Goal: Task Accomplishment & Management: Use online tool/utility

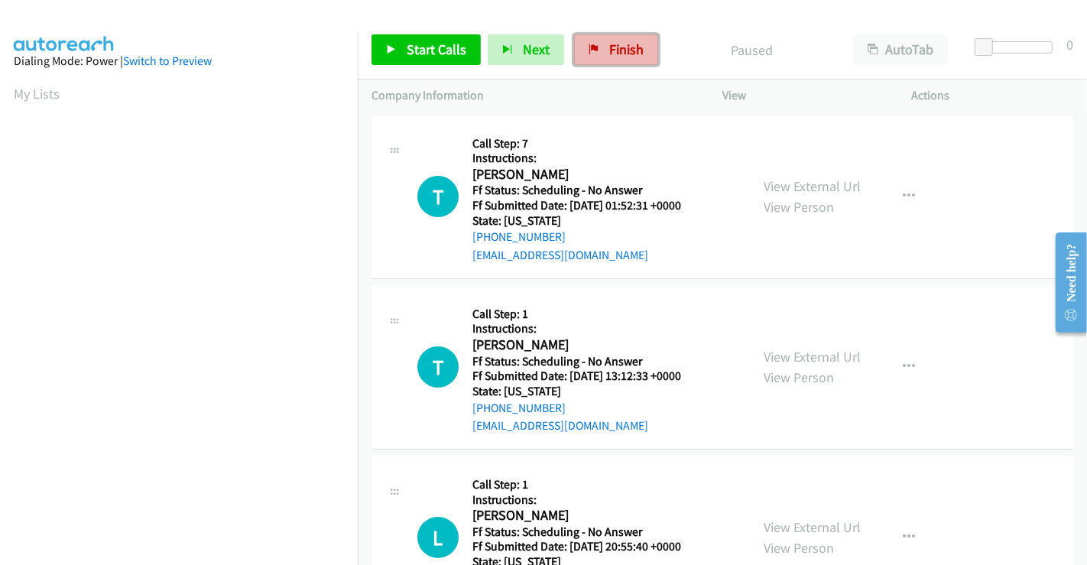
click at [615, 44] on span "Finish" at bounding box center [626, 49] width 34 height 18
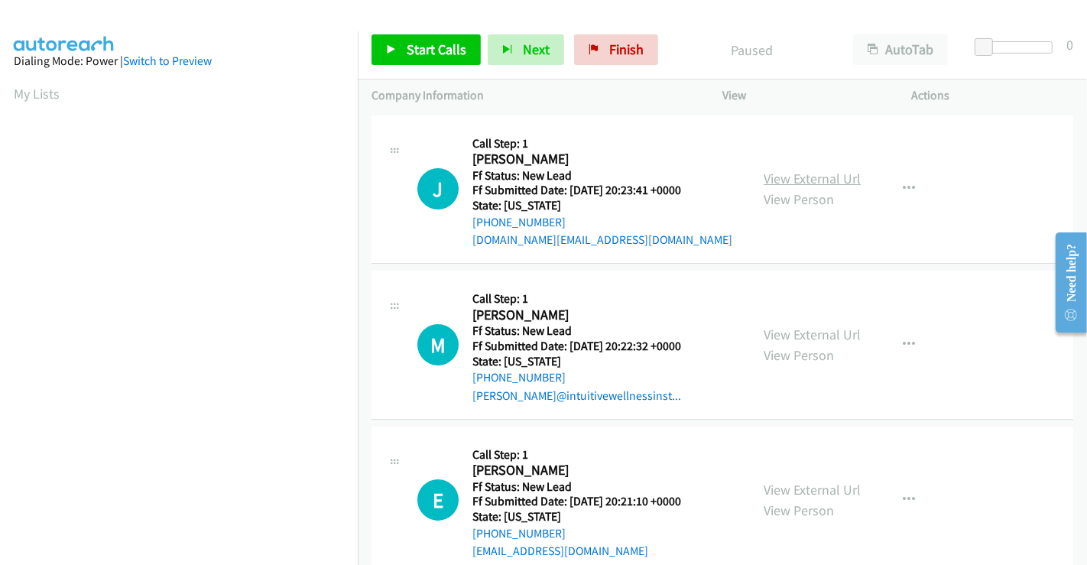
click at [821, 177] on link "View External Url" at bounding box center [811, 179] width 97 height 18
click at [807, 330] on link "View External Url" at bounding box center [811, 335] width 97 height 18
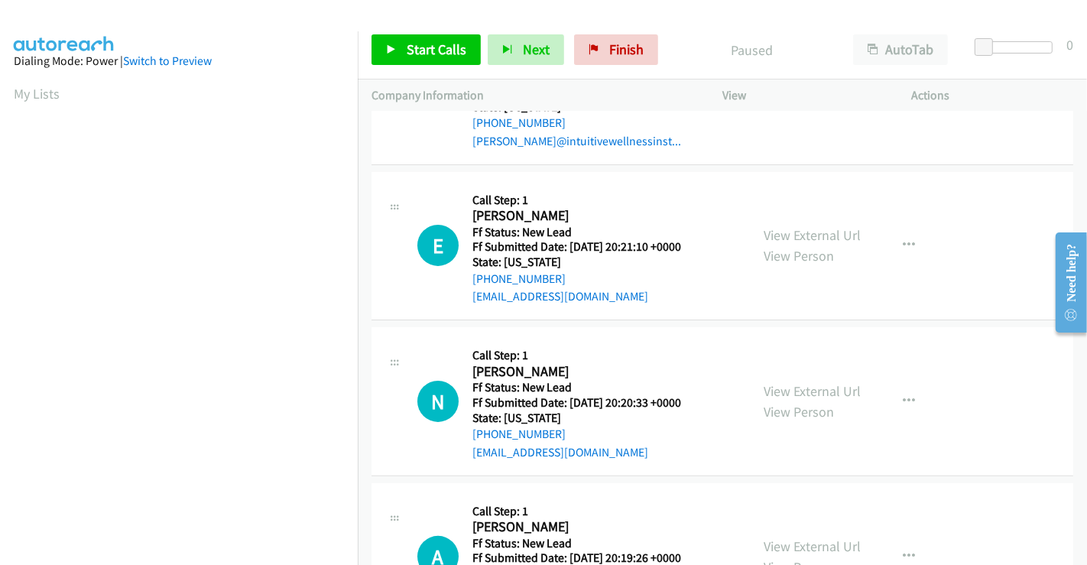
drag, startPoint x: 816, startPoint y: 232, endPoint x: 815, endPoint y: 274, distance: 42.8
click at [790, 235] on link "View External Url" at bounding box center [811, 235] width 97 height 18
click at [803, 389] on link "View External Url" at bounding box center [811, 391] width 97 height 18
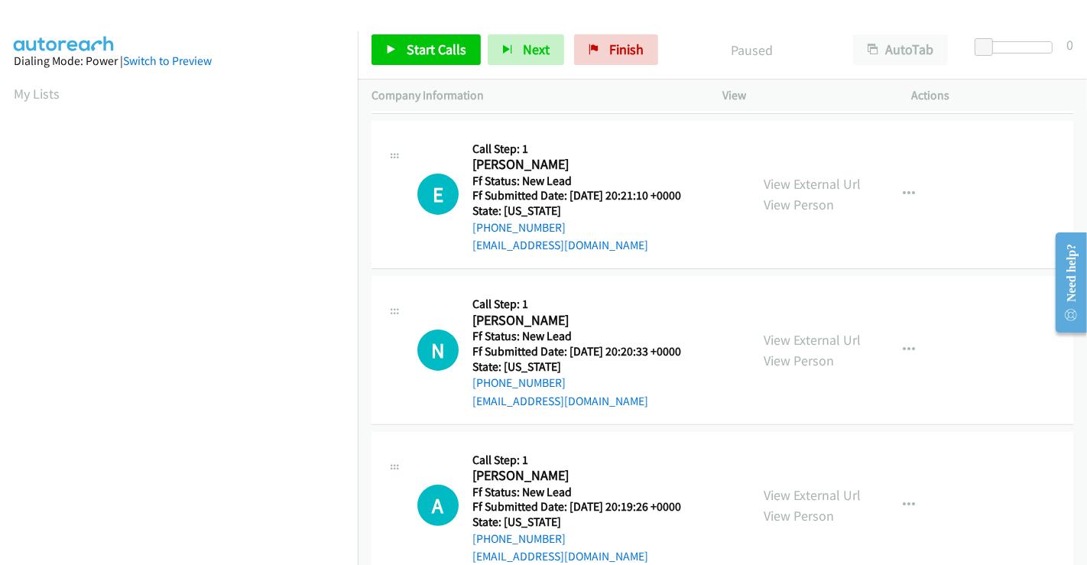
scroll to position [343, 0]
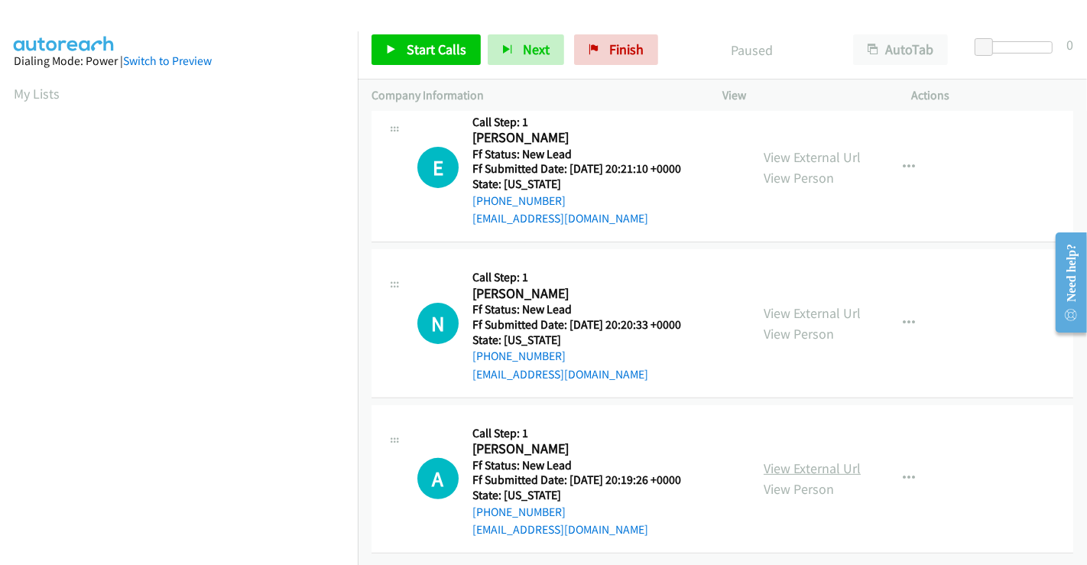
click at [805, 459] on link "View External Url" at bounding box center [811, 468] width 97 height 18
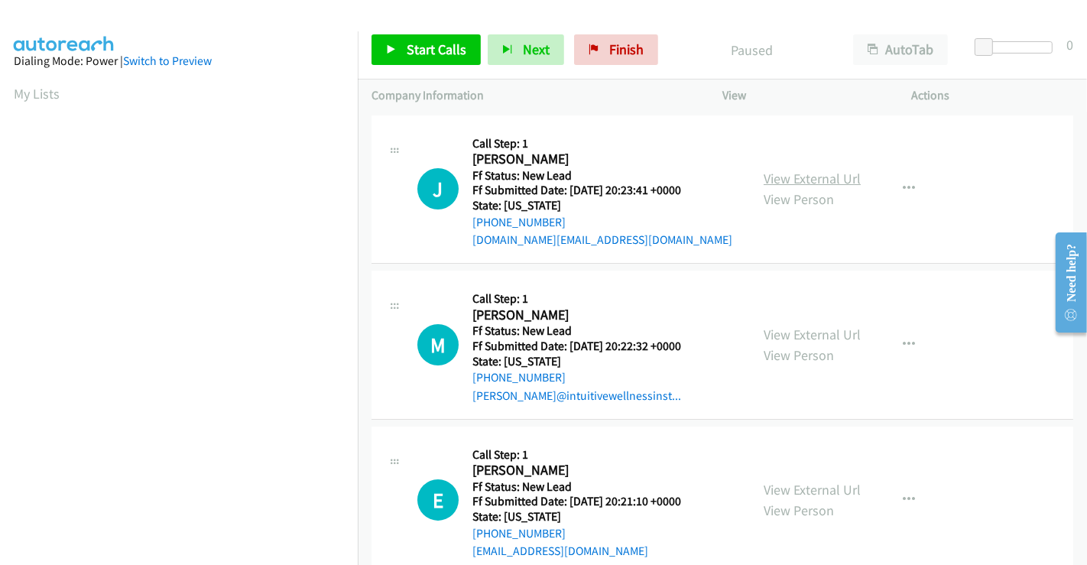
click at [807, 175] on link "View External Url" at bounding box center [811, 179] width 97 height 18
click at [791, 334] on link "View External Url" at bounding box center [811, 335] width 97 height 18
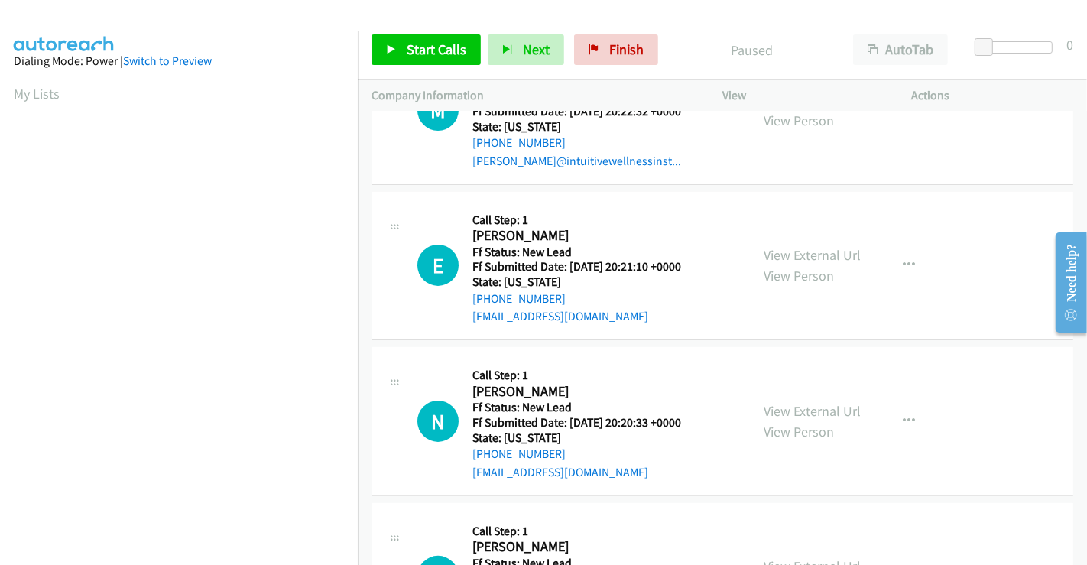
scroll to position [254, 0]
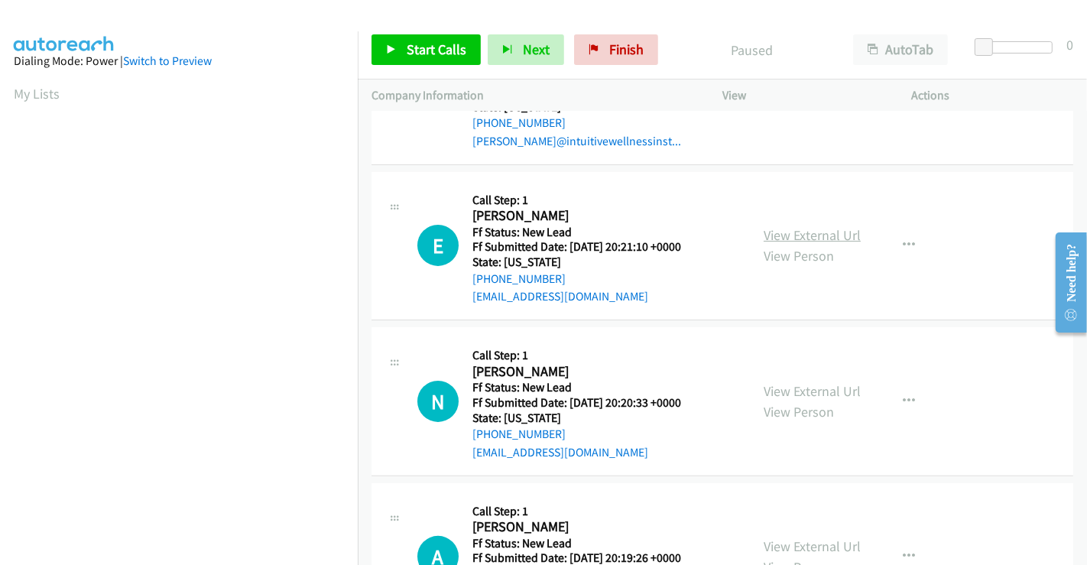
click at [785, 228] on link "View External Url" at bounding box center [811, 235] width 97 height 18
click at [416, 60] on link "Start Calls" at bounding box center [425, 49] width 109 height 31
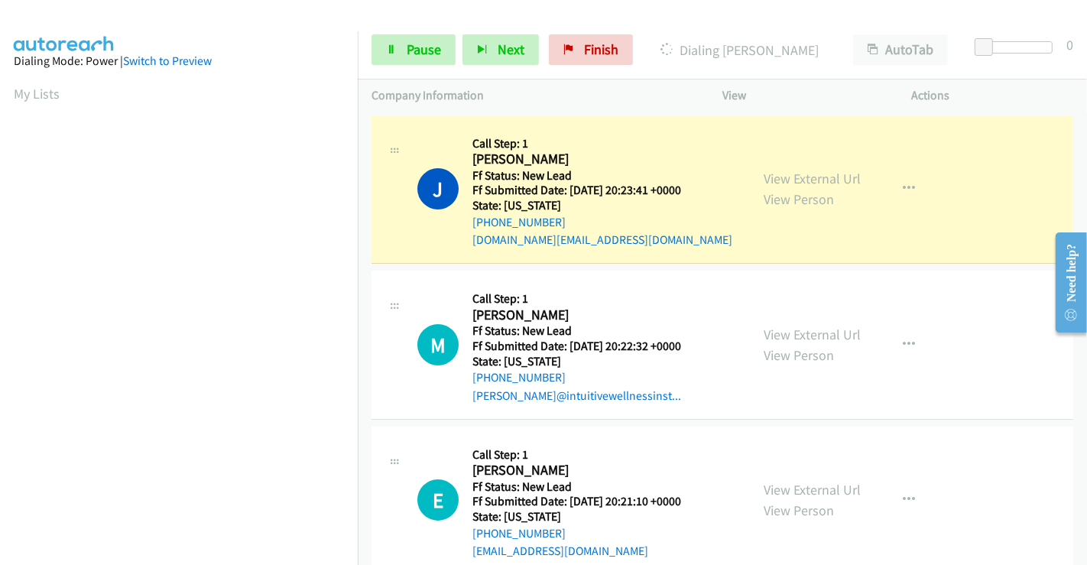
scroll to position [294, 0]
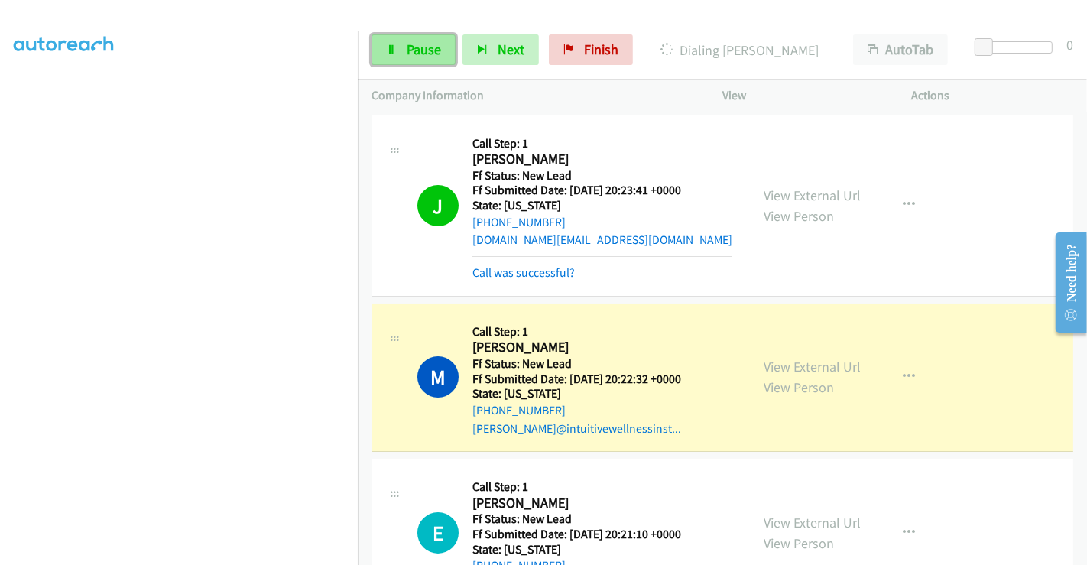
click at [406, 41] on span "Pause" at bounding box center [423, 49] width 34 height 18
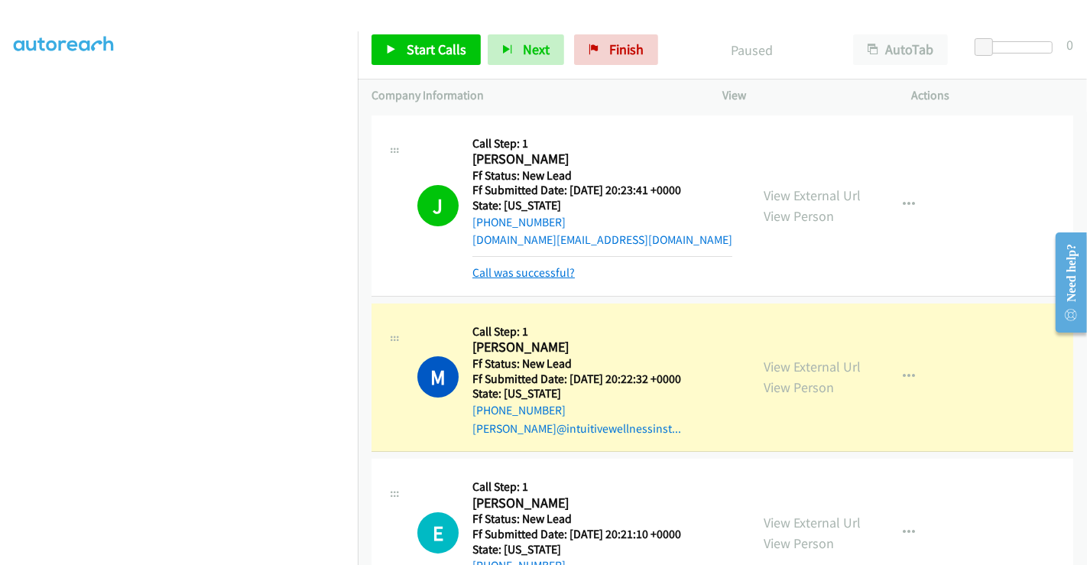
click at [545, 271] on link "Call was successful?" at bounding box center [523, 272] width 102 height 15
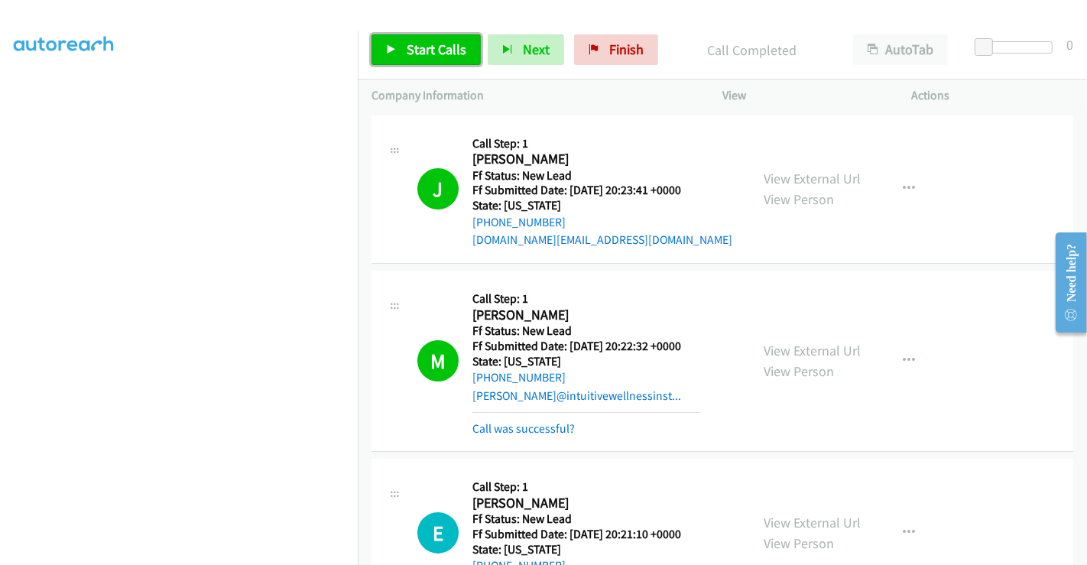
click at [423, 44] on span "Start Calls" at bounding box center [436, 49] width 60 height 18
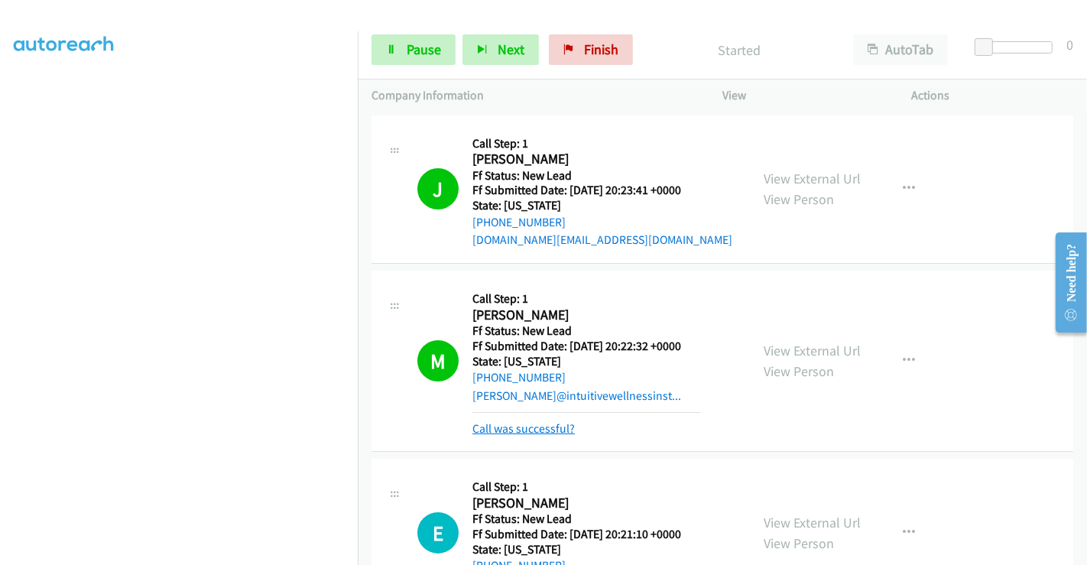
click at [528, 421] on link "Call was successful?" at bounding box center [523, 428] width 102 height 15
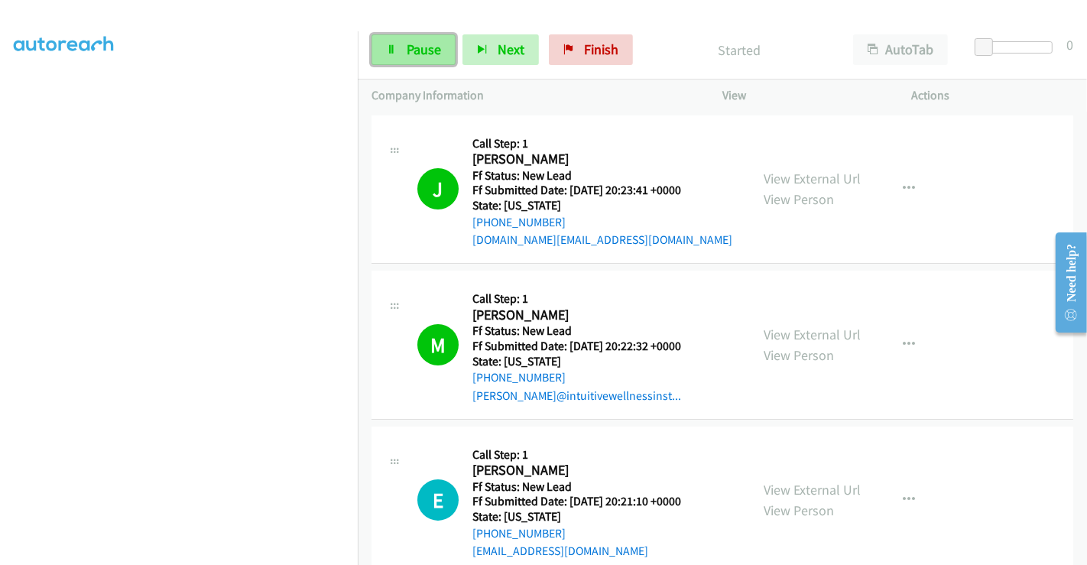
click at [419, 46] on span "Pause" at bounding box center [423, 49] width 34 height 18
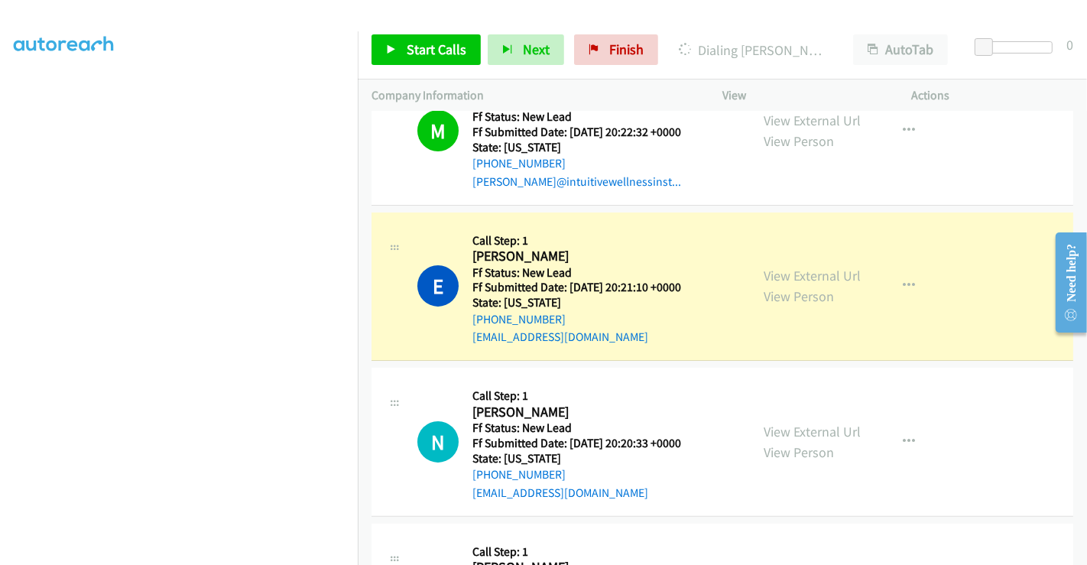
scroll to position [343, 0]
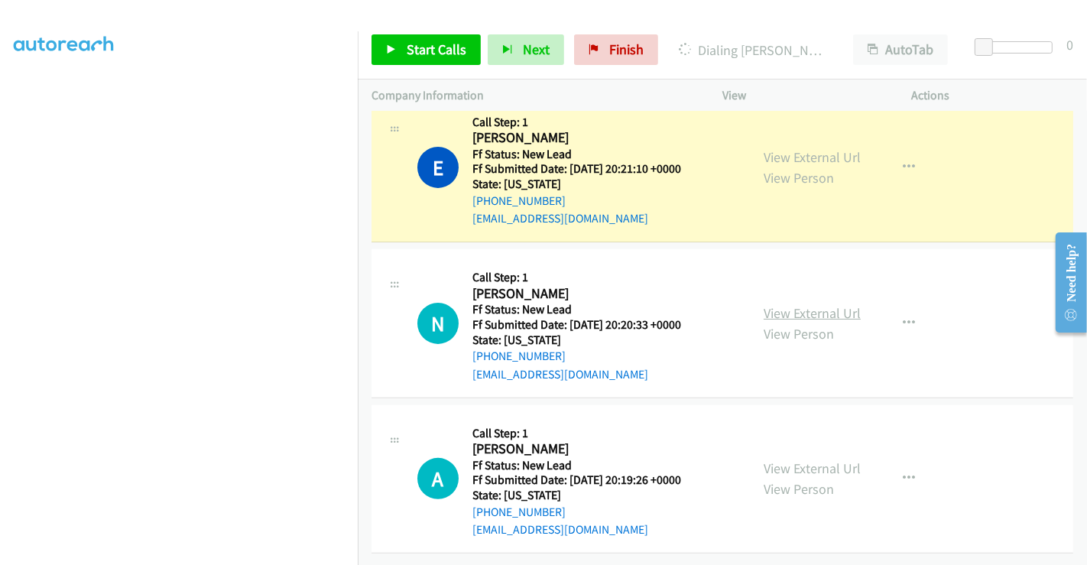
click at [824, 304] on link "View External Url" at bounding box center [811, 313] width 97 height 18
click at [811, 459] on link "View External Url" at bounding box center [811, 468] width 97 height 18
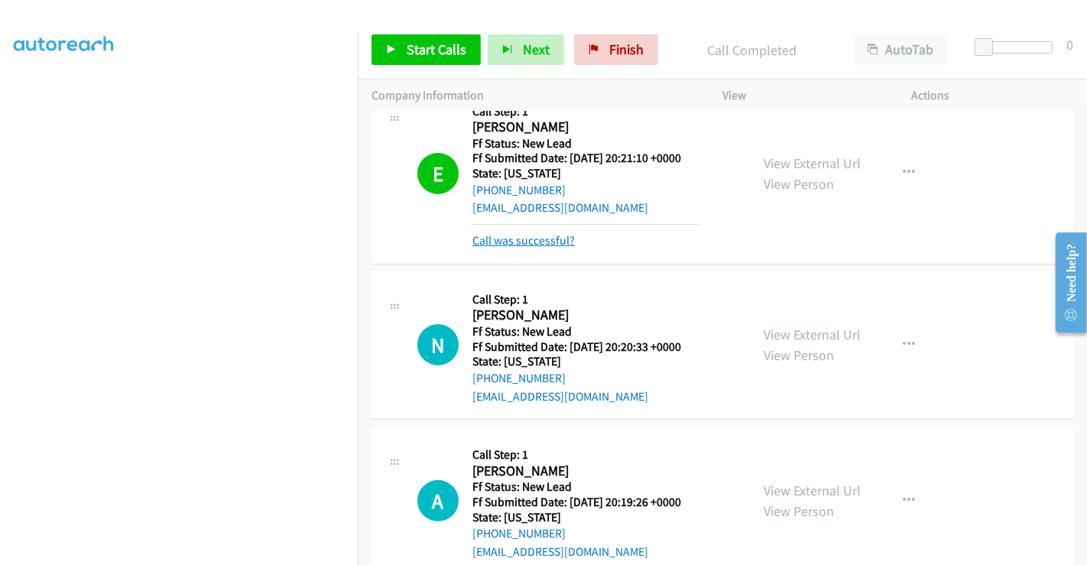
click at [517, 241] on link "Call was successful?" at bounding box center [523, 240] width 102 height 15
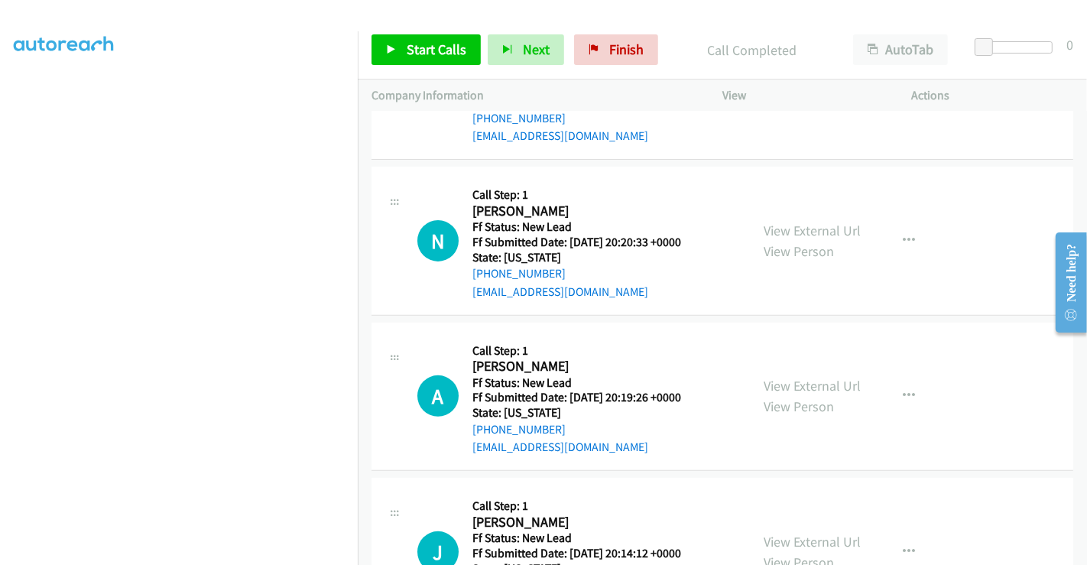
scroll to position [513, 0]
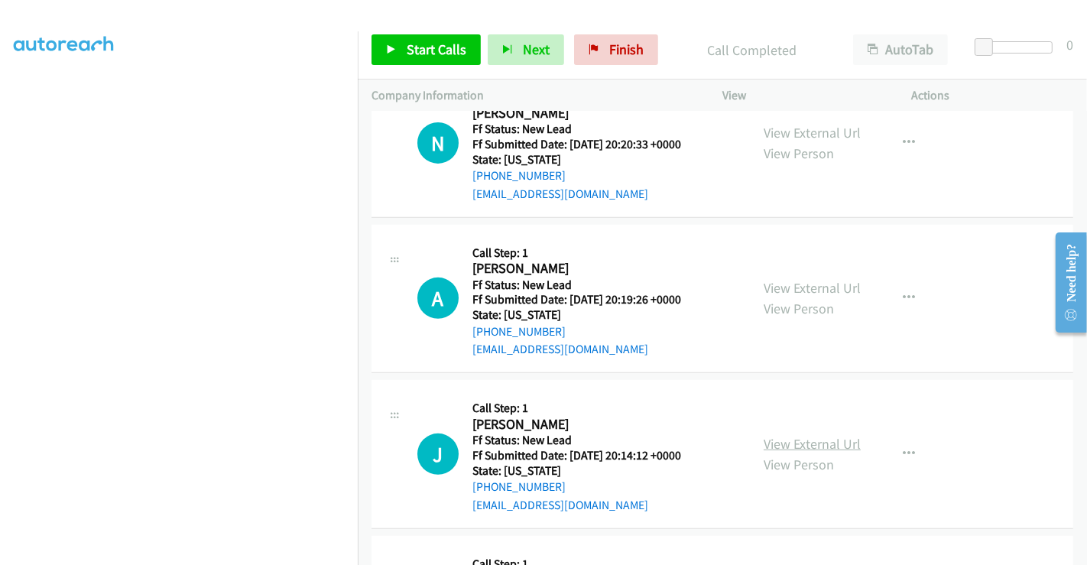
click at [788, 436] on link "View External Url" at bounding box center [811, 444] width 97 height 18
click at [446, 53] on span "Start Calls" at bounding box center [436, 49] width 60 height 18
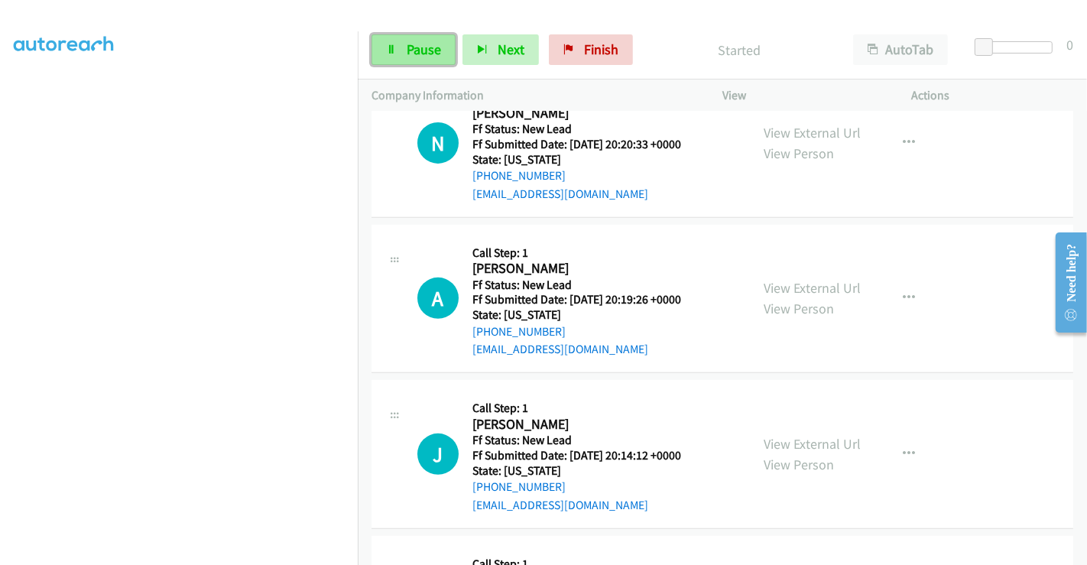
click at [400, 49] on link "Pause" at bounding box center [413, 49] width 84 height 31
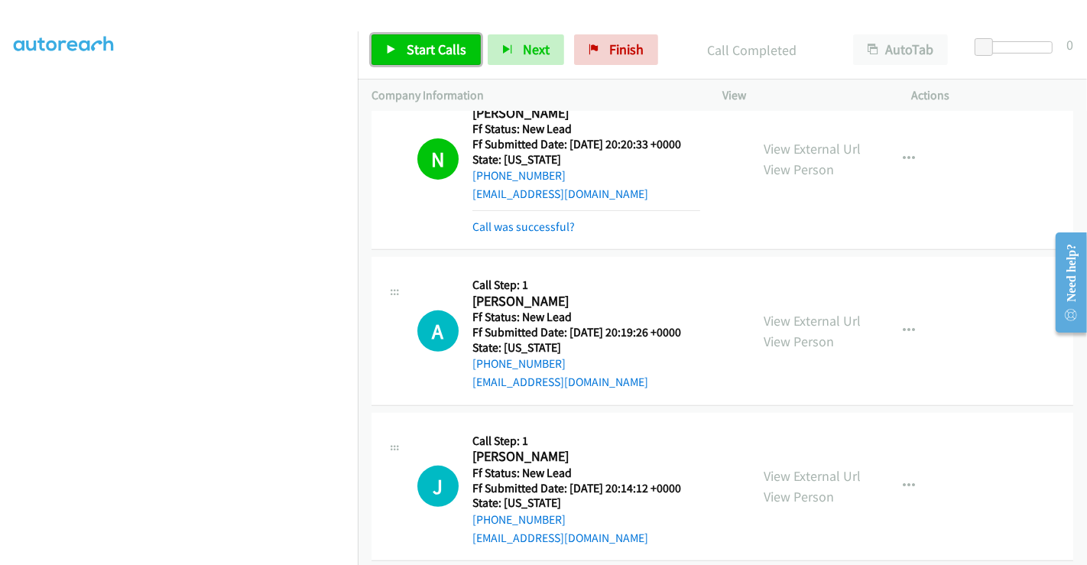
click at [420, 54] on span "Start Calls" at bounding box center [436, 49] width 60 height 18
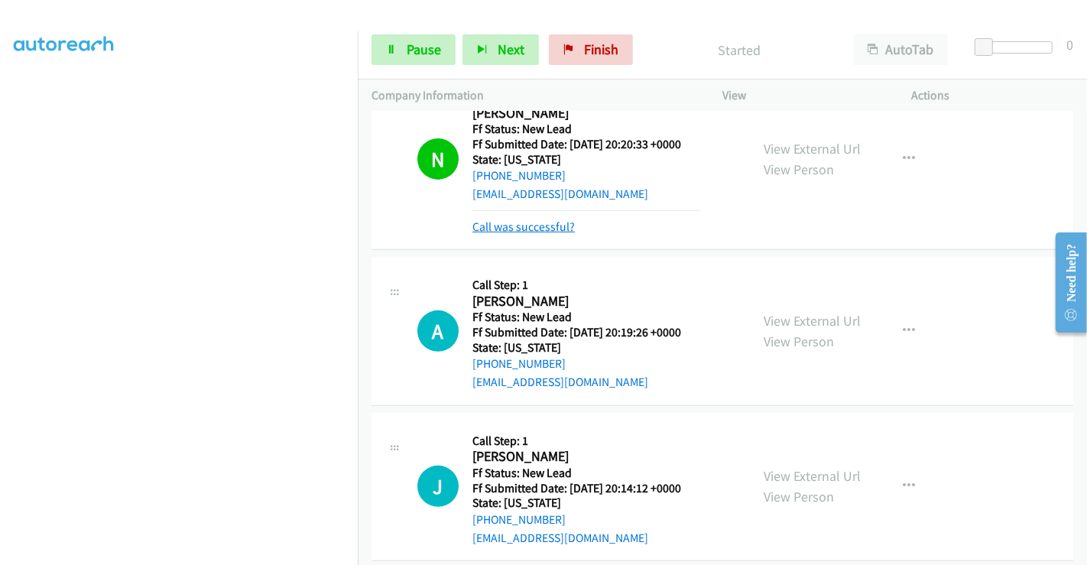
click at [532, 228] on link "Call was successful?" at bounding box center [523, 226] width 102 height 15
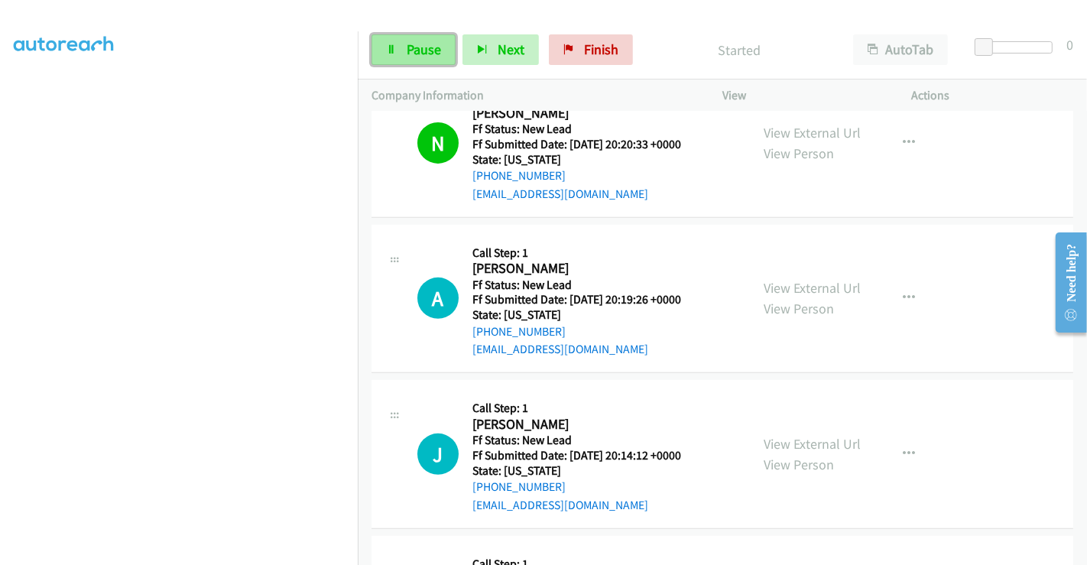
click at [406, 50] on span "Pause" at bounding box center [423, 49] width 34 height 18
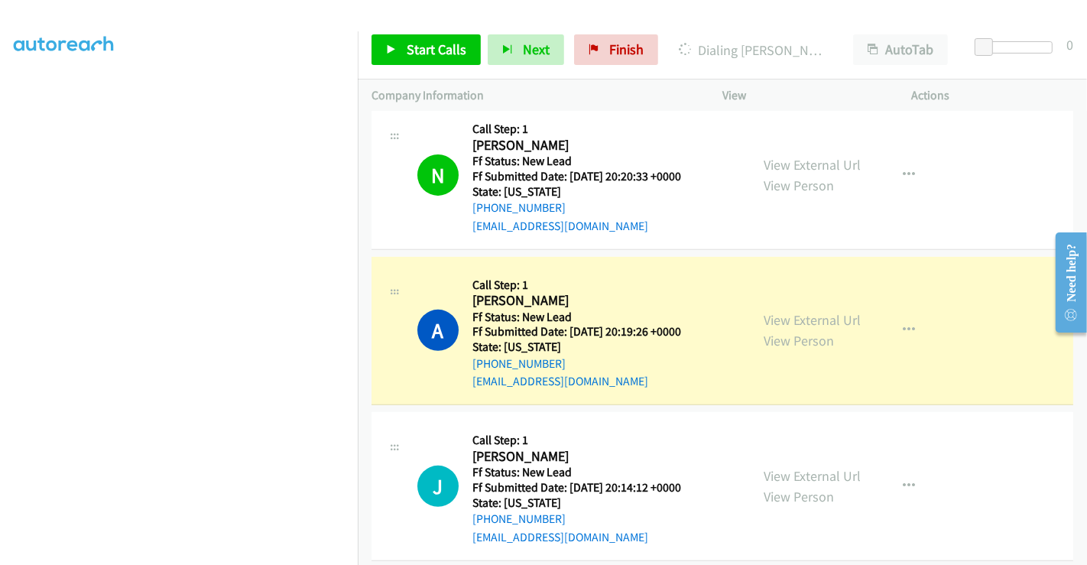
scroll to position [469, 0]
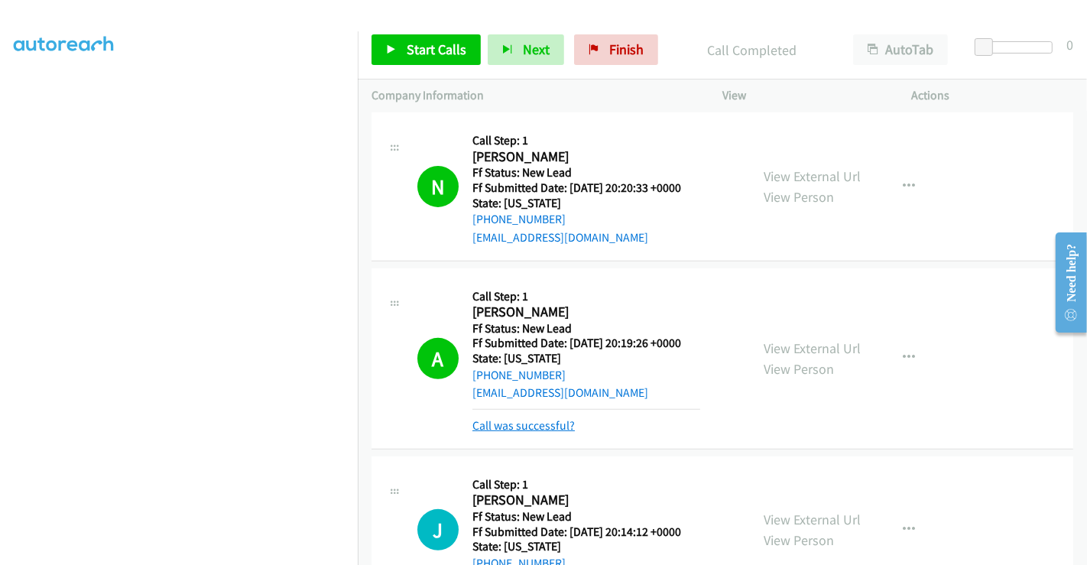
click at [497, 429] on link "Call was successful?" at bounding box center [523, 425] width 102 height 15
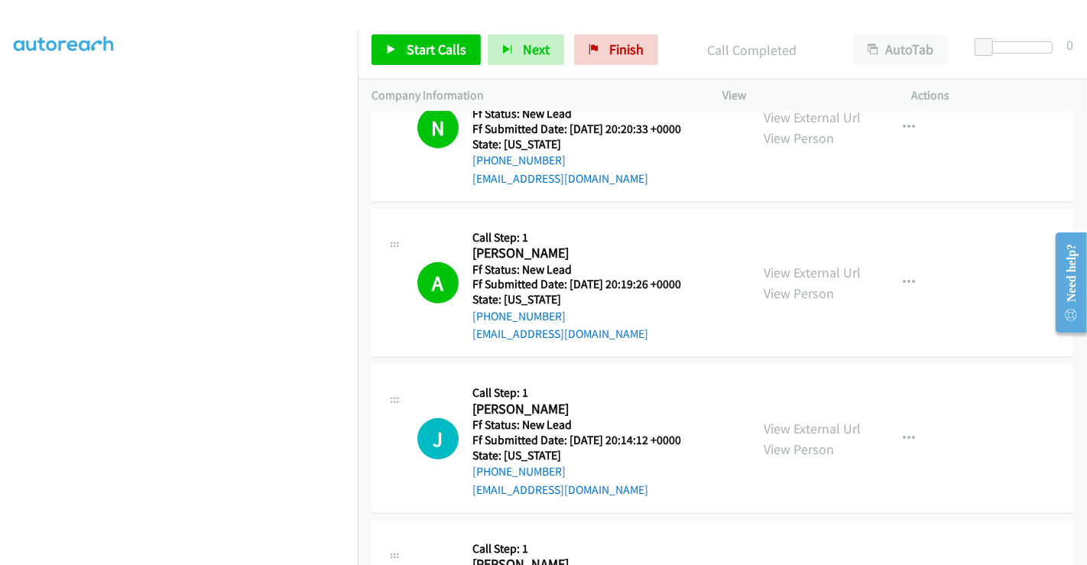
scroll to position [554, 0]
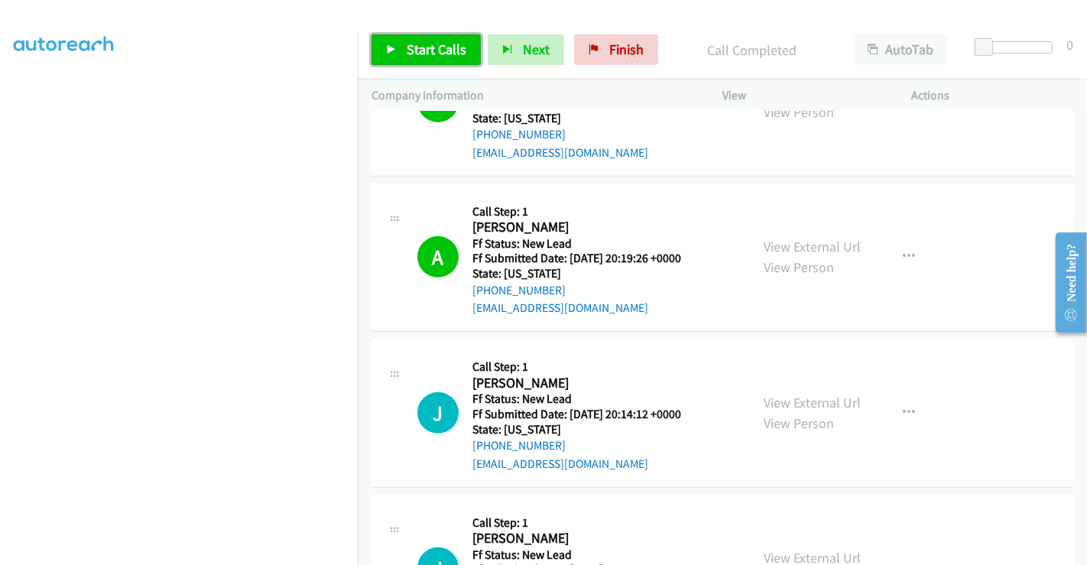
click at [432, 49] on span "Start Calls" at bounding box center [436, 49] width 60 height 18
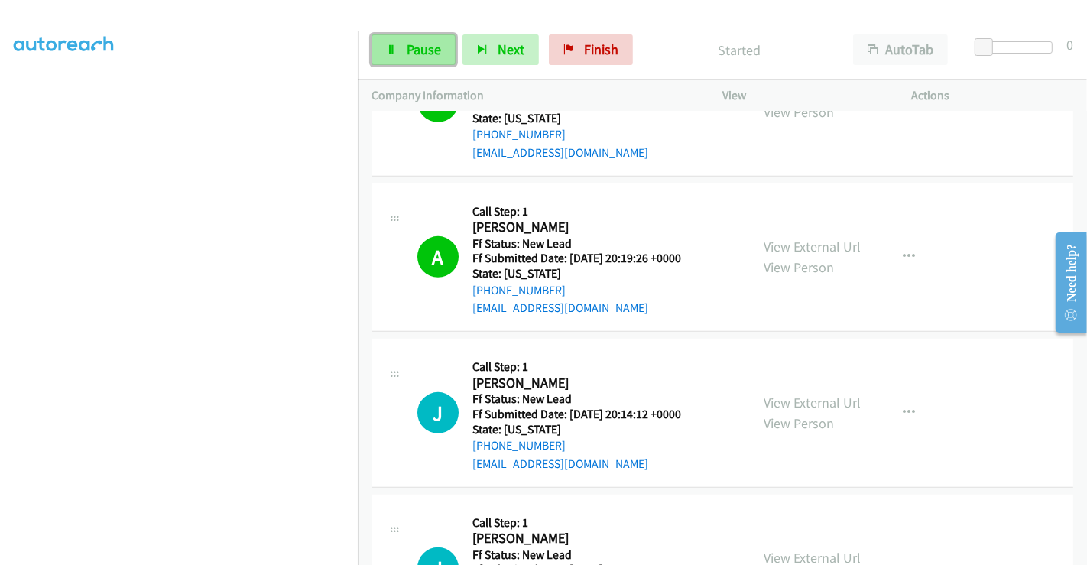
click at [425, 49] on span "Pause" at bounding box center [423, 49] width 34 height 18
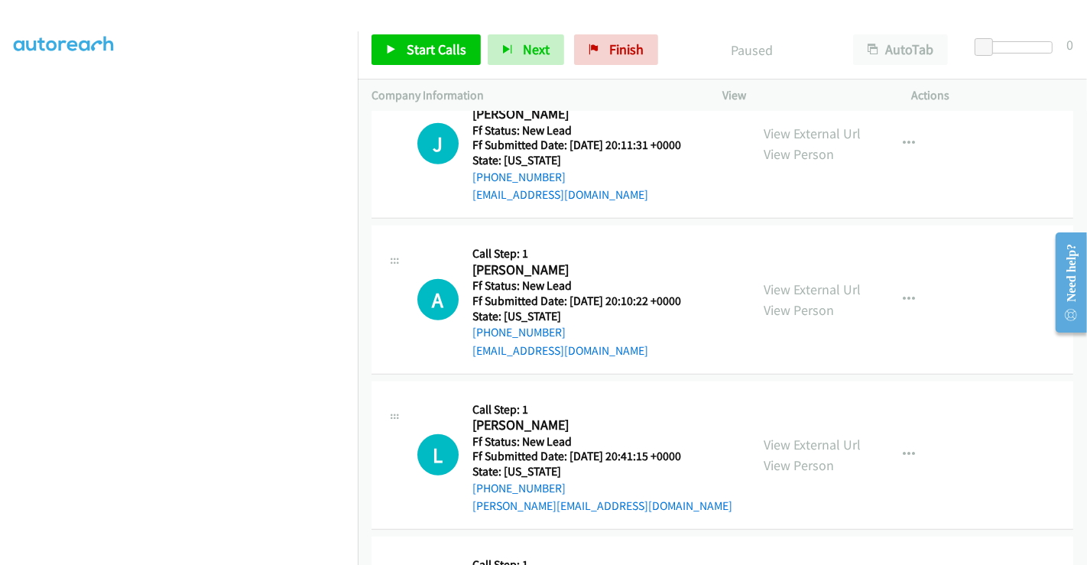
scroll to position [979, 0]
click at [796, 128] on link "View External Url" at bounding box center [811, 133] width 97 height 18
click at [791, 284] on link "View External Url" at bounding box center [811, 289] width 97 height 18
click at [798, 442] on link "View External Url" at bounding box center [811, 444] width 97 height 18
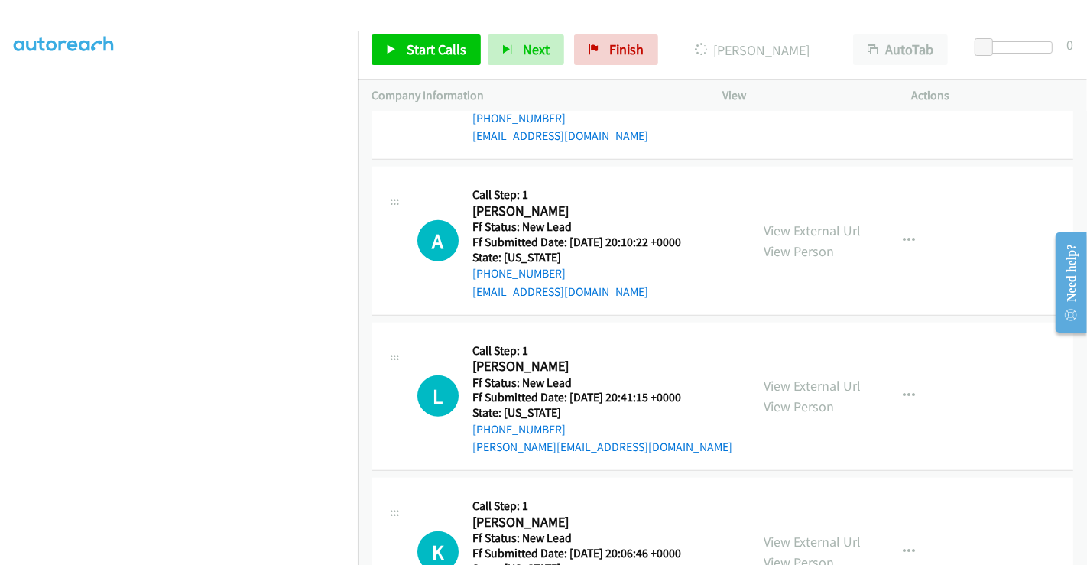
scroll to position [1119, 0]
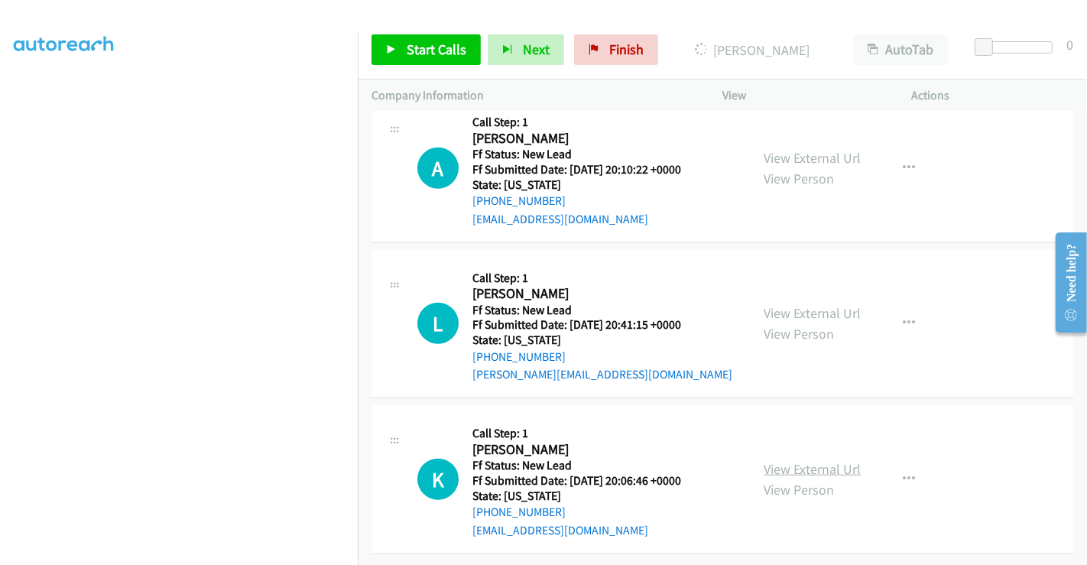
click at [804, 460] on link "View External Url" at bounding box center [811, 469] width 97 height 18
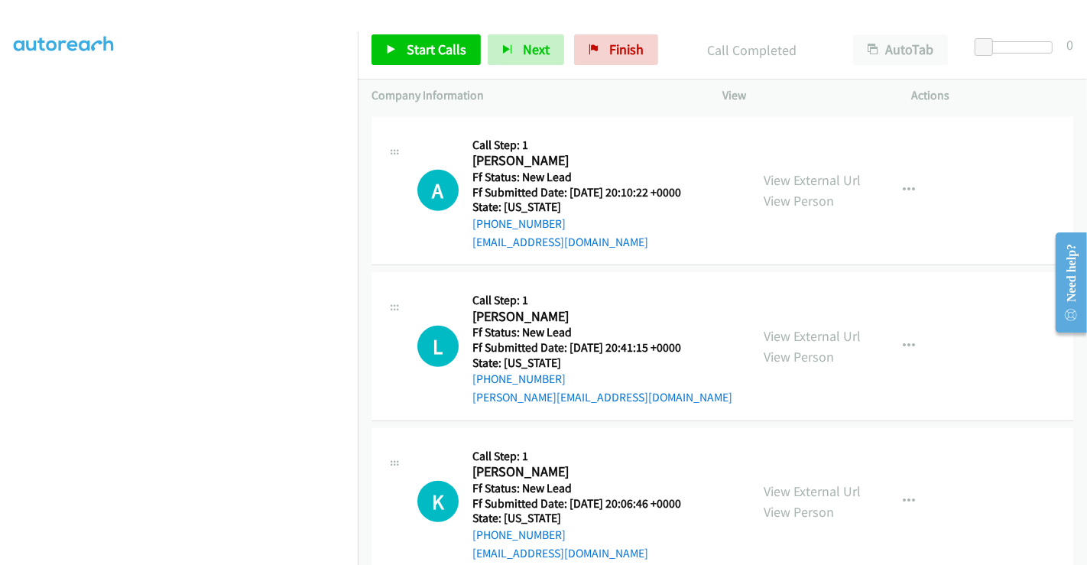
scroll to position [1152, 0]
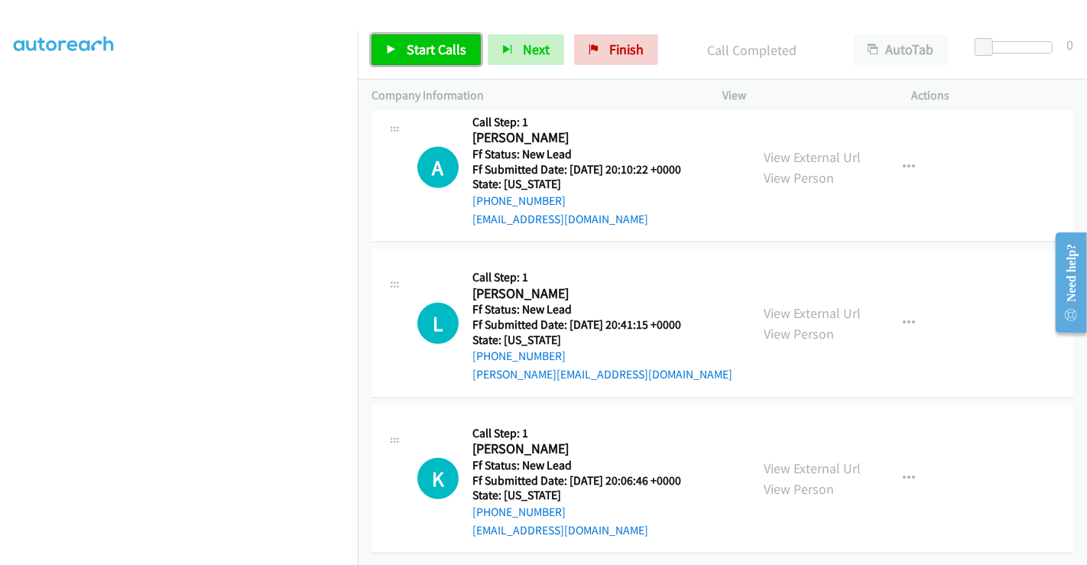
click at [442, 53] on span "Start Calls" at bounding box center [436, 49] width 60 height 18
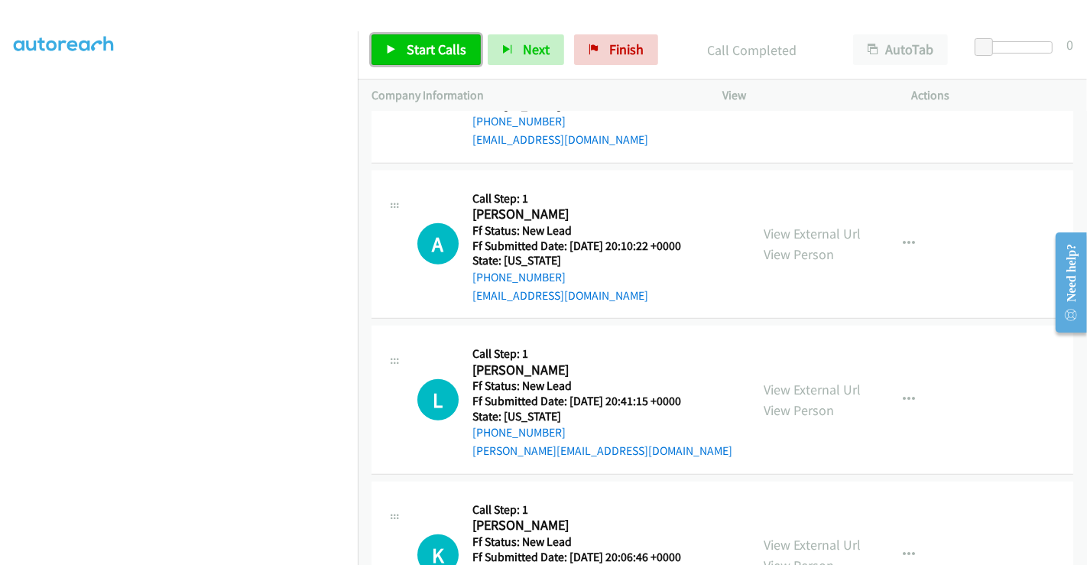
scroll to position [812, 0]
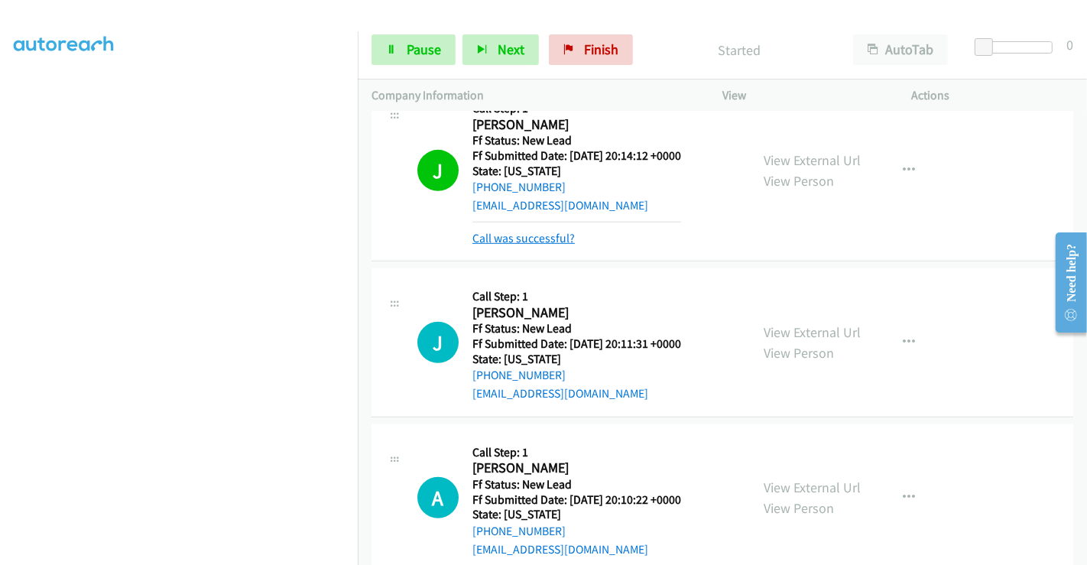
click at [536, 238] on link "Call was successful?" at bounding box center [523, 238] width 102 height 15
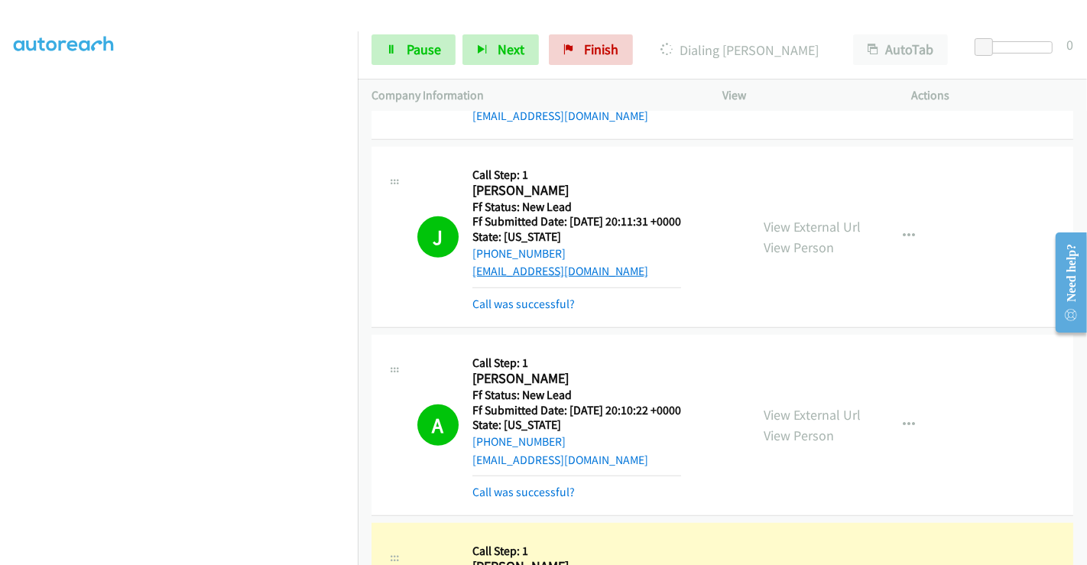
scroll to position [1067, 0]
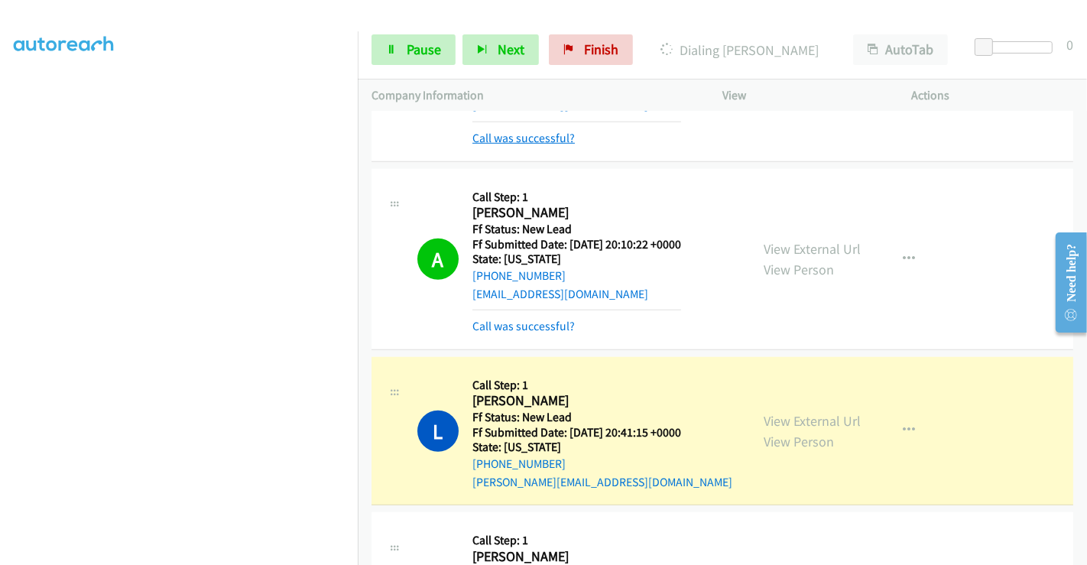
drag, startPoint x: 530, startPoint y: 131, endPoint x: 530, endPoint y: 141, distance: 10.7
click at [530, 131] on link "Call was successful?" at bounding box center [523, 138] width 102 height 15
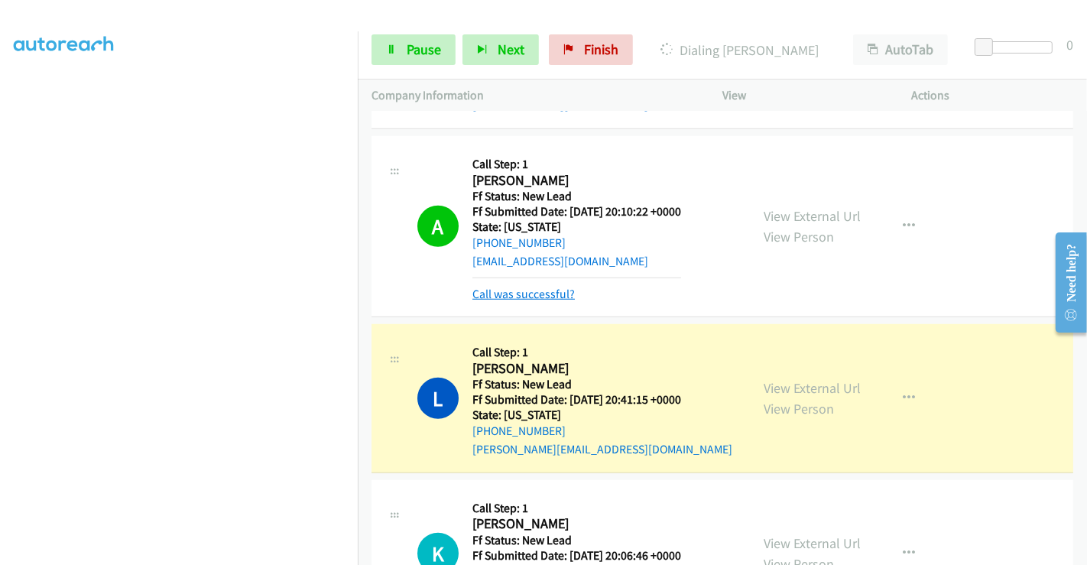
click at [516, 298] on link "Call was successful?" at bounding box center [523, 294] width 102 height 15
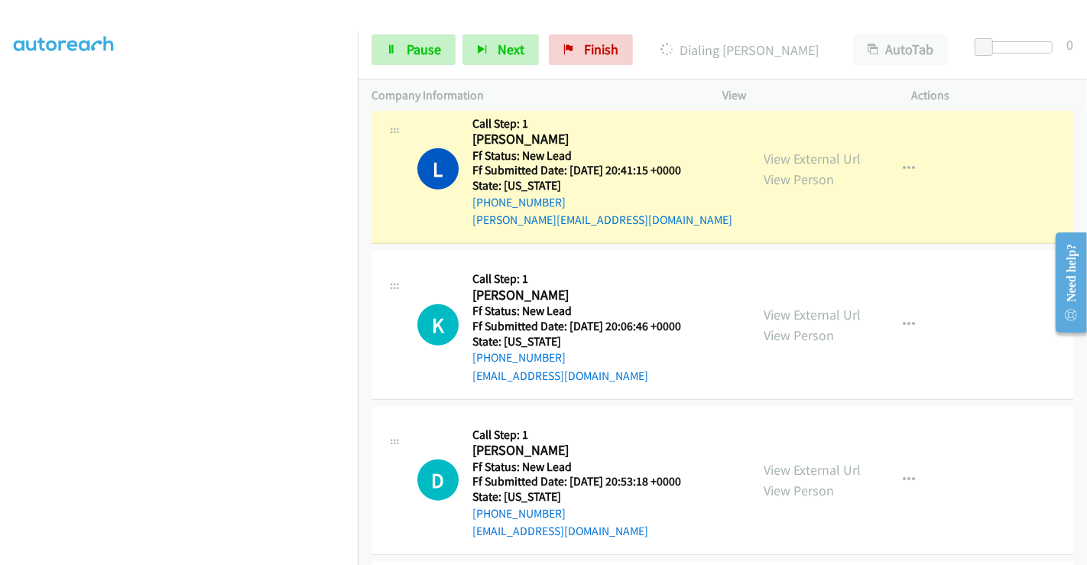
scroll to position [1237, 0]
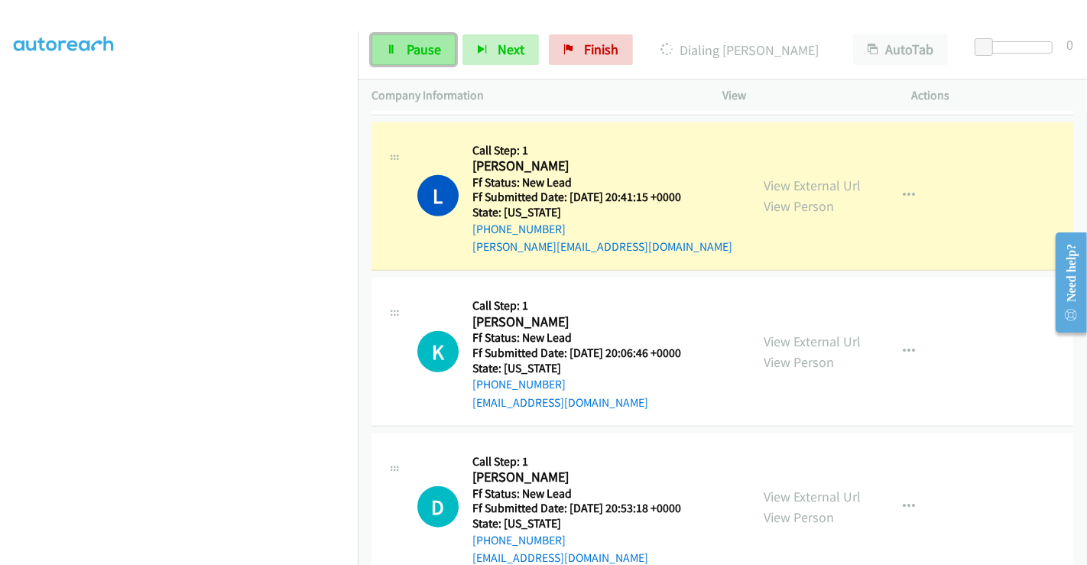
click at [419, 49] on span "Pause" at bounding box center [423, 49] width 34 height 18
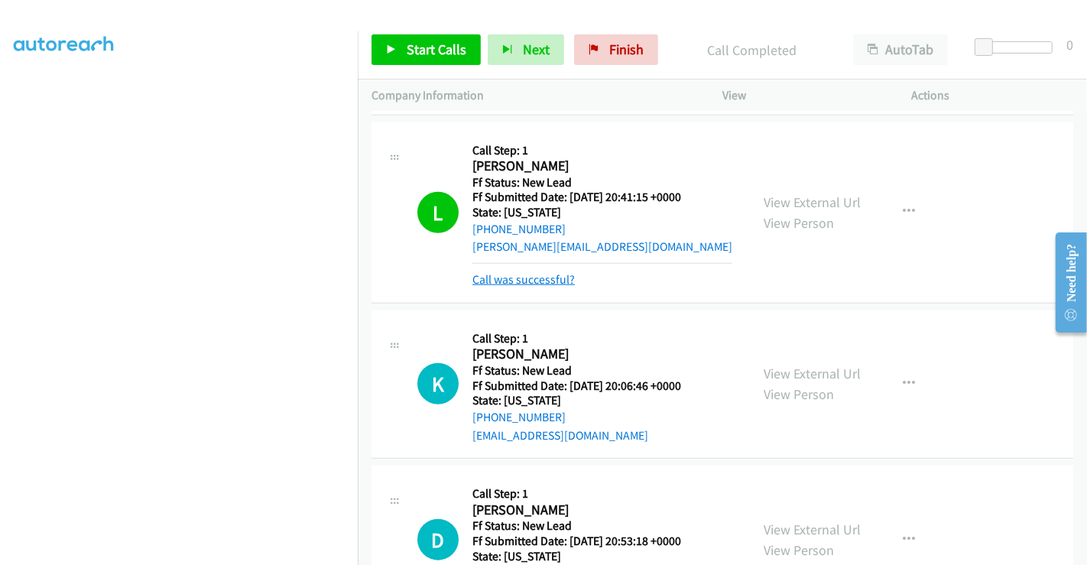
click at [533, 277] on link "Call was successful?" at bounding box center [523, 279] width 102 height 15
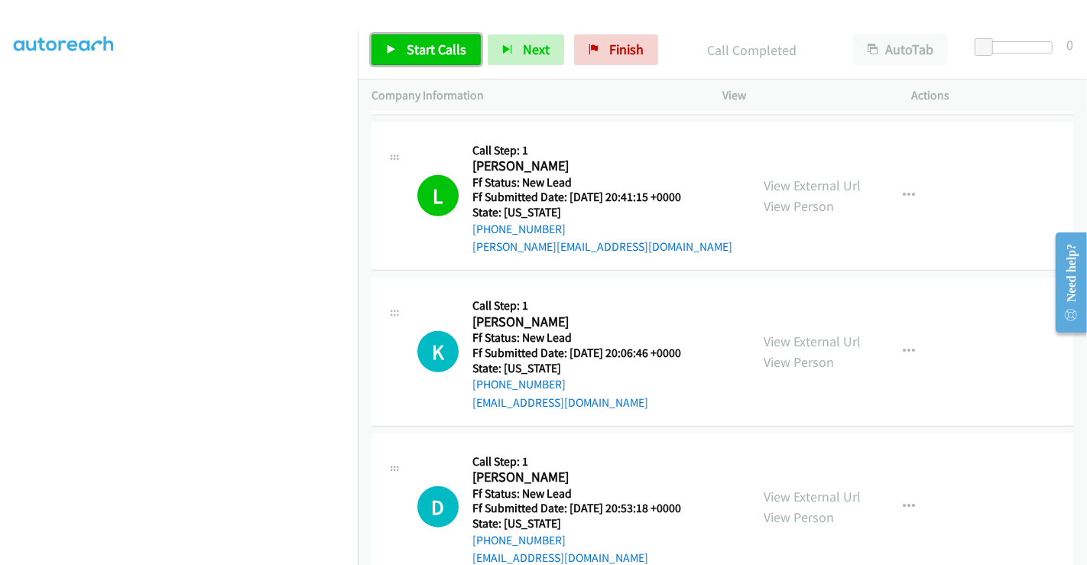
click at [432, 46] on span "Start Calls" at bounding box center [436, 49] width 60 height 18
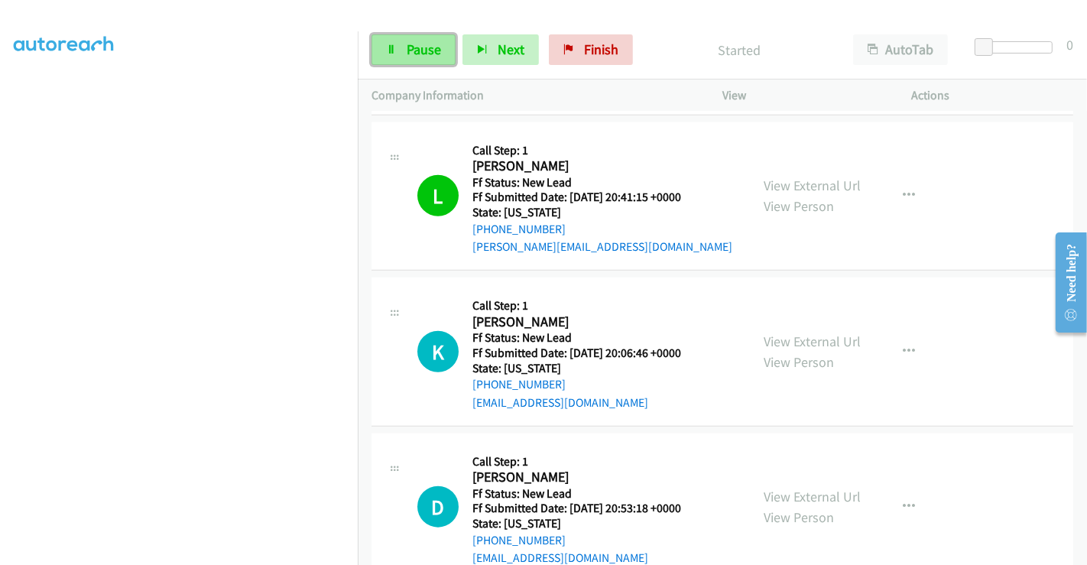
click at [410, 50] on span "Pause" at bounding box center [423, 49] width 34 height 18
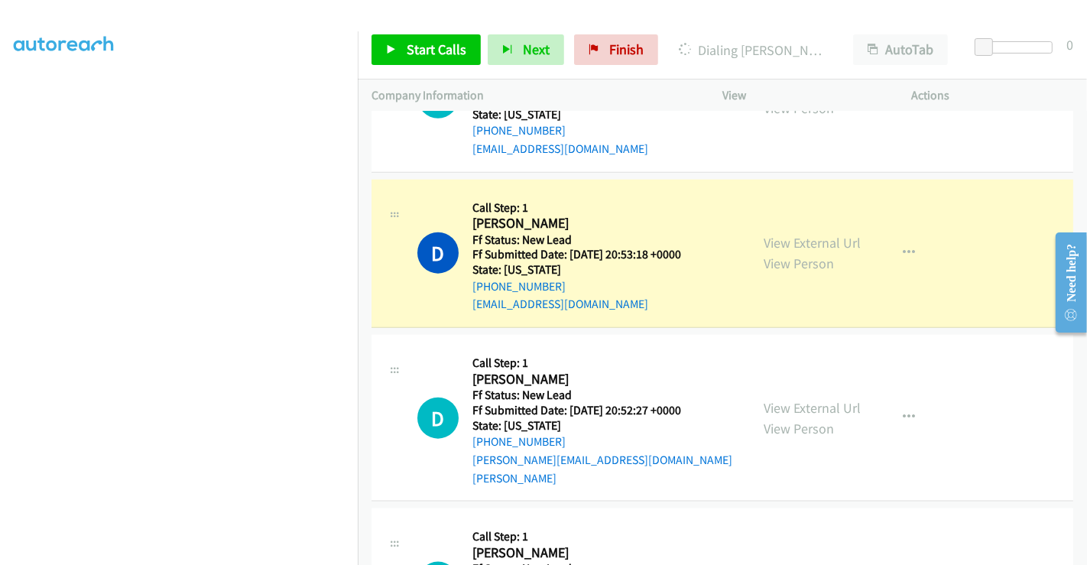
scroll to position [1491, 0]
click at [800, 241] on link "View External Url" at bounding box center [811, 242] width 97 height 18
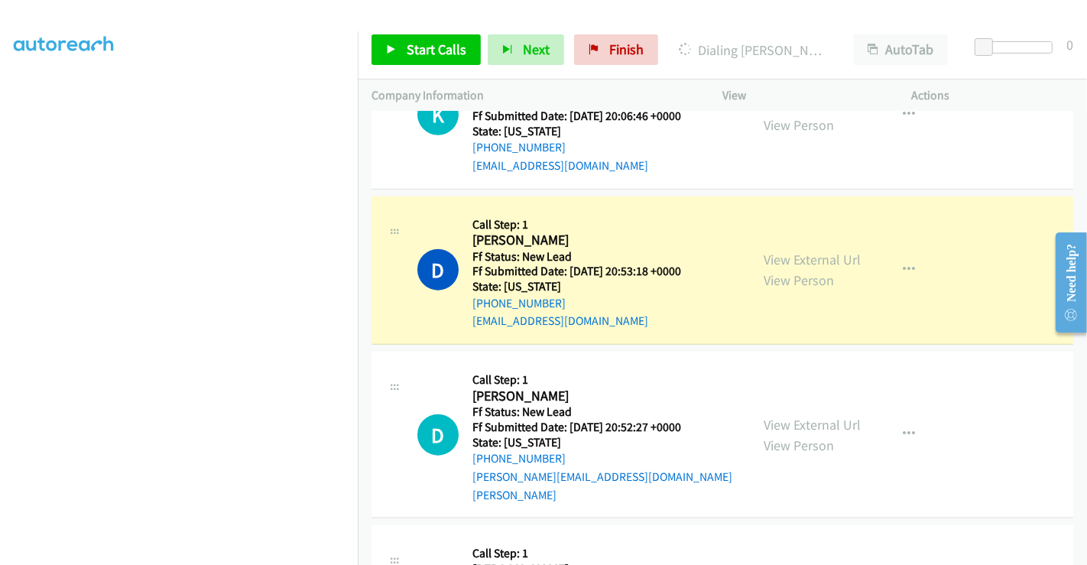
scroll to position [1501, 0]
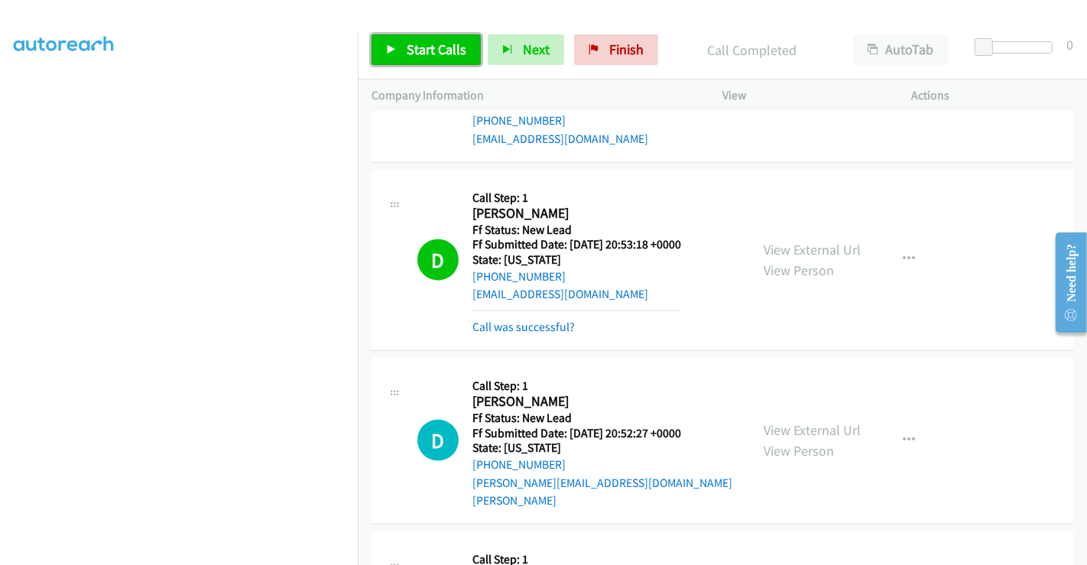
click at [436, 49] on span "Start Calls" at bounding box center [436, 49] width 60 height 18
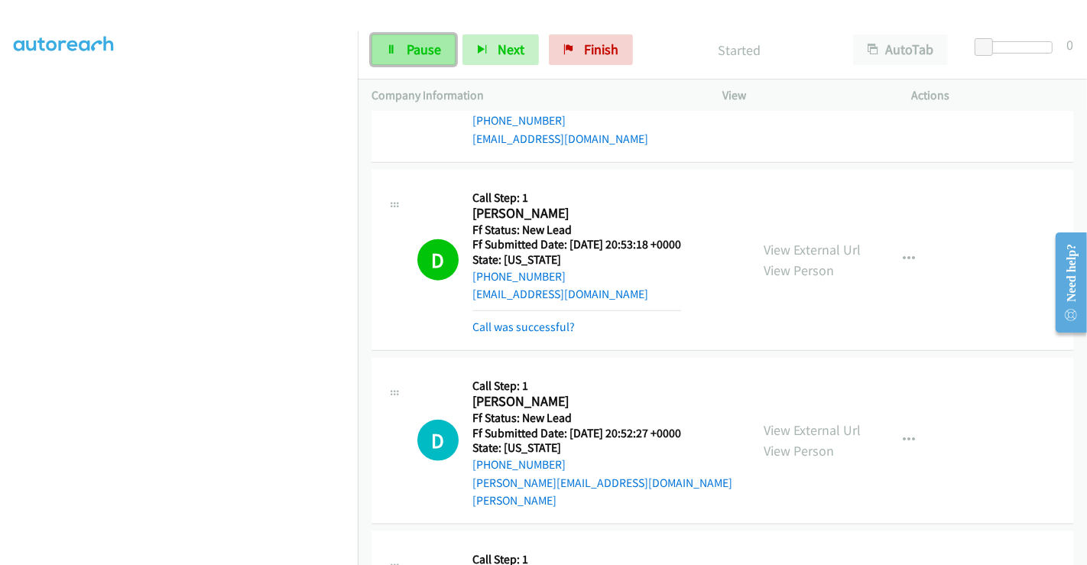
click at [415, 49] on span "Pause" at bounding box center [423, 49] width 34 height 18
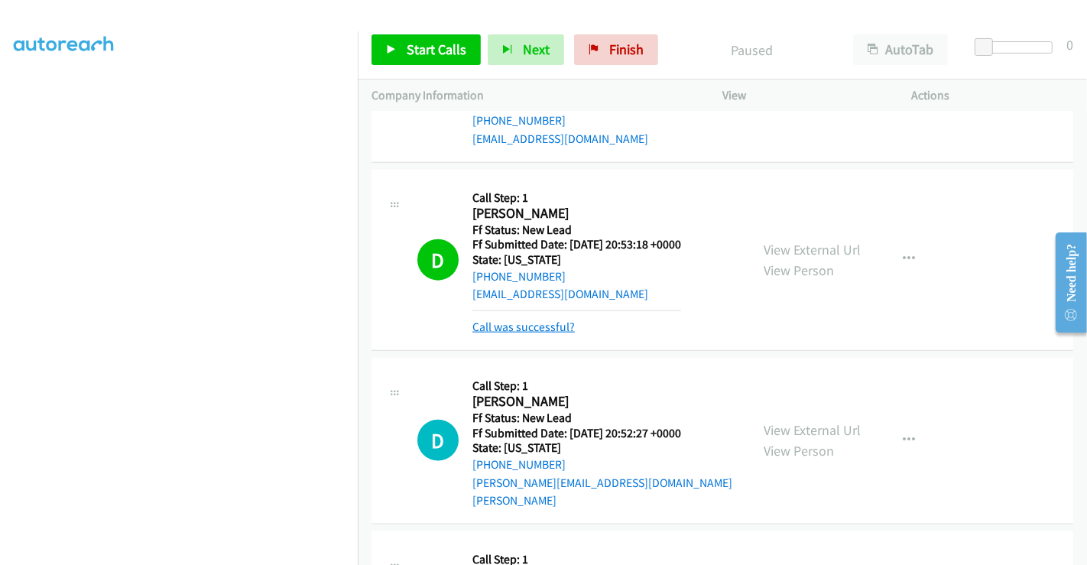
click at [533, 322] on link "Call was successful?" at bounding box center [523, 326] width 102 height 15
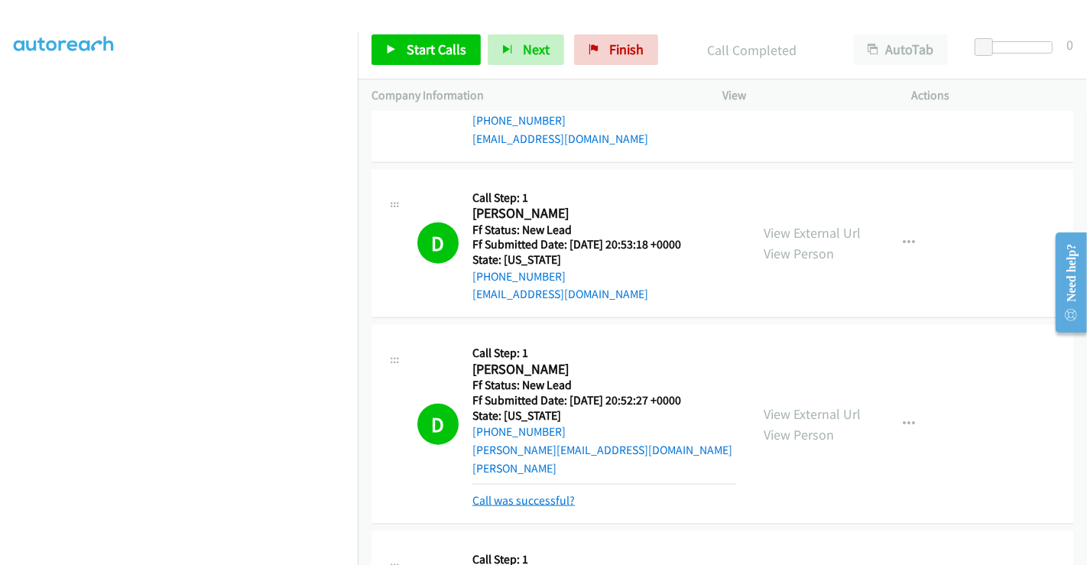
click at [520, 493] on link "Call was successful?" at bounding box center [523, 500] width 102 height 15
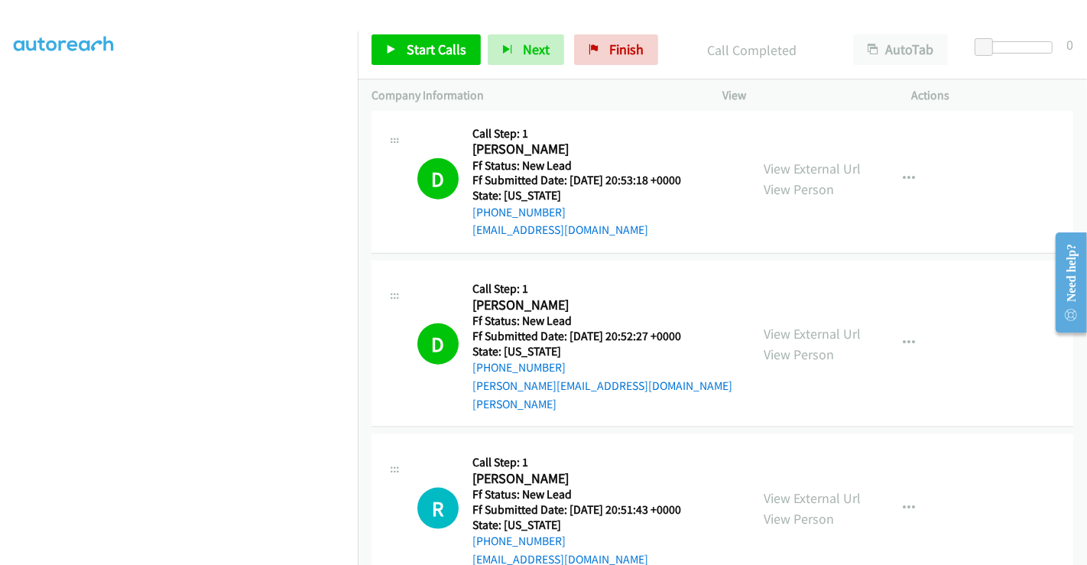
scroll to position [1416, 0]
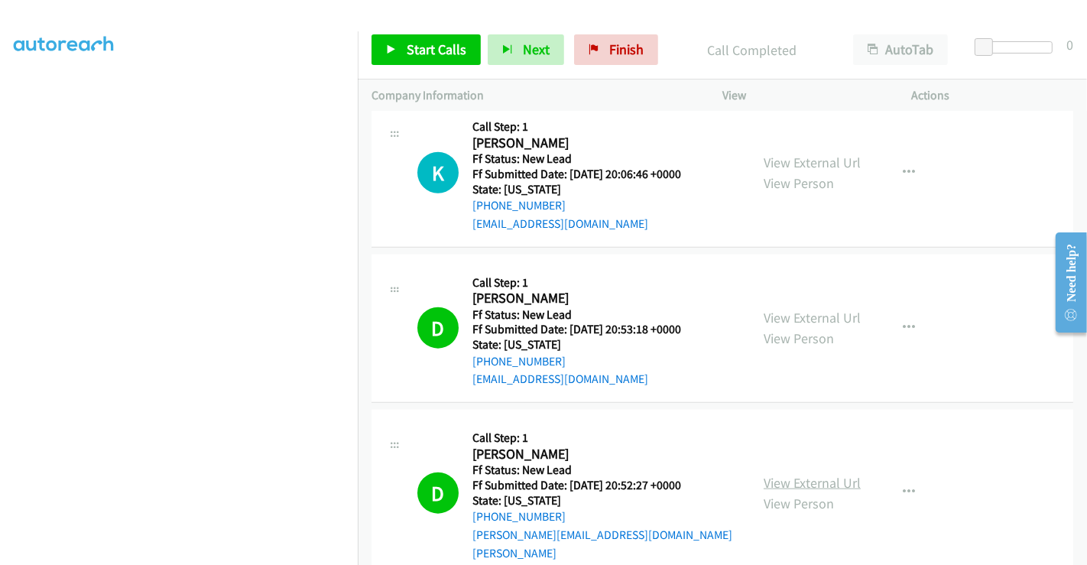
click at [809, 474] on link "View External Url" at bounding box center [811, 483] width 97 height 18
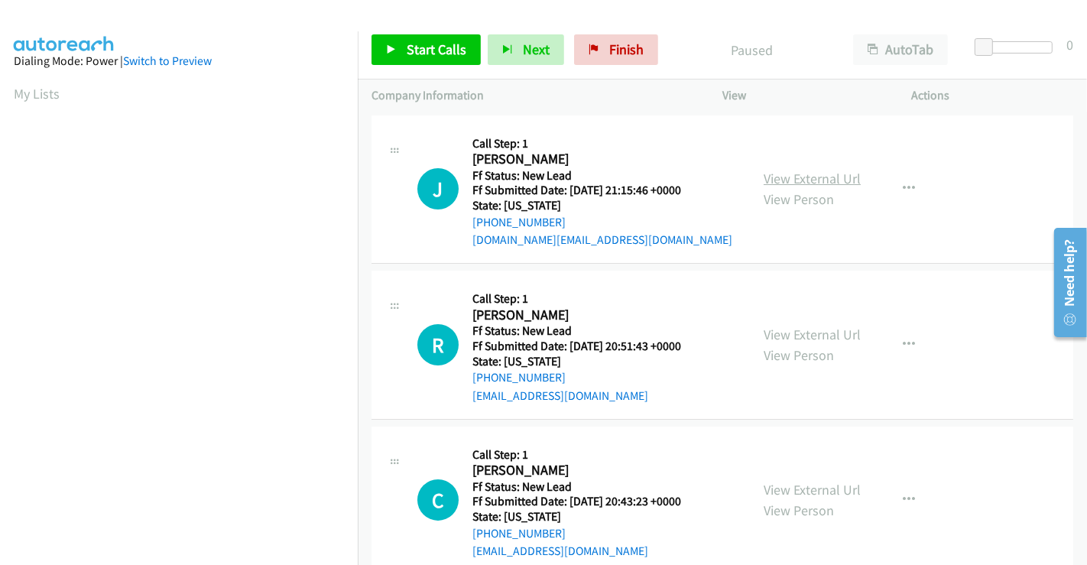
click at [823, 170] on link "View External Url" at bounding box center [811, 179] width 97 height 18
click at [809, 338] on link "View External Url" at bounding box center [811, 335] width 97 height 18
click at [810, 489] on link "View External Url" at bounding box center [811, 490] width 97 height 18
click at [439, 47] on span "Start Calls" at bounding box center [436, 49] width 60 height 18
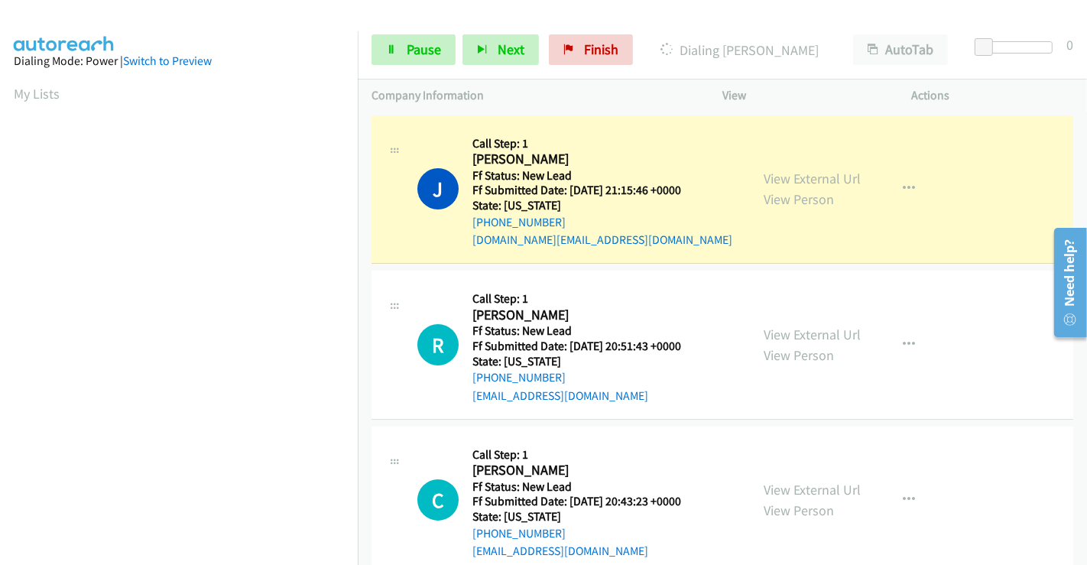
scroll to position [294, 0]
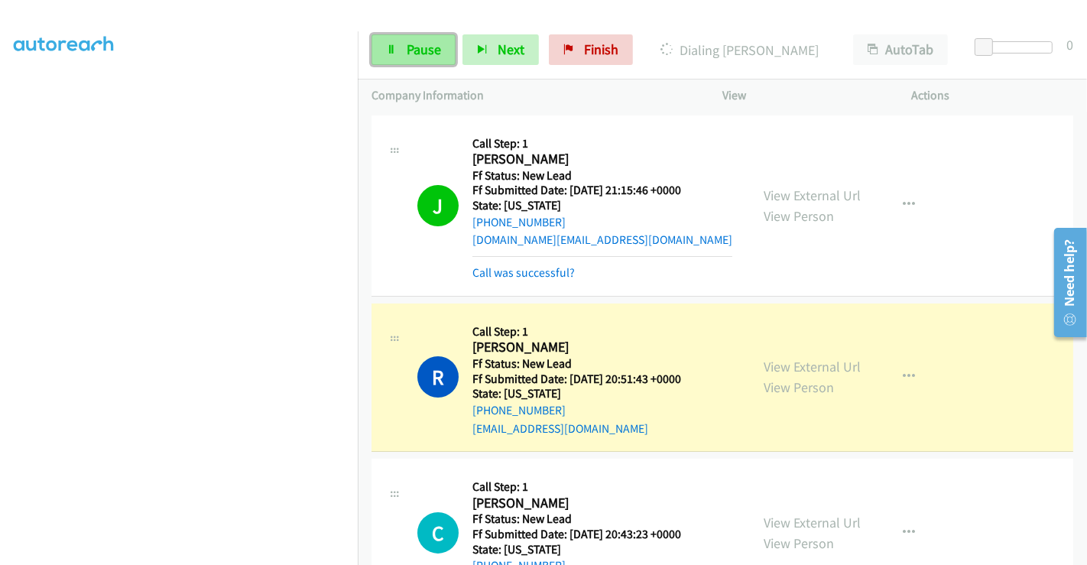
click at [419, 57] on span "Pause" at bounding box center [423, 49] width 34 height 18
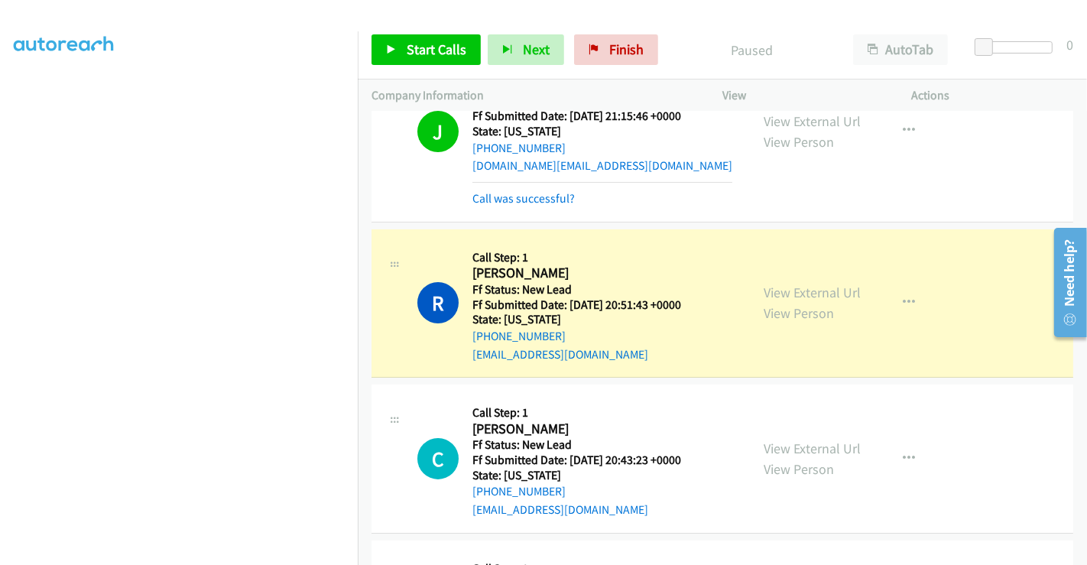
scroll to position [0, 0]
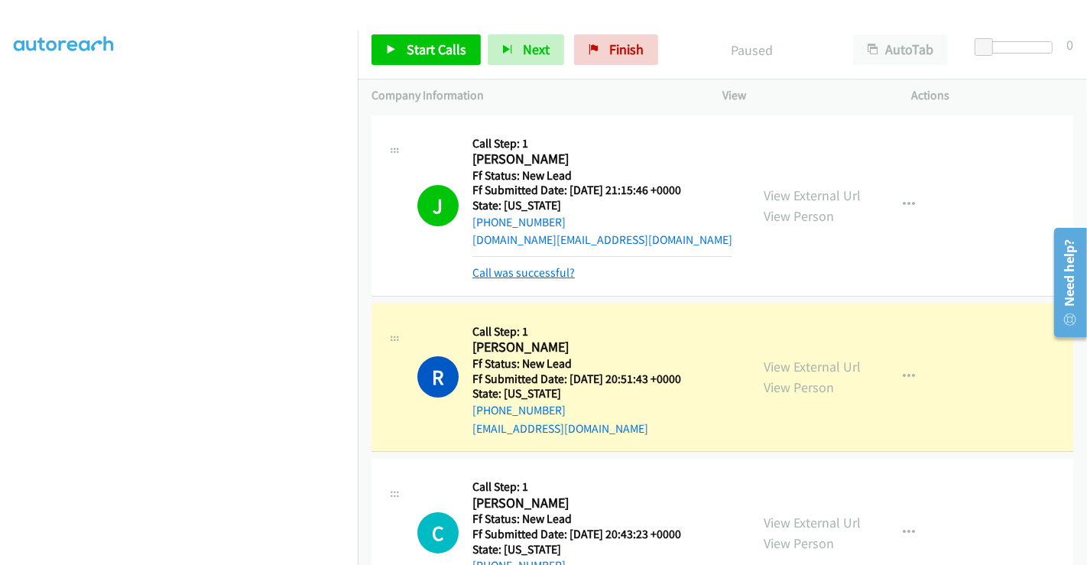
click at [506, 271] on link "Call was successful?" at bounding box center [523, 272] width 102 height 15
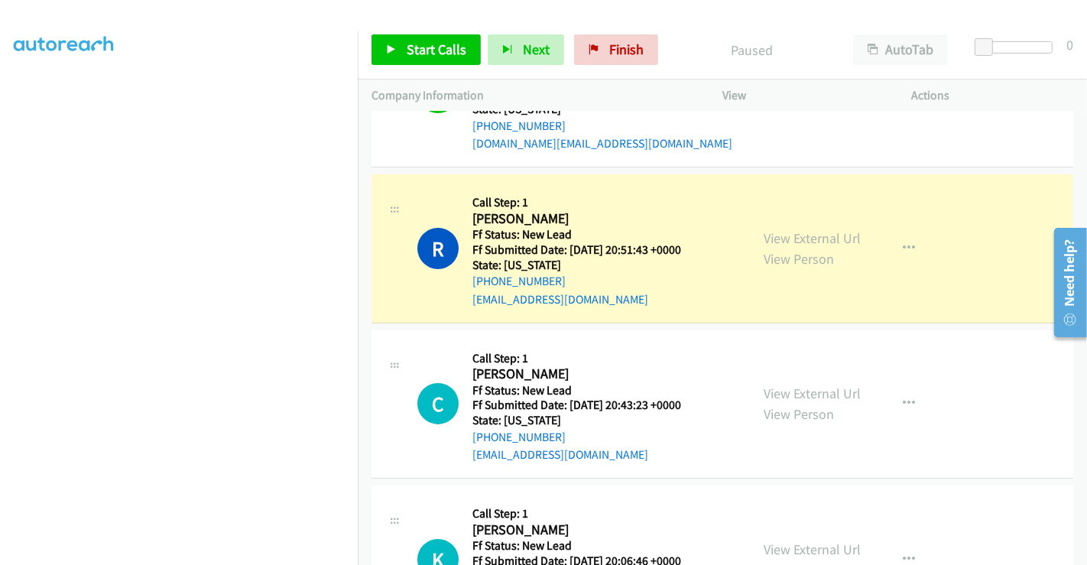
scroll to position [188, 0]
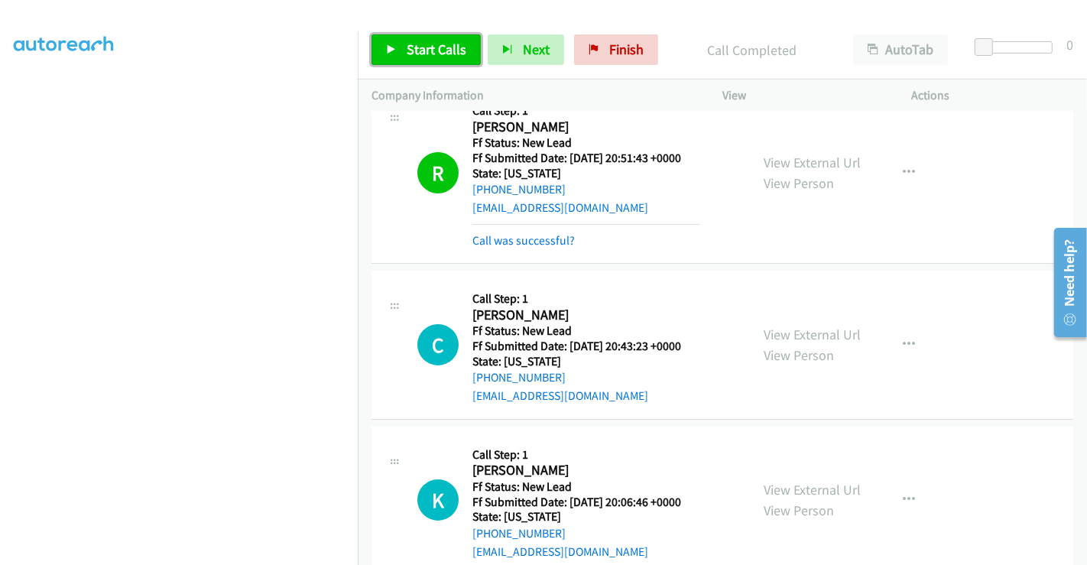
click at [420, 45] on span "Start Calls" at bounding box center [436, 49] width 60 height 18
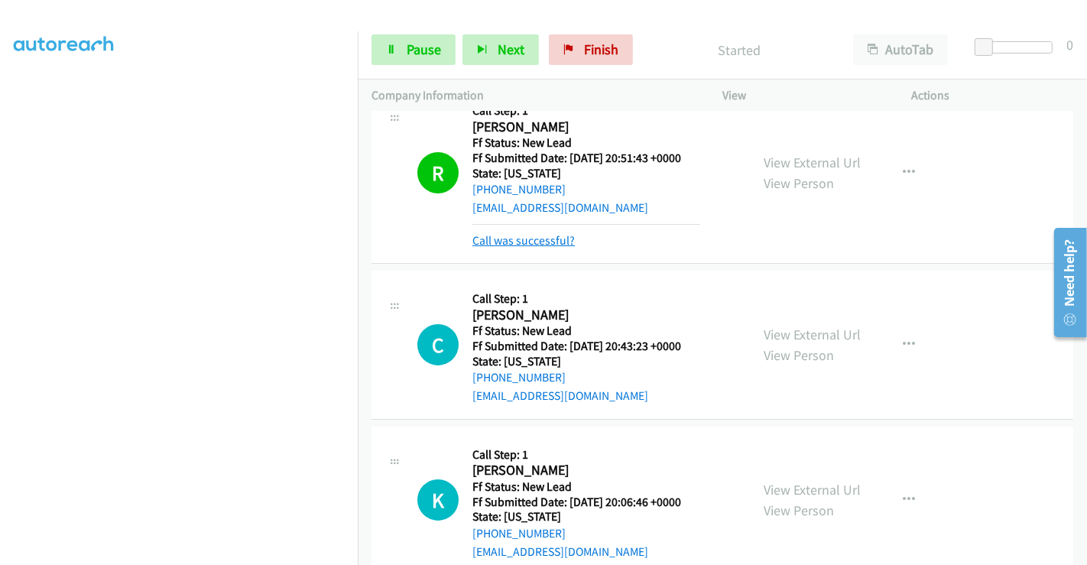
click at [520, 239] on link "Call was successful?" at bounding box center [523, 240] width 102 height 15
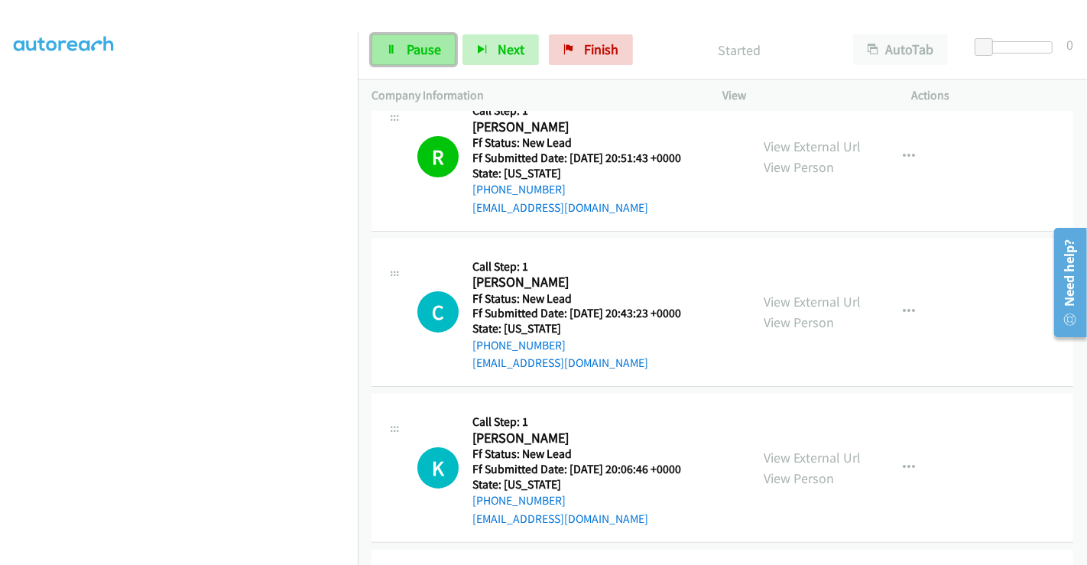
click at [406, 44] on span "Pause" at bounding box center [423, 49] width 34 height 18
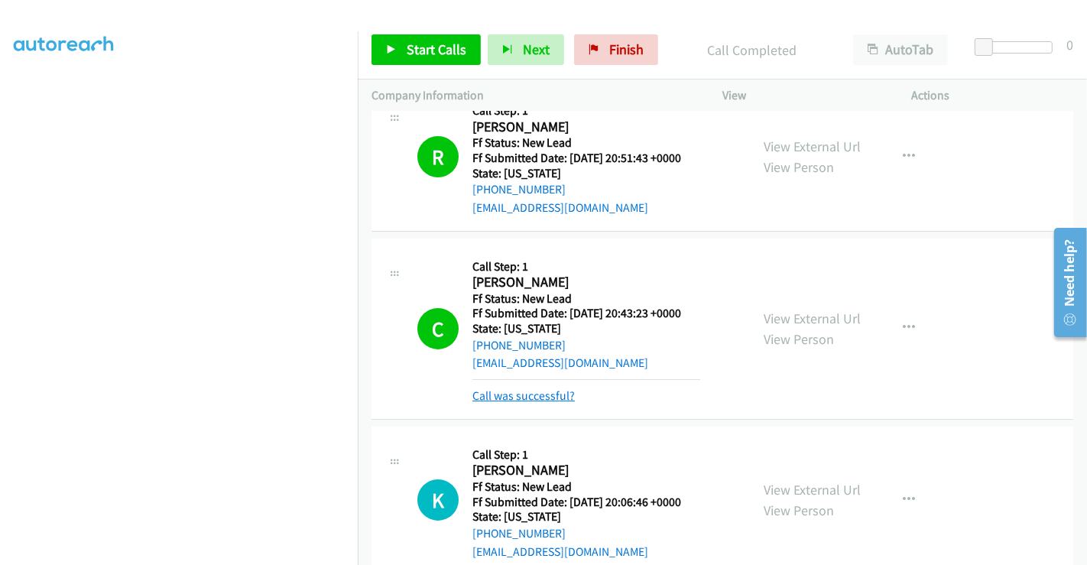
click at [541, 394] on link "Call was successful?" at bounding box center [523, 395] width 102 height 15
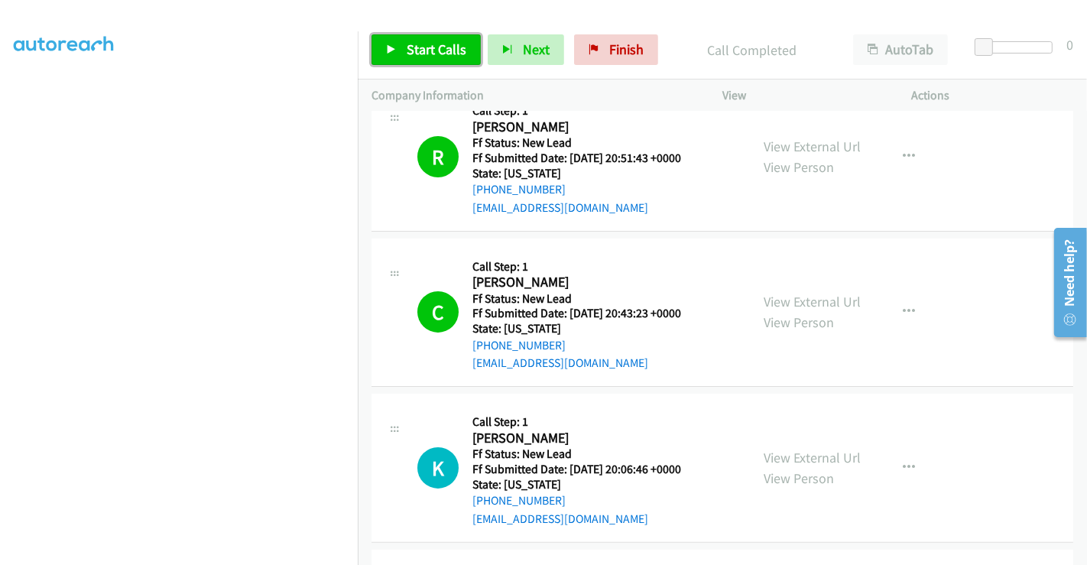
click at [438, 52] on span "Start Calls" at bounding box center [436, 49] width 60 height 18
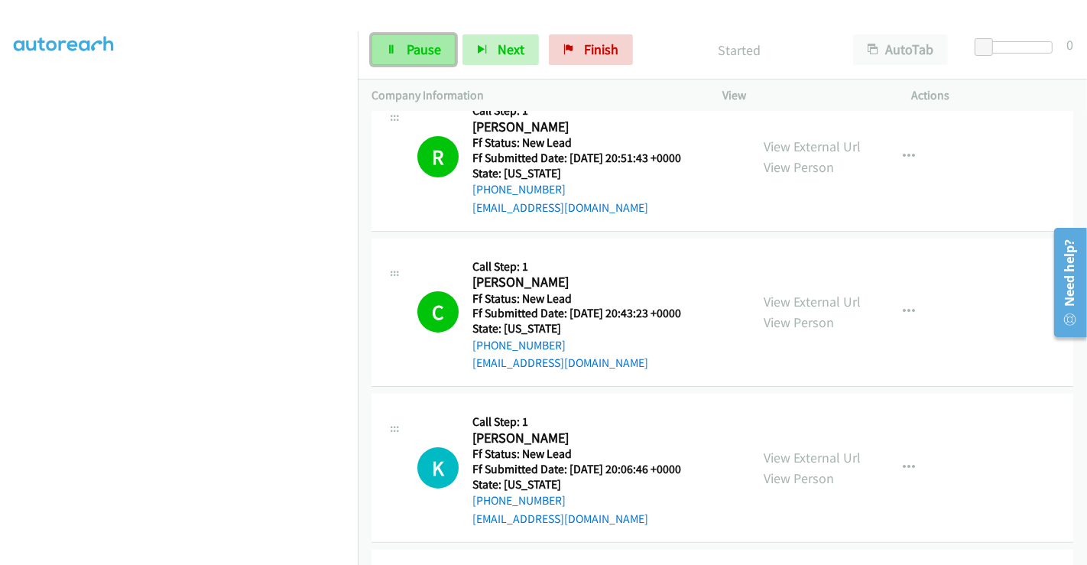
click at [414, 47] on span "Pause" at bounding box center [423, 49] width 34 height 18
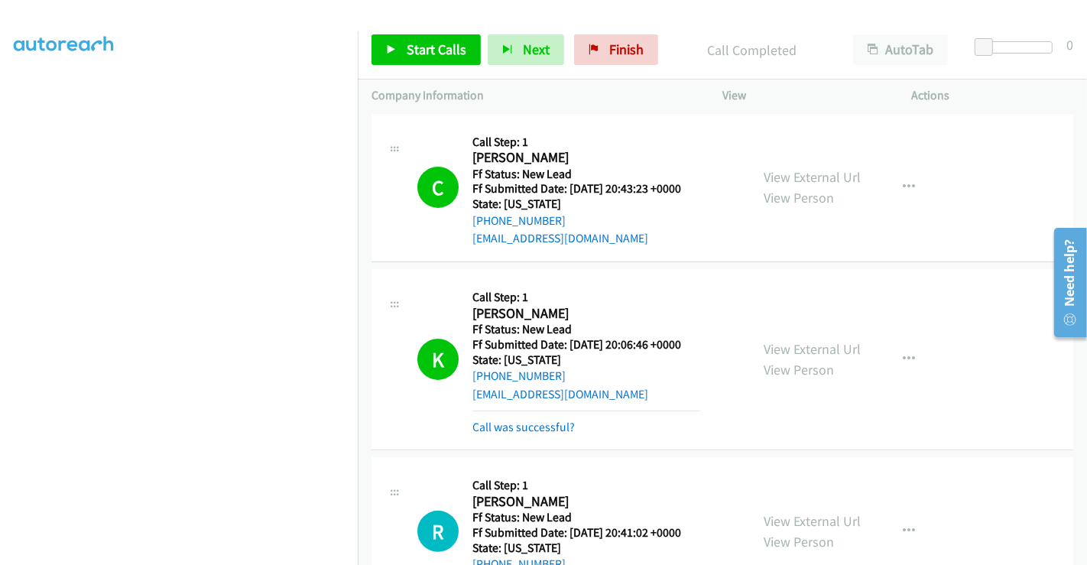
scroll to position [443, 0]
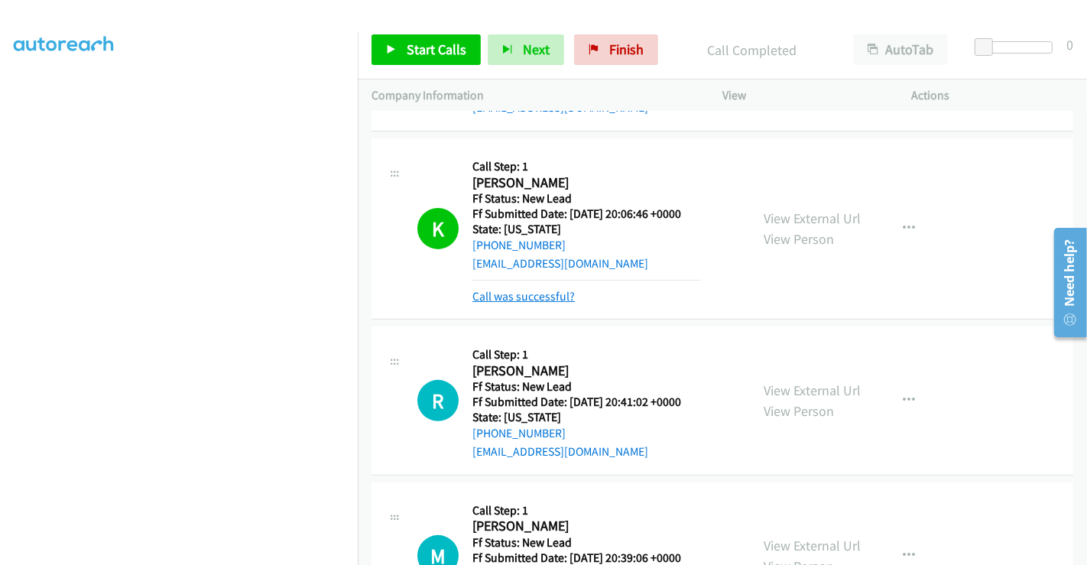
click at [517, 292] on link "Call was successful?" at bounding box center [523, 296] width 102 height 15
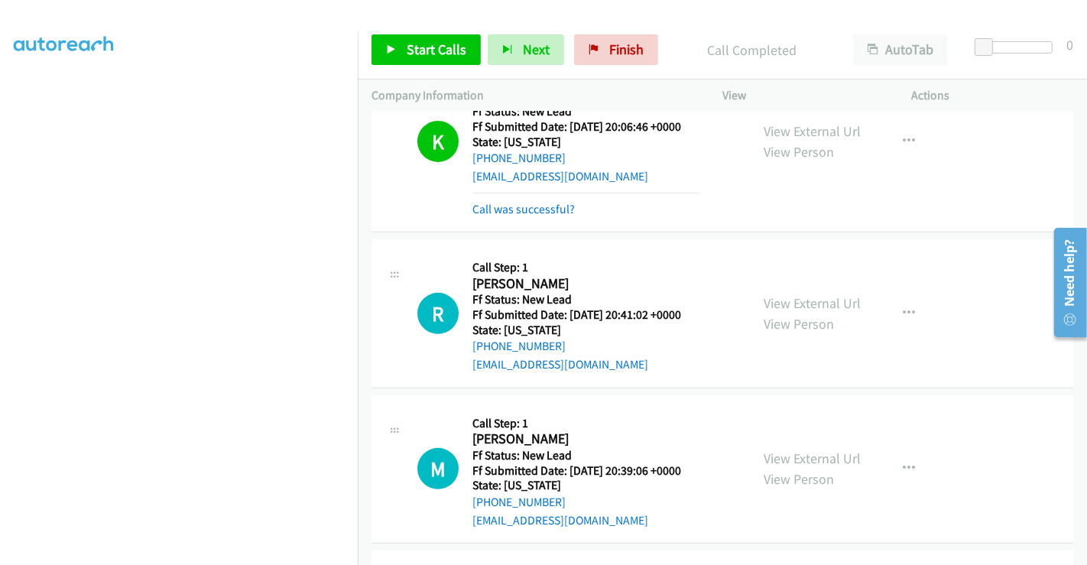
scroll to position [666, 0]
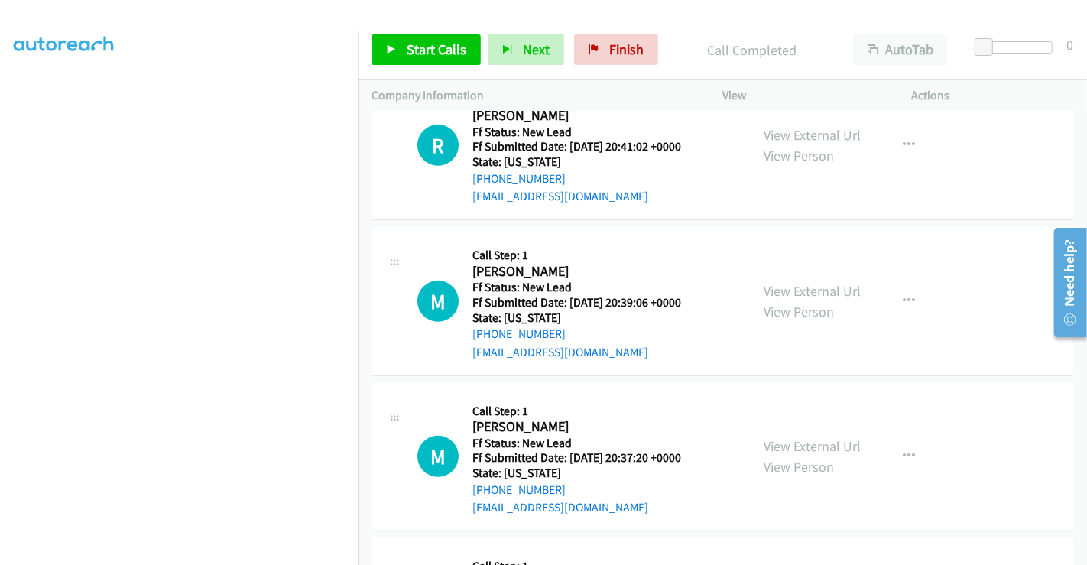
click at [787, 129] on link "View External Url" at bounding box center [811, 135] width 97 height 18
click at [803, 283] on link "View External Url" at bounding box center [811, 291] width 97 height 18
click at [808, 439] on link "View External Url" at bounding box center [811, 446] width 97 height 18
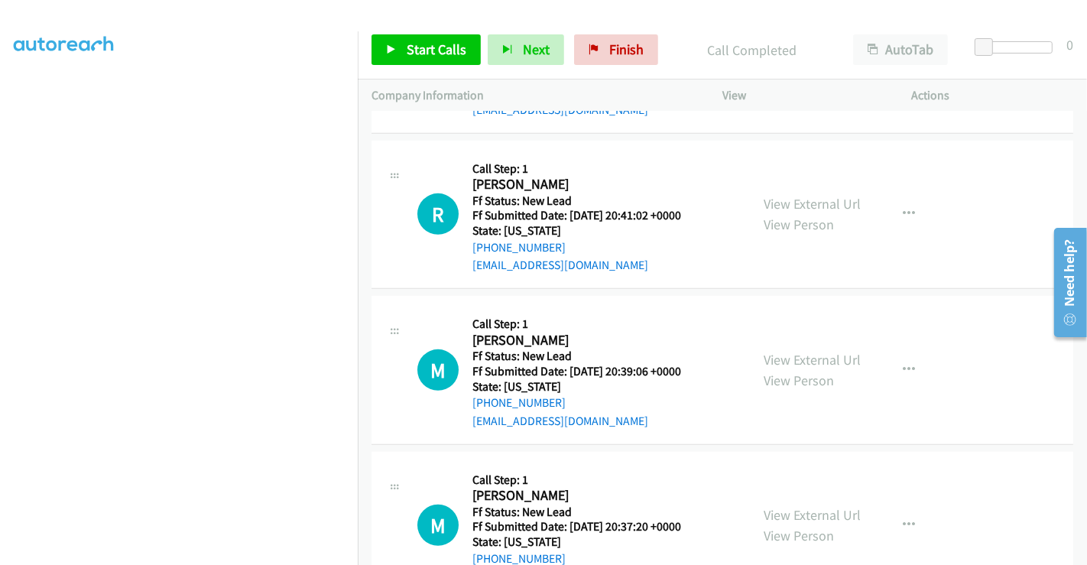
scroll to position [581, 0]
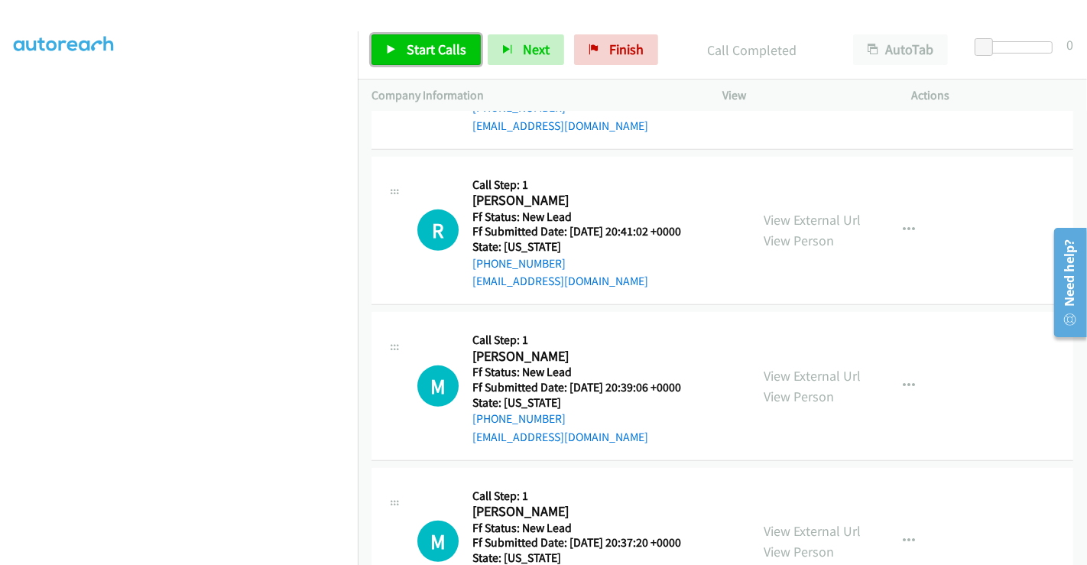
click at [420, 50] on span "Start Calls" at bounding box center [436, 49] width 60 height 18
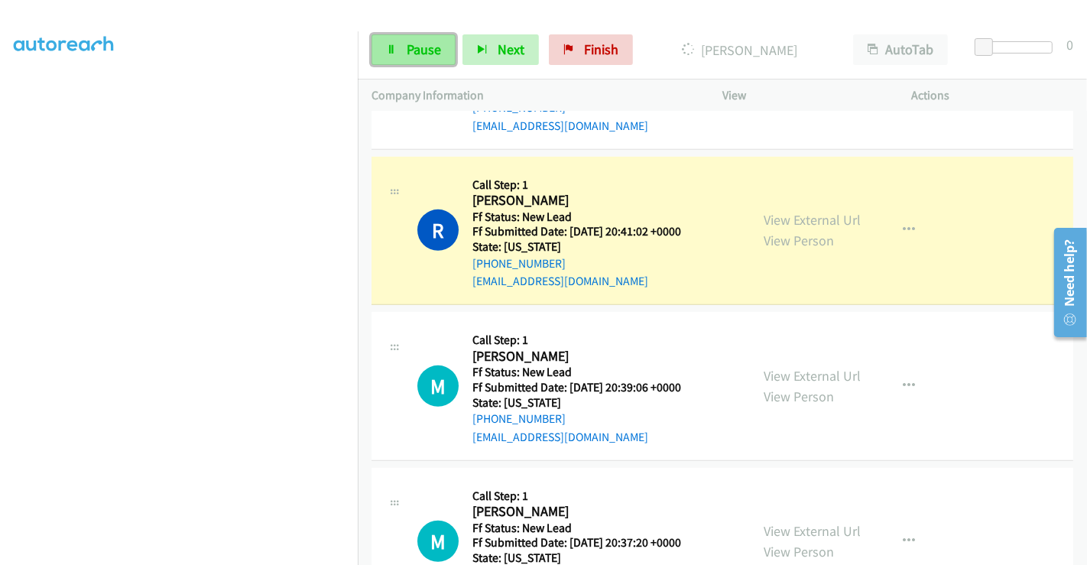
click at [414, 53] on span "Pause" at bounding box center [423, 49] width 34 height 18
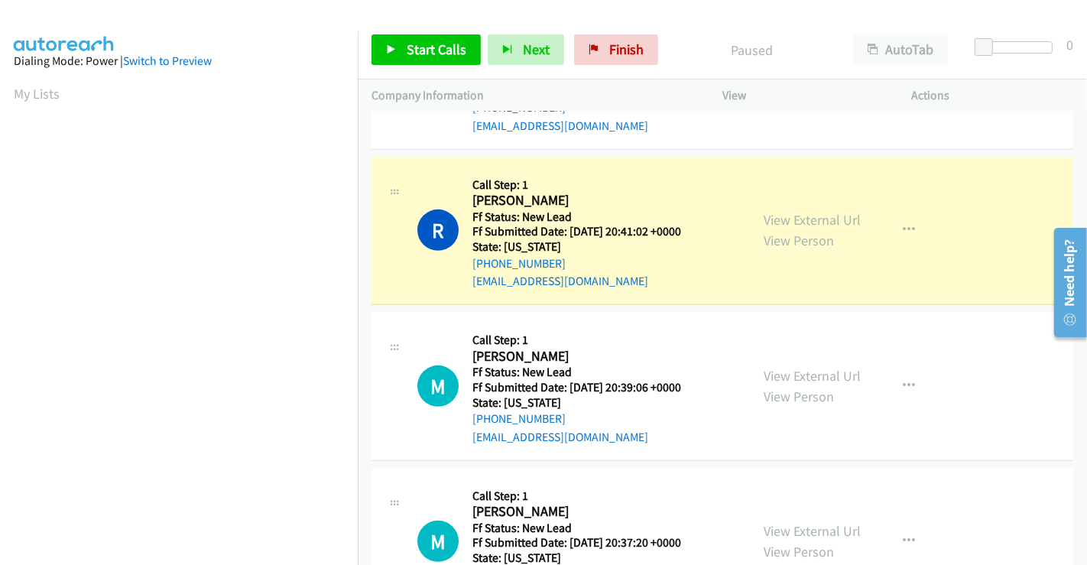
scroll to position [294, 0]
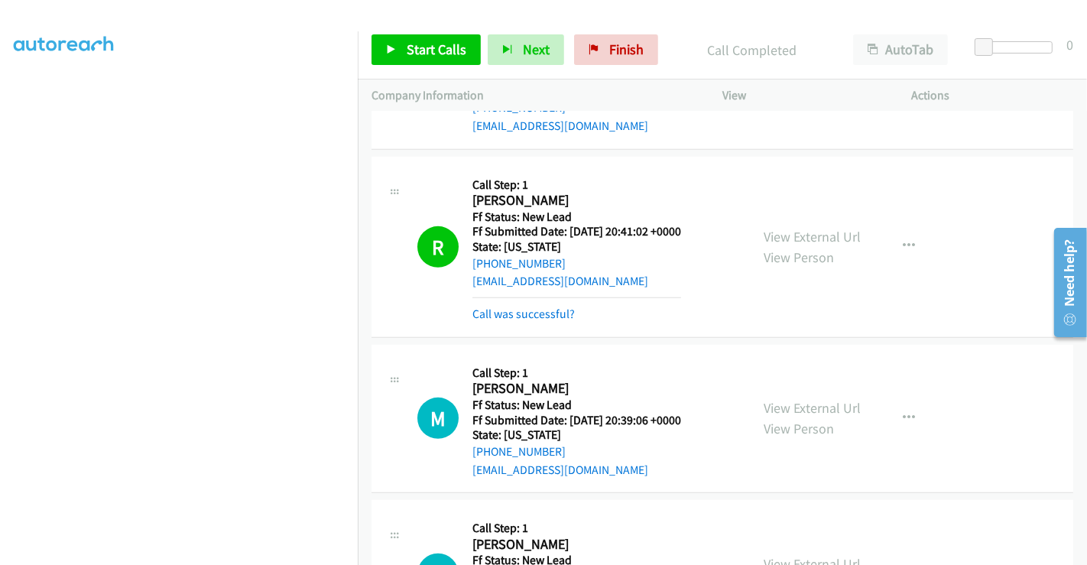
click at [548, 322] on div "R Callback Scheduled Call Step: 1 Rhoda Bubar America/Denver Ff Status: New Lea…" at bounding box center [721, 247] width 701 height 181
click at [543, 313] on link "Call was successful?" at bounding box center [523, 313] width 102 height 15
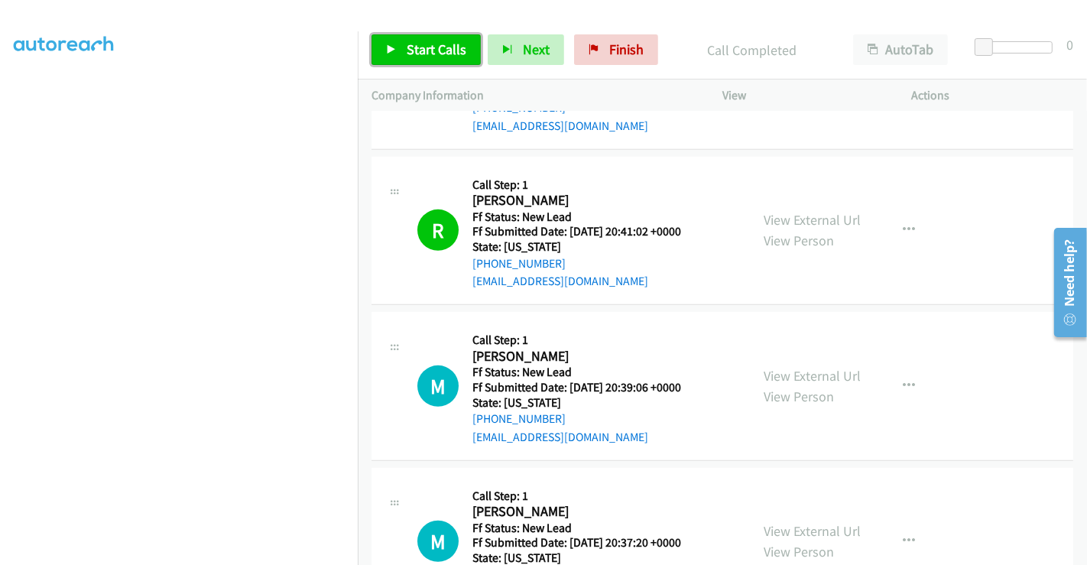
click at [399, 44] on link "Start Calls" at bounding box center [425, 49] width 109 height 31
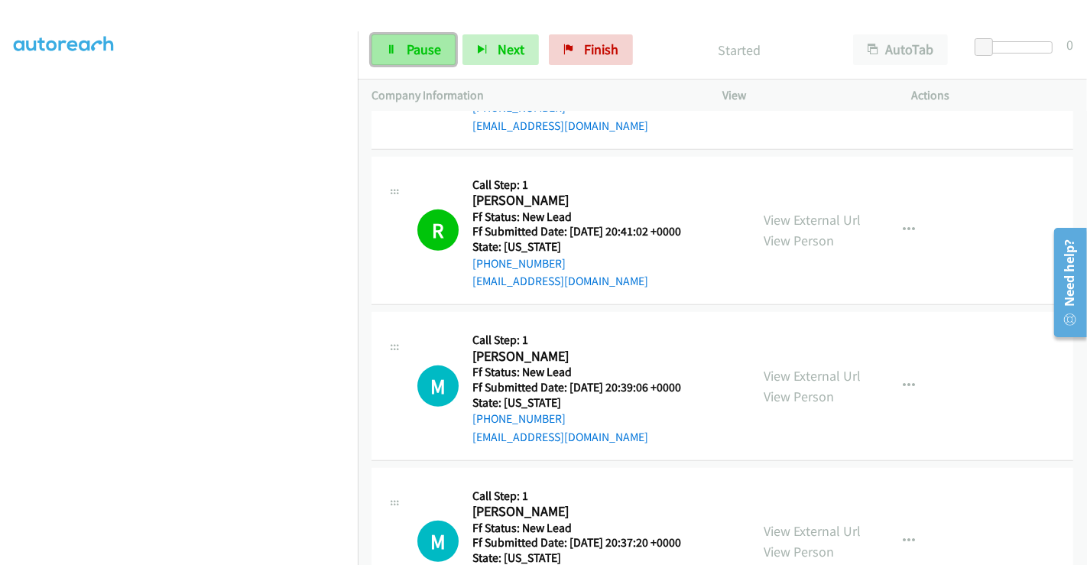
click at [400, 45] on link "Pause" at bounding box center [413, 49] width 84 height 31
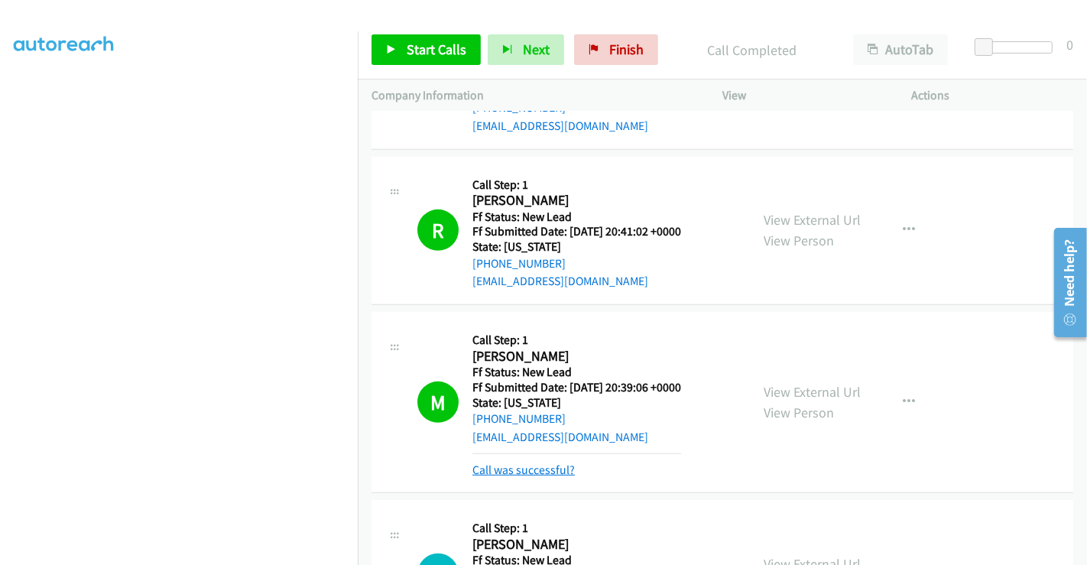
click at [547, 472] on link "Call was successful?" at bounding box center [523, 469] width 102 height 15
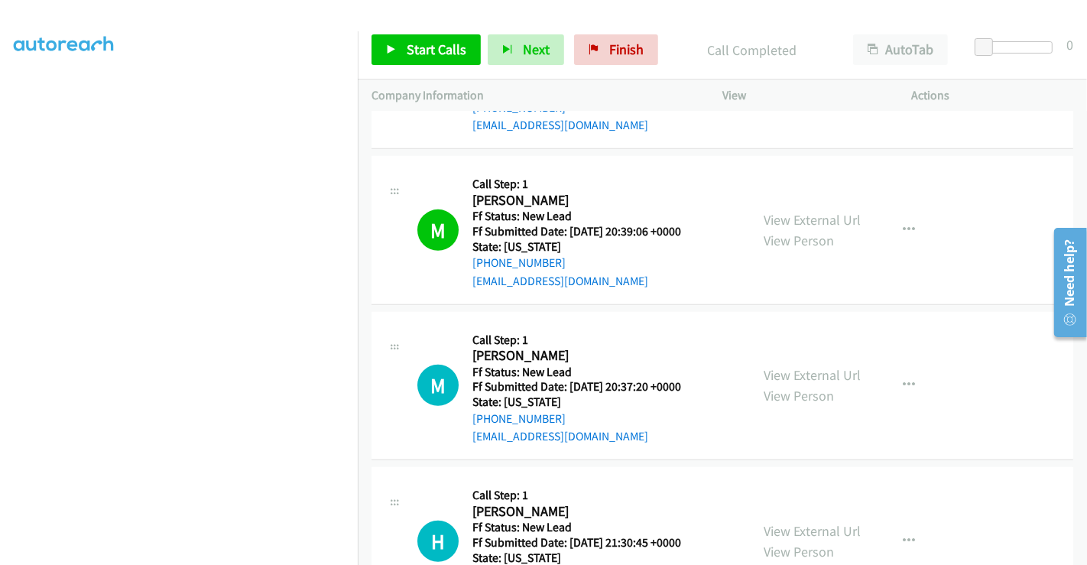
scroll to position [750, 0]
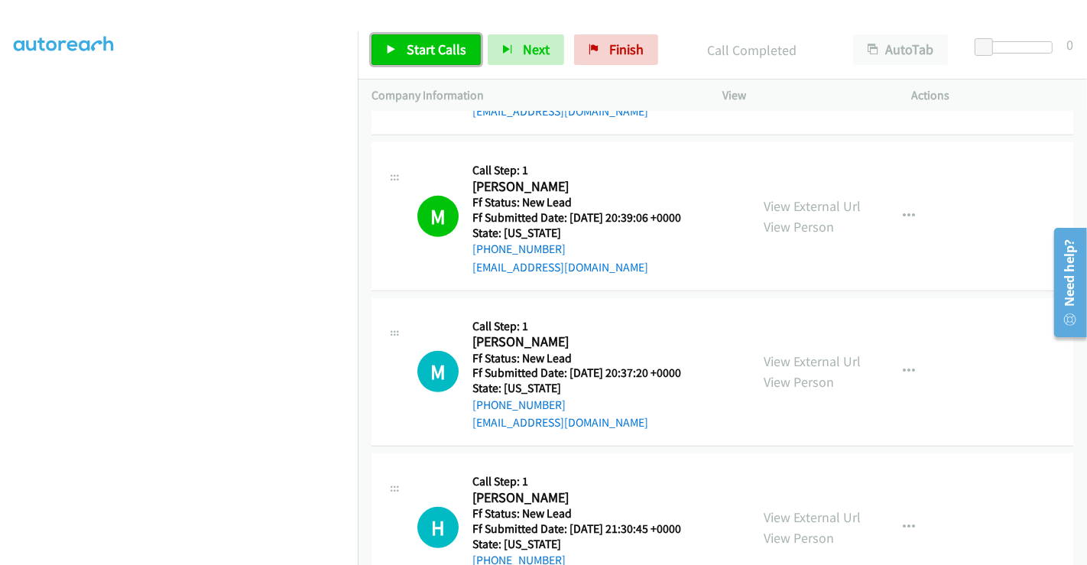
click at [396, 42] on link "Start Calls" at bounding box center [425, 49] width 109 height 31
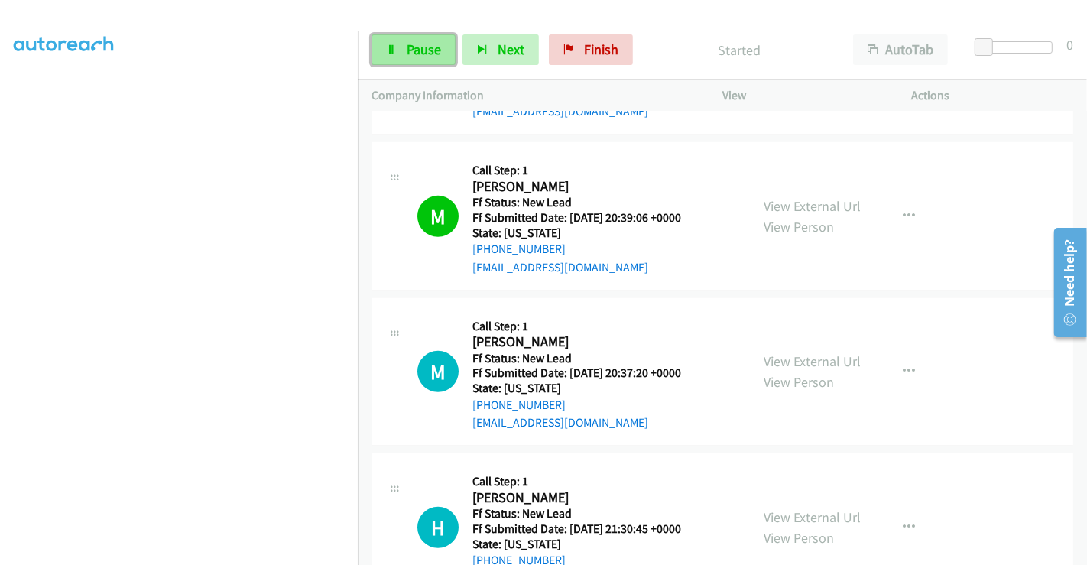
click at [409, 44] on span "Pause" at bounding box center [423, 49] width 34 height 18
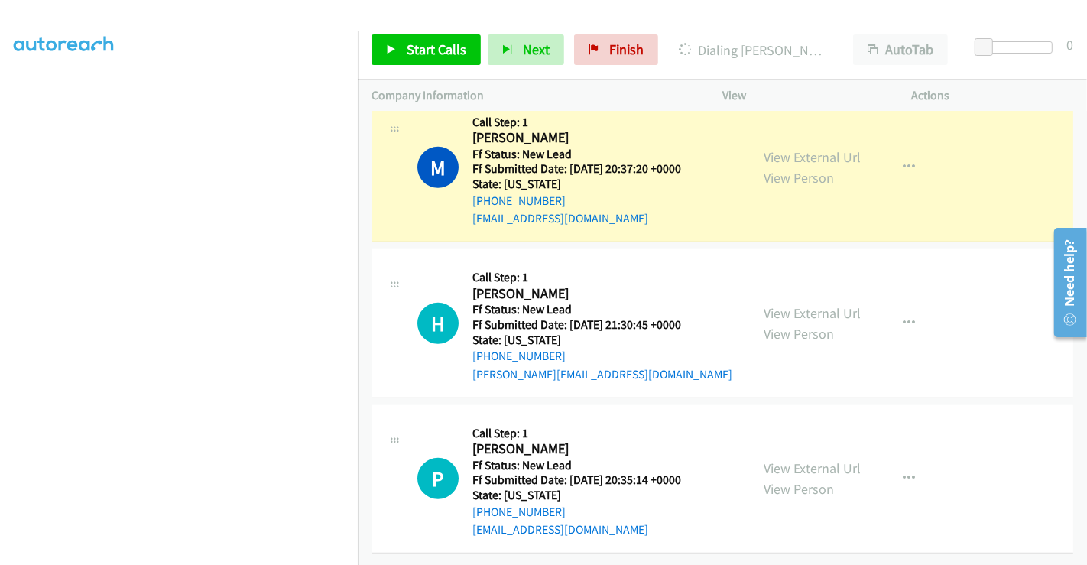
scroll to position [964, 0]
click at [805, 304] on link "View External Url" at bounding box center [811, 313] width 97 height 18
click at [795, 459] on link "View External Url" at bounding box center [811, 468] width 97 height 18
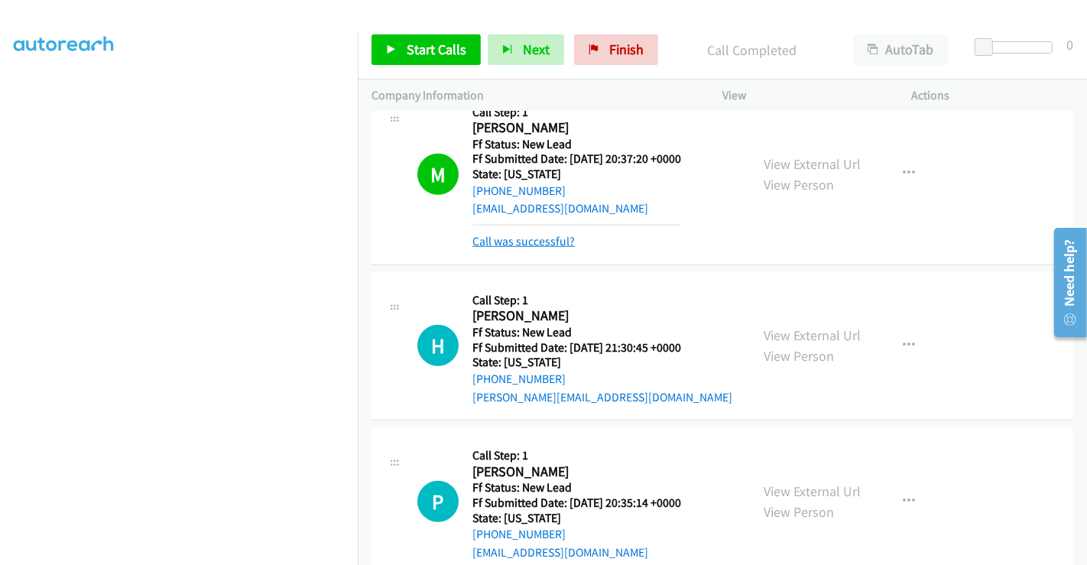
click at [510, 234] on link "Call was successful?" at bounding box center [523, 241] width 102 height 15
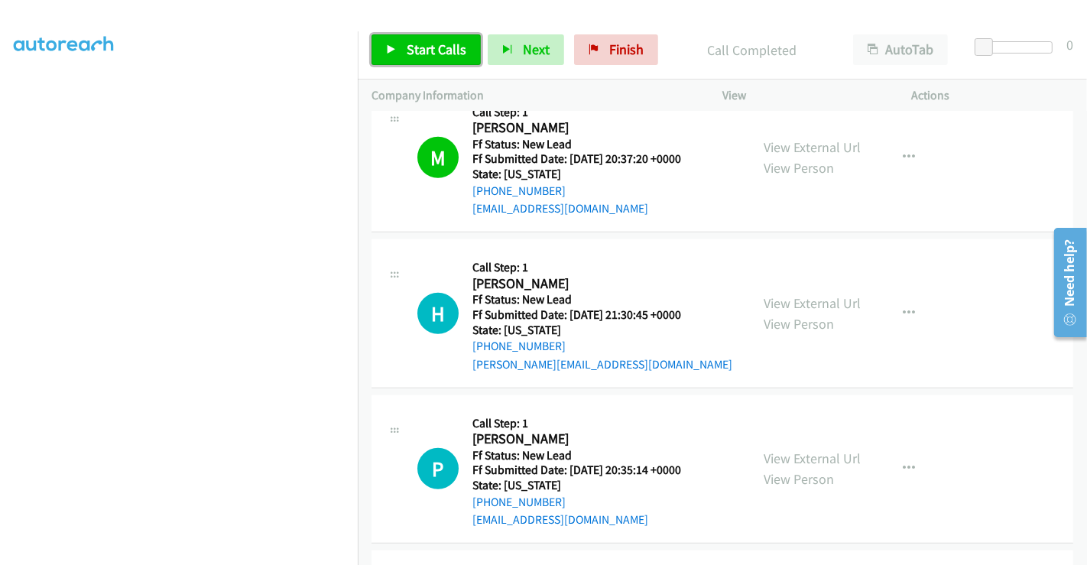
click at [428, 50] on span "Start Calls" at bounding box center [436, 49] width 60 height 18
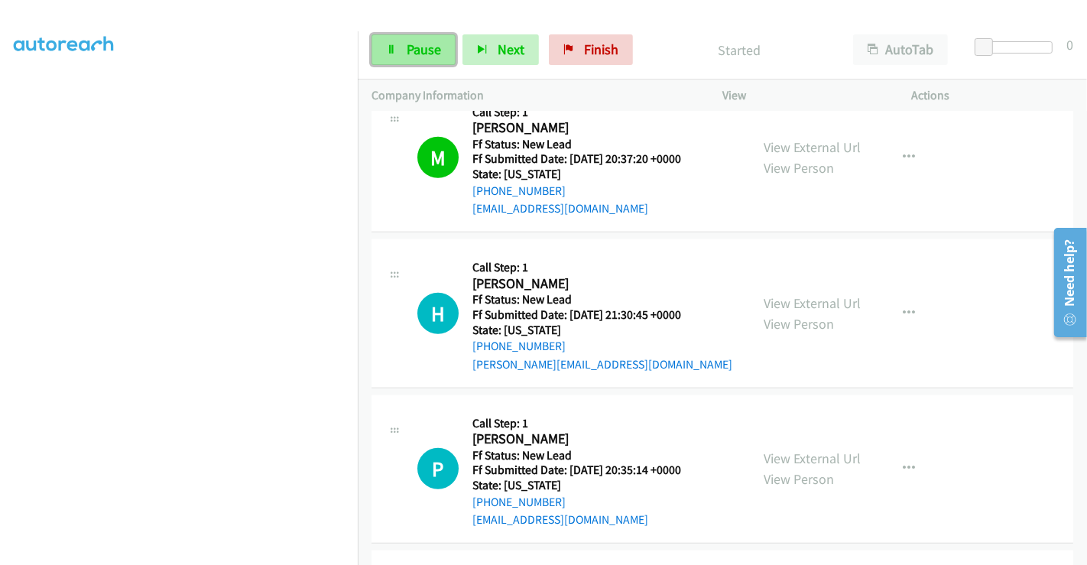
click at [410, 46] on span "Pause" at bounding box center [423, 49] width 34 height 18
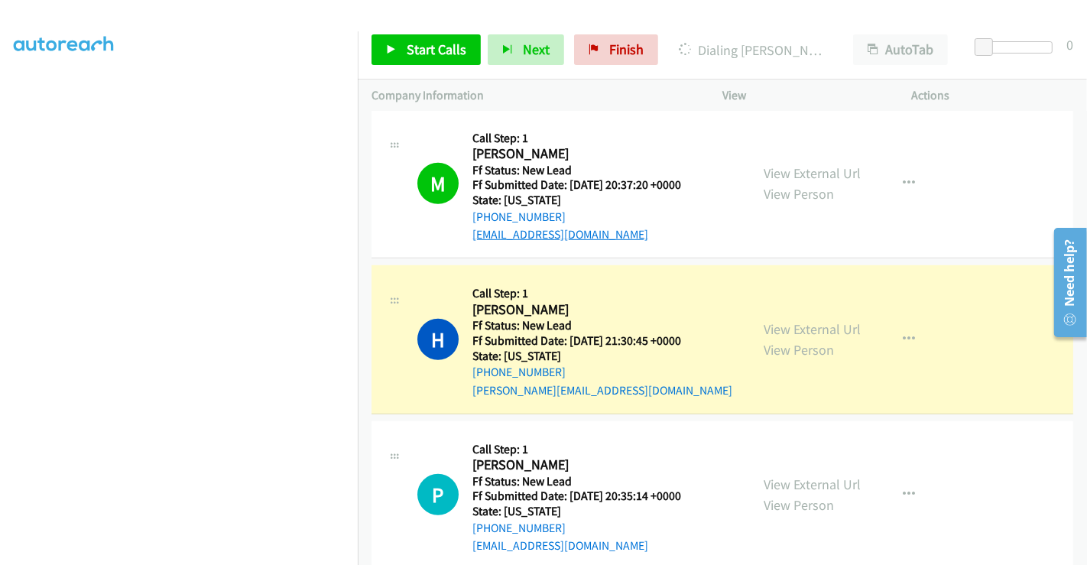
scroll to position [1020, 0]
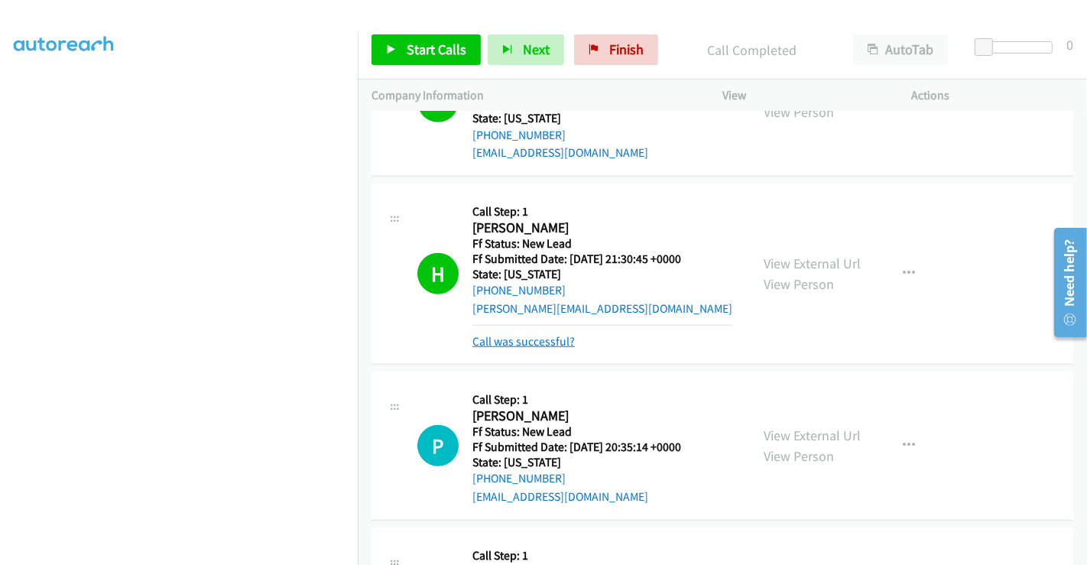
click at [534, 334] on link "Call was successful?" at bounding box center [523, 341] width 102 height 15
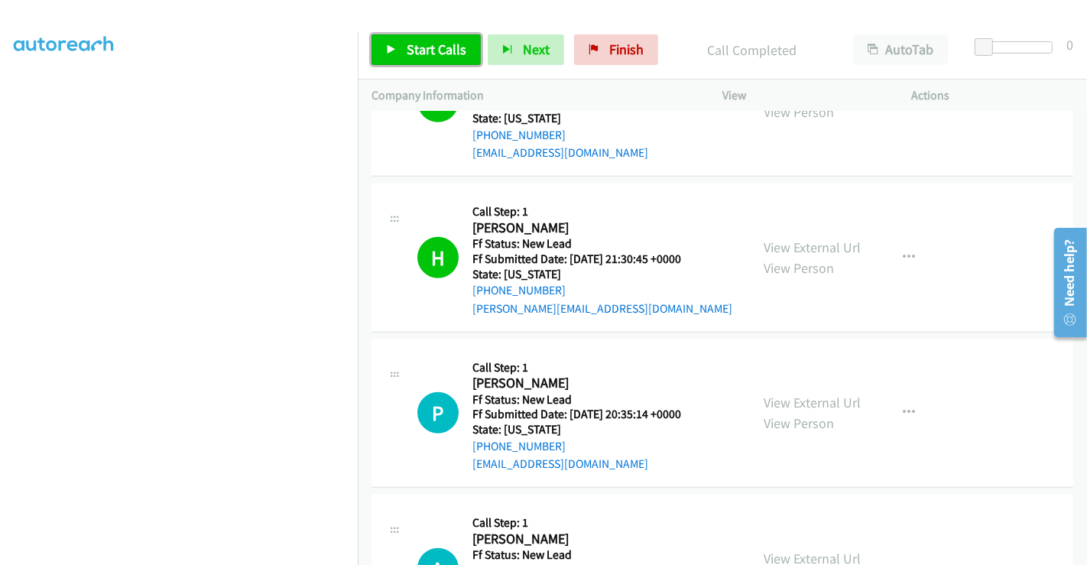
click at [447, 53] on span "Start Calls" at bounding box center [436, 49] width 60 height 18
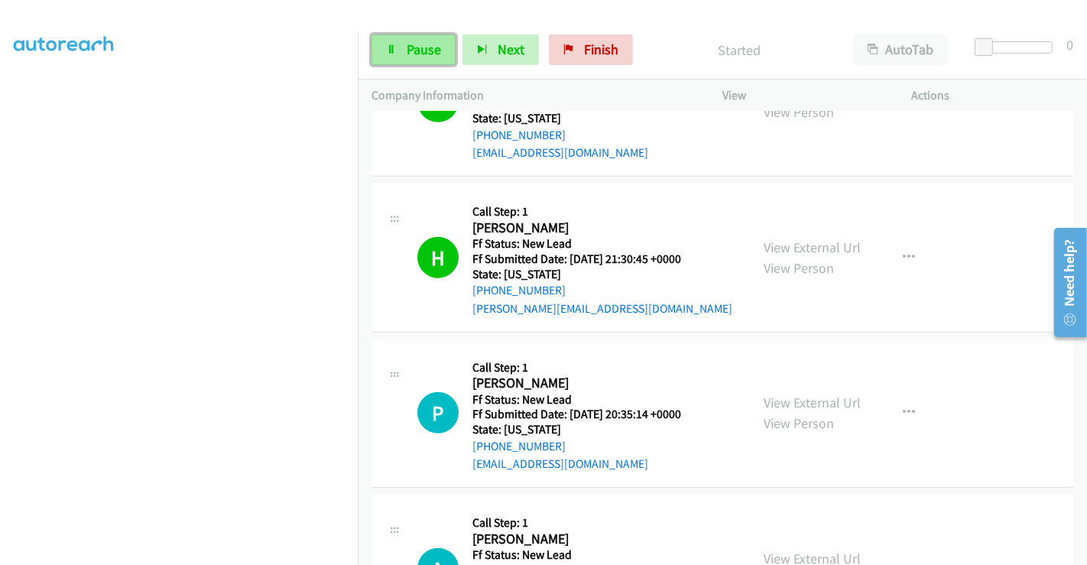
click at [413, 44] on span "Pause" at bounding box center [423, 49] width 34 height 18
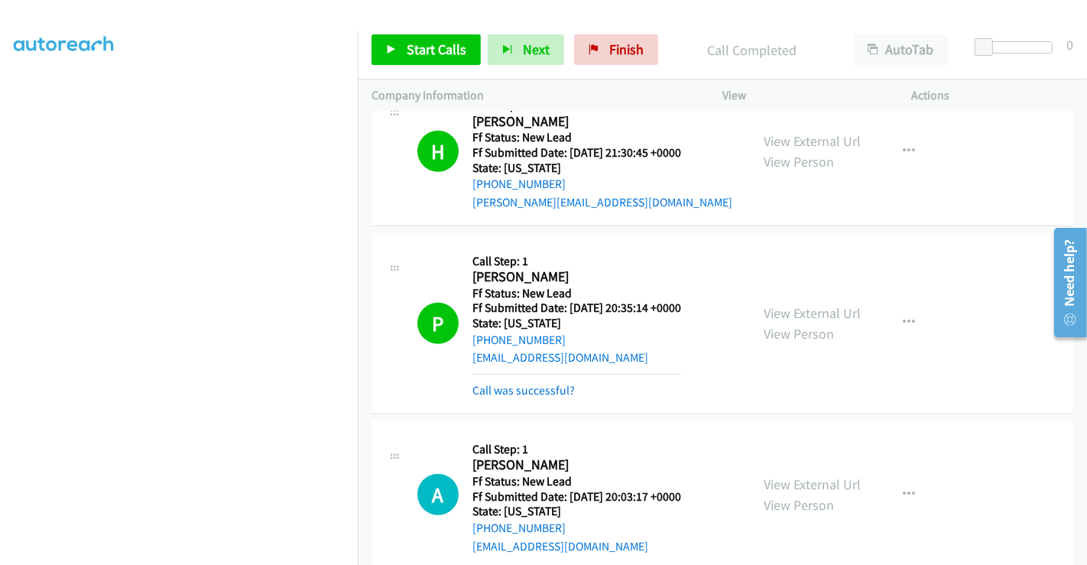
scroll to position [1307, 0]
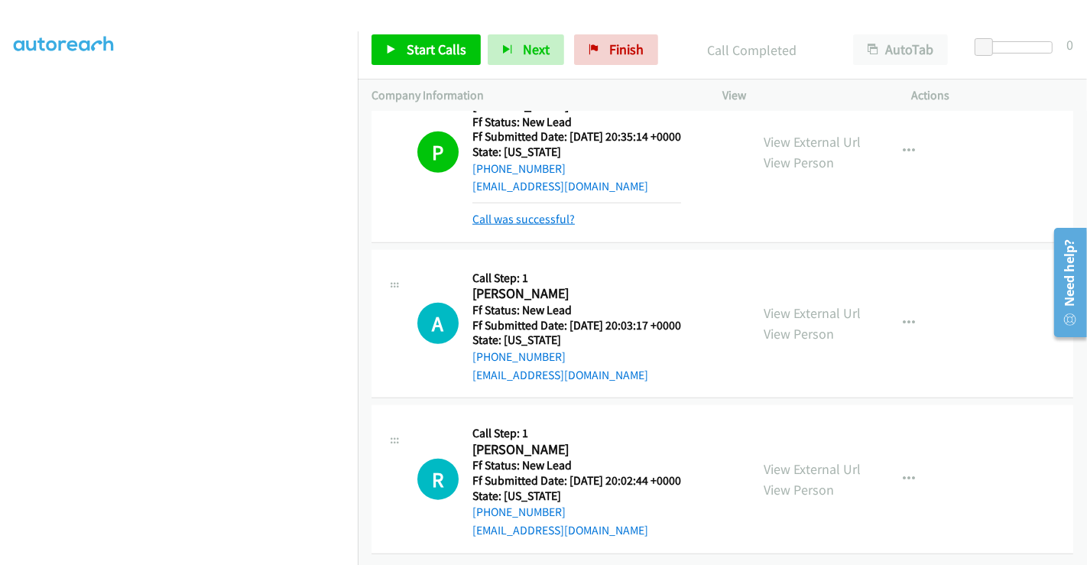
click at [519, 212] on link "Call was successful?" at bounding box center [523, 219] width 102 height 15
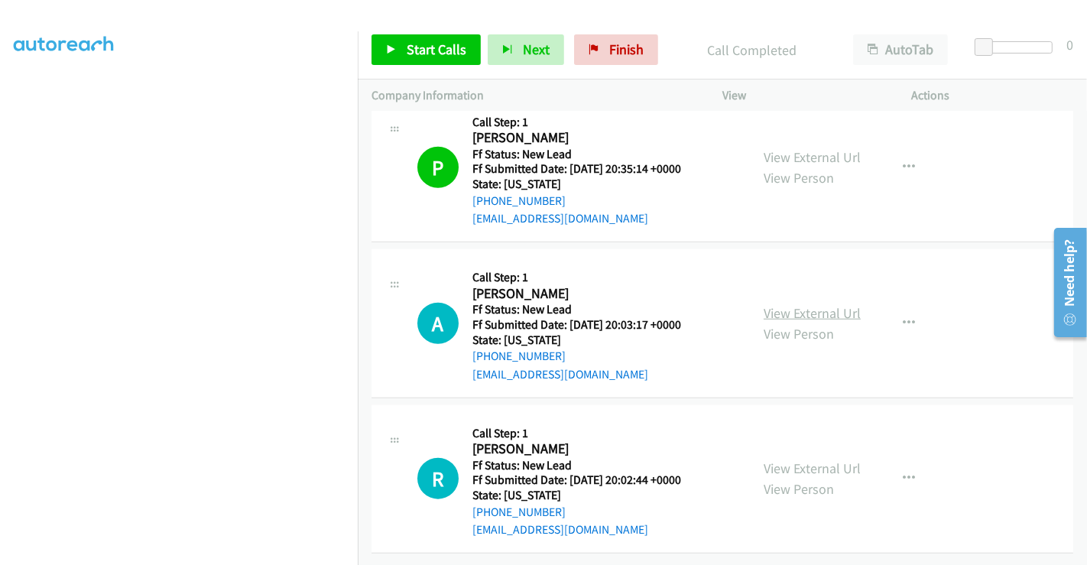
click at [818, 304] on link "View External Url" at bounding box center [811, 313] width 97 height 18
click at [790, 459] on link "View External Url" at bounding box center [811, 468] width 97 height 18
click at [436, 51] on span "Start Calls" at bounding box center [436, 49] width 60 height 18
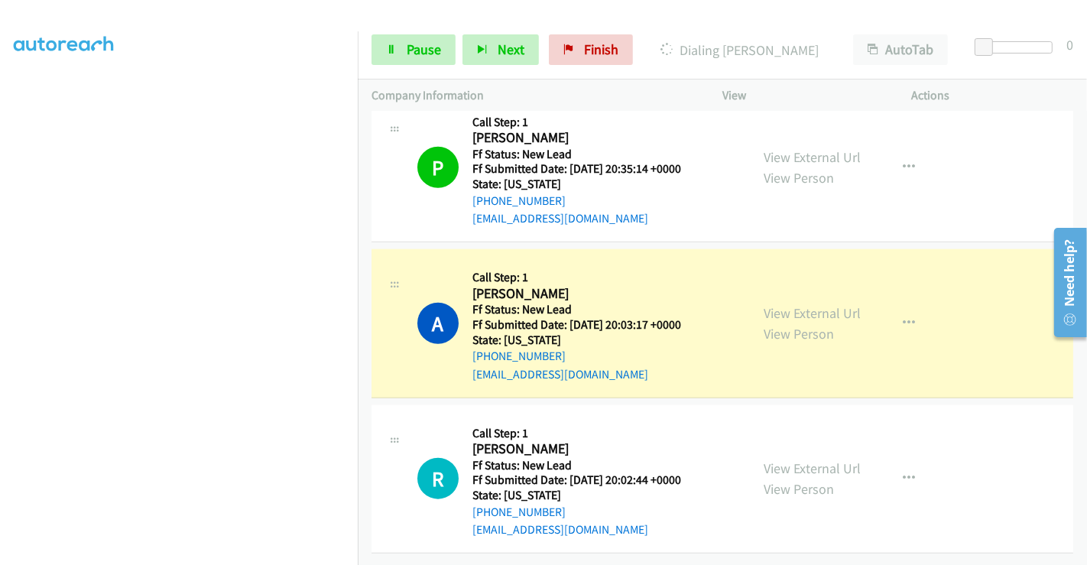
scroll to position [1291, 0]
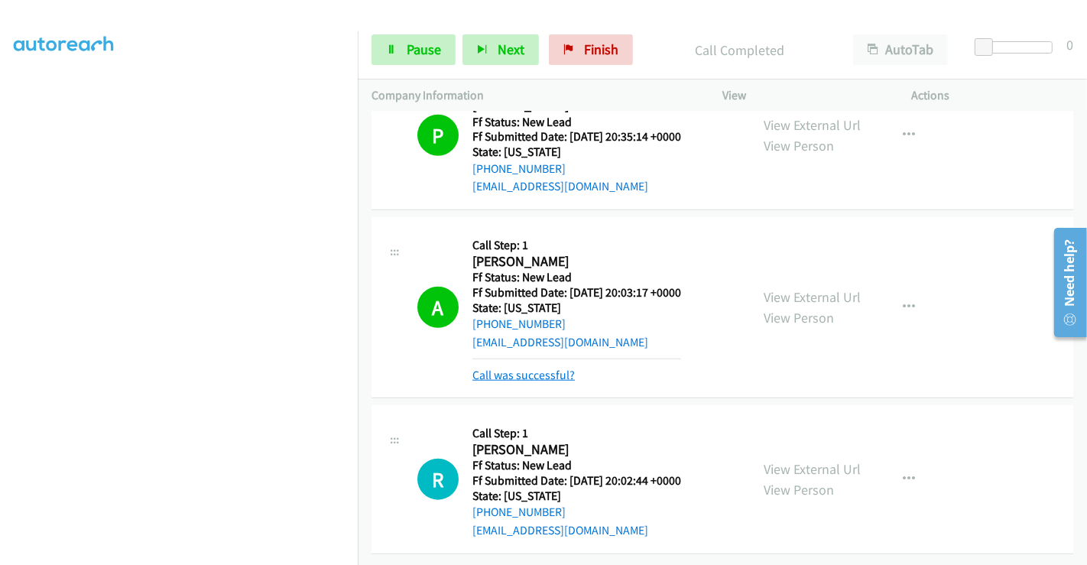
click at [532, 368] on link "Call was successful?" at bounding box center [523, 375] width 102 height 15
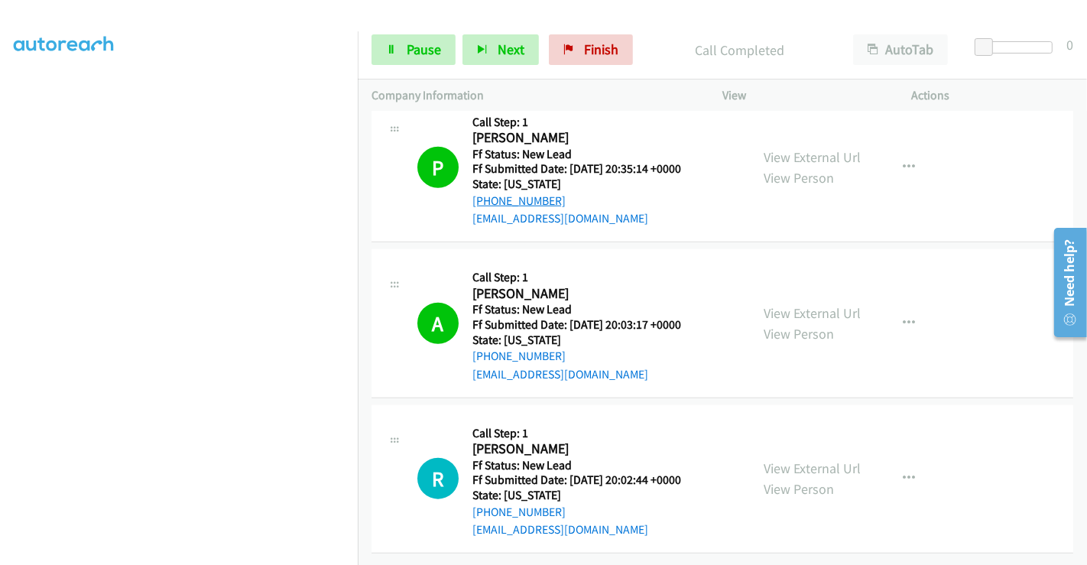
scroll to position [1274, 0]
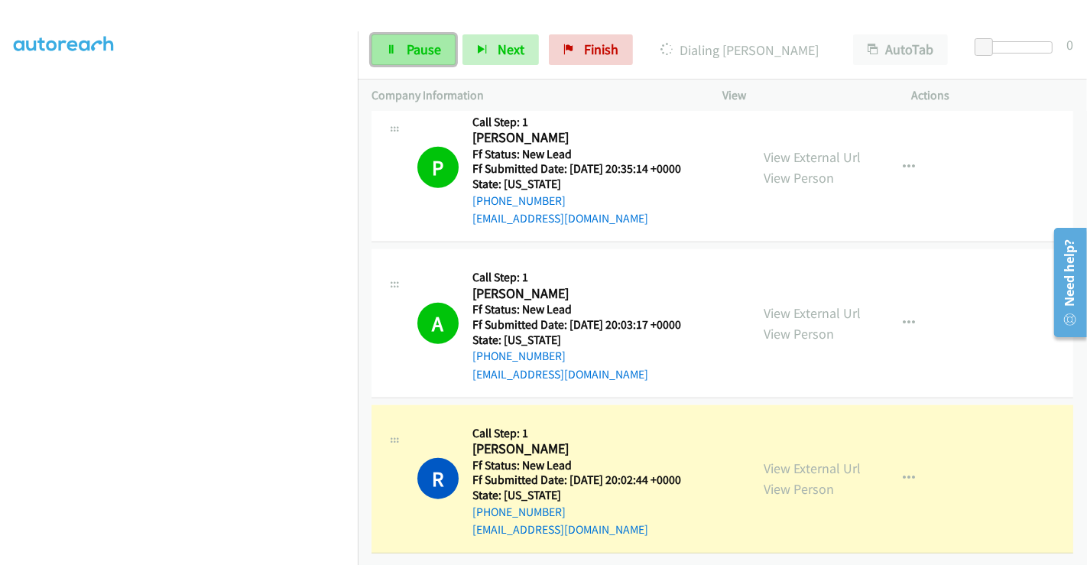
click at [413, 52] on span "Pause" at bounding box center [423, 49] width 34 height 18
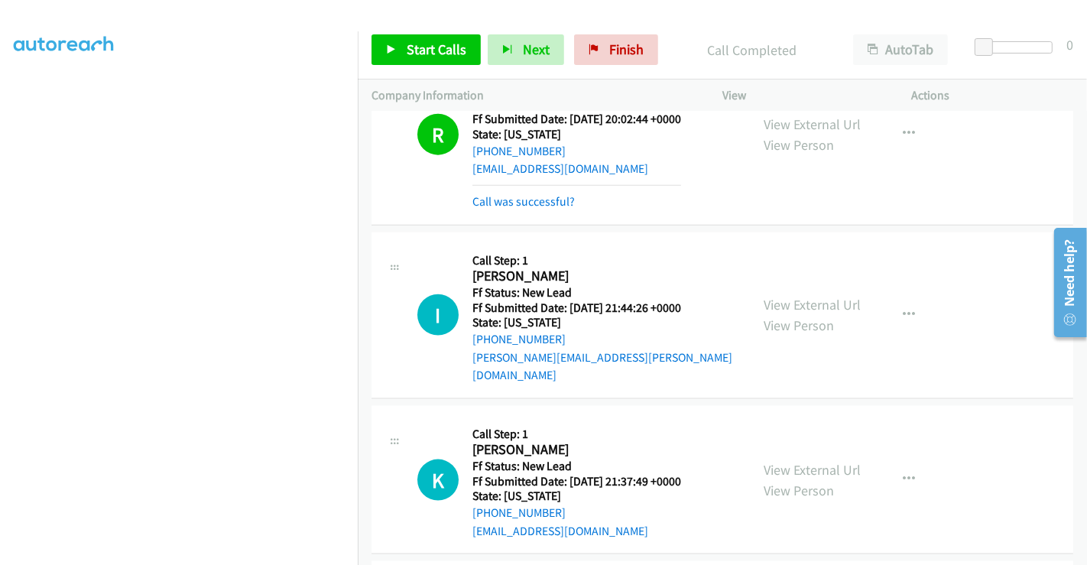
scroll to position [1643, 0]
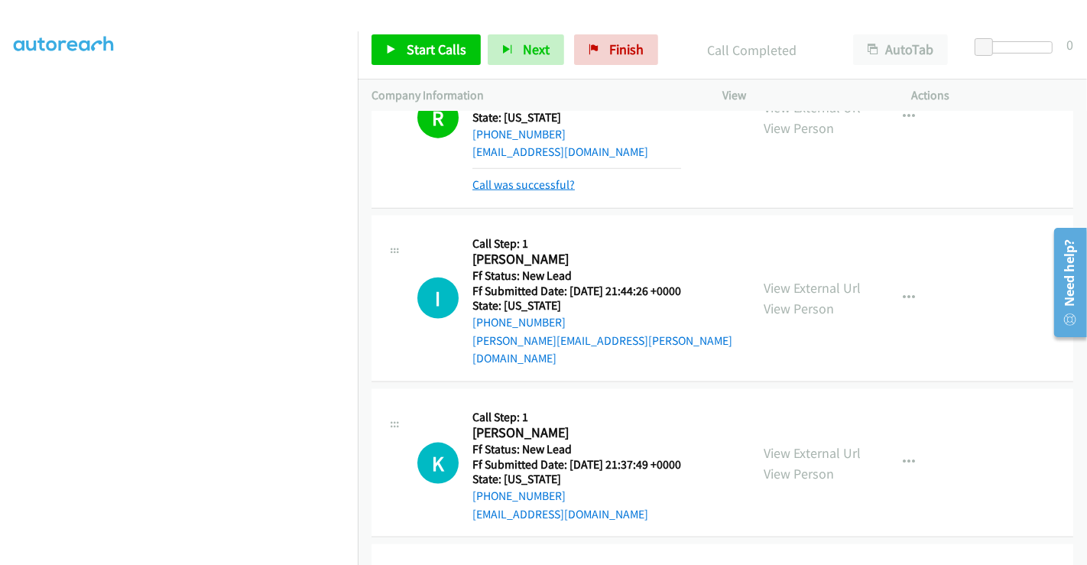
click at [533, 184] on link "Call was successful?" at bounding box center [523, 184] width 102 height 15
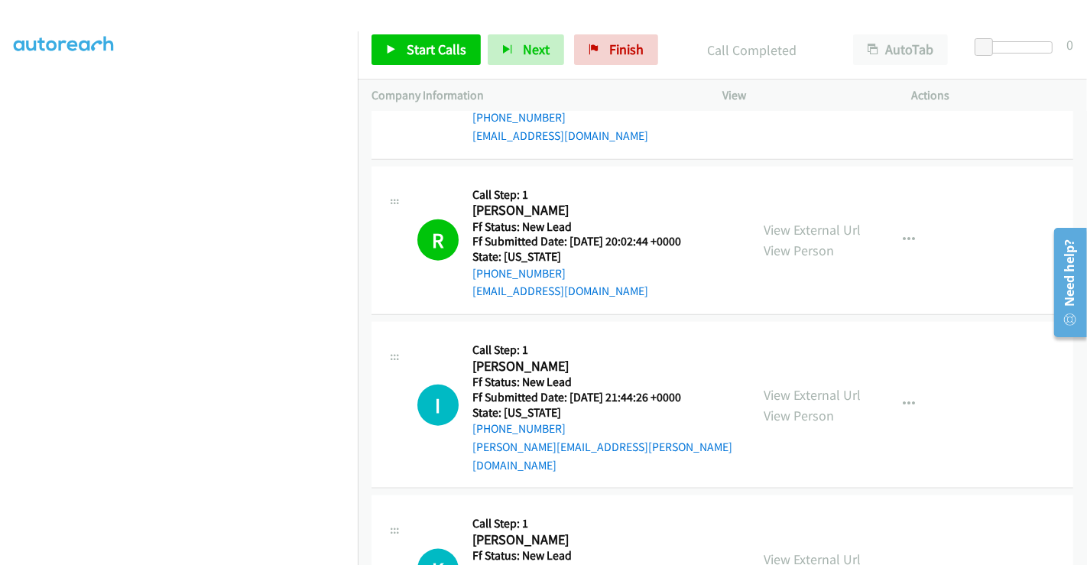
scroll to position [1456, 0]
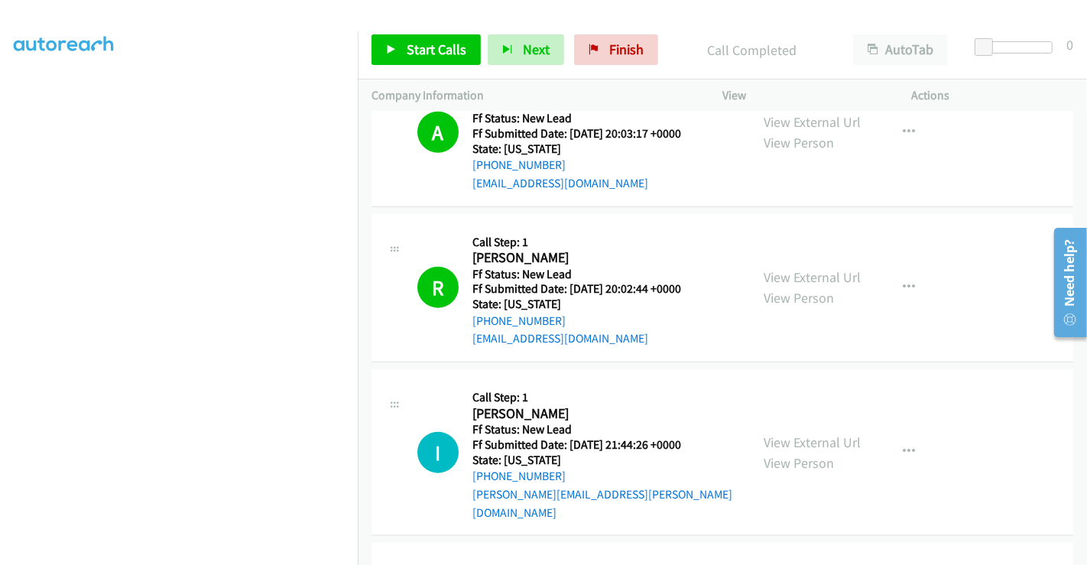
click at [616, 32] on div "Start Calls Pause Next Finish Call Completed AutoTab AutoTab 0" at bounding box center [722, 50] width 729 height 59
click at [613, 40] on span "Finish" at bounding box center [626, 49] width 34 height 18
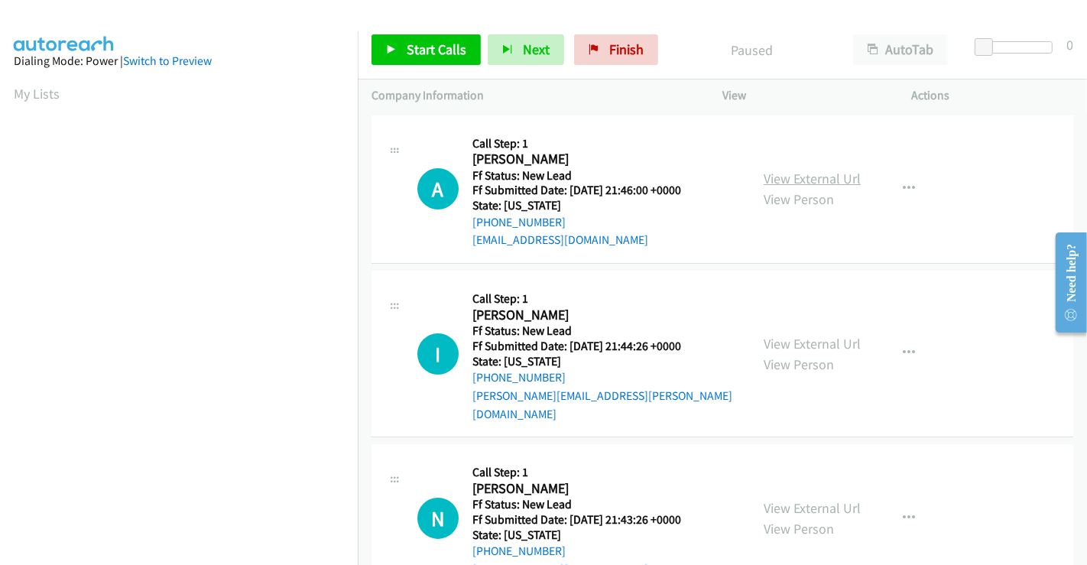
click at [819, 172] on link "View External Url" at bounding box center [811, 179] width 97 height 18
click at [798, 335] on link "View External Url" at bounding box center [811, 344] width 97 height 18
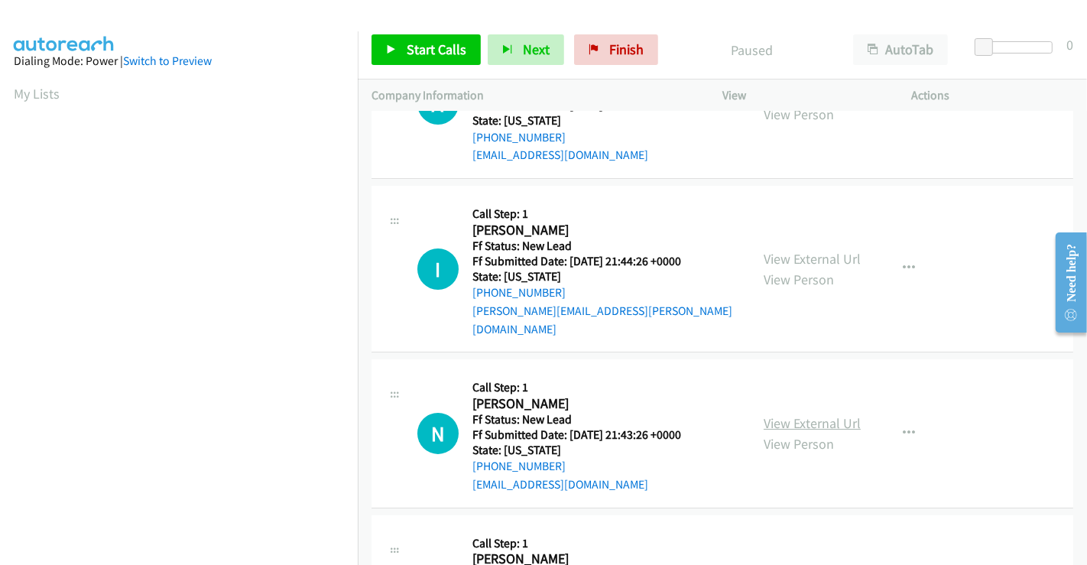
click at [812, 414] on link "View External Url" at bounding box center [811, 423] width 97 height 18
click at [609, 50] on span "Finish" at bounding box center [626, 49] width 34 height 18
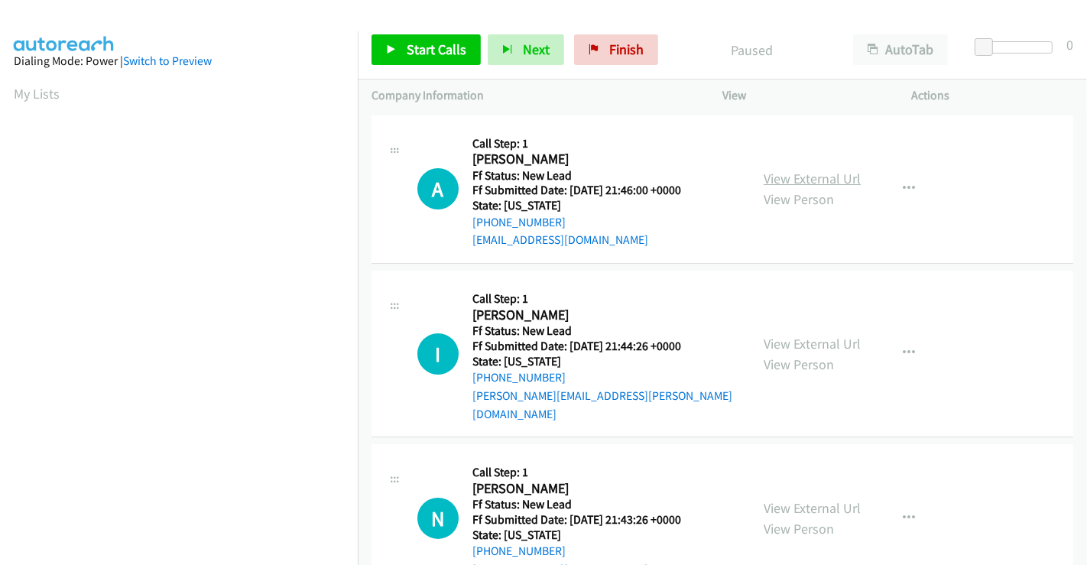
click at [828, 179] on link "View External Url" at bounding box center [811, 179] width 97 height 18
click at [789, 335] on link "View External Url" at bounding box center [811, 344] width 97 height 18
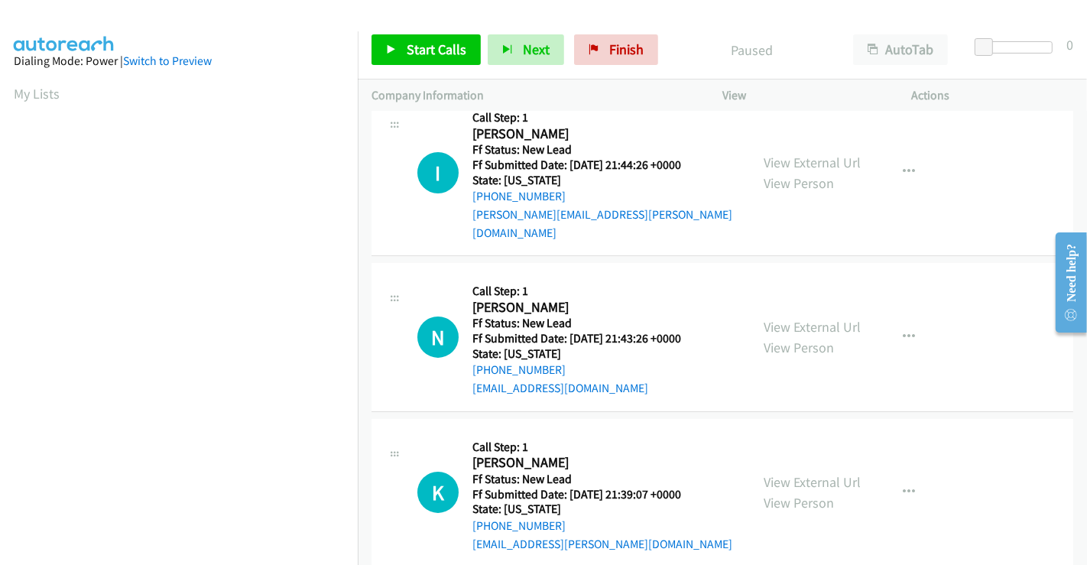
scroll to position [339, 0]
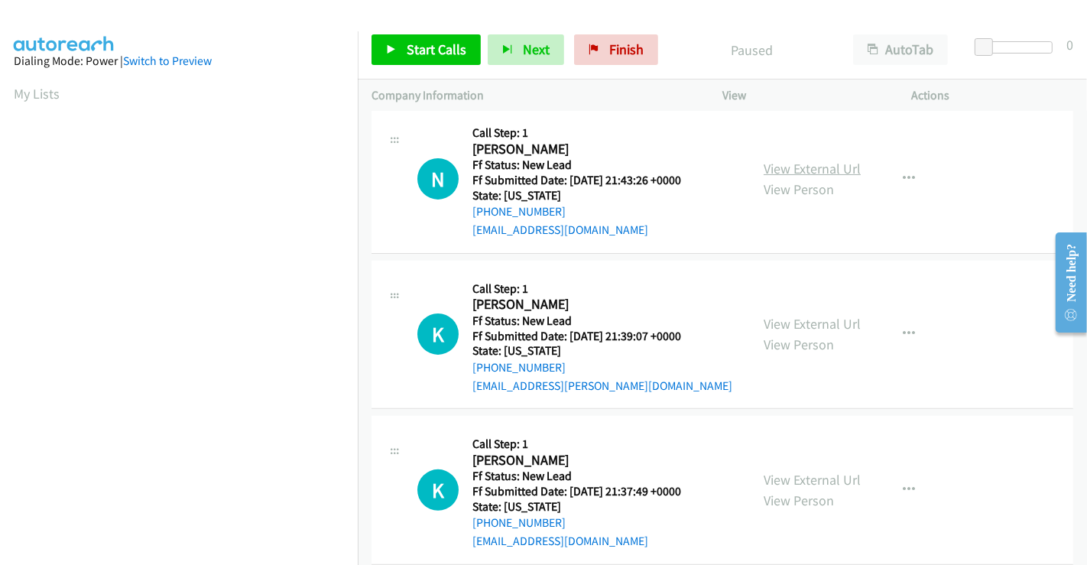
click at [788, 160] on link "View External Url" at bounding box center [811, 169] width 97 height 18
click at [790, 315] on link "View External Url" at bounding box center [811, 324] width 97 height 18
click at [797, 471] on link "View External Url" at bounding box center [811, 480] width 97 height 18
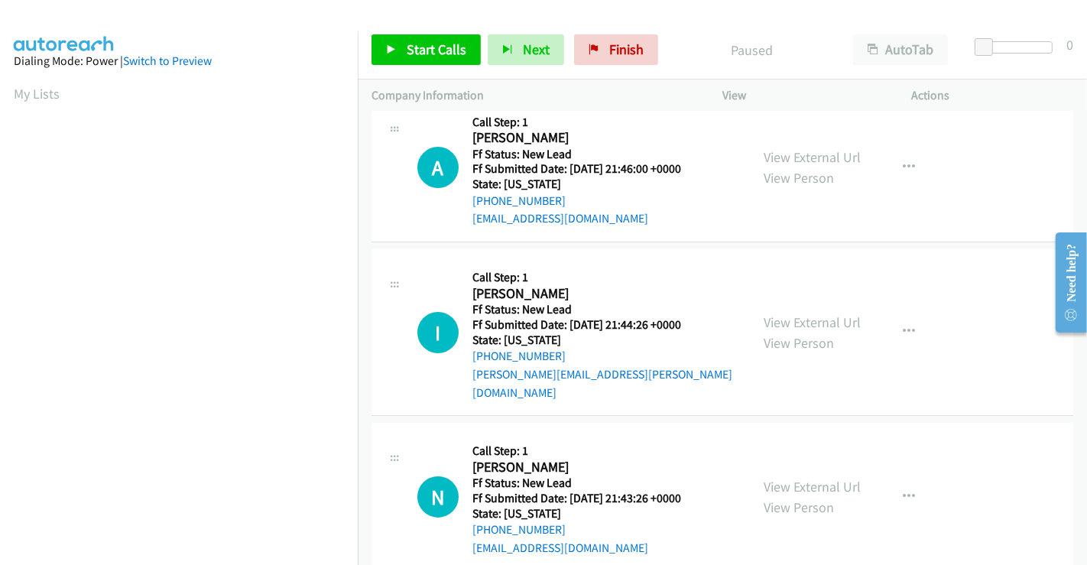
scroll to position [0, 0]
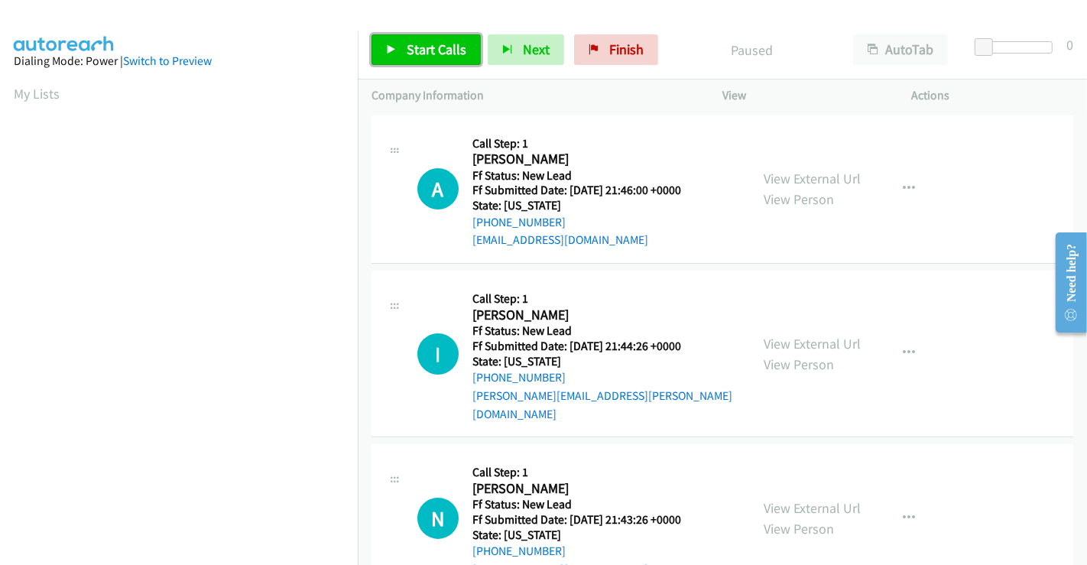
click at [431, 57] on span "Start Calls" at bounding box center [436, 49] width 60 height 18
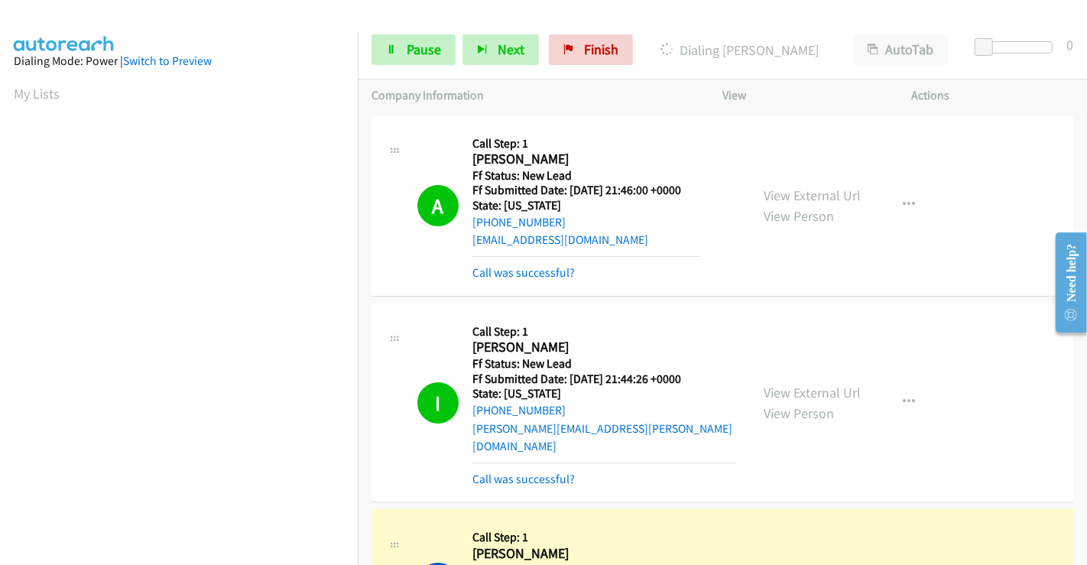
scroll to position [294, 0]
click at [507, 274] on link "Call was successful?" at bounding box center [523, 272] width 102 height 15
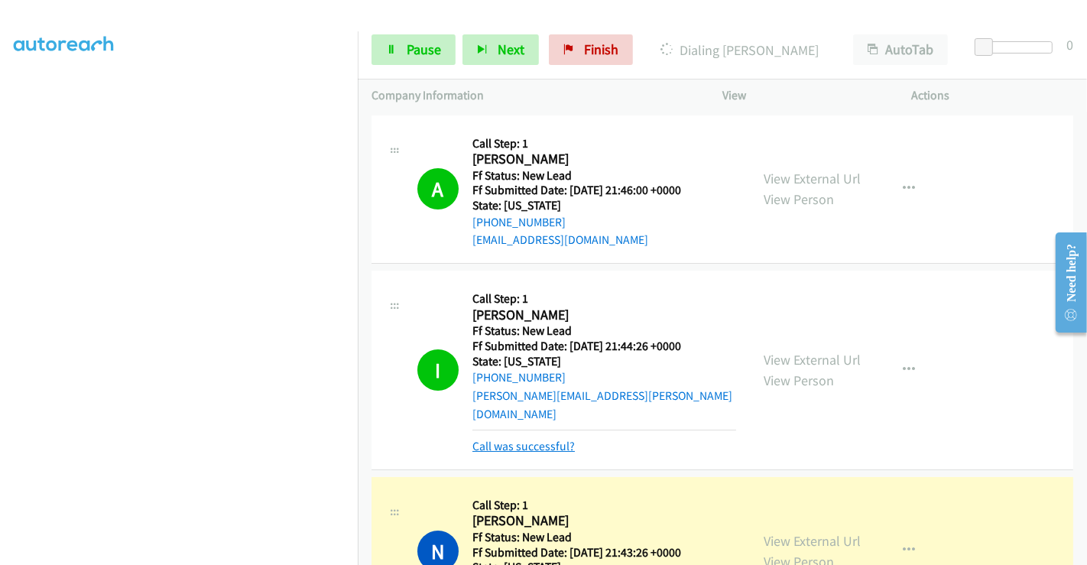
click at [533, 439] on link "Call was successful?" at bounding box center [523, 446] width 102 height 15
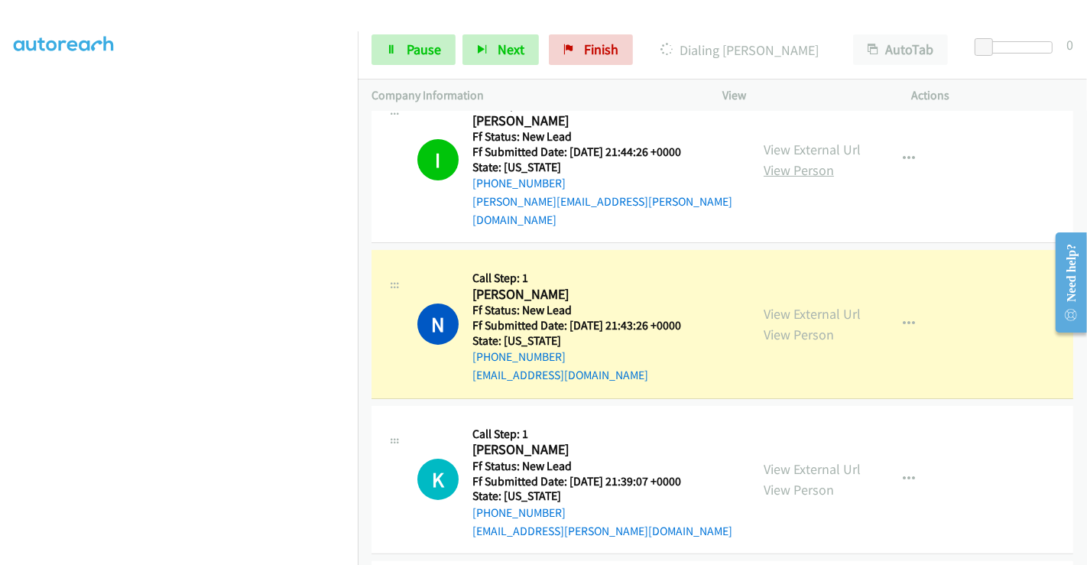
scroll to position [85, 0]
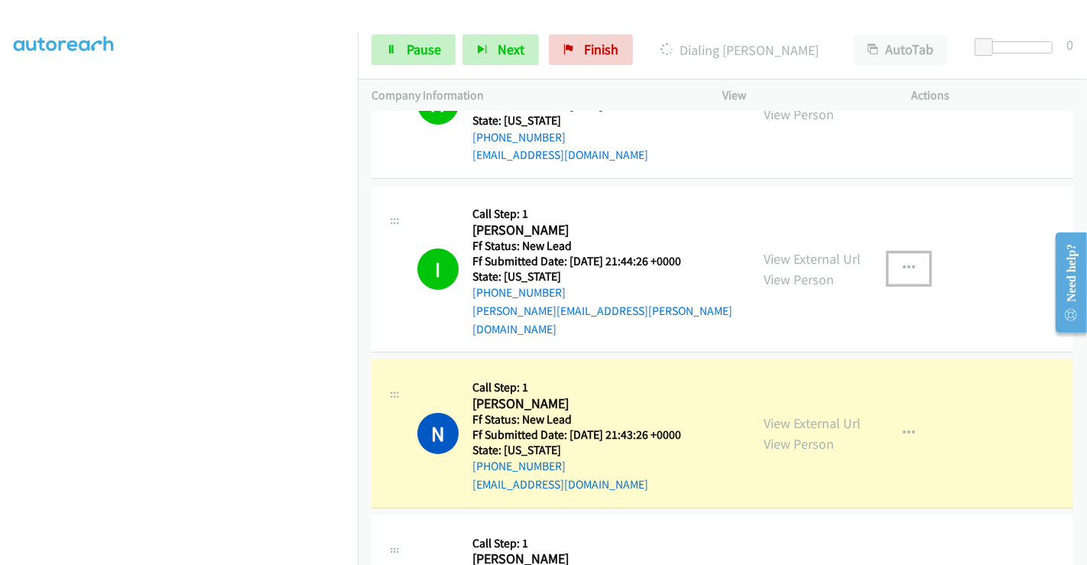
click at [905, 262] on icon "button" at bounding box center [908, 268] width 12 height 12
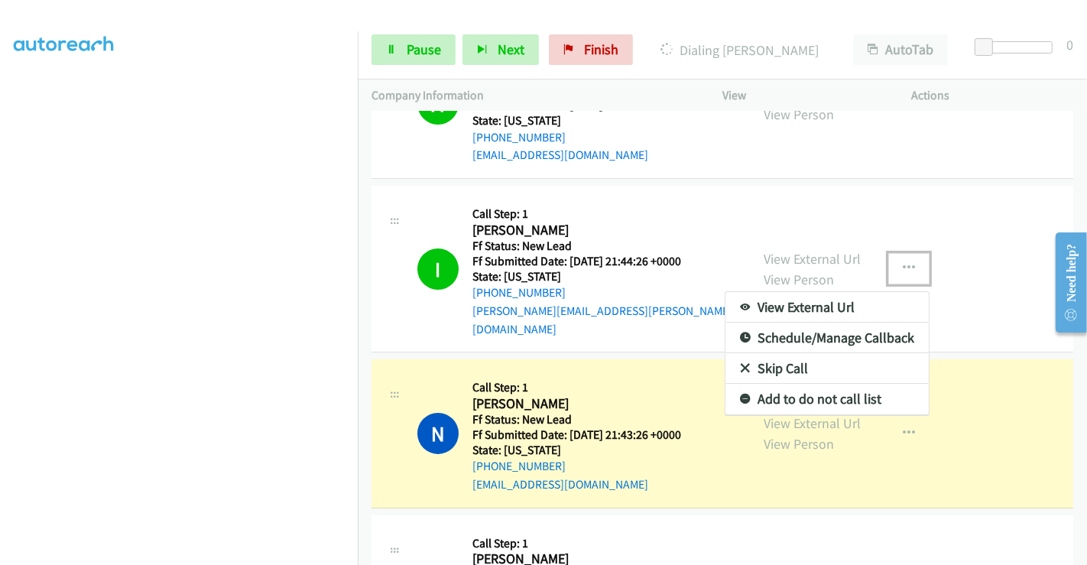
click at [778, 384] on link "Add to do not call list" at bounding box center [826, 399] width 203 height 31
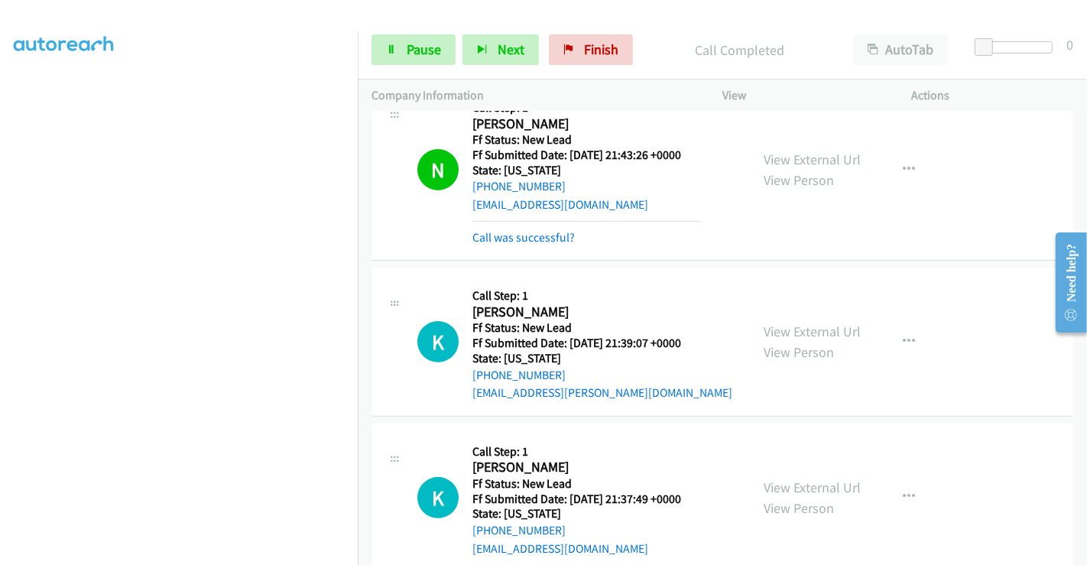
scroll to position [375, 0]
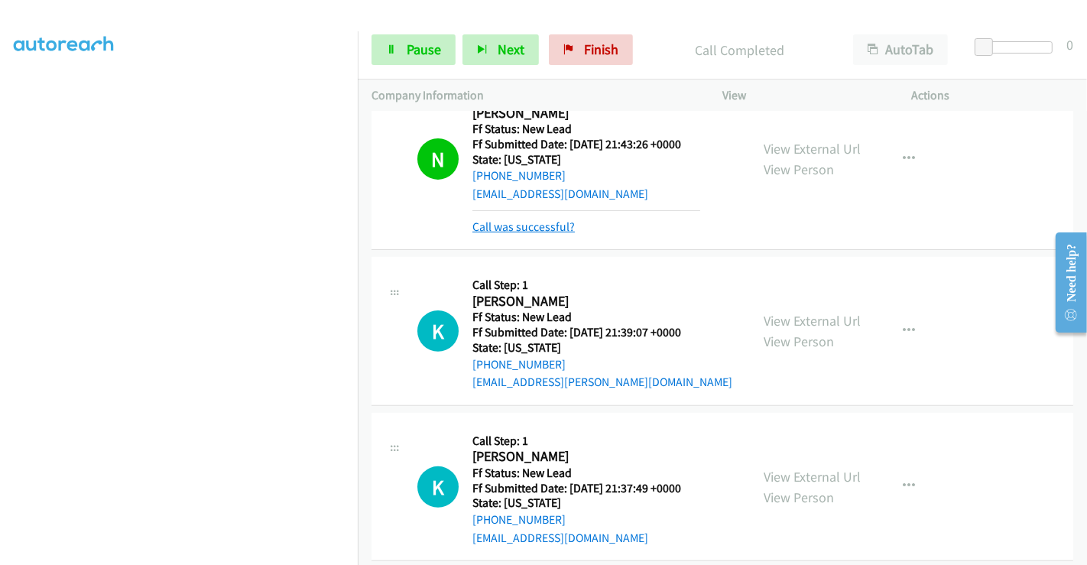
click at [540, 219] on link "Call was successful?" at bounding box center [523, 226] width 102 height 15
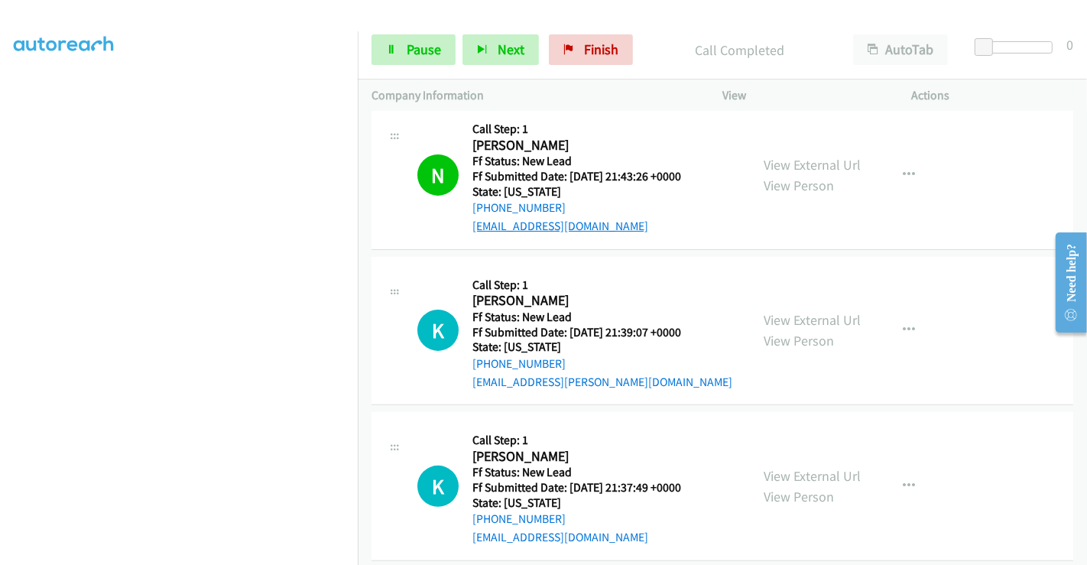
scroll to position [360, 0]
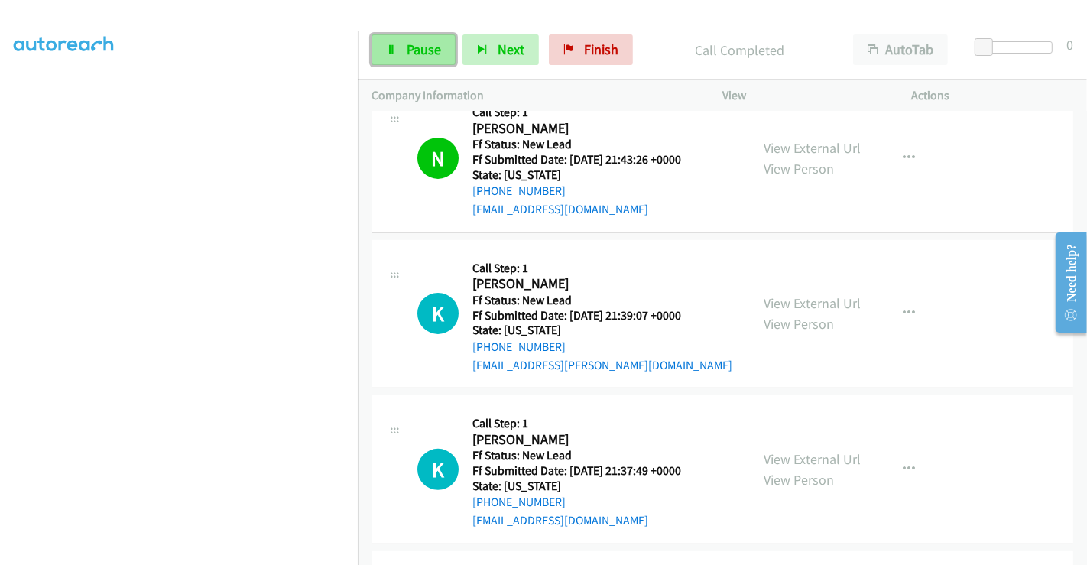
click at [416, 55] on span "Pause" at bounding box center [423, 49] width 34 height 18
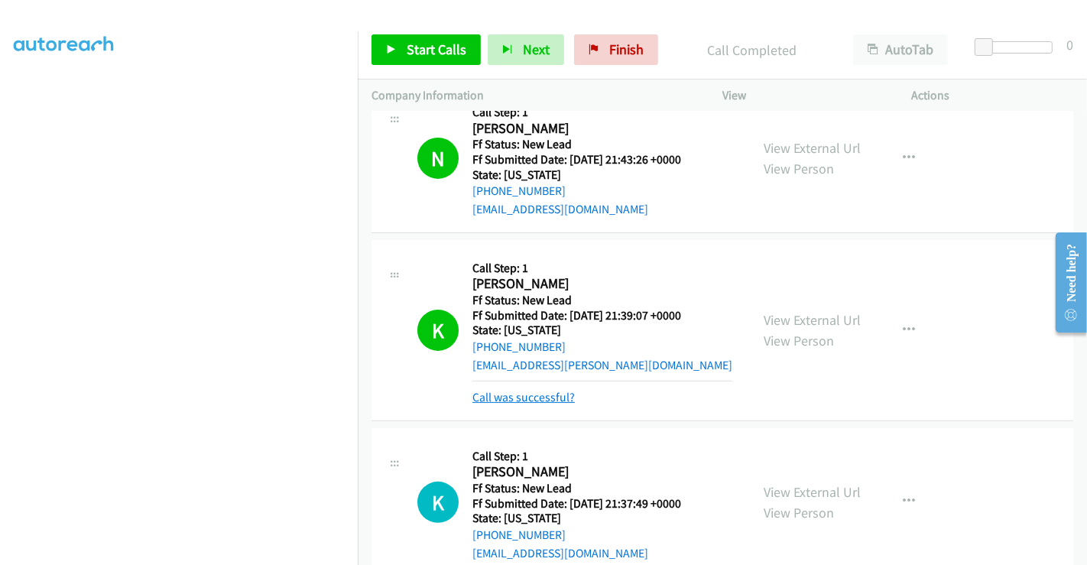
click at [513, 390] on link "Call was successful?" at bounding box center [523, 397] width 102 height 15
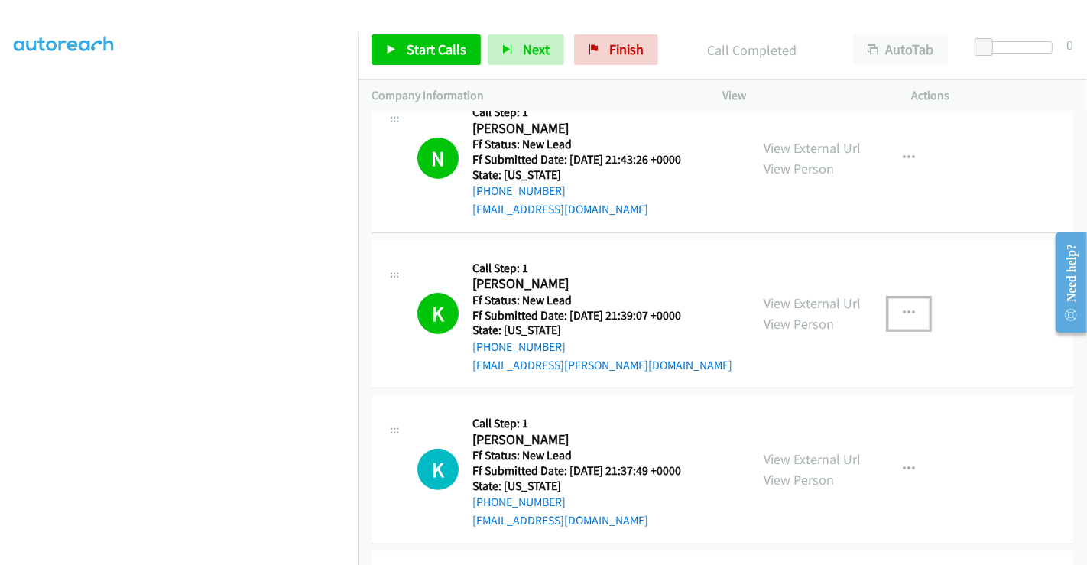
click at [905, 307] on icon "button" at bounding box center [908, 313] width 12 height 12
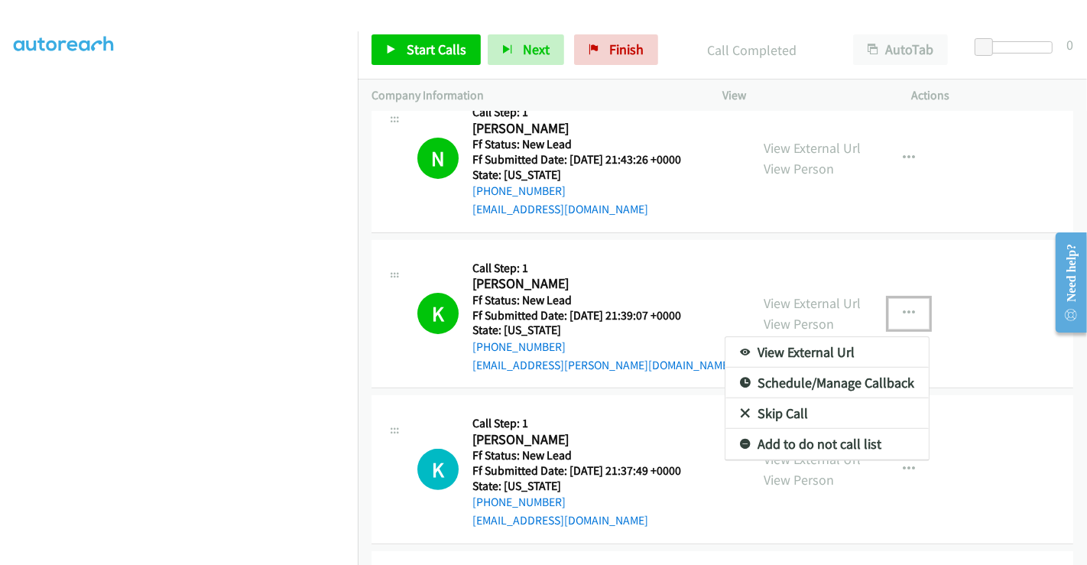
click at [803, 429] on link "Add to do not call list" at bounding box center [826, 444] width 203 height 31
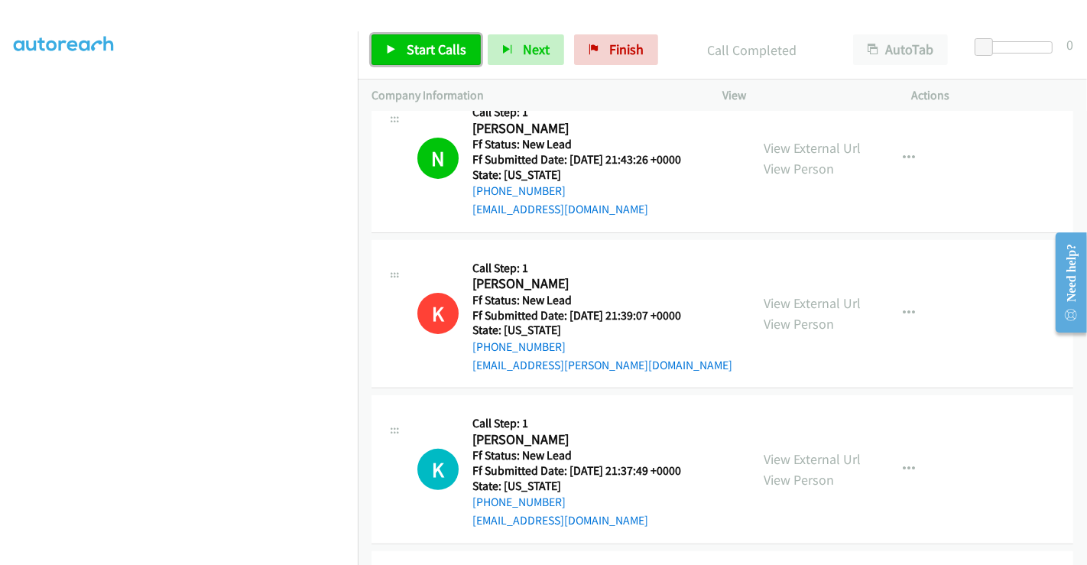
click at [439, 47] on span "Start Calls" at bounding box center [436, 49] width 60 height 18
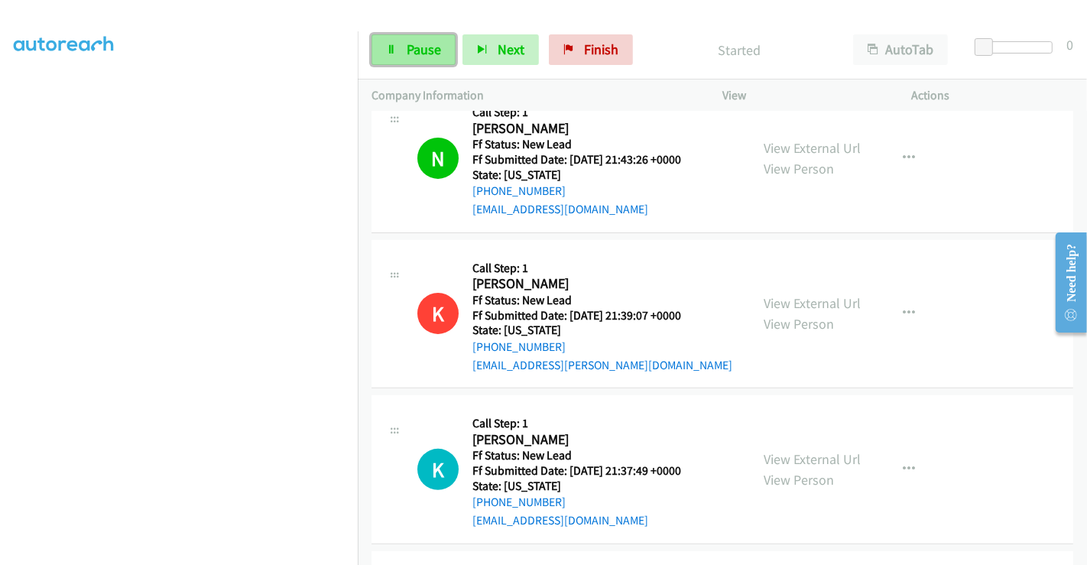
click at [412, 47] on span "Pause" at bounding box center [423, 49] width 34 height 18
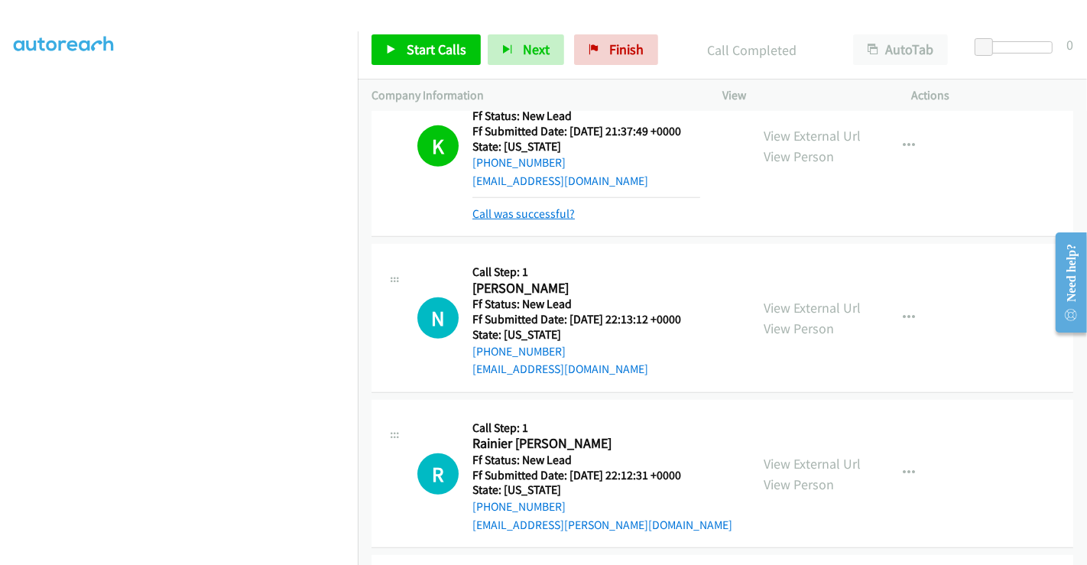
click at [539, 206] on link "Call was successful?" at bounding box center [523, 213] width 102 height 15
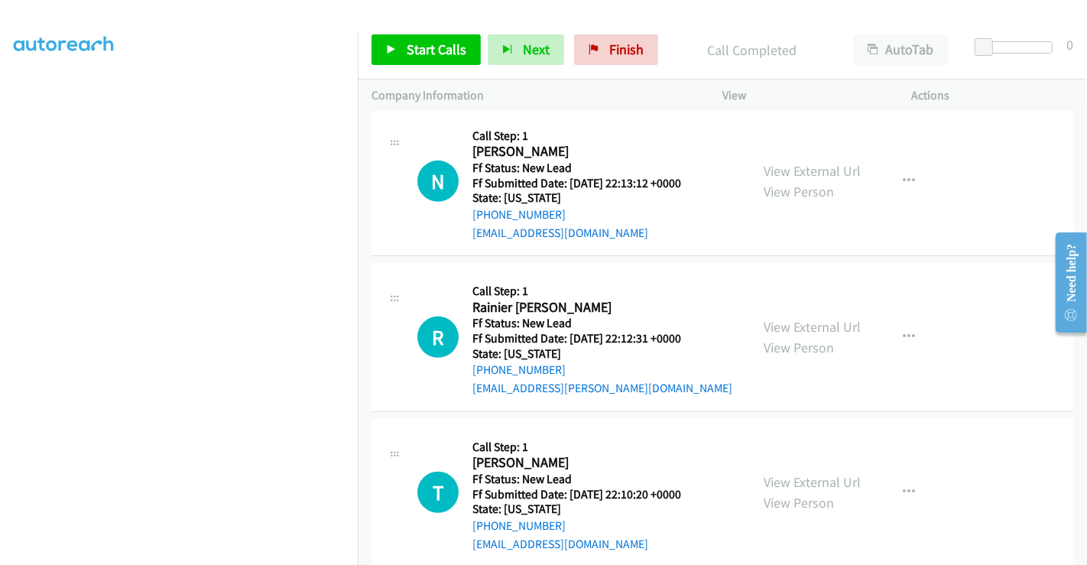
scroll to position [809, 0]
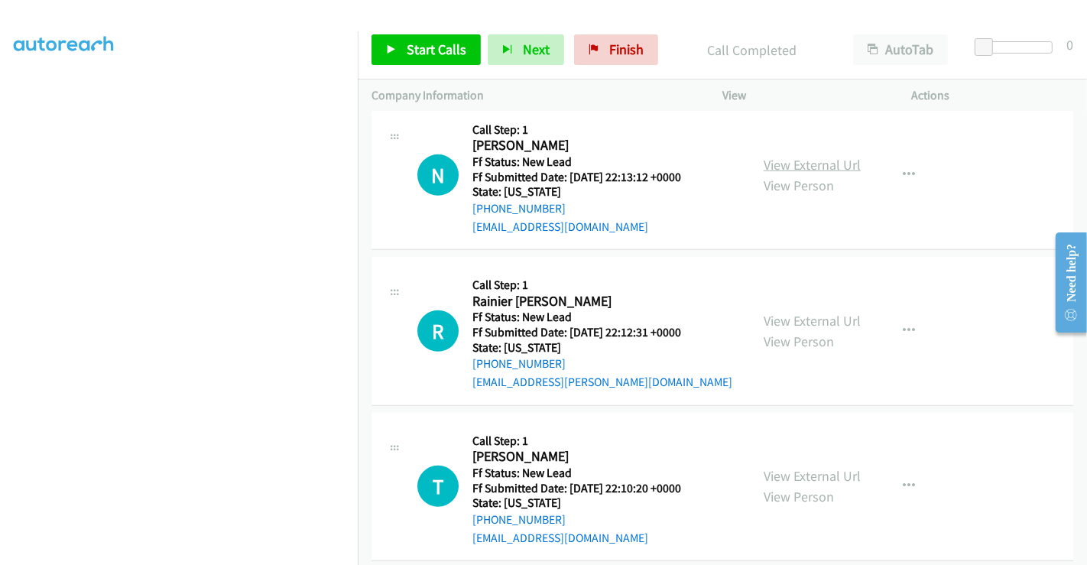
click at [825, 156] on link "View External Url" at bounding box center [811, 165] width 97 height 18
click at [779, 312] on link "View External Url" at bounding box center [811, 321] width 97 height 18
click at [798, 467] on link "View External Url" at bounding box center [811, 476] width 97 height 18
click at [430, 39] on link "Start Calls" at bounding box center [425, 49] width 109 height 31
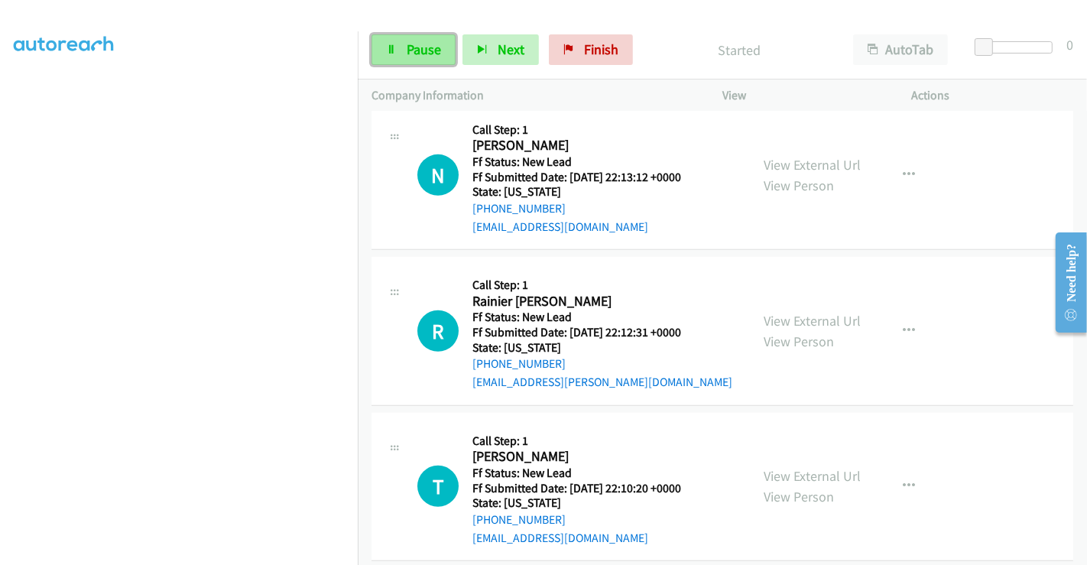
click at [423, 49] on span "Pause" at bounding box center [423, 49] width 34 height 18
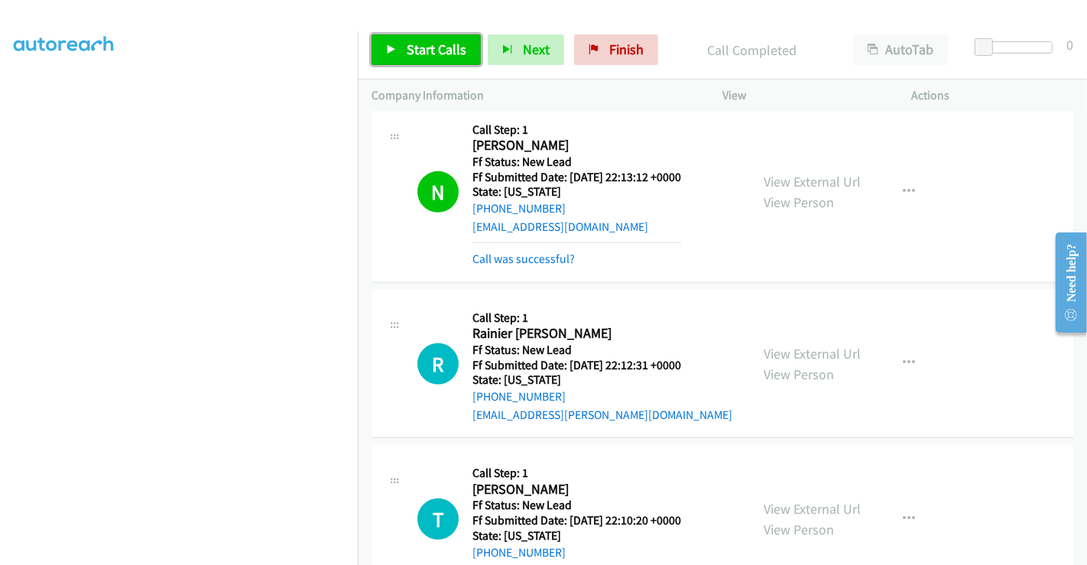
click at [417, 48] on span "Start Calls" at bounding box center [436, 49] width 60 height 18
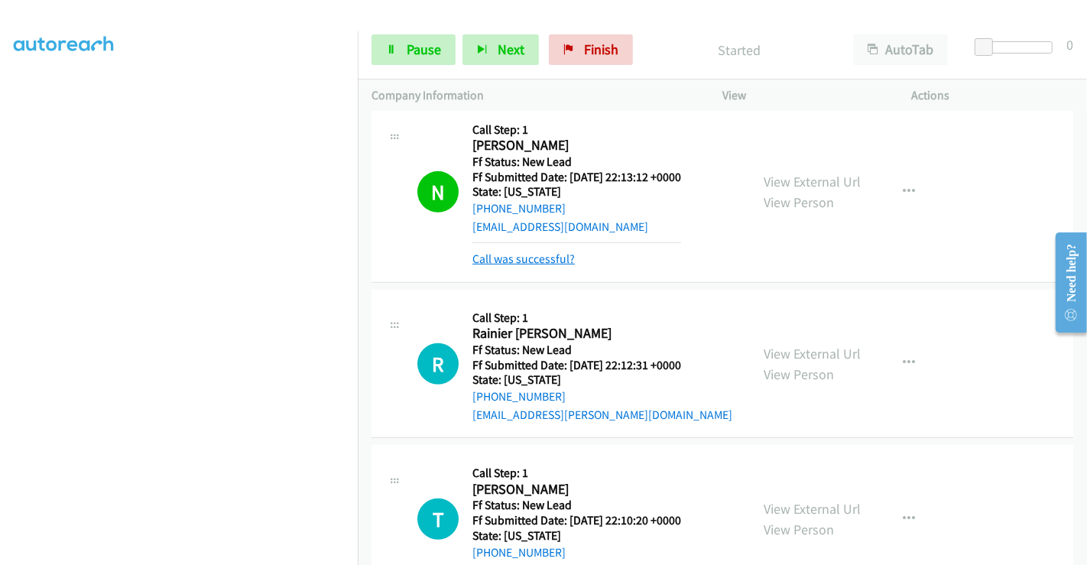
click at [530, 251] on link "Call was successful?" at bounding box center [523, 258] width 102 height 15
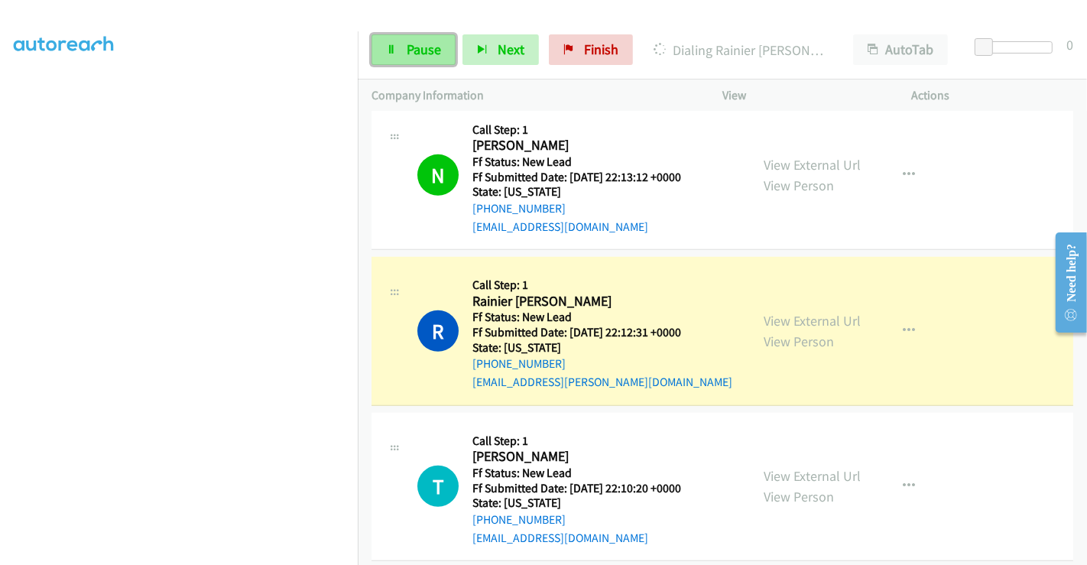
click at [414, 40] on span "Pause" at bounding box center [423, 49] width 34 height 18
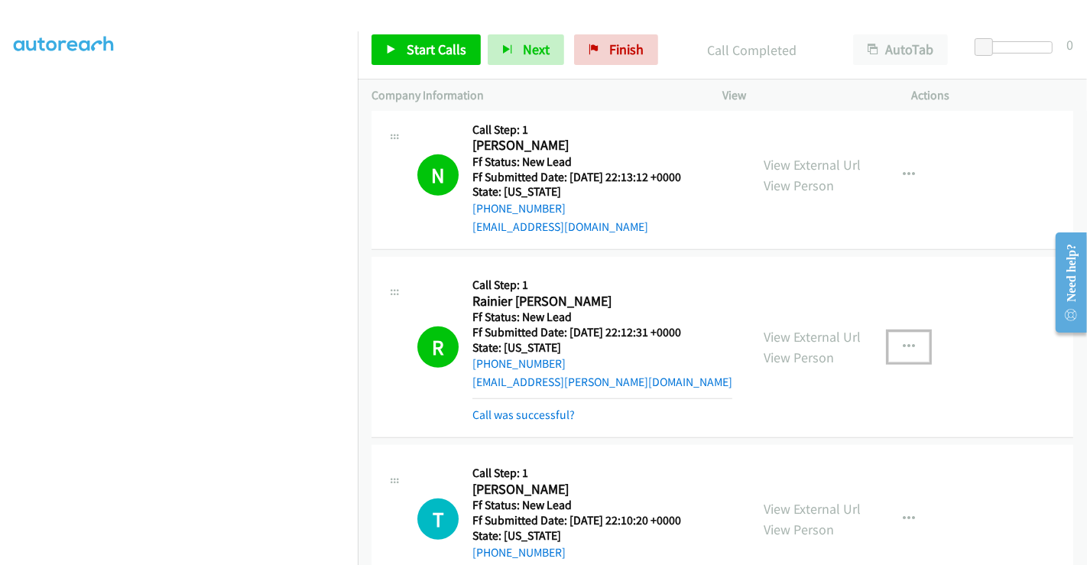
click at [888, 332] on button "button" at bounding box center [908, 347] width 41 height 31
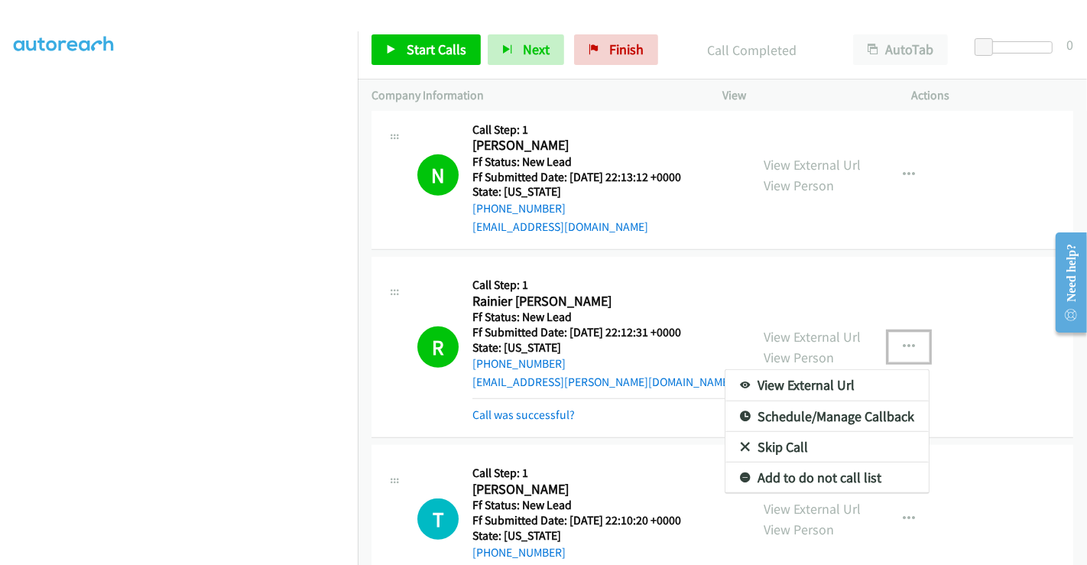
click at [788, 462] on link "Add to do not call list" at bounding box center [826, 477] width 203 height 31
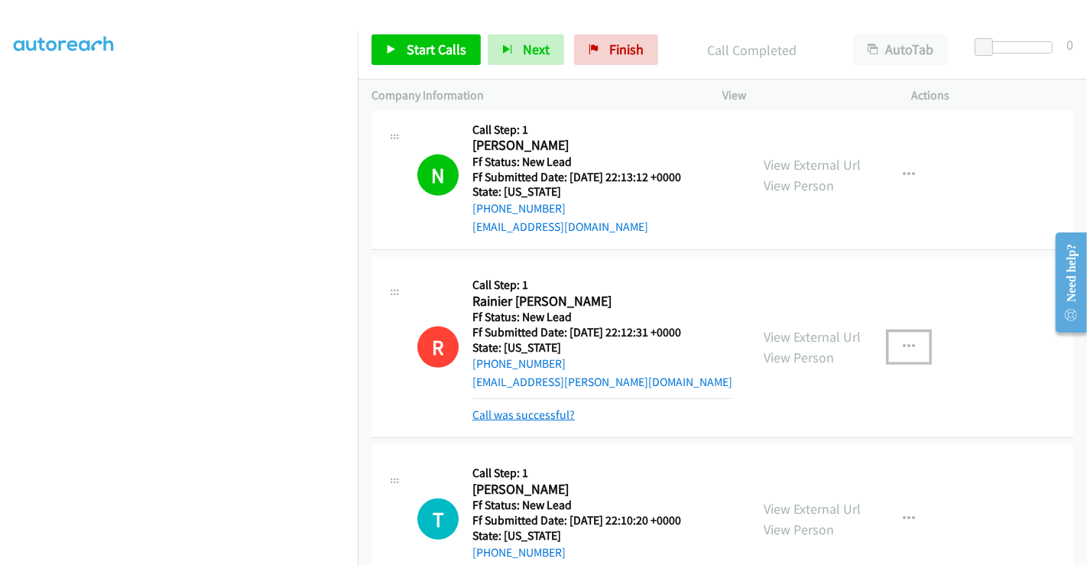
click at [543, 407] on link "Call was successful?" at bounding box center [523, 414] width 102 height 15
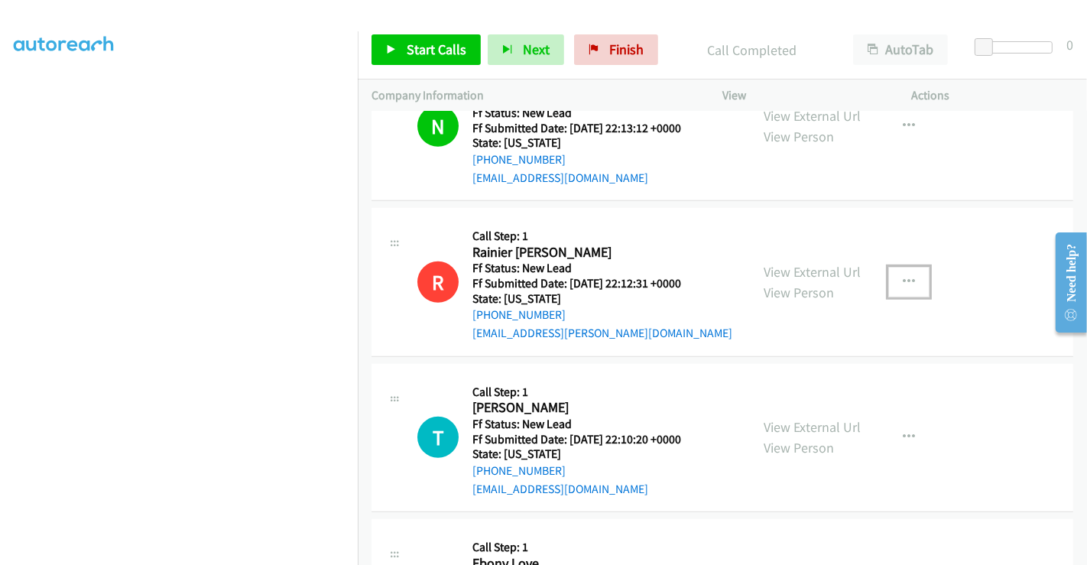
scroll to position [894, 0]
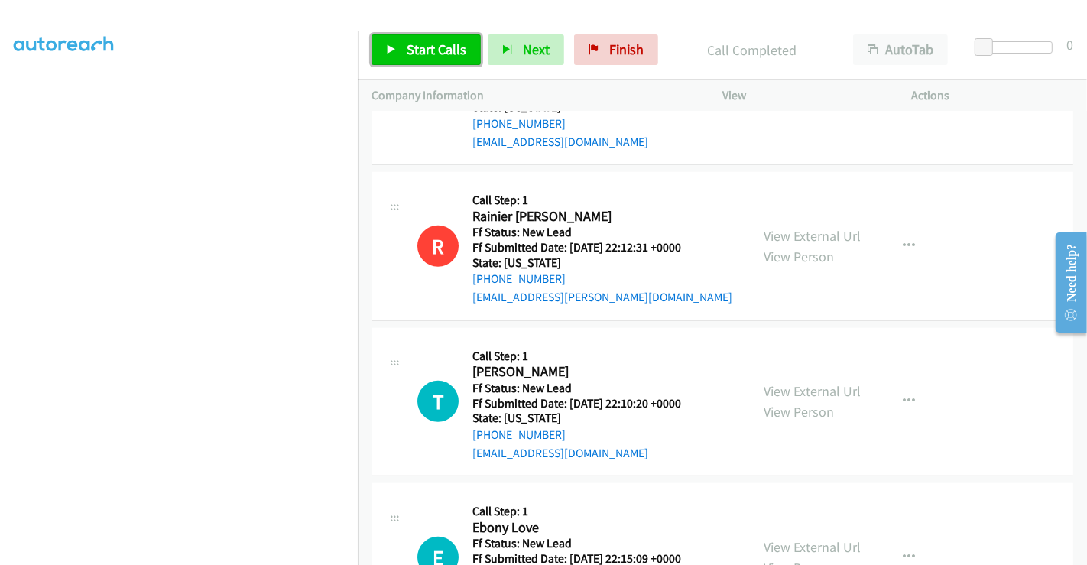
click at [403, 48] on link "Start Calls" at bounding box center [425, 49] width 109 height 31
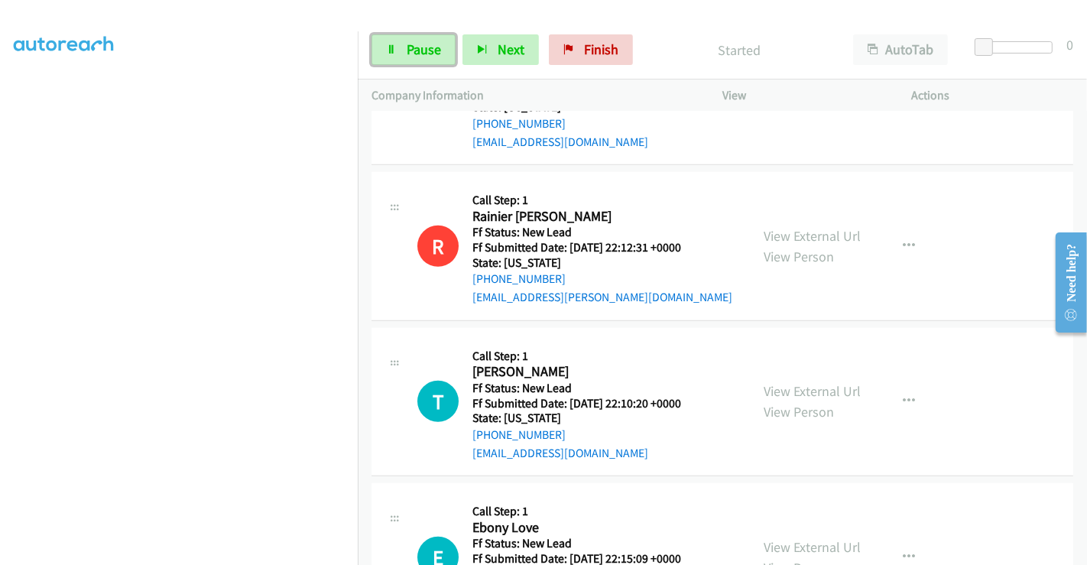
click at [403, 48] on link "Pause" at bounding box center [413, 49] width 84 height 31
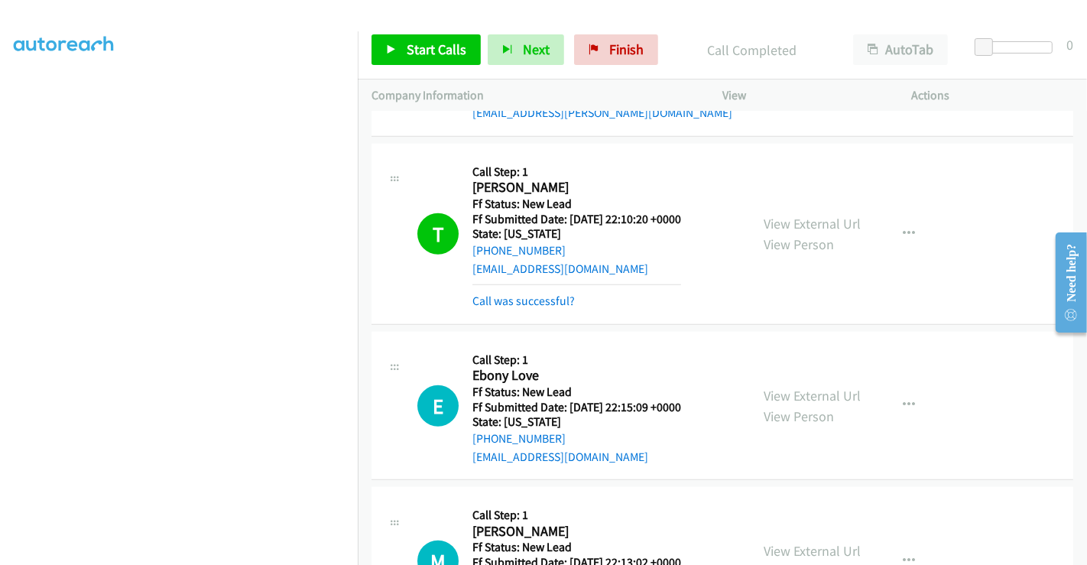
scroll to position [1233, 0]
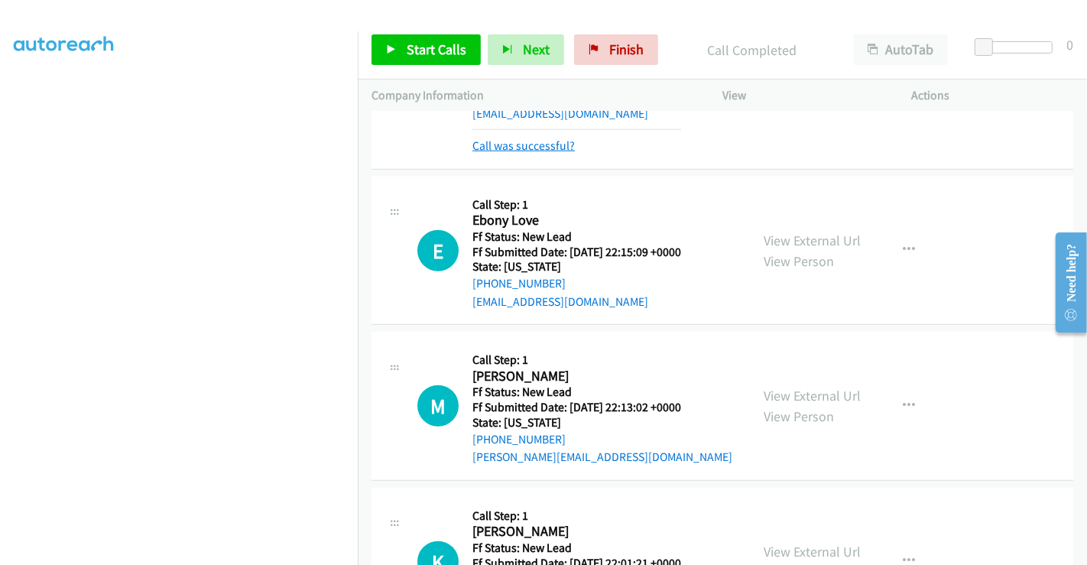
click at [512, 138] on link "Call was successful?" at bounding box center [523, 145] width 102 height 15
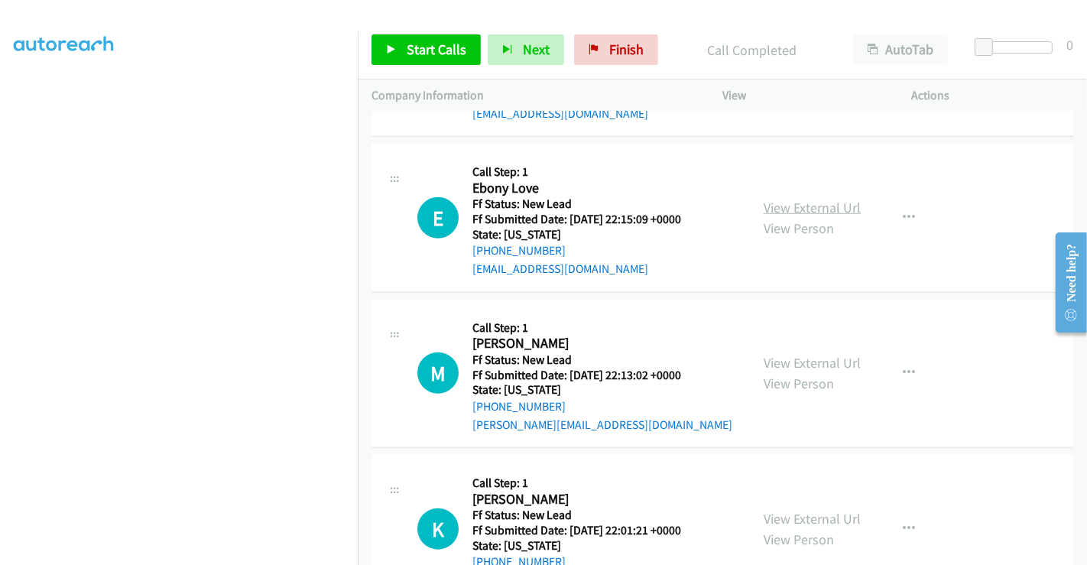
click at [796, 199] on link "View External Url" at bounding box center [811, 208] width 97 height 18
click at [788, 354] on link "View External Url" at bounding box center [811, 363] width 97 height 18
drag, startPoint x: 788, startPoint y: 341, endPoint x: 808, endPoint y: 412, distance: 73.8
click at [788, 354] on link "View External Url" at bounding box center [811, 363] width 97 height 18
click at [805, 510] on link "View External Url" at bounding box center [811, 519] width 97 height 18
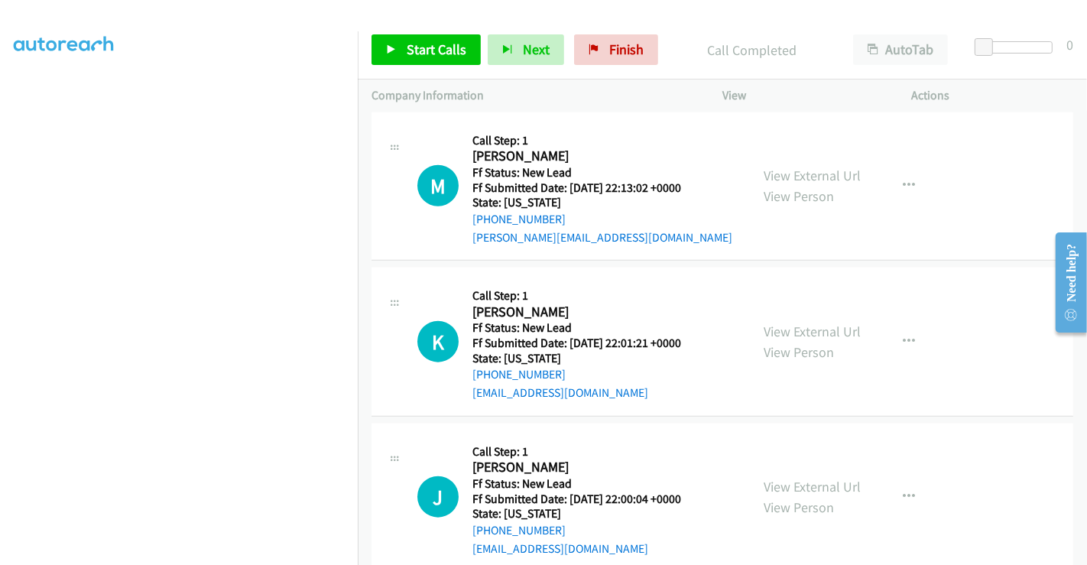
scroll to position [1430, 0]
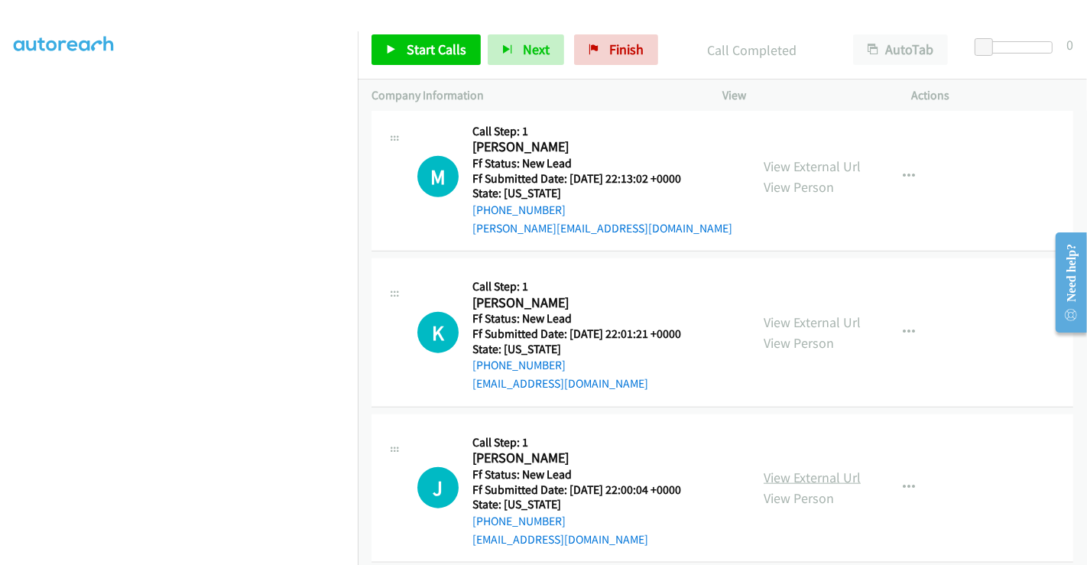
click at [795, 468] on link "View External Url" at bounding box center [811, 477] width 97 height 18
click at [423, 44] on span "Start Calls" at bounding box center [436, 49] width 60 height 18
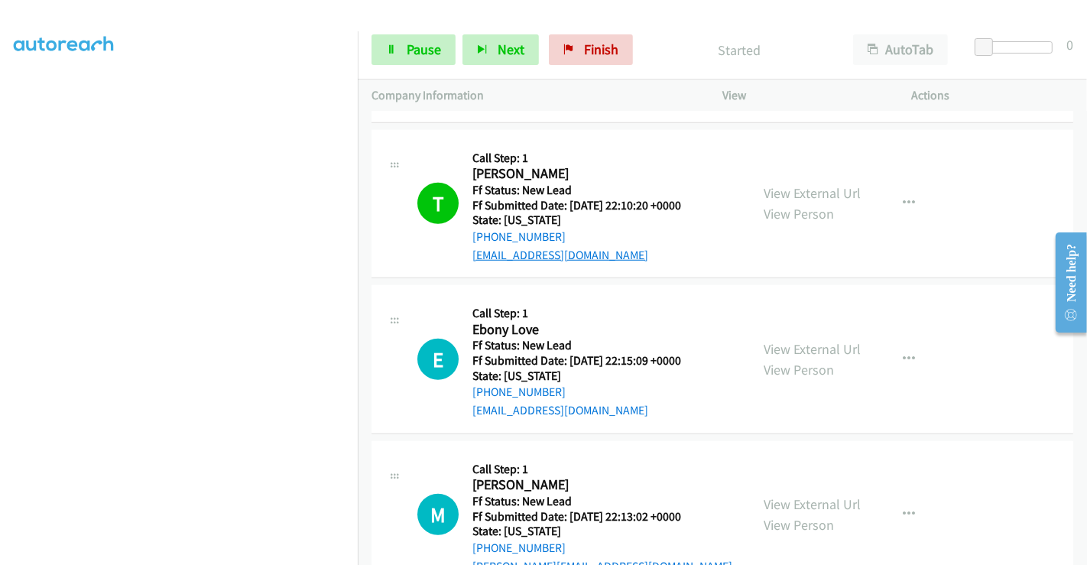
scroll to position [1090, 0]
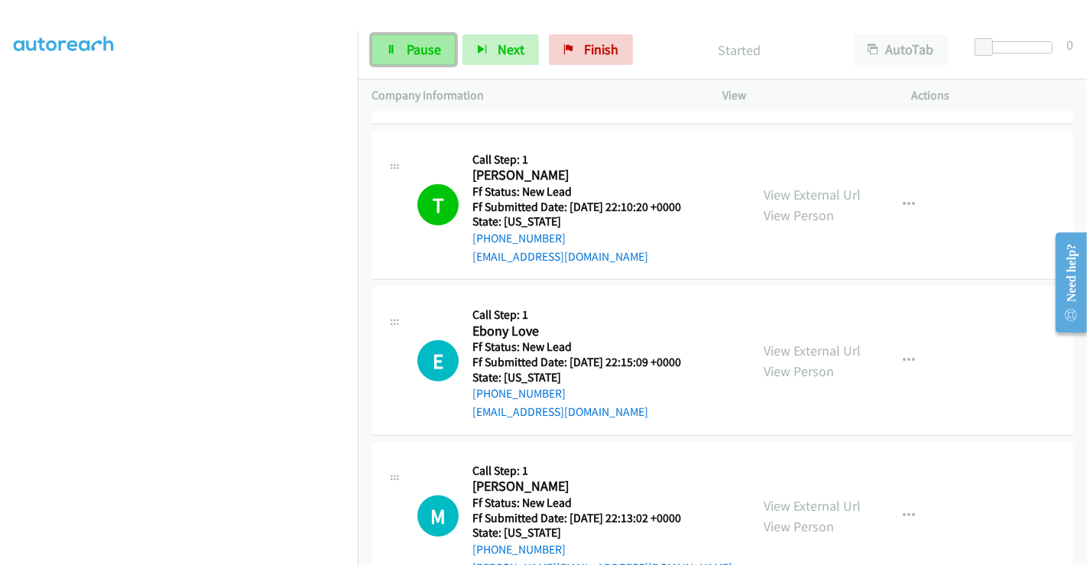
click at [414, 47] on span "Pause" at bounding box center [423, 49] width 34 height 18
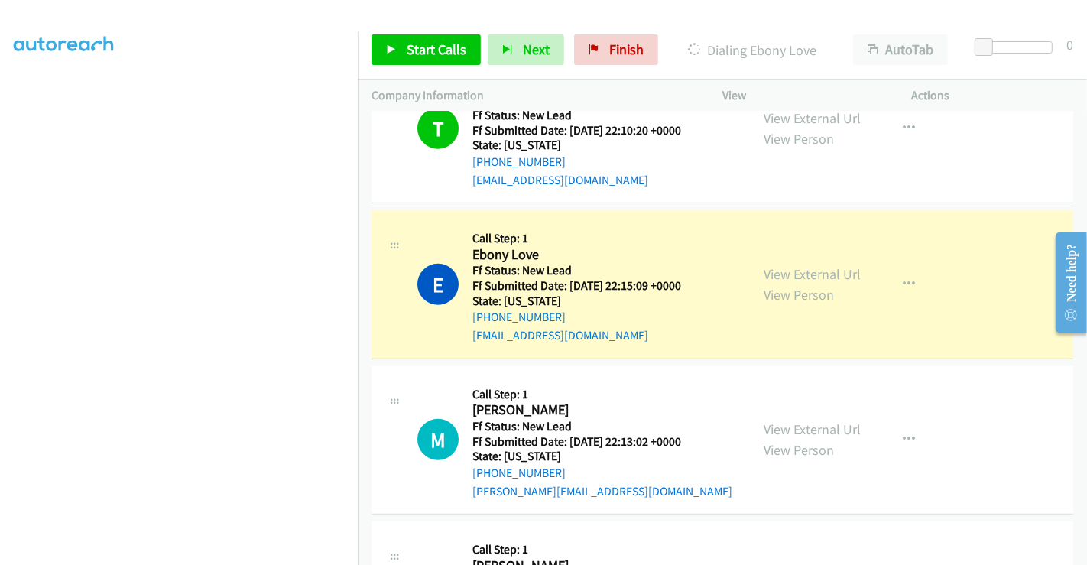
scroll to position [1345, 0]
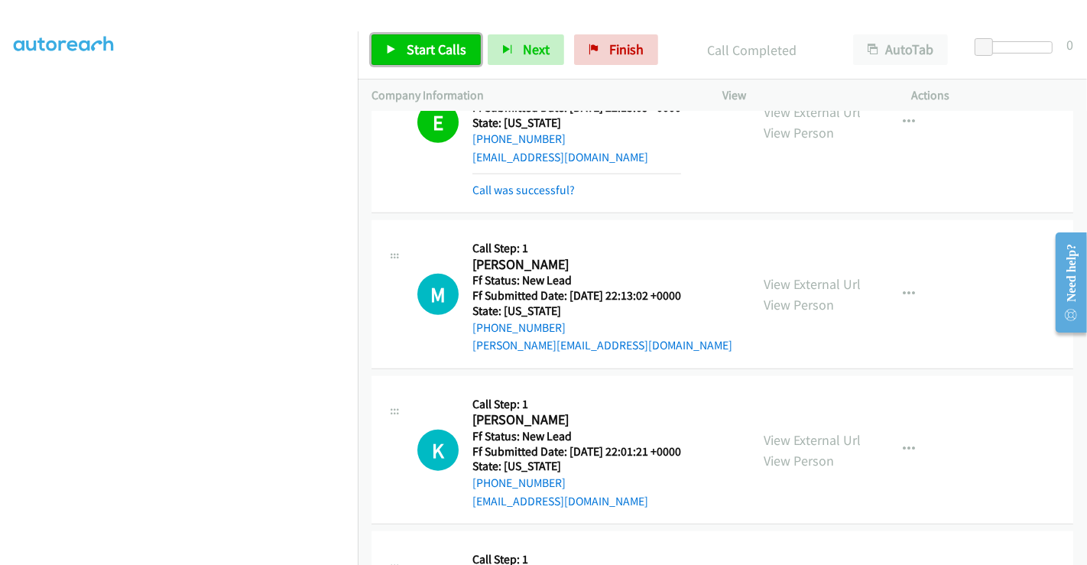
click at [421, 50] on span "Start Calls" at bounding box center [436, 49] width 60 height 18
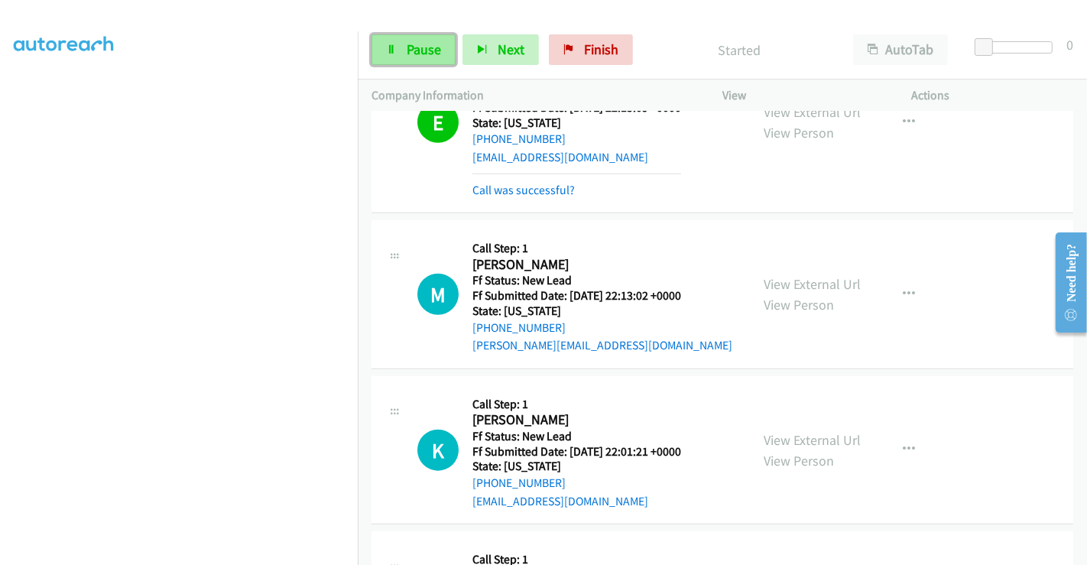
click at [415, 50] on span "Pause" at bounding box center [423, 49] width 34 height 18
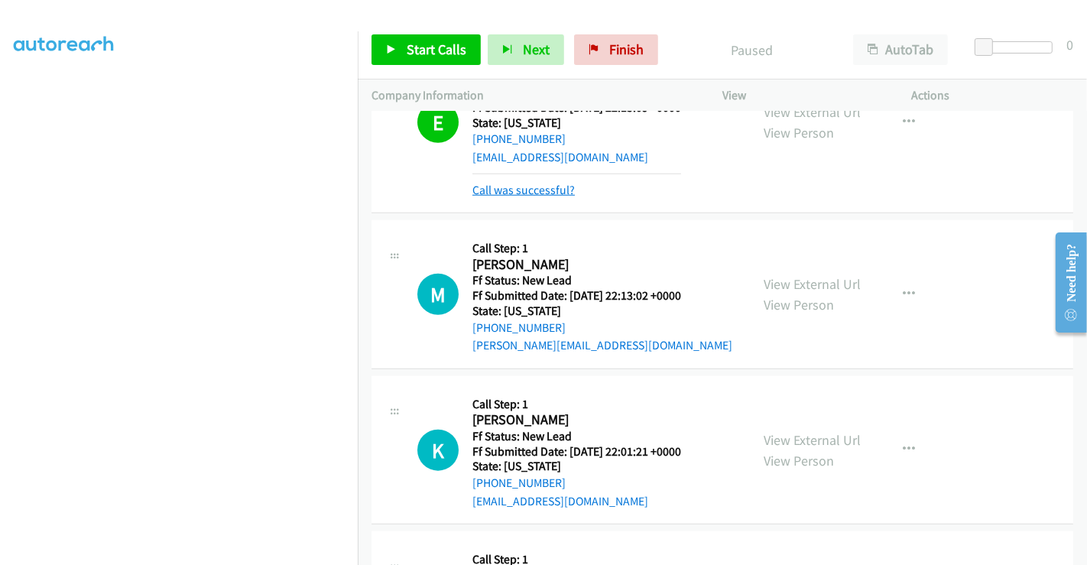
click at [531, 183] on link "Call was successful?" at bounding box center [523, 190] width 102 height 15
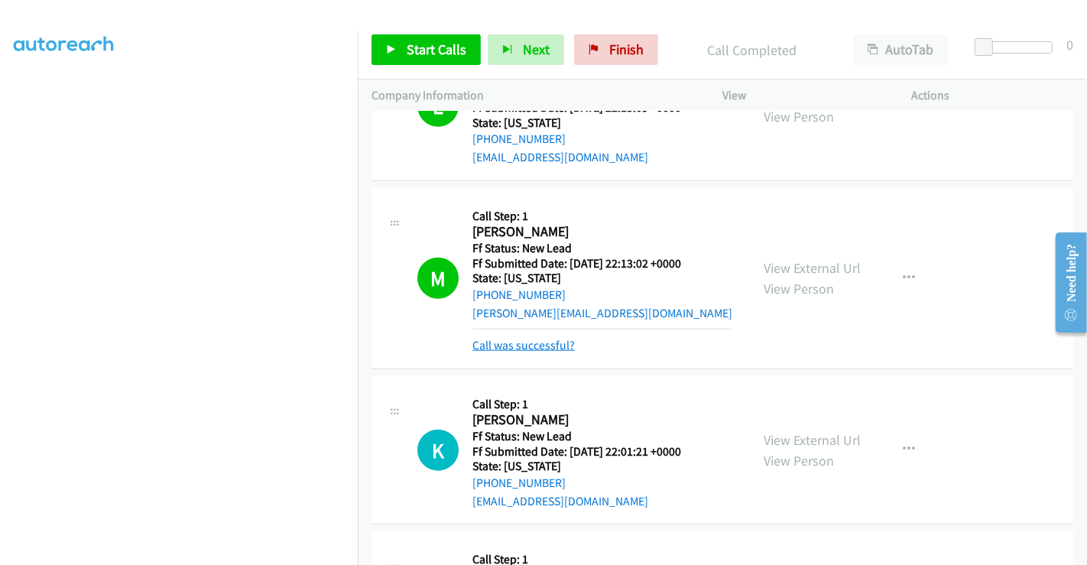
click at [520, 338] on link "Call was successful?" at bounding box center [523, 345] width 102 height 15
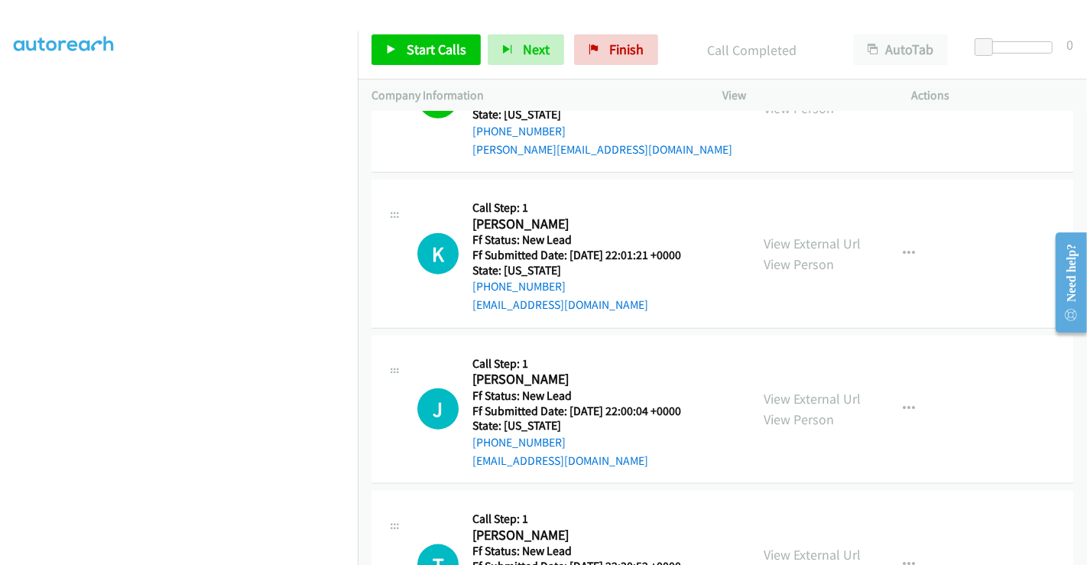
scroll to position [1514, 0]
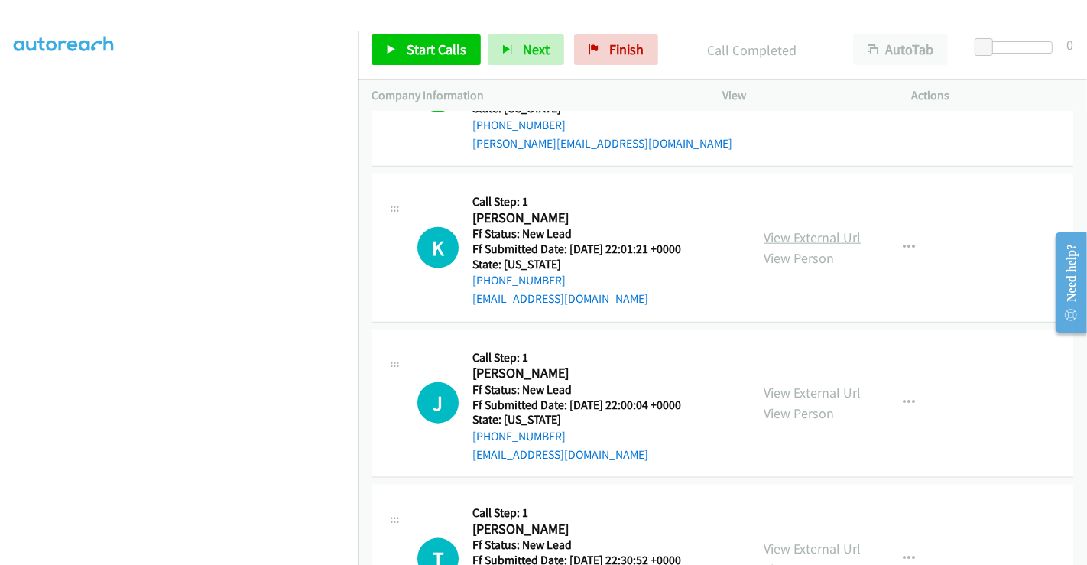
click at [813, 228] on link "View External Url" at bounding box center [811, 237] width 97 height 18
click at [413, 50] on span "Start Calls" at bounding box center [436, 49] width 60 height 18
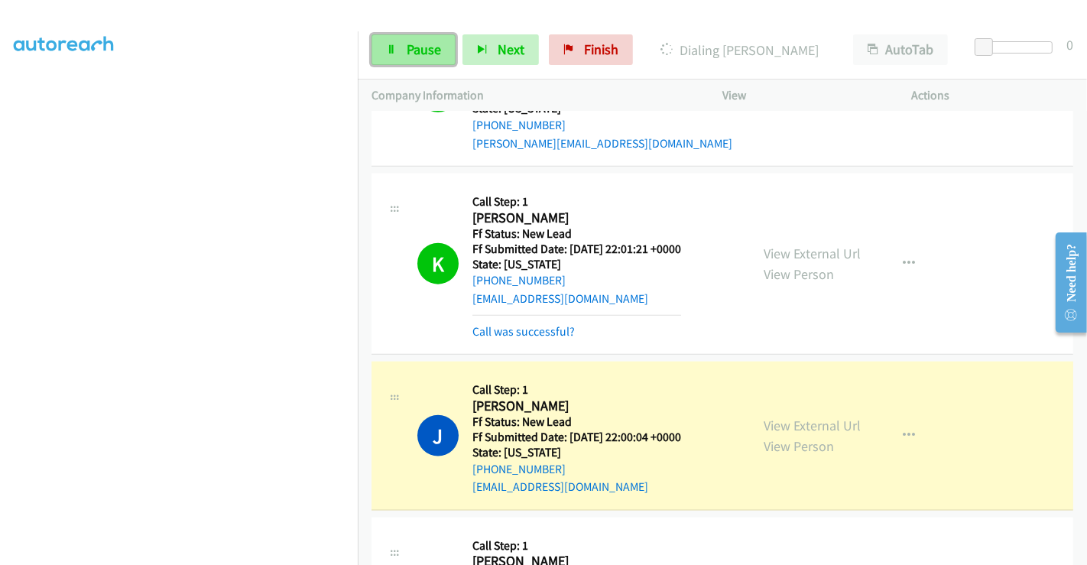
click at [424, 49] on span "Pause" at bounding box center [423, 49] width 34 height 18
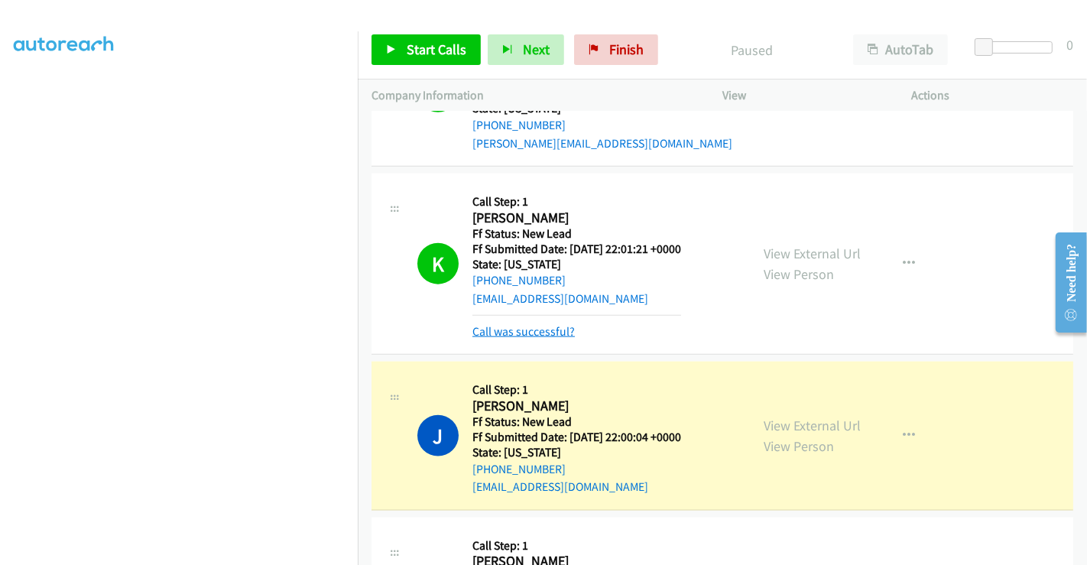
click at [518, 324] on link "Call was successful?" at bounding box center [523, 331] width 102 height 15
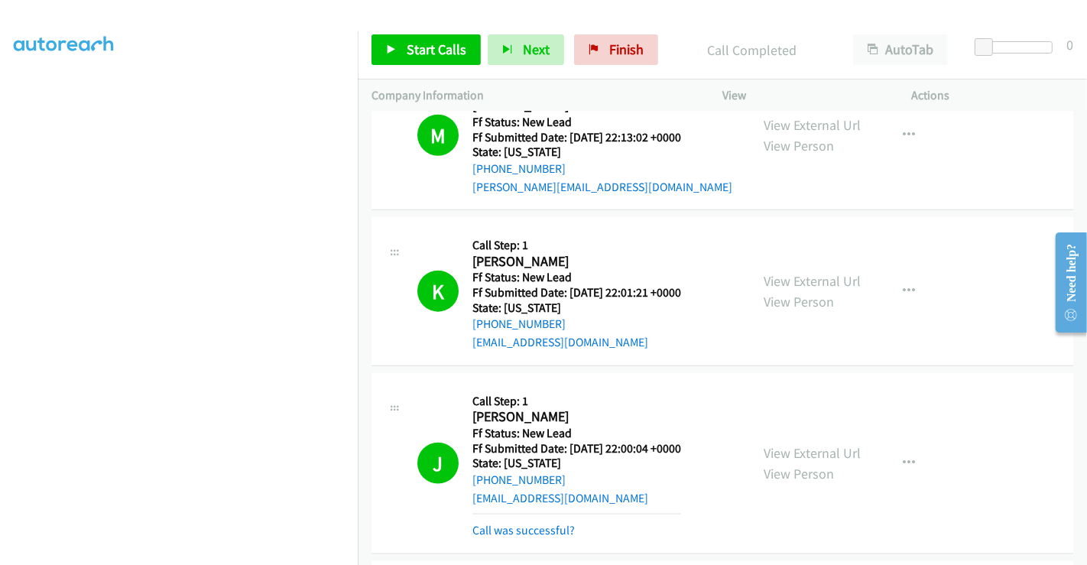
scroll to position [1726, 0]
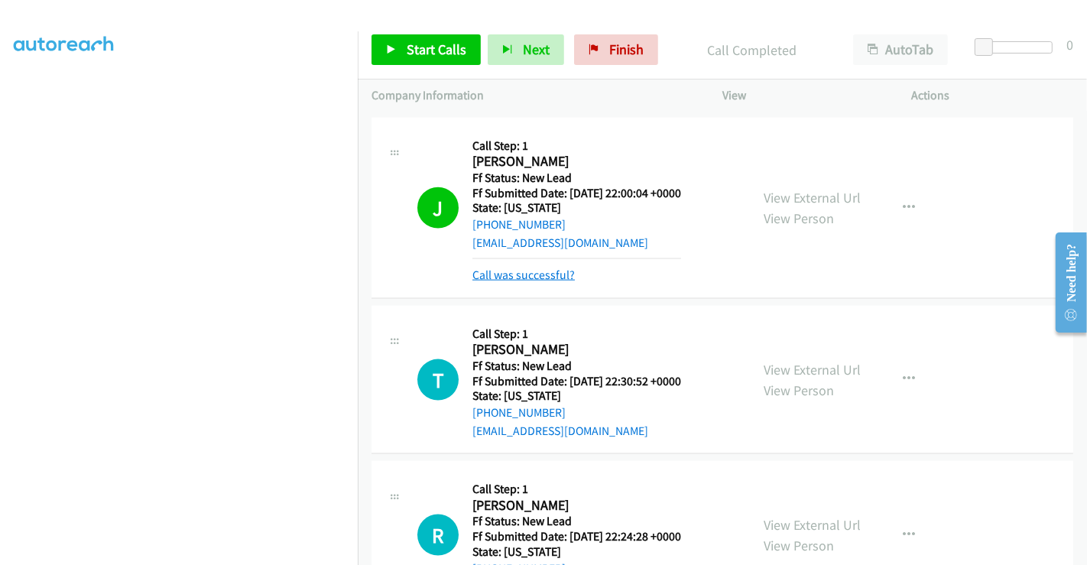
click at [519, 267] on link "Call was successful?" at bounding box center [523, 274] width 102 height 15
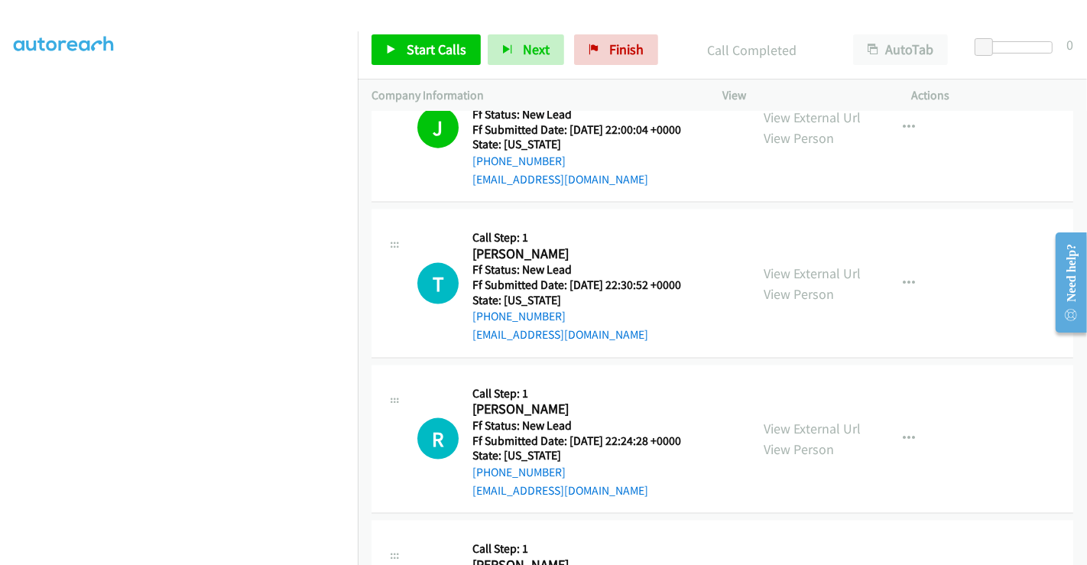
scroll to position [1896, 0]
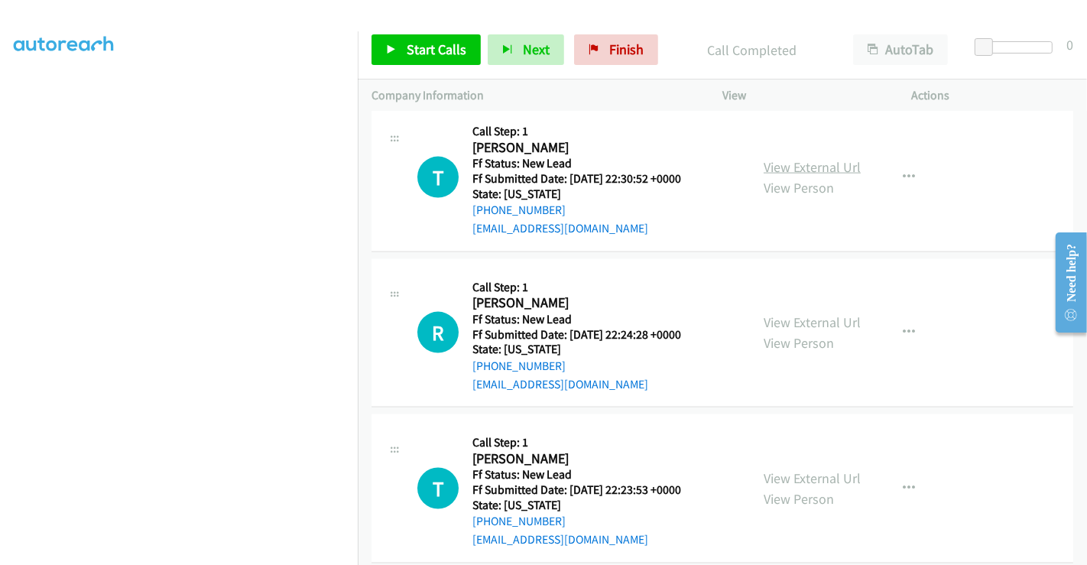
click at [795, 158] on link "View External Url" at bounding box center [811, 167] width 97 height 18
click at [795, 313] on link "View External Url" at bounding box center [811, 322] width 97 height 18
click at [799, 469] on link "View External Url" at bounding box center [811, 478] width 97 height 18
click at [433, 47] on span "Start Calls" at bounding box center [436, 49] width 60 height 18
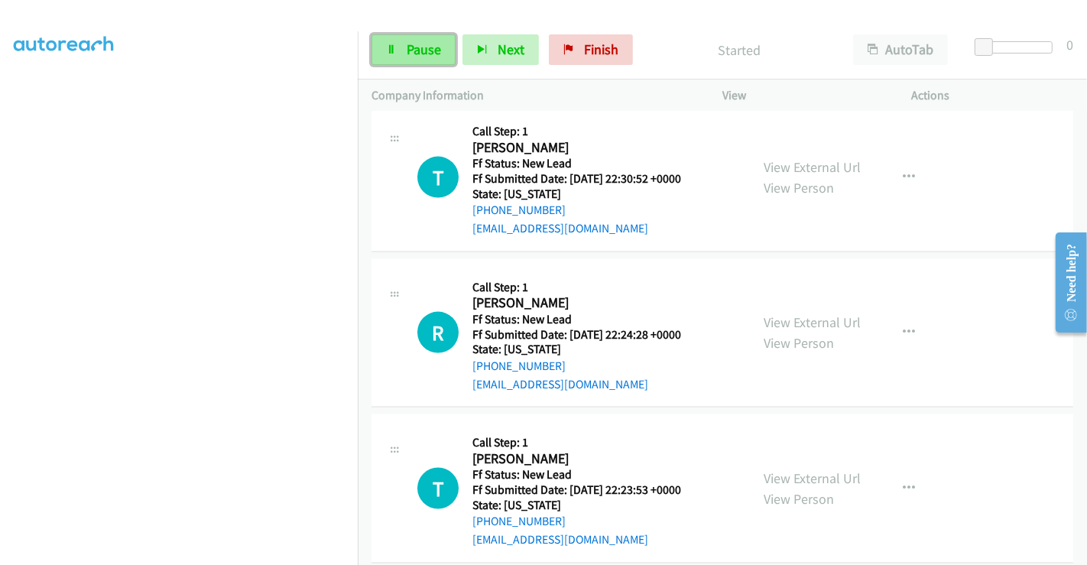
click at [416, 49] on span "Pause" at bounding box center [423, 49] width 34 height 18
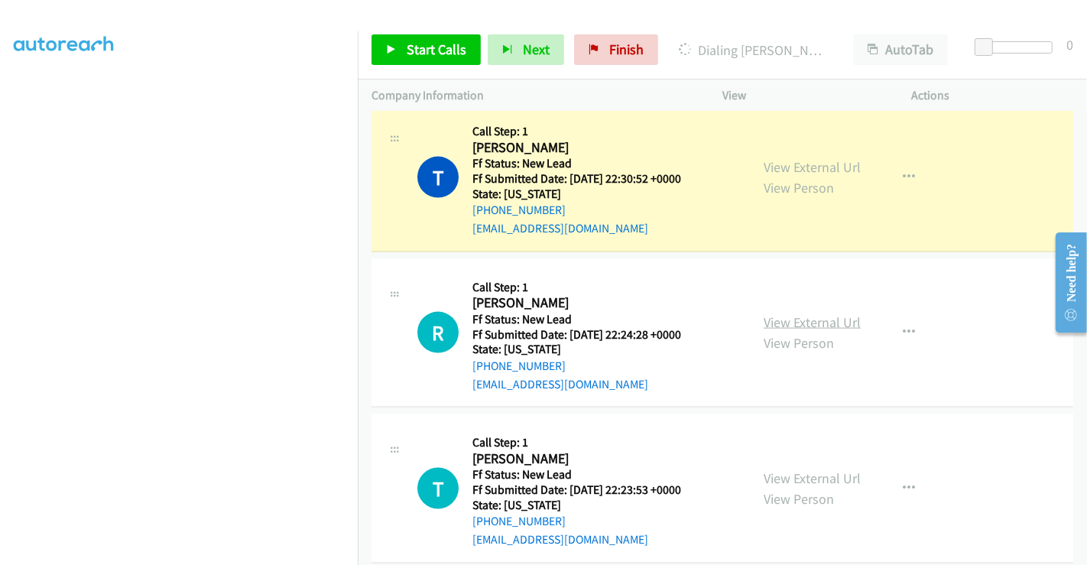
click at [800, 313] on link "View External Url" at bounding box center [811, 322] width 97 height 18
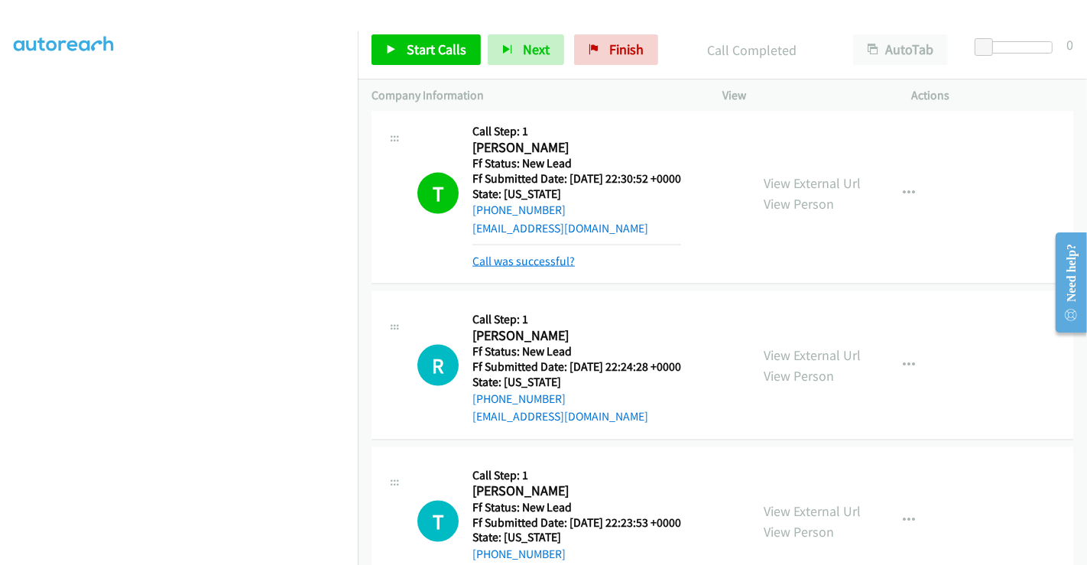
click at [525, 254] on link "Call was successful?" at bounding box center [523, 261] width 102 height 15
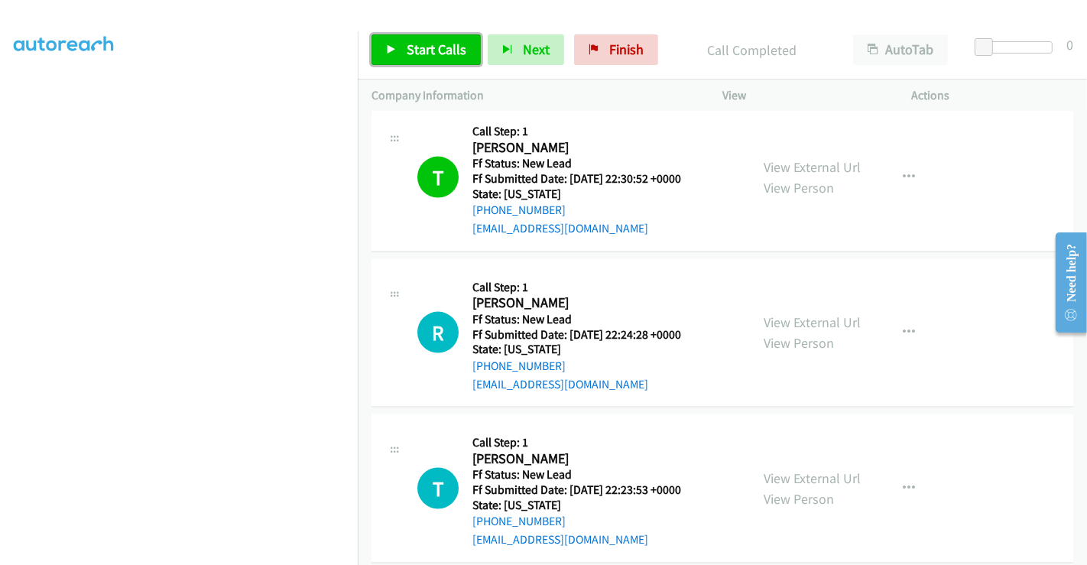
click at [440, 49] on span "Start Calls" at bounding box center [436, 49] width 60 height 18
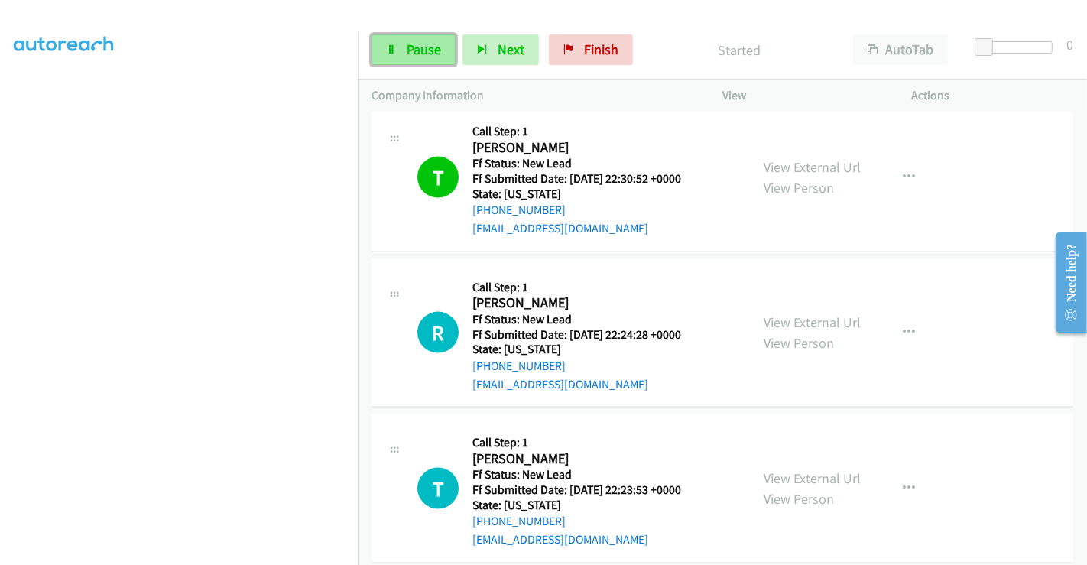
click at [403, 44] on link "Pause" at bounding box center [413, 49] width 84 height 31
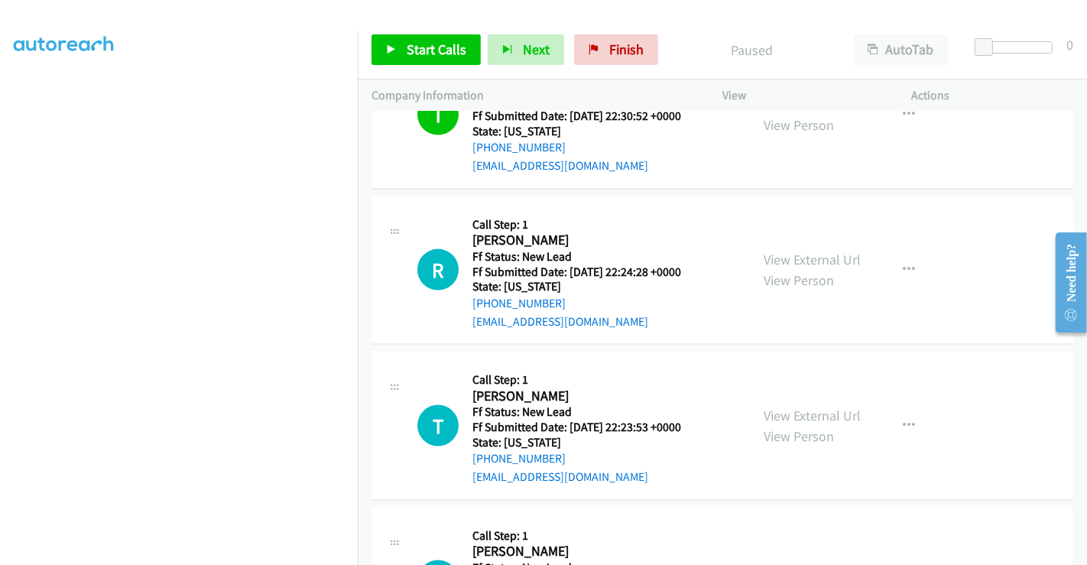
scroll to position [1981, 0]
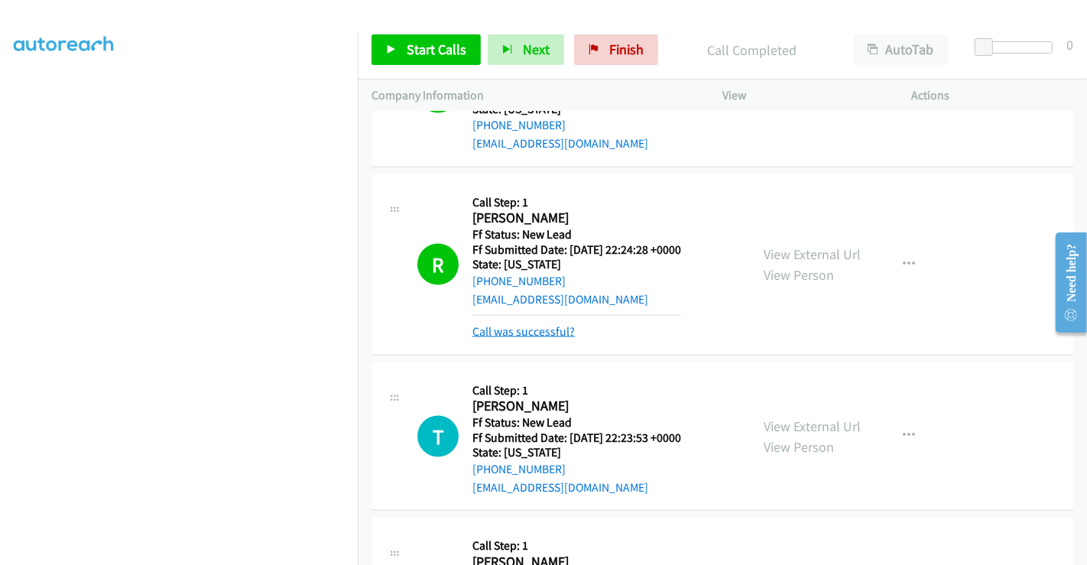
click at [521, 324] on link "Call was successful?" at bounding box center [523, 331] width 102 height 15
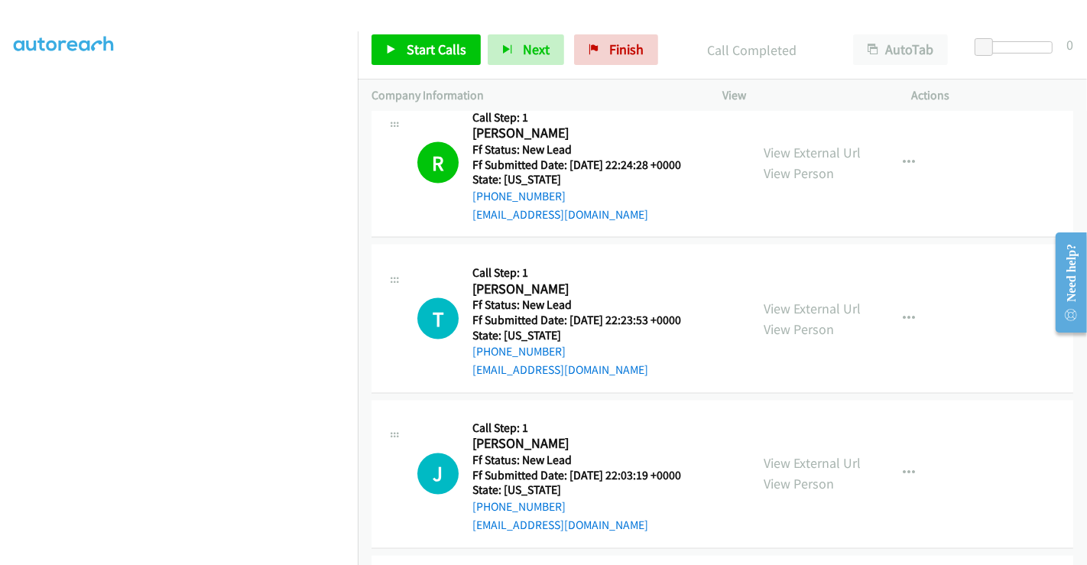
scroll to position [2150, 0]
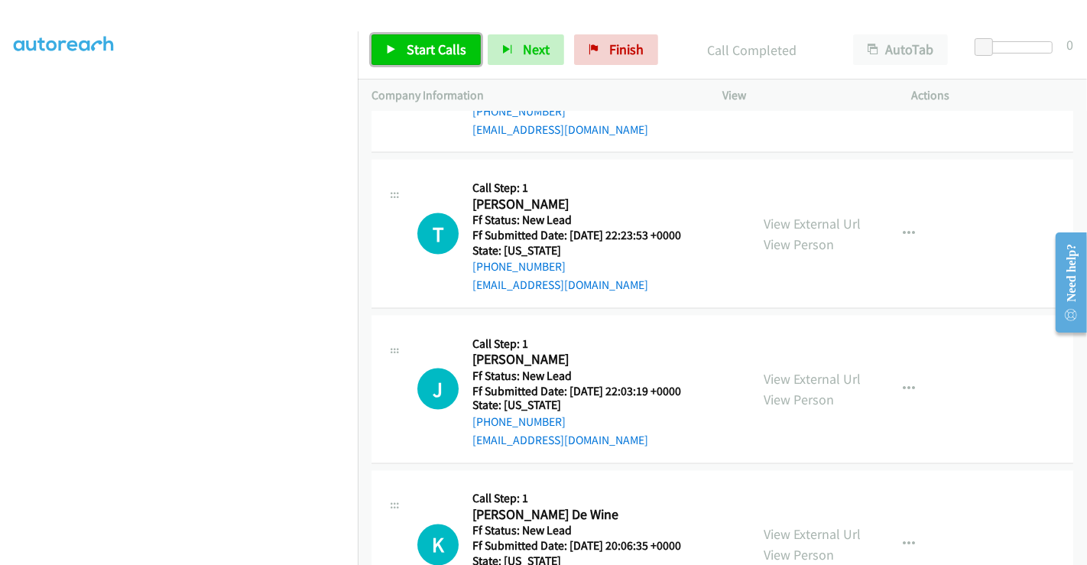
click at [429, 47] on span "Start Calls" at bounding box center [436, 49] width 60 height 18
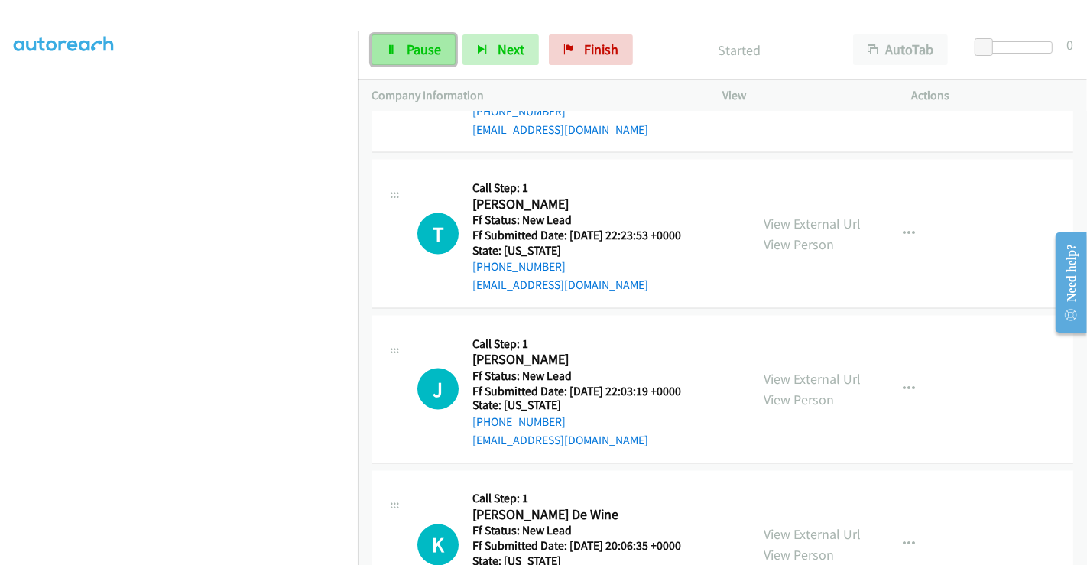
click at [406, 49] on span "Pause" at bounding box center [423, 49] width 34 height 18
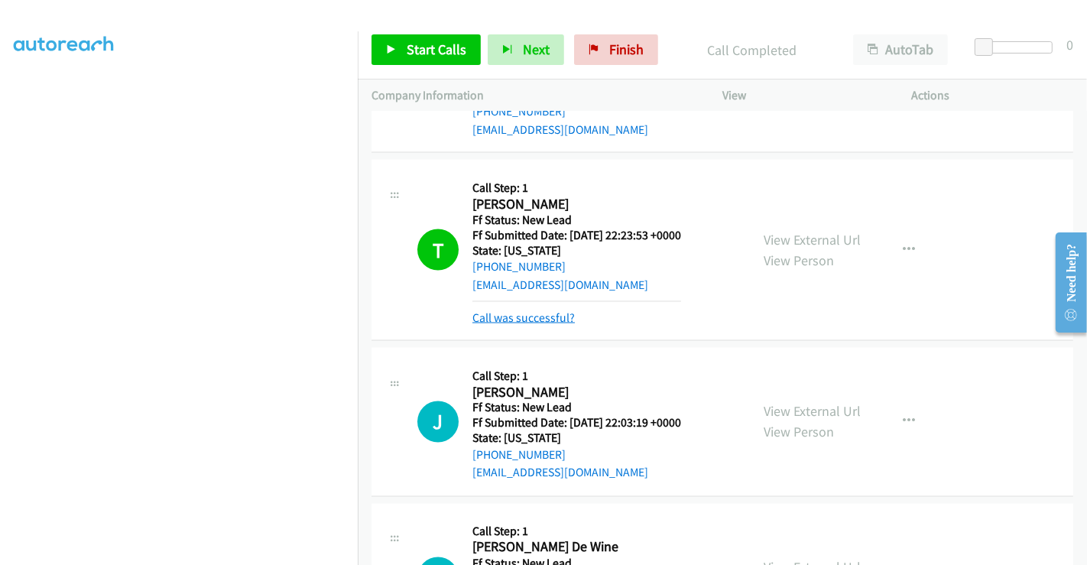
click at [532, 310] on link "Call was successful?" at bounding box center [523, 317] width 102 height 15
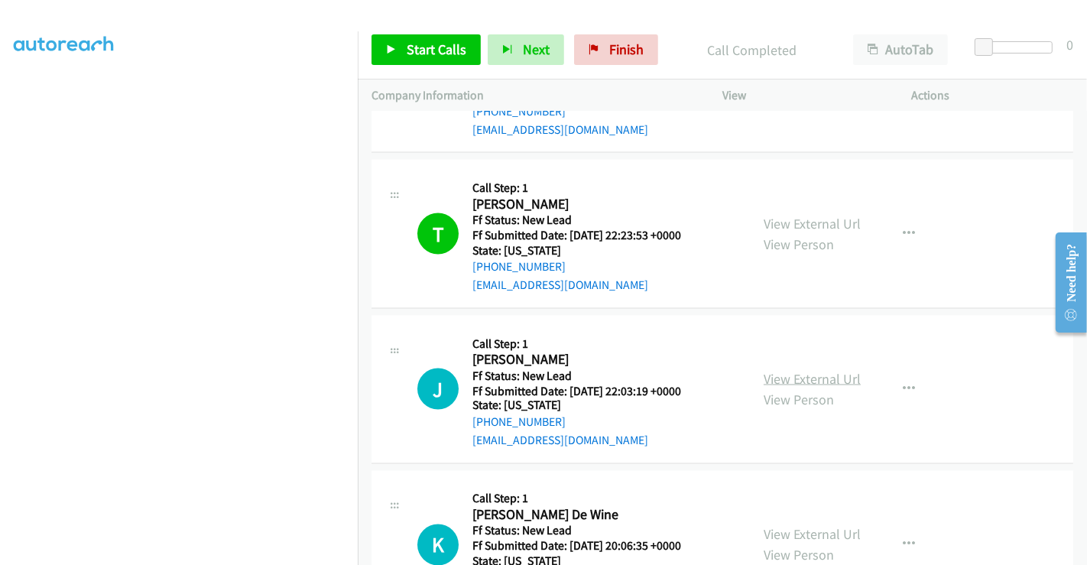
click at [801, 370] on link "View External Url" at bounding box center [811, 379] width 97 height 18
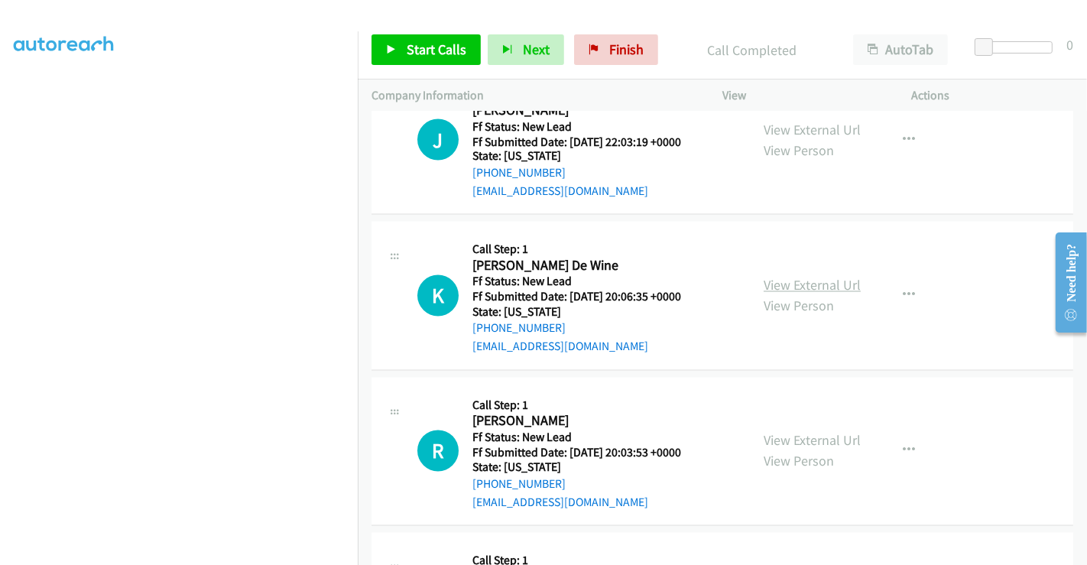
scroll to position [2405, 0]
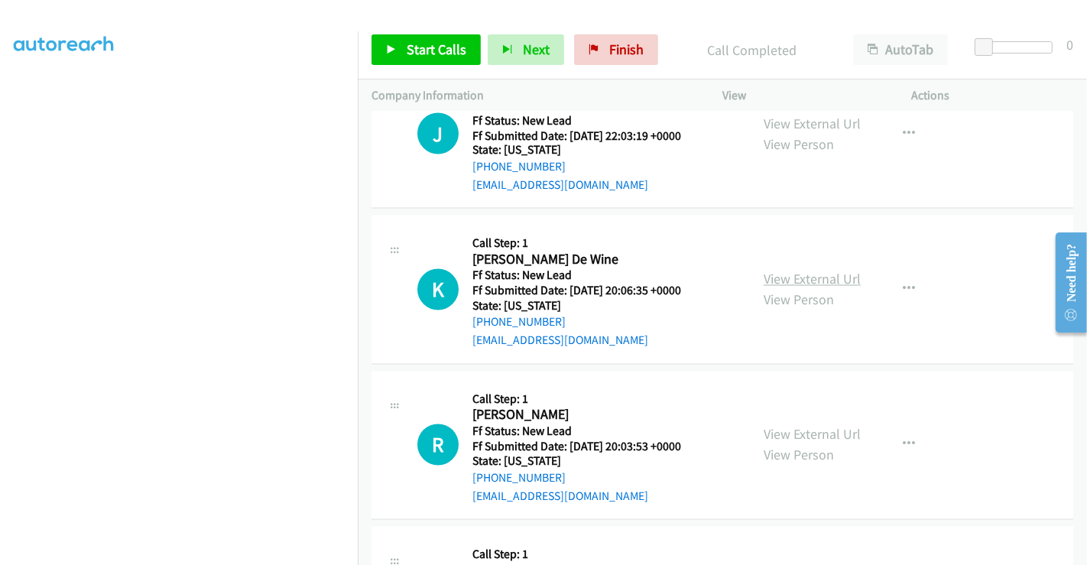
click at [798, 270] on link "View External Url" at bounding box center [811, 279] width 97 height 18
click at [795, 426] on link "View External Url" at bounding box center [811, 435] width 97 height 18
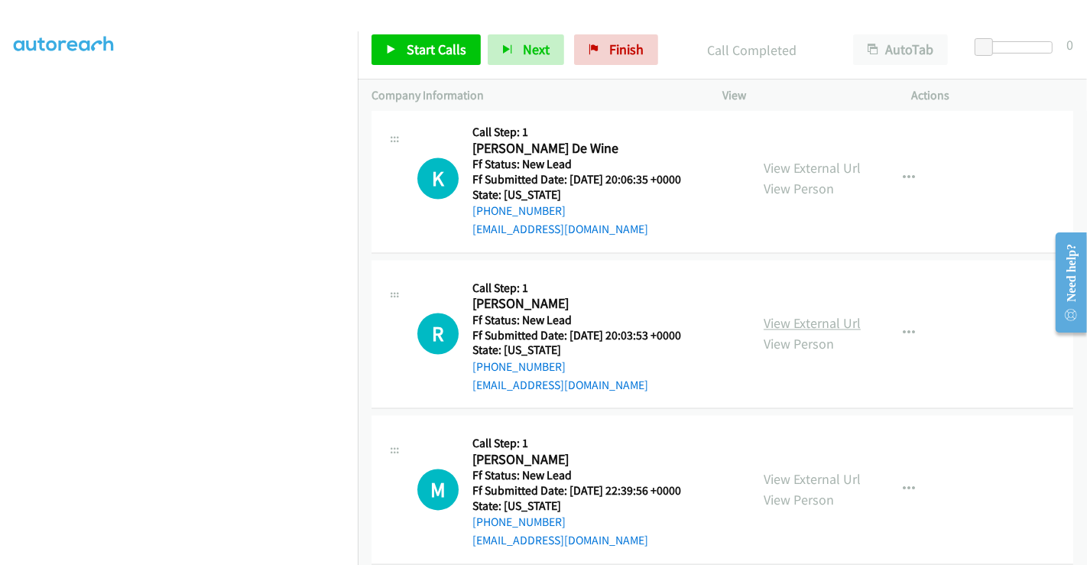
scroll to position [2517, 0]
click at [796, 470] on link "View External Url" at bounding box center [811, 479] width 97 height 18
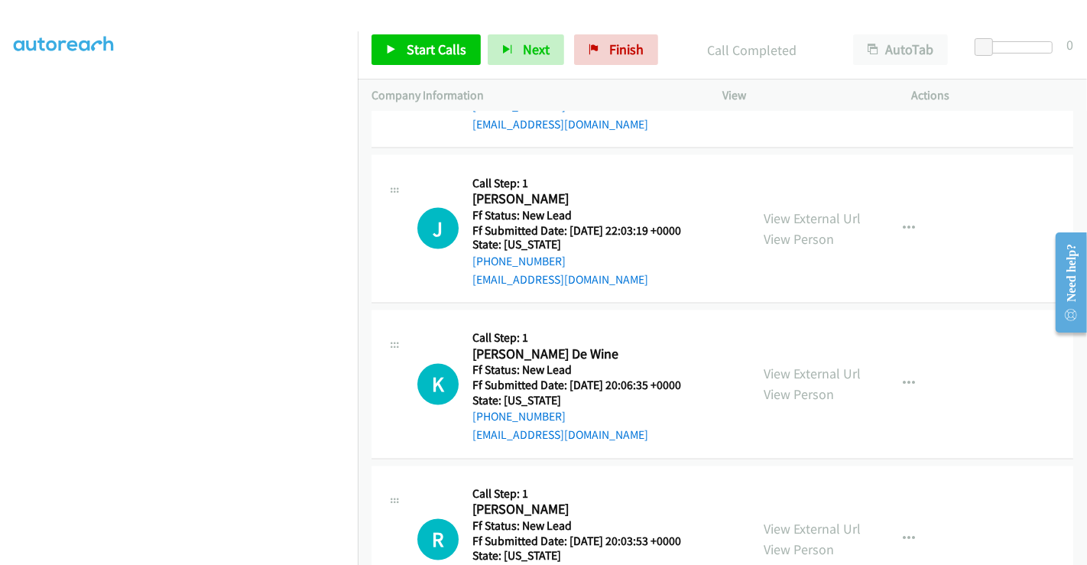
scroll to position [2262, 0]
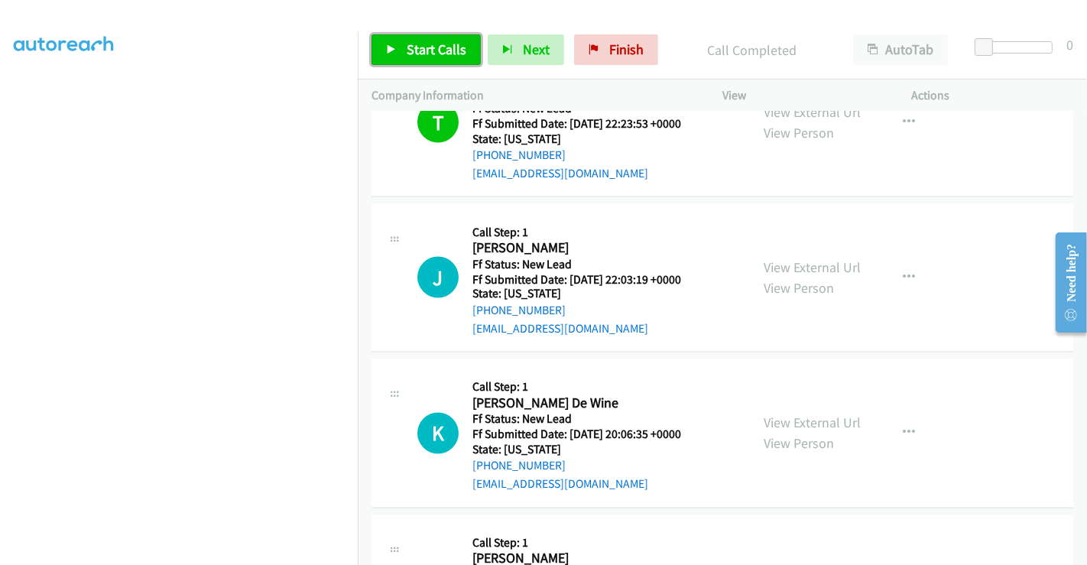
click at [423, 48] on span "Start Calls" at bounding box center [436, 49] width 60 height 18
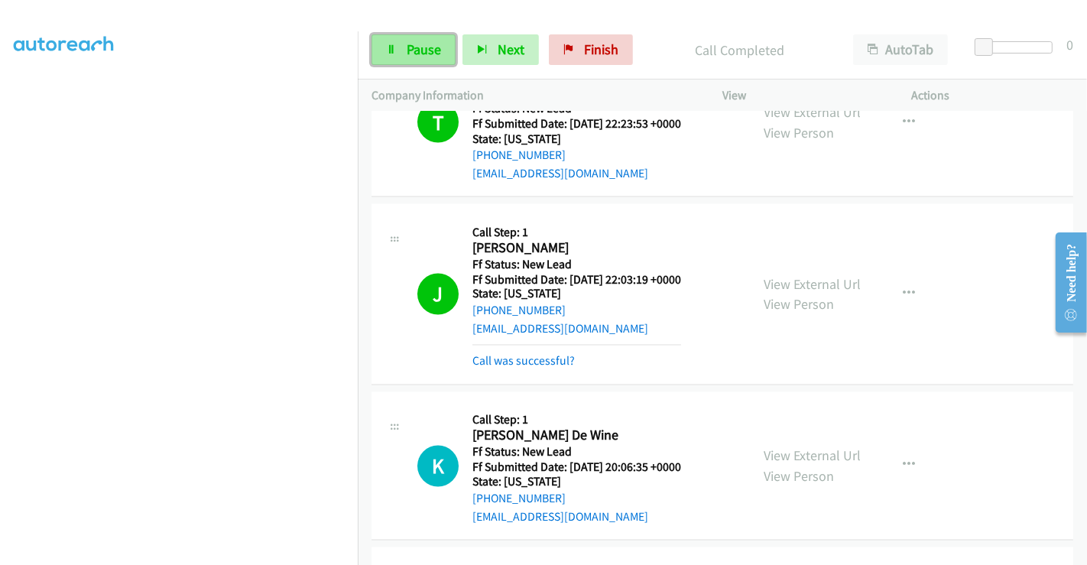
click at [401, 42] on link "Pause" at bounding box center [413, 49] width 84 height 31
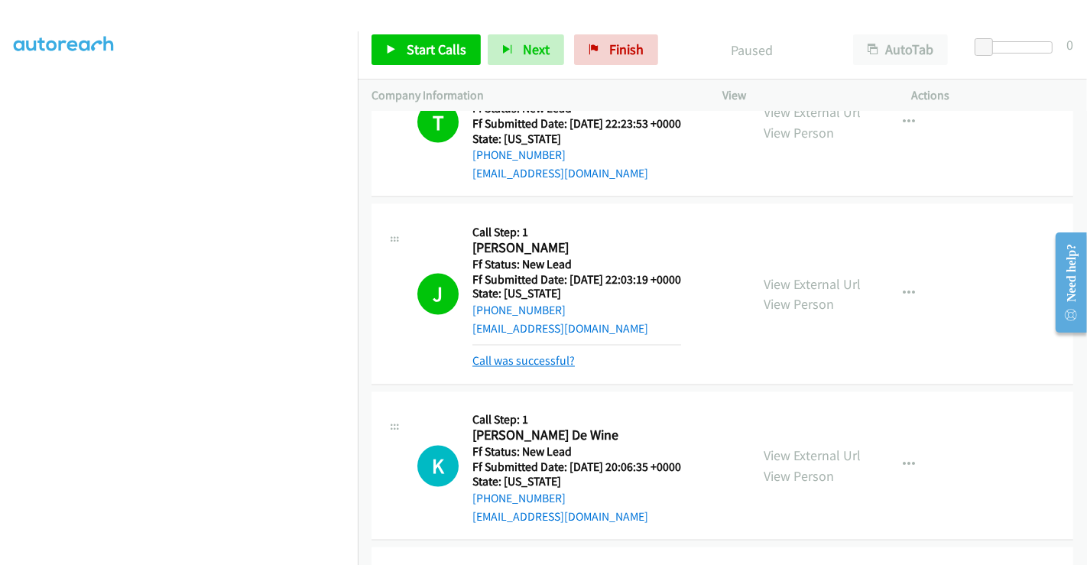
click at [521, 354] on link "Call was successful?" at bounding box center [523, 361] width 102 height 15
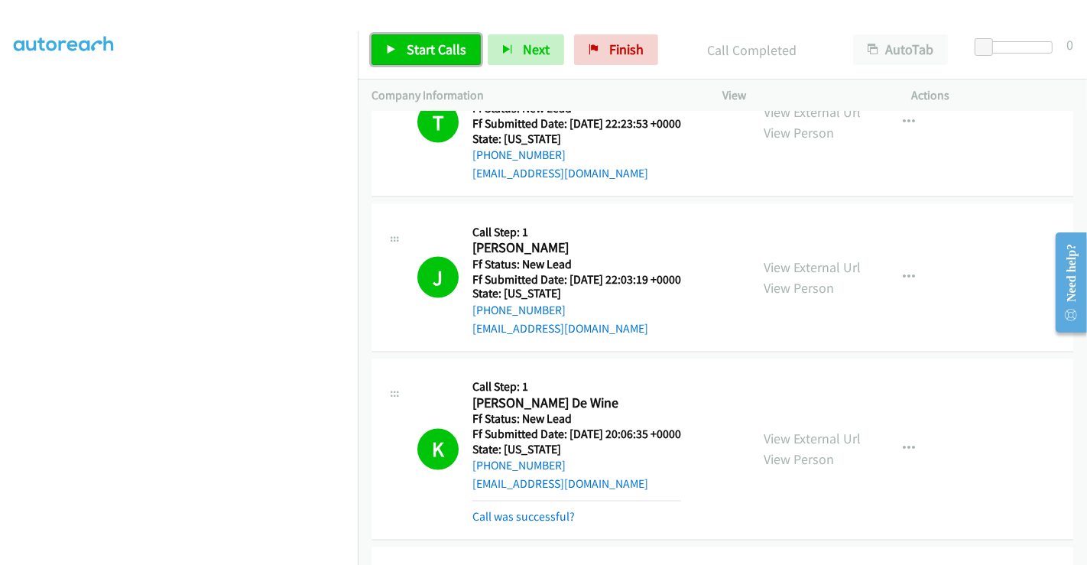
click at [442, 53] on span "Start Calls" at bounding box center [436, 49] width 60 height 18
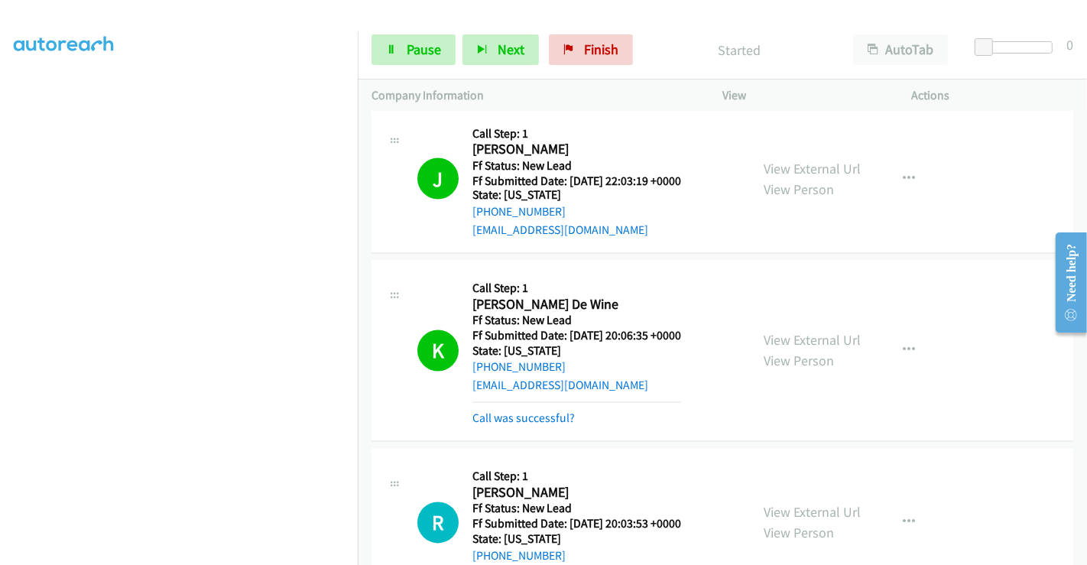
scroll to position [2517, 0]
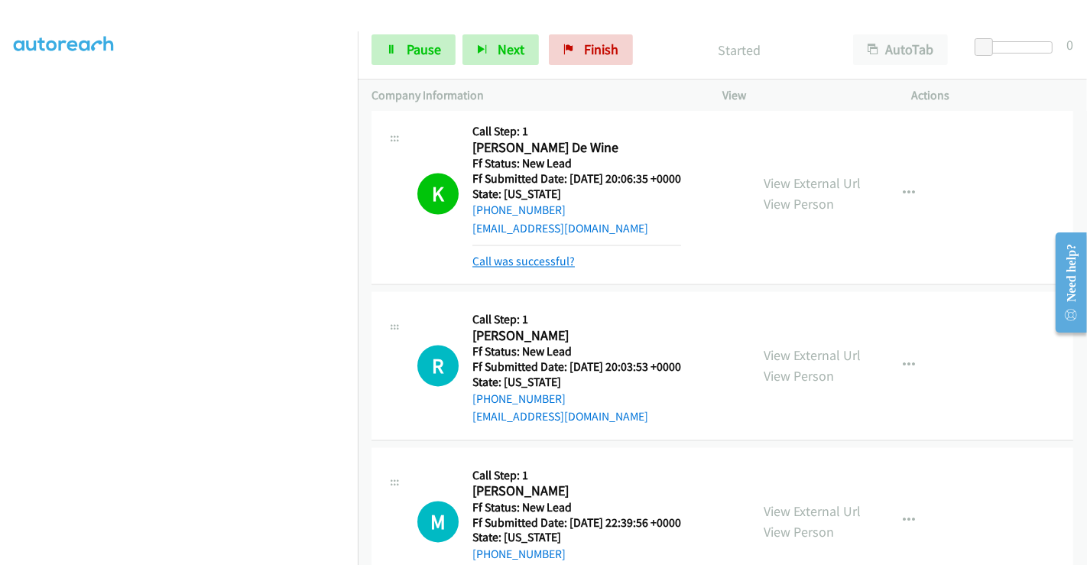
click at [526, 254] on link "Call was successful?" at bounding box center [523, 261] width 102 height 15
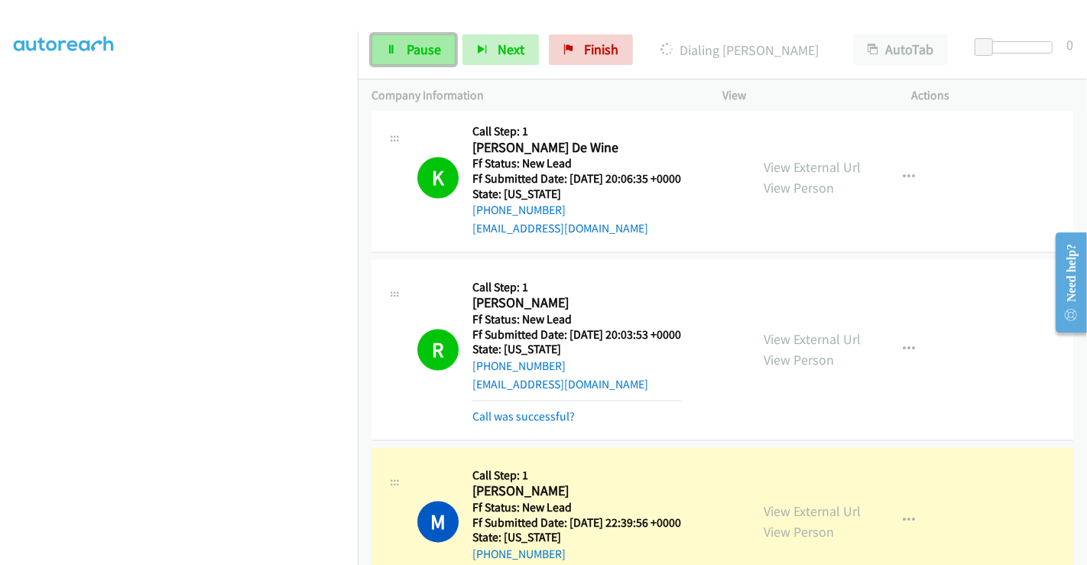
click at [412, 47] on span "Pause" at bounding box center [423, 49] width 34 height 18
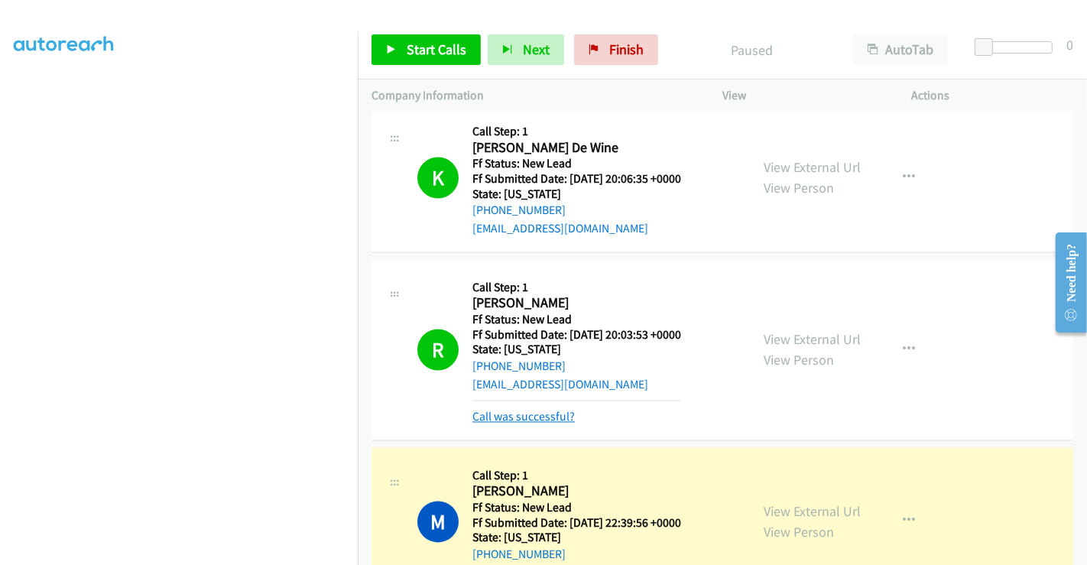
click at [524, 410] on link "Call was successful?" at bounding box center [523, 417] width 102 height 15
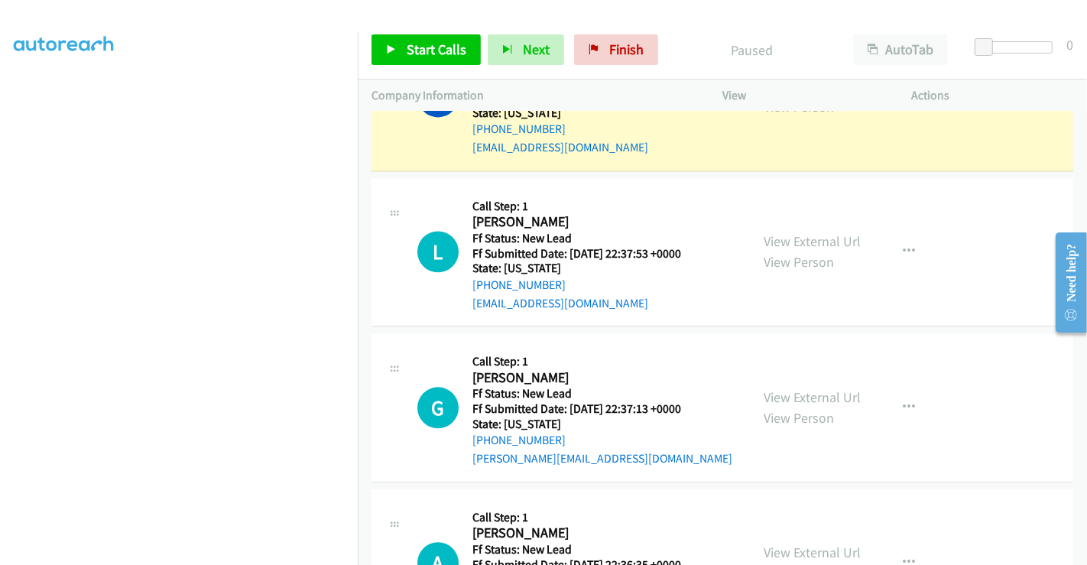
scroll to position [2982, 0]
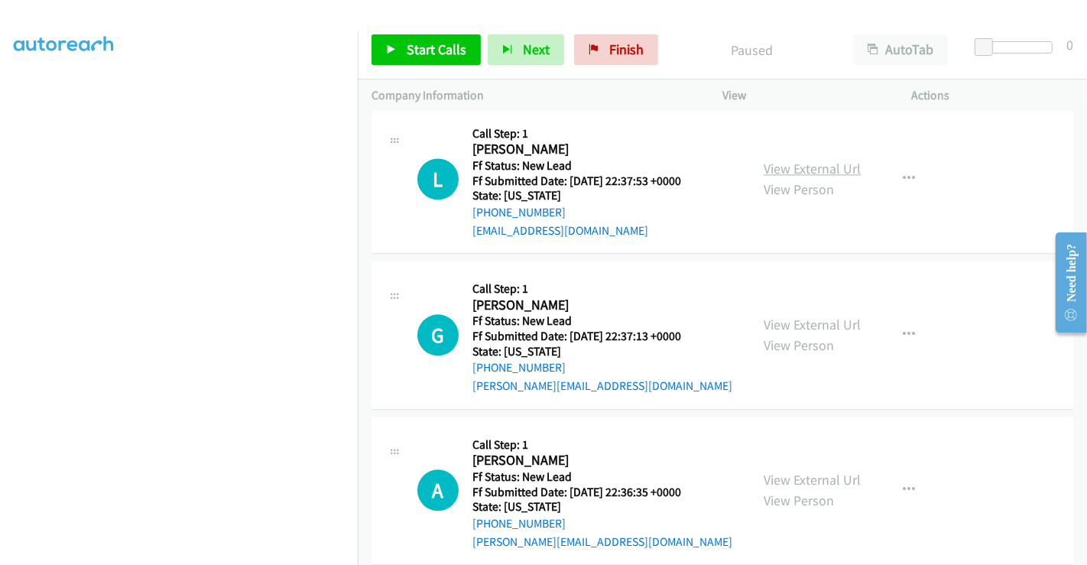
click at [798, 160] on link "View External Url" at bounding box center [811, 169] width 97 height 18
click at [790, 316] on link "View External Url" at bounding box center [811, 325] width 97 height 18
click at [805, 471] on link "View External Url" at bounding box center [811, 480] width 97 height 18
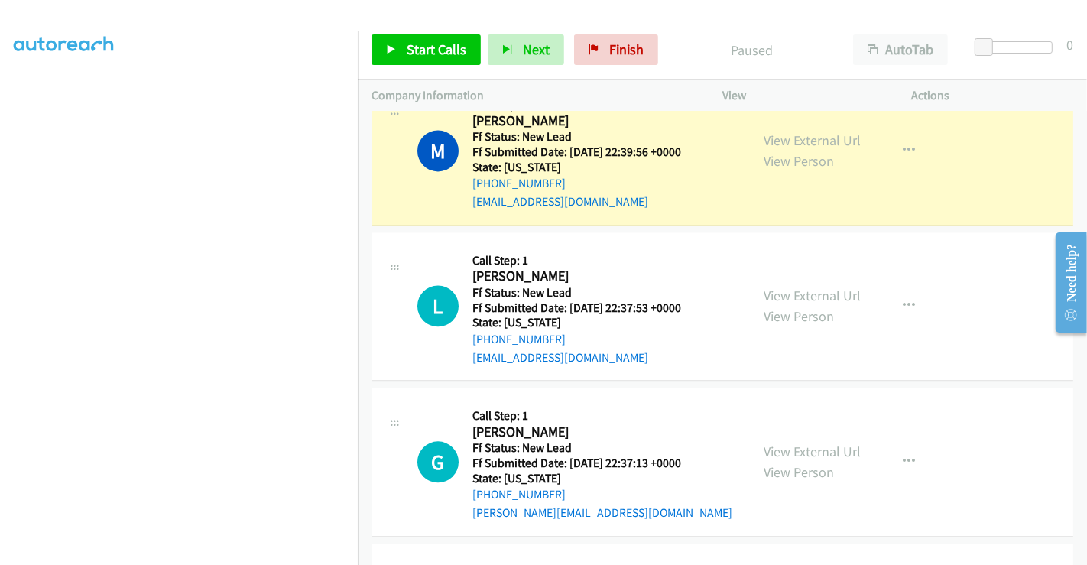
scroll to position [2728, 0]
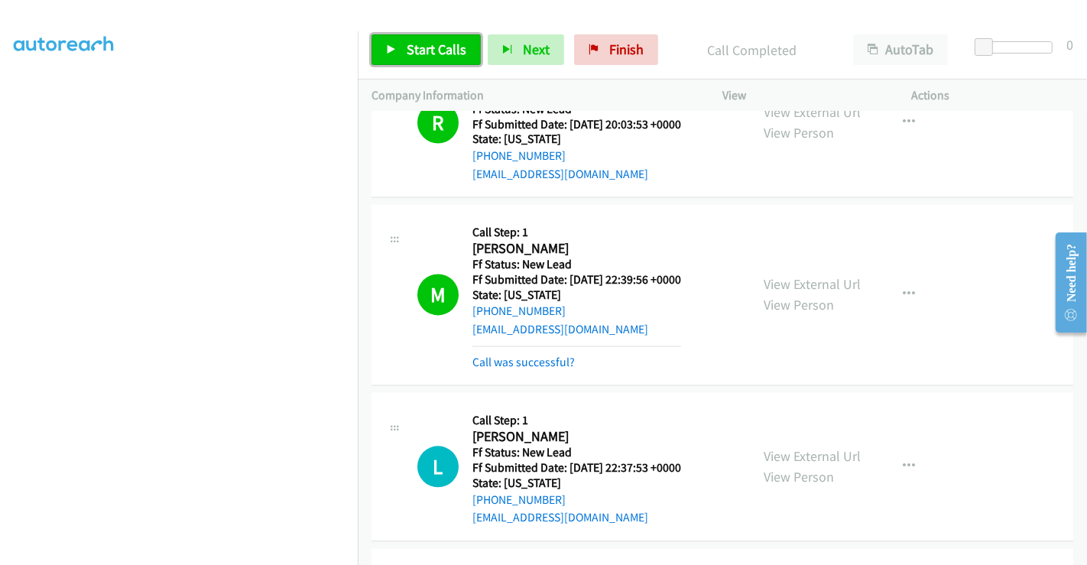
click at [396, 55] on link "Start Calls" at bounding box center [425, 49] width 109 height 31
click at [530, 355] on link "Call was successful?" at bounding box center [523, 362] width 102 height 15
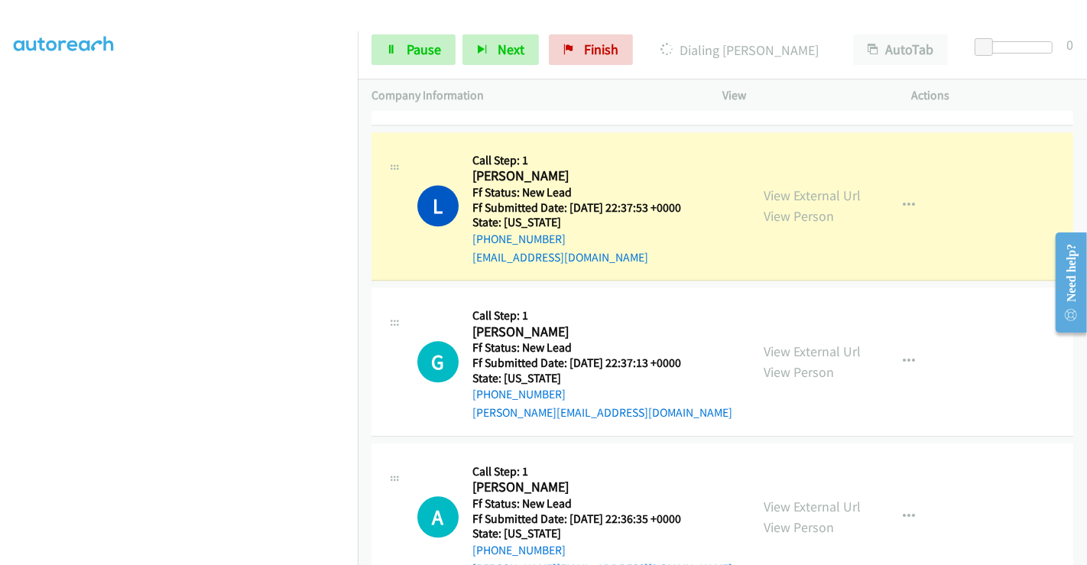
scroll to position [2982, 0]
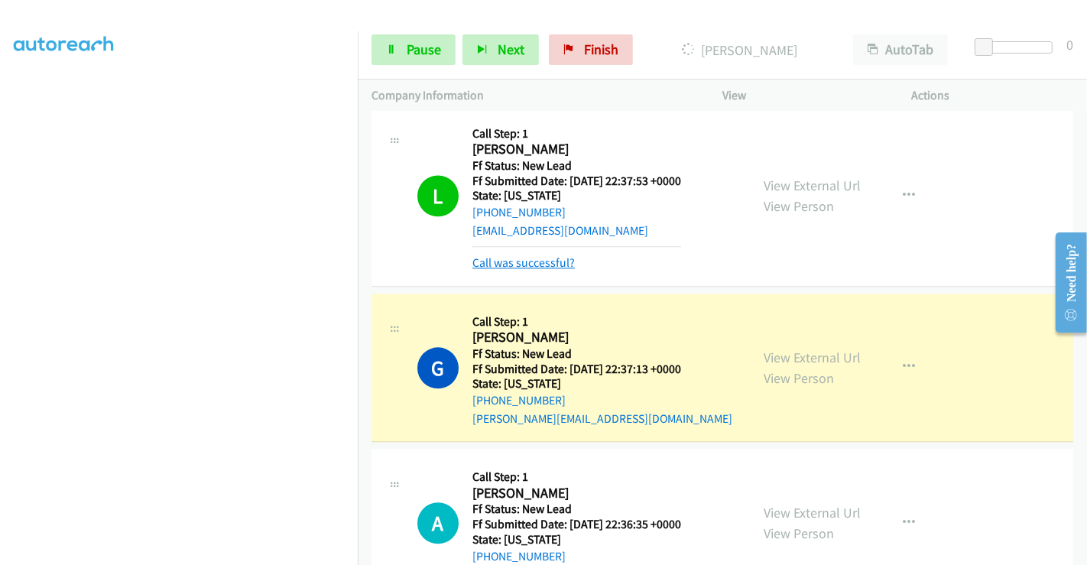
click at [533, 255] on link "Call was successful?" at bounding box center [523, 262] width 102 height 15
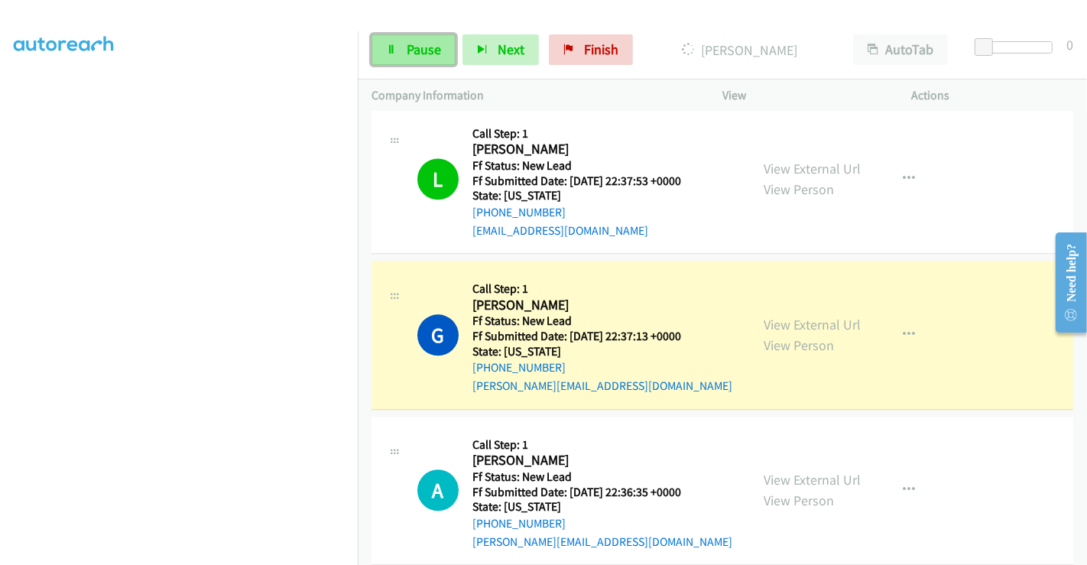
click at [410, 42] on span "Pause" at bounding box center [423, 49] width 34 height 18
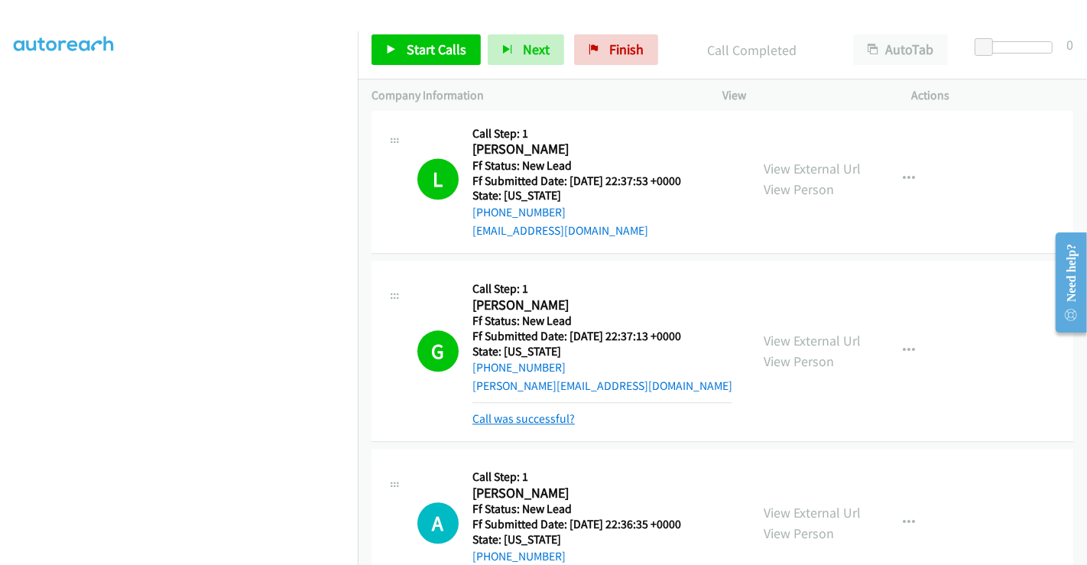
click at [526, 411] on link "Call was successful?" at bounding box center [523, 418] width 102 height 15
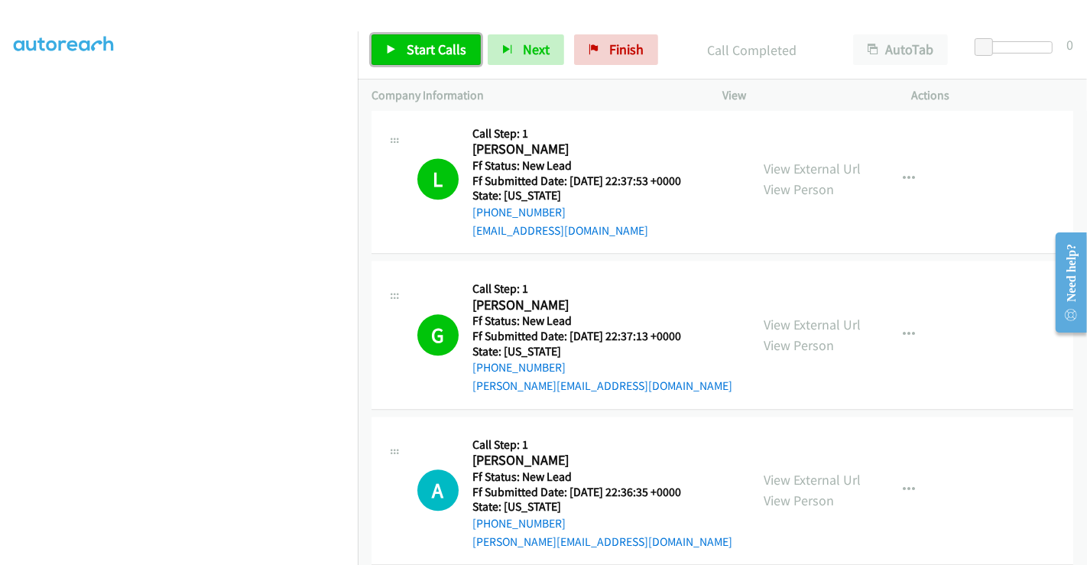
click at [429, 40] on span "Start Calls" at bounding box center [436, 49] width 60 height 18
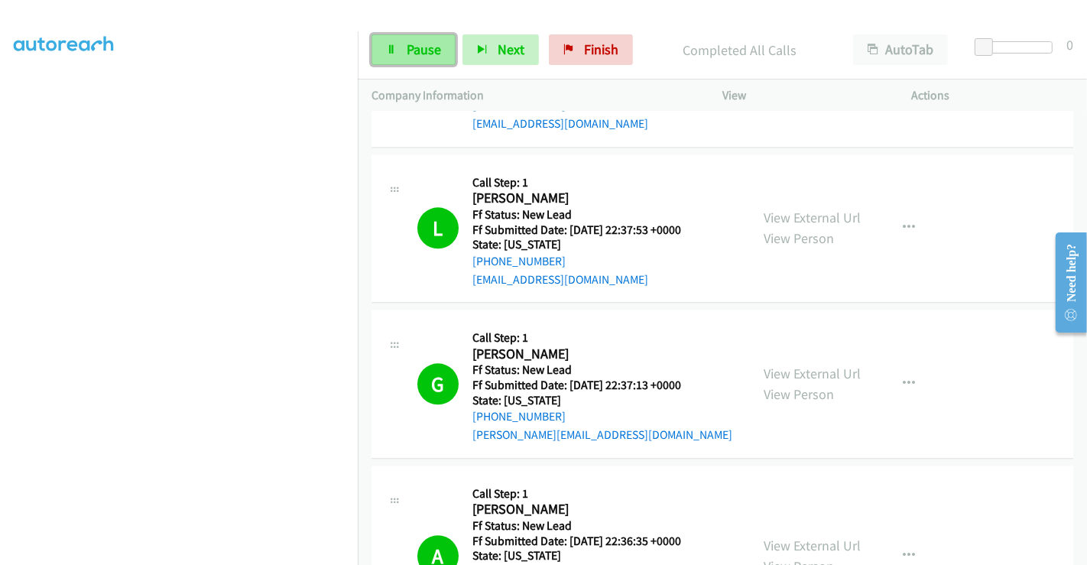
click at [426, 44] on span "Pause" at bounding box center [423, 49] width 34 height 18
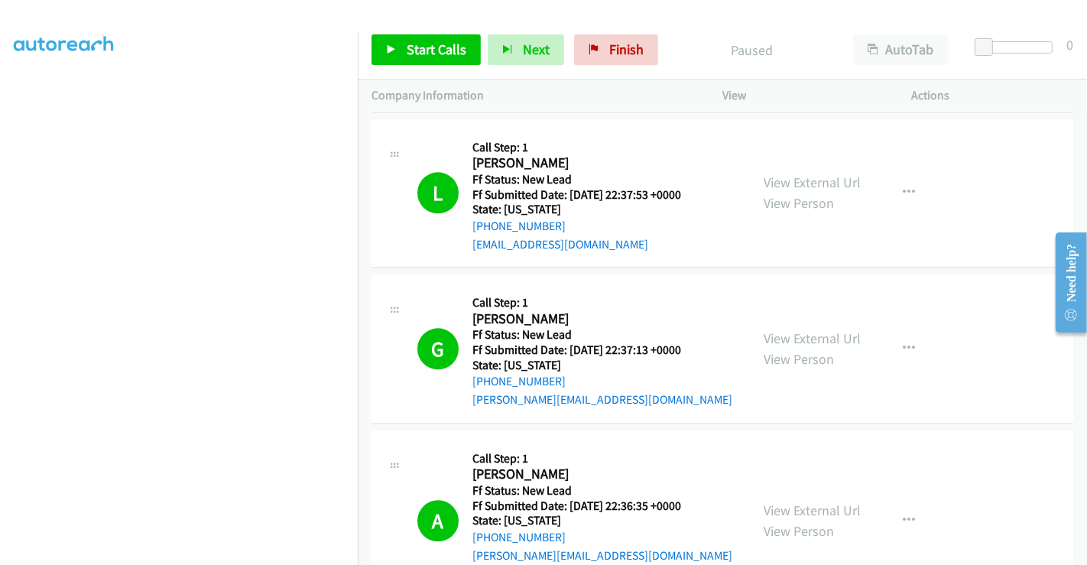
scroll to position [3085, 0]
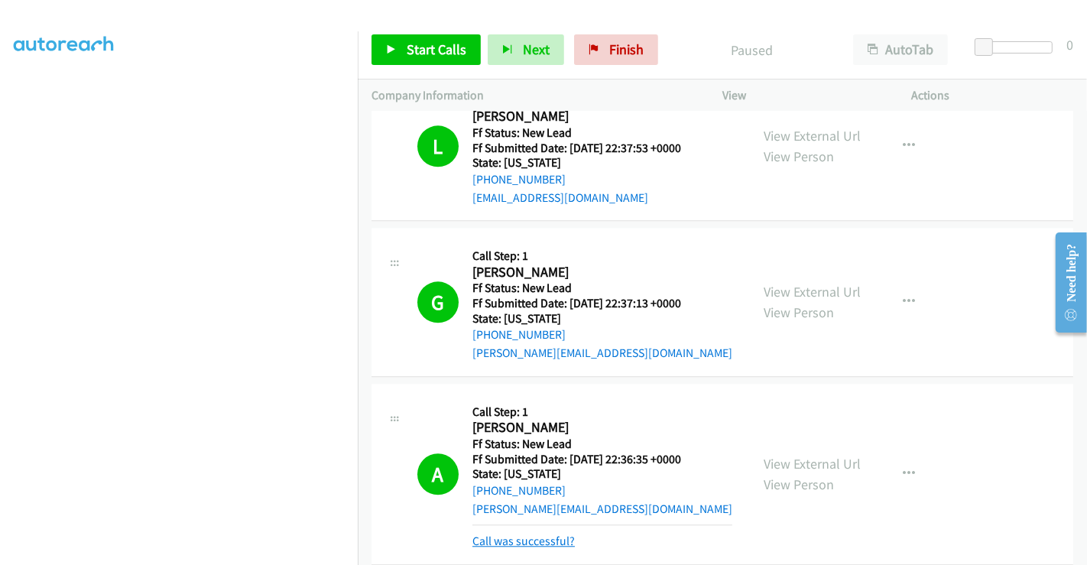
click at [529, 533] on link "Call was successful?" at bounding box center [523, 540] width 102 height 15
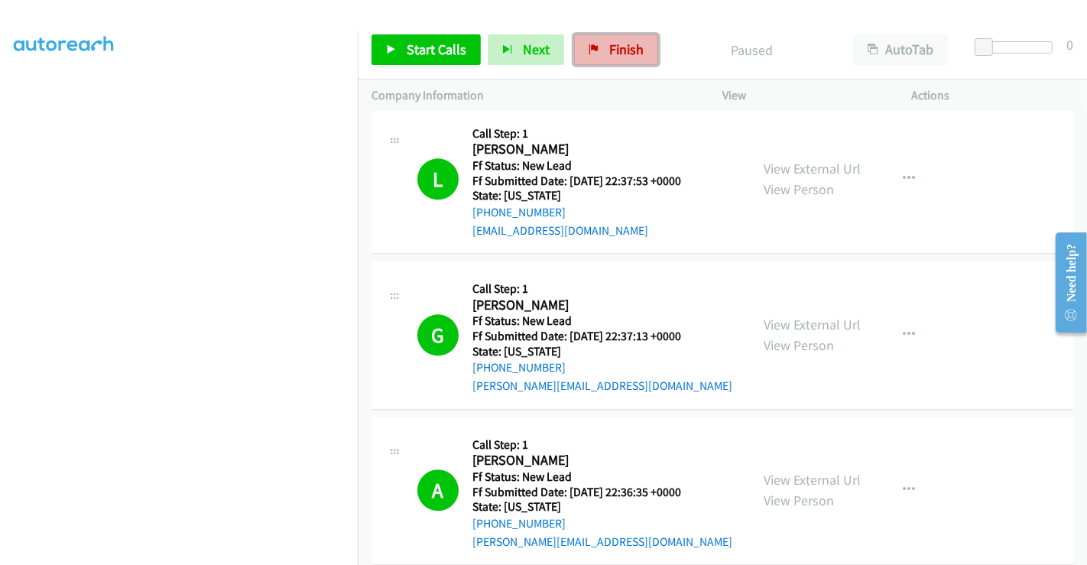
click at [617, 49] on span "Finish" at bounding box center [626, 49] width 34 height 18
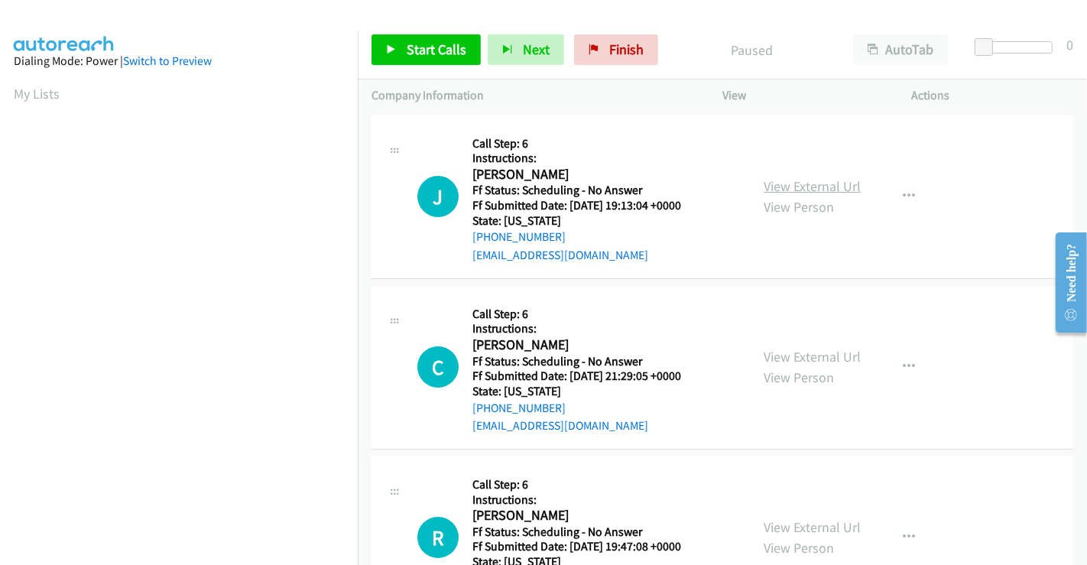
click at [827, 193] on link "View External Url" at bounding box center [811, 186] width 97 height 18
click at [800, 355] on link "View External Url" at bounding box center [811, 357] width 97 height 18
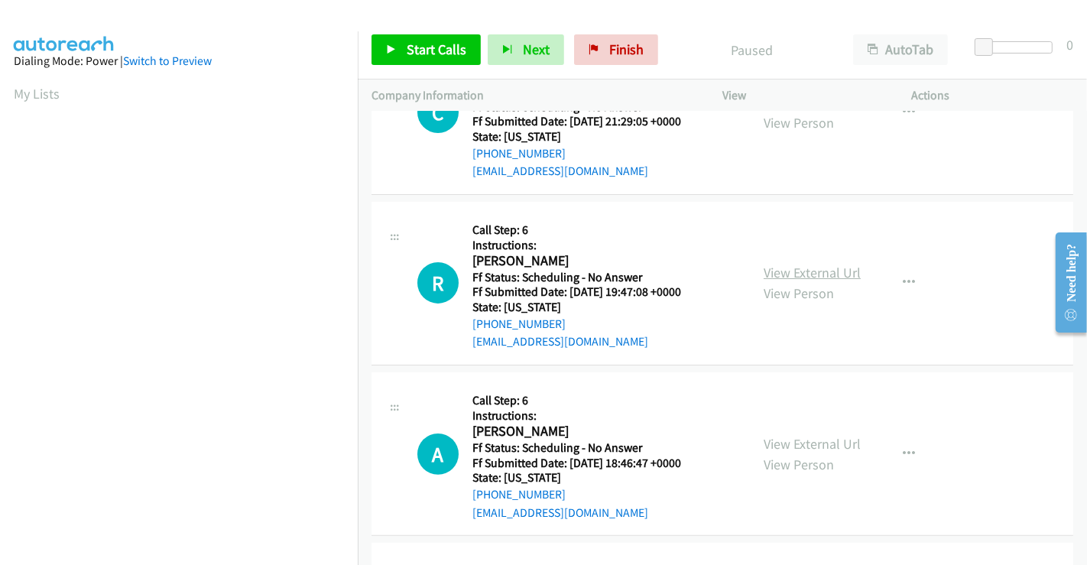
click at [806, 267] on link "View External Url" at bounding box center [811, 273] width 97 height 18
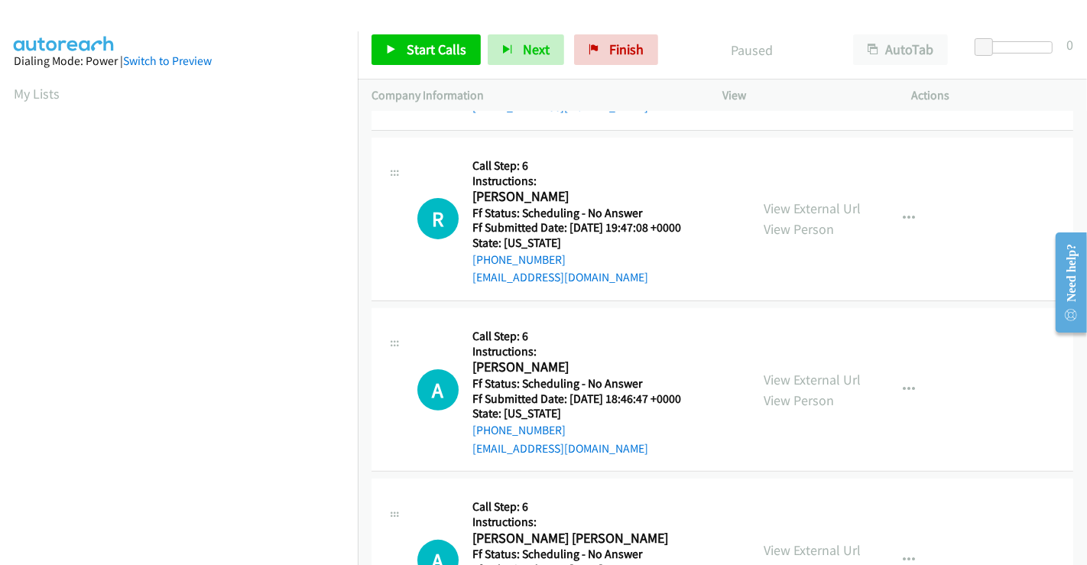
scroll to position [424, 0]
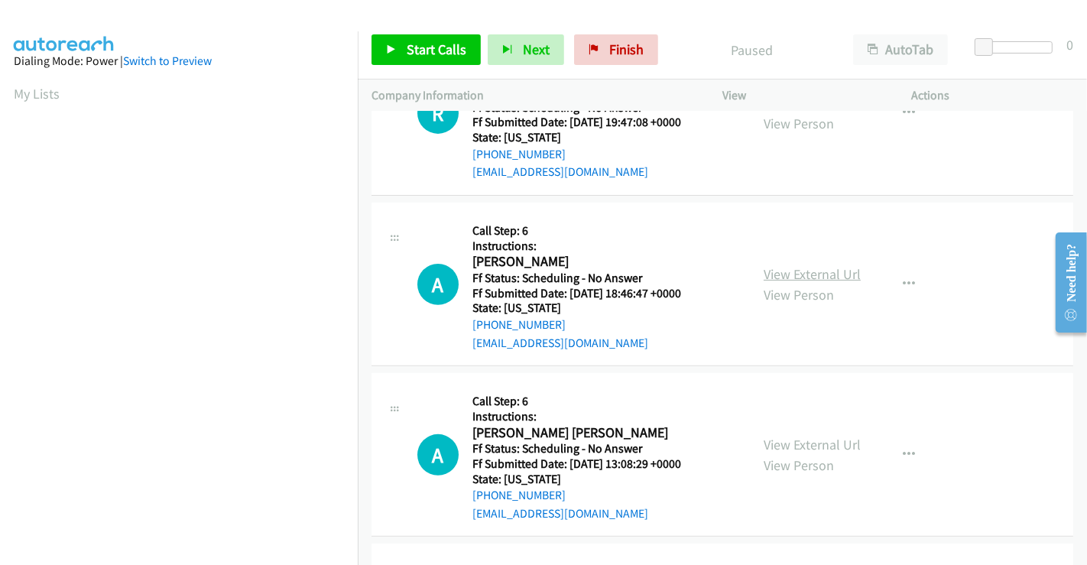
click at [803, 267] on link "View External Url" at bounding box center [811, 274] width 97 height 18
click at [802, 442] on link "View External Url" at bounding box center [811, 445] width 97 height 18
click at [427, 38] on link "Start Calls" at bounding box center [425, 49] width 109 height 31
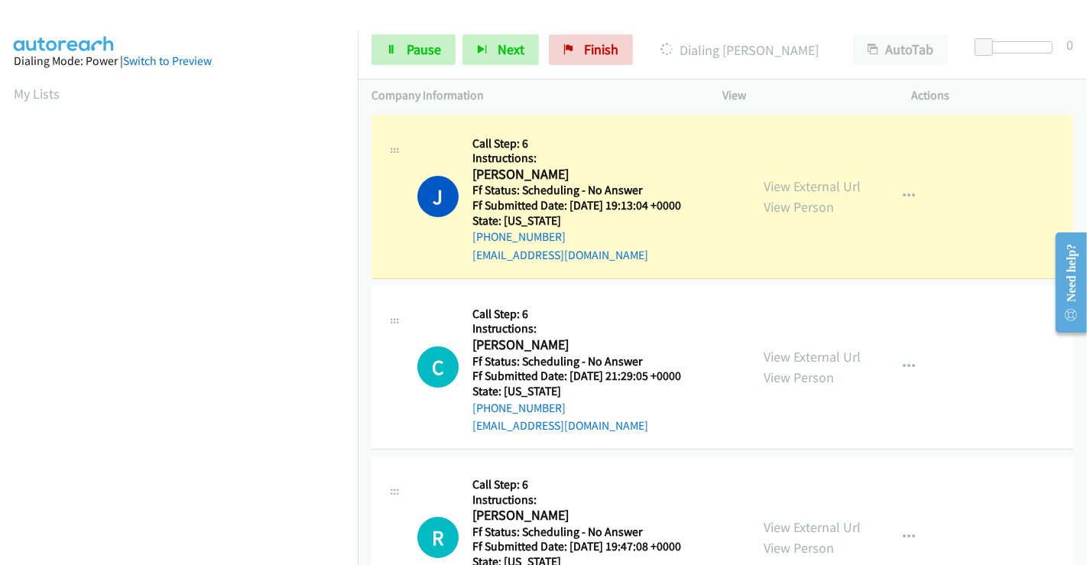
scroll to position [294, 0]
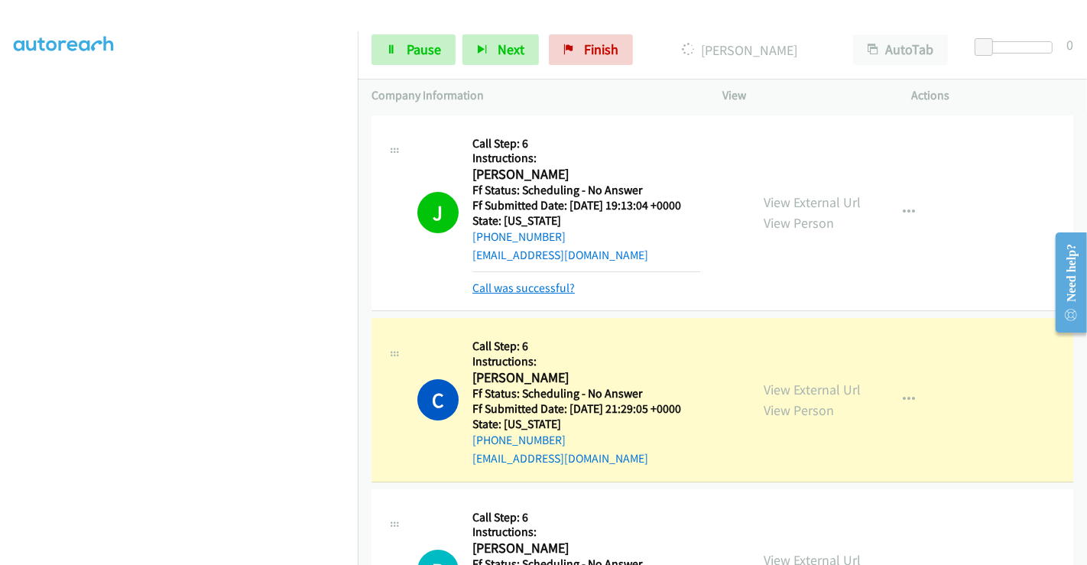
click at [526, 286] on link "Call was successful?" at bounding box center [523, 287] width 102 height 15
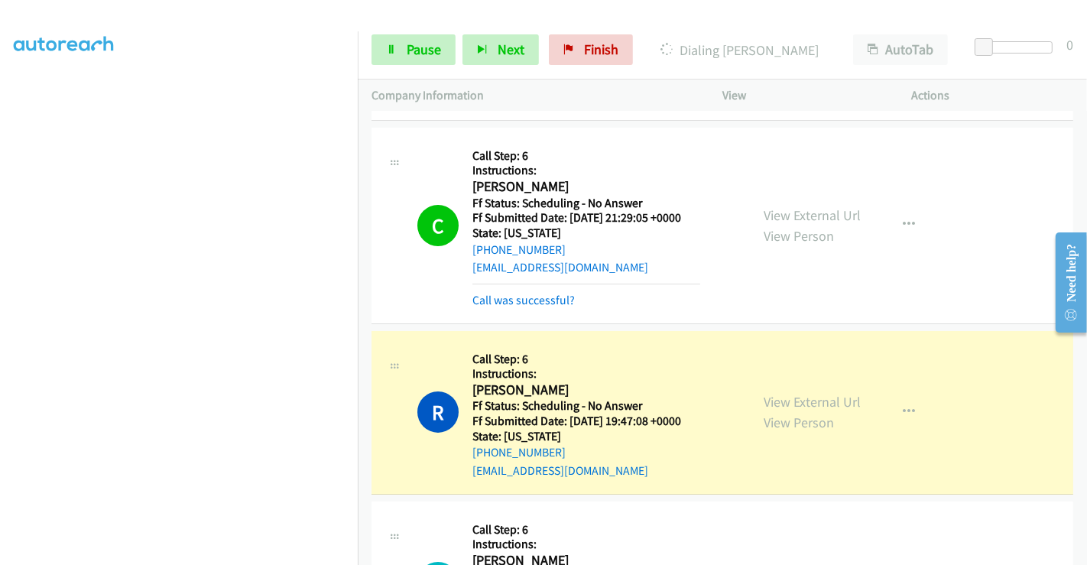
scroll to position [170, 0]
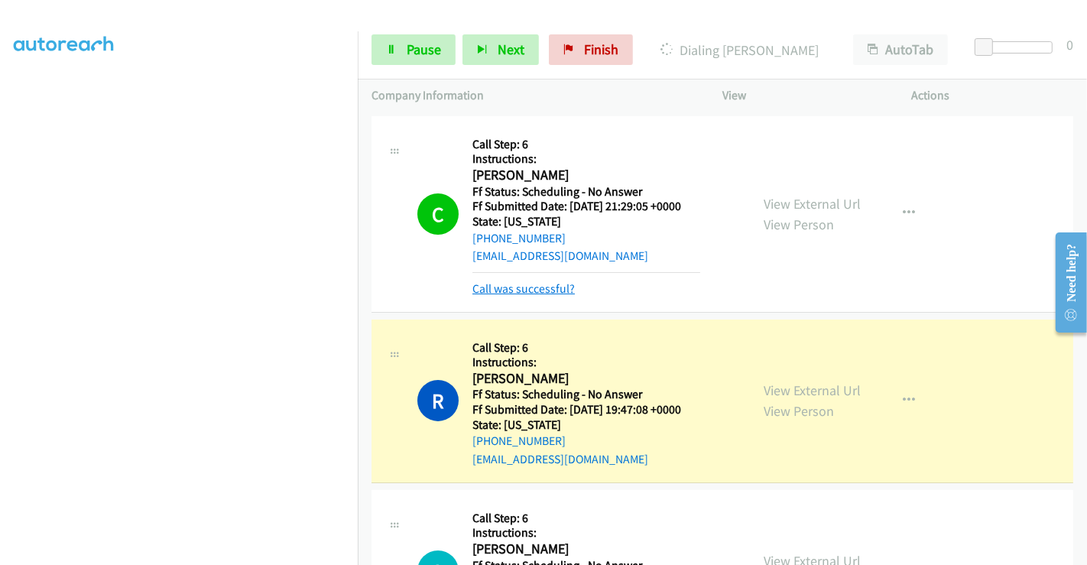
click at [539, 287] on link "Call was successful?" at bounding box center [523, 288] width 102 height 15
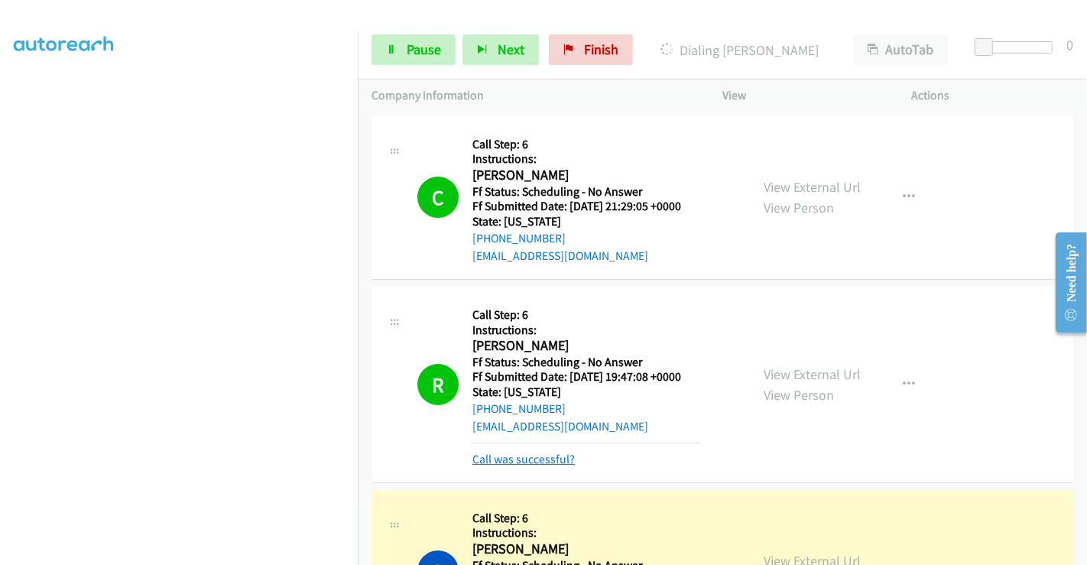
click at [550, 456] on link "Call was successful?" at bounding box center [523, 459] width 102 height 15
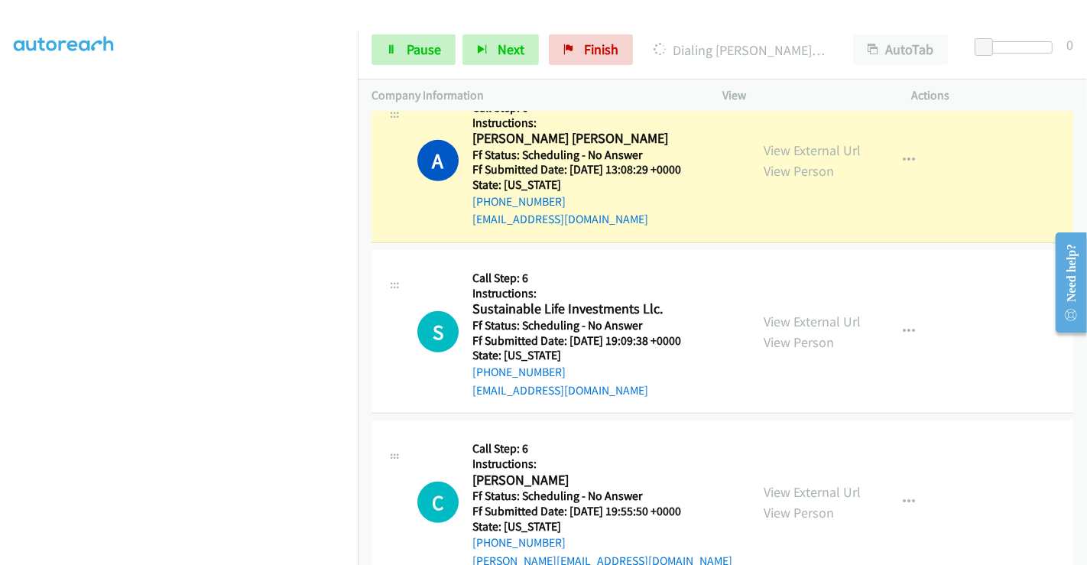
scroll to position [849, 0]
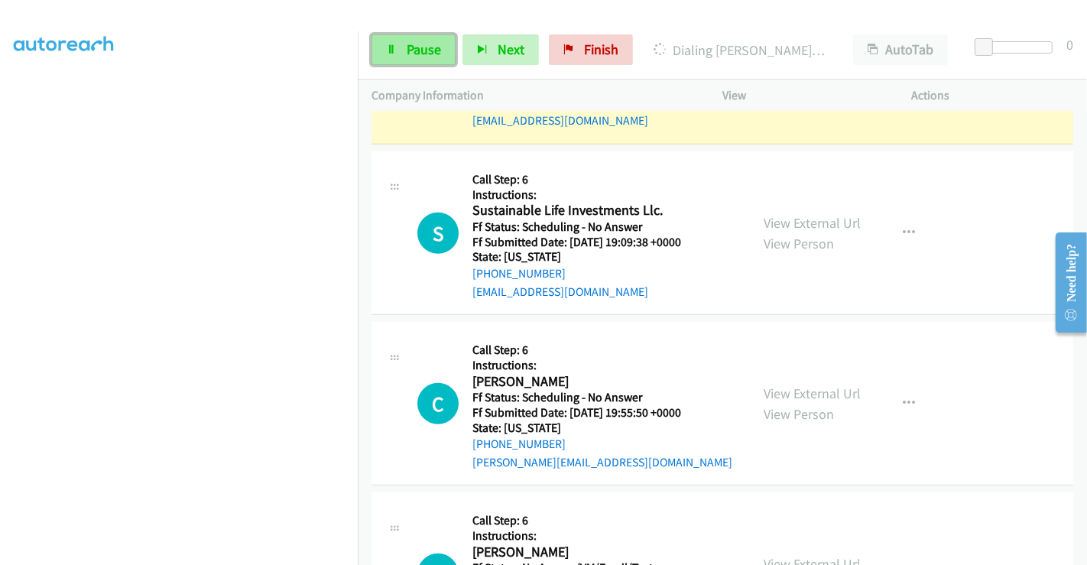
drag, startPoint x: 400, startPoint y: 50, endPoint x: 406, endPoint y: 57, distance: 8.7
click at [400, 50] on link "Pause" at bounding box center [413, 49] width 84 height 31
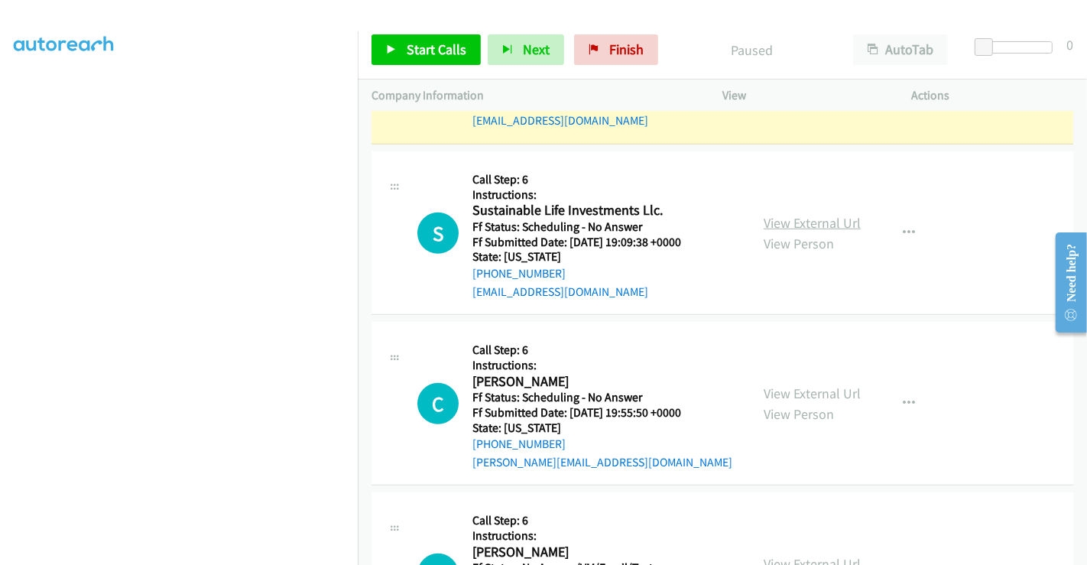
click at [825, 222] on link "View External Url" at bounding box center [811, 223] width 97 height 18
click at [798, 393] on link "View External Url" at bounding box center [811, 393] width 97 height 18
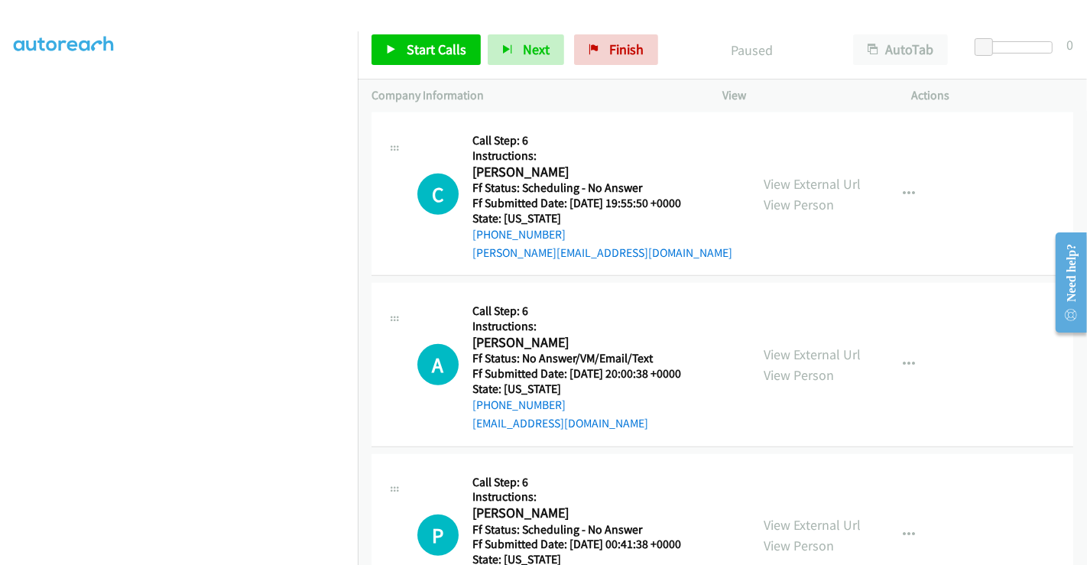
scroll to position [1103, 0]
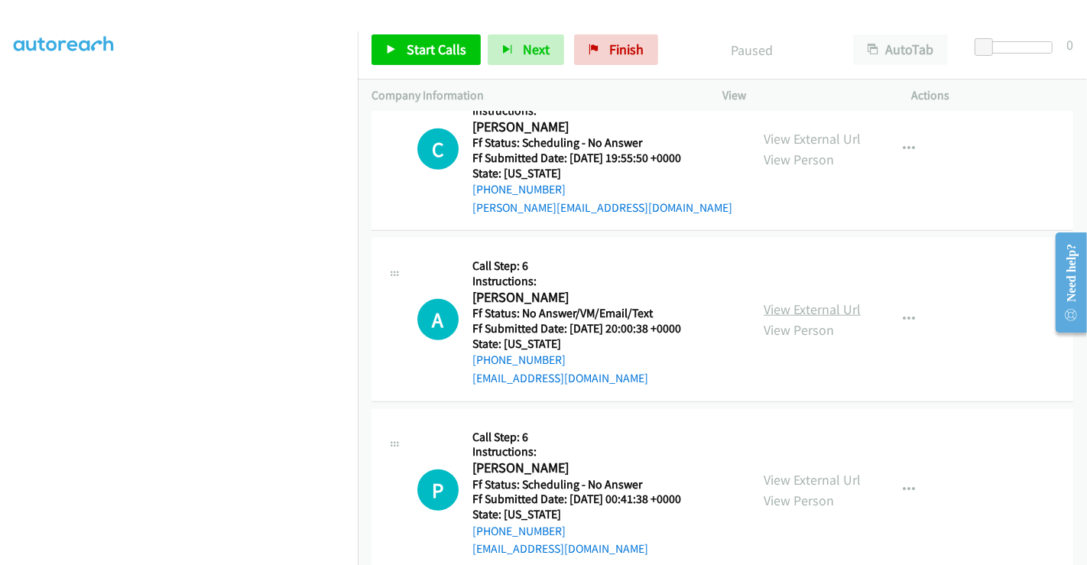
click at [818, 307] on link "View External Url" at bounding box center [811, 309] width 97 height 18
click at [805, 479] on link "View External Url" at bounding box center [811, 480] width 97 height 18
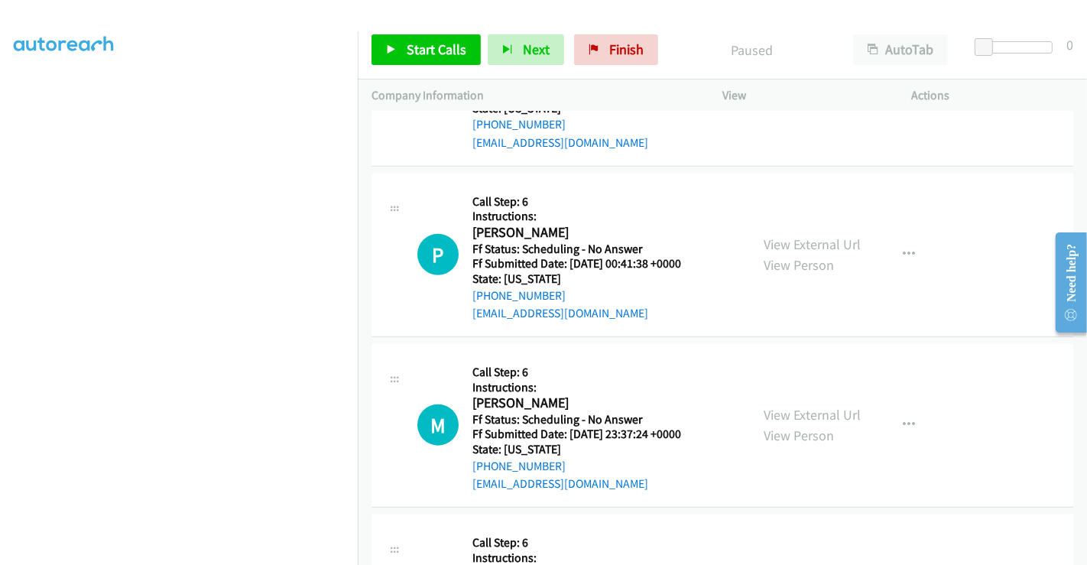
scroll to position [1358, 0]
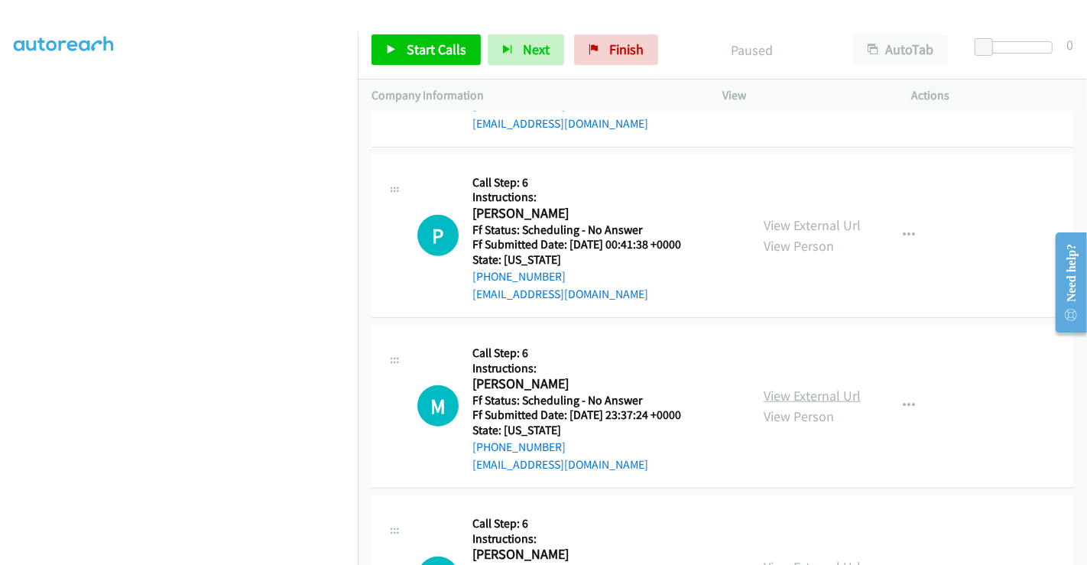
click at [797, 395] on link "View External Url" at bounding box center [811, 396] width 97 height 18
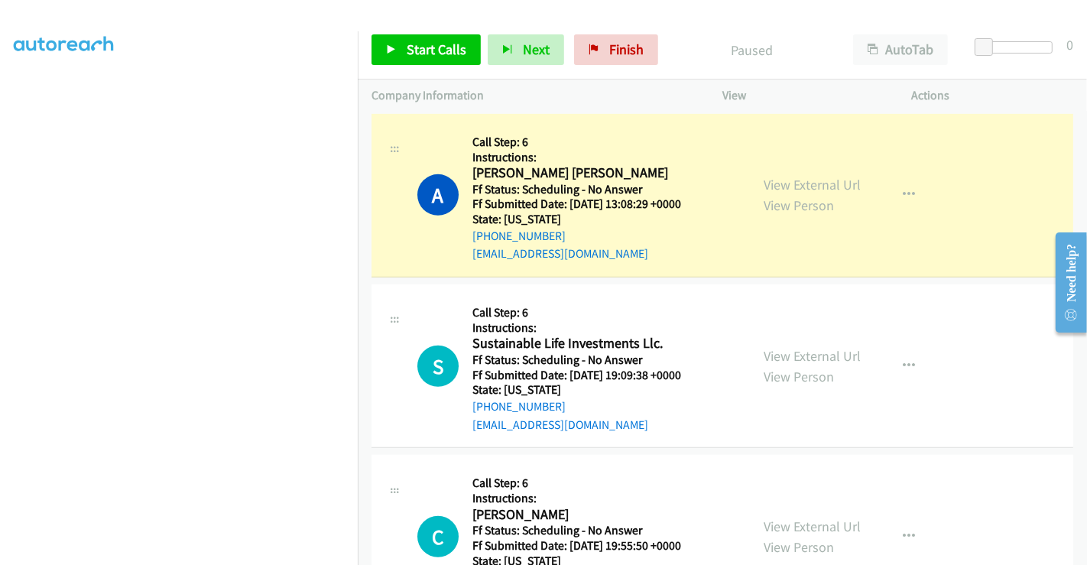
scroll to position [594, 0]
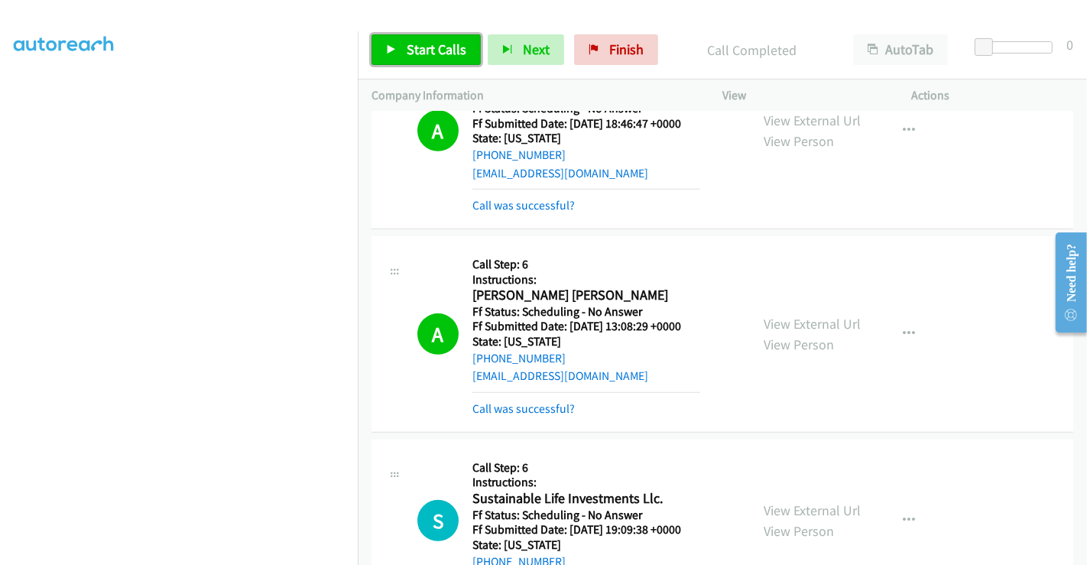
click at [440, 40] on span "Start Calls" at bounding box center [436, 49] width 60 height 18
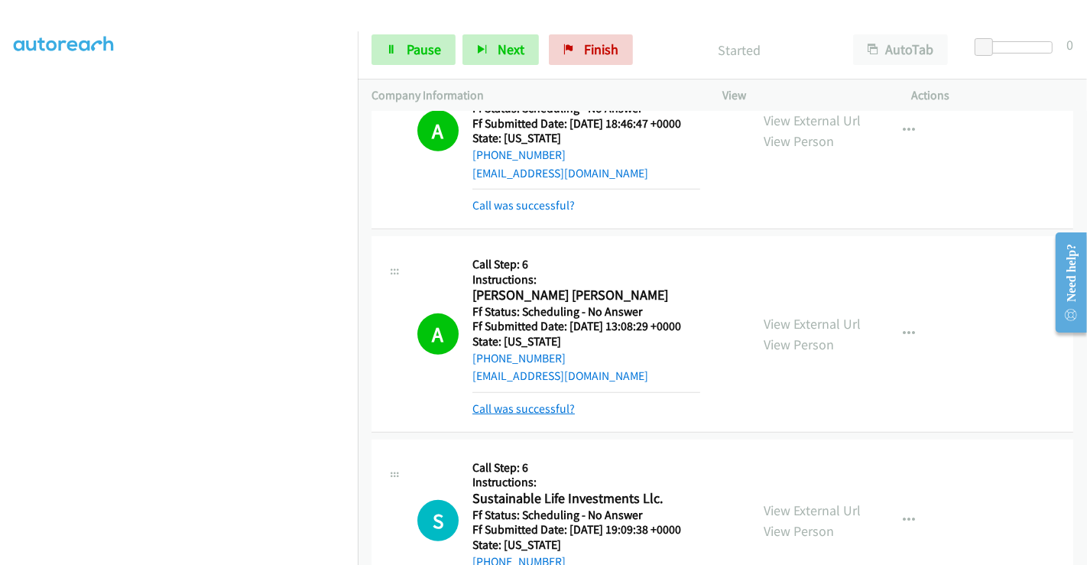
click at [528, 406] on link "Call was successful?" at bounding box center [523, 408] width 102 height 15
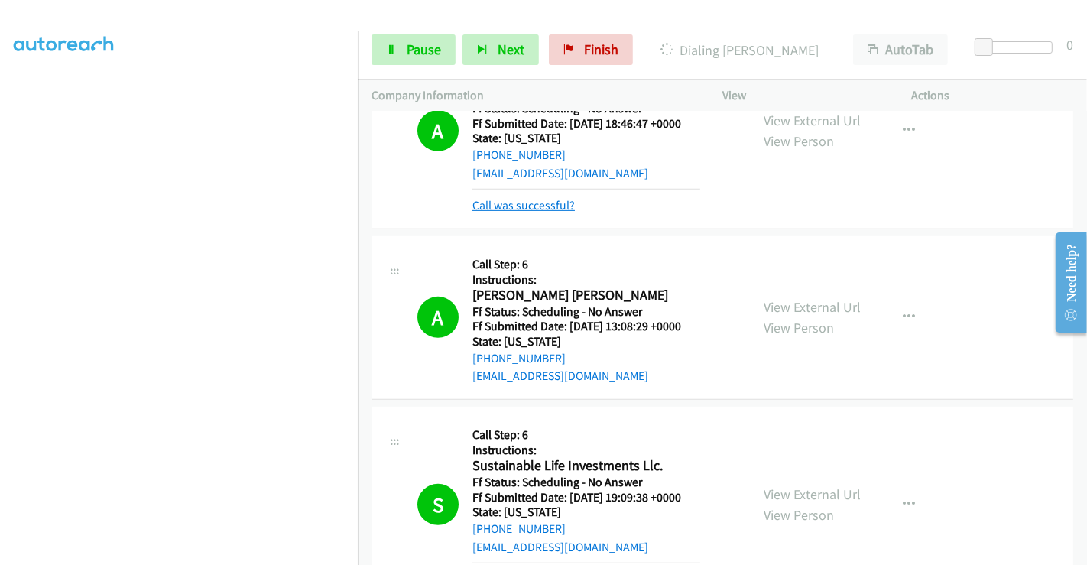
click at [541, 205] on link "Call was successful?" at bounding box center [523, 205] width 102 height 15
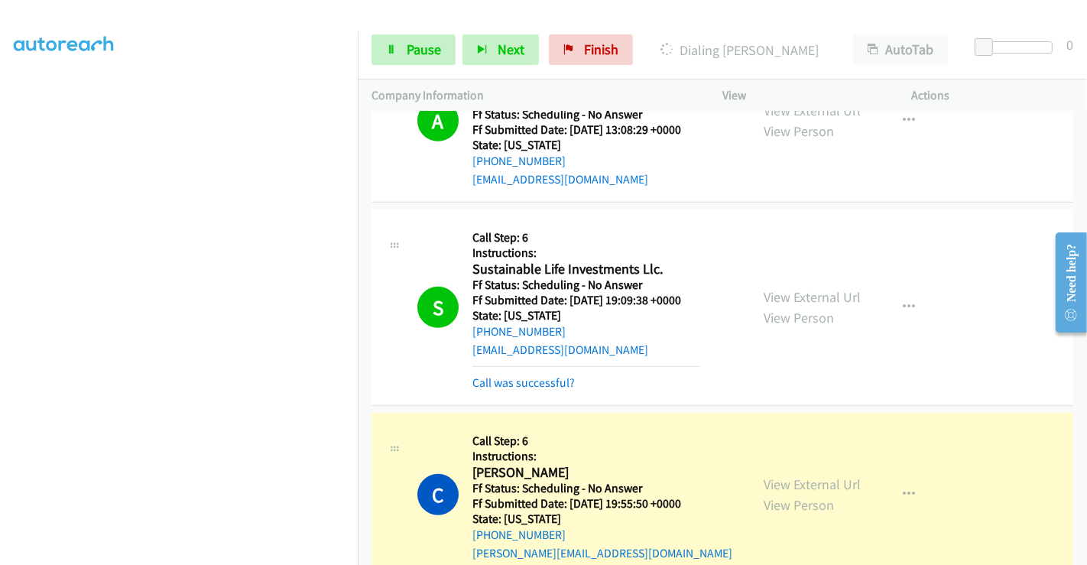
scroll to position [832, 0]
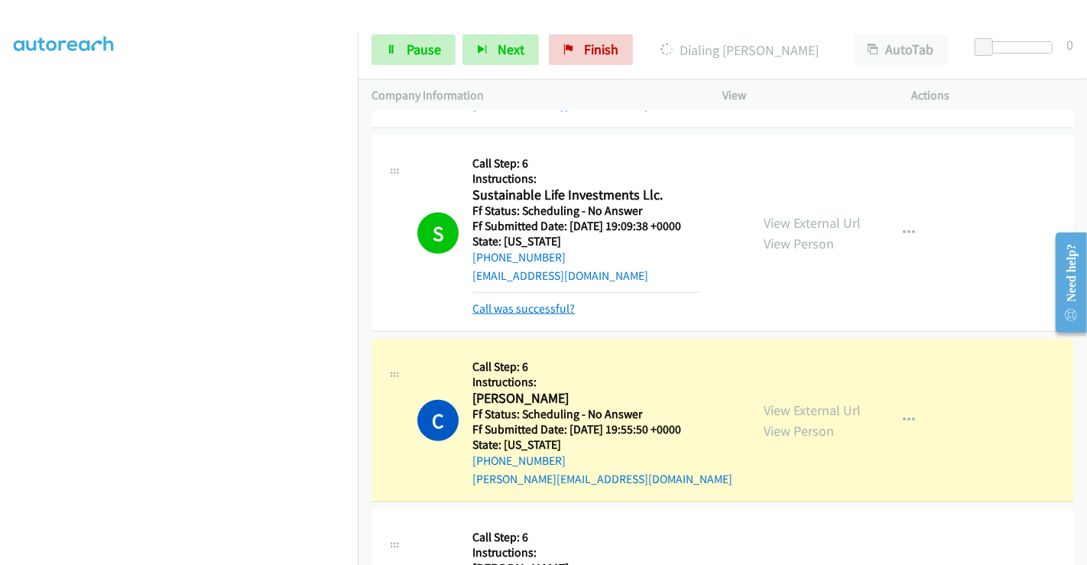
click at [525, 304] on link "Call was successful?" at bounding box center [523, 308] width 102 height 15
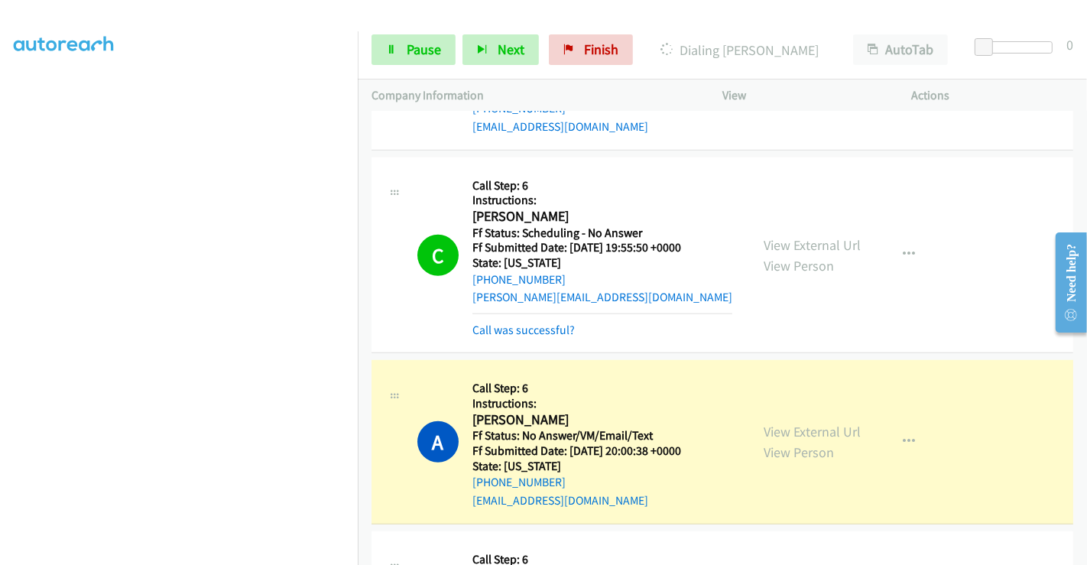
scroll to position [864, 0]
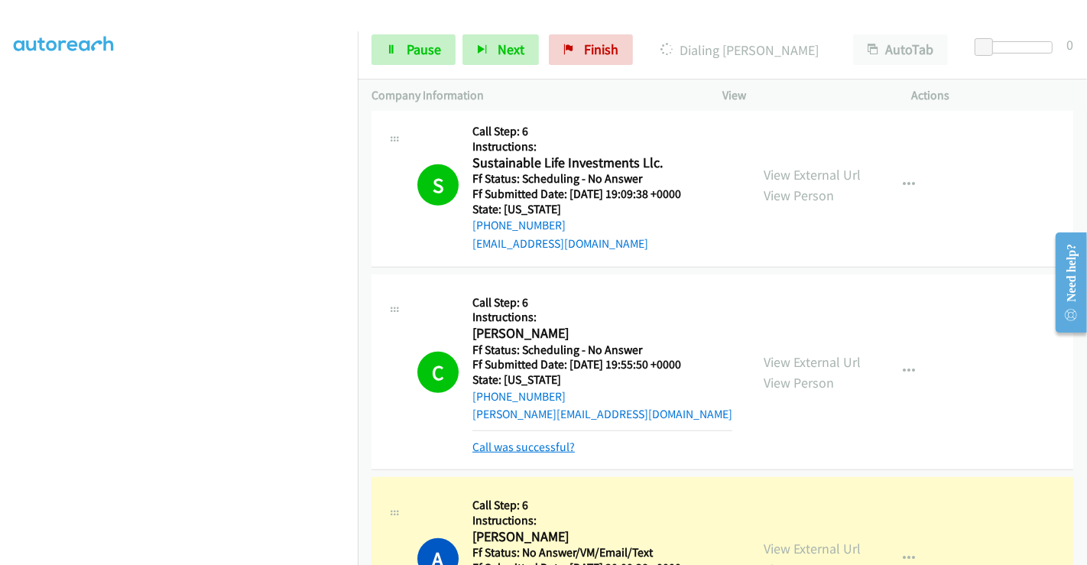
click at [547, 439] on link "Call was successful?" at bounding box center [523, 446] width 102 height 15
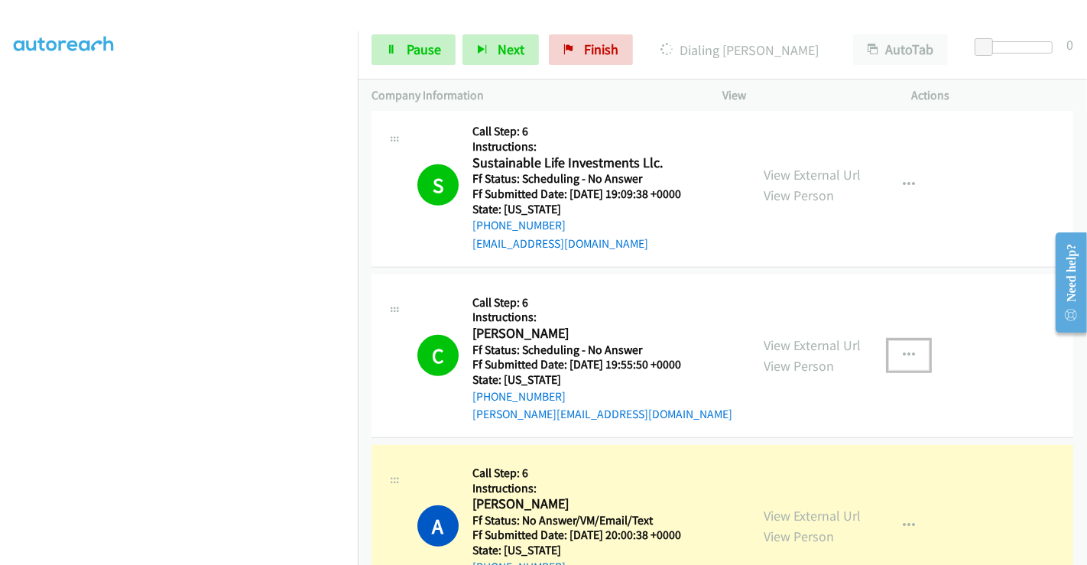
click at [902, 351] on icon "button" at bounding box center [908, 355] width 12 height 12
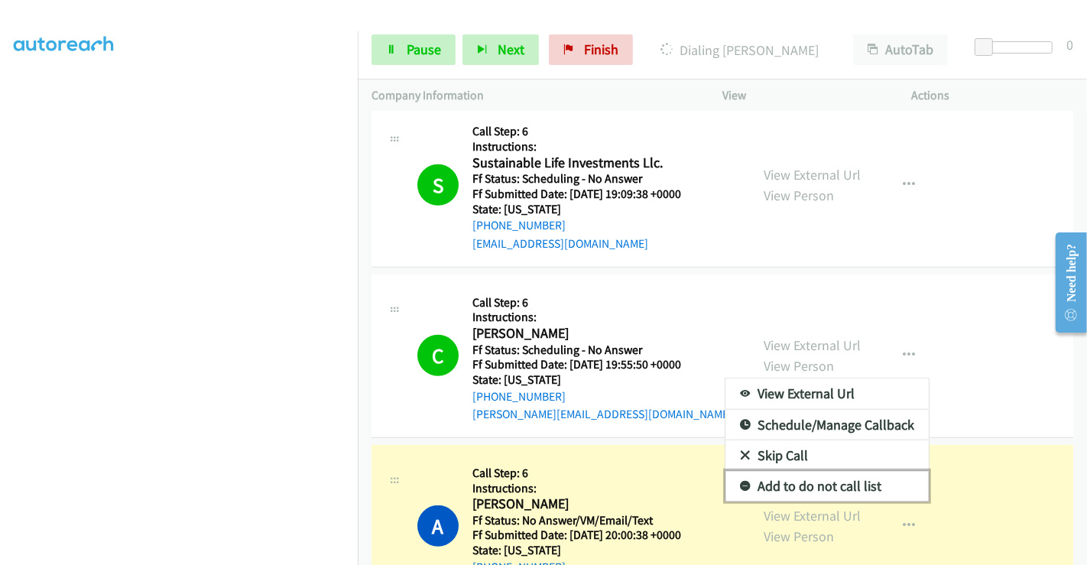
click at [787, 484] on link "Add to do not call list" at bounding box center [826, 486] width 203 height 31
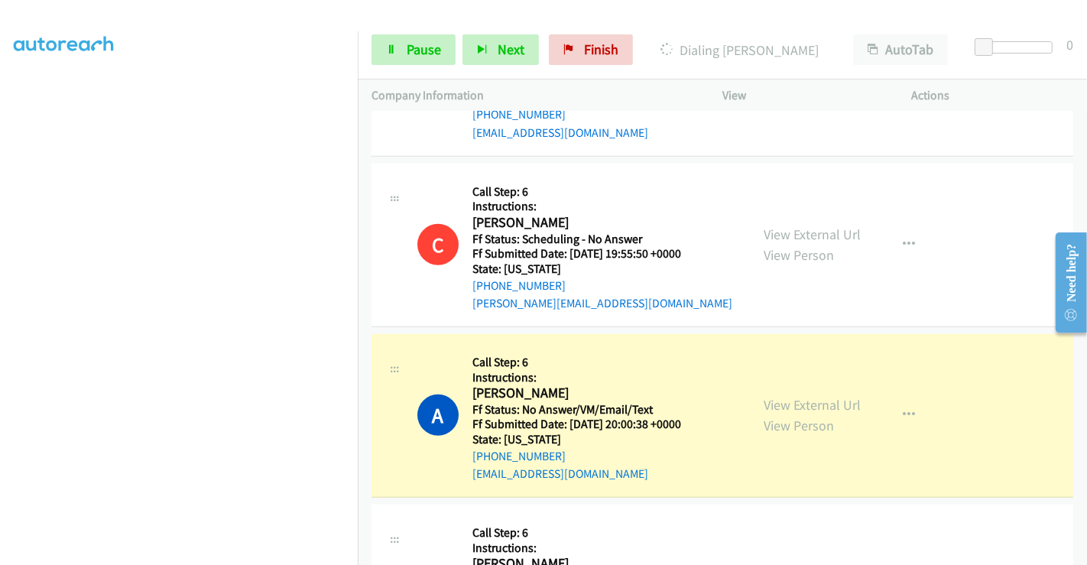
scroll to position [1119, 0]
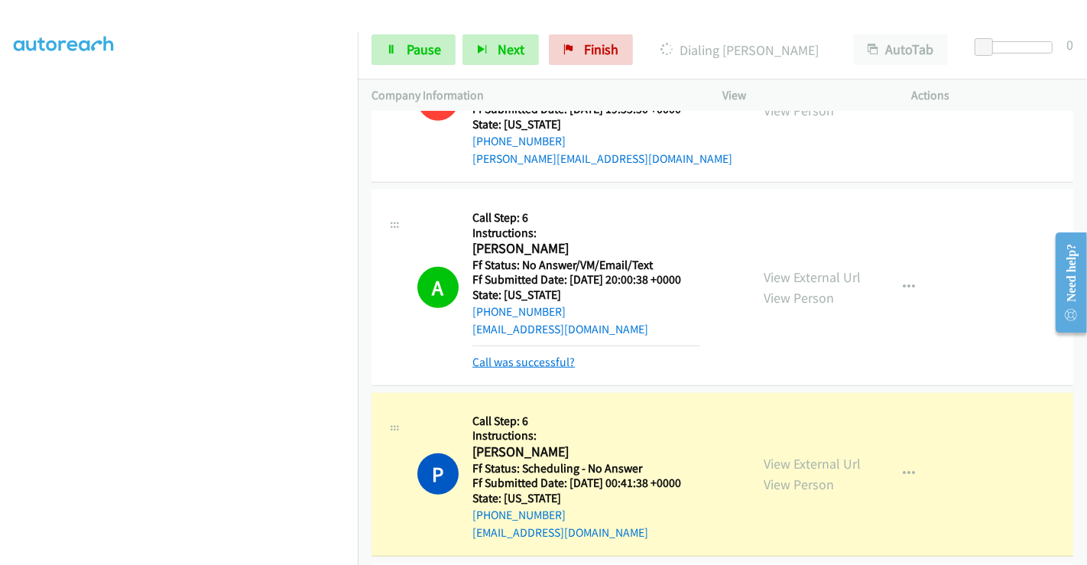
click at [540, 357] on link "Call was successful?" at bounding box center [523, 362] width 102 height 15
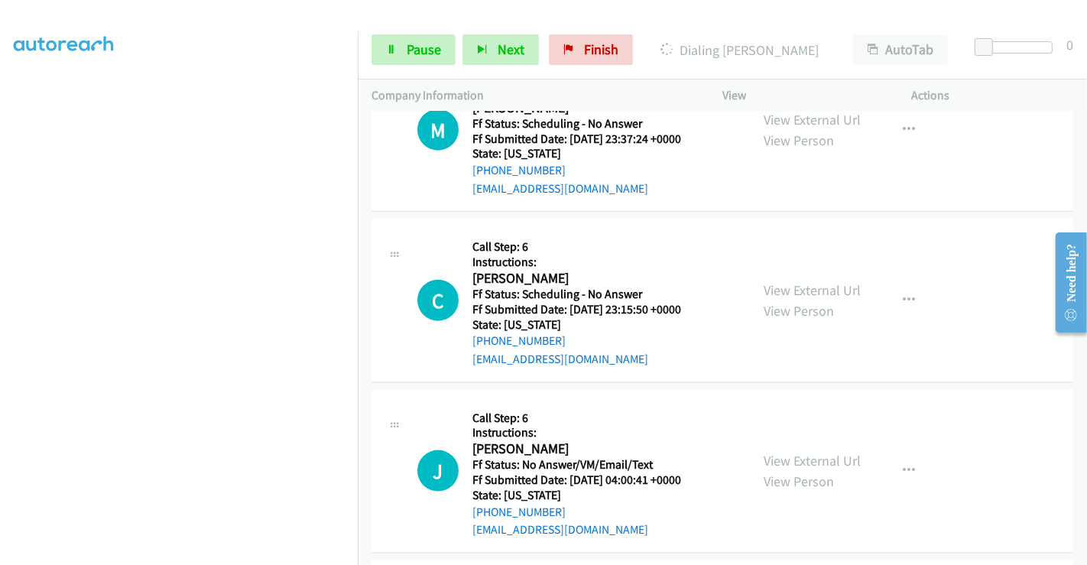
scroll to position [1628, 0]
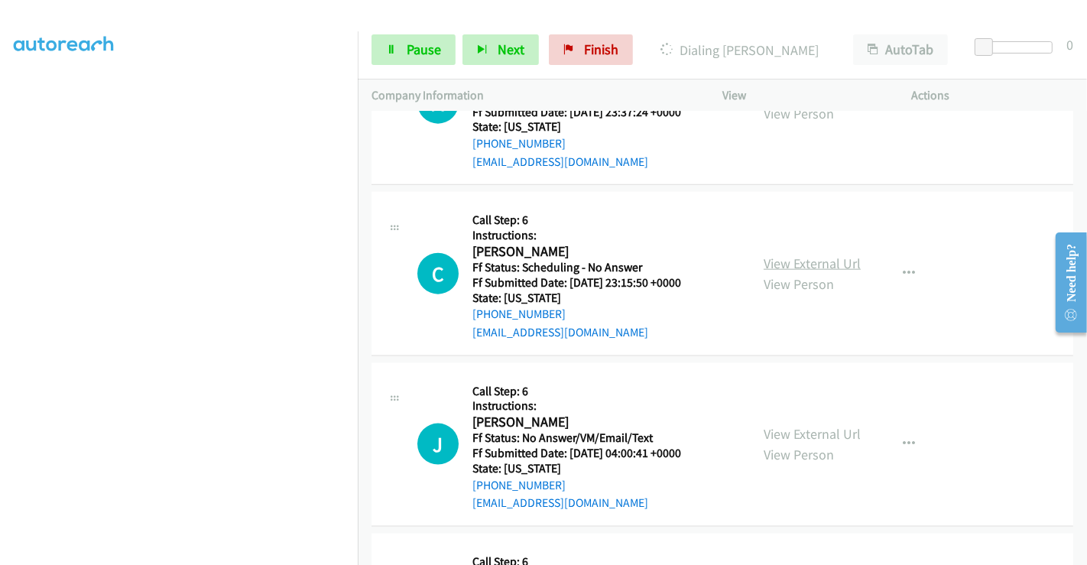
click at [802, 260] on link "View External Url" at bounding box center [811, 263] width 97 height 18
click at [782, 425] on link "View External Url" at bounding box center [811, 434] width 97 height 18
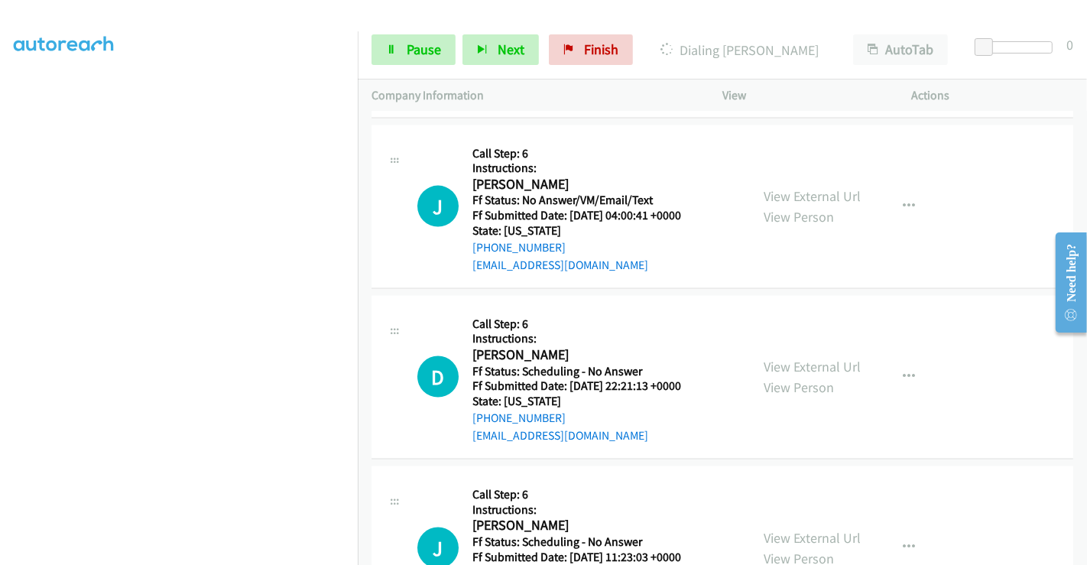
scroll to position [1883, 0]
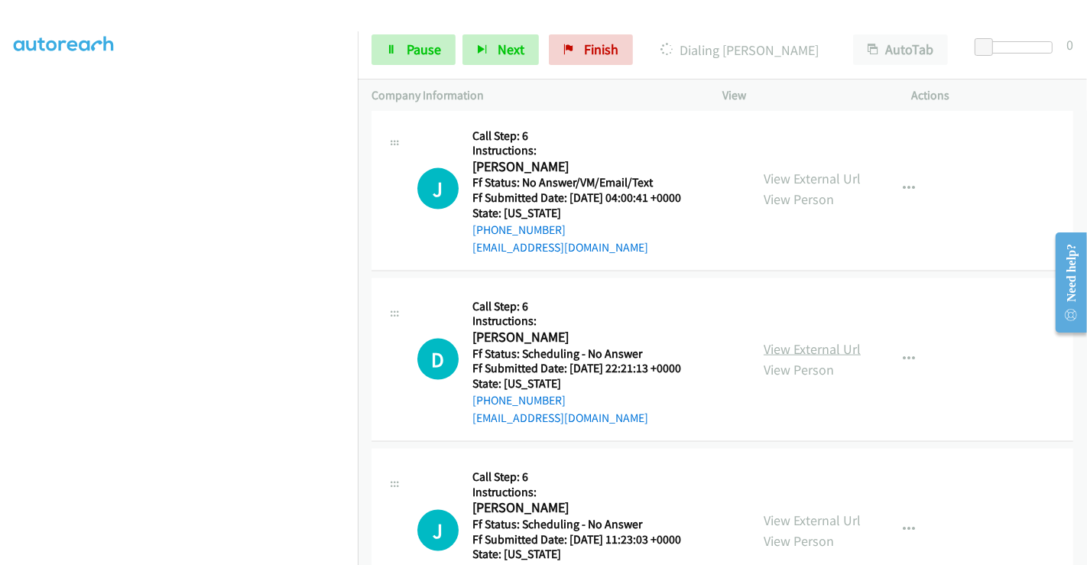
click at [785, 348] on link "View External Url" at bounding box center [811, 349] width 97 height 18
click at [801, 511] on link "View External Url" at bounding box center [811, 520] width 97 height 18
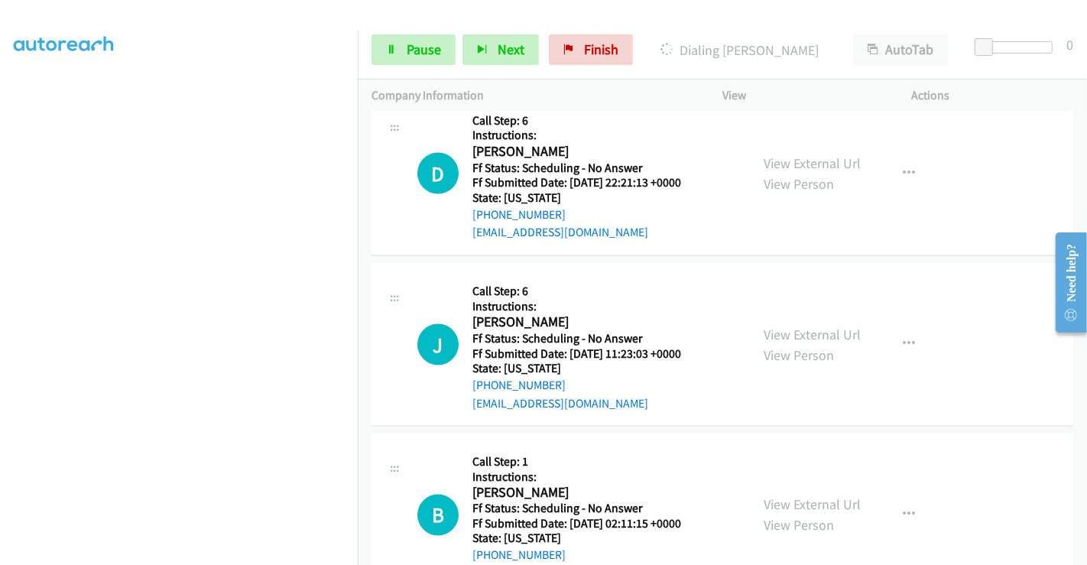
scroll to position [2138, 0]
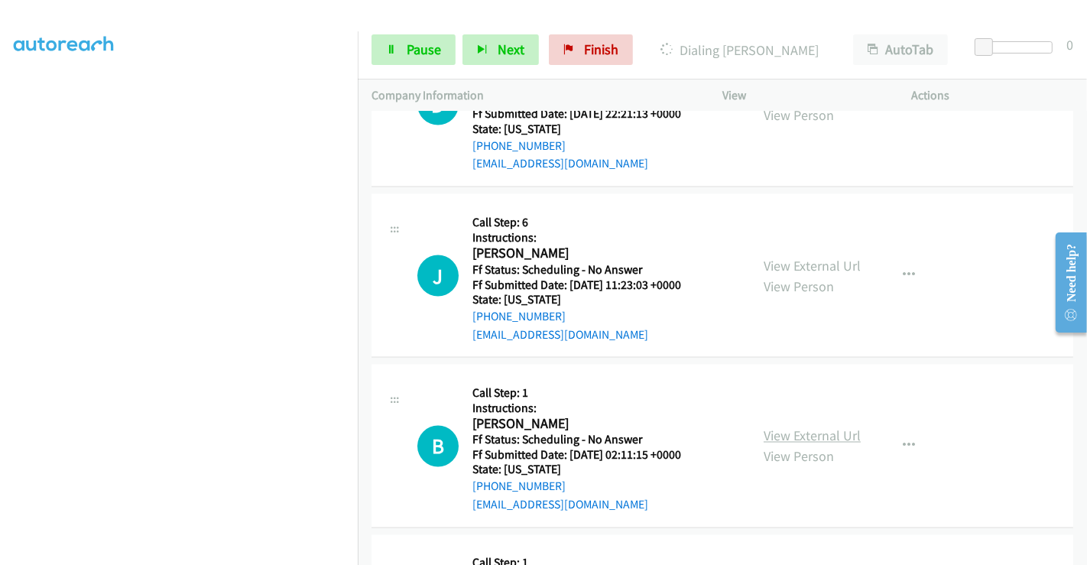
click at [789, 427] on link "View External Url" at bounding box center [811, 436] width 97 height 18
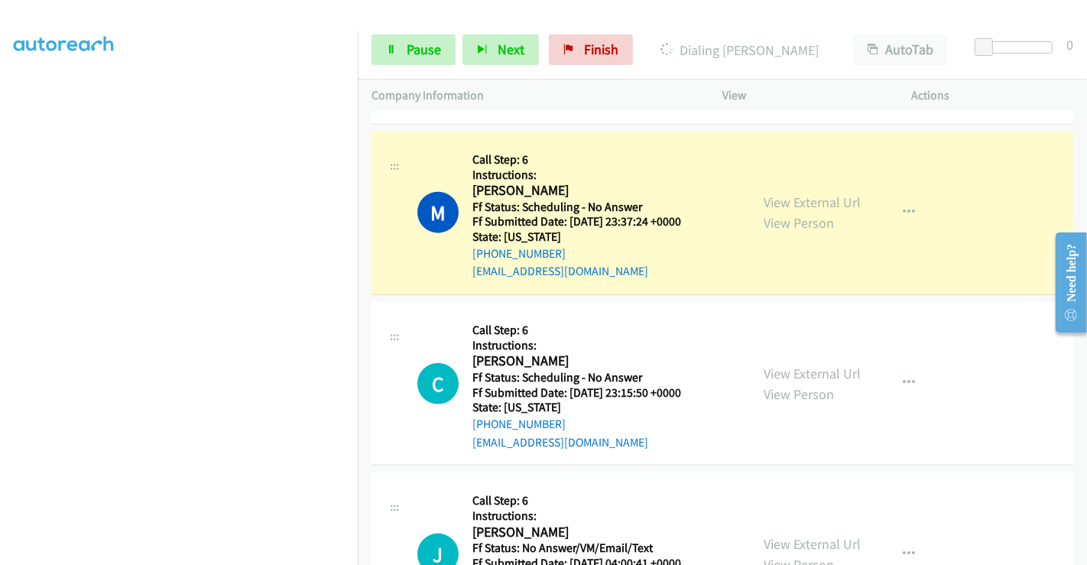
scroll to position [1491, 0]
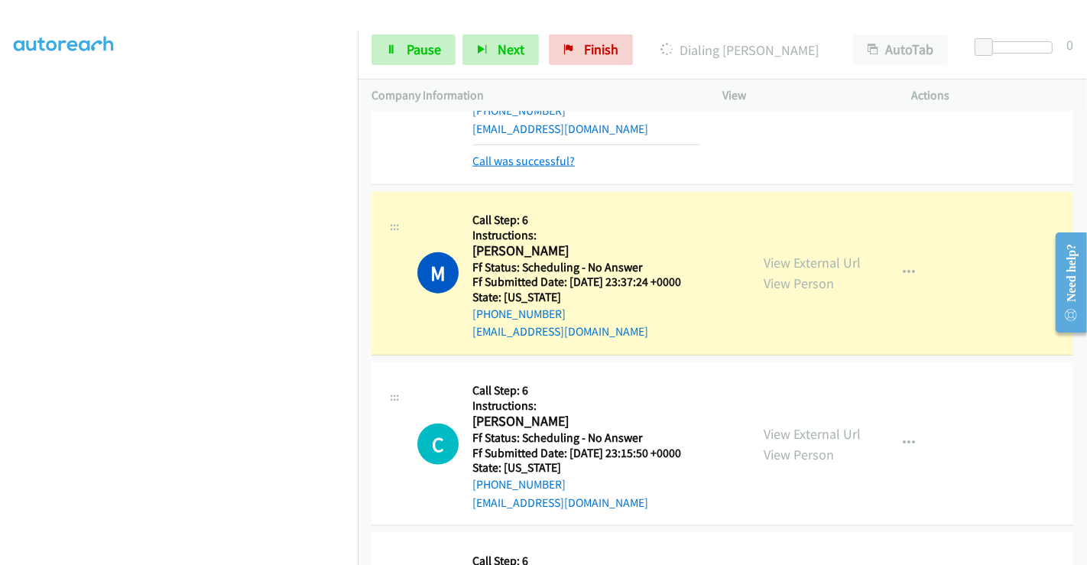
click at [556, 154] on link "Call was successful?" at bounding box center [523, 161] width 102 height 15
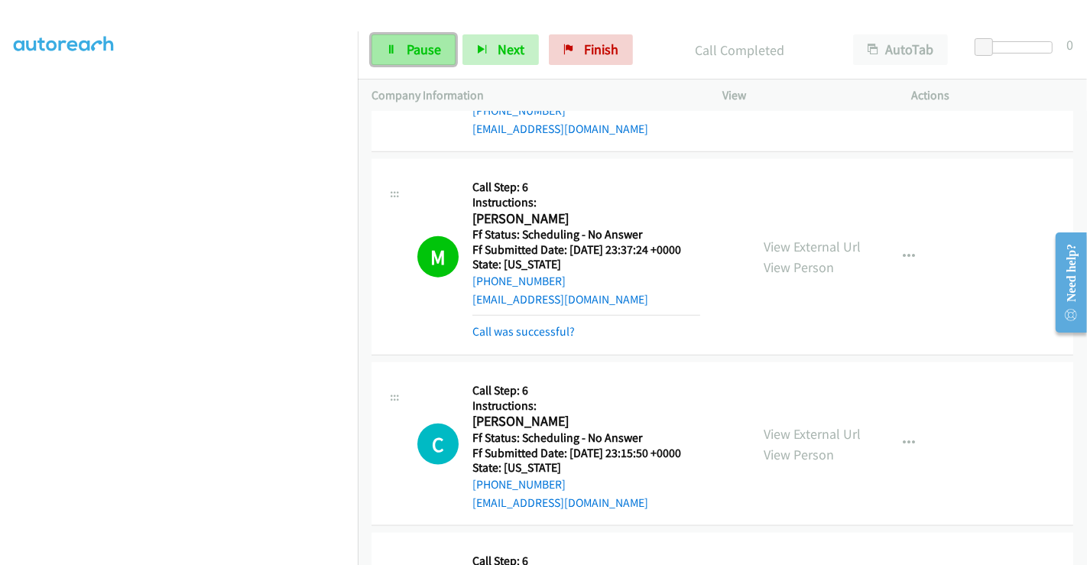
click at [413, 46] on span "Pause" at bounding box center [423, 49] width 34 height 18
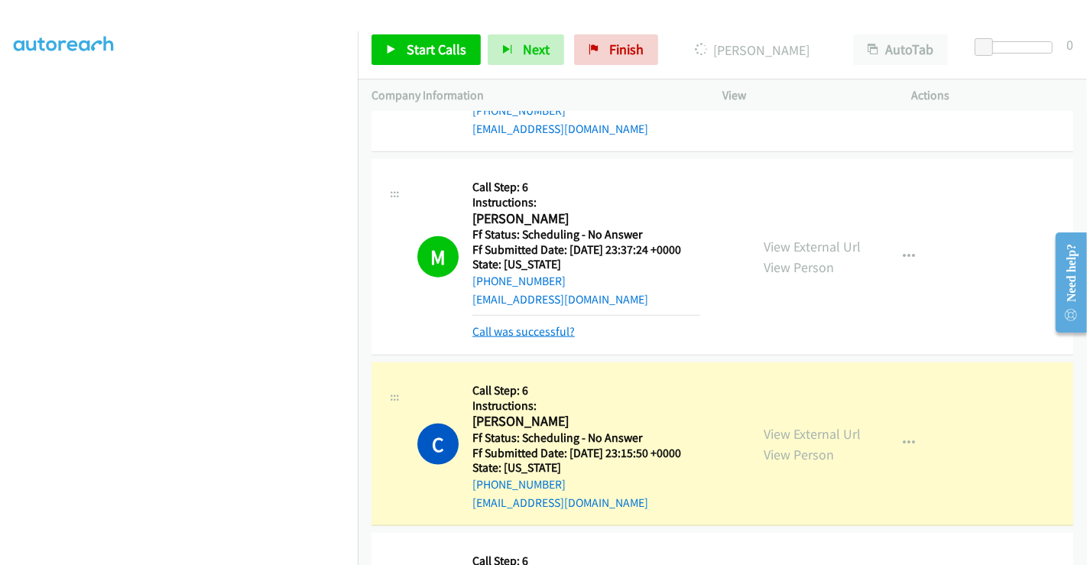
click at [538, 326] on link "Call was successful?" at bounding box center [523, 331] width 102 height 15
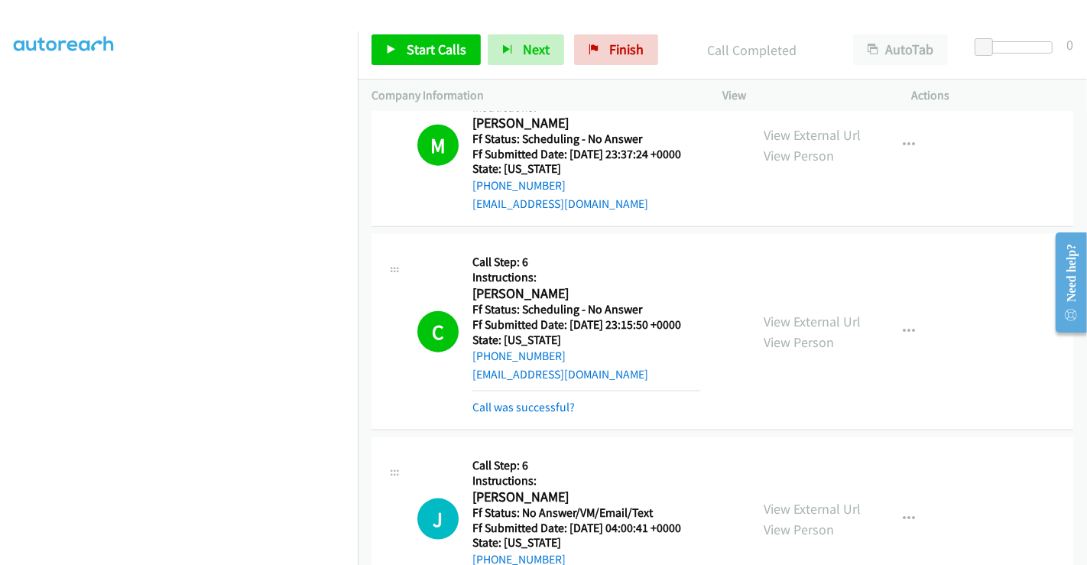
scroll to position [1746, 0]
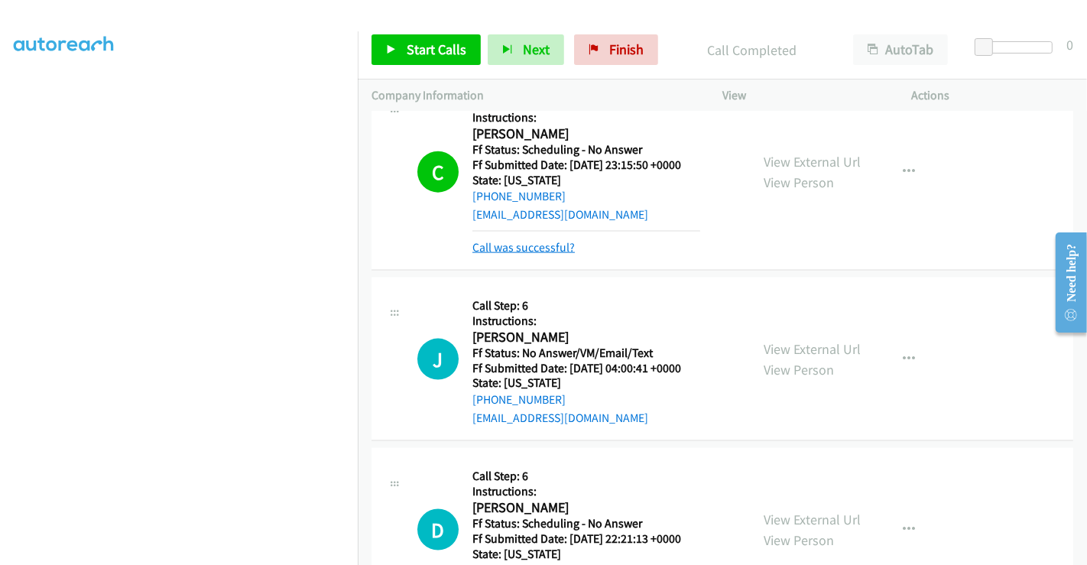
click at [513, 250] on link "Call was successful?" at bounding box center [523, 247] width 102 height 15
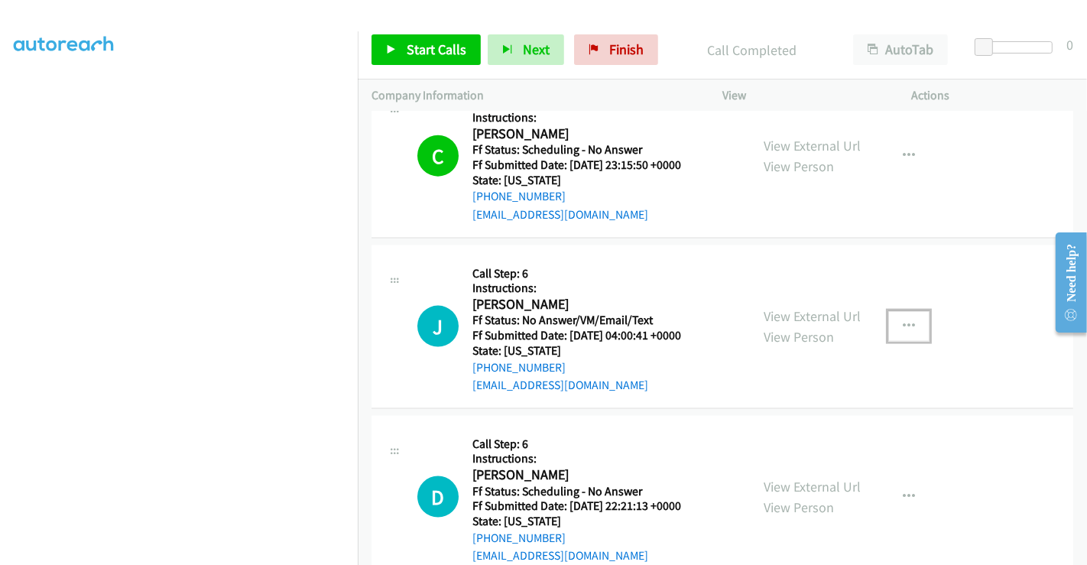
click at [910, 318] on button "button" at bounding box center [908, 326] width 41 height 31
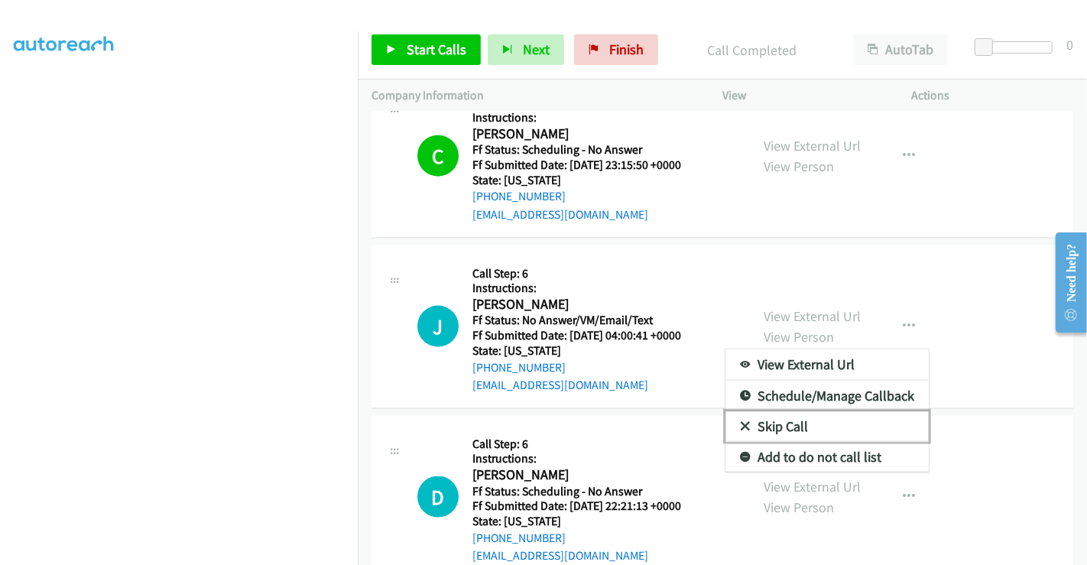
click at [802, 417] on link "Skip Call" at bounding box center [826, 426] width 203 height 31
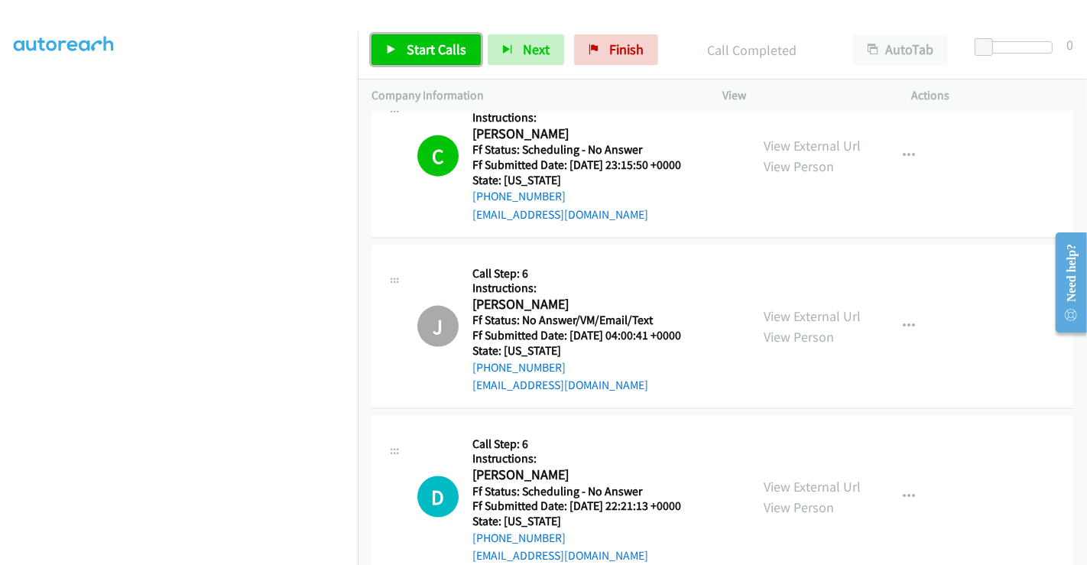
click at [438, 49] on span "Start Calls" at bounding box center [436, 49] width 60 height 18
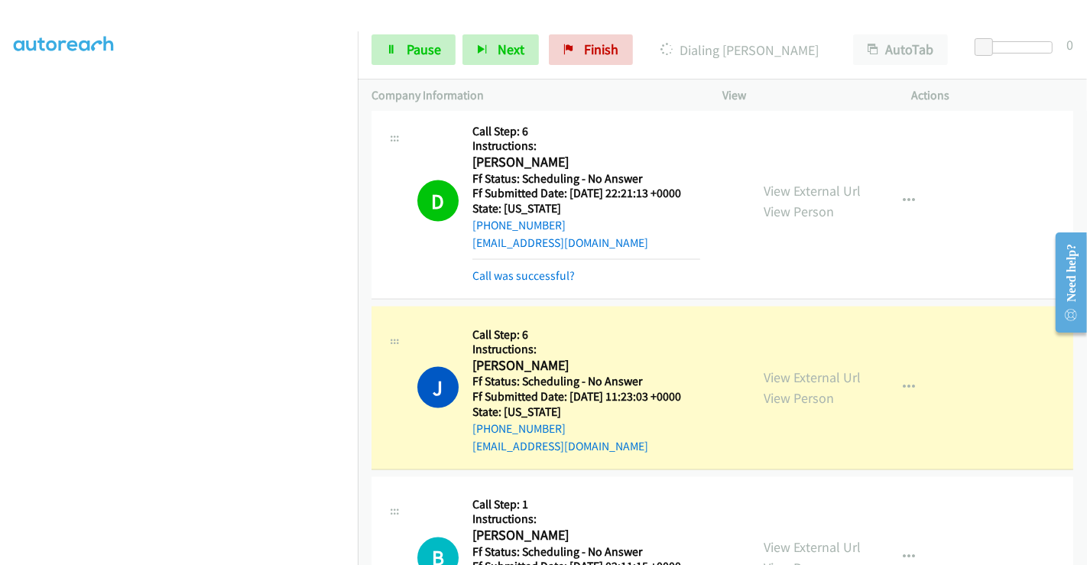
scroll to position [2085, 0]
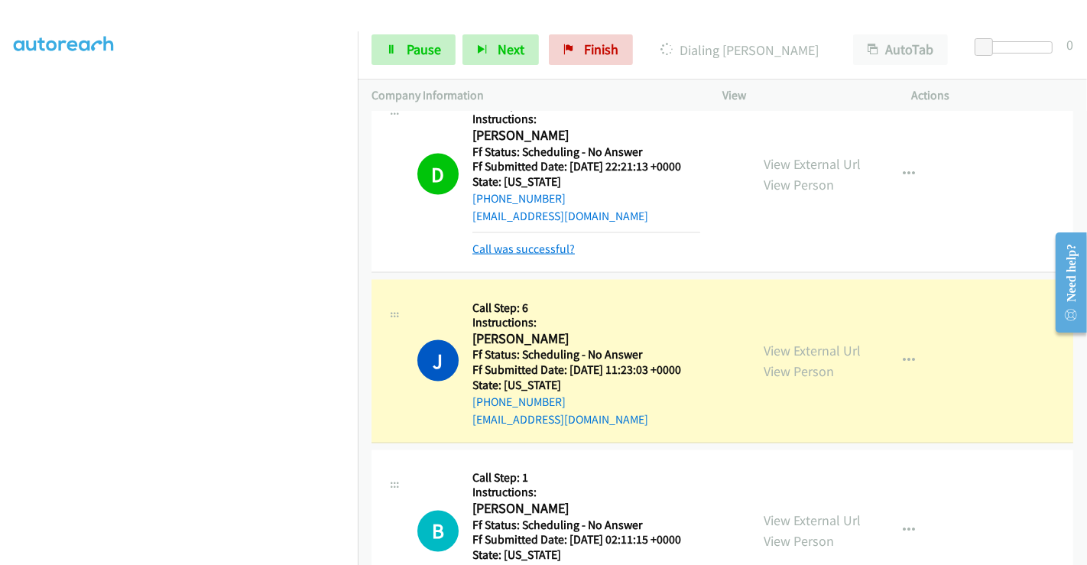
click at [525, 245] on link "Call was successful?" at bounding box center [523, 248] width 102 height 15
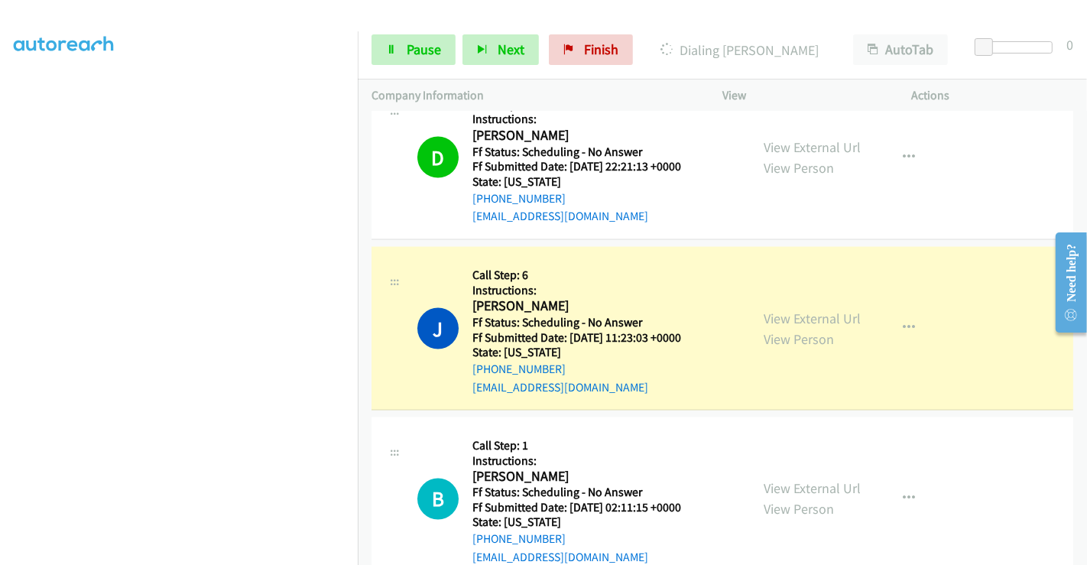
scroll to position [0, 0]
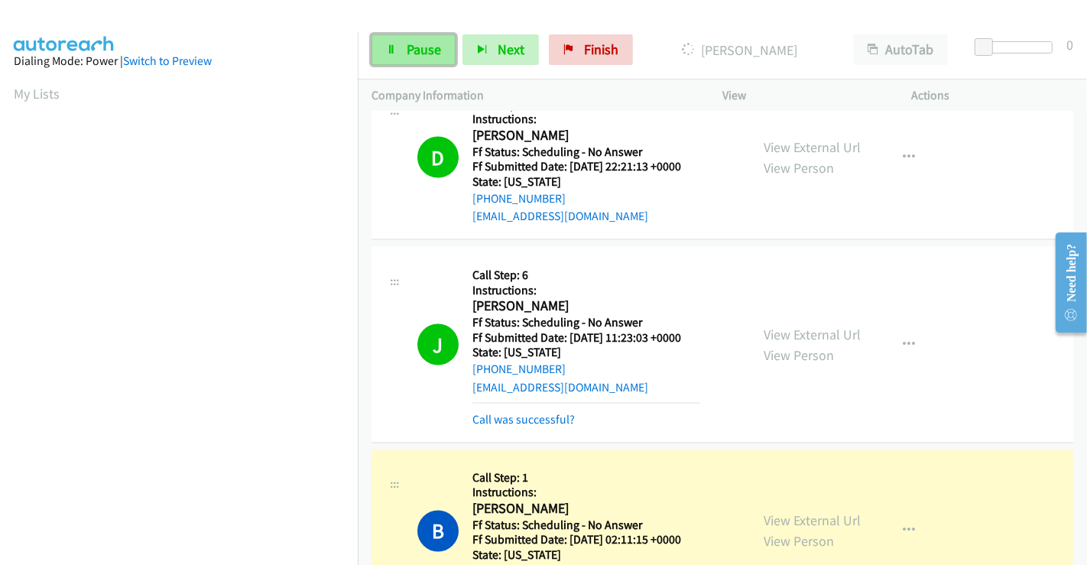
click at [417, 47] on span "Pause" at bounding box center [423, 49] width 34 height 18
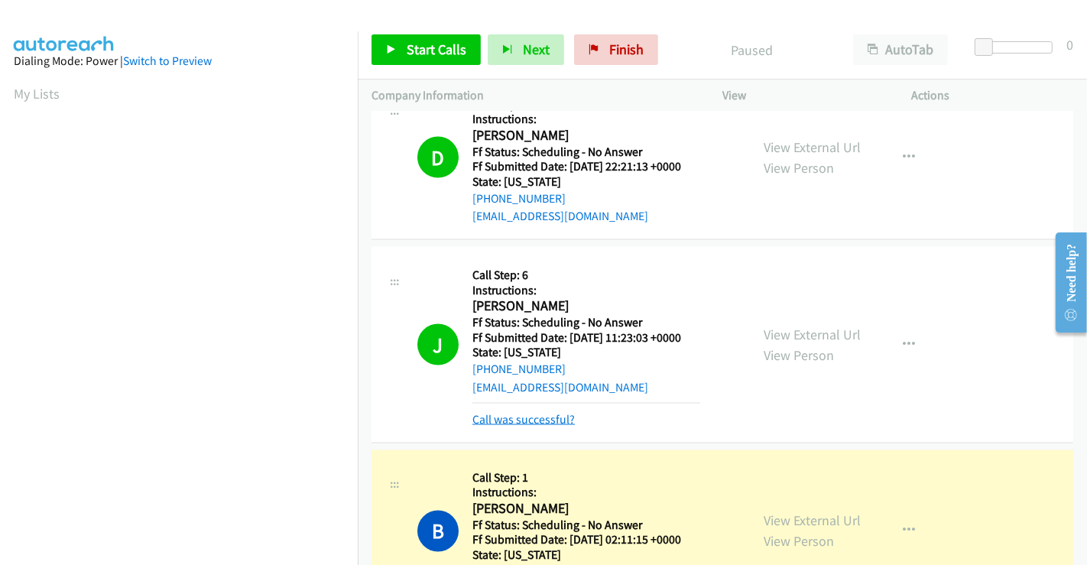
click at [552, 412] on link "Call was successful?" at bounding box center [523, 419] width 102 height 15
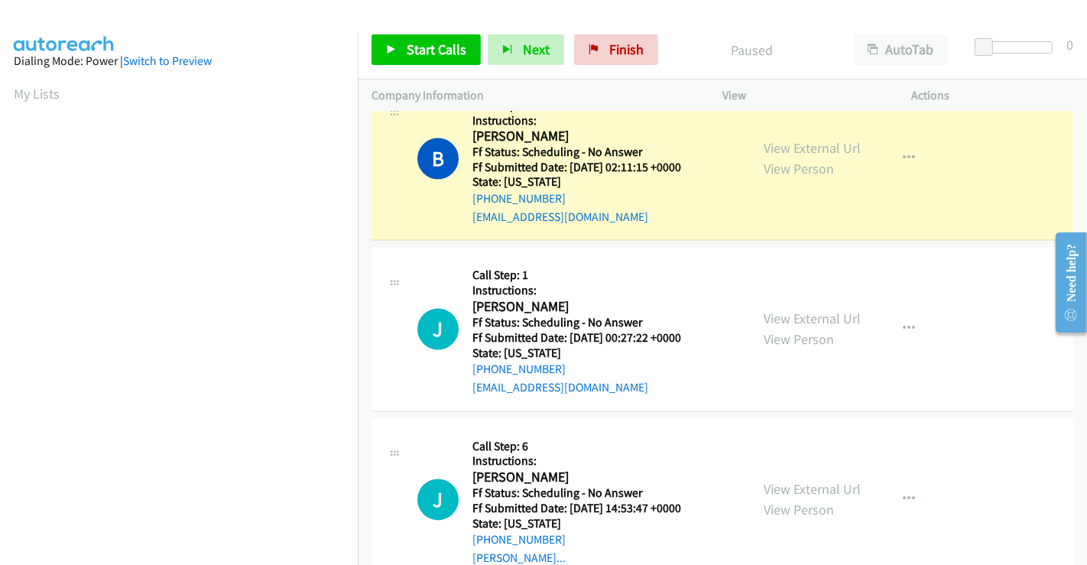
scroll to position [294, 0]
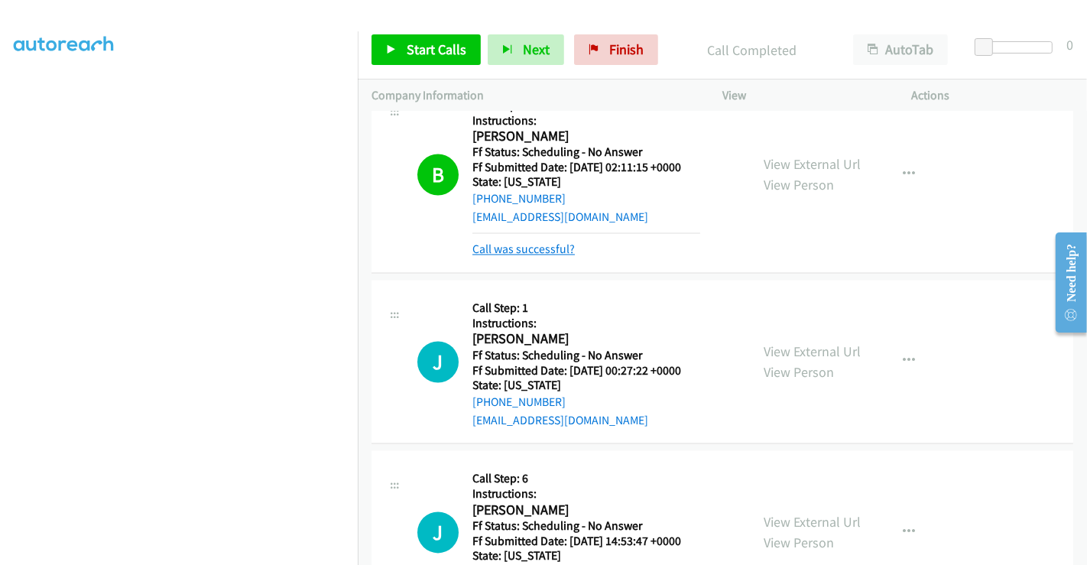
click at [536, 242] on link "Call was successful?" at bounding box center [523, 249] width 102 height 15
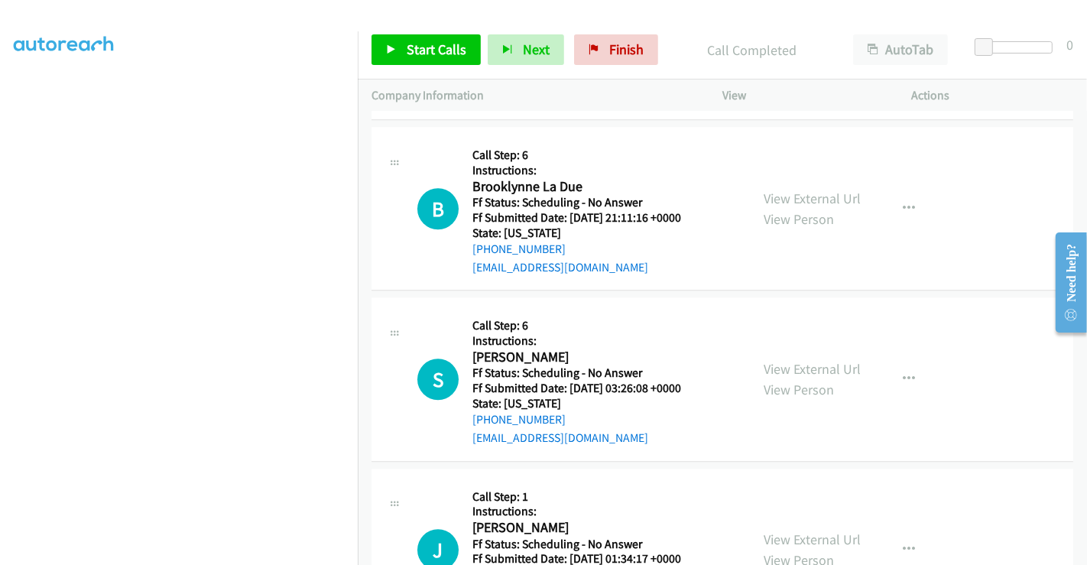
scroll to position [3654, 0]
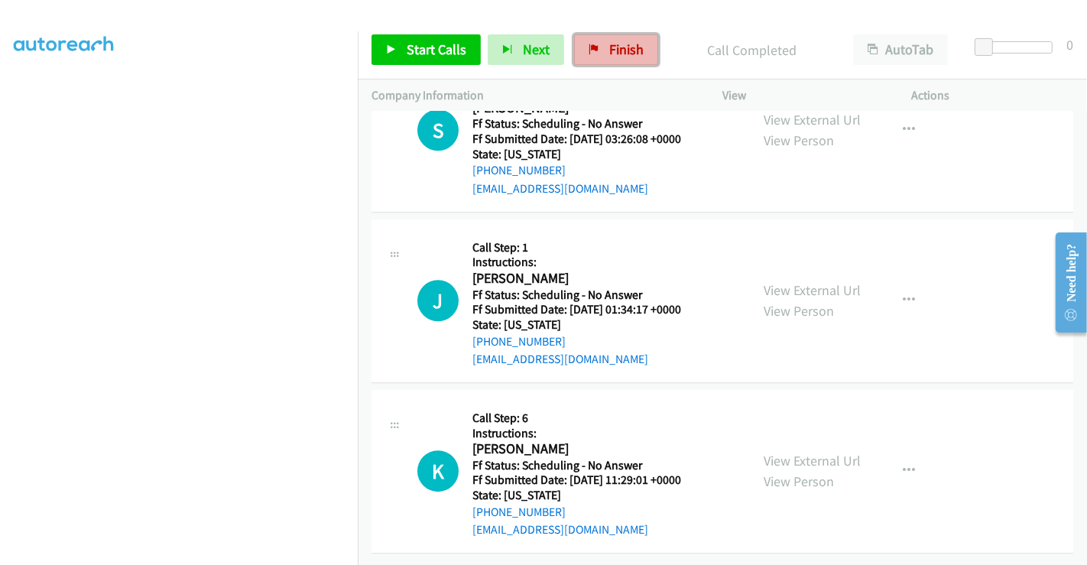
click at [613, 48] on span "Finish" at bounding box center [626, 49] width 34 height 18
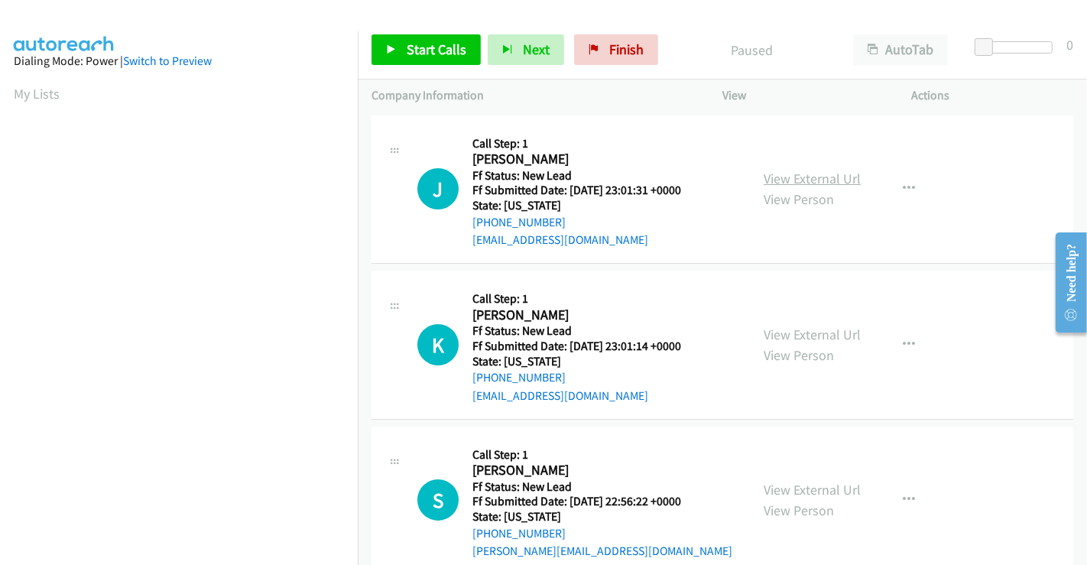
click at [810, 177] on link "View External Url" at bounding box center [811, 179] width 97 height 18
click at [796, 340] on link "View External Url" at bounding box center [811, 335] width 97 height 18
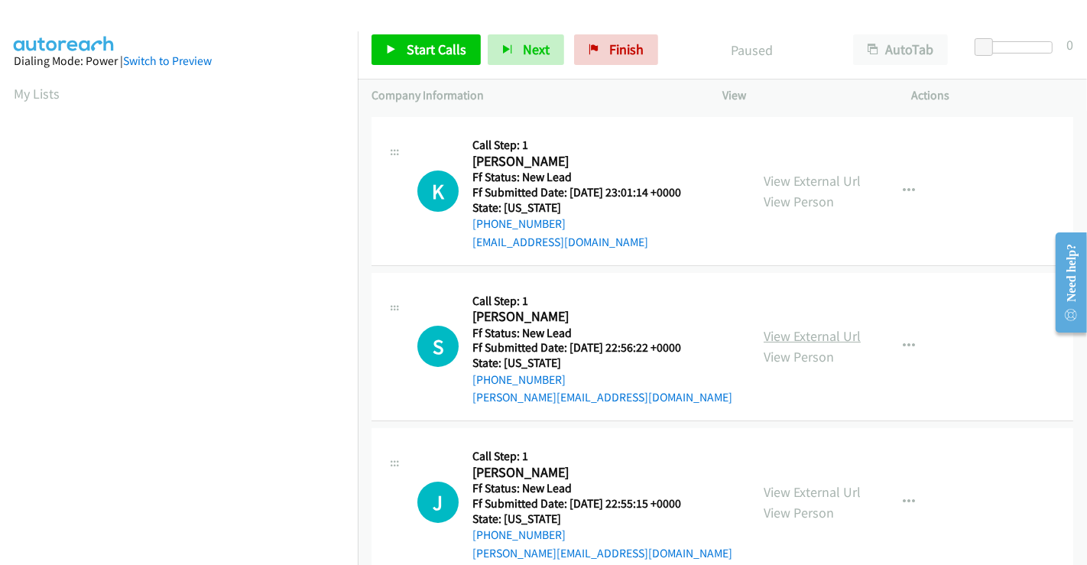
scroll to position [170, 0]
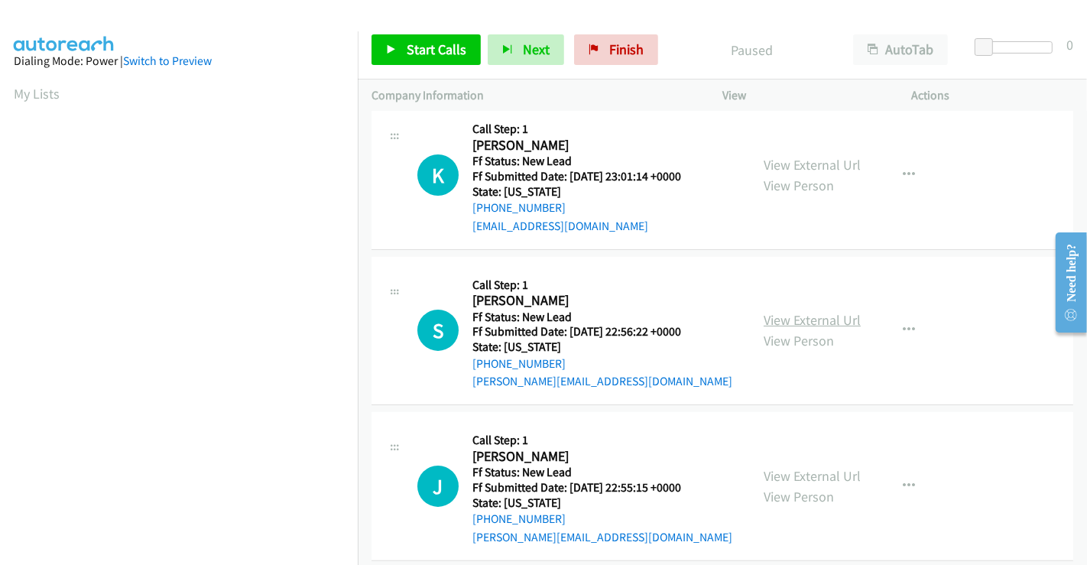
click at [804, 317] on link "View External Url" at bounding box center [811, 320] width 97 height 18
click at [807, 474] on link "View External Url" at bounding box center [811, 476] width 97 height 18
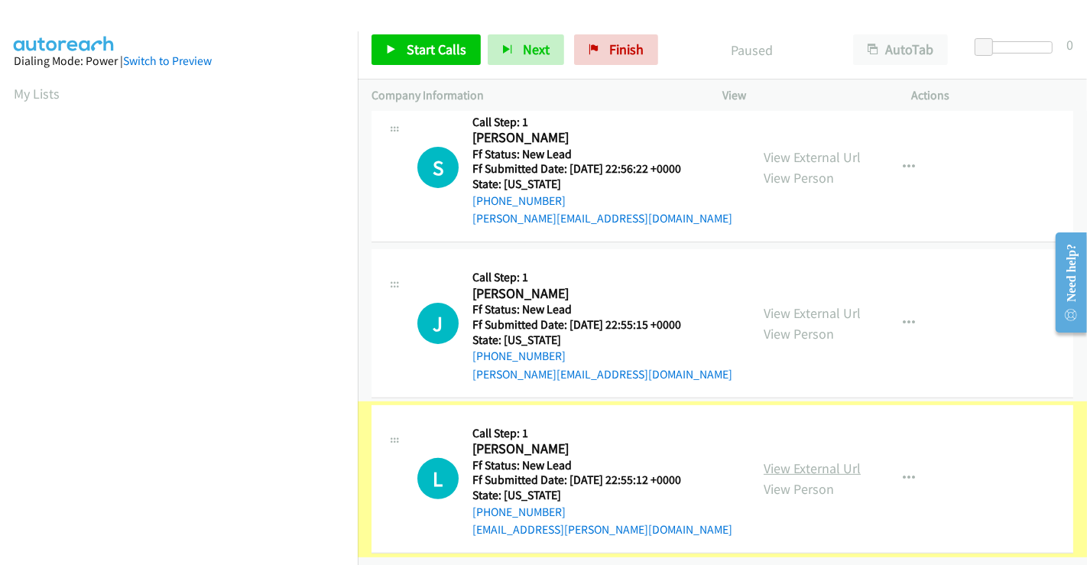
scroll to position [343, 0]
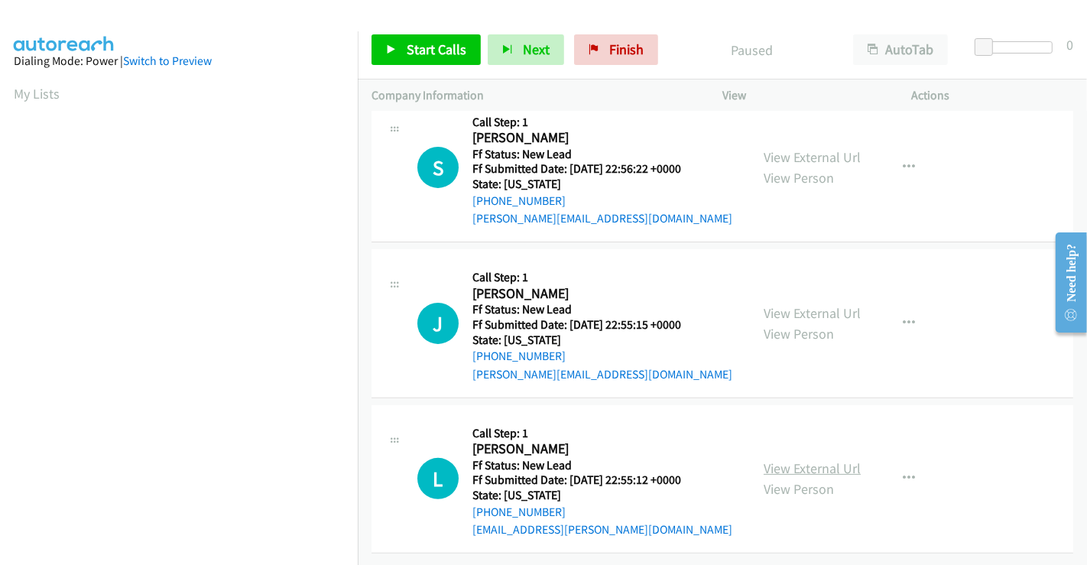
click at [802, 459] on link "View External Url" at bounding box center [811, 468] width 97 height 18
click at [423, 48] on span "Start Calls" at bounding box center [436, 49] width 60 height 18
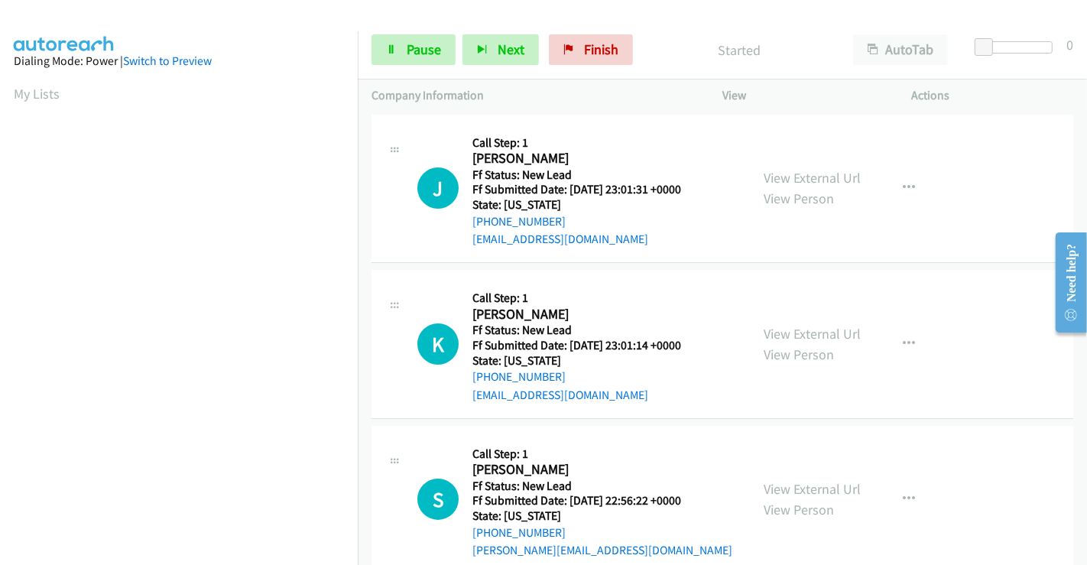
scroll to position [0, 0]
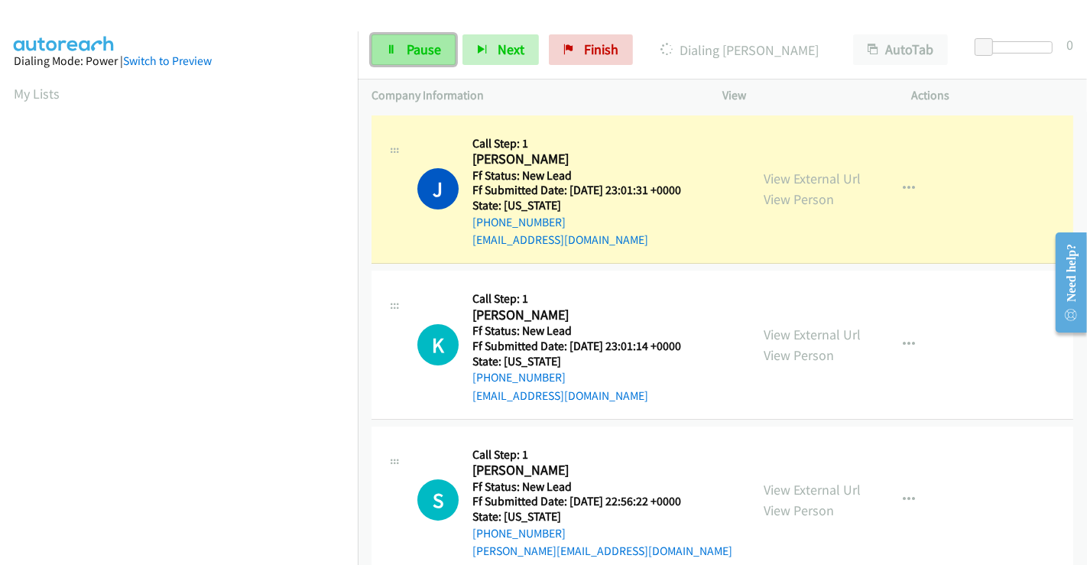
click at [416, 47] on span "Pause" at bounding box center [423, 49] width 34 height 18
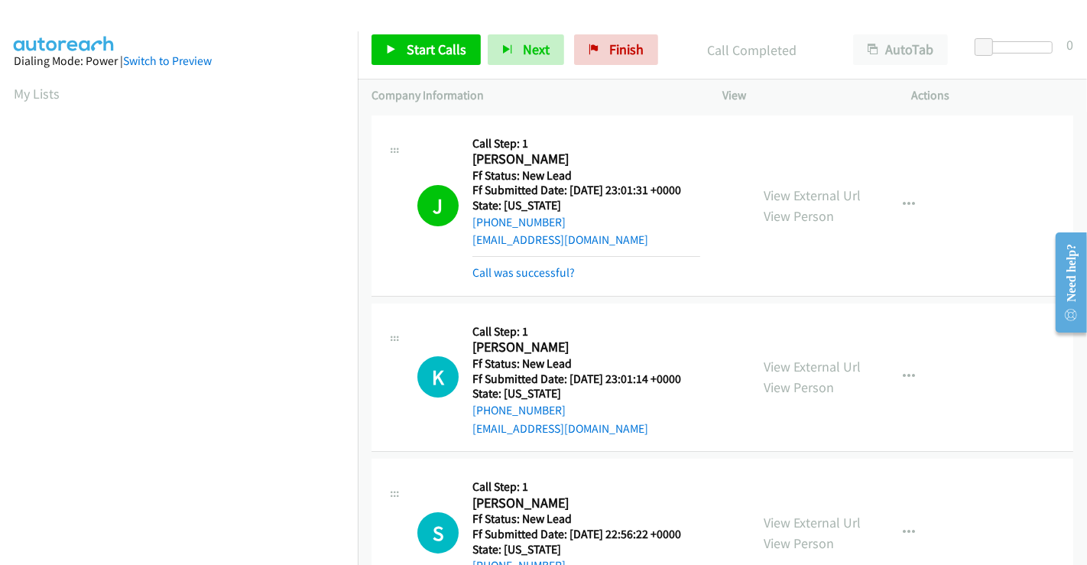
scroll to position [294, 0]
click at [428, 47] on span "Start Calls" at bounding box center [436, 49] width 60 height 18
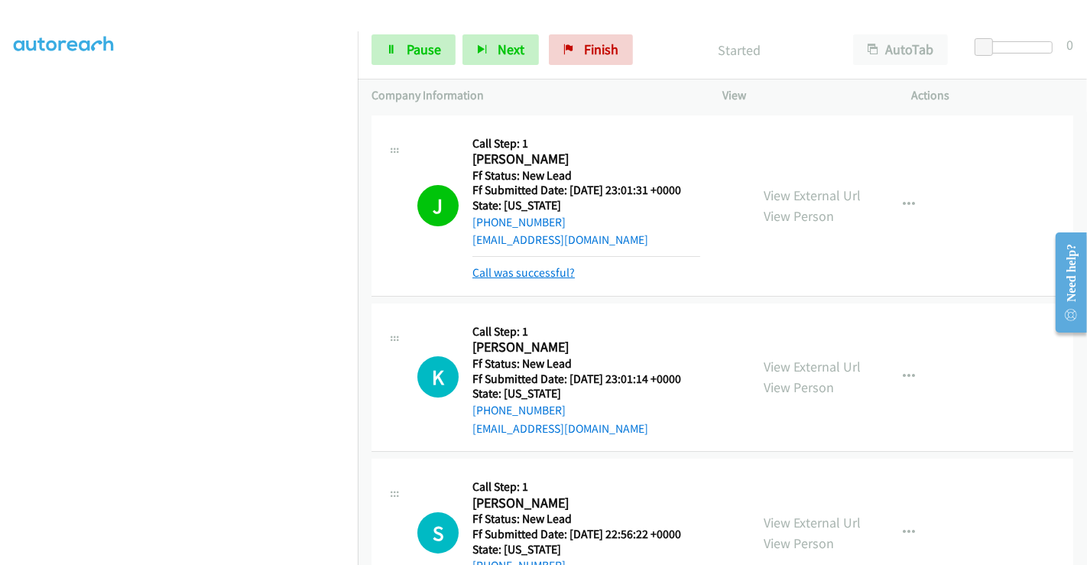
click at [543, 265] on link "Call was successful?" at bounding box center [523, 272] width 102 height 15
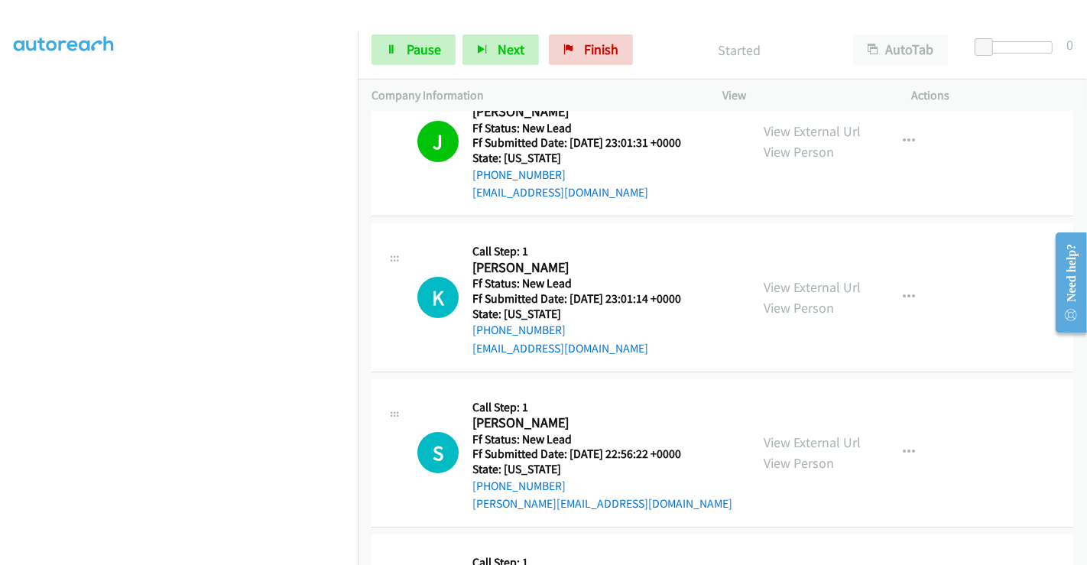
scroll to position [85, 0]
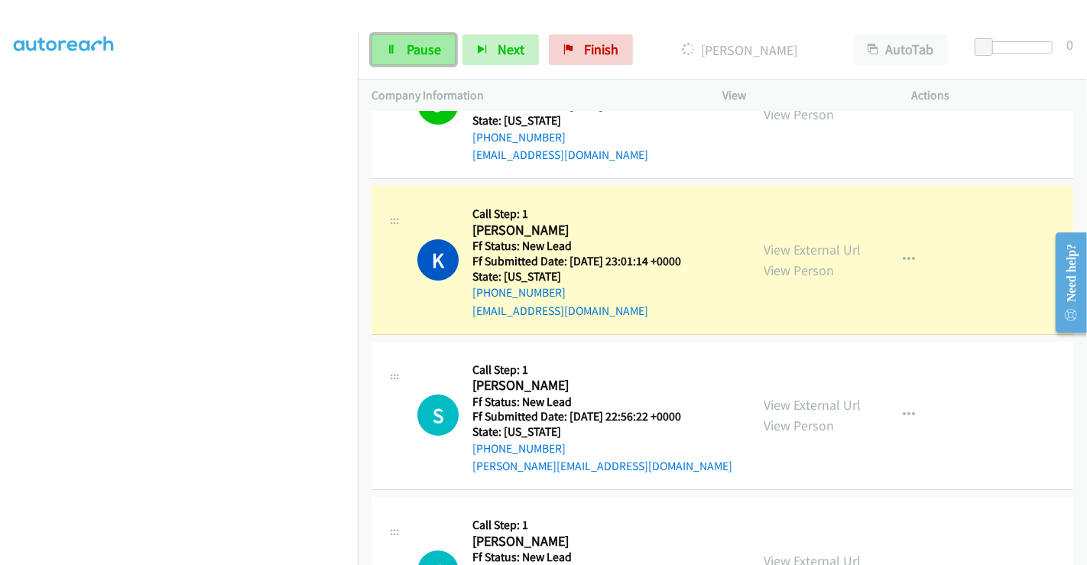
click at [409, 44] on span "Pause" at bounding box center [423, 49] width 34 height 18
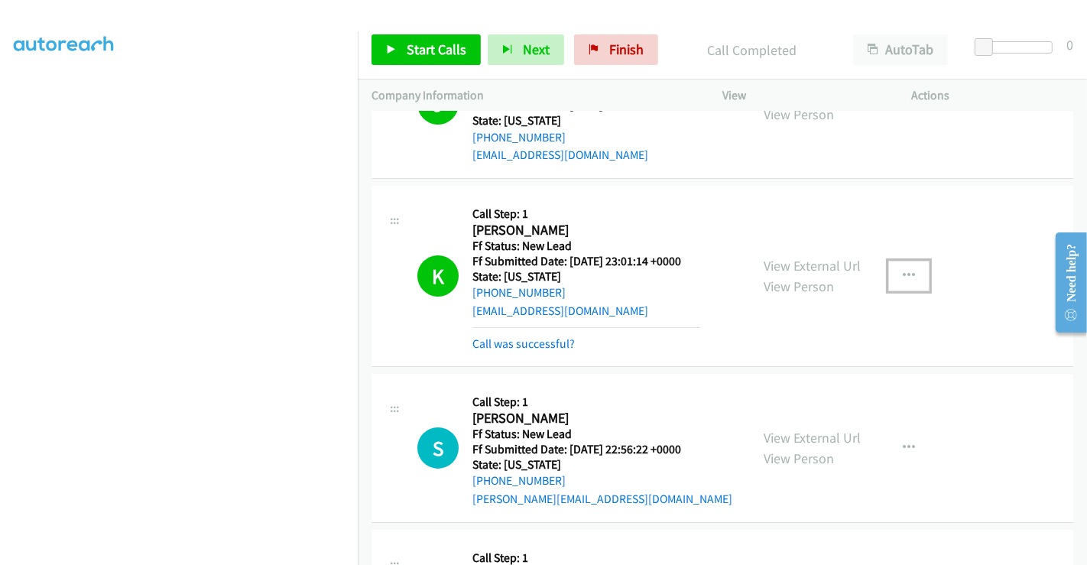
click at [895, 280] on button "button" at bounding box center [908, 276] width 41 height 31
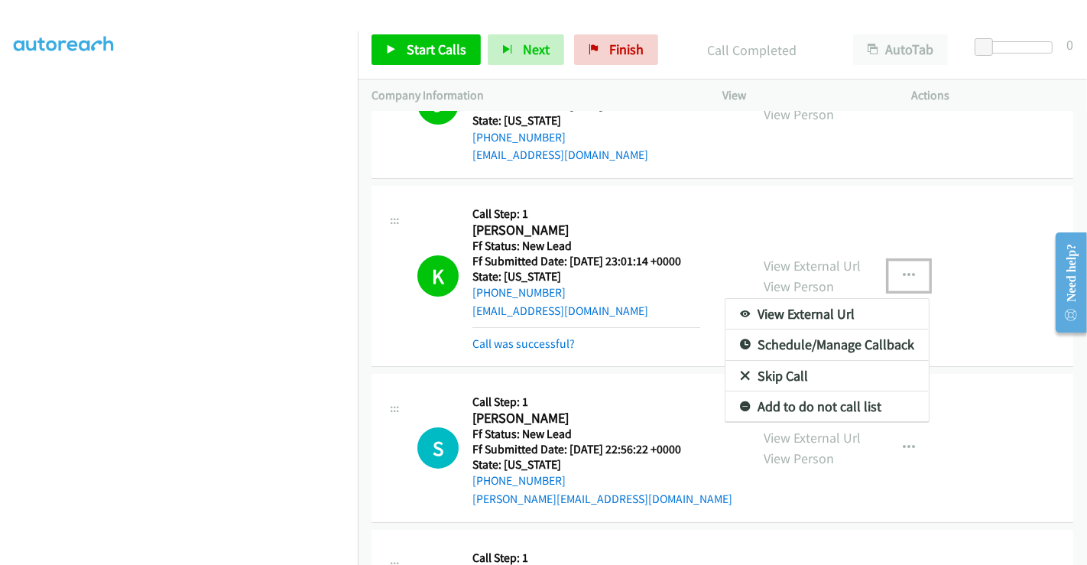
click at [773, 398] on link "Add to do not call list" at bounding box center [826, 406] width 203 height 31
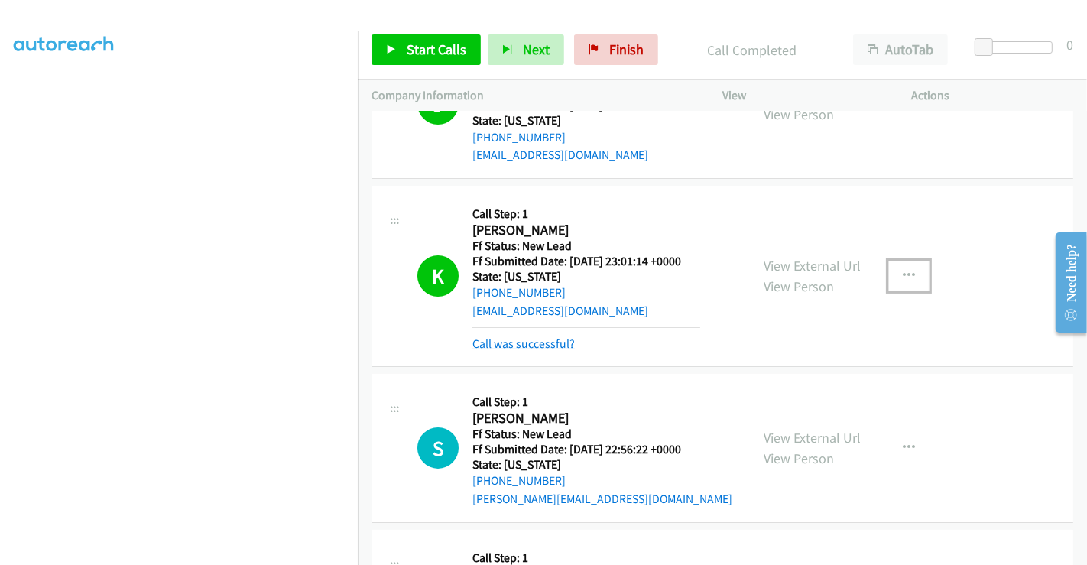
click at [526, 343] on link "Call was successful?" at bounding box center [523, 343] width 102 height 15
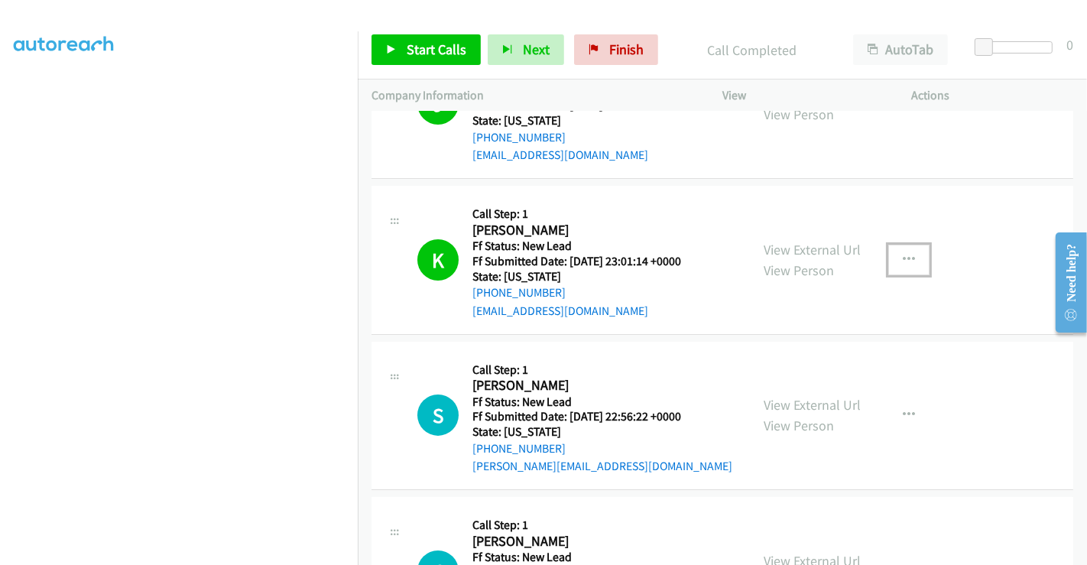
click at [906, 248] on button "button" at bounding box center [908, 260] width 41 height 31
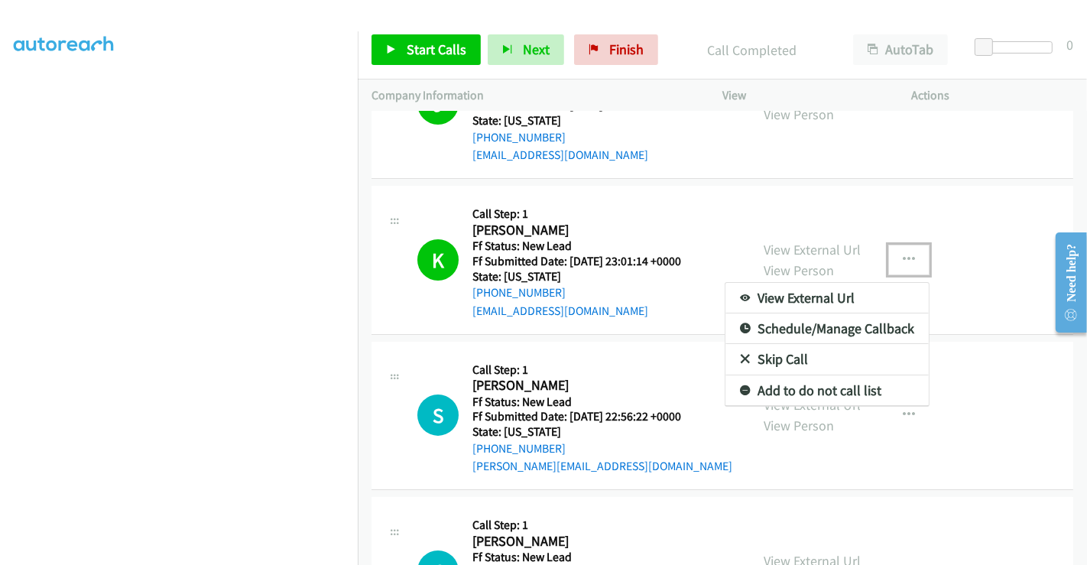
click at [740, 390] on icon at bounding box center [745, 391] width 11 height 11
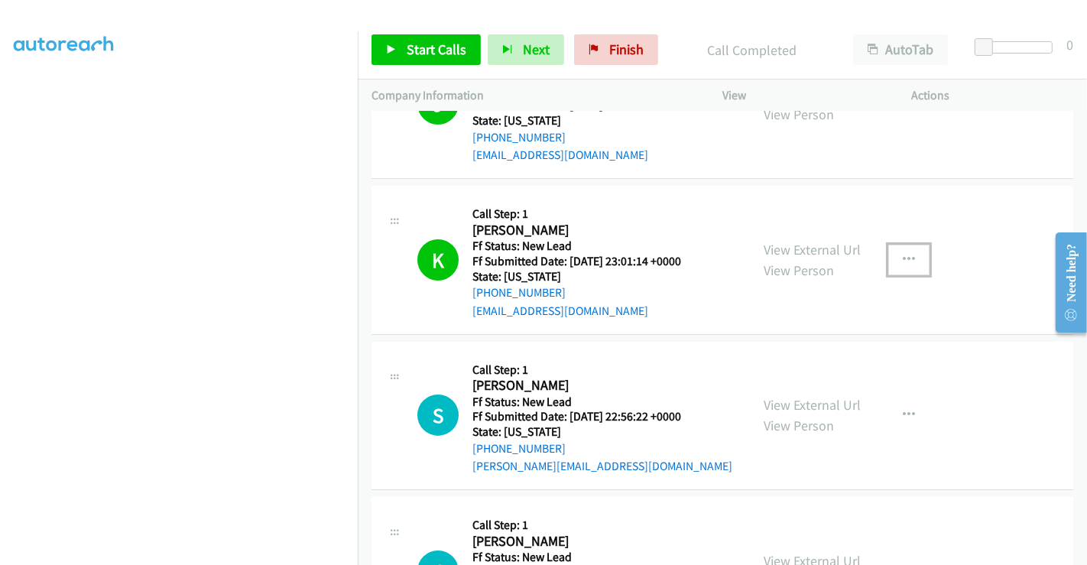
click at [898, 267] on button "button" at bounding box center [908, 260] width 41 height 31
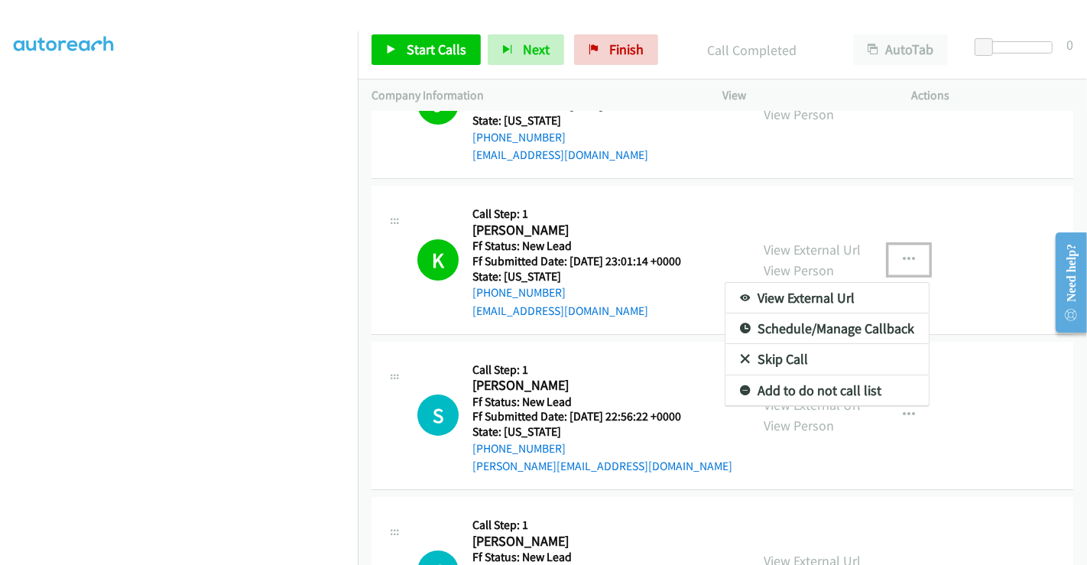
click at [834, 384] on link "Add to do not call list" at bounding box center [826, 390] width 203 height 31
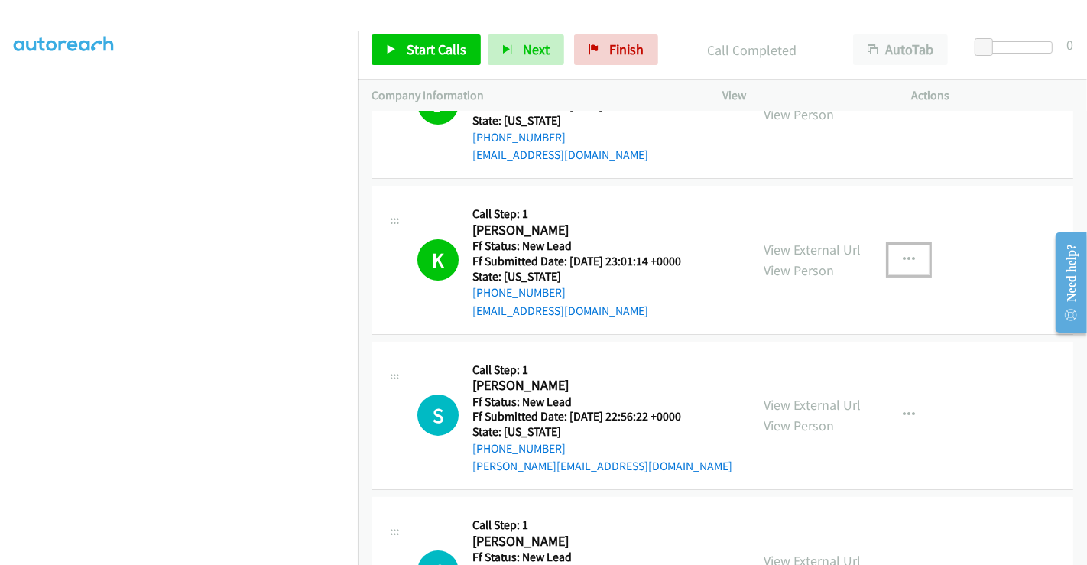
click at [889, 254] on button "button" at bounding box center [908, 260] width 41 height 31
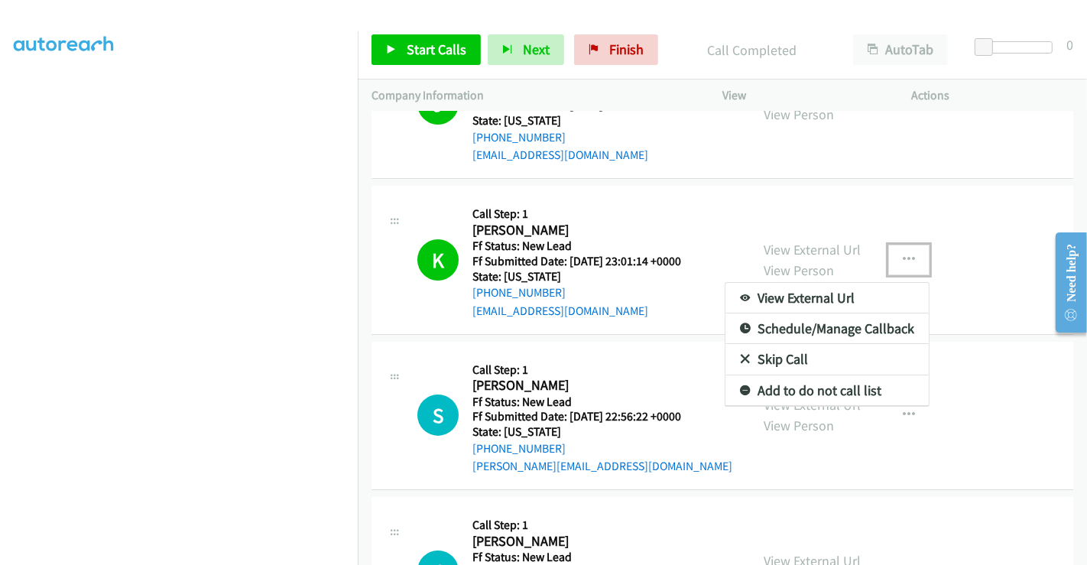
click at [740, 387] on icon at bounding box center [745, 391] width 11 height 11
click at [739, 387] on div "S Callback Scheduled Call Step: 1 Steve Lamb America/Los_Angeles Ff Status: New…" at bounding box center [560, 415] width 378 height 121
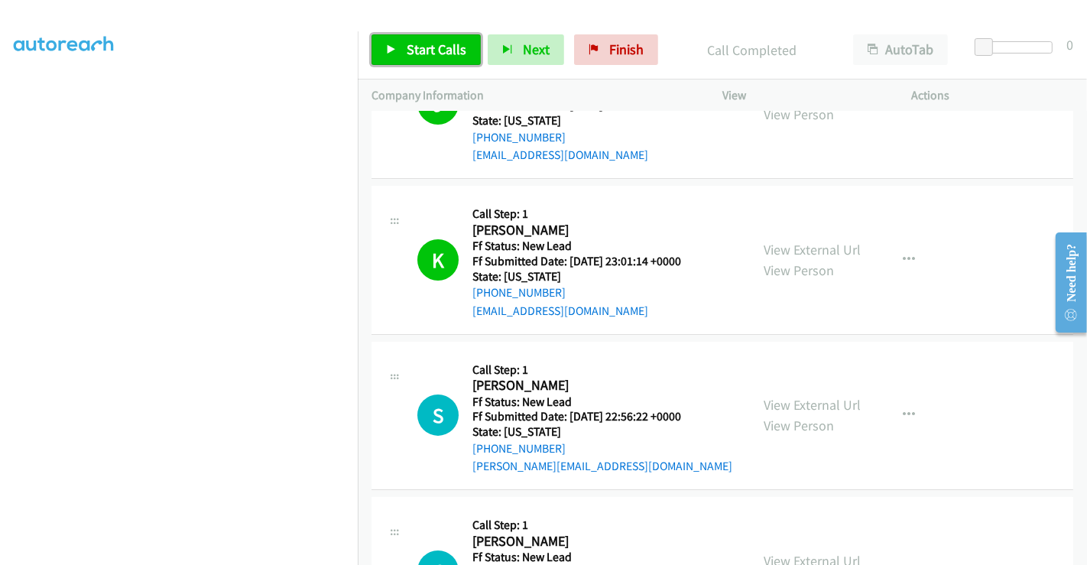
click at [417, 49] on span "Start Calls" at bounding box center [436, 49] width 60 height 18
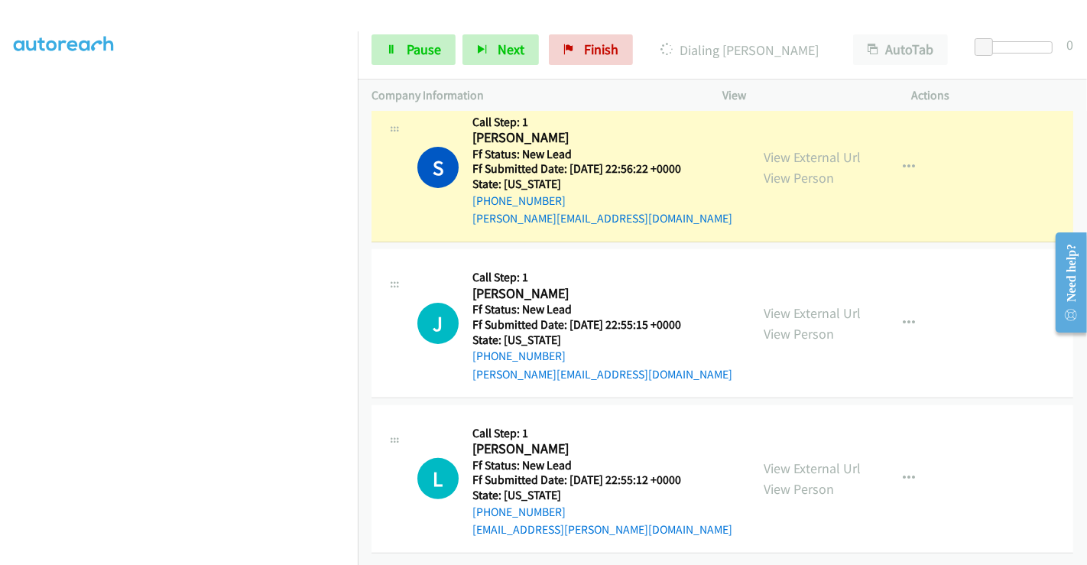
scroll to position [343, 0]
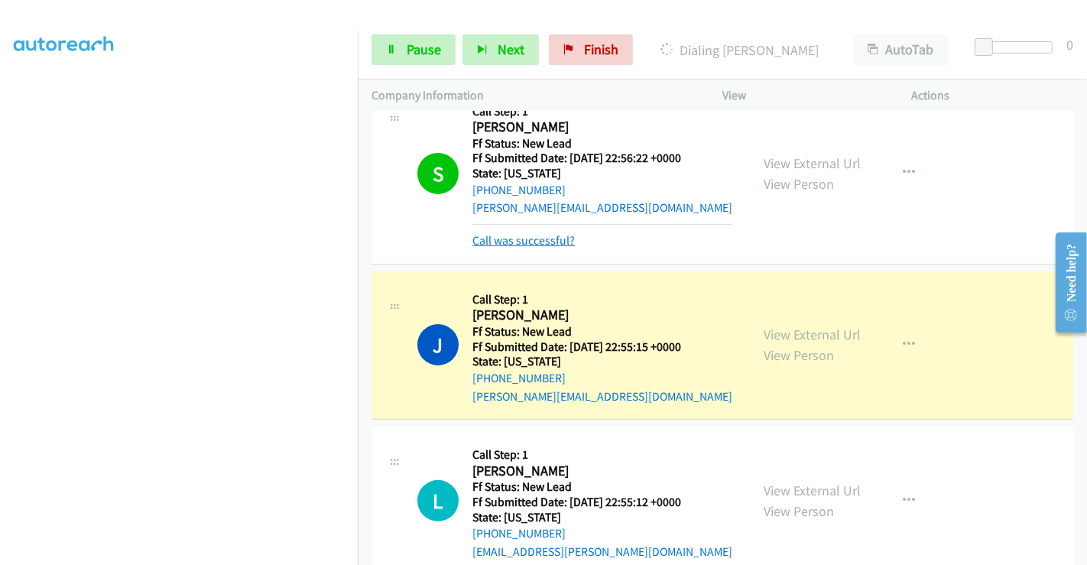
click at [537, 233] on link "Call was successful?" at bounding box center [523, 240] width 102 height 15
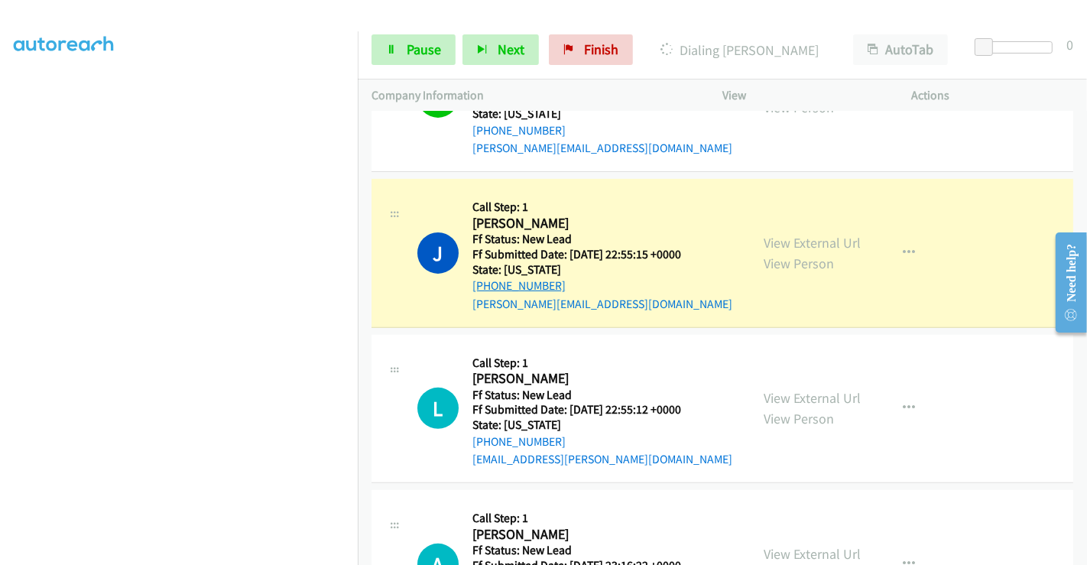
scroll to position [428, 0]
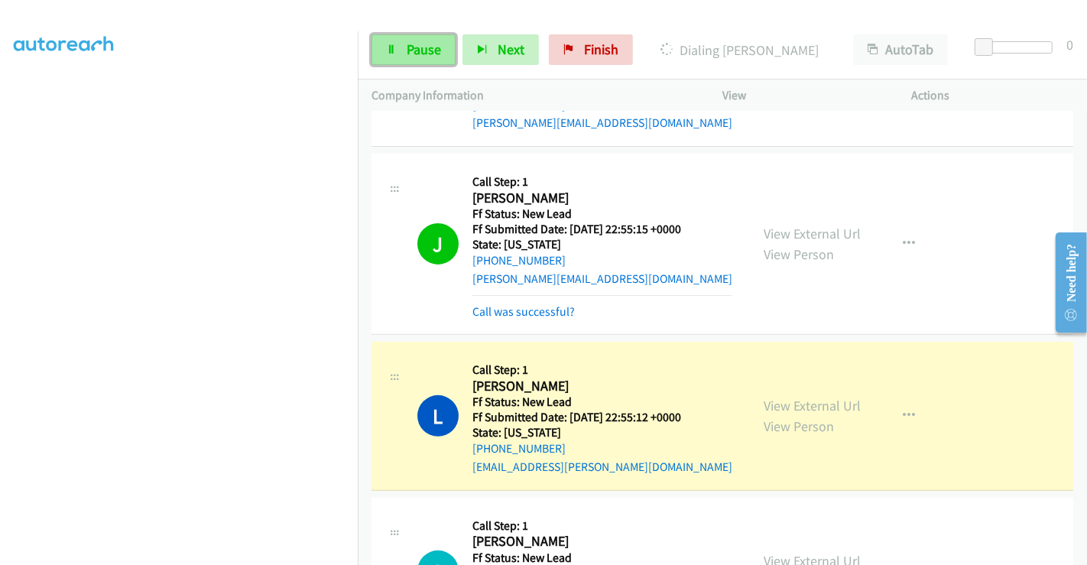
click at [423, 50] on span "Pause" at bounding box center [423, 49] width 34 height 18
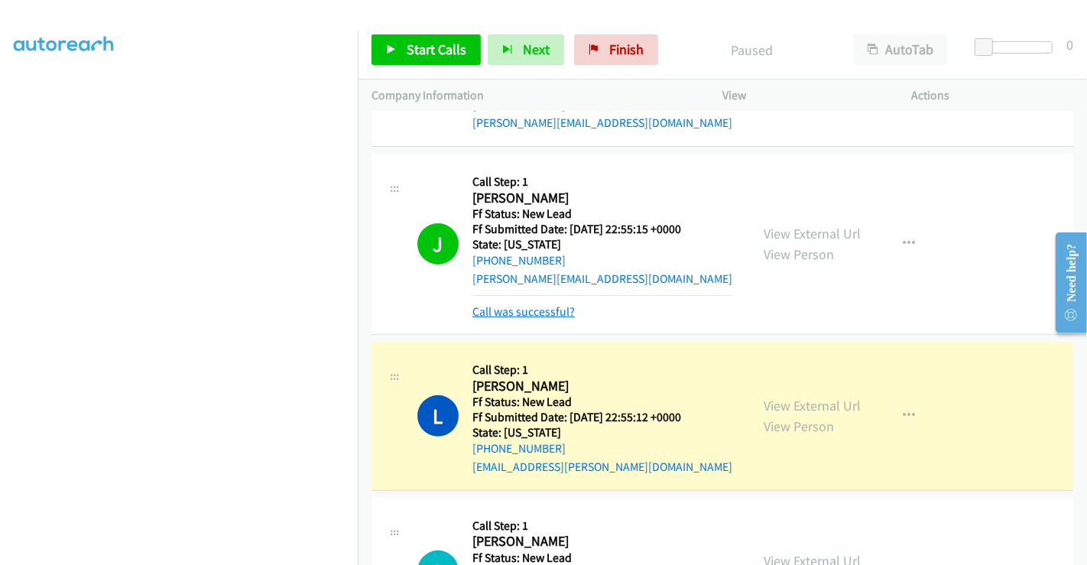
click at [541, 304] on link "Call was successful?" at bounding box center [523, 311] width 102 height 15
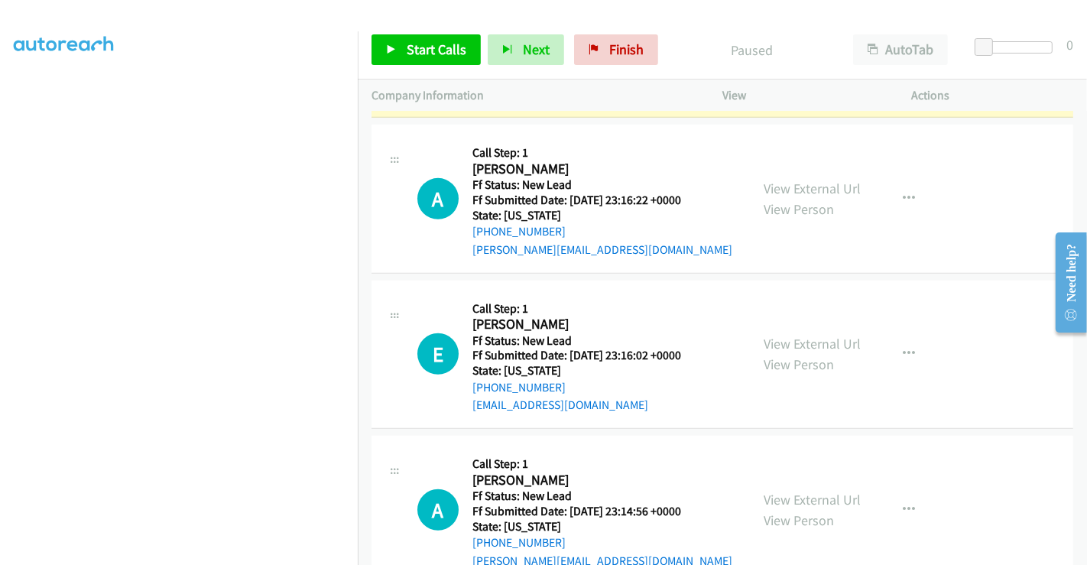
scroll to position [809, 0]
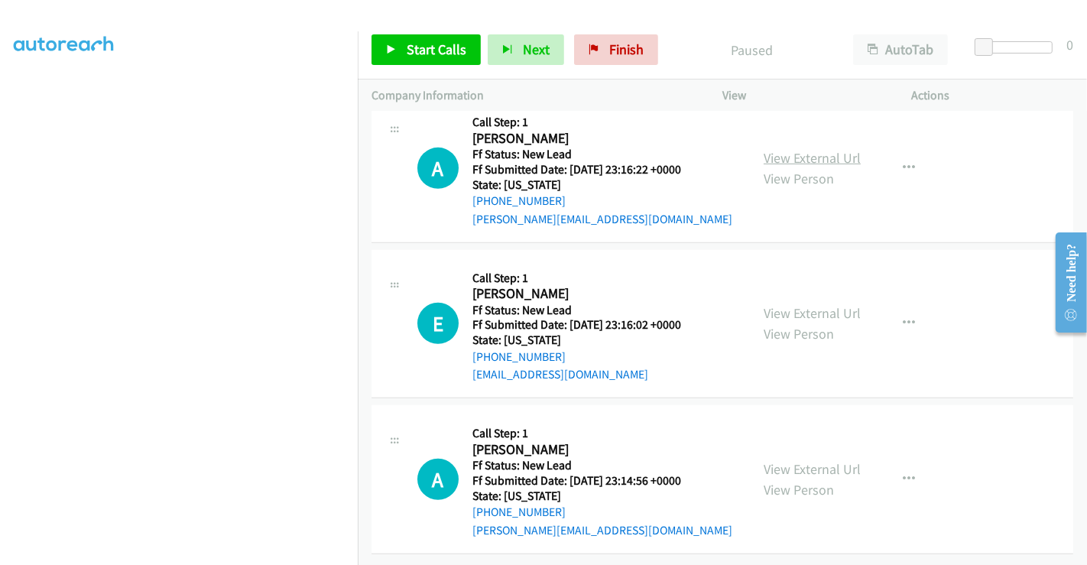
click at [782, 149] on link "View External Url" at bounding box center [811, 158] width 97 height 18
click at [792, 304] on link "View External Url" at bounding box center [811, 313] width 97 height 18
click at [785, 460] on link "View External Url" at bounding box center [811, 469] width 97 height 18
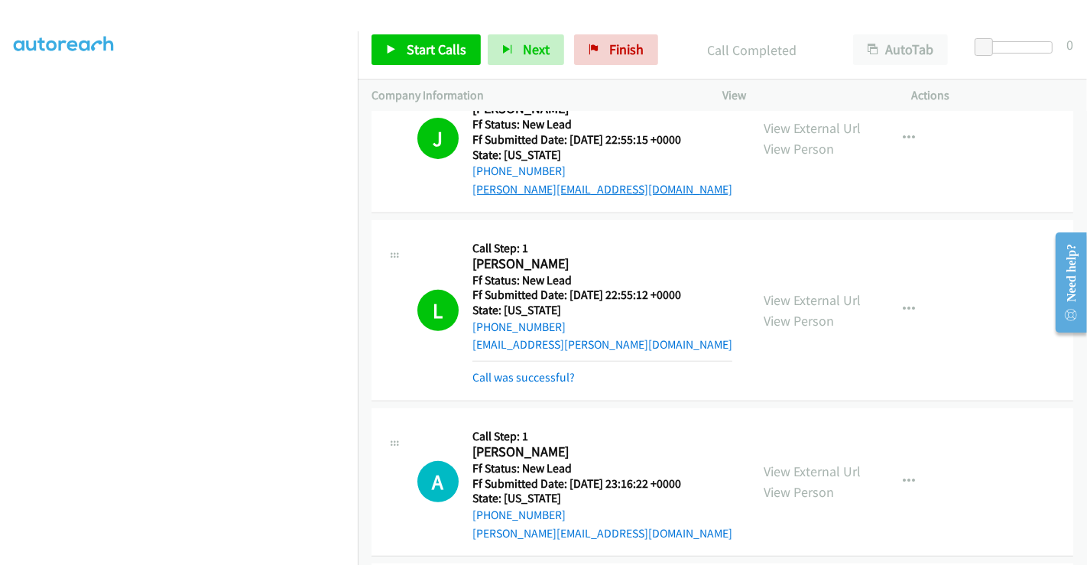
scroll to position [502, 0]
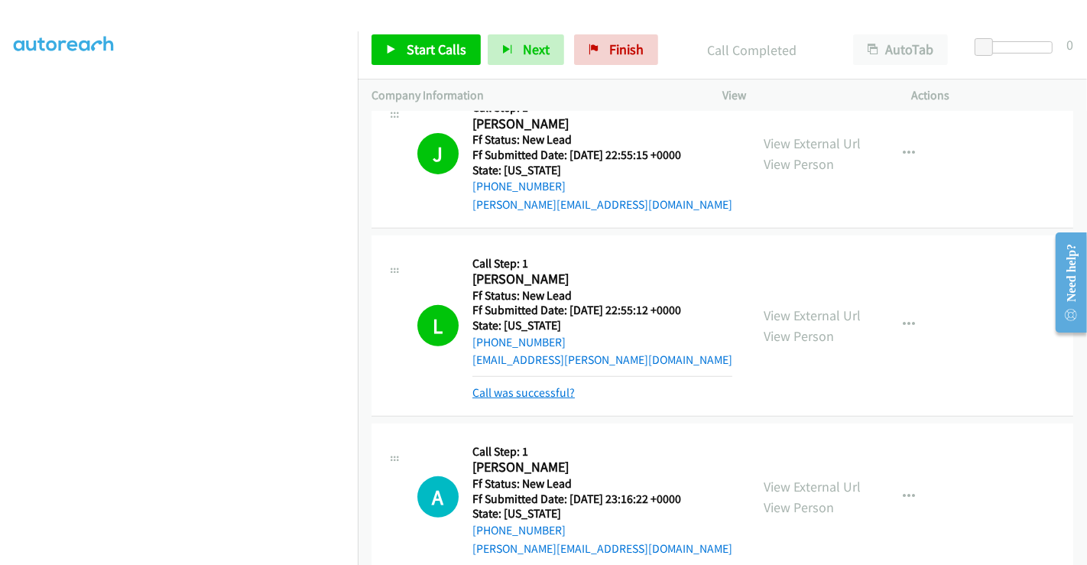
click at [555, 390] on link "Call was successful?" at bounding box center [523, 392] width 102 height 15
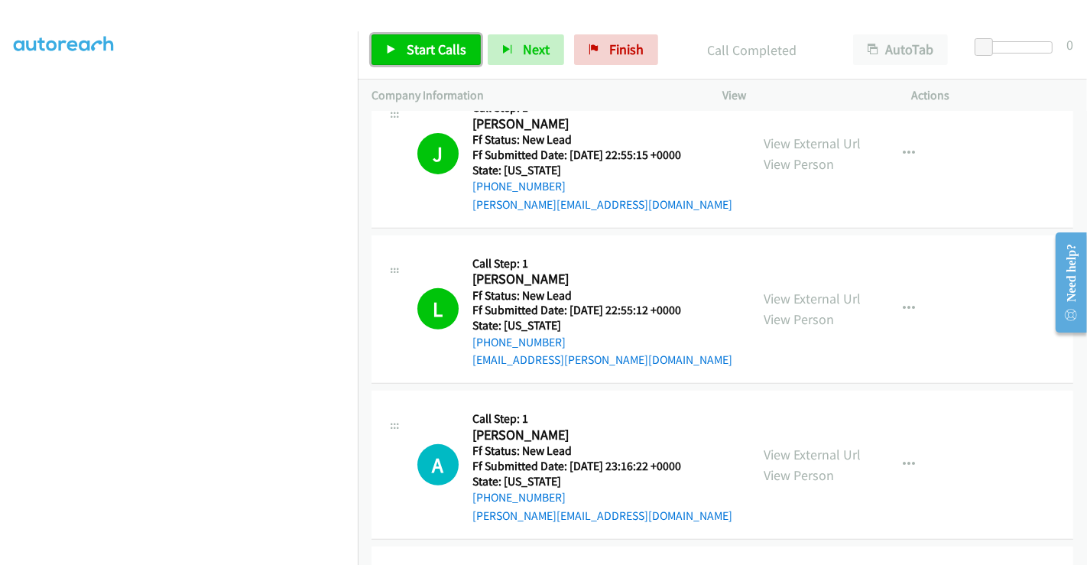
click at [432, 51] on span "Start Calls" at bounding box center [436, 49] width 60 height 18
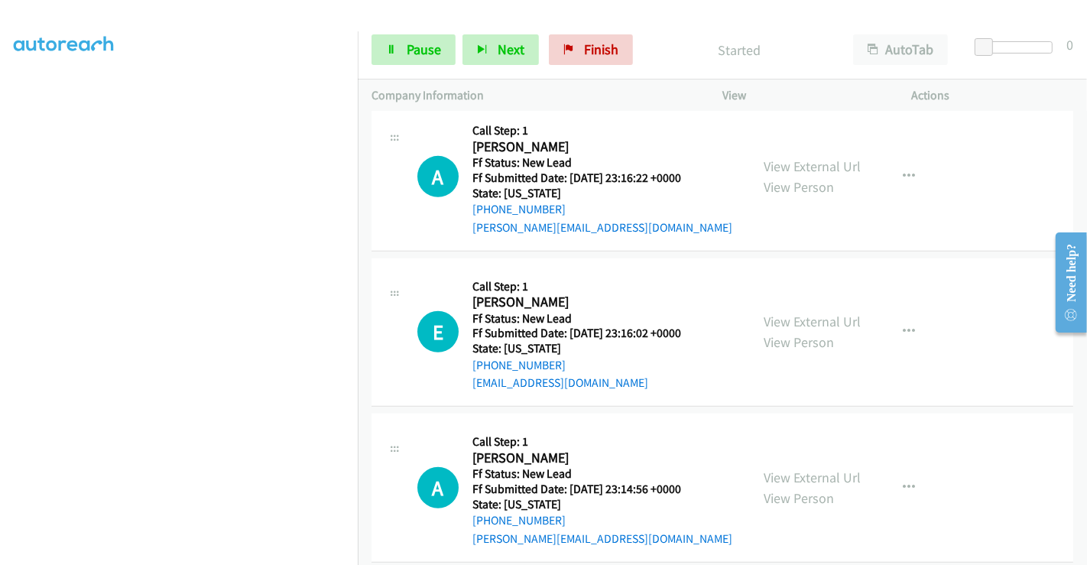
scroll to position [809, 0]
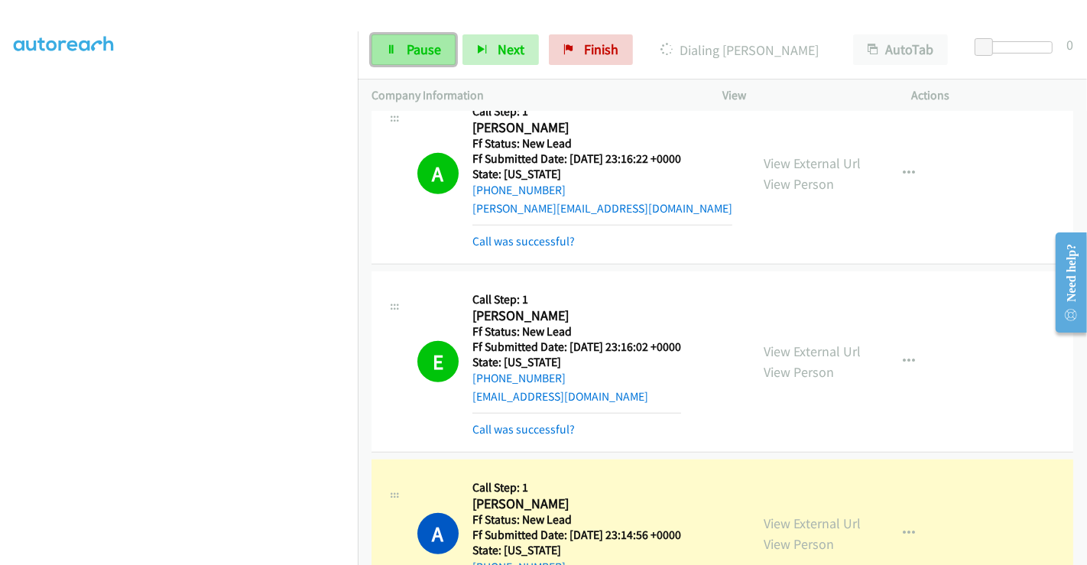
click at [408, 41] on span "Pause" at bounding box center [423, 49] width 34 height 18
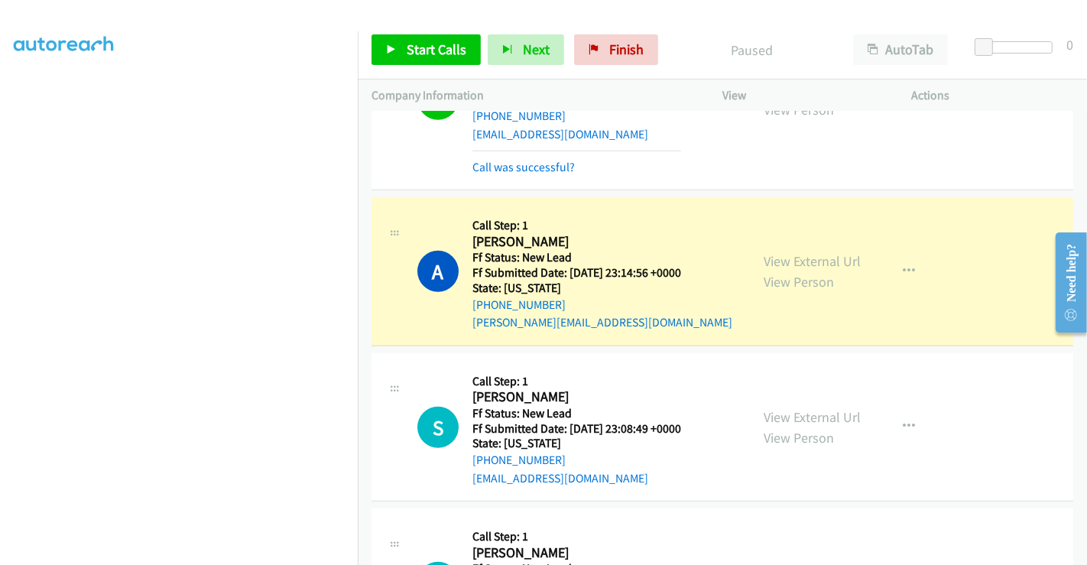
scroll to position [979, 0]
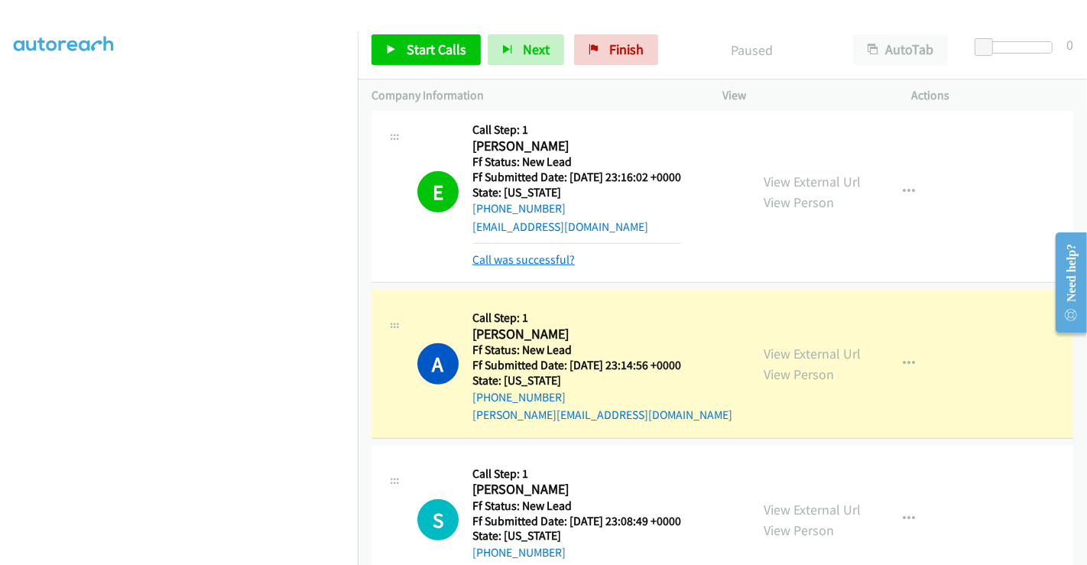
click at [538, 252] on link "Call was successful?" at bounding box center [523, 259] width 102 height 15
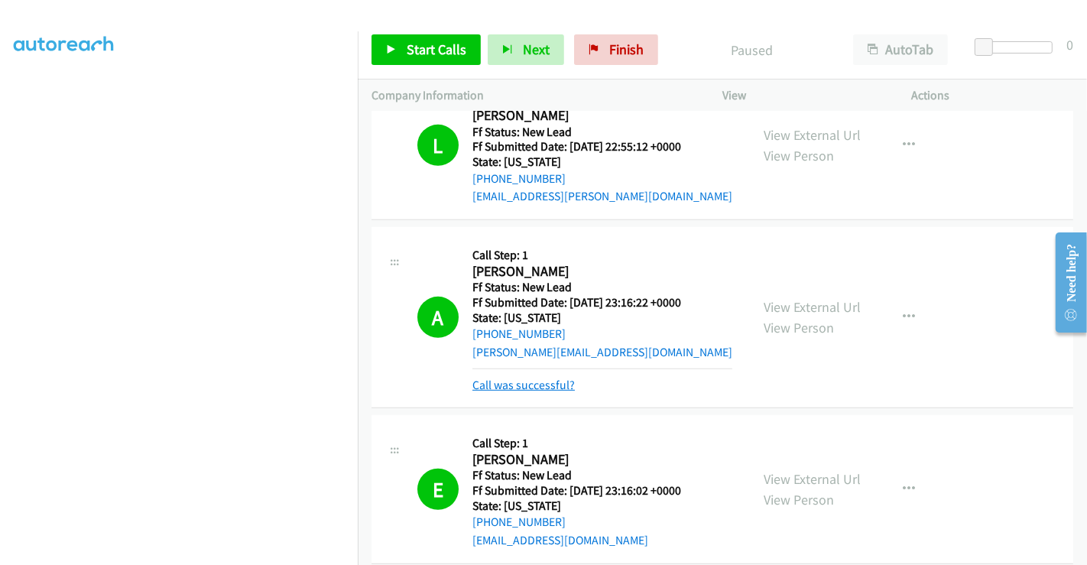
scroll to position [640, 0]
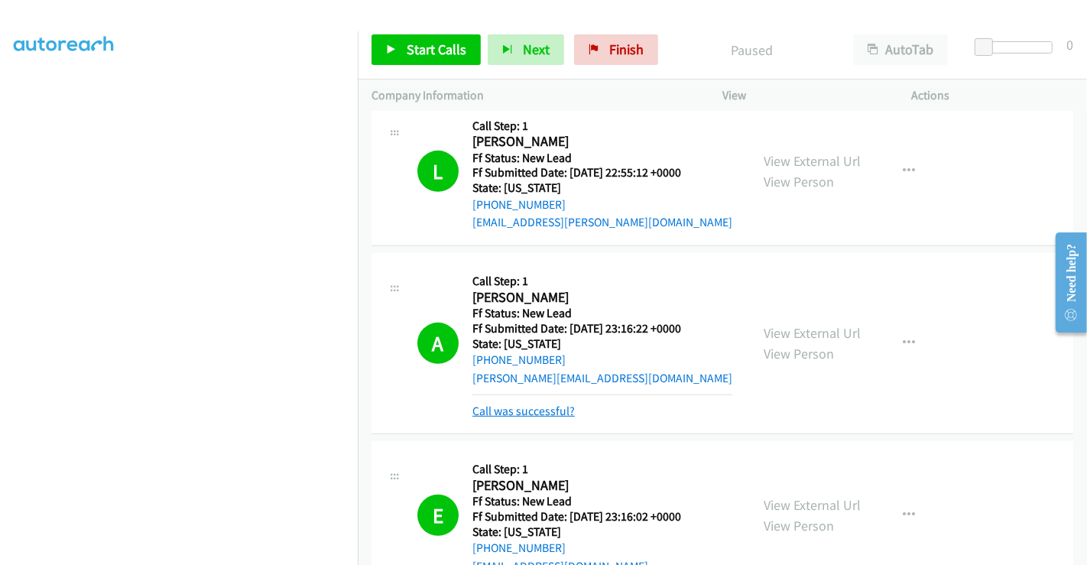
click at [533, 411] on link "Call was successful?" at bounding box center [523, 410] width 102 height 15
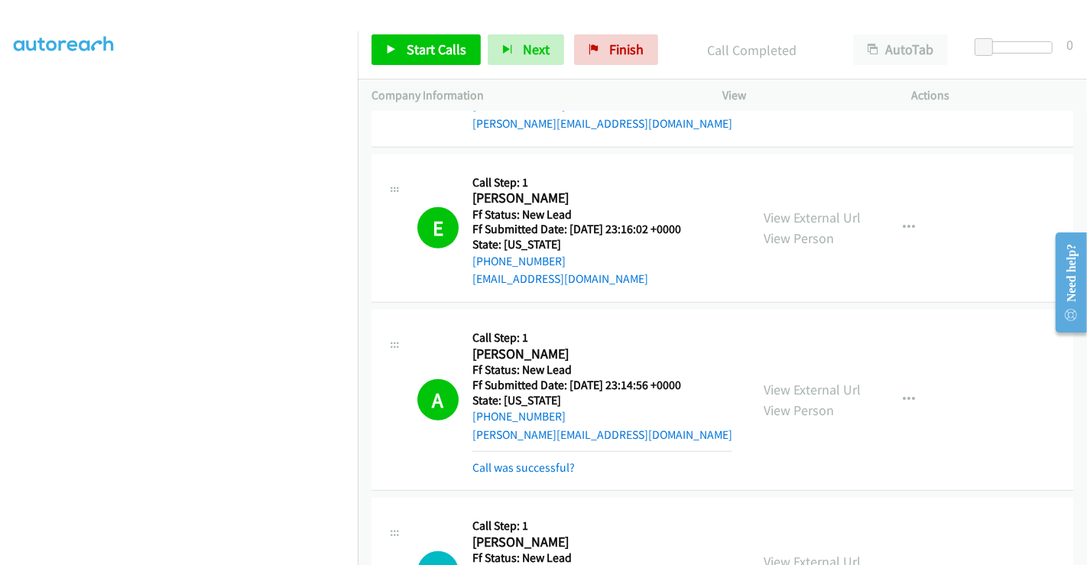
scroll to position [1064, 0]
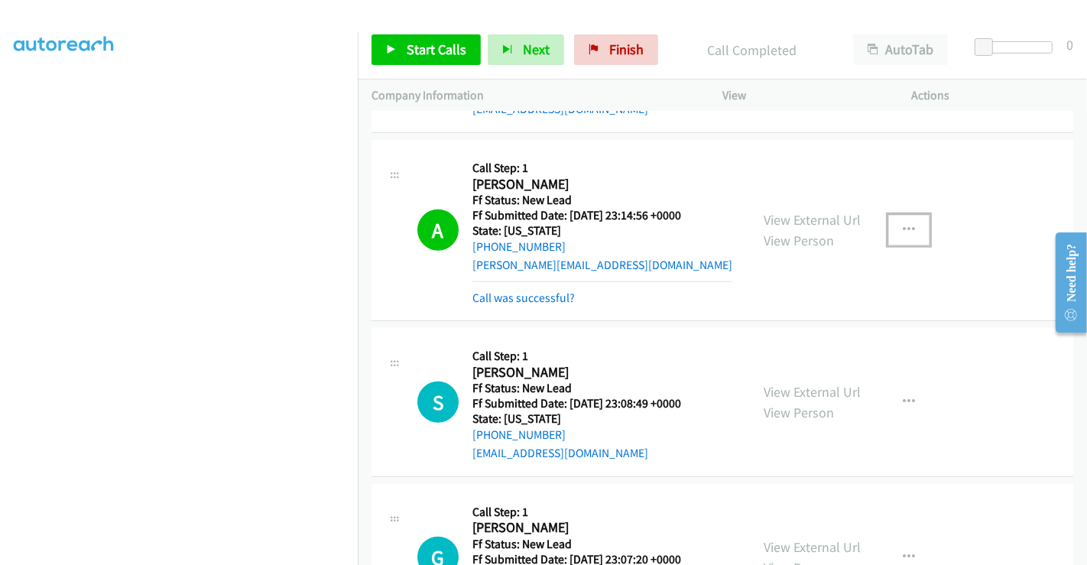
click at [902, 225] on icon "button" at bounding box center [908, 230] width 12 height 12
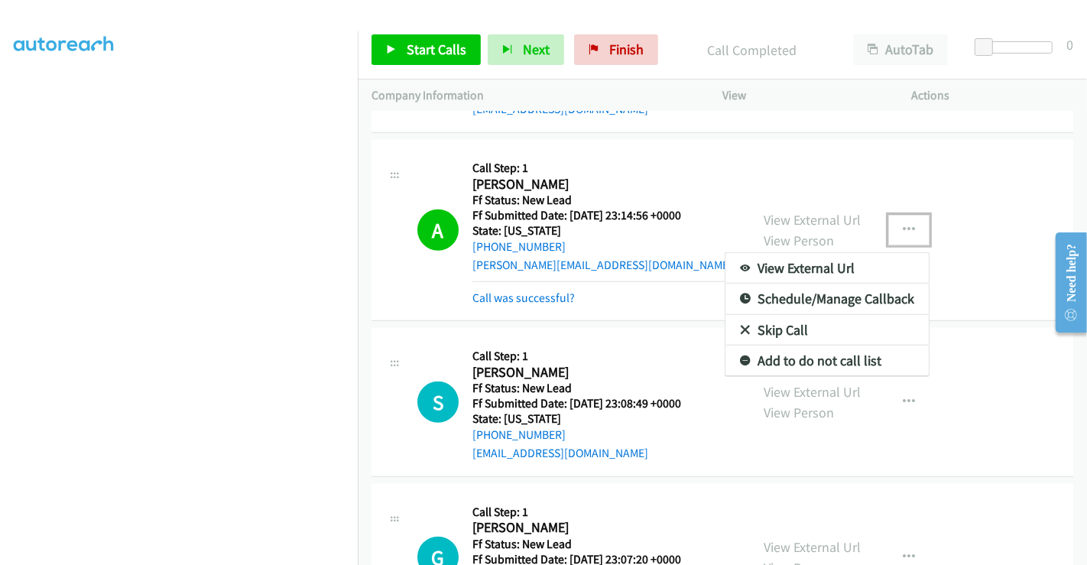
click at [788, 351] on link "Add to do not call list" at bounding box center [826, 360] width 203 height 31
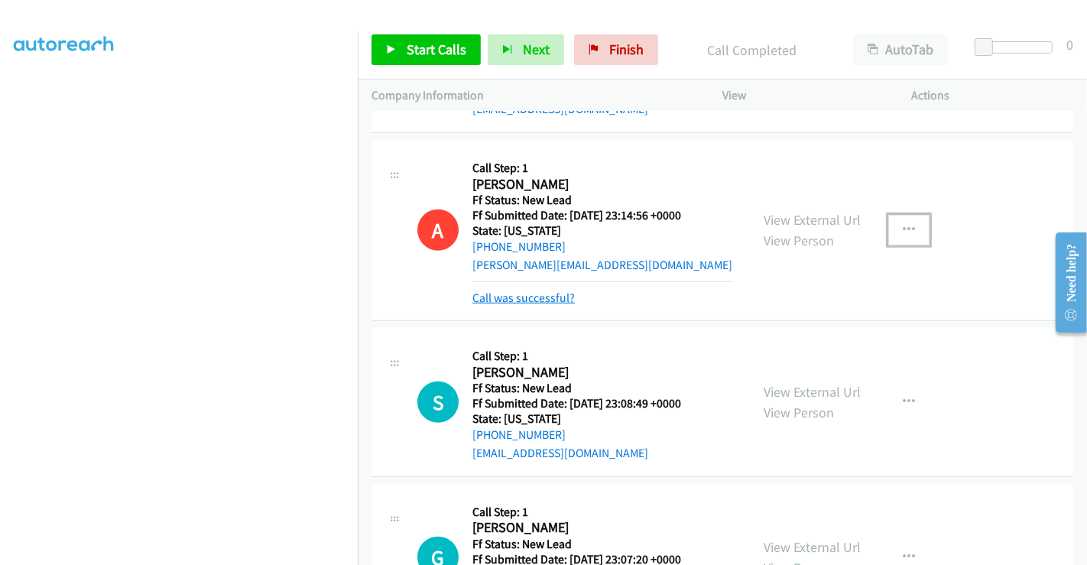
click at [522, 296] on link "Call was successful?" at bounding box center [523, 297] width 102 height 15
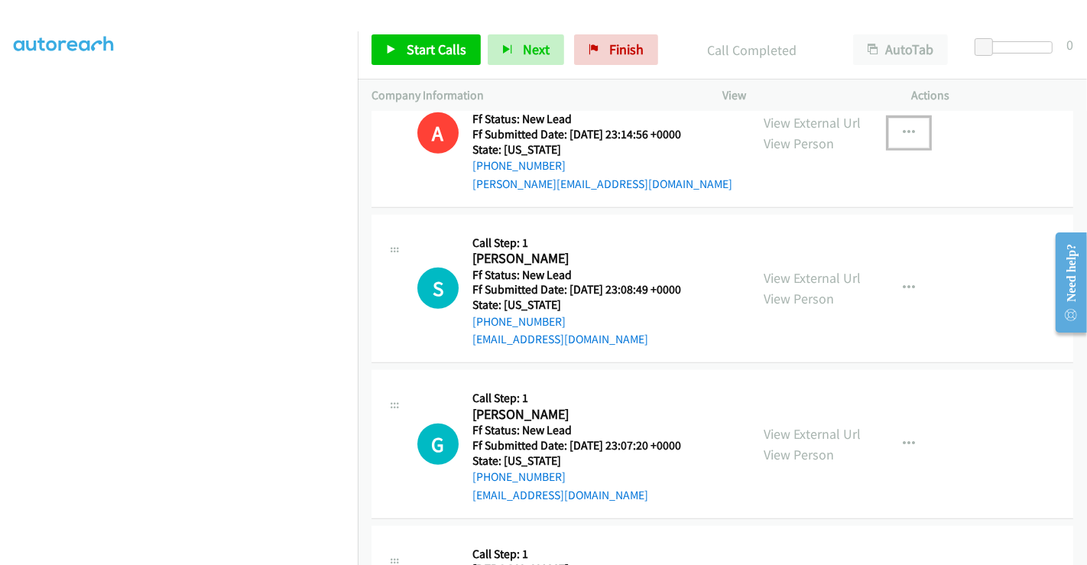
scroll to position [1148, 0]
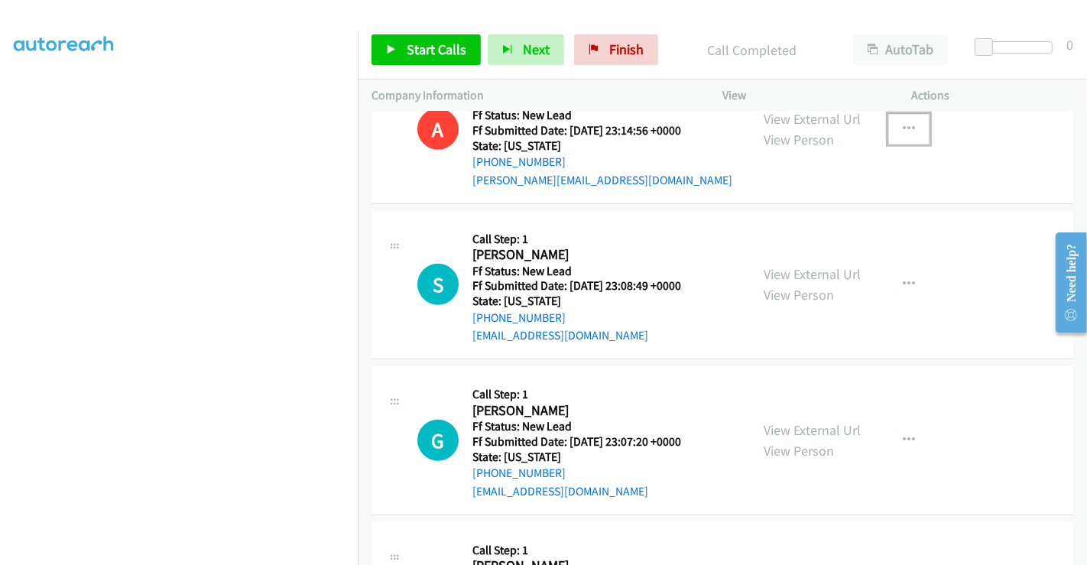
drag, startPoint x: 811, startPoint y: 273, endPoint x: 811, endPoint y: 282, distance: 9.2
click at [811, 272] on link "View External Url" at bounding box center [811, 274] width 97 height 18
click at [795, 431] on link "View External Url" at bounding box center [811, 430] width 97 height 18
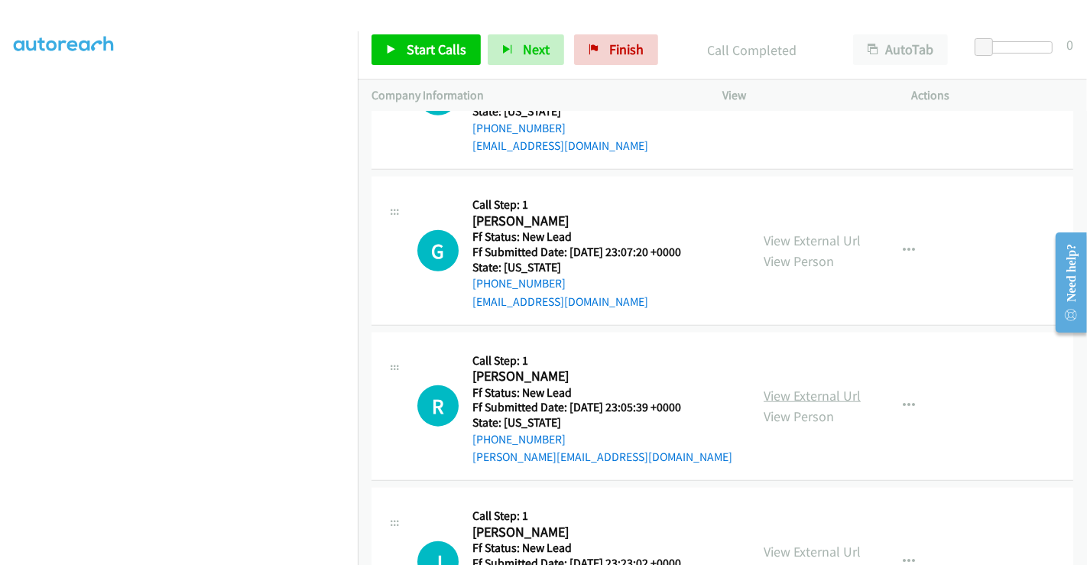
scroll to position [1404, 0]
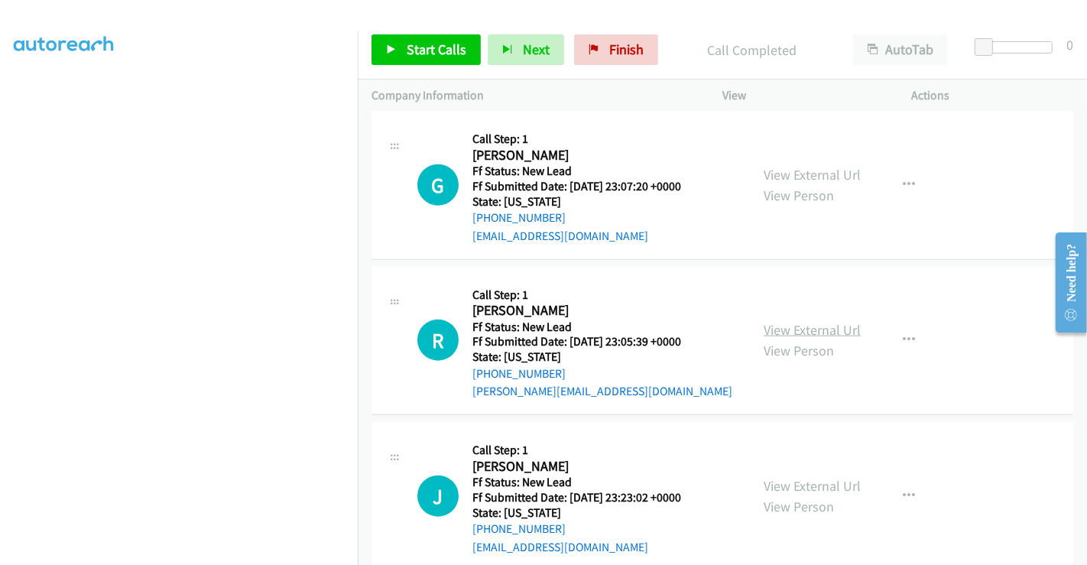
click at [809, 327] on link "View External Url" at bounding box center [811, 330] width 97 height 18
click at [798, 481] on link "View External Url" at bounding box center [811, 486] width 97 height 18
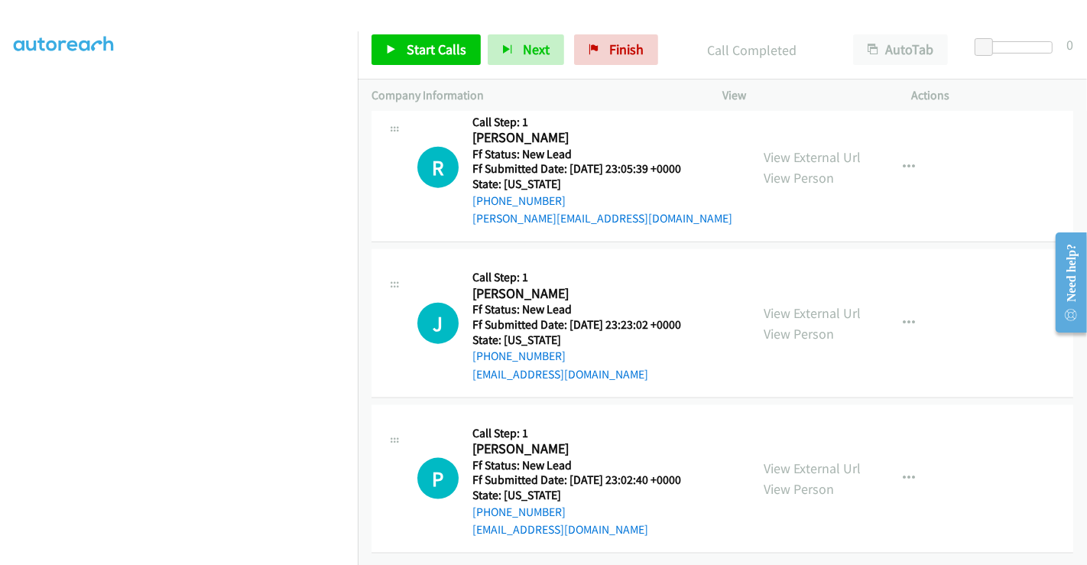
scroll to position [1585, 0]
click at [790, 459] on link "View External Url" at bounding box center [811, 468] width 97 height 18
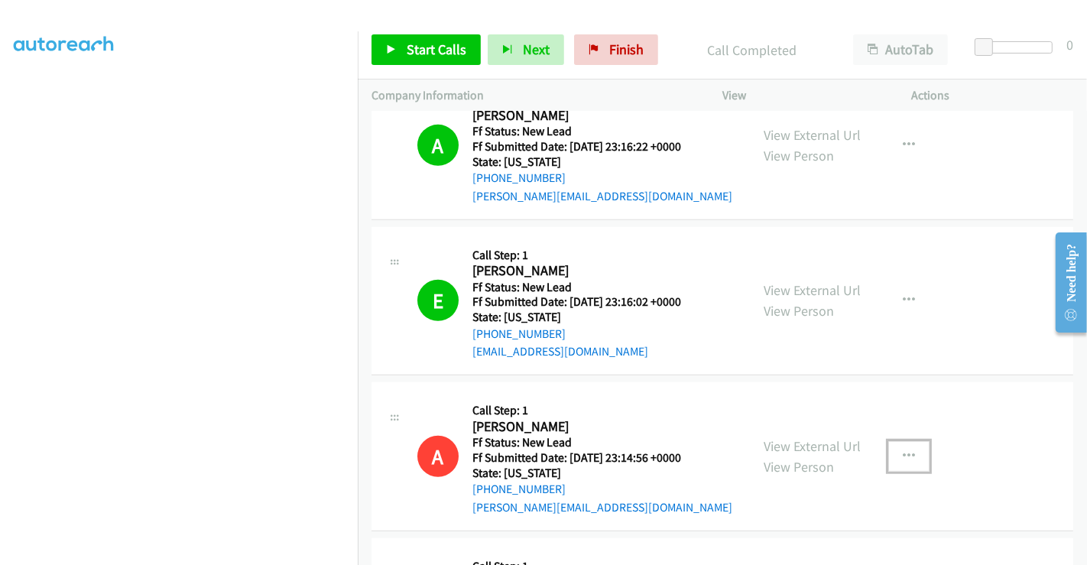
click at [947, 253] on div "E Callback Scheduled Call Step: 1 Elizabeth Wachacha America/New_York Ff Status…" at bounding box center [721, 301] width 701 height 149
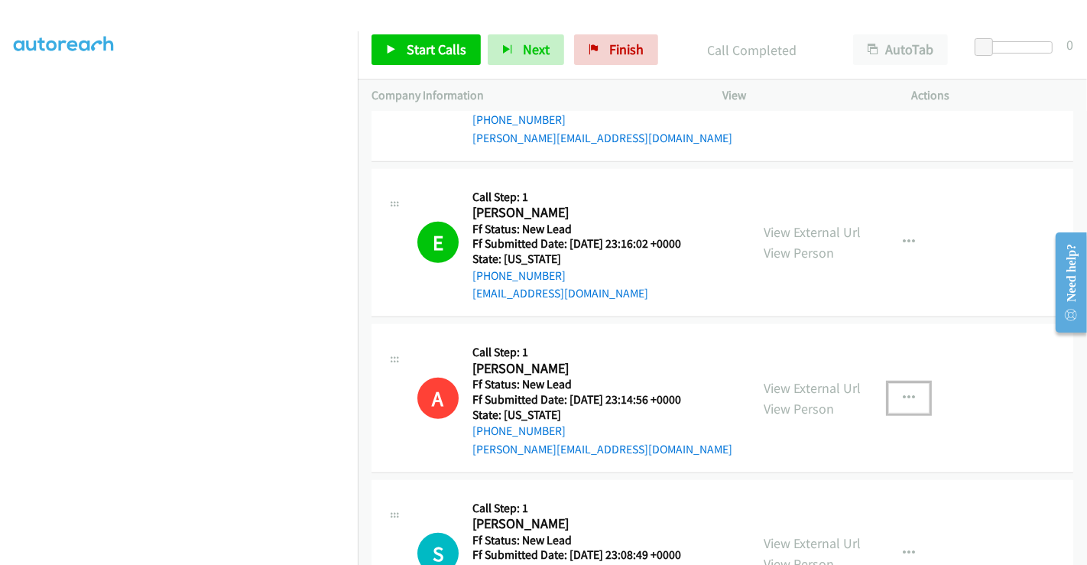
scroll to position [737, 0]
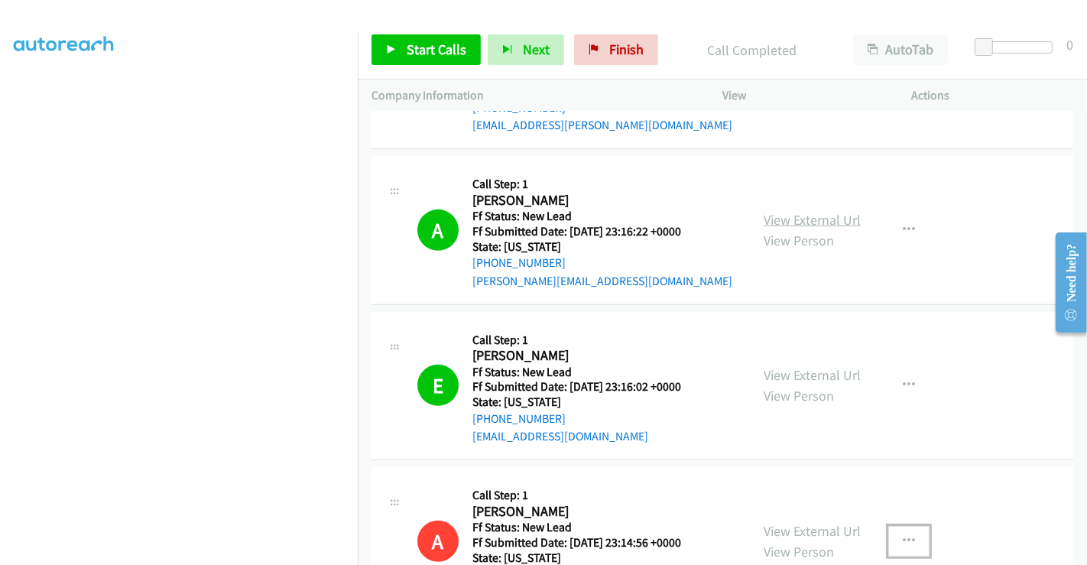
click at [810, 217] on link "View External Url" at bounding box center [811, 220] width 97 height 18
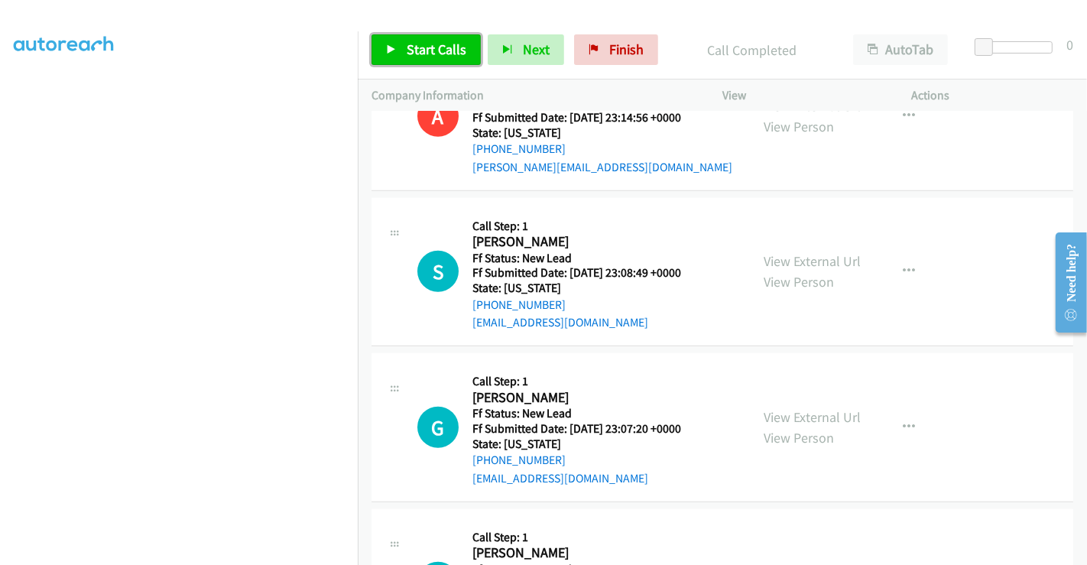
click at [406, 53] on span "Start Calls" at bounding box center [436, 49] width 60 height 18
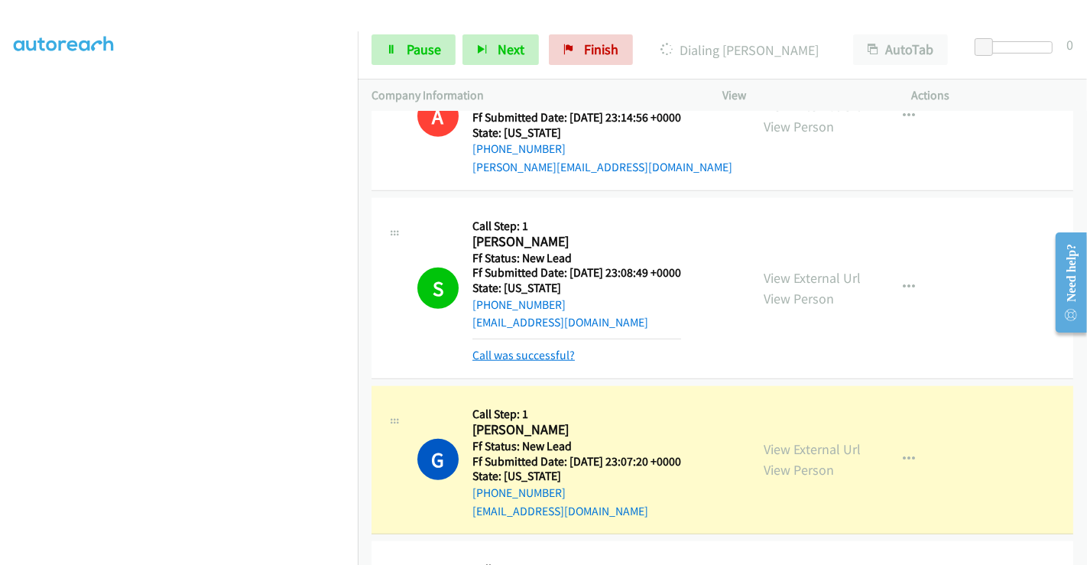
click at [512, 348] on link "Call was successful?" at bounding box center [523, 355] width 102 height 15
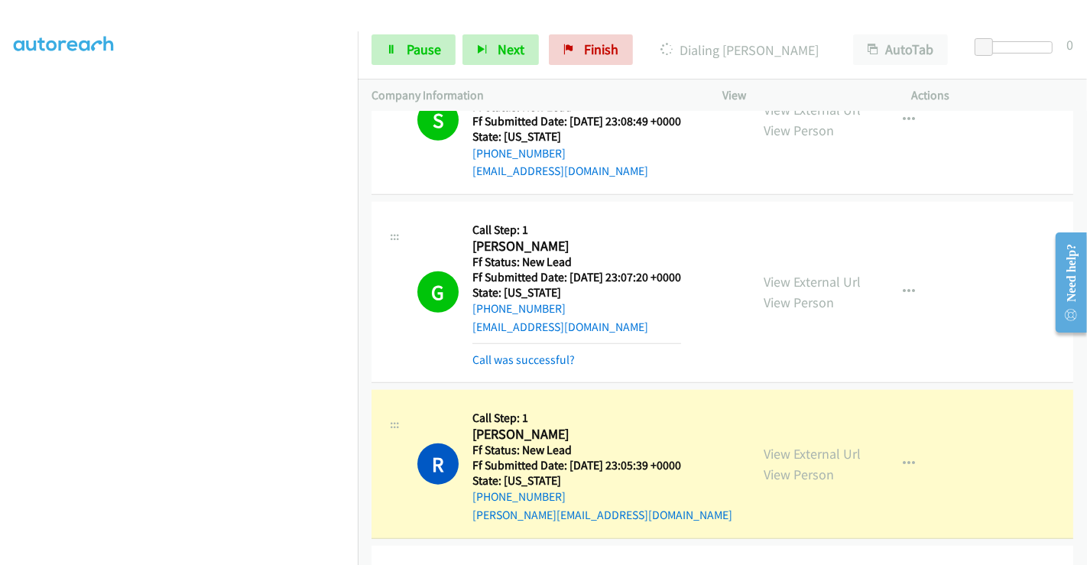
scroll to position [1416, 0]
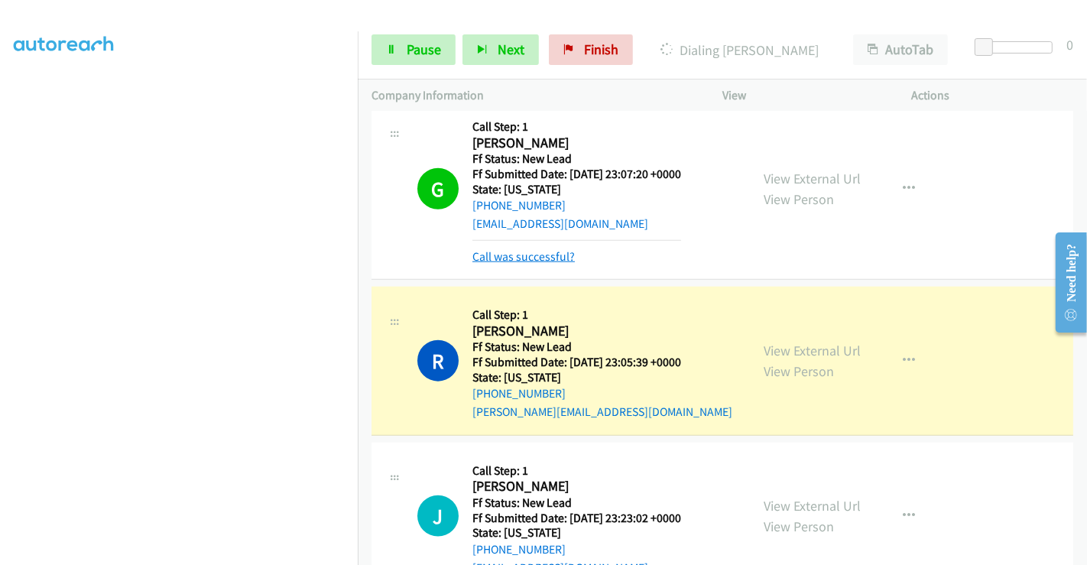
click at [517, 252] on link "Call was successful?" at bounding box center [523, 256] width 102 height 15
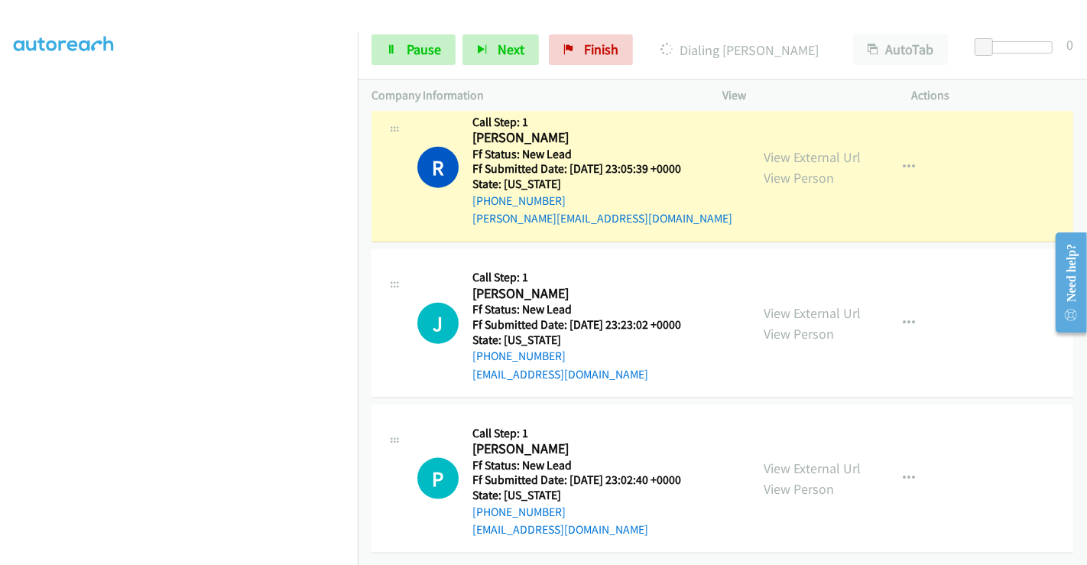
scroll to position [1585, 0]
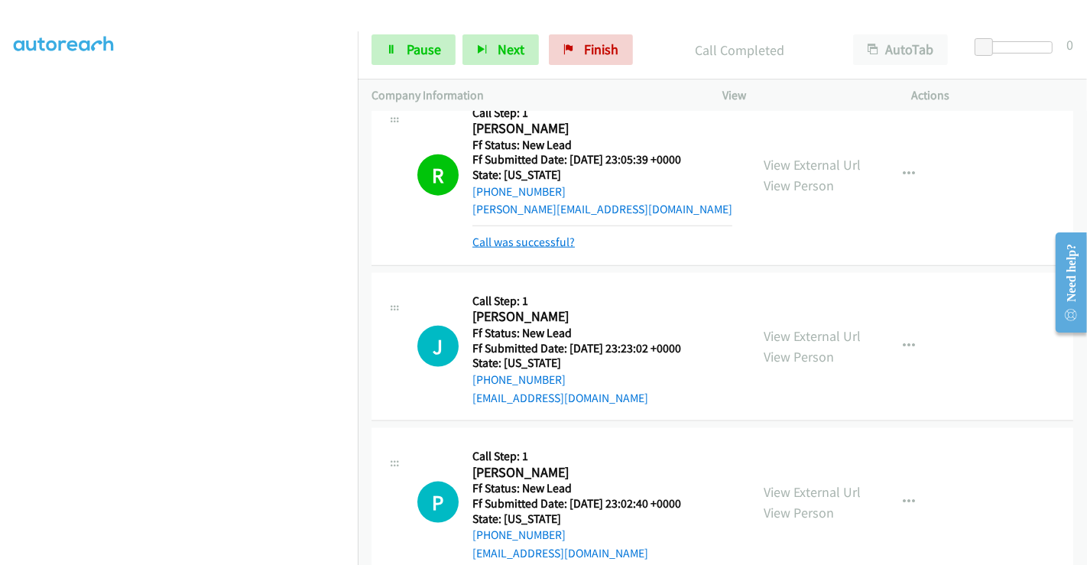
click at [525, 235] on link "Call was successful?" at bounding box center [523, 242] width 102 height 15
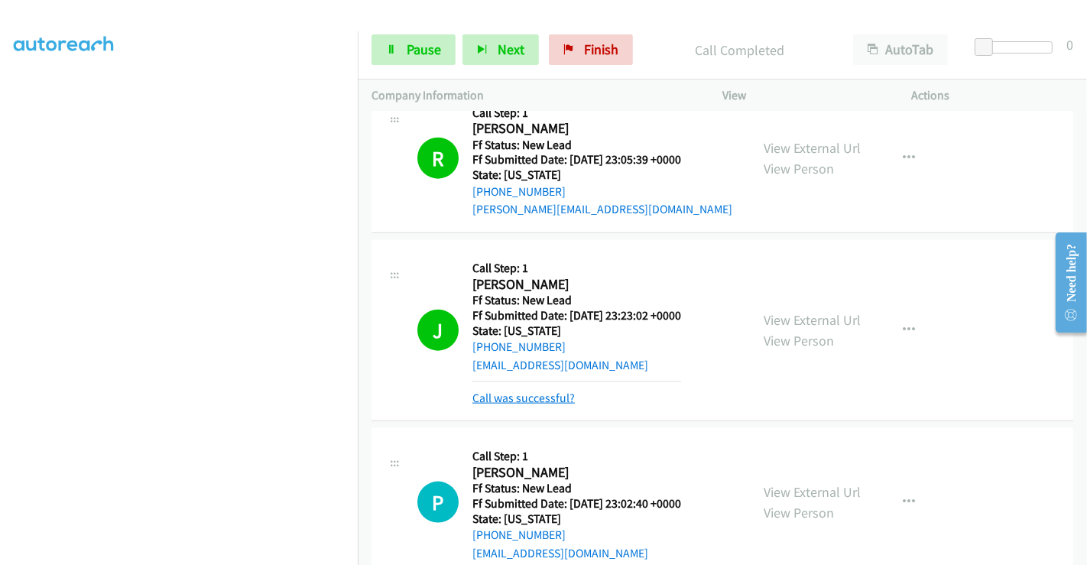
click at [536, 390] on link "Call was successful?" at bounding box center [523, 397] width 102 height 15
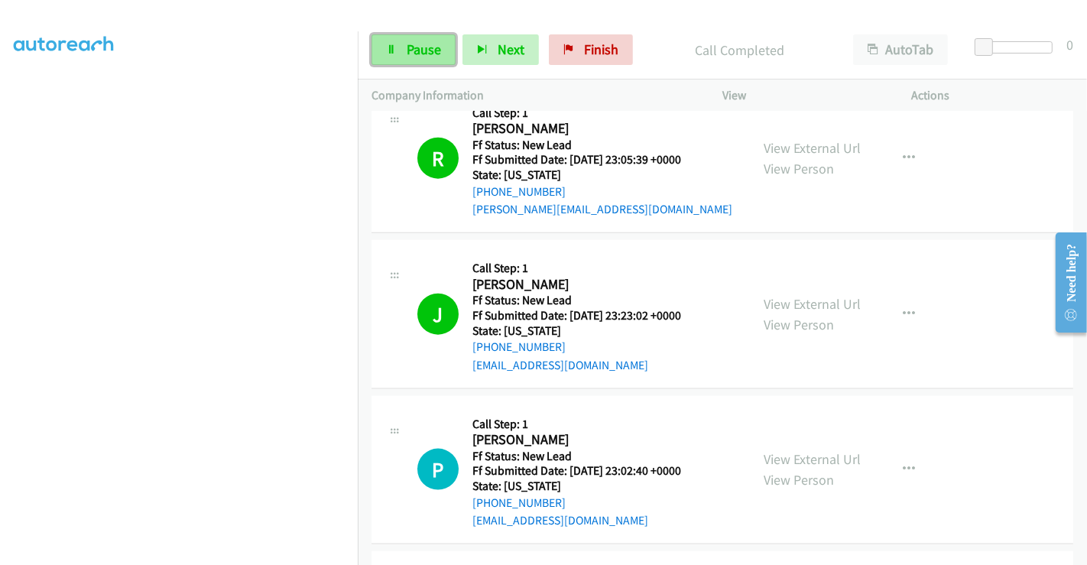
click at [421, 54] on span "Pause" at bounding box center [423, 49] width 34 height 18
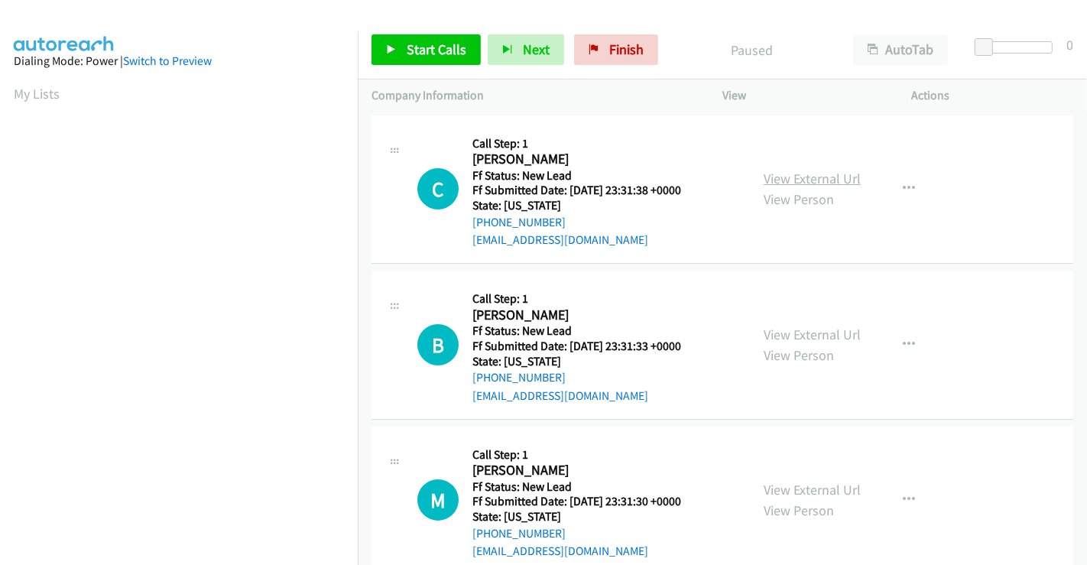
click at [799, 174] on link "View External Url" at bounding box center [811, 179] width 97 height 18
click at [800, 337] on link "View External Url" at bounding box center [811, 335] width 97 height 18
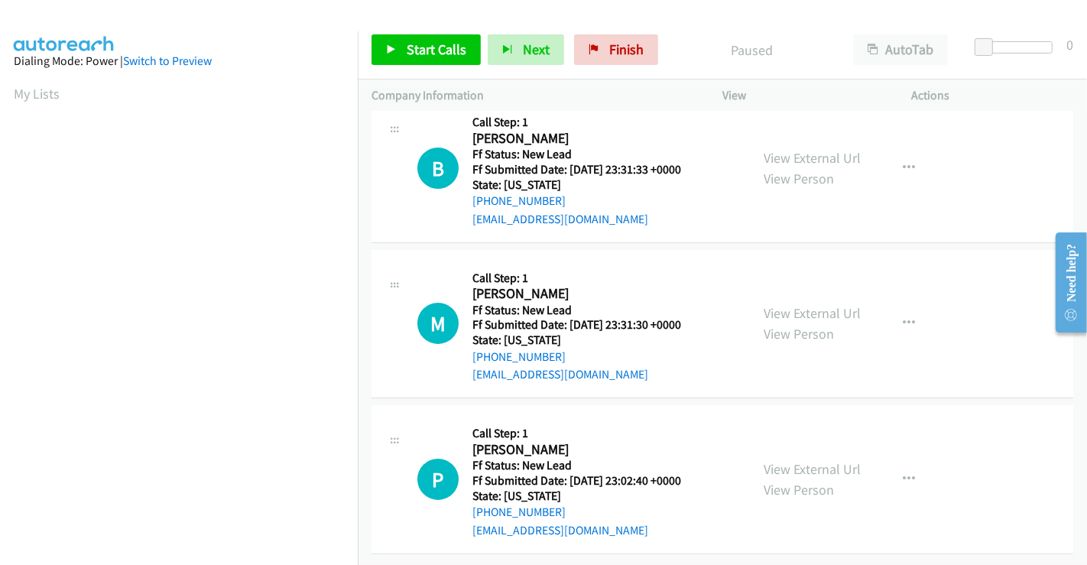
scroll to position [188, 0]
click at [802, 304] on link "View External Url" at bounding box center [811, 313] width 97 height 18
click at [409, 47] on span "Start Calls" at bounding box center [436, 49] width 60 height 18
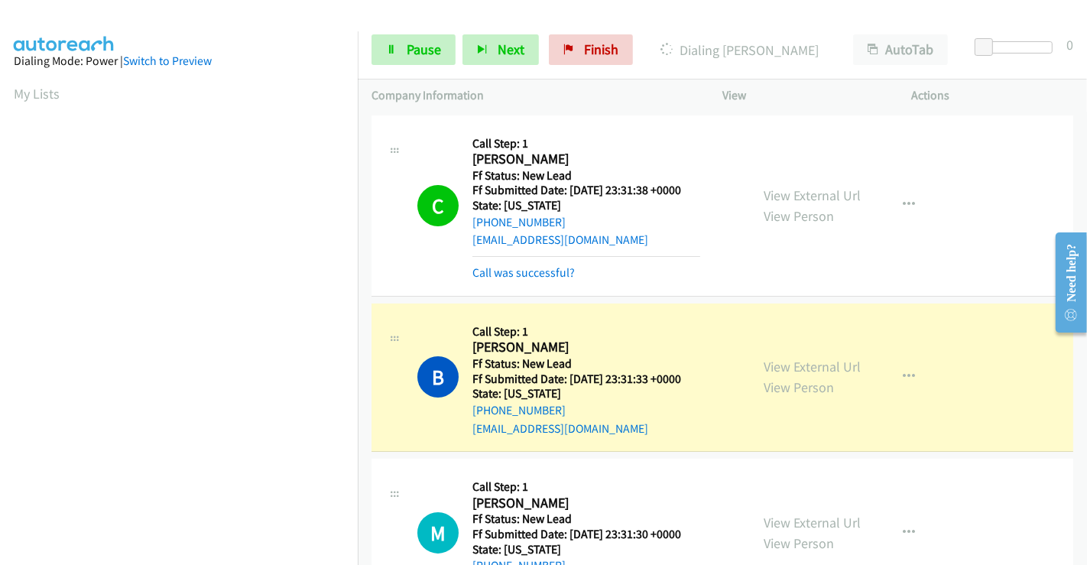
scroll to position [294, 0]
click at [396, 44] on link "Pause" at bounding box center [413, 49] width 84 height 31
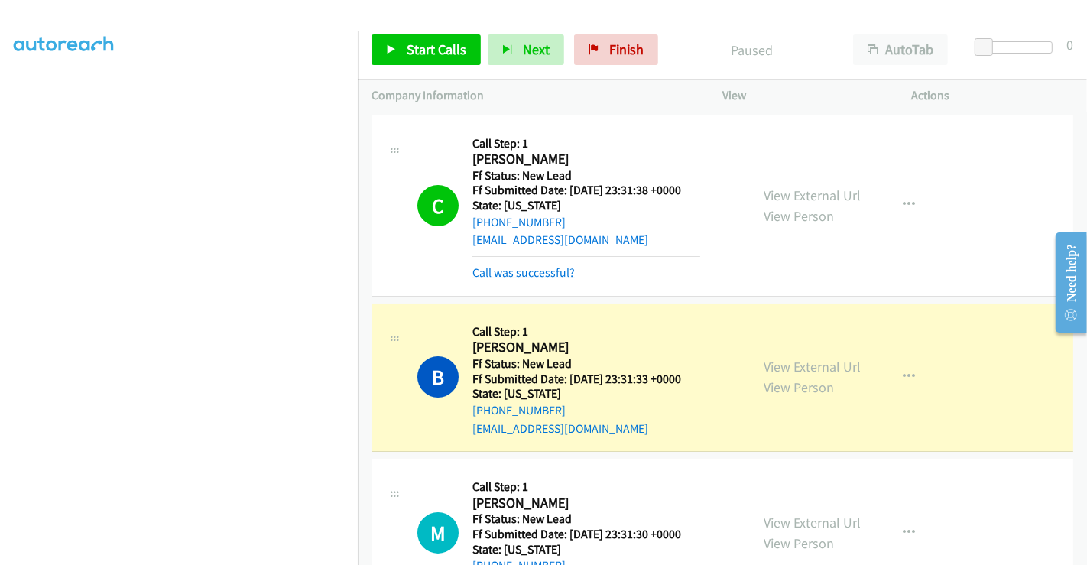
click at [540, 275] on link "Call was successful?" at bounding box center [523, 272] width 102 height 15
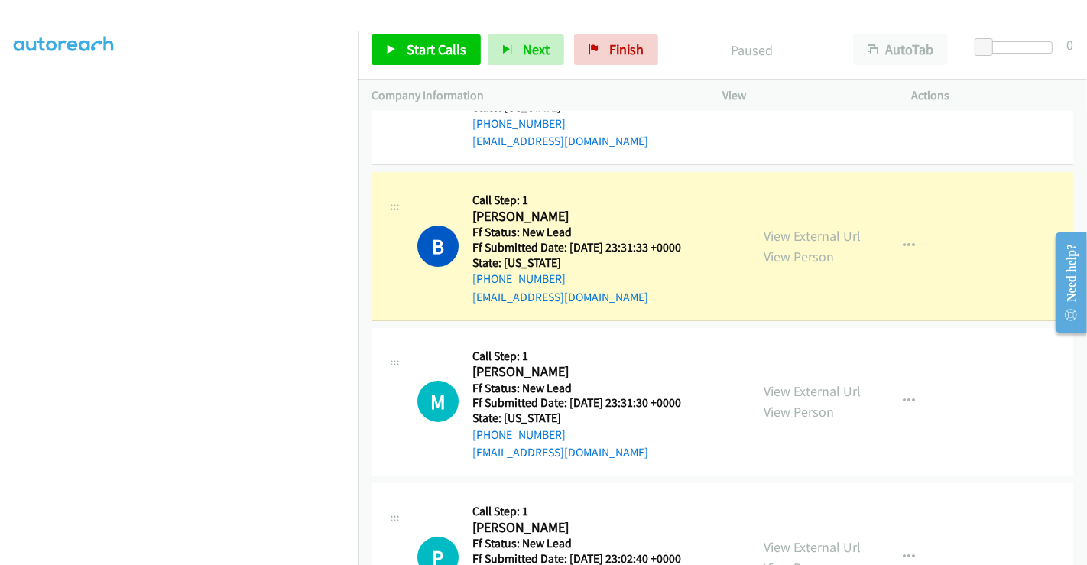
scroll to position [188, 0]
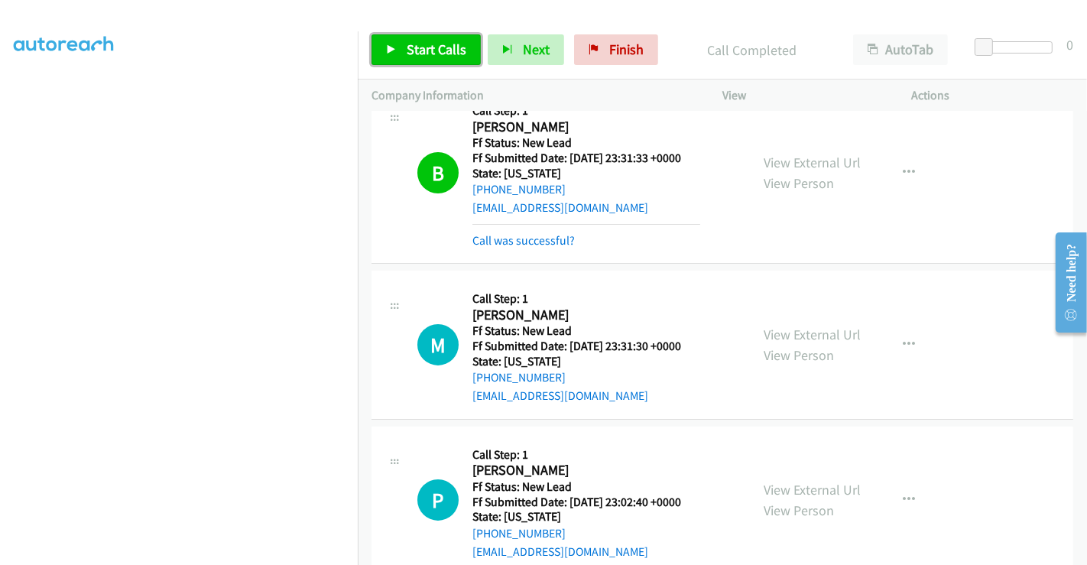
click at [416, 47] on span "Start Calls" at bounding box center [436, 49] width 60 height 18
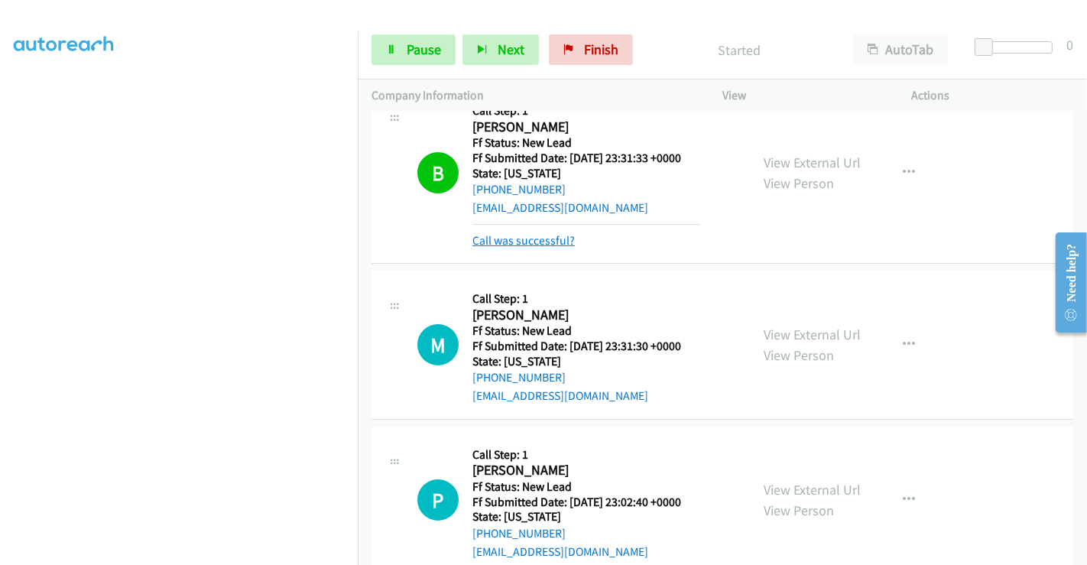
click at [531, 238] on link "Call was successful?" at bounding box center [523, 240] width 102 height 15
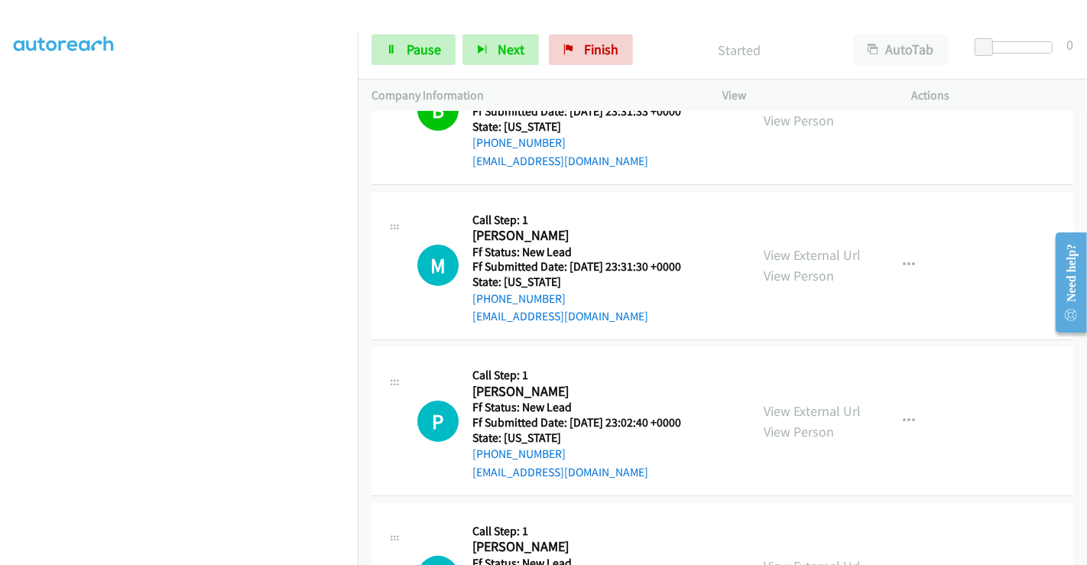
scroll to position [273, 0]
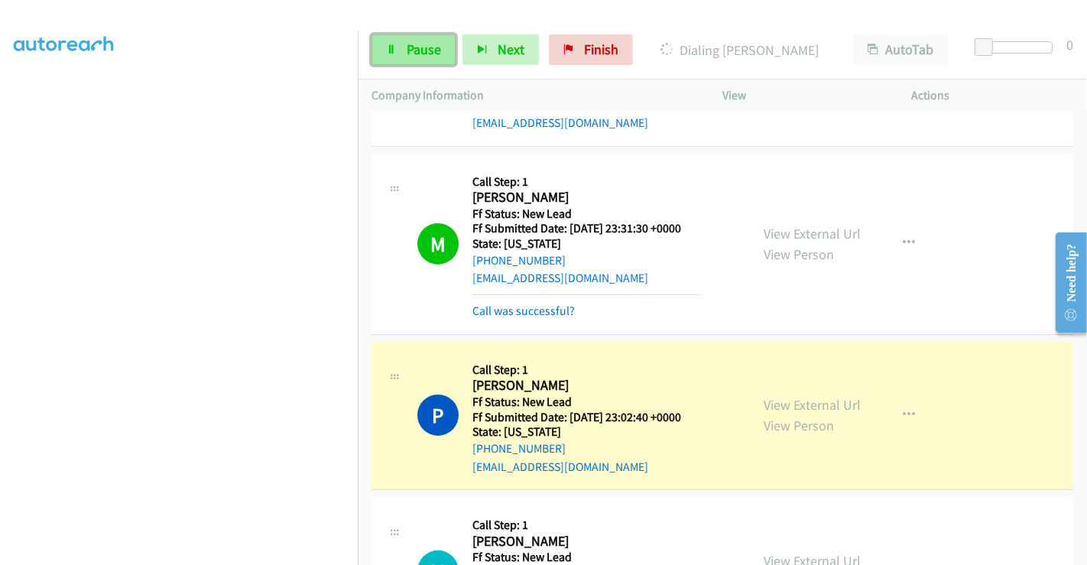
click at [421, 51] on span "Pause" at bounding box center [423, 49] width 34 height 18
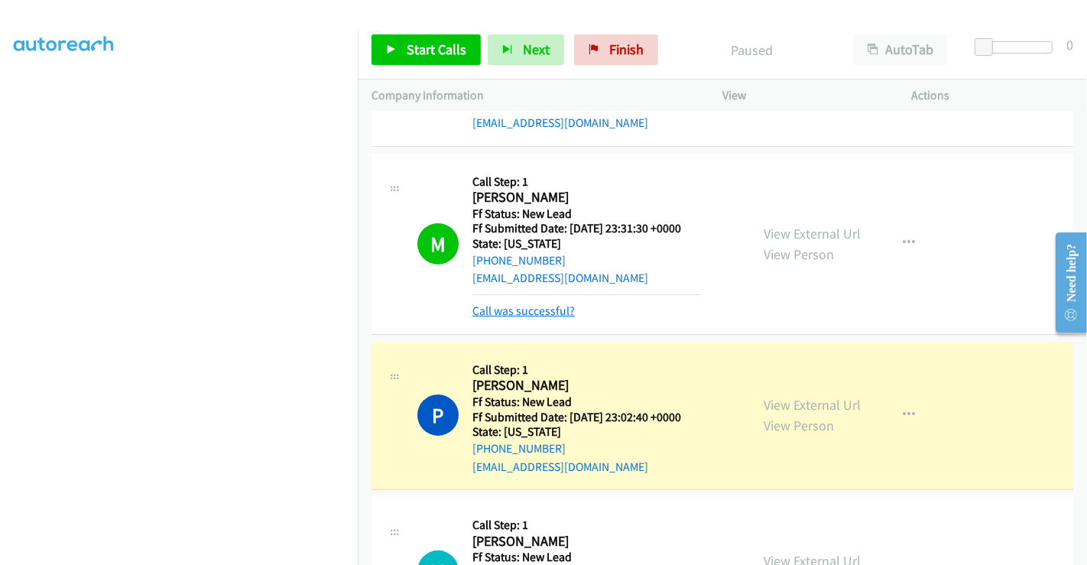
click at [533, 312] on link "Call was successful?" at bounding box center [523, 310] width 102 height 15
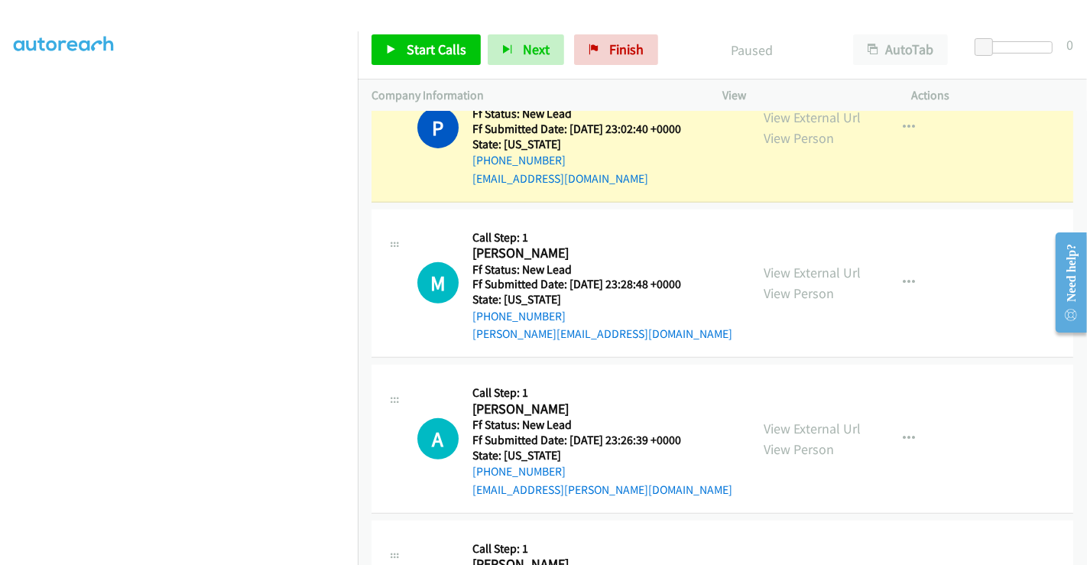
scroll to position [544, 0]
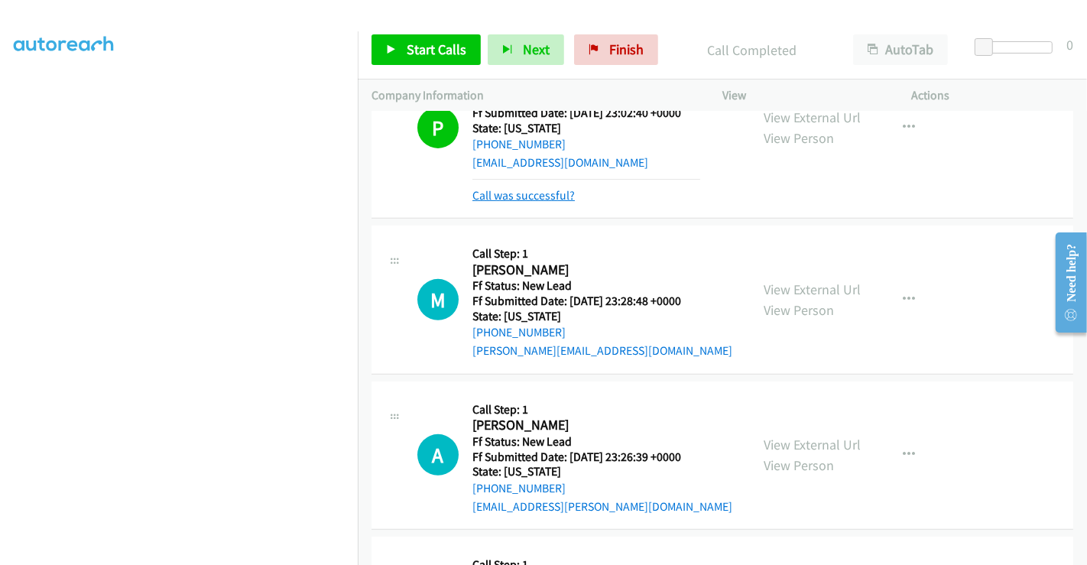
click at [519, 196] on link "Call was successful?" at bounding box center [523, 195] width 102 height 15
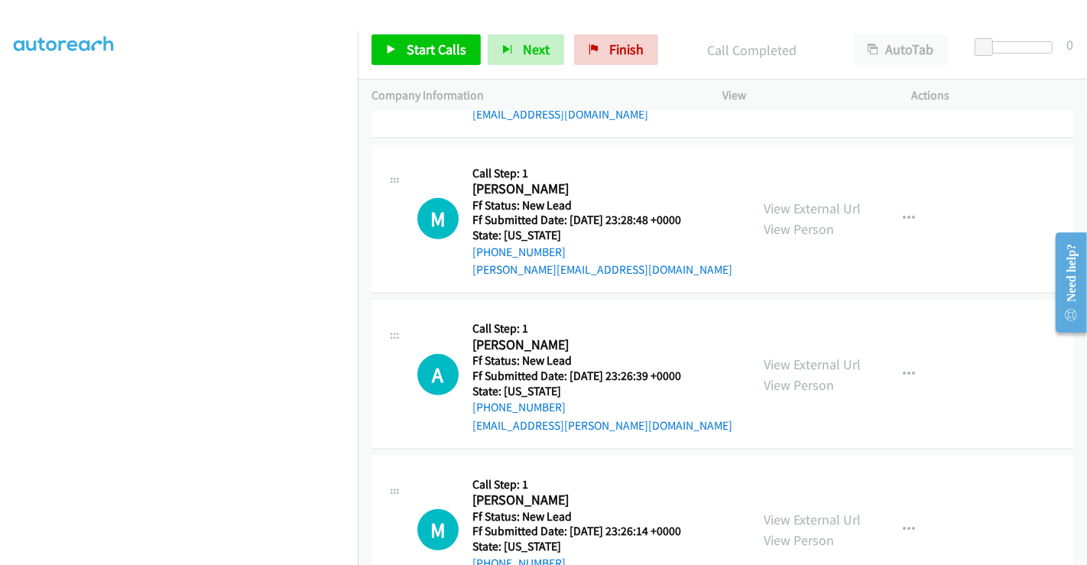
scroll to position [654, 0]
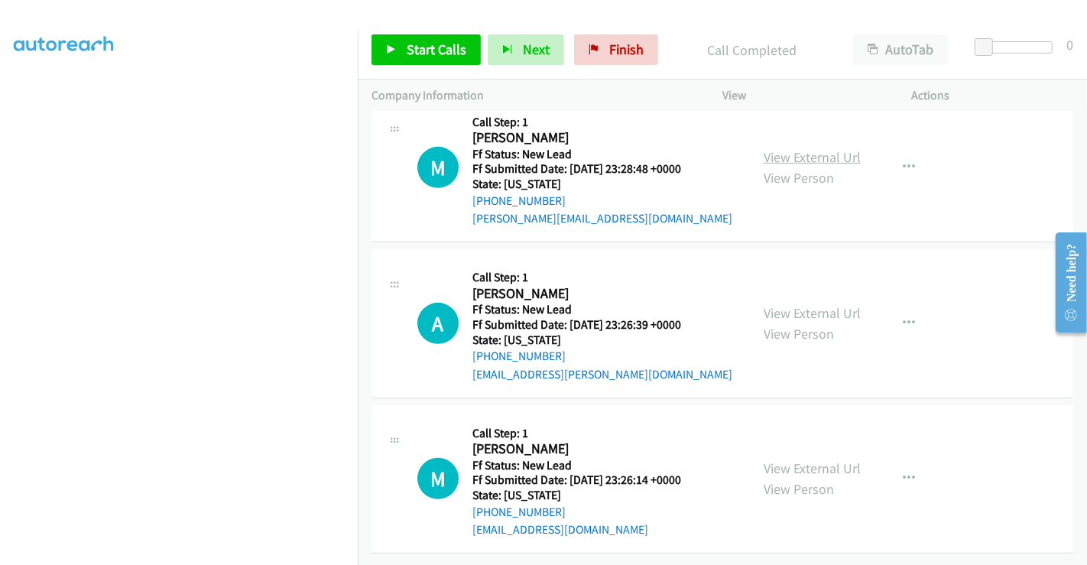
click at [790, 148] on link "View External Url" at bounding box center [811, 157] width 97 height 18
click at [785, 304] on link "View External Url" at bounding box center [811, 313] width 97 height 18
click at [811, 459] on link "View External Url" at bounding box center [811, 468] width 97 height 18
click at [426, 48] on span "Start Calls" at bounding box center [436, 49] width 60 height 18
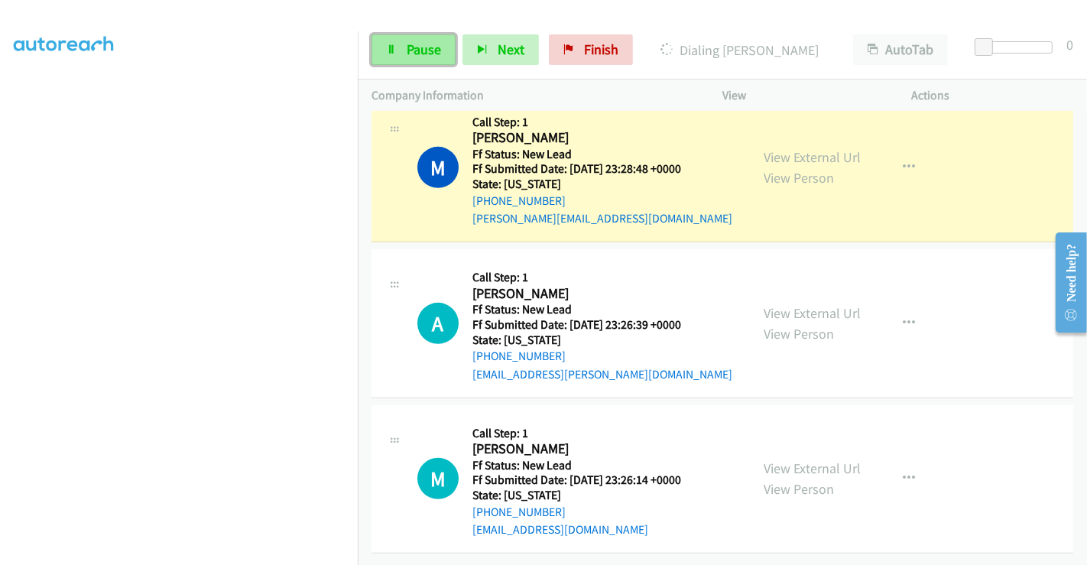
click at [421, 48] on span "Pause" at bounding box center [423, 49] width 34 height 18
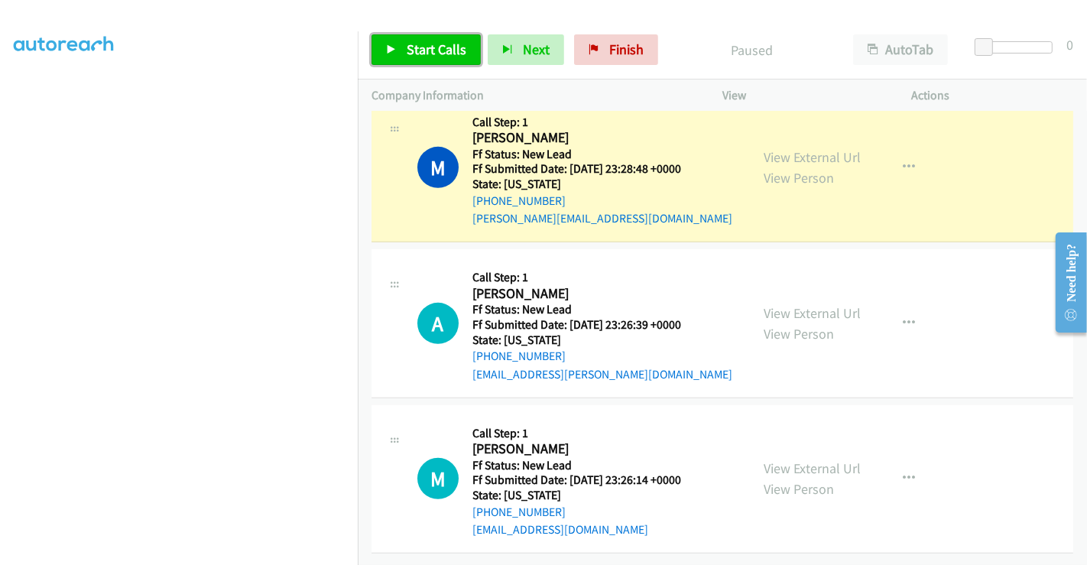
click at [439, 42] on span "Start Calls" at bounding box center [436, 49] width 60 height 18
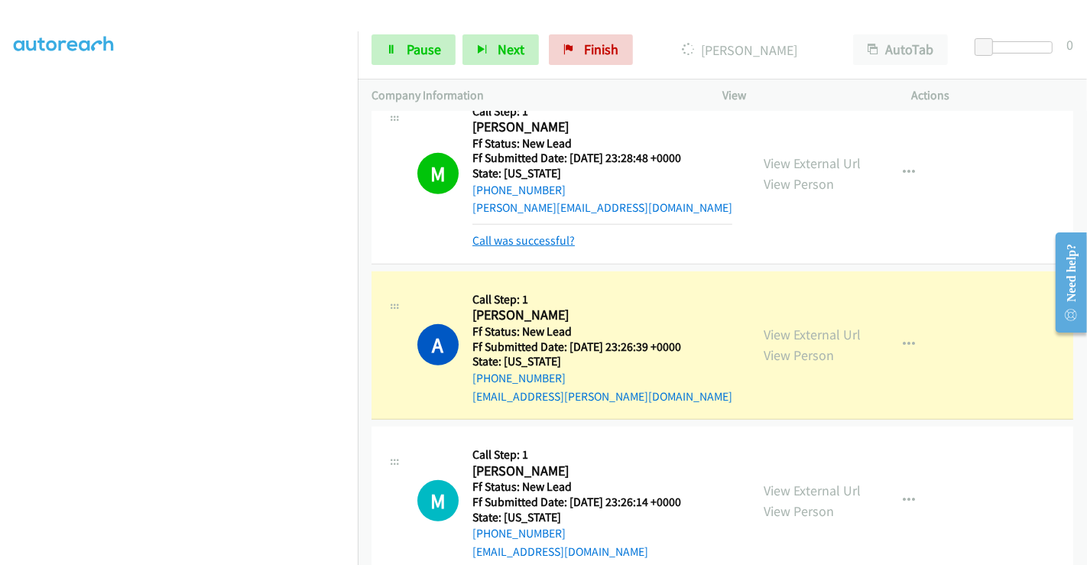
click at [558, 237] on link "Call was successful?" at bounding box center [523, 240] width 102 height 15
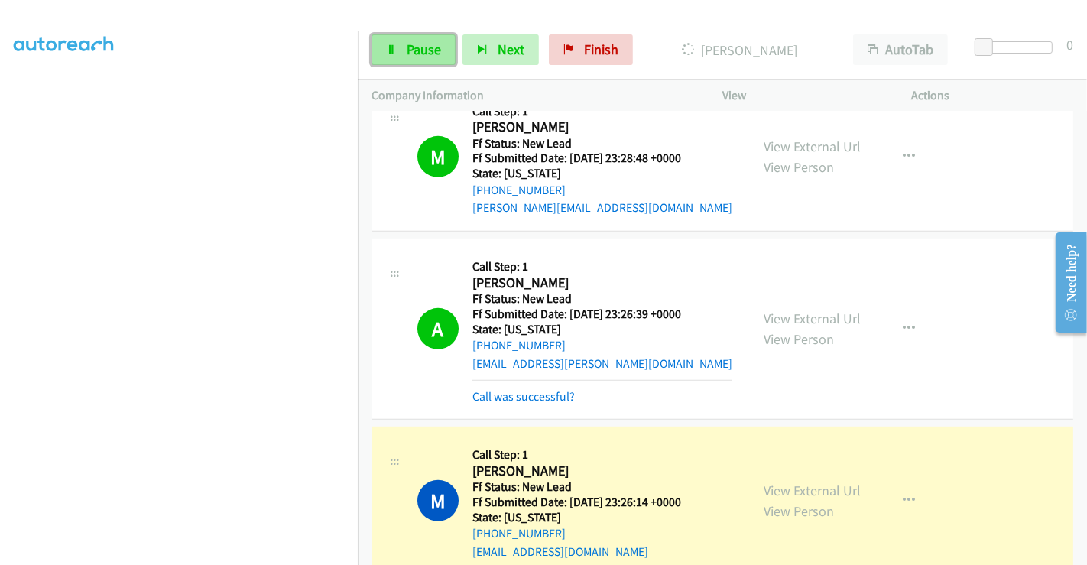
click at [415, 41] on span "Pause" at bounding box center [423, 49] width 34 height 18
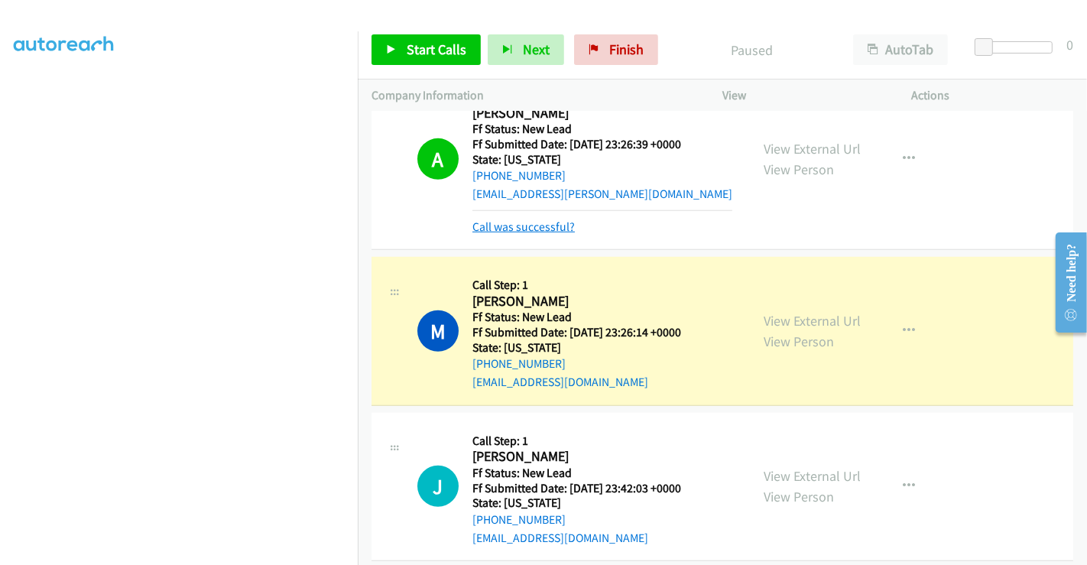
click at [550, 225] on link "Call was successful?" at bounding box center [523, 226] width 102 height 15
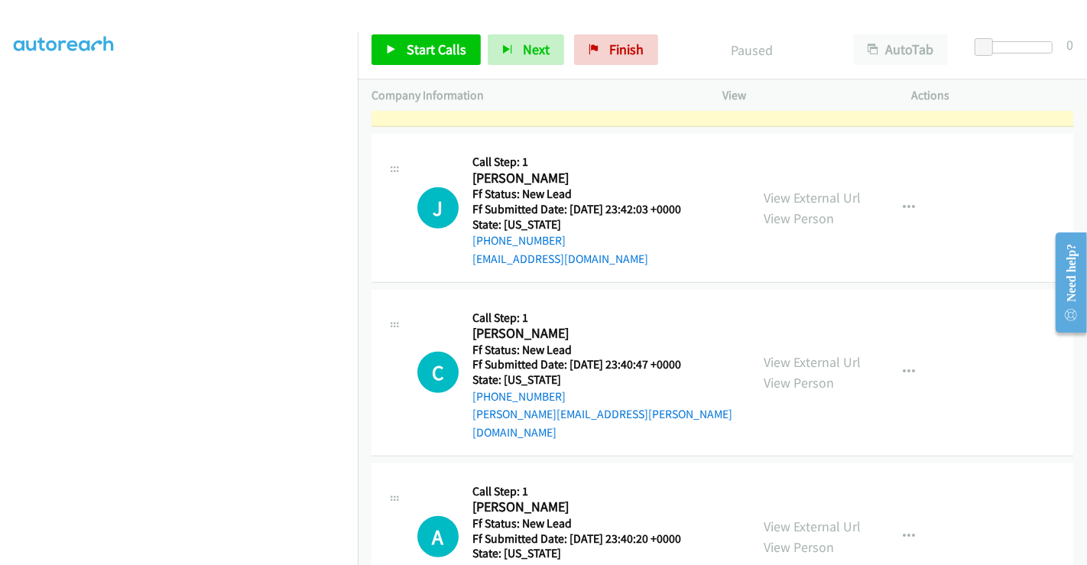
scroll to position [1119, 0]
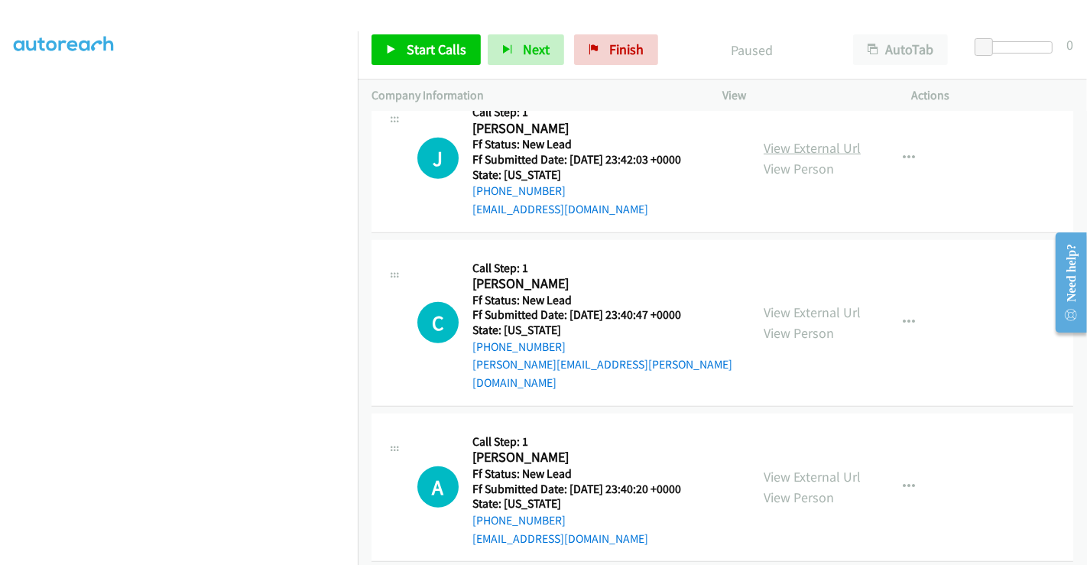
click at [805, 143] on link "View External Url" at bounding box center [811, 148] width 97 height 18
click at [803, 303] on link "View External Url" at bounding box center [811, 312] width 97 height 18
click at [785, 468] on link "View External Url" at bounding box center [811, 477] width 97 height 18
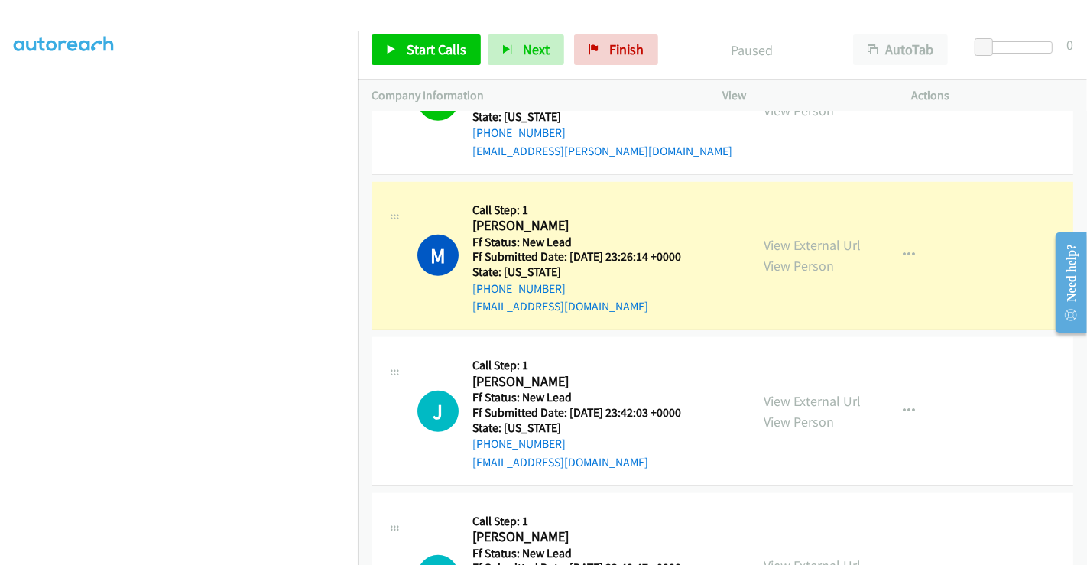
scroll to position [780, 0]
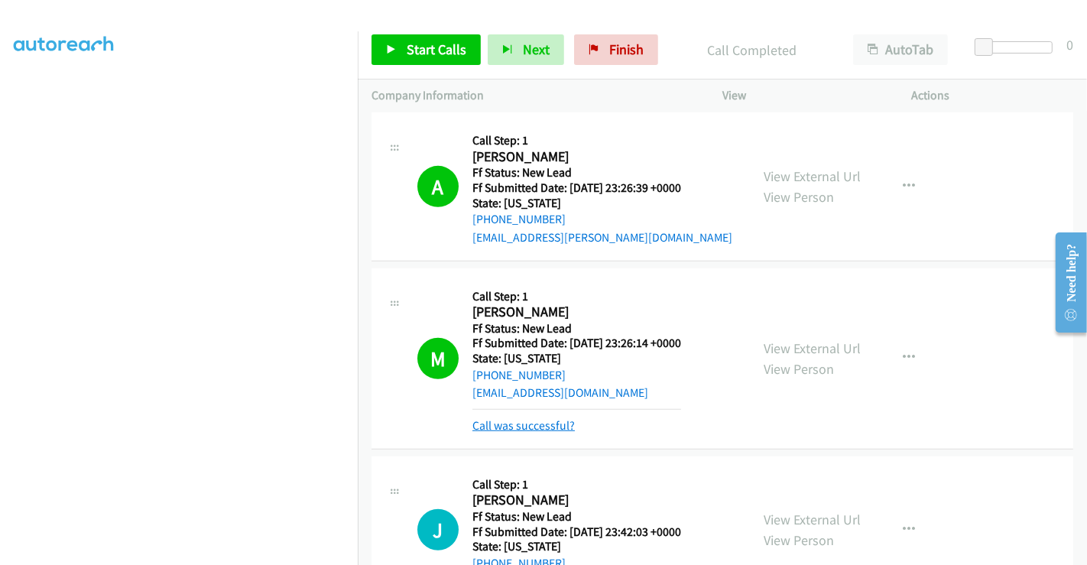
click at [517, 418] on link "Call was successful?" at bounding box center [523, 425] width 102 height 15
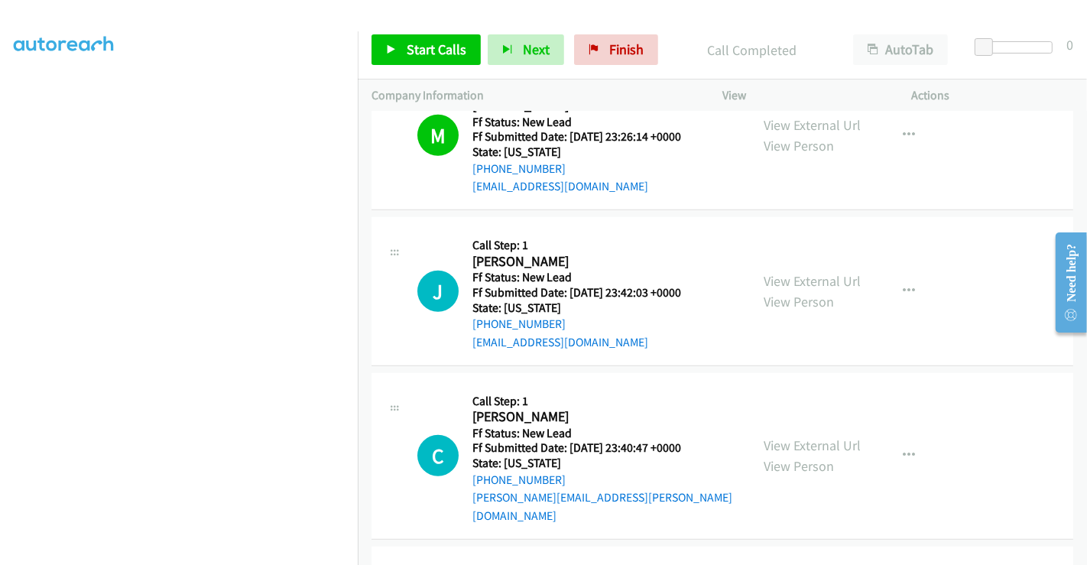
scroll to position [1119, 0]
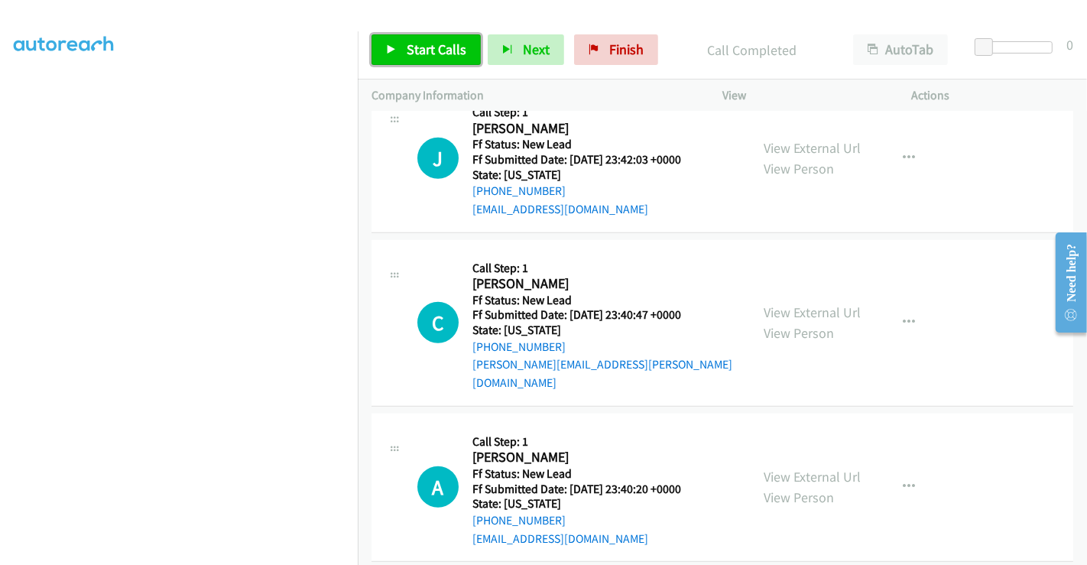
click at [403, 43] on link "Start Calls" at bounding box center [425, 49] width 109 height 31
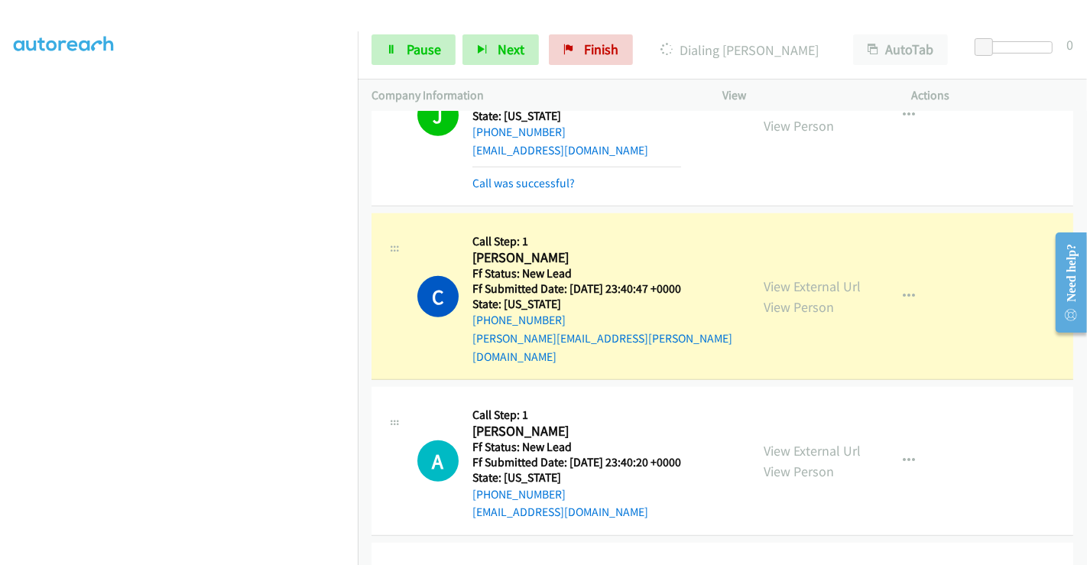
scroll to position [1205, 0]
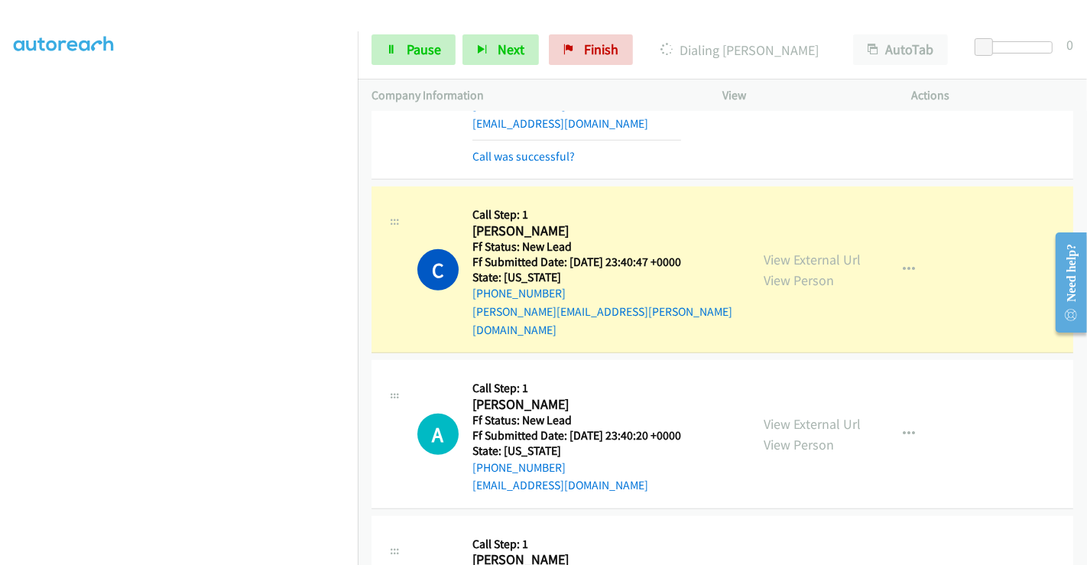
click at [497, 144] on mb0 "Call was successful?" at bounding box center [576, 153] width 209 height 26
click at [497, 152] on link "Call was successful?" at bounding box center [523, 156] width 102 height 15
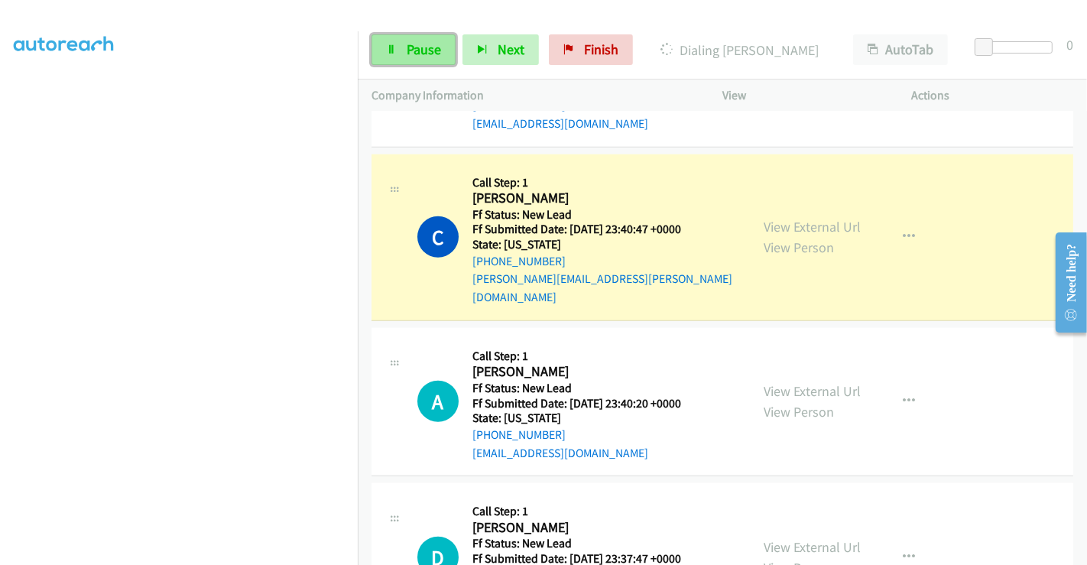
click at [406, 48] on span "Pause" at bounding box center [423, 49] width 34 height 18
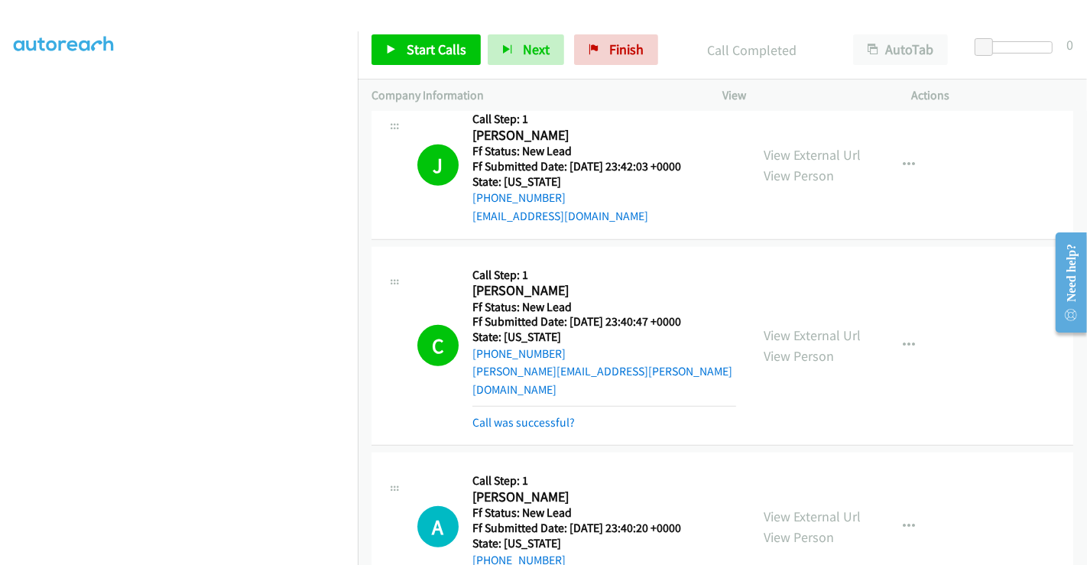
scroll to position [1119, 0]
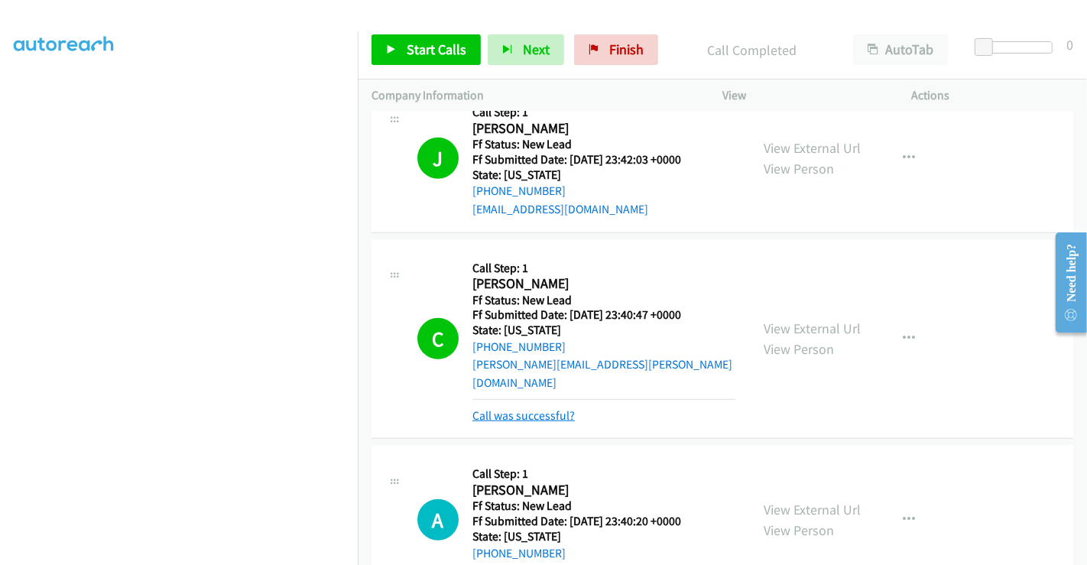
click at [508, 408] on link "Call was successful?" at bounding box center [523, 415] width 102 height 15
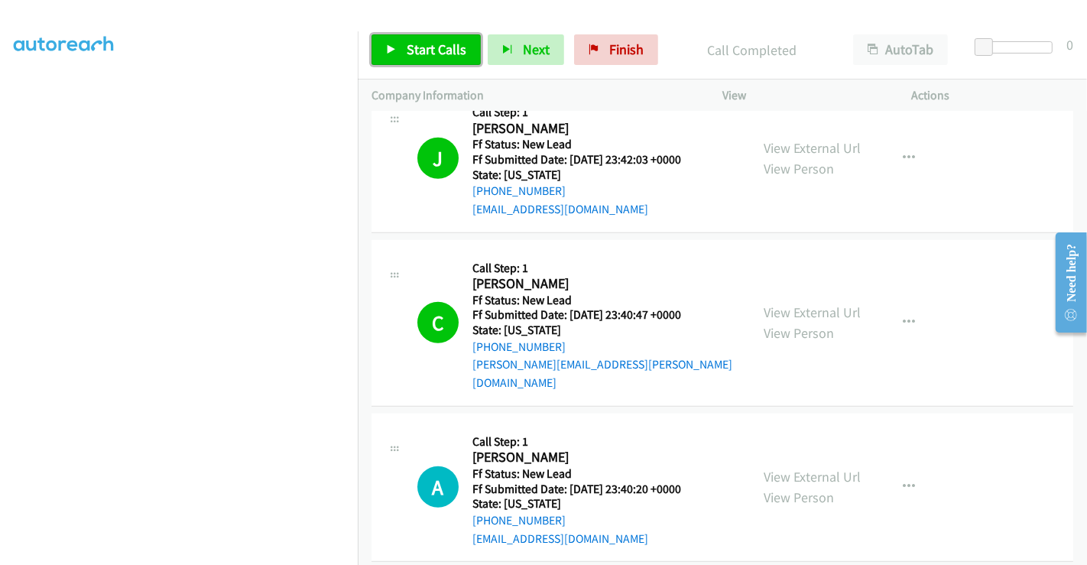
click at [428, 42] on span "Start Calls" at bounding box center [436, 49] width 60 height 18
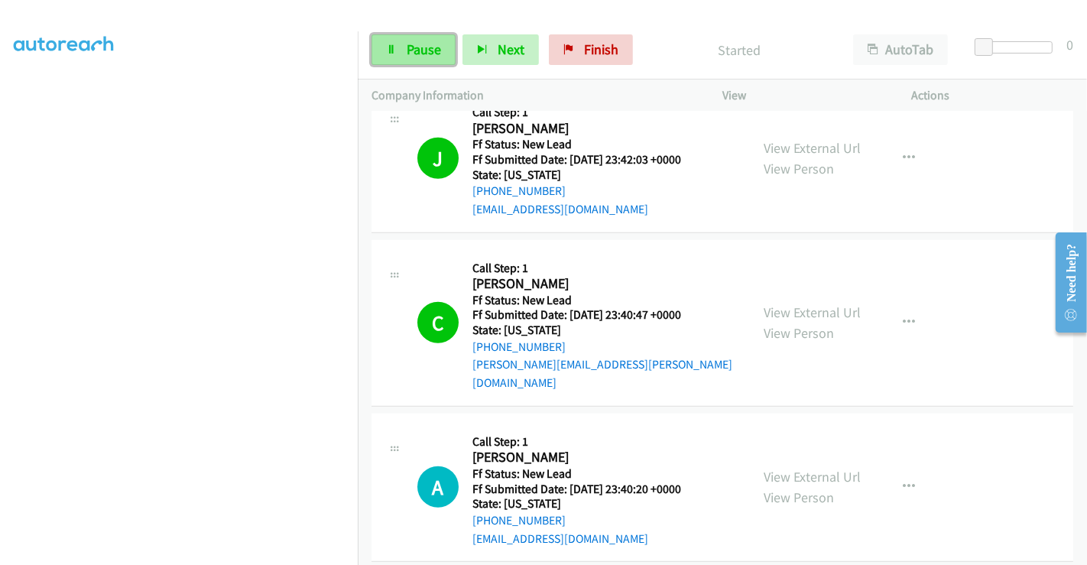
click at [425, 47] on span "Pause" at bounding box center [423, 49] width 34 height 18
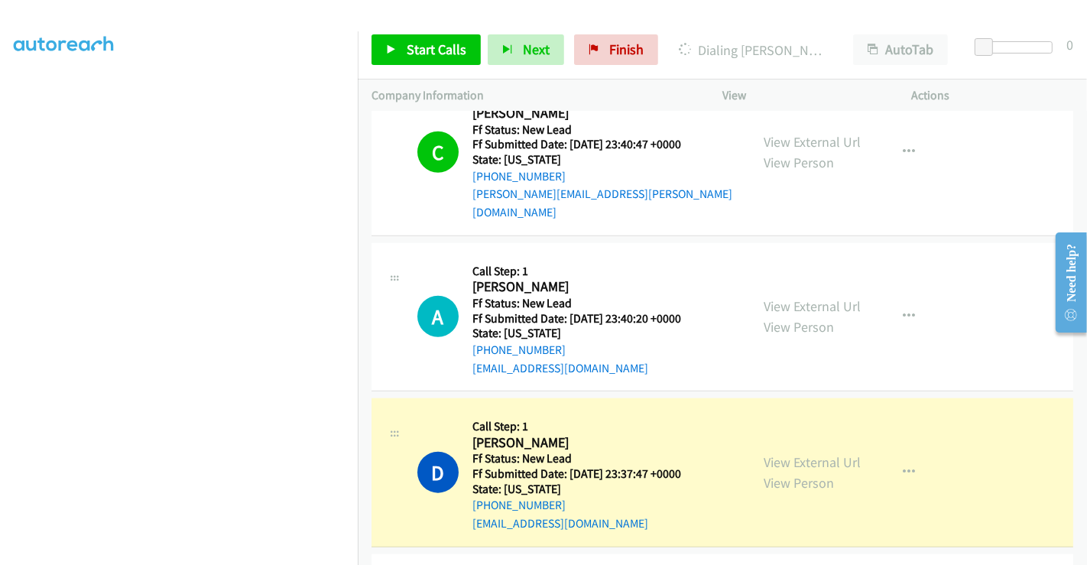
scroll to position [1375, 0]
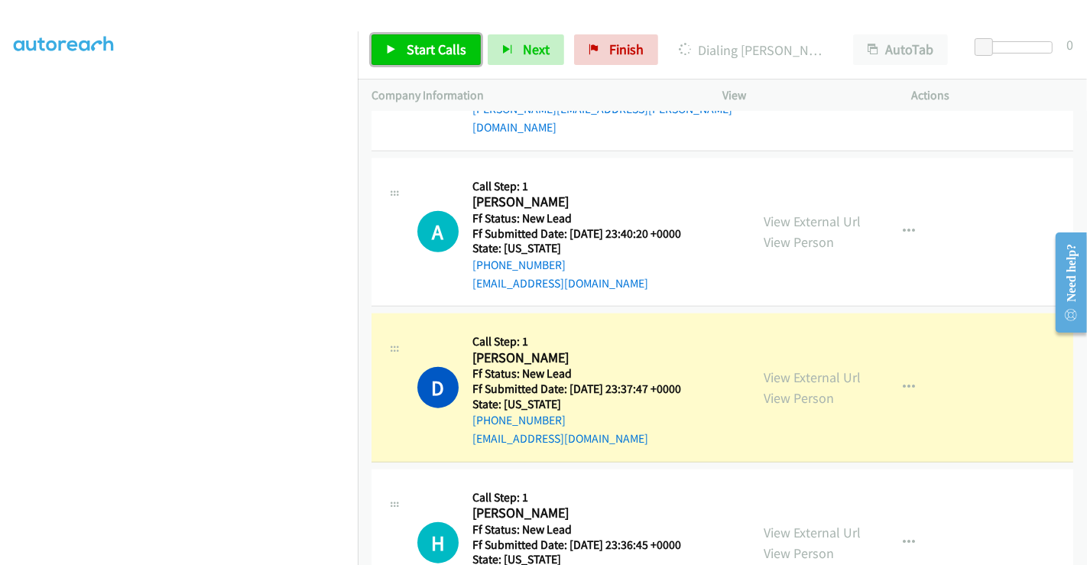
click at [431, 55] on span "Start Calls" at bounding box center [436, 49] width 60 height 18
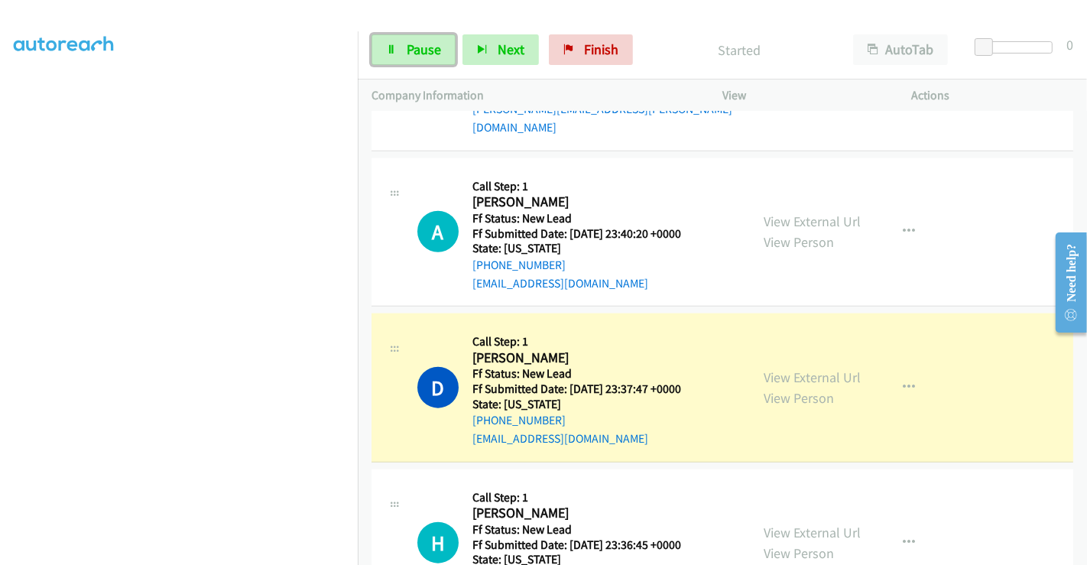
click at [431, 55] on span "Pause" at bounding box center [423, 49] width 34 height 18
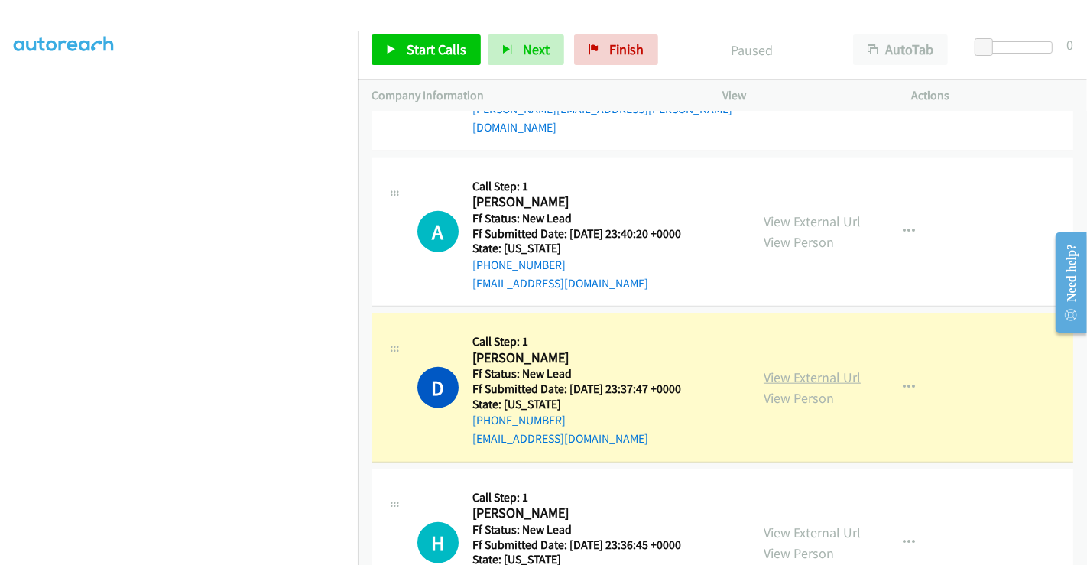
click at [811, 368] on link "View External Url" at bounding box center [811, 377] width 97 height 18
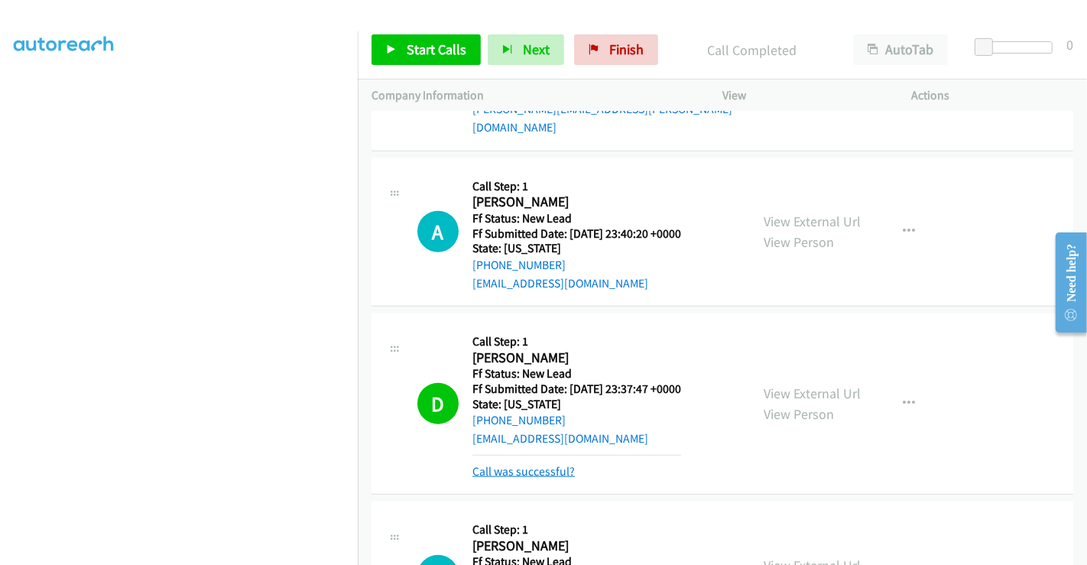
click at [543, 464] on link "Call was successful?" at bounding box center [523, 471] width 102 height 15
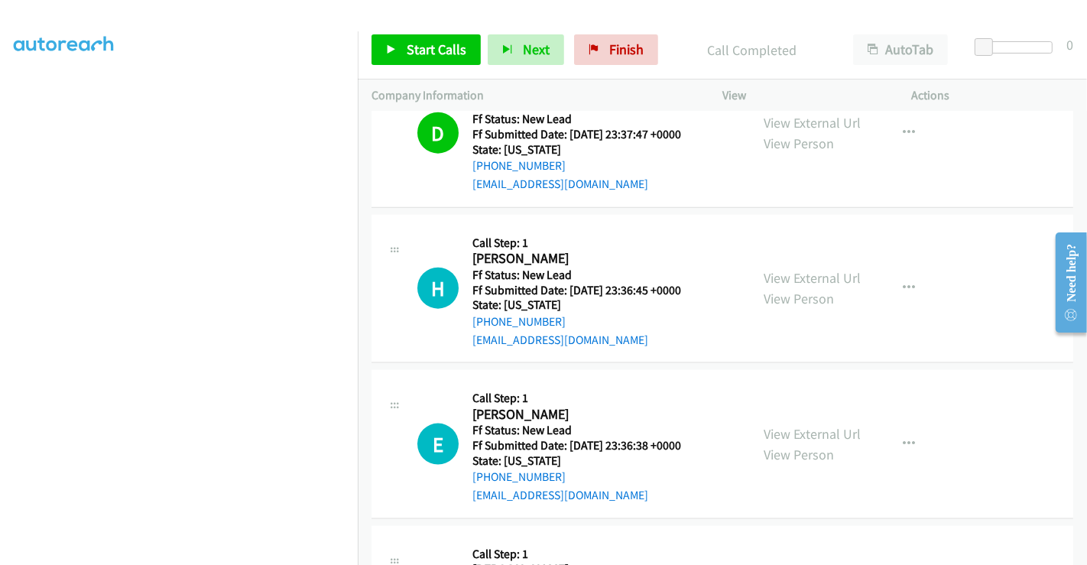
scroll to position [1741, 0]
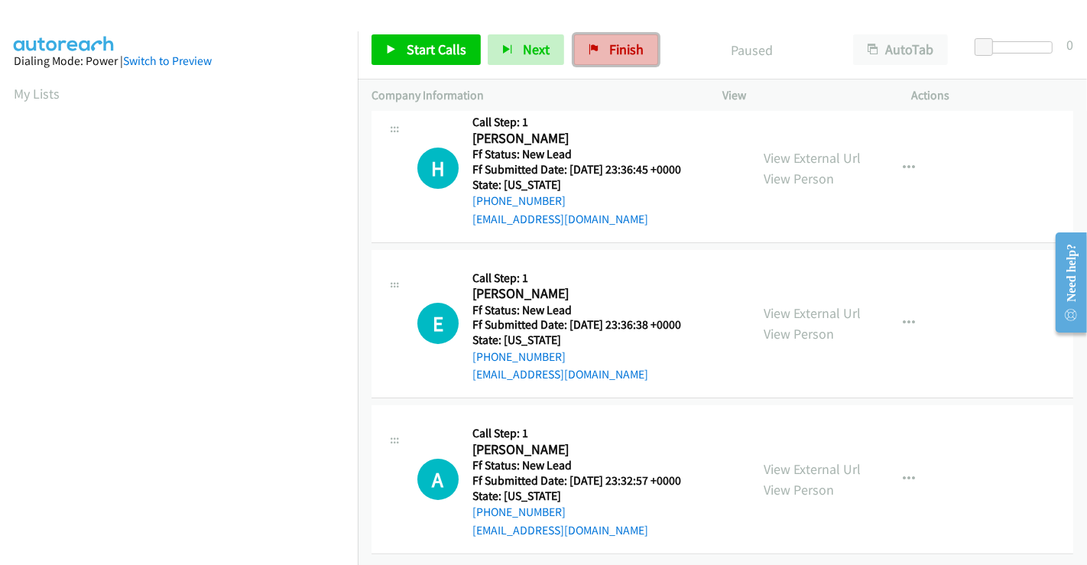
click at [611, 44] on span "Finish" at bounding box center [626, 49] width 34 height 18
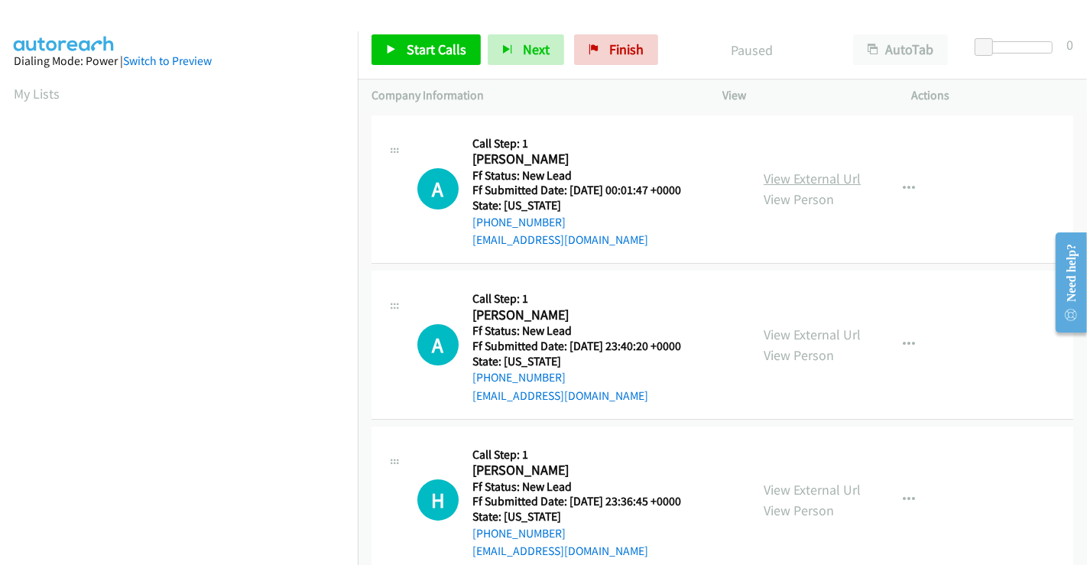
click at [794, 172] on link "View External Url" at bounding box center [811, 179] width 97 height 18
click at [434, 49] on span "Start Calls" at bounding box center [436, 49] width 60 height 18
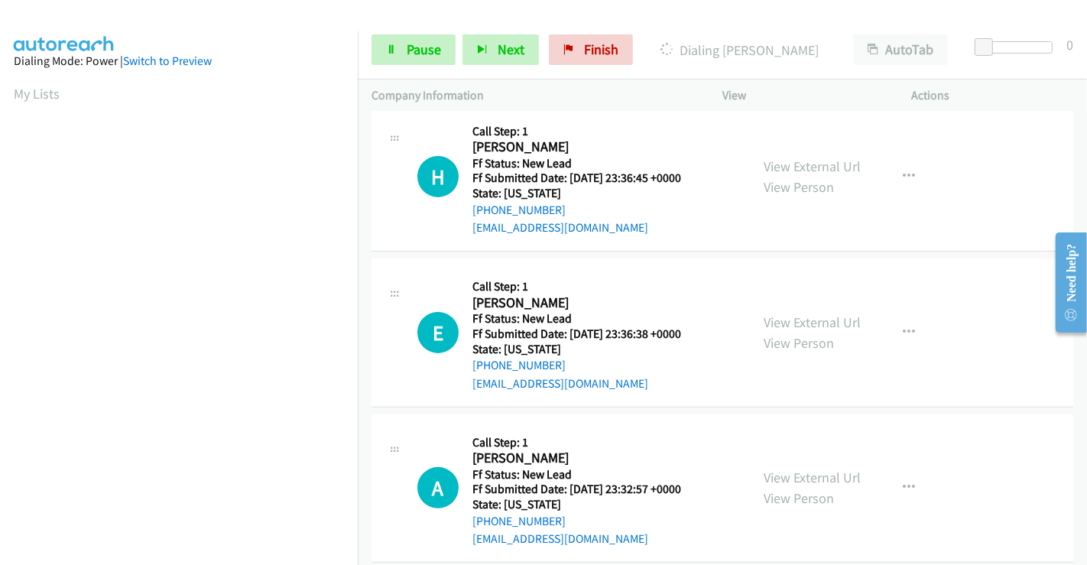
scroll to position [339, 0]
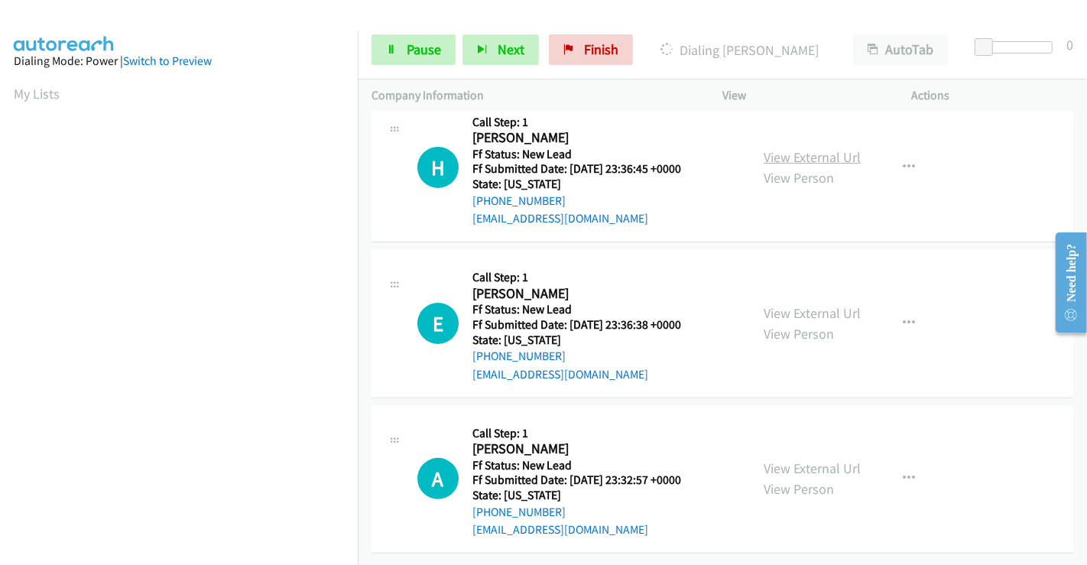
click at [788, 150] on link "View External Url" at bounding box center [811, 157] width 97 height 18
click at [795, 304] on link "View External Url" at bounding box center [811, 313] width 97 height 18
click at [803, 459] on link "View External Url" at bounding box center [811, 468] width 97 height 18
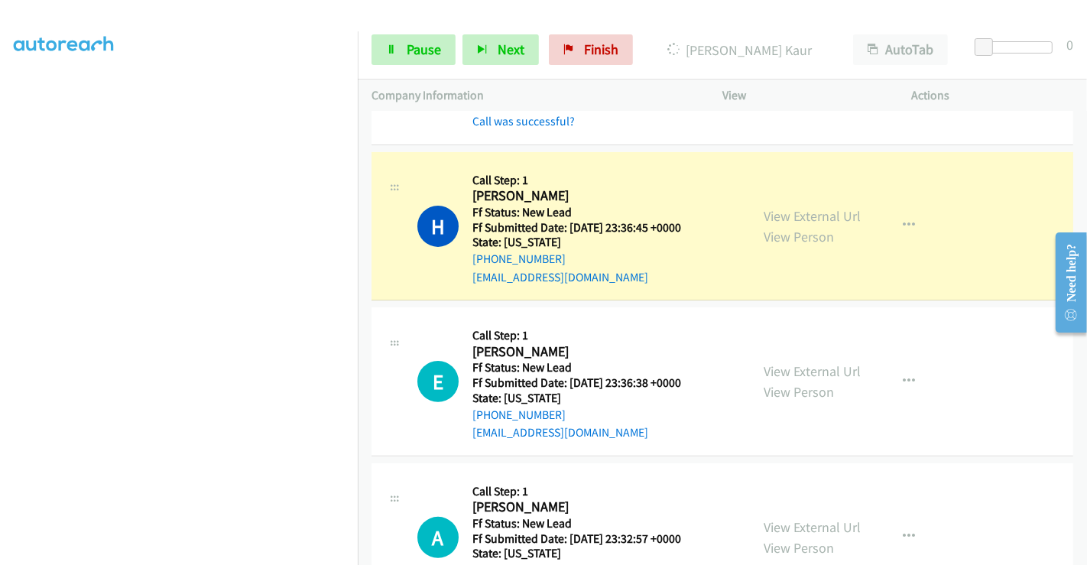
scroll to position [404, 0]
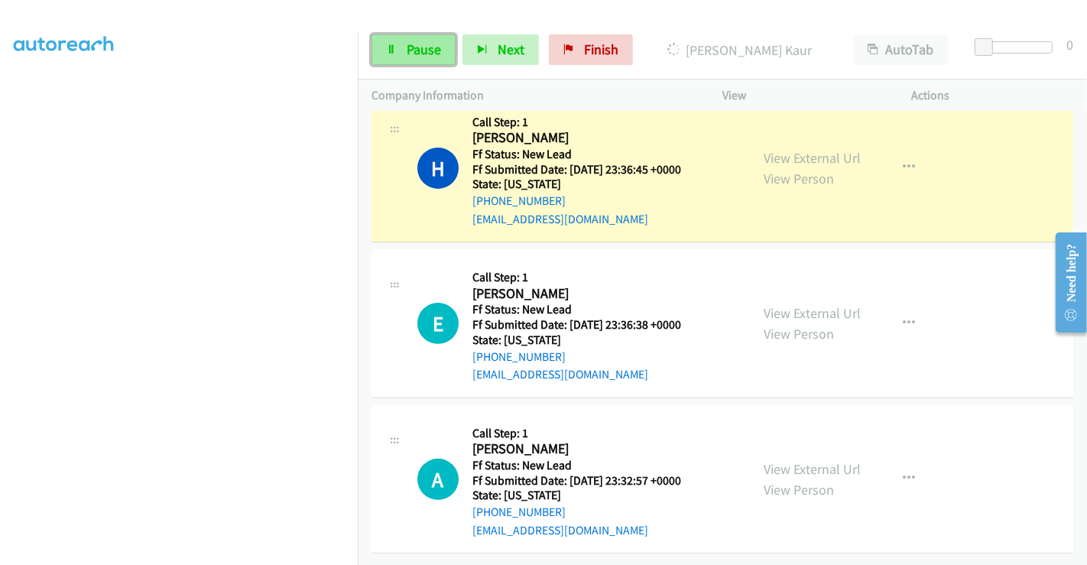
click at [410, 60] on link "Pause" at bounding box center [413, 49] width 84 height 31
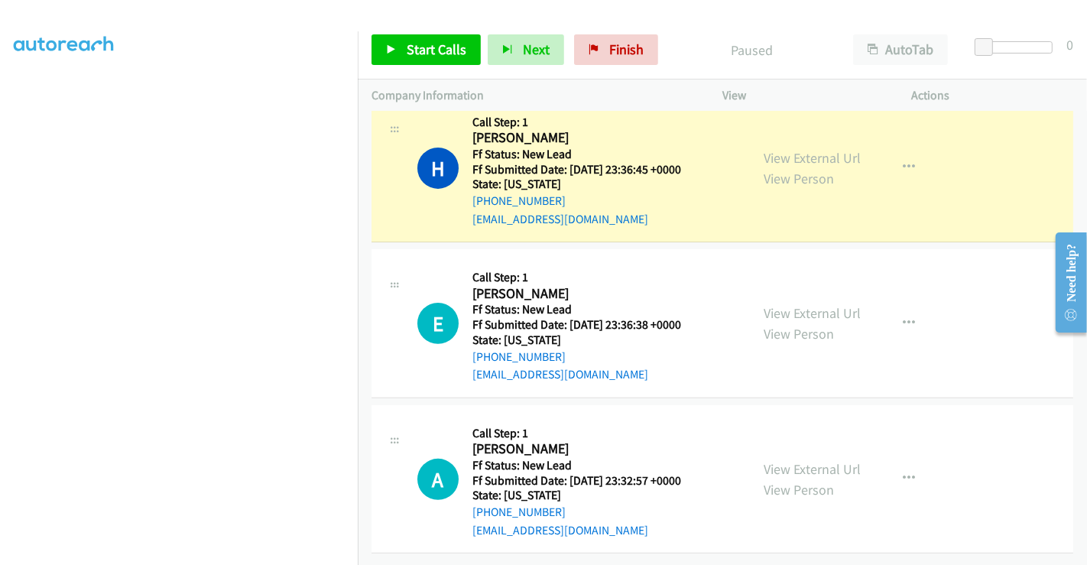
scroll to position [408, 0]
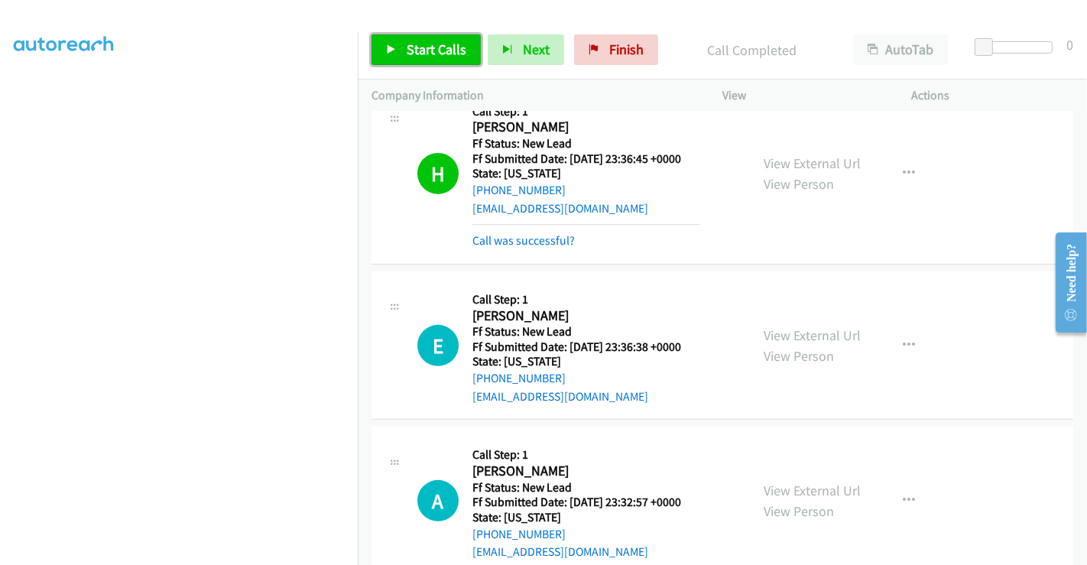
click at [448, 49] on span "Start Calls" at bounding box center [436, 49] width 60 height 18
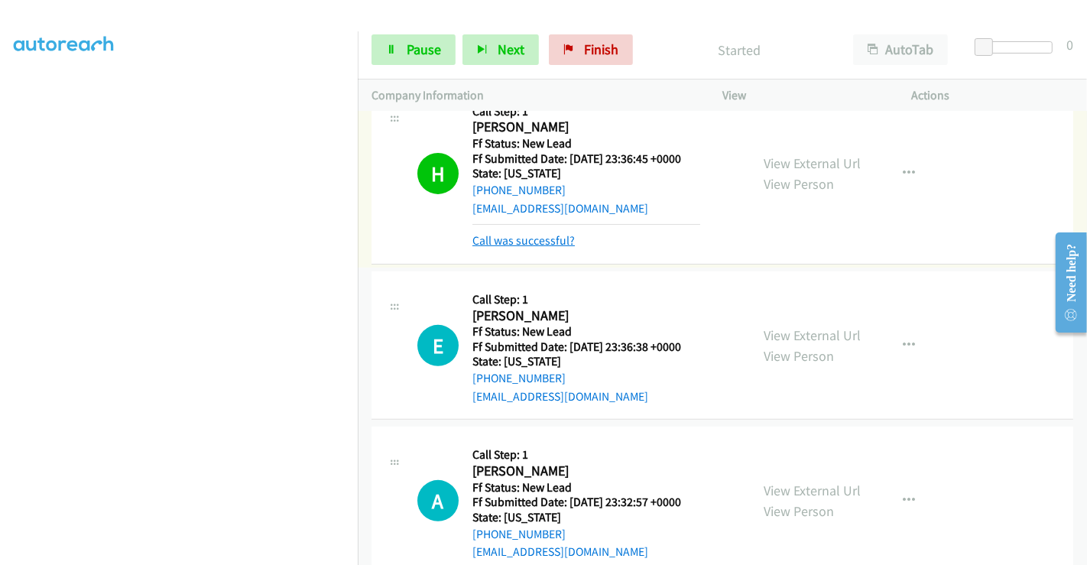
click at [546, 235] on link "Call was successful?" at bounding box center [523, 240] width 102 height 15
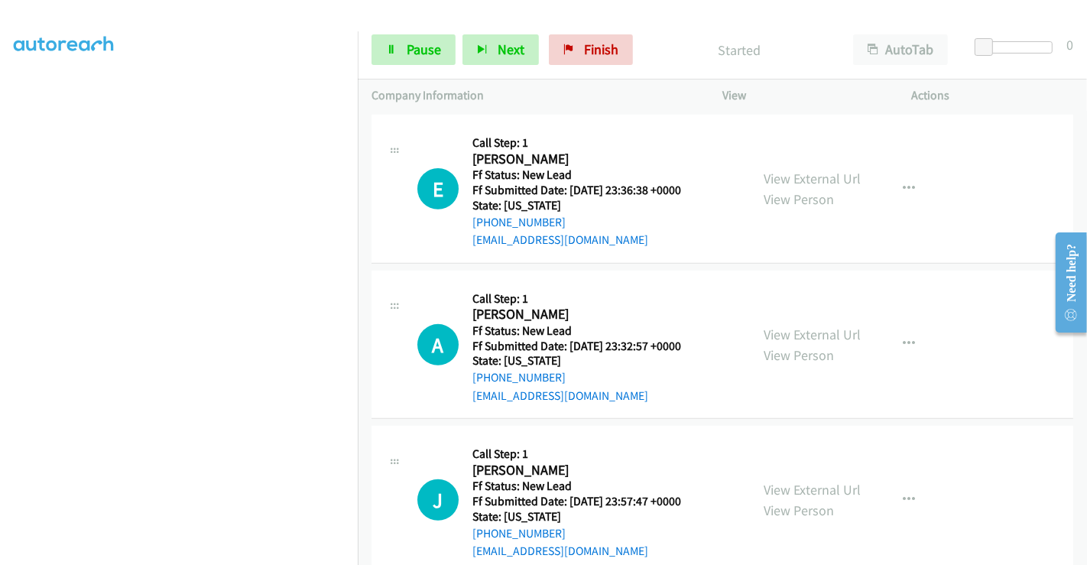
scroll to position [546, 0]
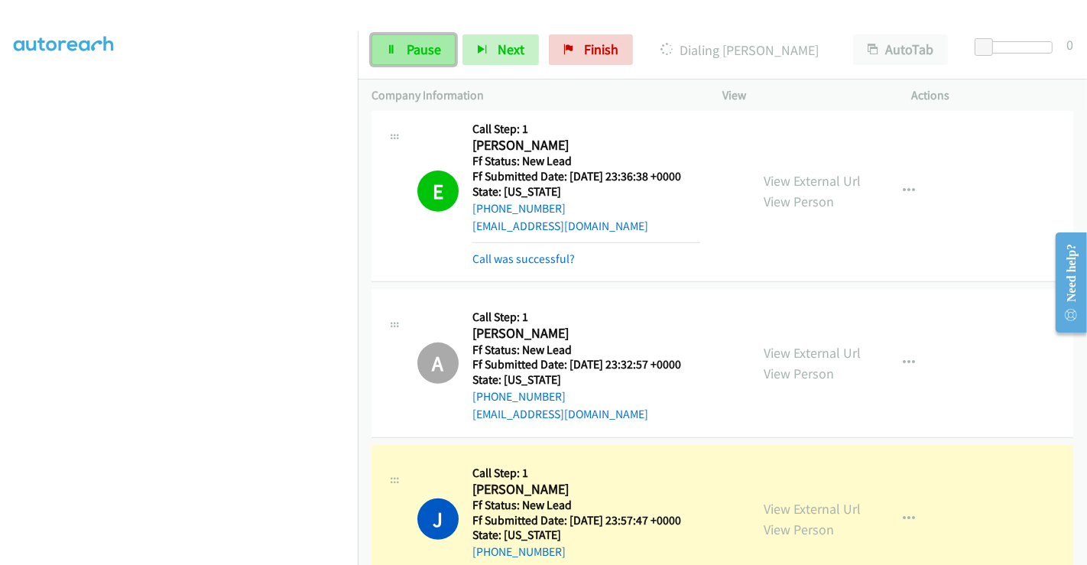
click at [423, 51] on span "Pause" at bounding box center [423, 49] width 34 height 18
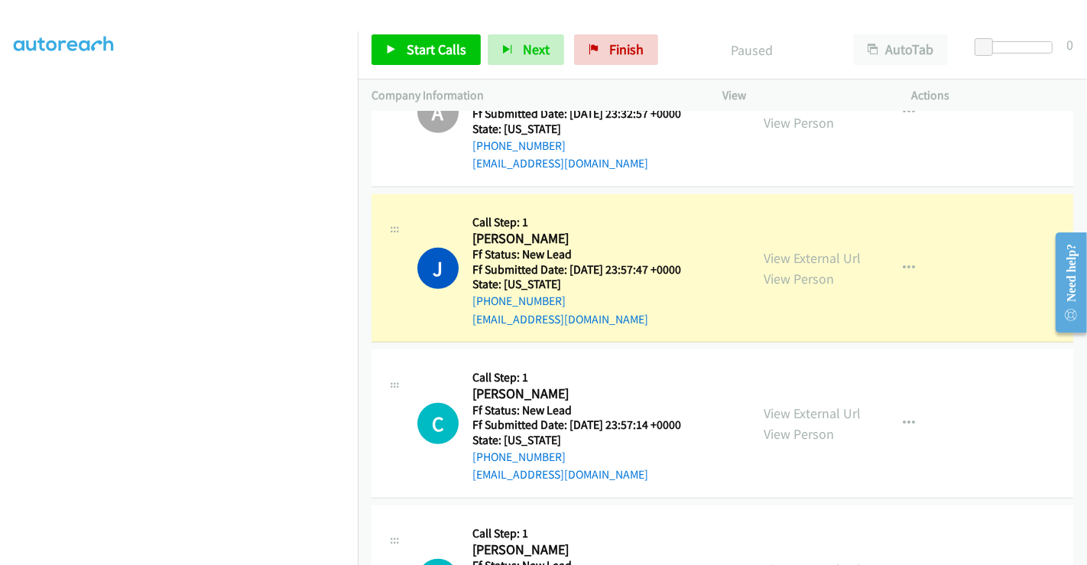
scroll to position [800, 0]
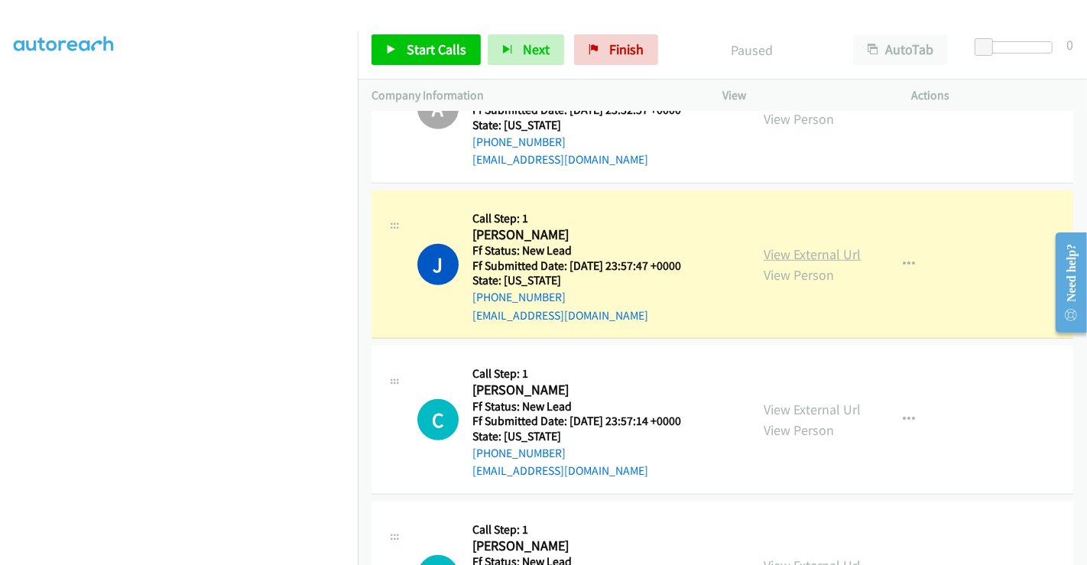
click at [788, 250] on link "View External Url" at bounding box center [811, 254] width 97 height 18
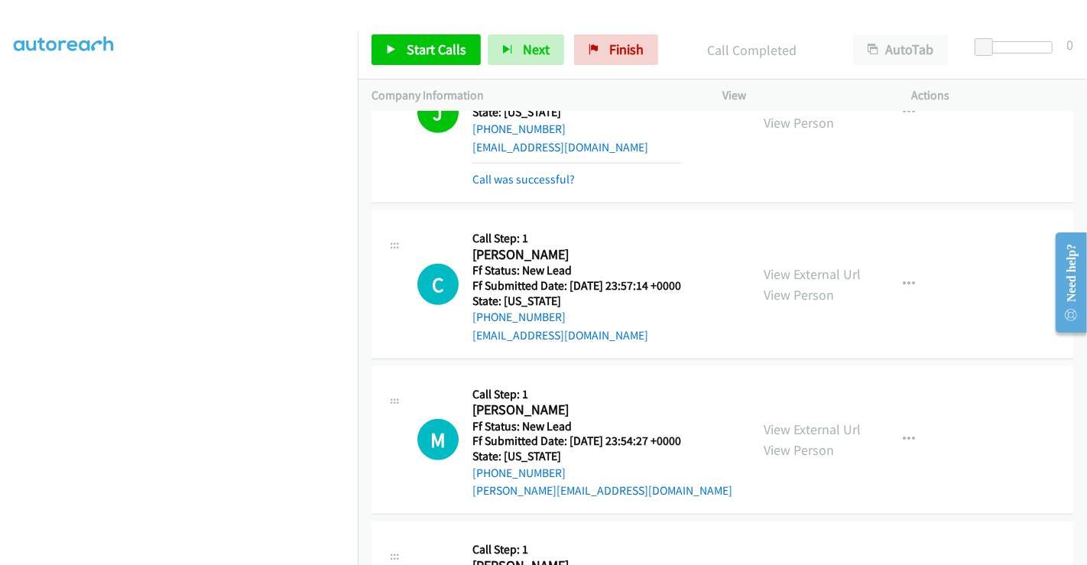
scroll to position [885, 0]
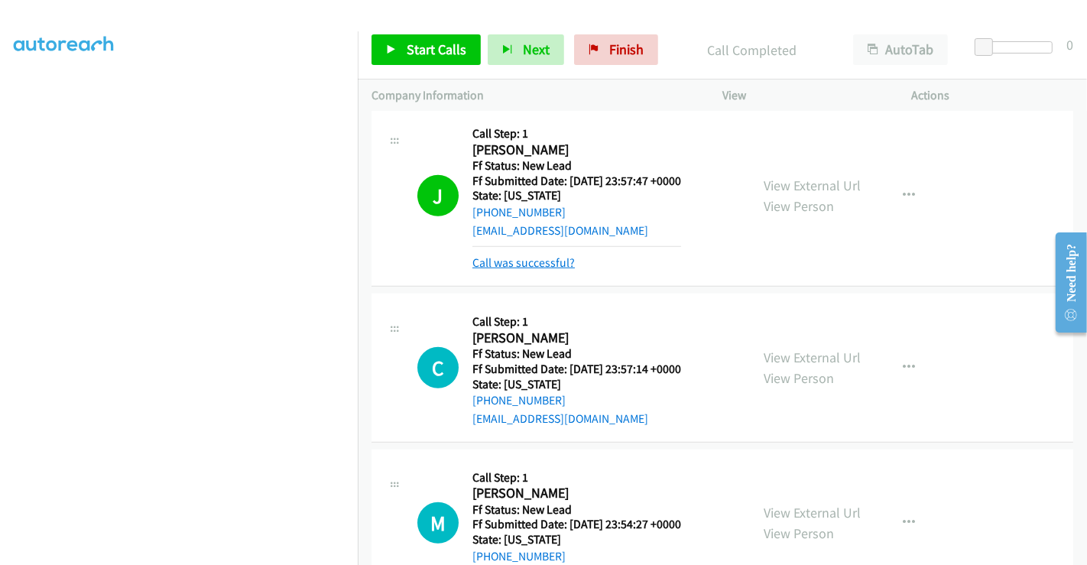
click at [521, 264] on link "Call was successful?" at bounding box center [523, 262] width 102 height 15
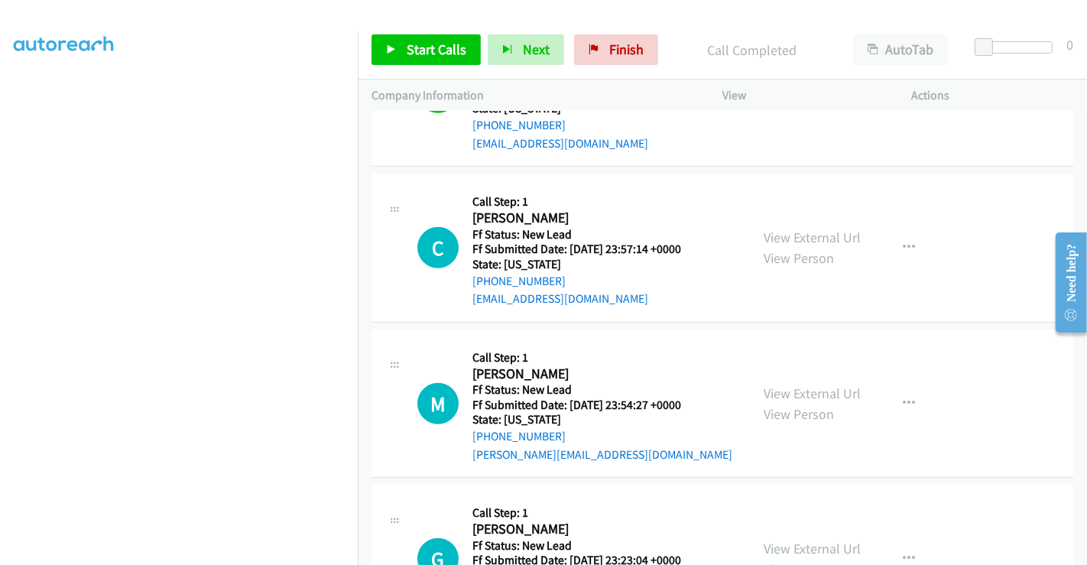
scroll to position [1054, 0]
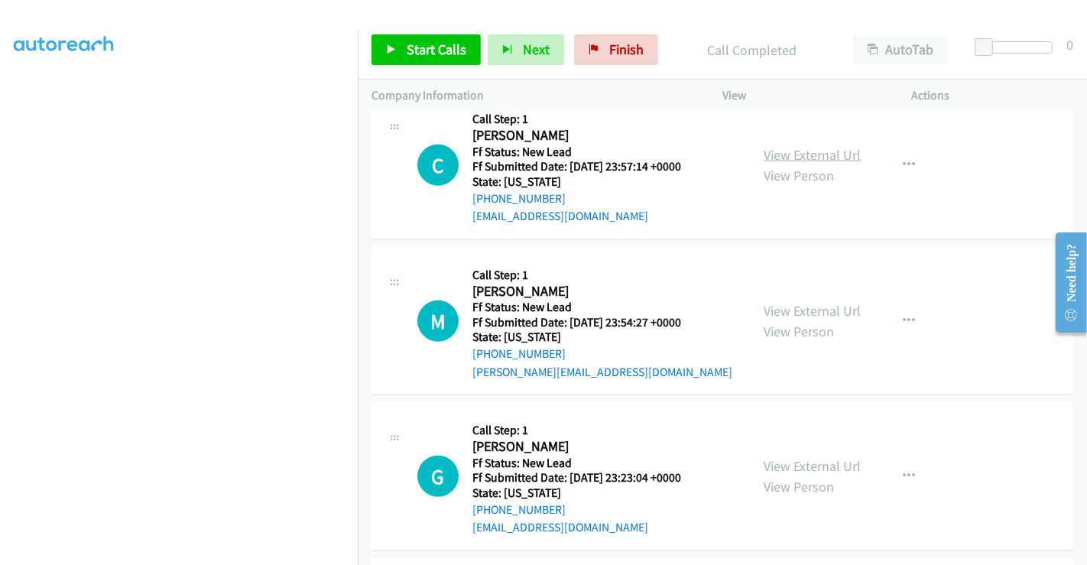
click at [788, 154] on link "View External Url" at bounding box center [811, 155] width 97 height 18
click at [785, 302] on link "View External Url" at bounding box center [811, 311] width 97 height 18
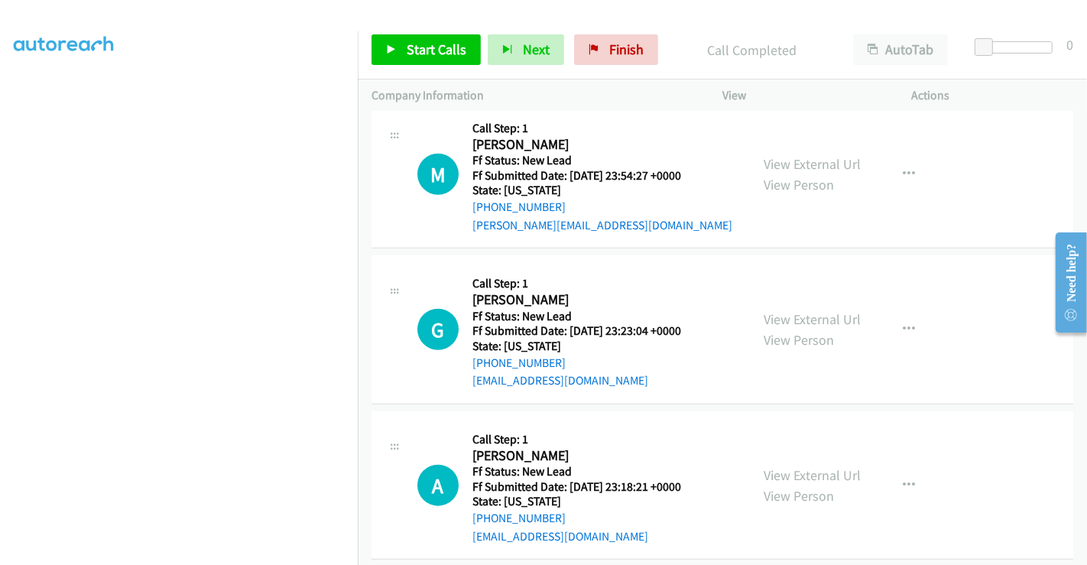
scroll to position [1216, 0]
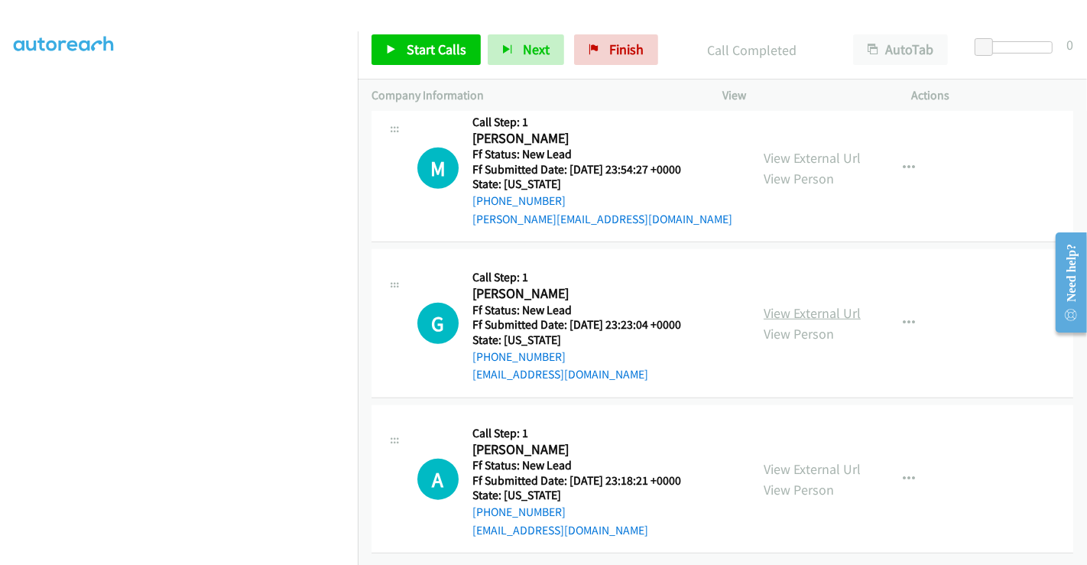
click at [795, 304] on link "View External Url" at bounding box center [811, 313] width 97 height 18
click at [814, 460] on link "View External Url" at bounding box center [811, 469] width 97 height 18
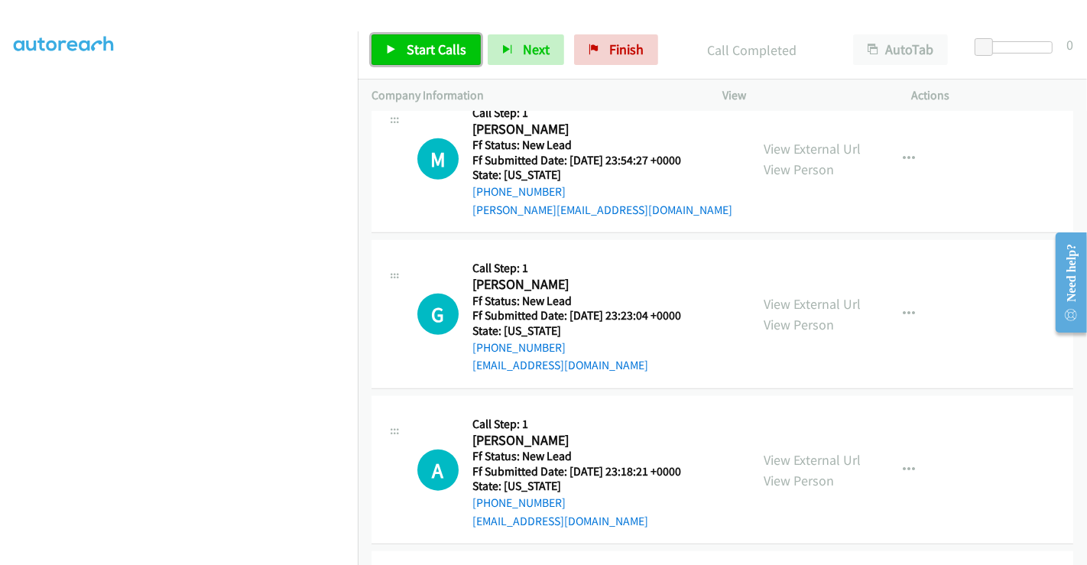
click at [432, 55] on span "Start Calls" at bounding box center [436, 49] width 60 height 18
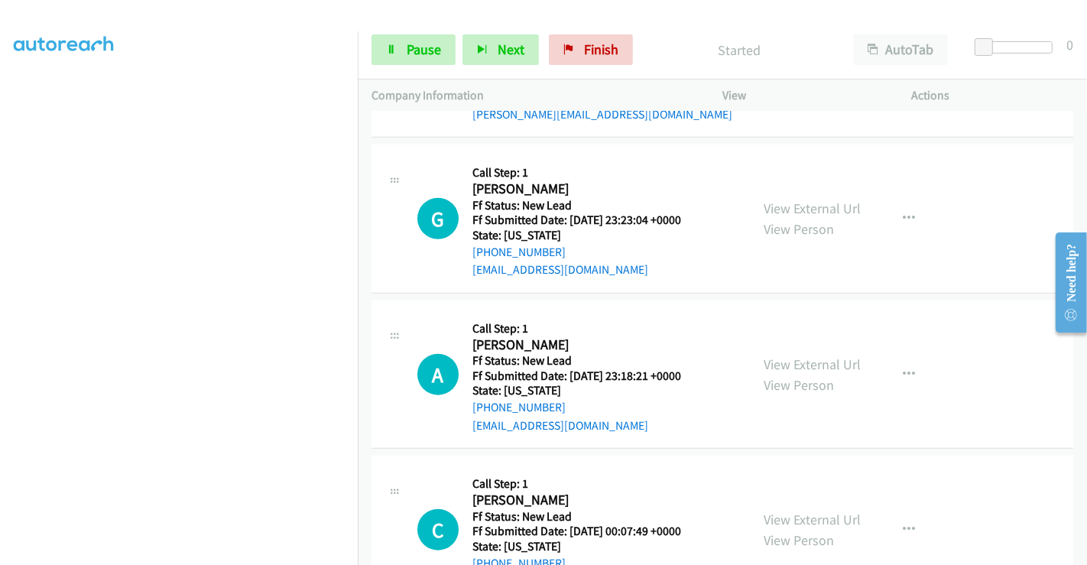
scroll to position [1372, 0]
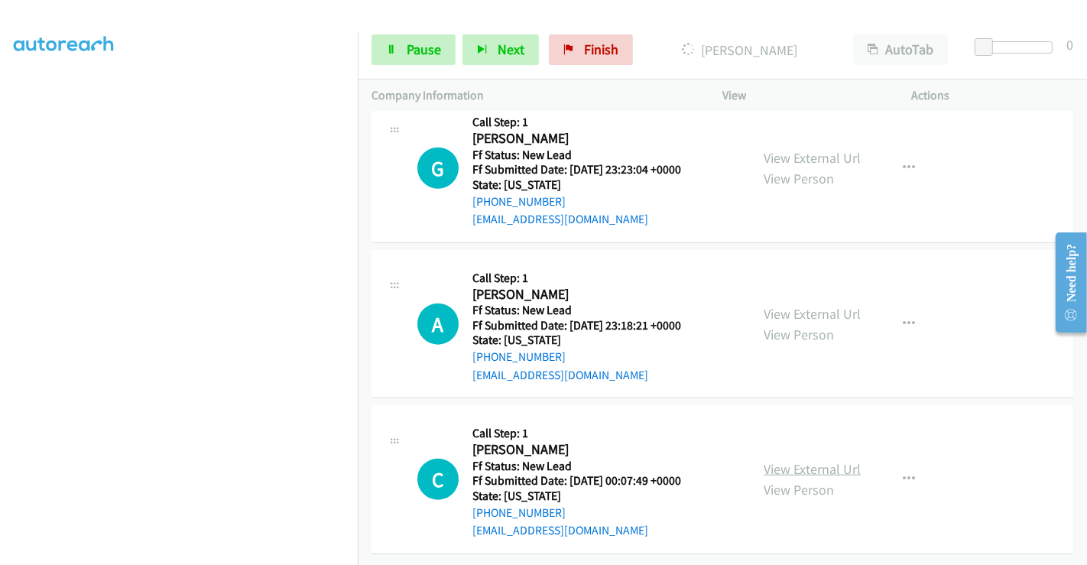
click at [792, 462] on link "View External Url" at bounding box center [811, 469] width 97 height 18
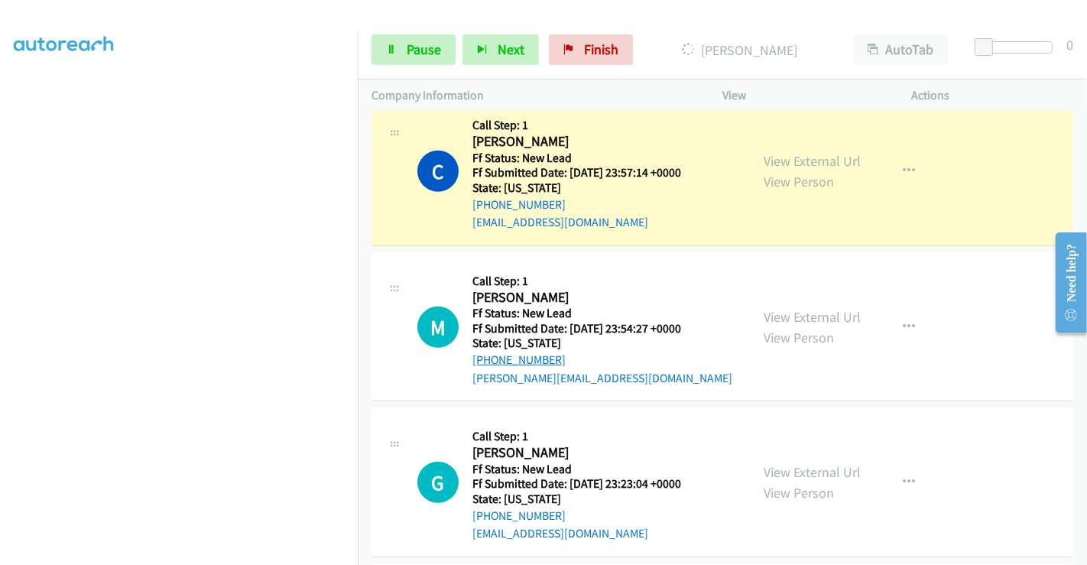
scroll to position [1032, 0]
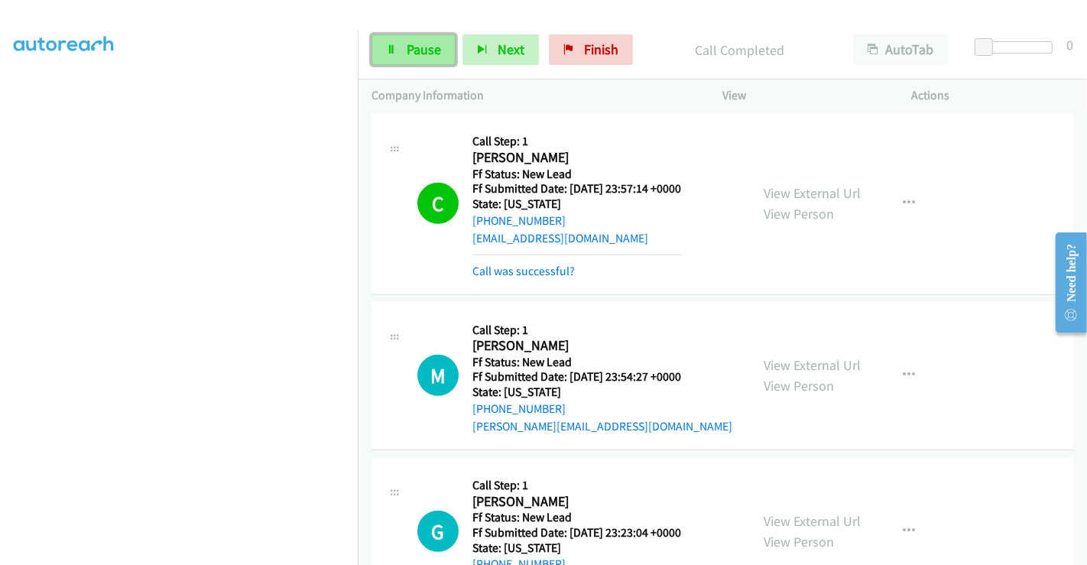
click at [407, 51] on span "Pause" at bounding box center [423, 49] width 34 height 18
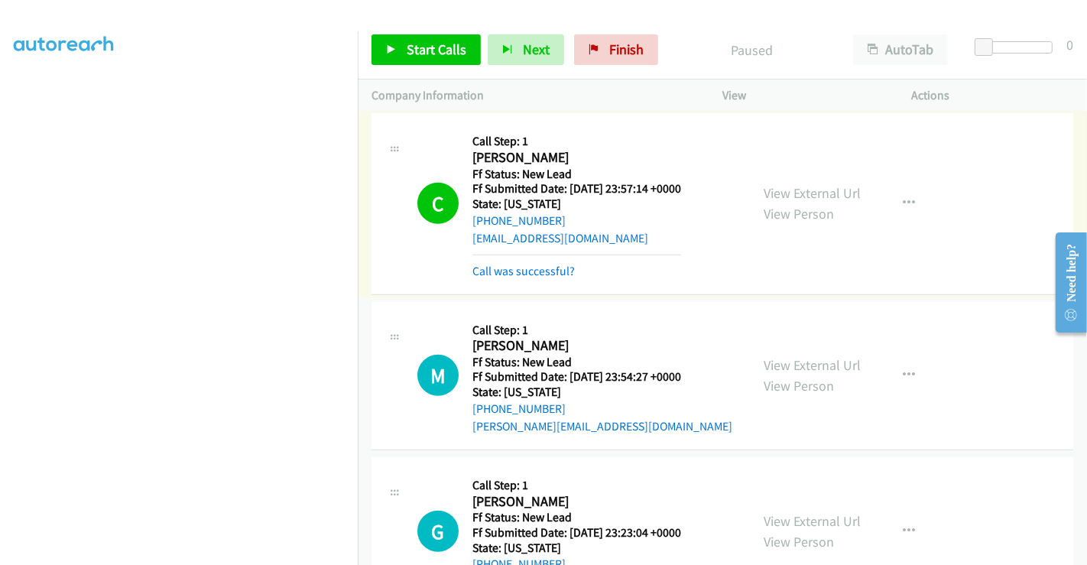
click at [549, 270] on link "Call was successful?" at bounding box center [523, 271] width 102 height 15
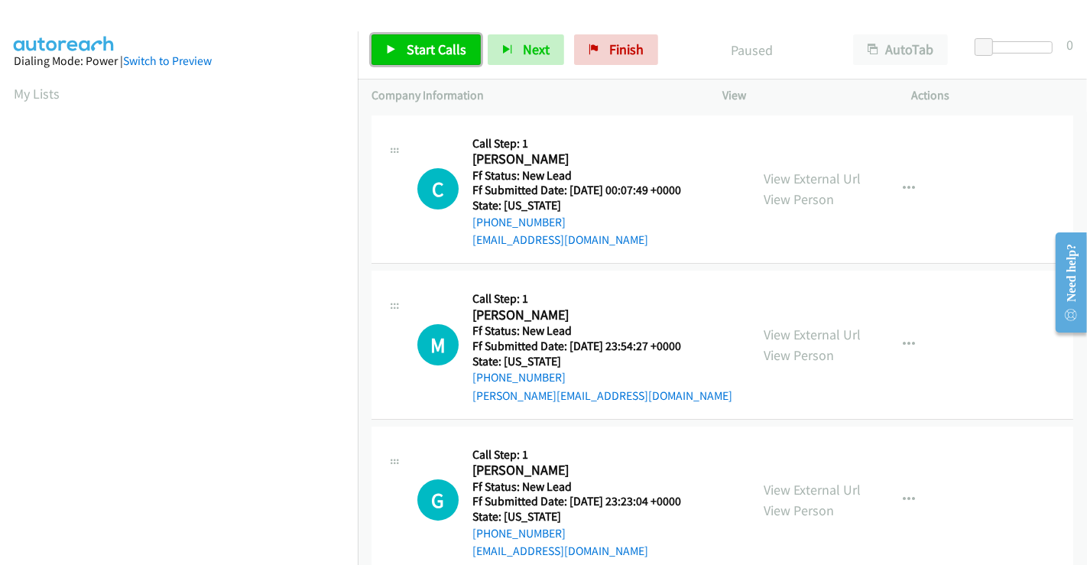
click at [428, 42] on span "Start Calls" at bounding box center [436, 49] width 60 height 18
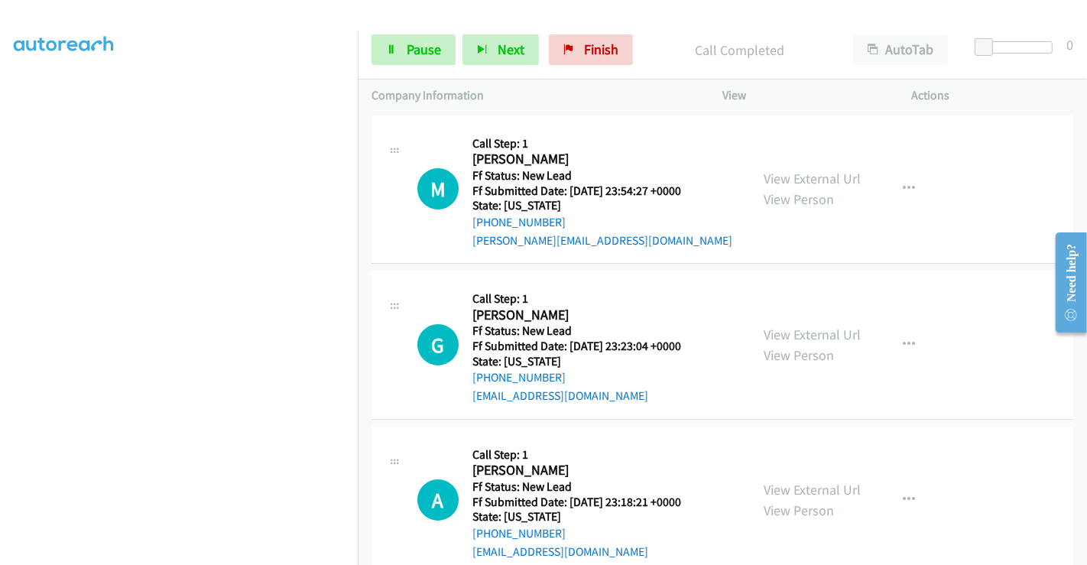
scroll to position [220, 0]
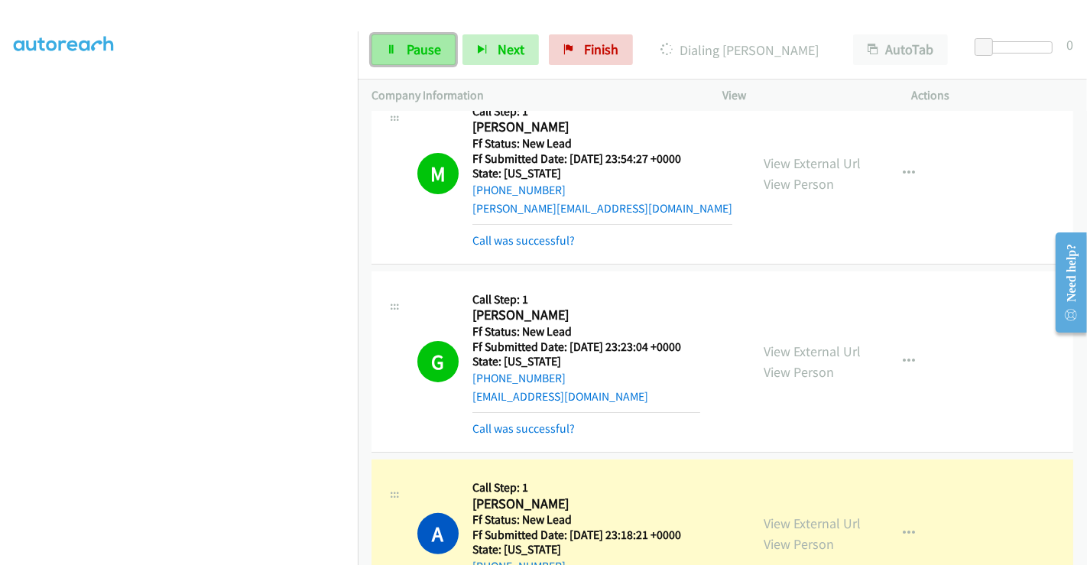
click at [411, 49] on span "Pause" at bounding box center [423, 49] width 34 height 18
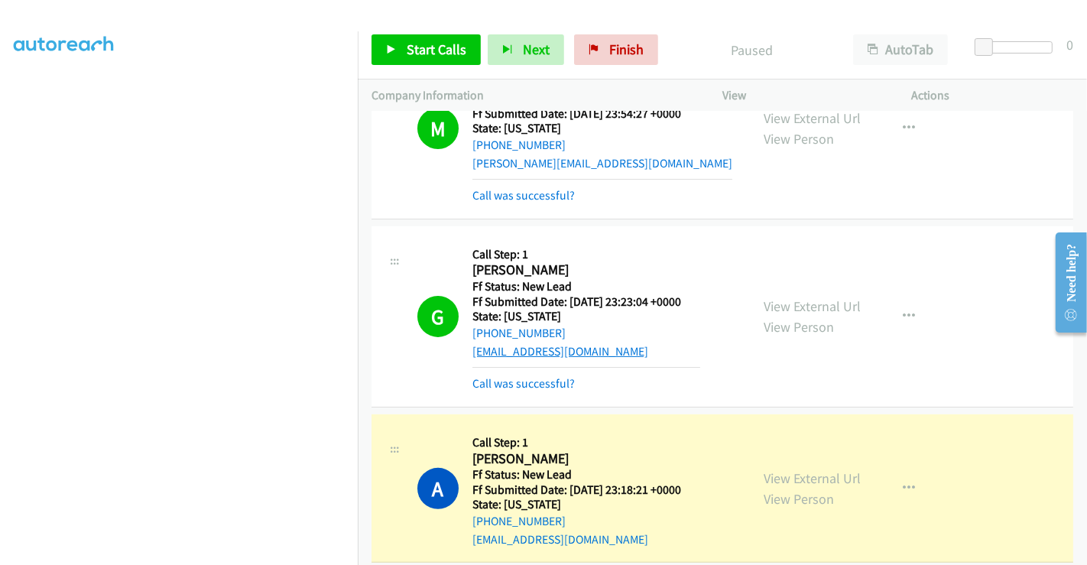
scroll to position [285, 0]
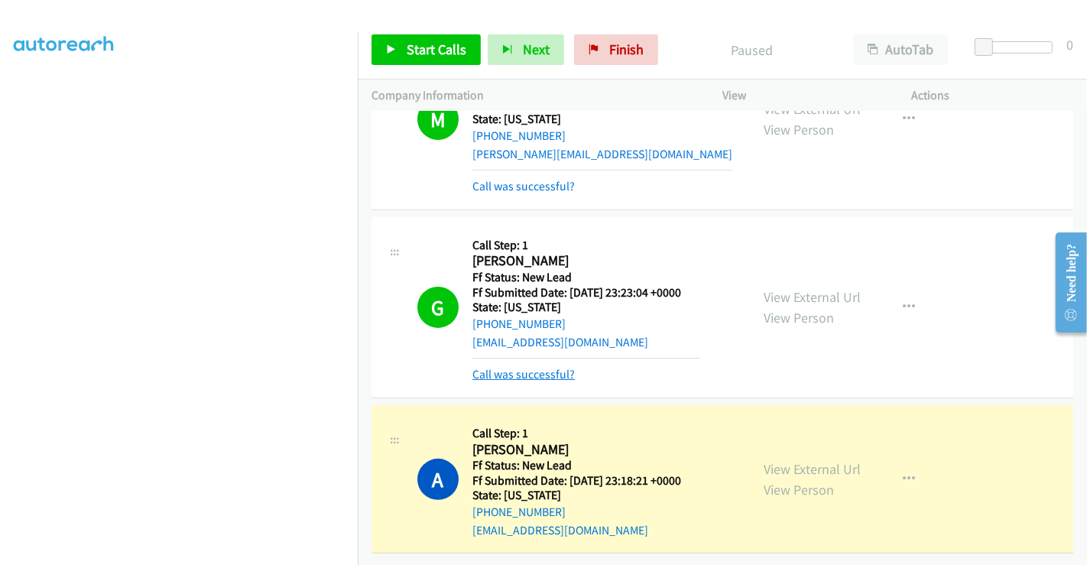
click at [528, 367] on link "Call was successful?" at bounding box center [523, 374] width 102 height 15
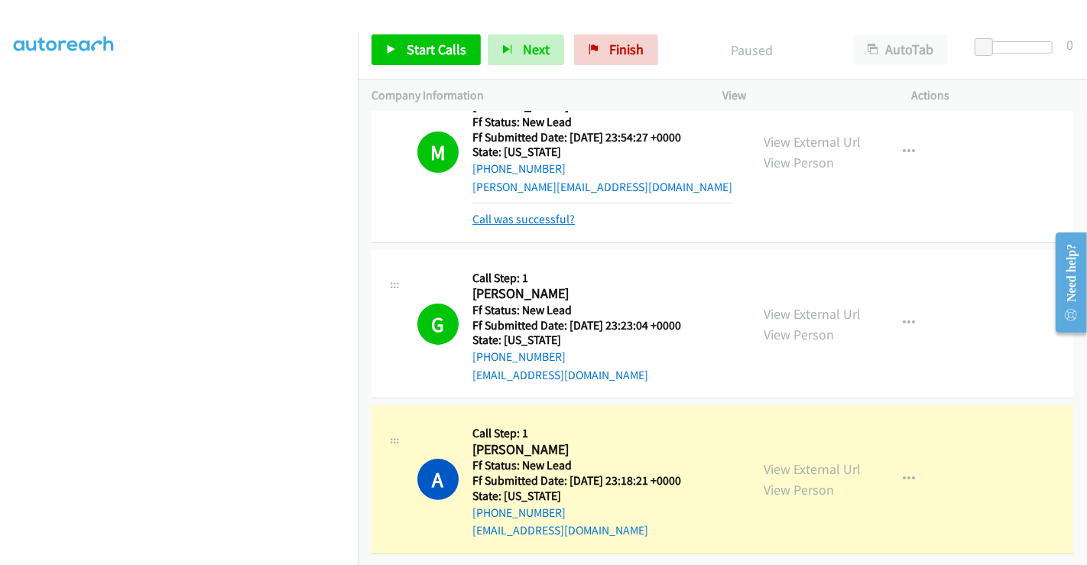
click at [527, 212] on link "Call was successful?" at bounding box center [523, 219] width 102 height 15
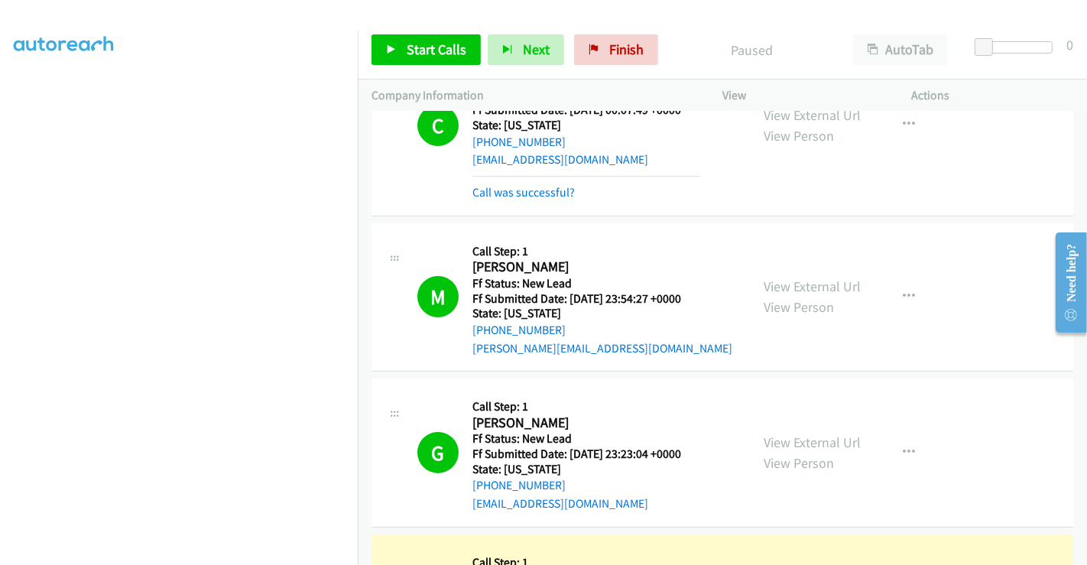
scroll to position [0, 0]
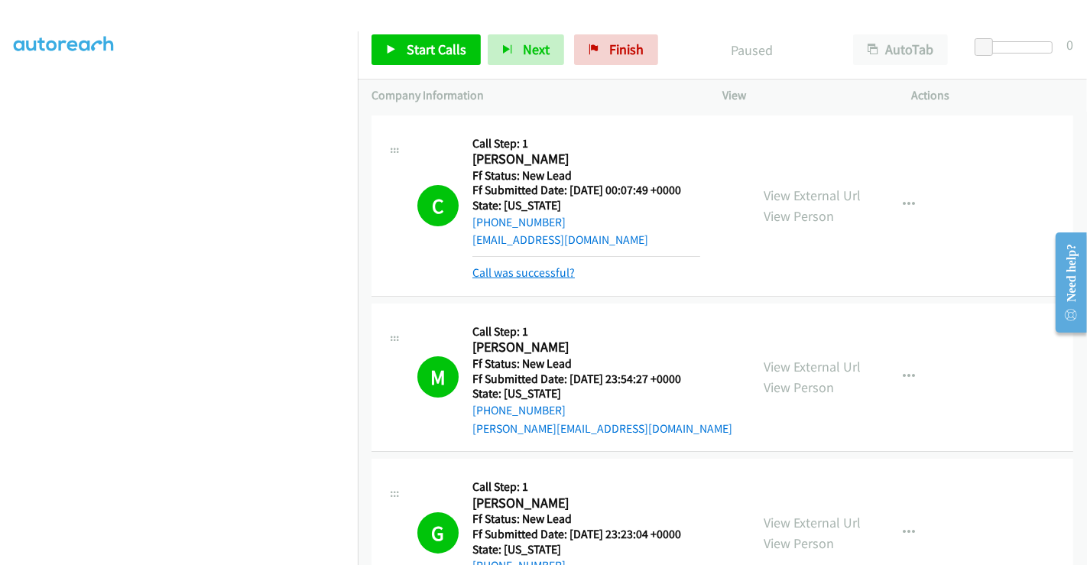
click at [546, 272] on link "Call was successful?" at bounding box center [523, 272] width 102 height 15
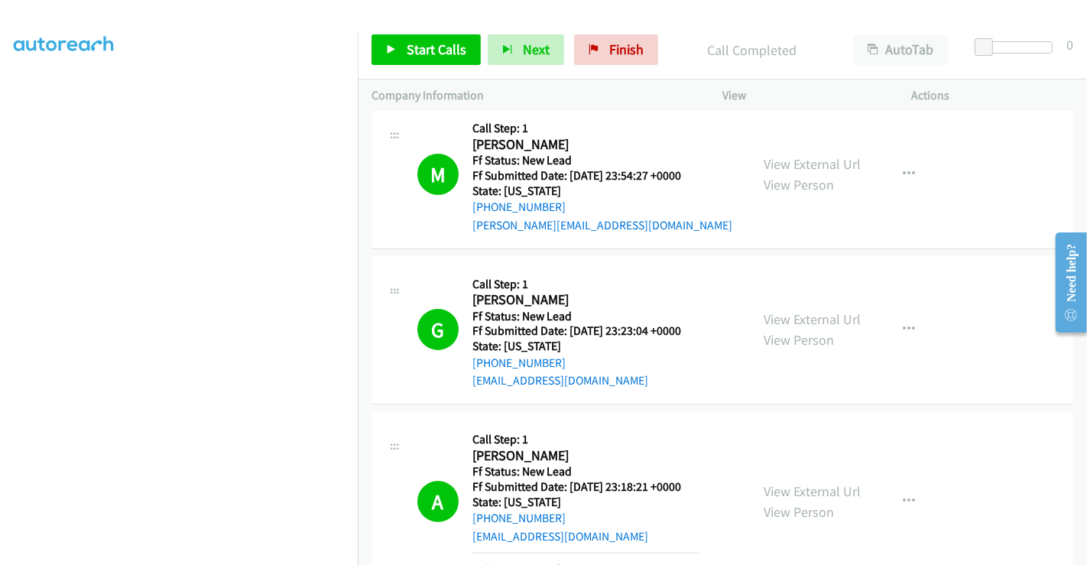
scroll to position [269, 0]
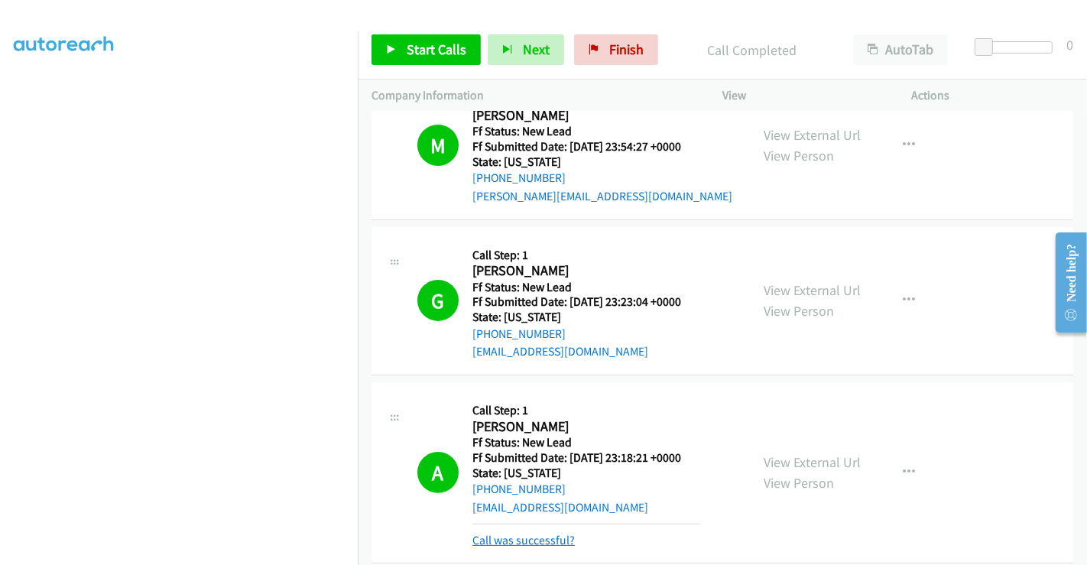
click at [510, 536] on link "Call was successful?" at bounding box center [523, 540] width 102 height 15
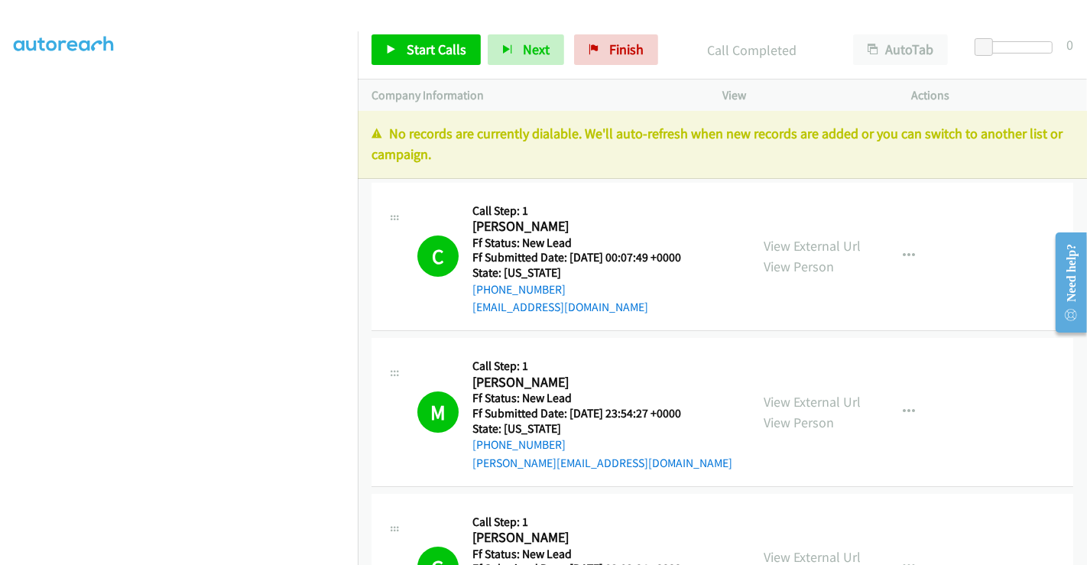
scroll to position [0, 0]
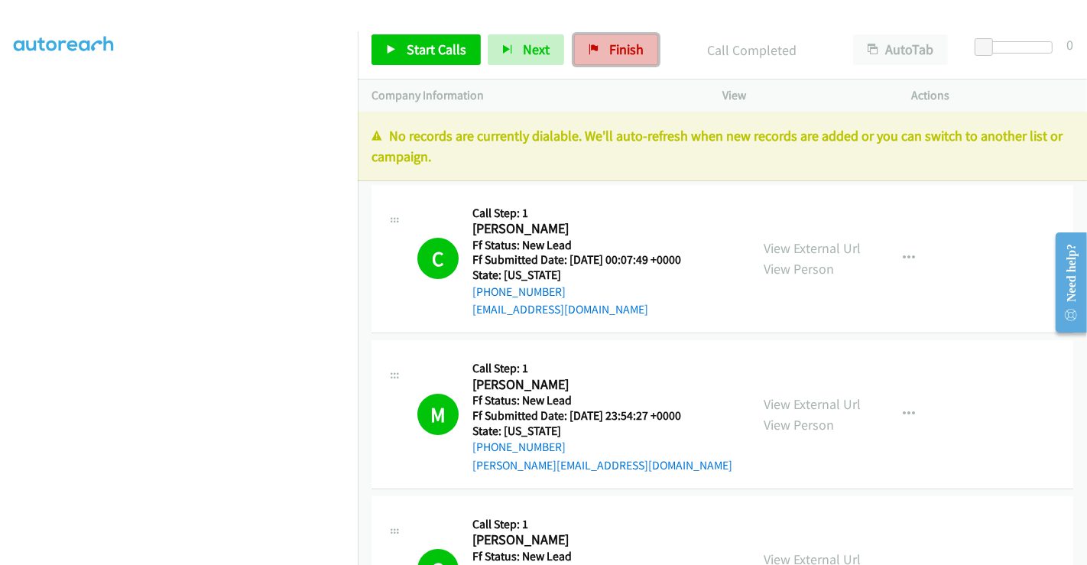
click at [609, 44] on span "Finish" at bounding box center [626, 49] width 34 height 18
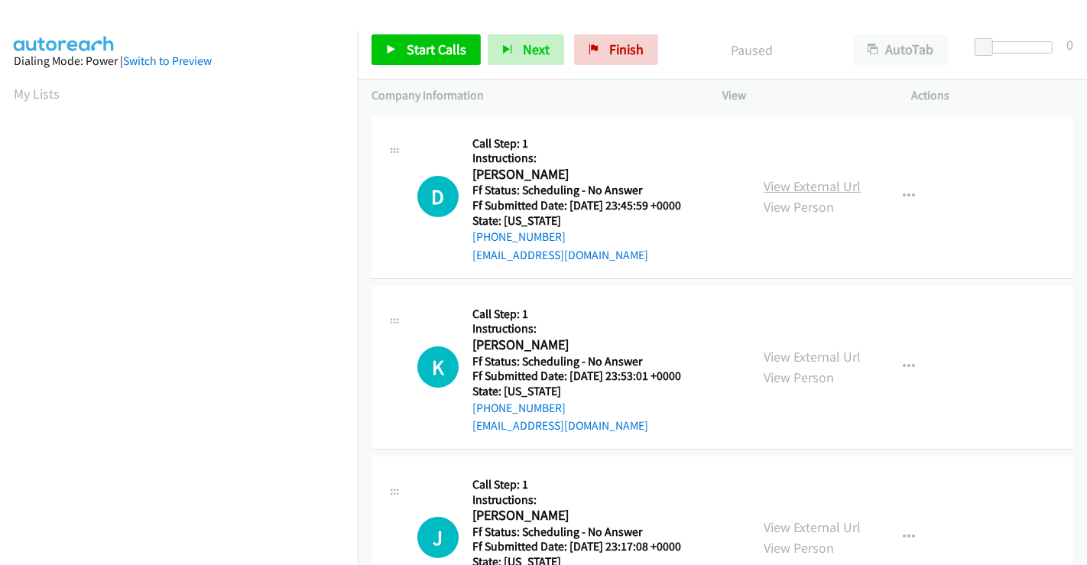
click at [829, 189] on link "View External Url" at bounding box center [811, 186] width 97 height 18
click at [798, 353] on link "View External Url" at bounding box center [811, 357] width 97 height 18
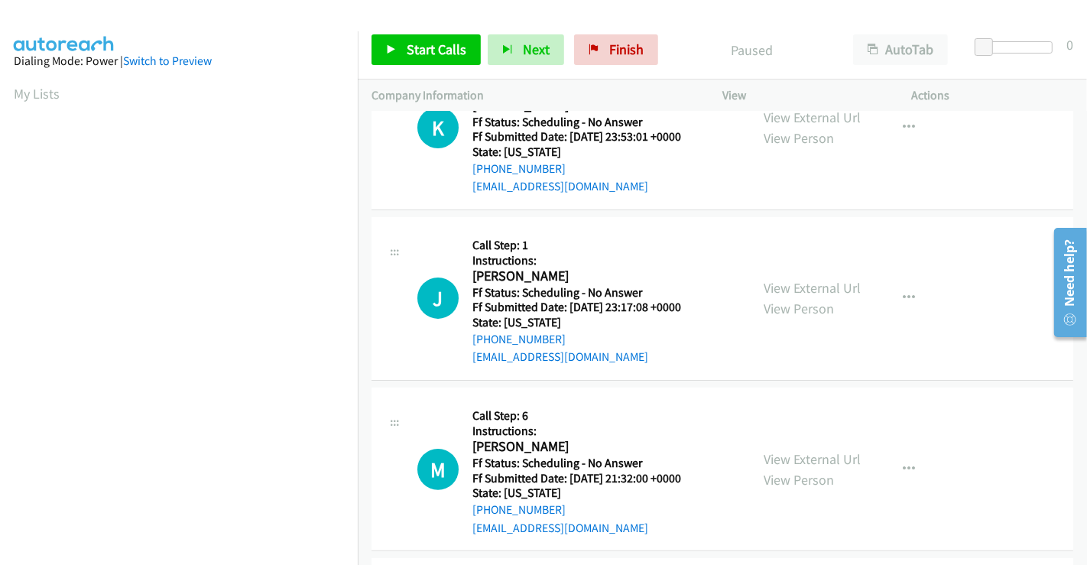
scroll to position [254, 0]
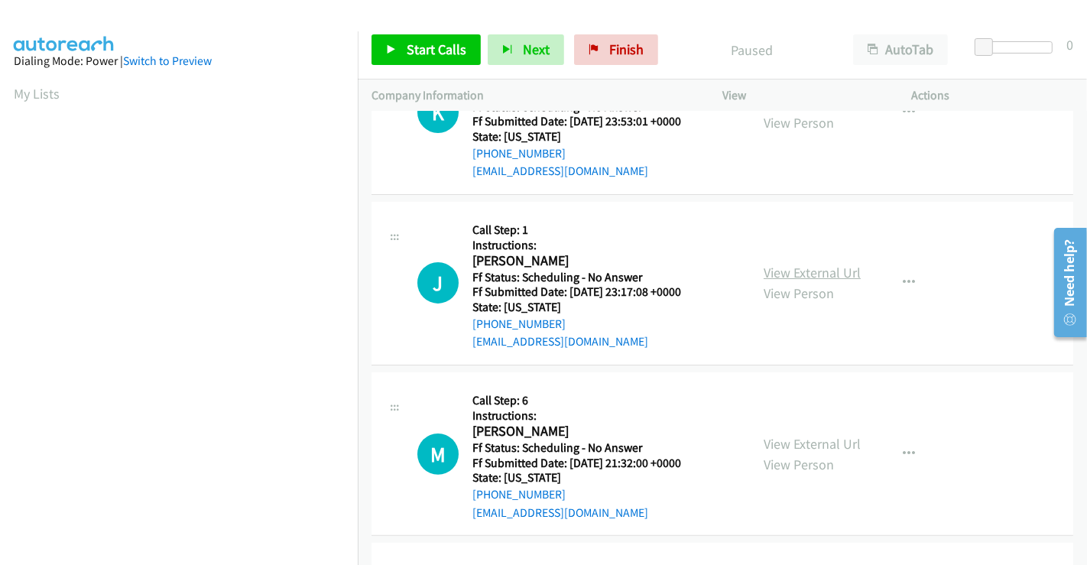
click at [814, 271] on link "View External Url" at bounding box center [811, 273] width 97 height 18
click at [790, 438] on link "View External Url" at bounding box center [811, 444] width 97 height 18
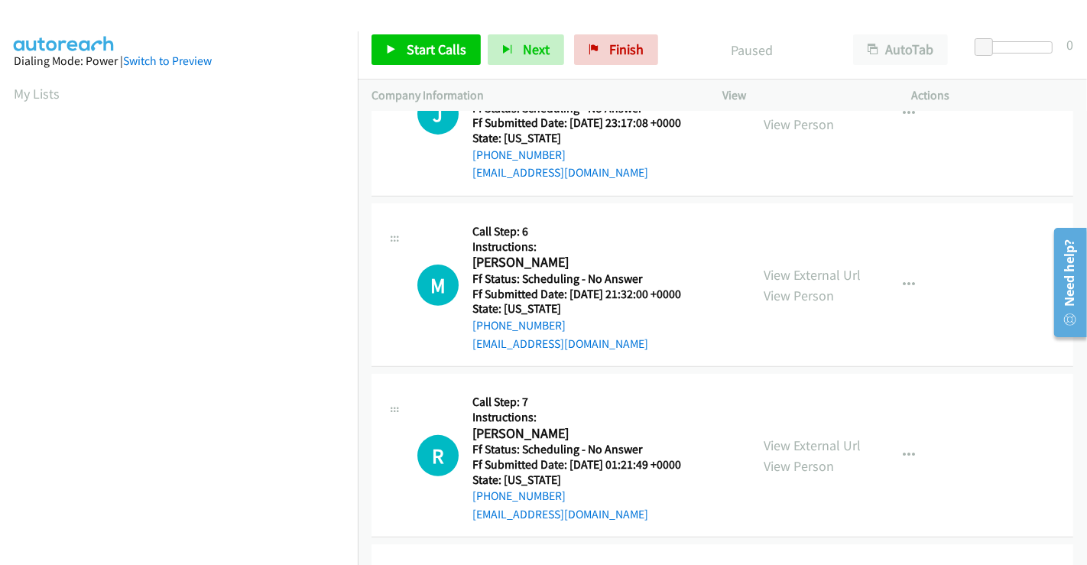
scroll to position [424, 0]
click at [798, 439] on link "View External Url" at bounding box center [811, 445] width 97 height 18
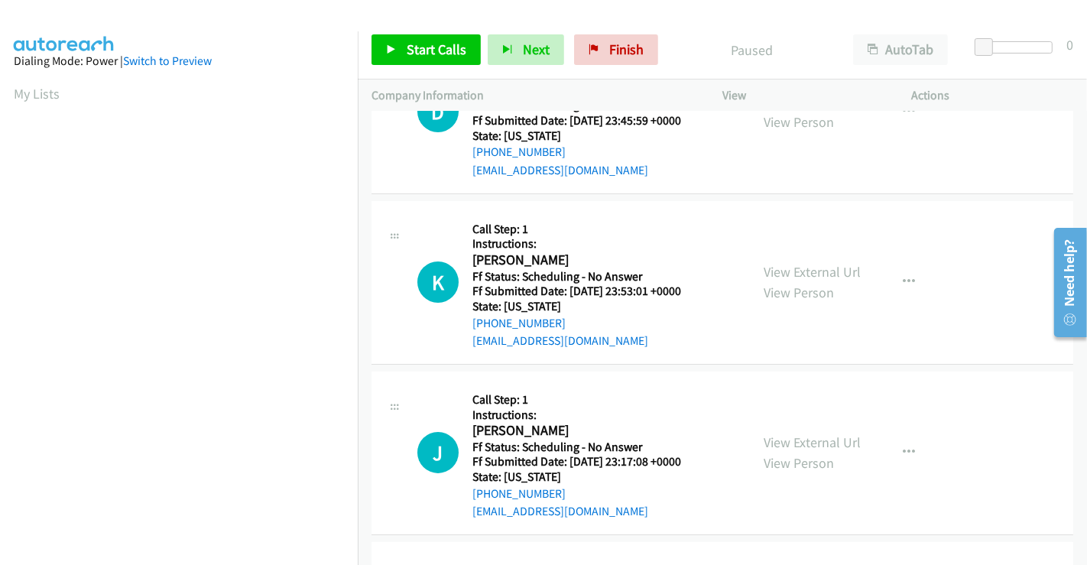
scroll to position [0, 0]
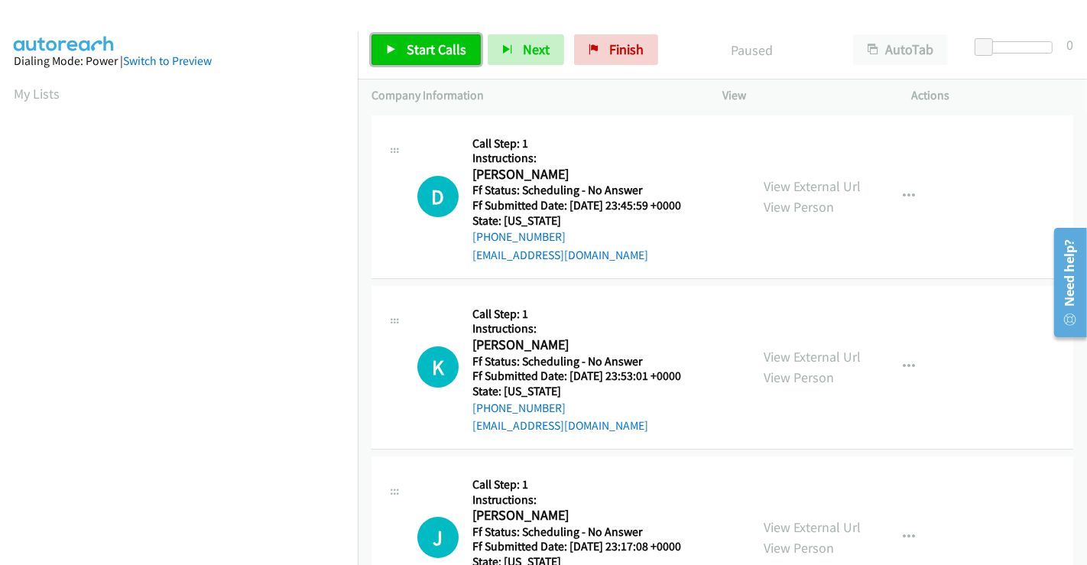
click at [418, 45] on span "Start Calls" at bounding box center [436, 49] width 60 height 18
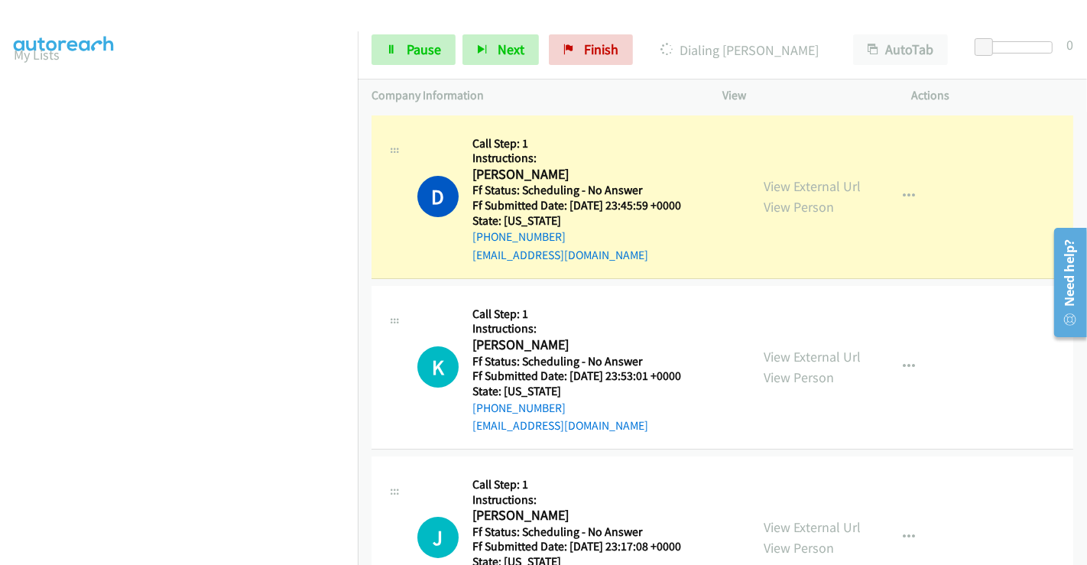
scroll to position [294, 0]
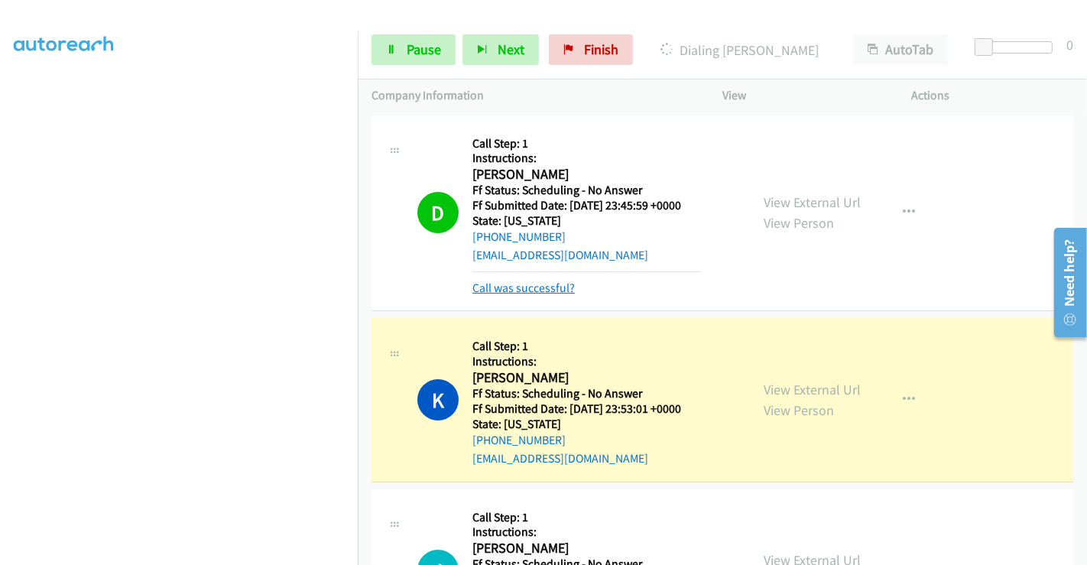
click at [508, 293] on link "Call was successful?" at bounding box center [523, 287] width 102 height 15
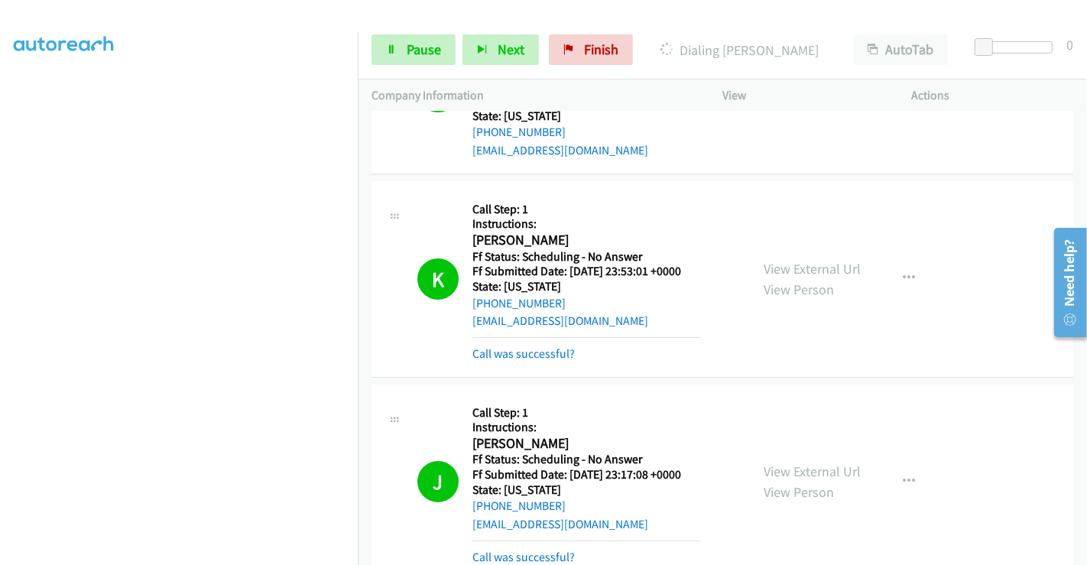
scroll to position [254, 0]
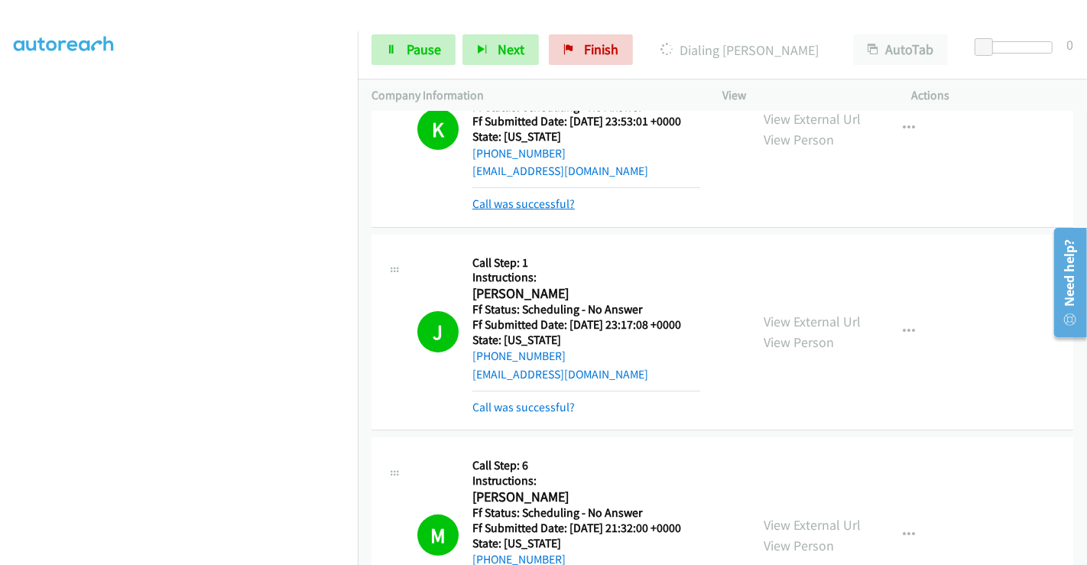
click at [516, 204] on link "Call was successful?" at bounding box center [523, 203] width 102 height 15
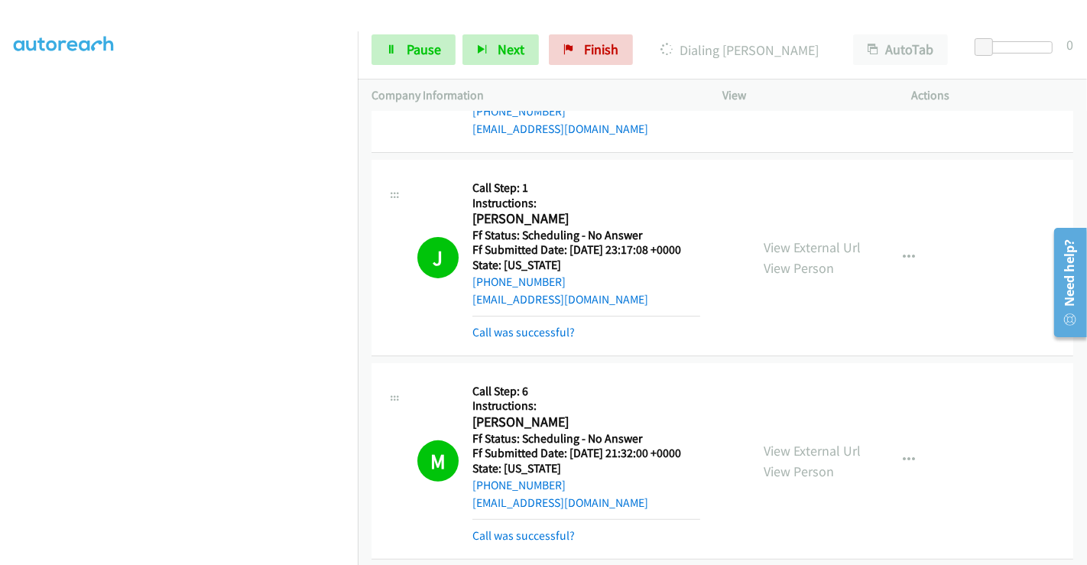
scroll to position [322, 0]
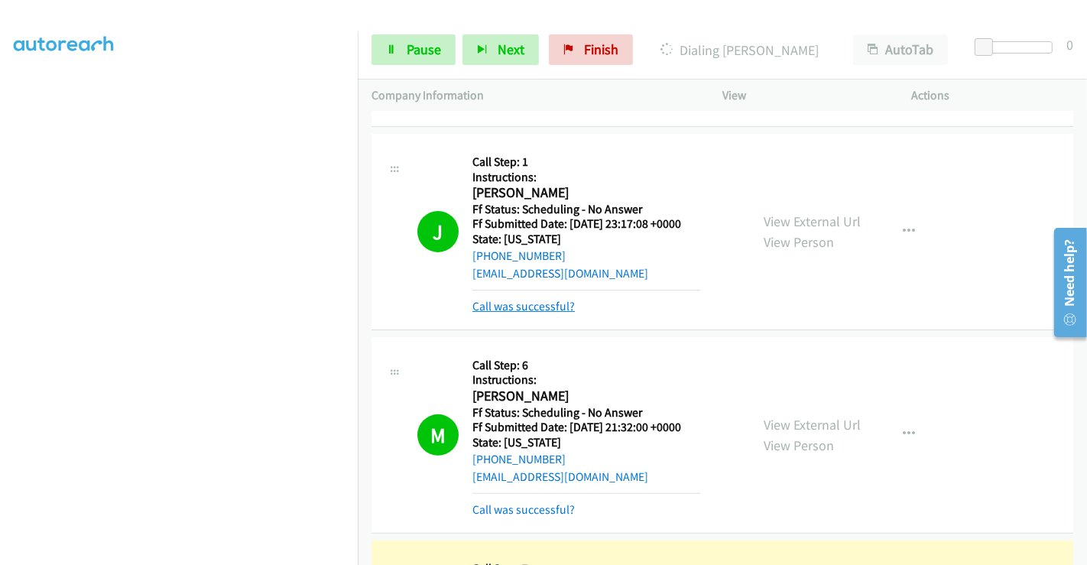
click at [529, 311] on link "Call was successful?" at bounding box center [523, 306] width 102 height 15
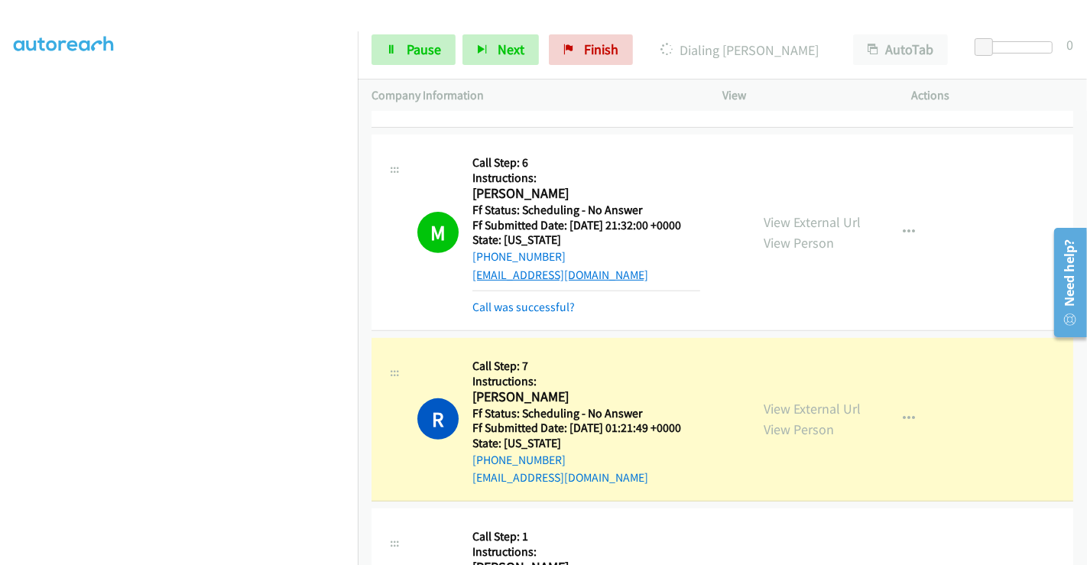
scroll to position [493, 0]
click at [543, 306] on link "Call was successful?" at bounding box center [523, 306] width 102 height 15
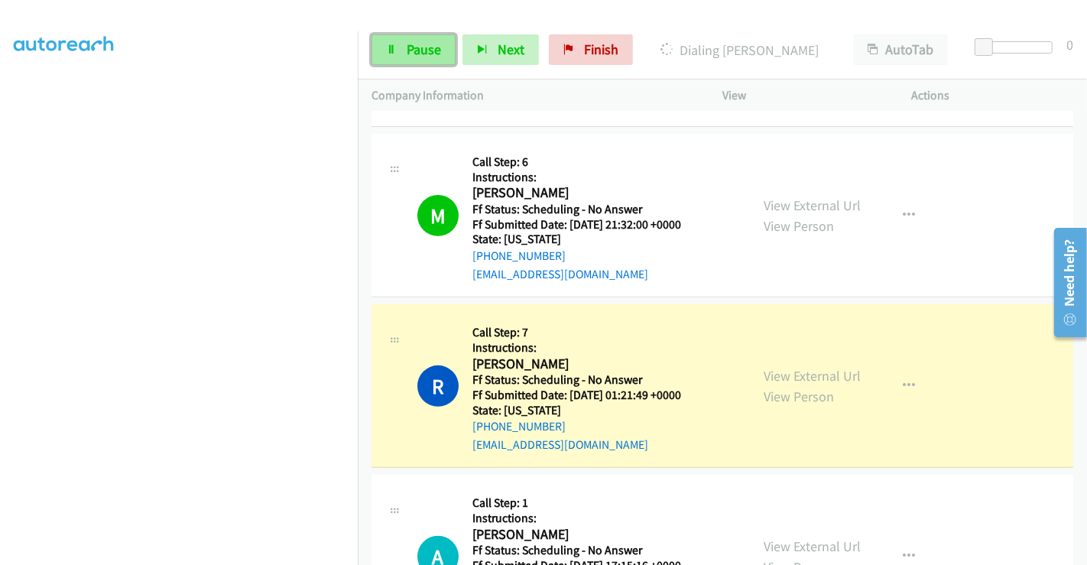
click at [426, 38] on link "Pause" at bounding box center [413, 49] width 84 height 31
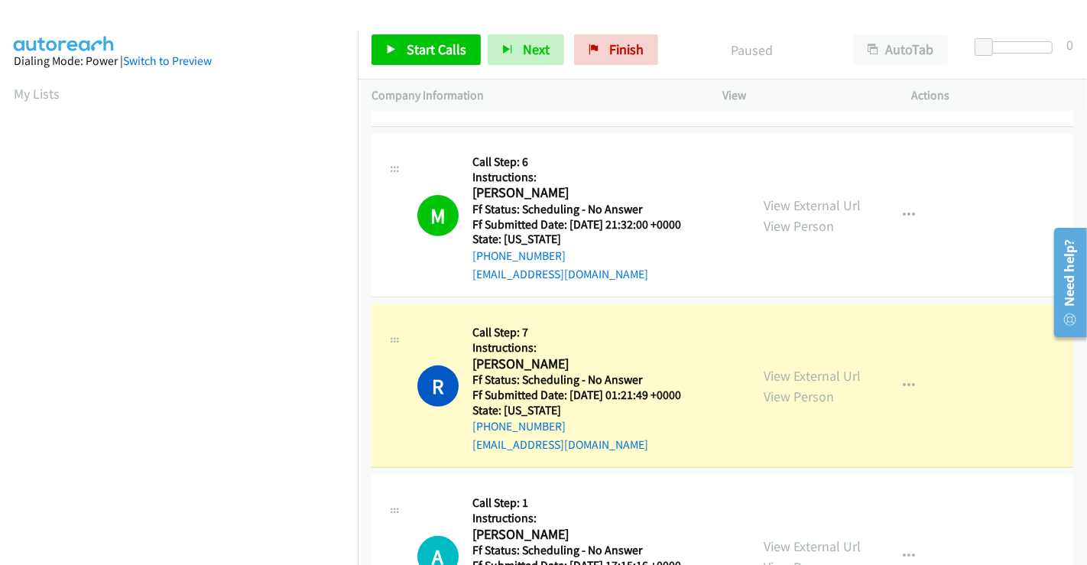
scroll to position [294, 0]
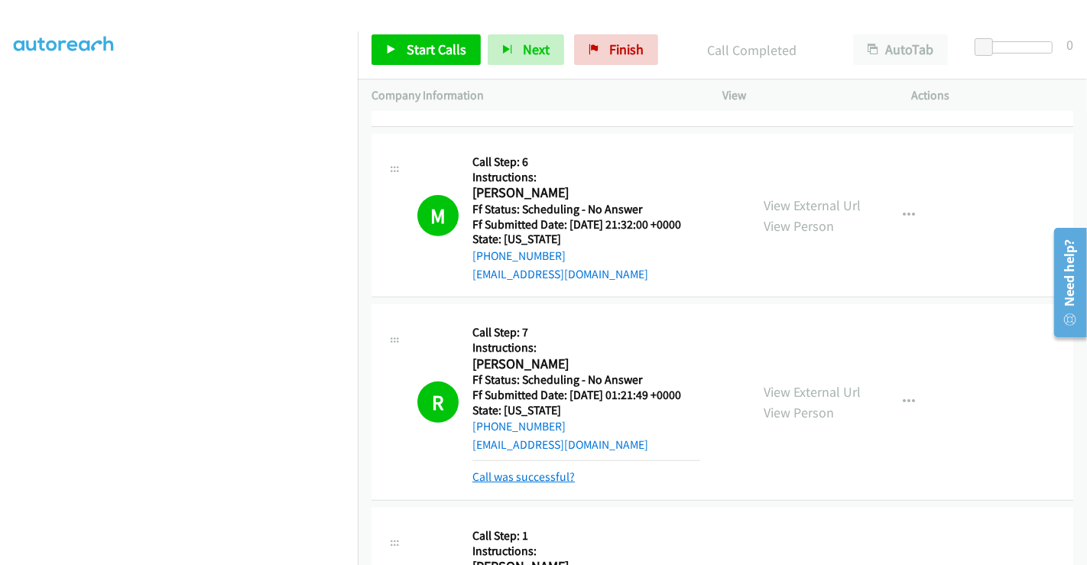
click at [539, 472] on link "Call was successful?" at bounding box center [523, 476] width 102 height 15
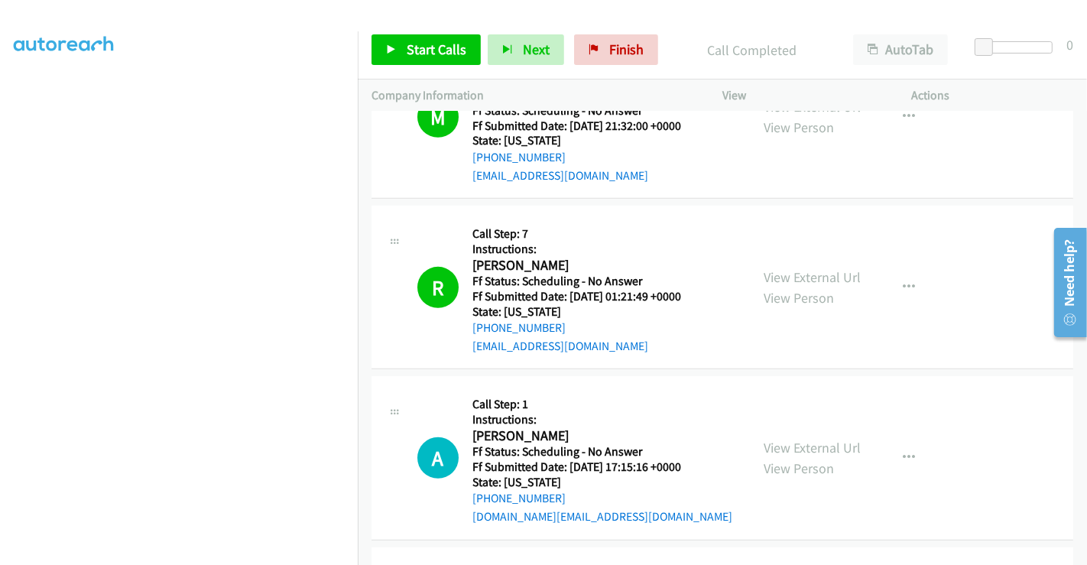
scroll to position [832, 0]
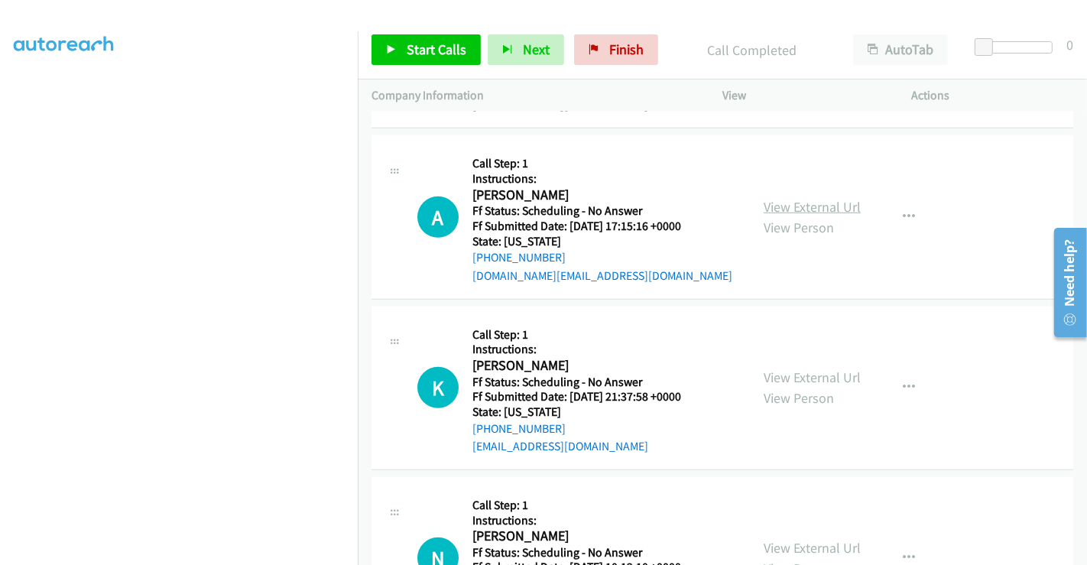
click at [796, 205] on link "View External Url" at bounding box center [811, 207] width 97 height 18
click at [791, 375] on link "View External Url" at bounding box center [811, 377] width 97 height 18
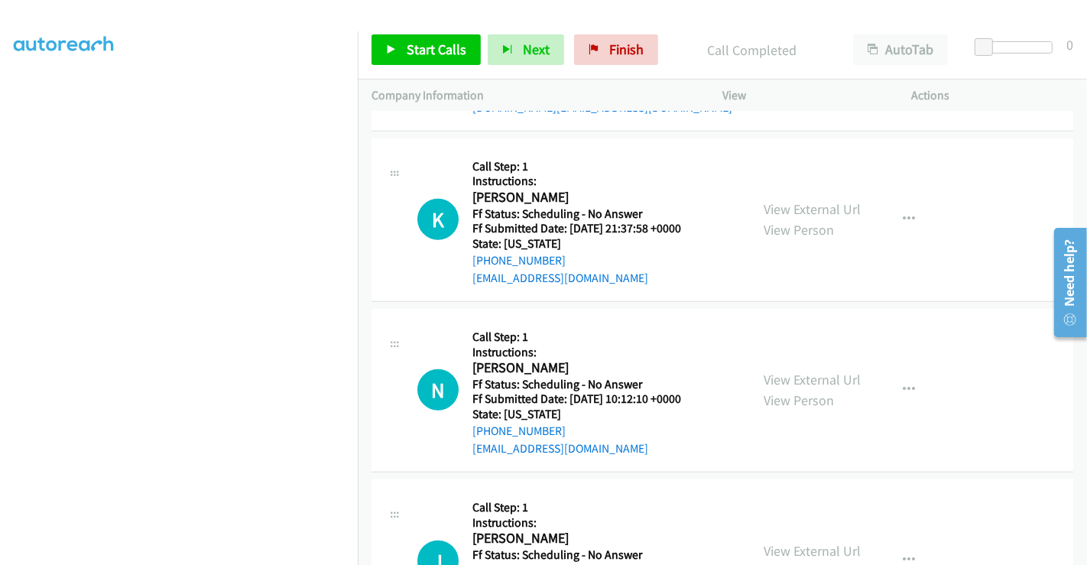
scroll to position [1002, 0]
click at [779, 374] on link "View External Url" at bounding box center [811, 378] width 97 height 18
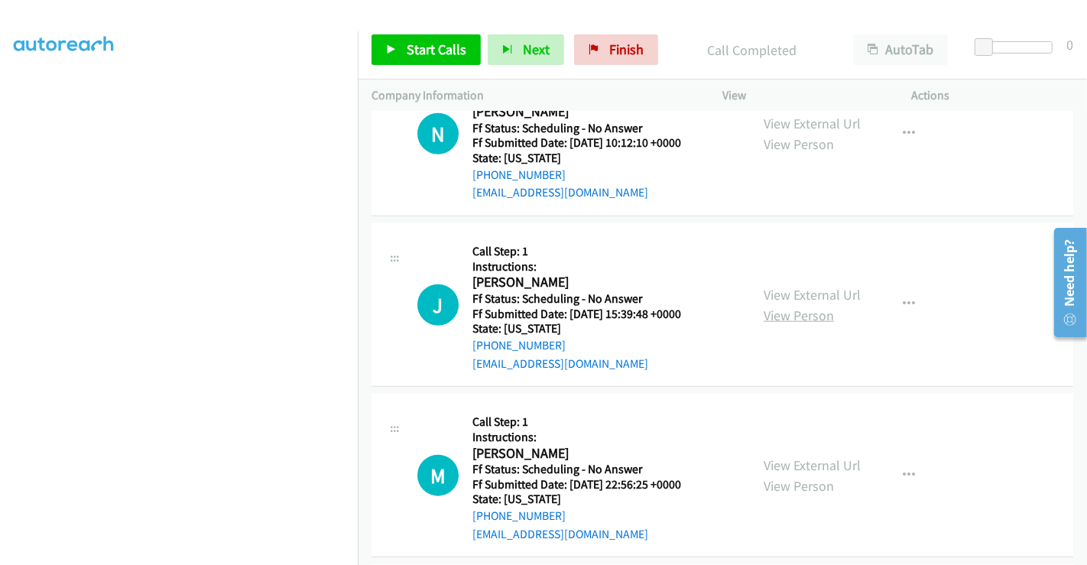
scroll to position [1257, 0]
click at [801, 289] on link "View External Url" at bounding box center [811, 294] width 97 height 18
click at [788, 458] on link "View External Url" at bounding box center [811, 464] width 97 height 18
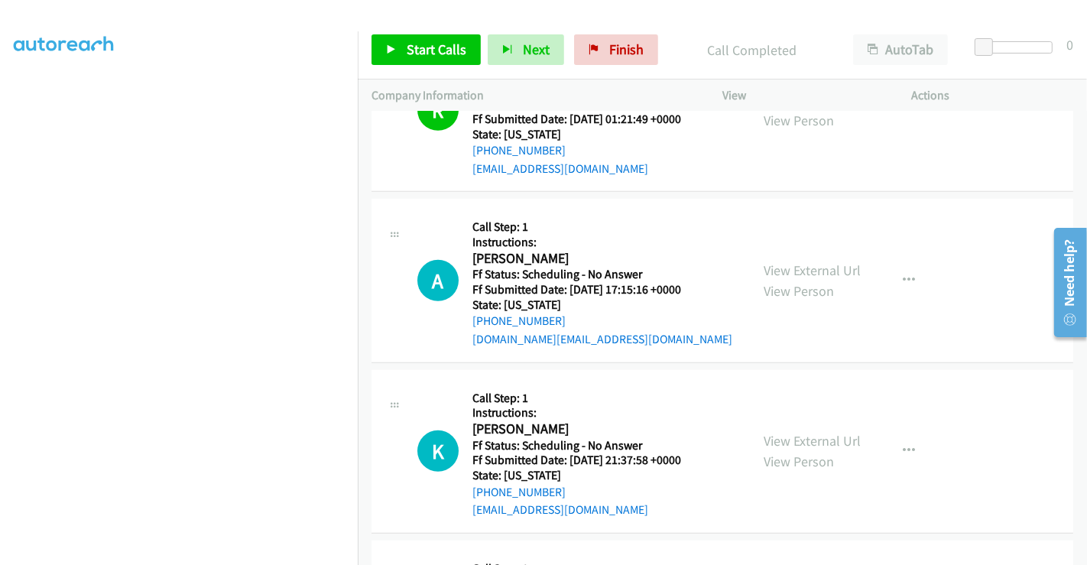
scroll to position [662, 0]
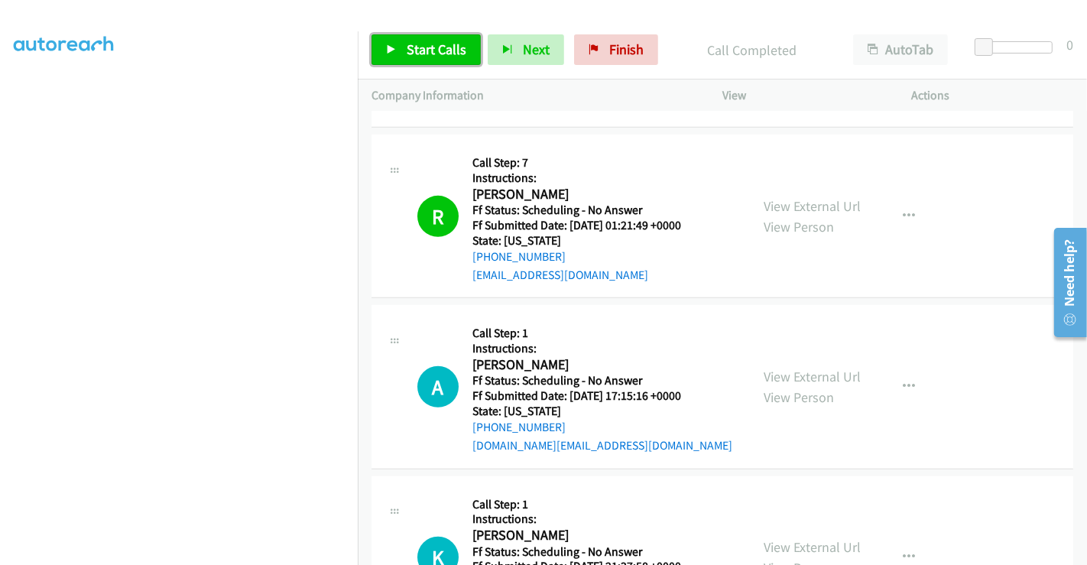
click at [456, 49] on span "Start Calls" at bounding box center [436, 49] width 60 height 18
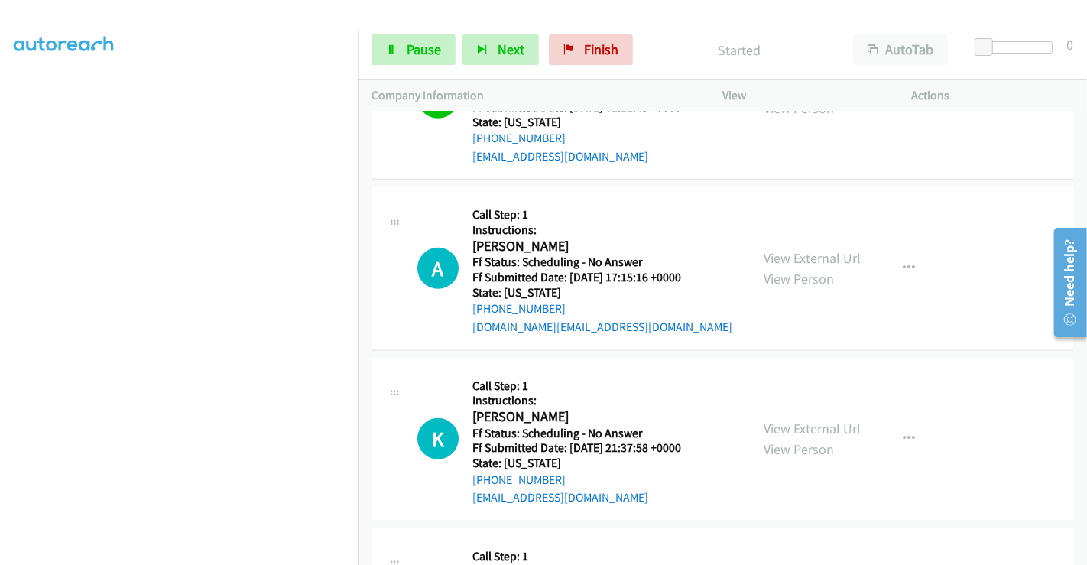
scroll to position [747, 0]
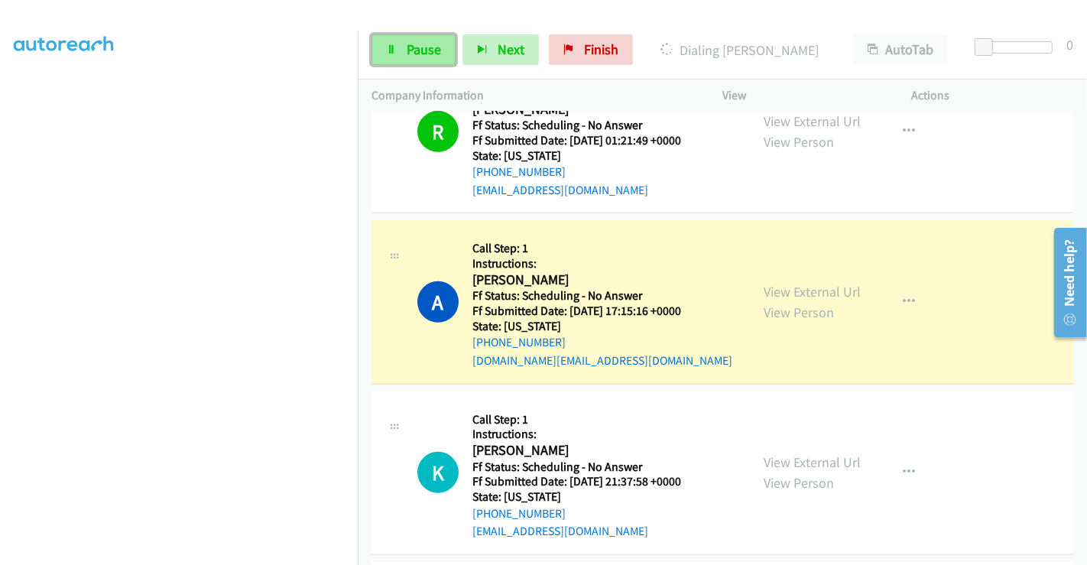
click at [422, 47] on span "Pause" at bounding box center [423, 49] width 34 height 18
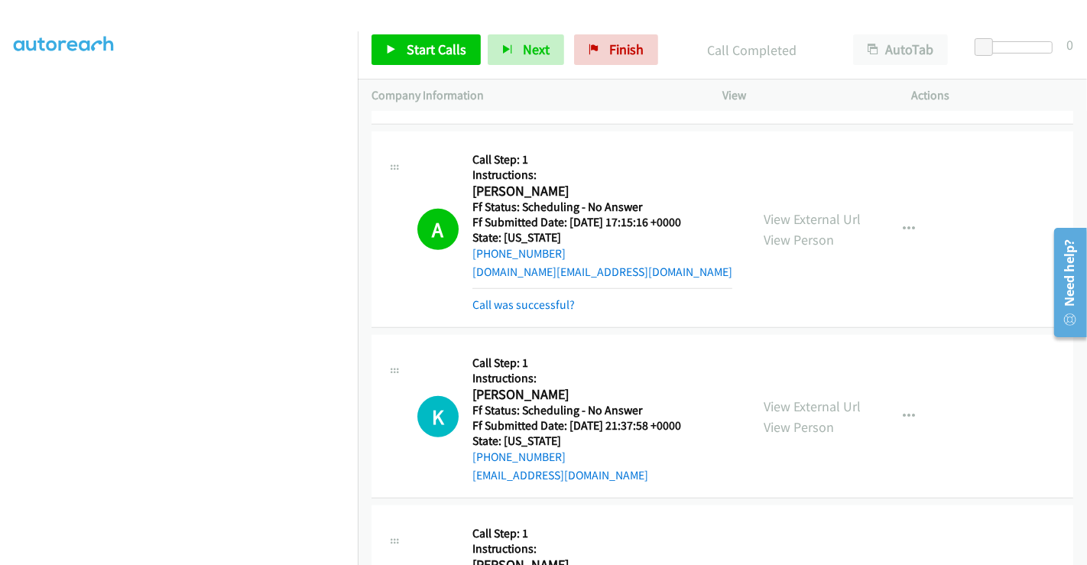
scroll to position [1002, 0]
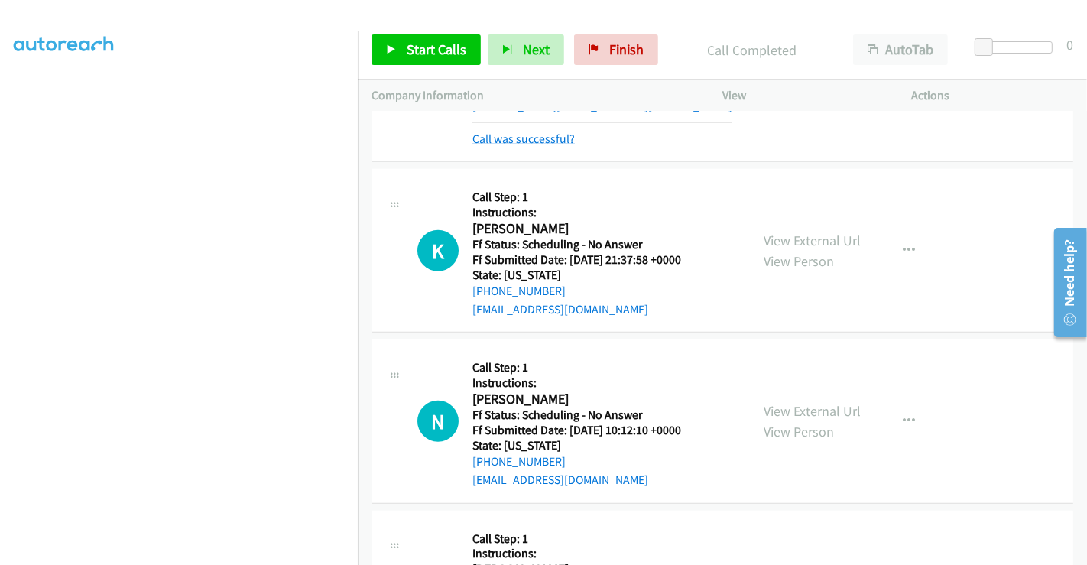
click at [543, 136] on link "Call was successful?" at bounding box center [523, 138] width 102 height 15
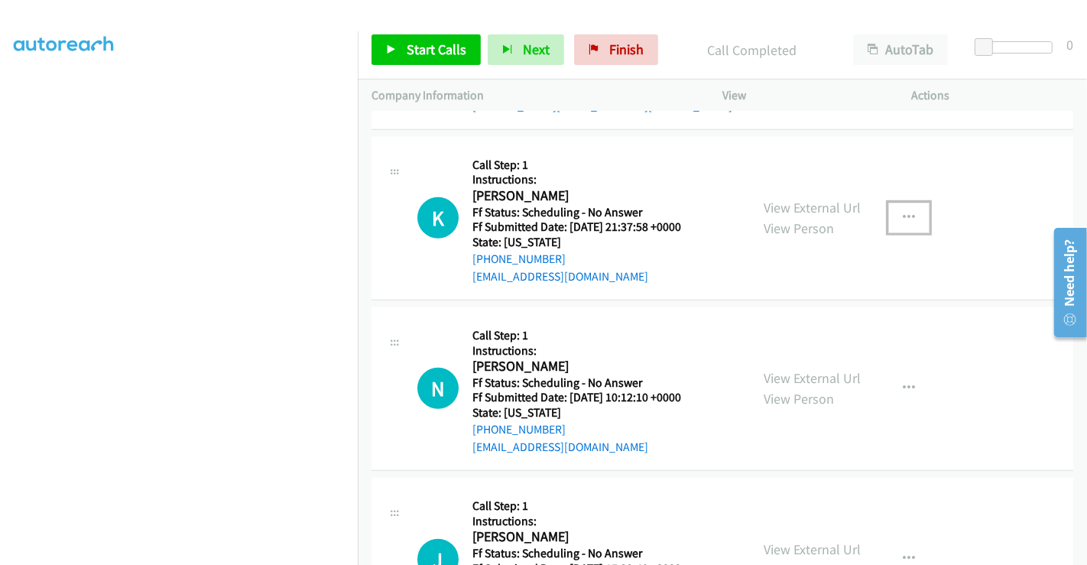
click at [903, 215] on icon "button" at bounding box center [908, 218] width 12 height 12
click at [0, 0] on div at bounding box center [0, 0] width 0 height 0
click at [902, 216] on icon "button" at bounding box center [908, 218] width 12 height 12
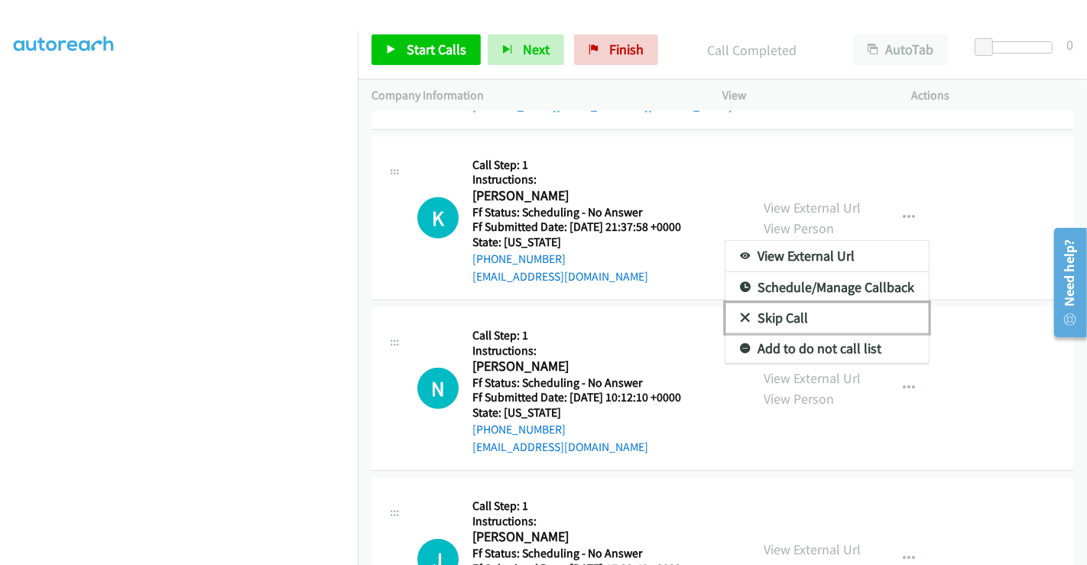
click at [779, 321] on link "Skip Call" at bounding box center [826, 318] width 203 height 31
click at [779, 321] on div "View External Url View Person View External Url Email Schedule/Manage Callback …" at bounding box center [851, 388] width 203 height 135
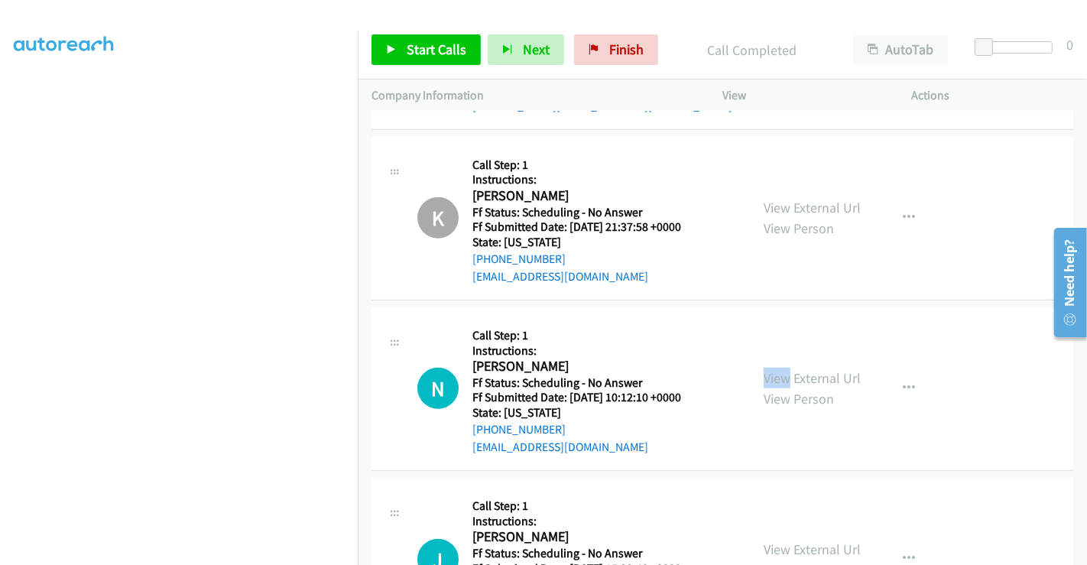
scroll to position [1087, 0]
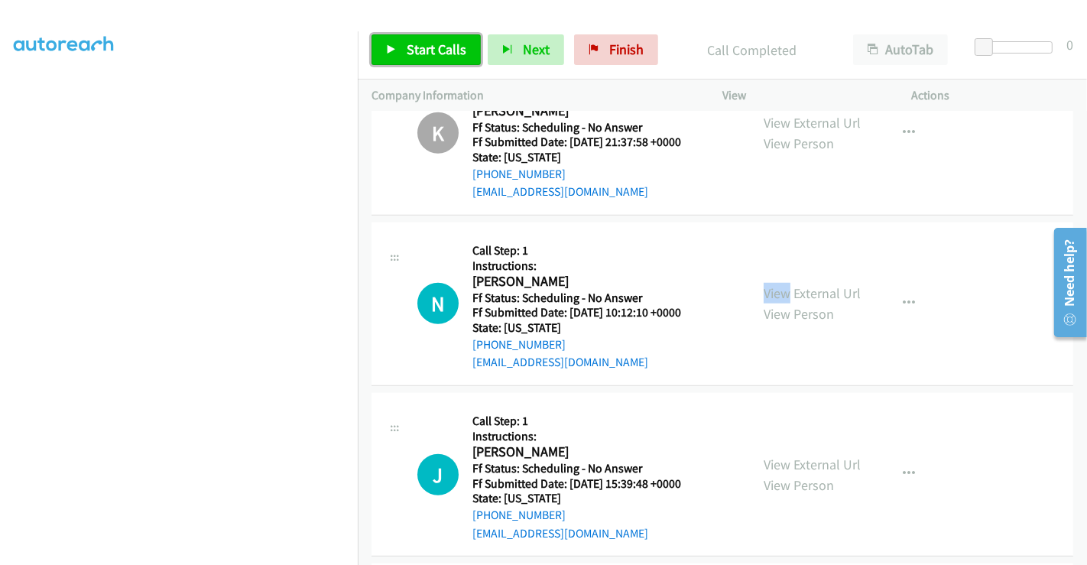
click at [440, 47] on span "Start Calls" at bounding box center [436, 49] width 60 height 18
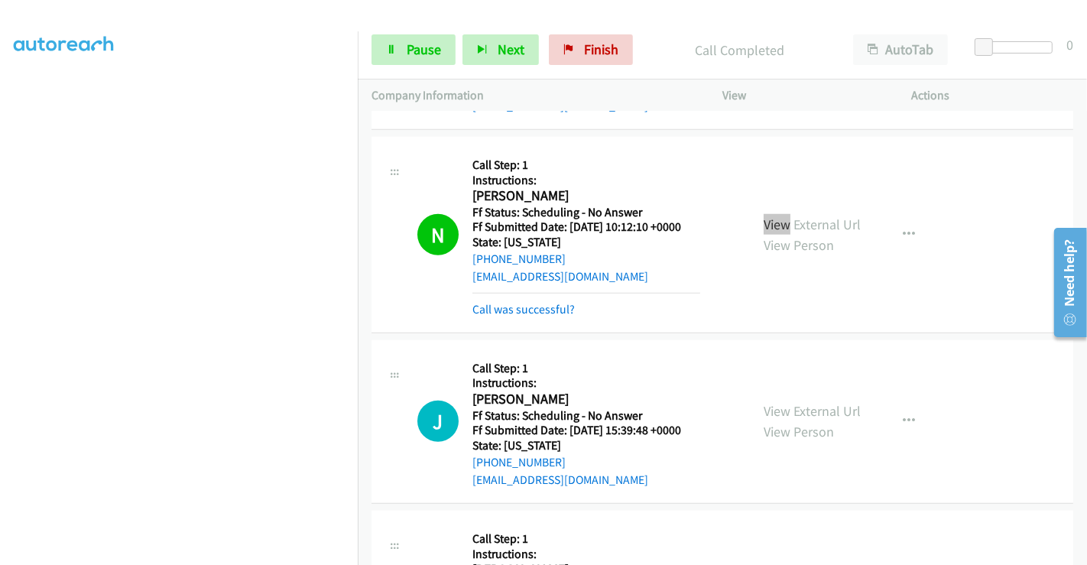
scroll to position [1257, 0]
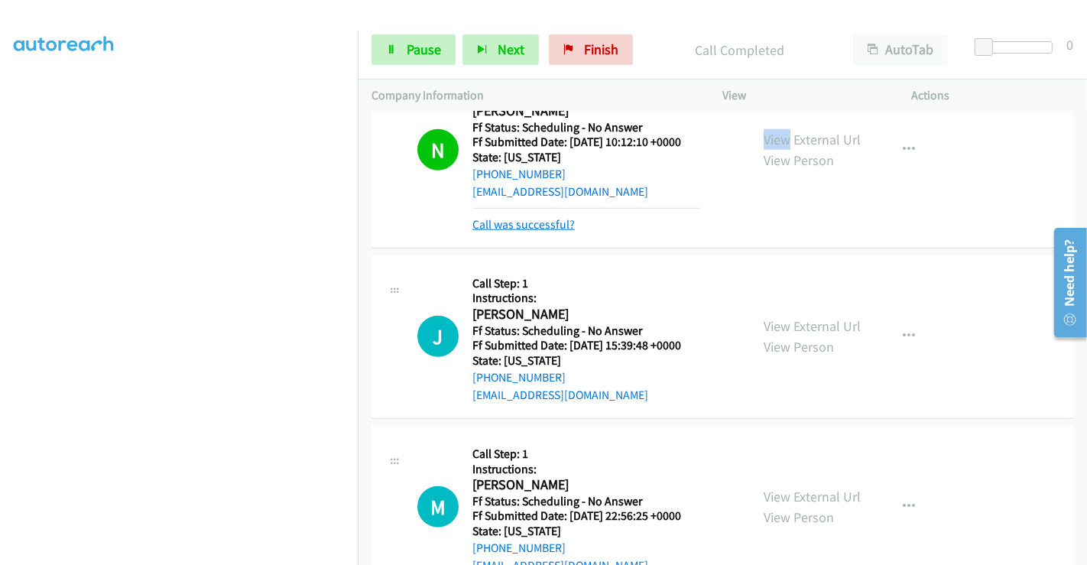
click at [523, 217] on link "Call was successful?" at bounding box center [523, 224] width 102 height 15
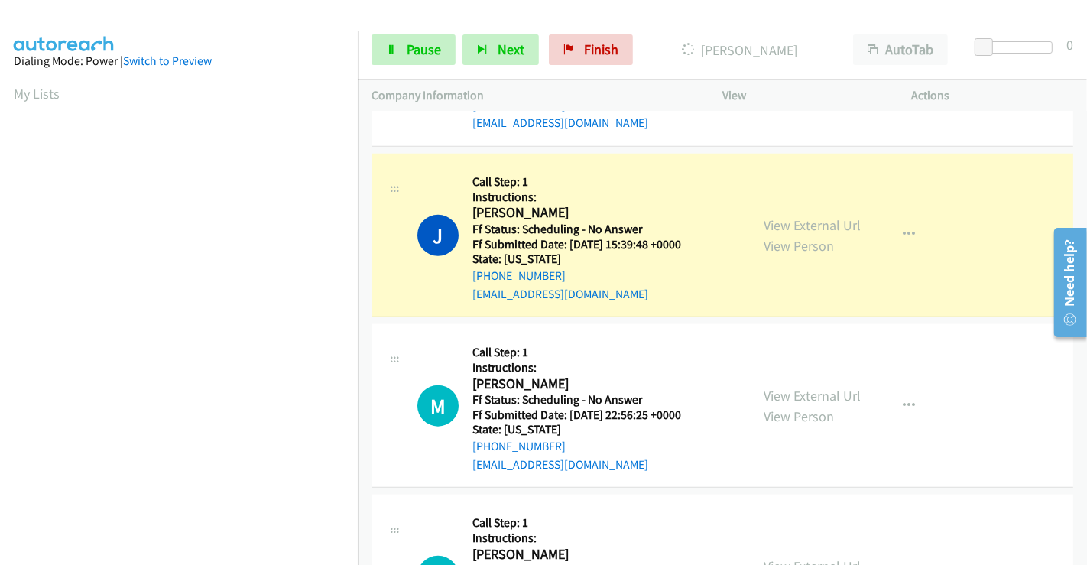
scroll to position [0, 0]
click at [413, 44] on span "Pause" at bounding box center [423, 49] width 34 height 18
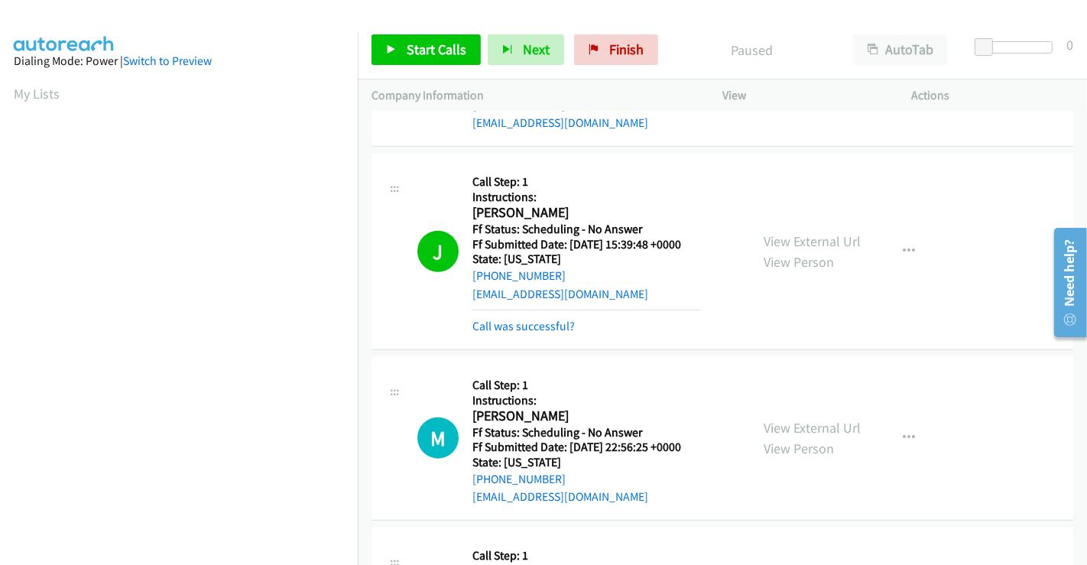
scroll to position [86, 0]
click at [502, 326] on link "Call was successful?" at bounding box center [523, 326] width 102 height 15
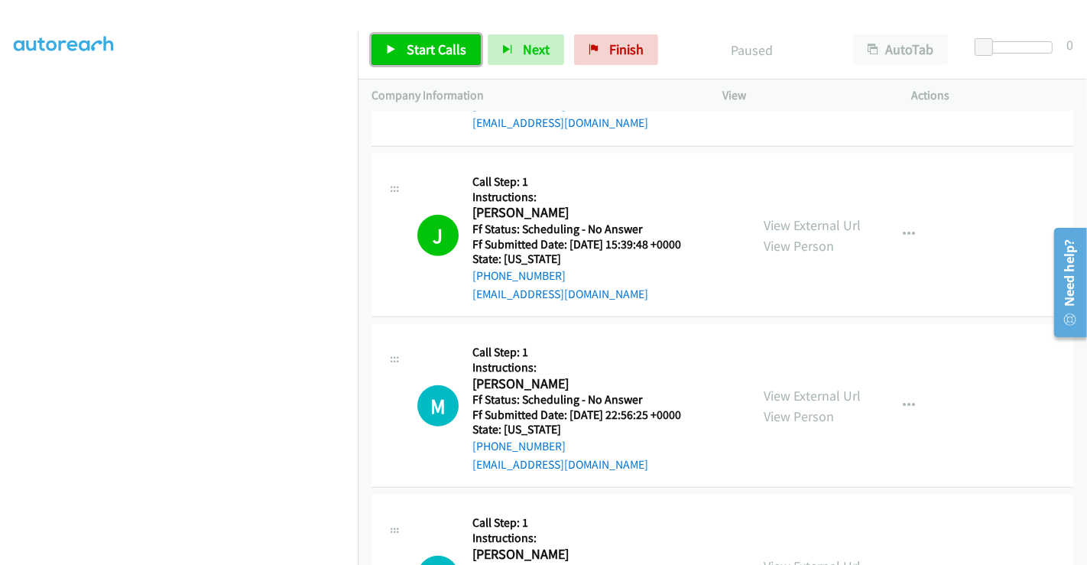
click at [434, 53] on span "Start Calls" at bounding box center [436, 49] width 60 height 18
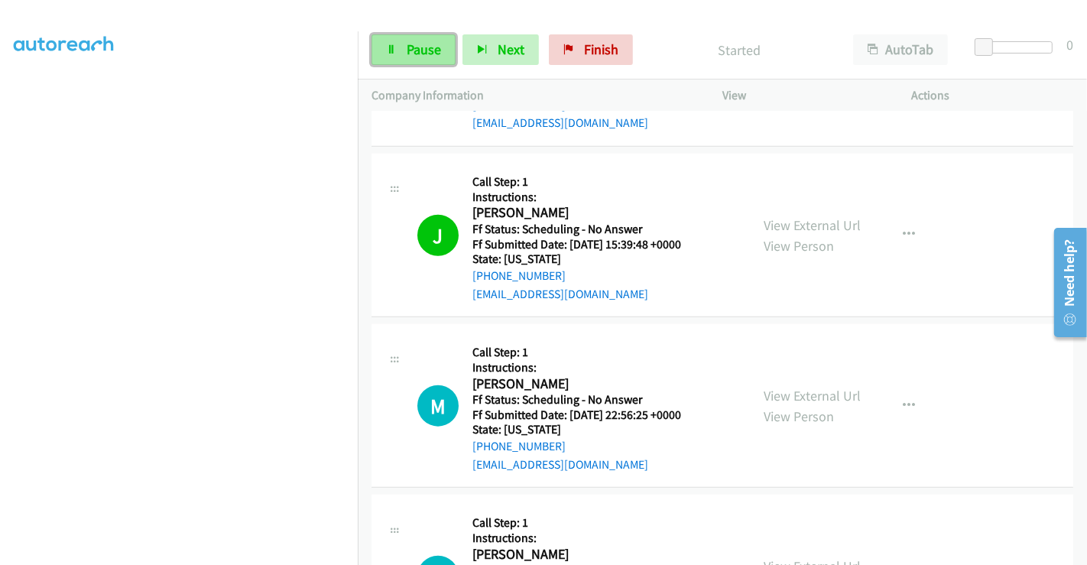
click at [398, 47] on link "Pause" at bounding box center [413, 49] width 84 height 31
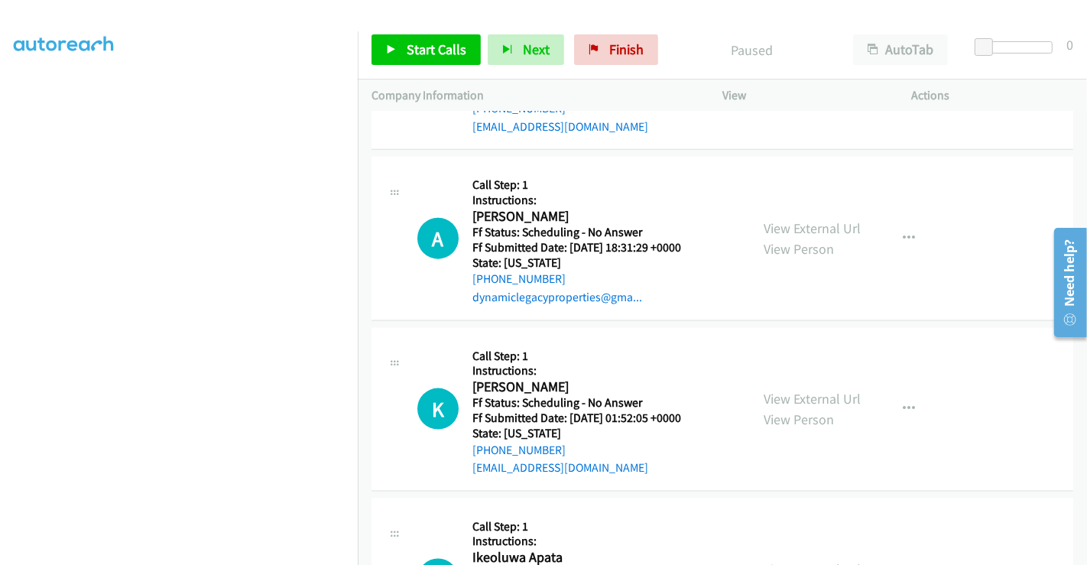
scroll to position [1666, 0]
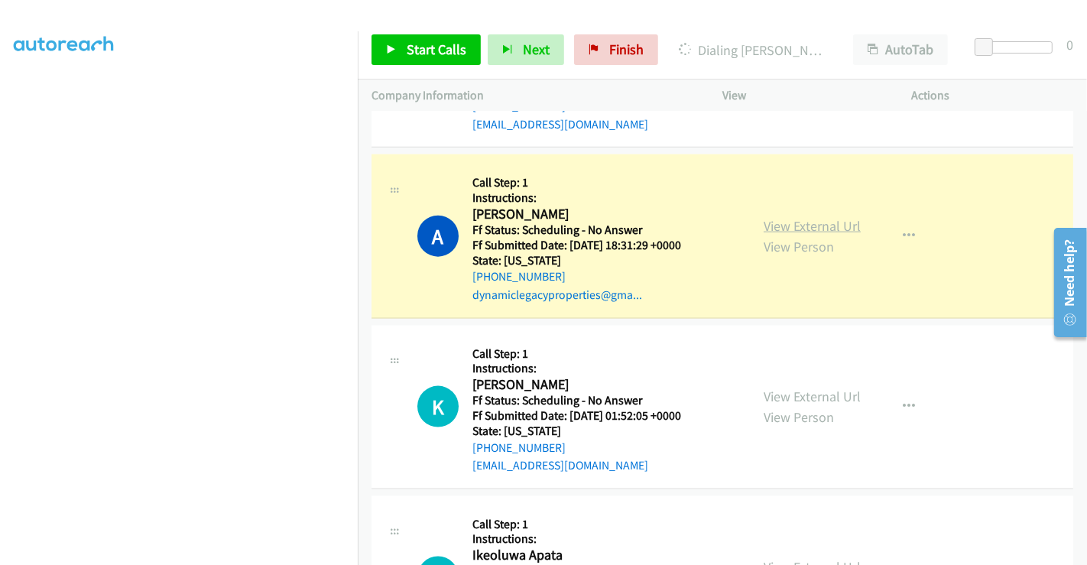
click at [783, 221] on link "View External Url" at bounding box center [811, 226] width 97 height 18
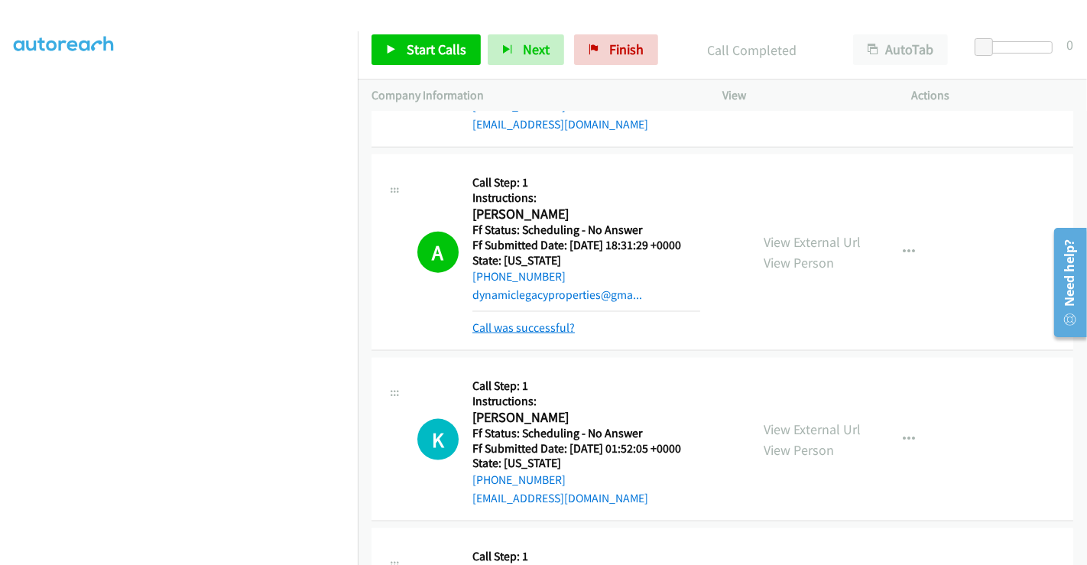
click at [546, 335] on div "A Callback Scheduled Call Step: 1 Instructions: Angela Robinson America/Denver …" at bounding box center [721, 252] width 701 height 196
click at [543, 324] on link "Call was successful?" at bounding box center [523, 327] width 102 height 15
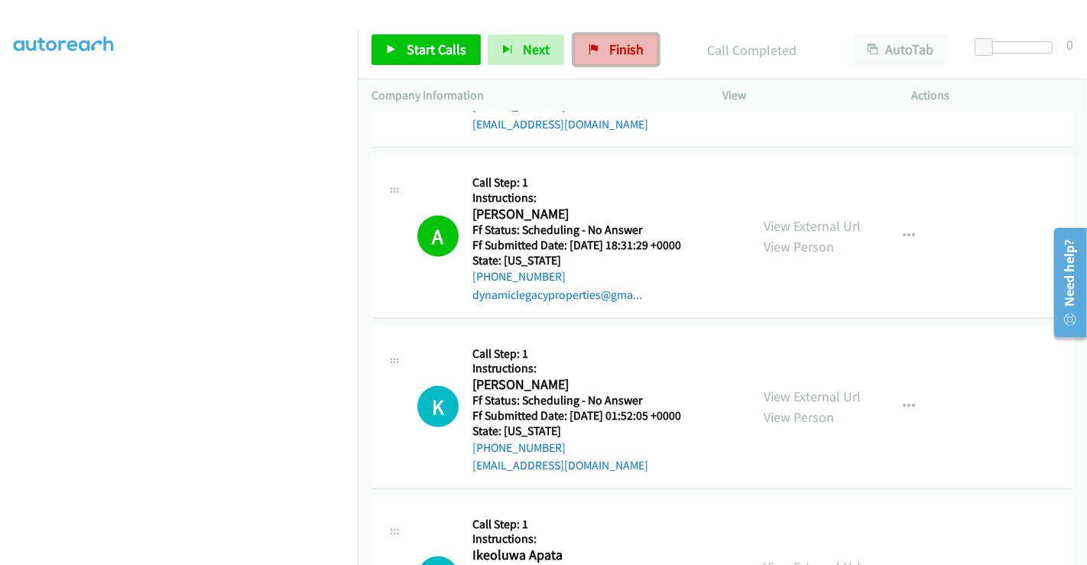
click at [598, 49] on link "Finish" at bounding box center [616, 49] width 84 height 31
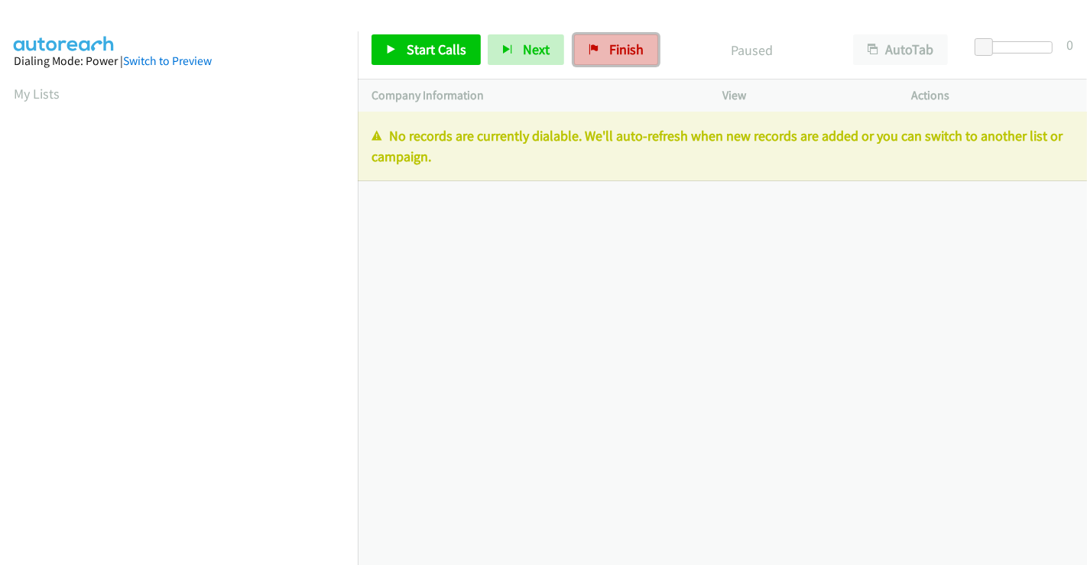
click at [617, 47] on span "Finish" at bounding box center [626, 49] width 34 height 18
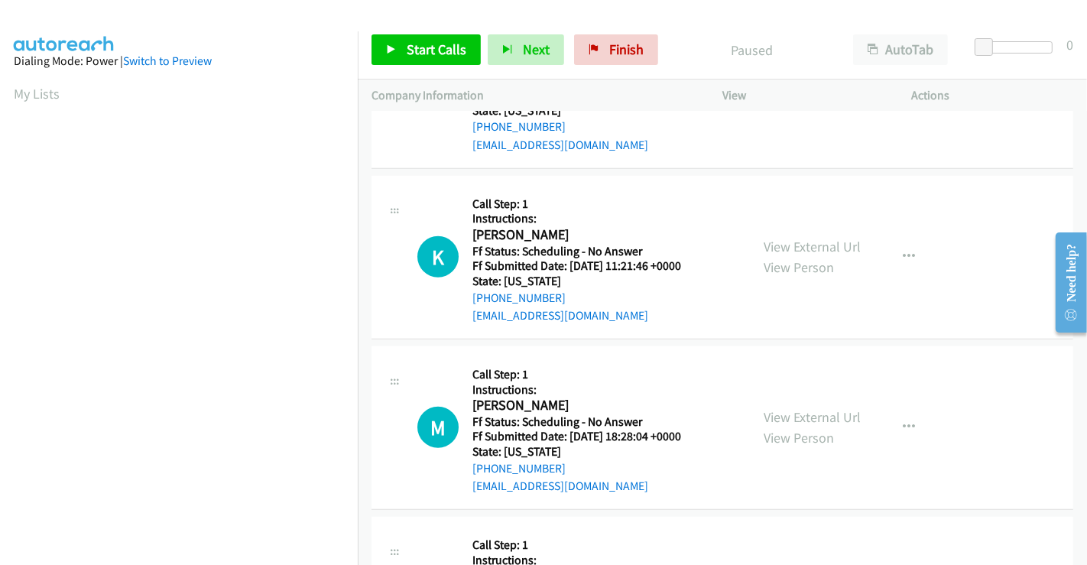
scroll to position [1019, 0]
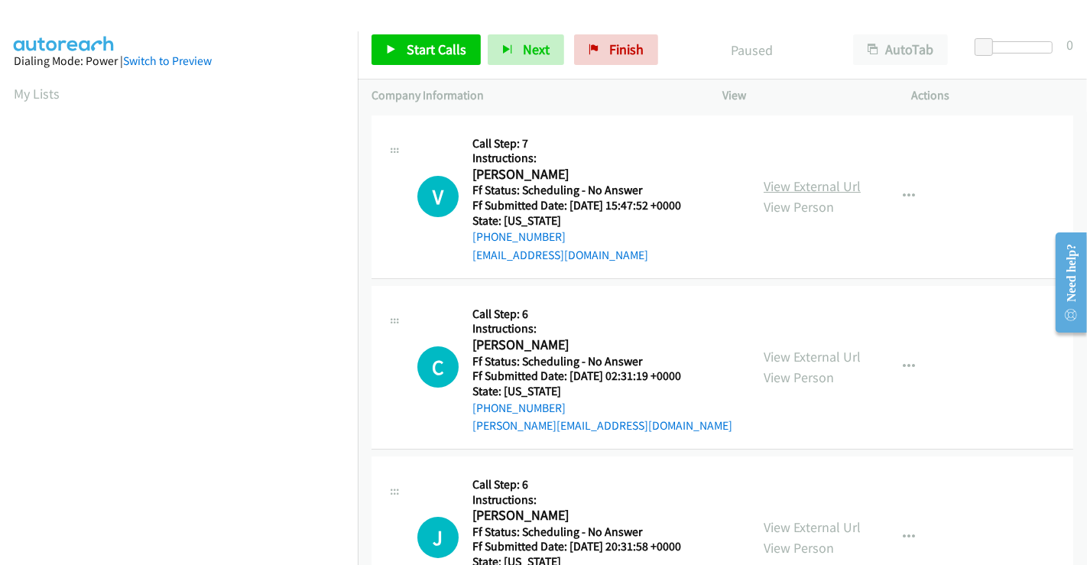
click at [812, 193] on link "View External Url" at bounding box center [811, 186] width 97 height 18
click at [808, 355] on link "View External Url" at bounding box center [811, 357] width 97 height 18
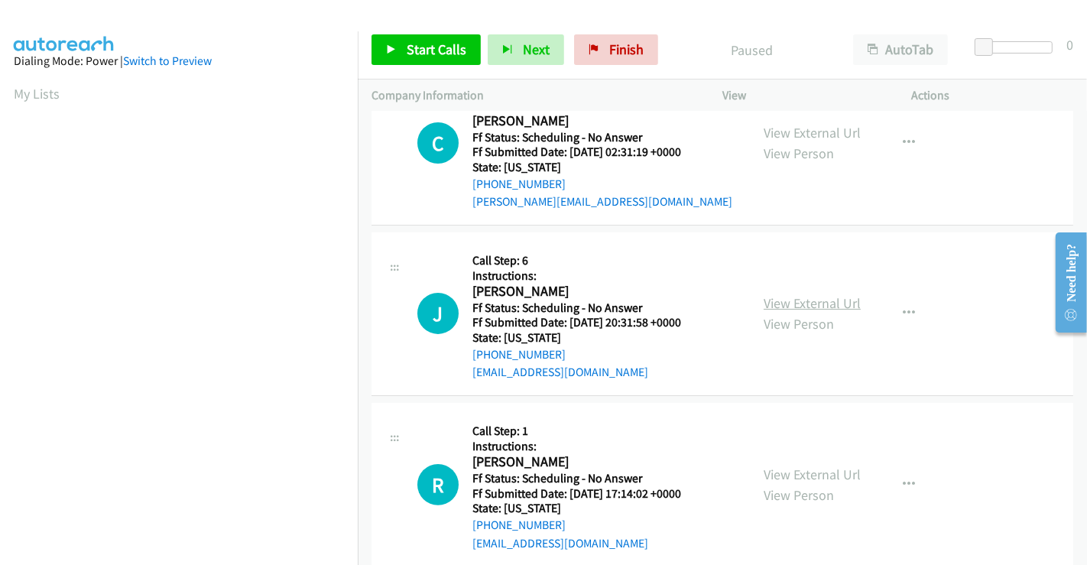
scroll to position [254, 0]
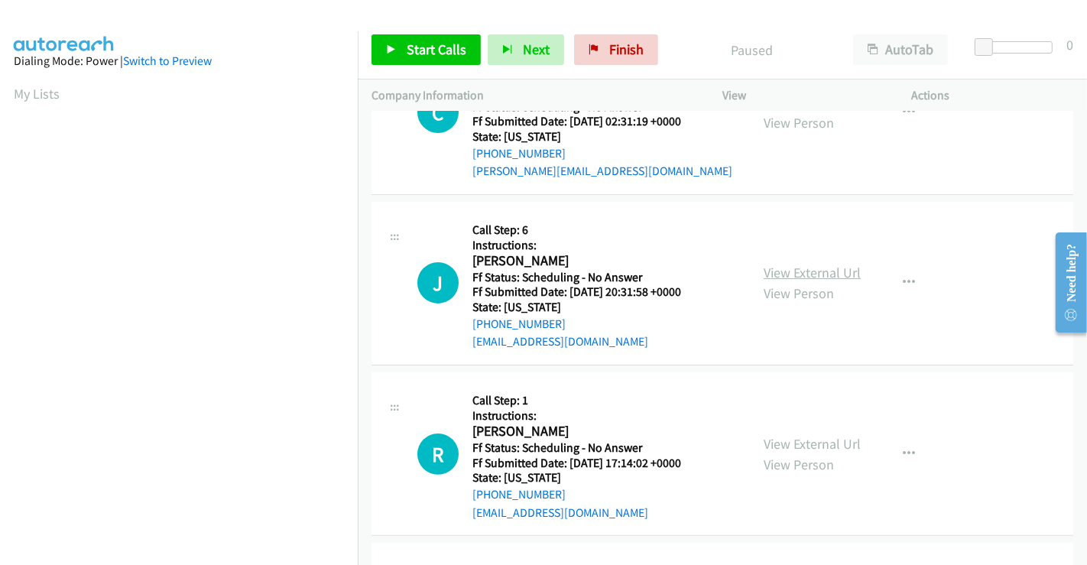
click at [801, 273] on link "View External Url" at bounding box center [811, 273] width 97 height 18
click at [815, 435] on link "View External Url" at bounding box center [811, 444] width 97 height 18
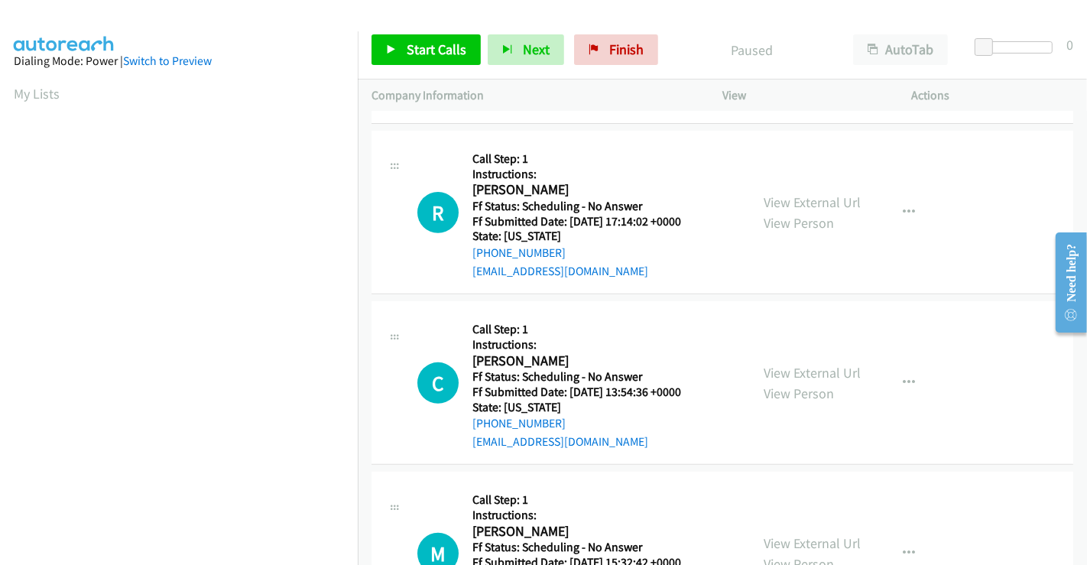
scroll to position [509, 0]
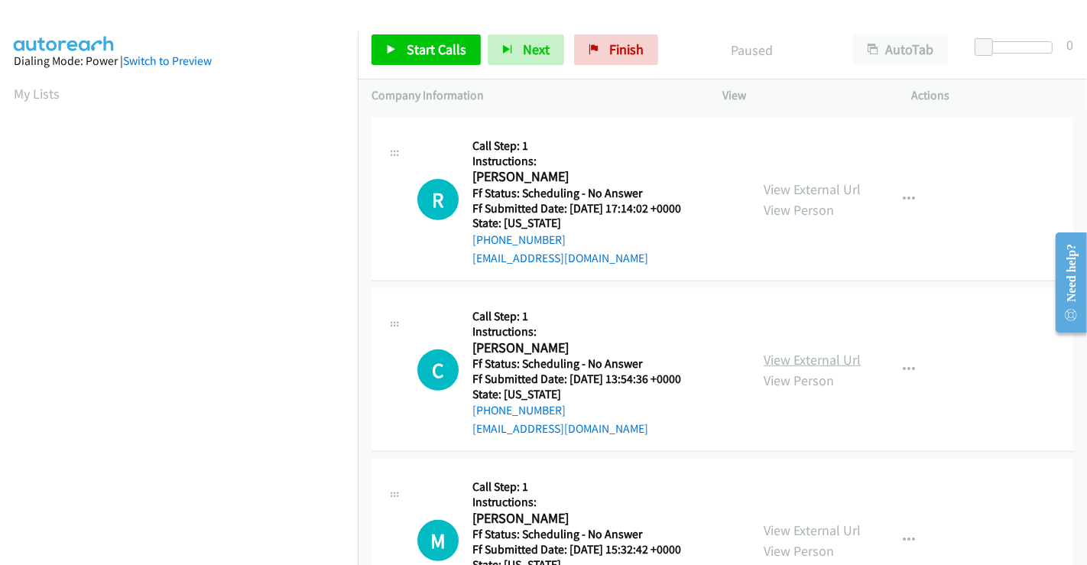
click at [789, 355] on link "View External Url" at bounding box center [811, 360] width 97 height 18
click at [423, 47] on span "Start Calls" at bounding box center [436, 49] width 60 height 18
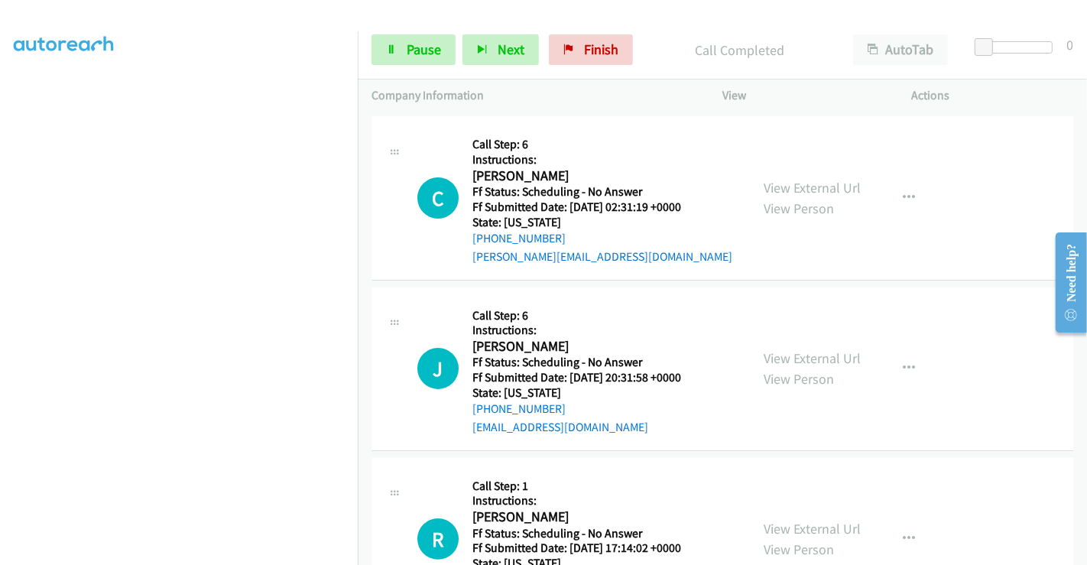
scroll to position [0, 0]
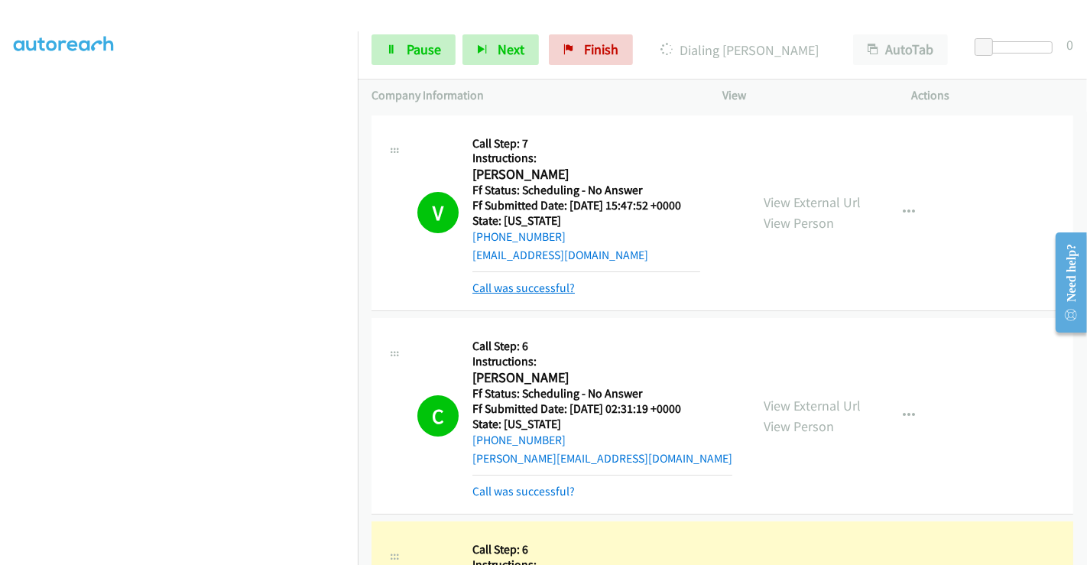
click at [504, 289] on link "Call was successful?" at bounding box center [523, 287] width 102 height 15
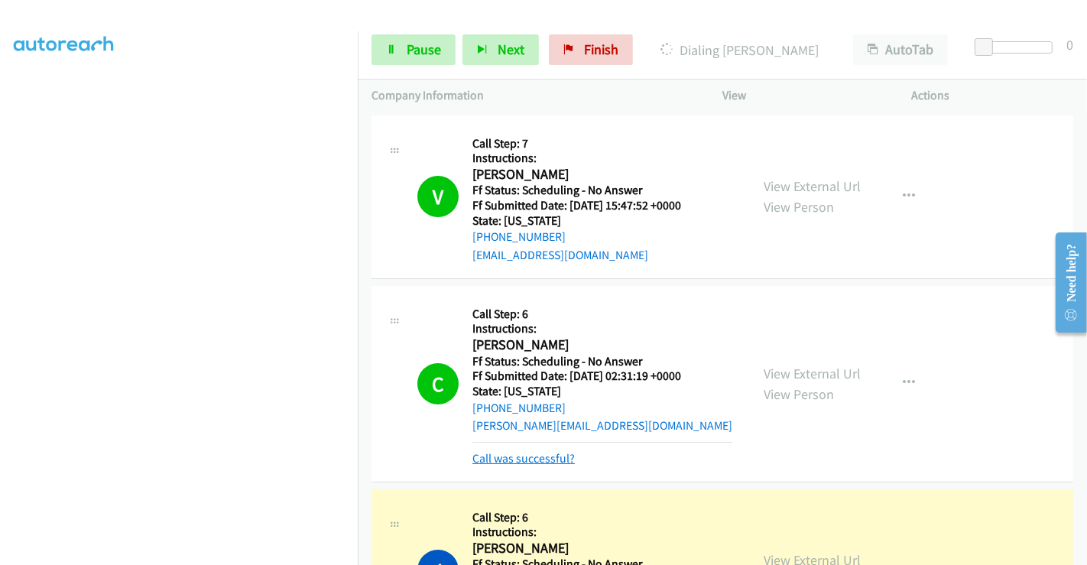
click at [506, 455] on link "Call was successful?" at bounding box center [523, 458] width 102 height 15
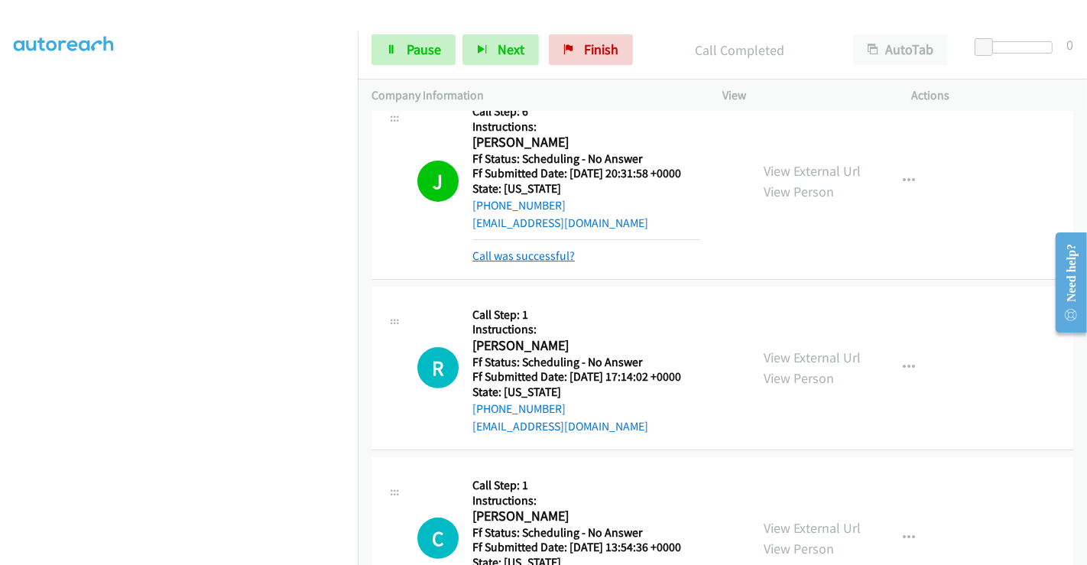
scroll to position [339, 0]
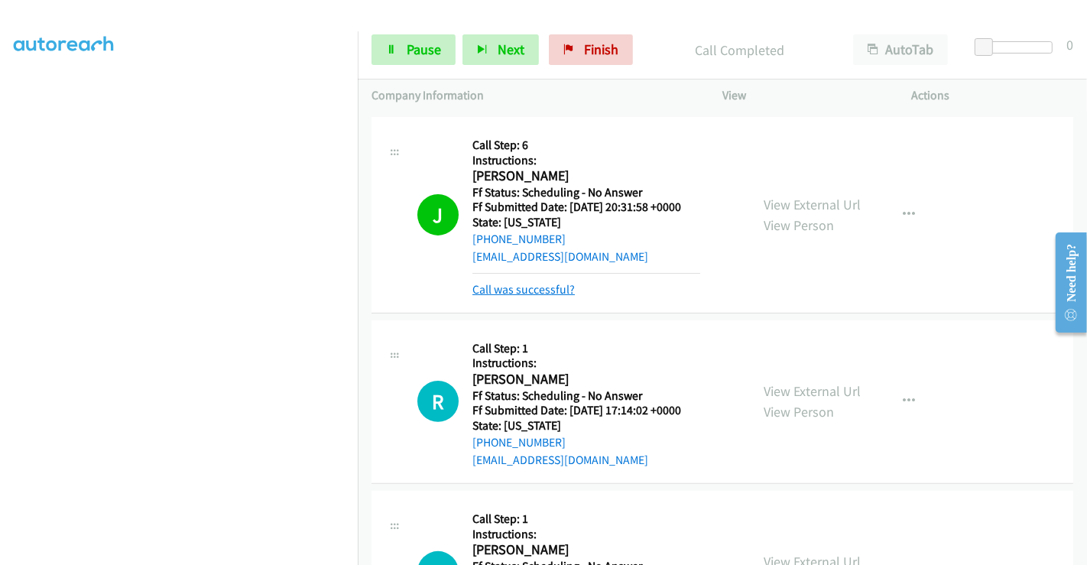
click at [517, 295] on link "Call was successful?" at bounding box center [523, 289] width 102 height 15
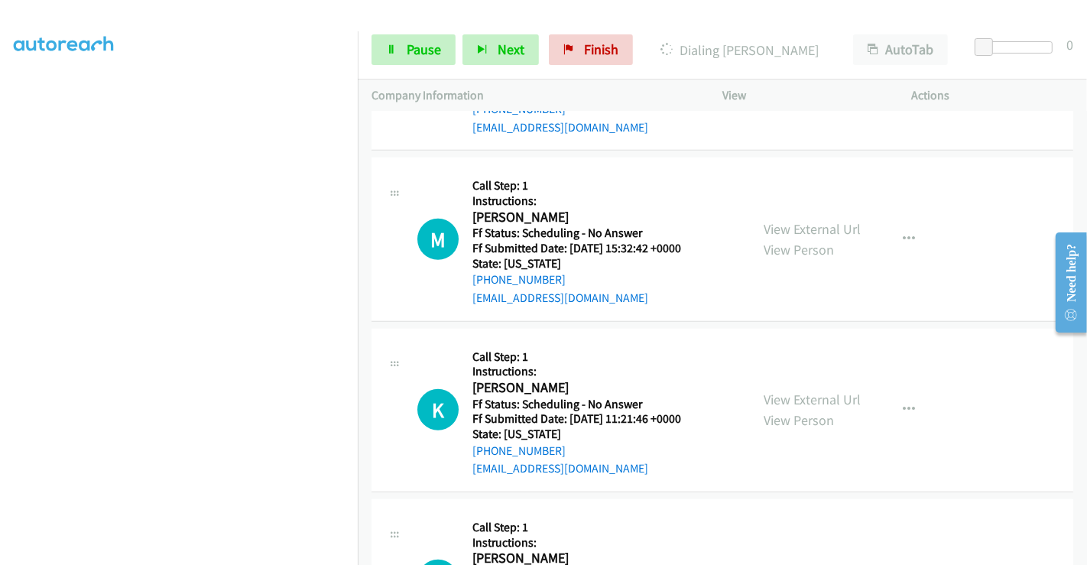
scroll to position [849, 0]
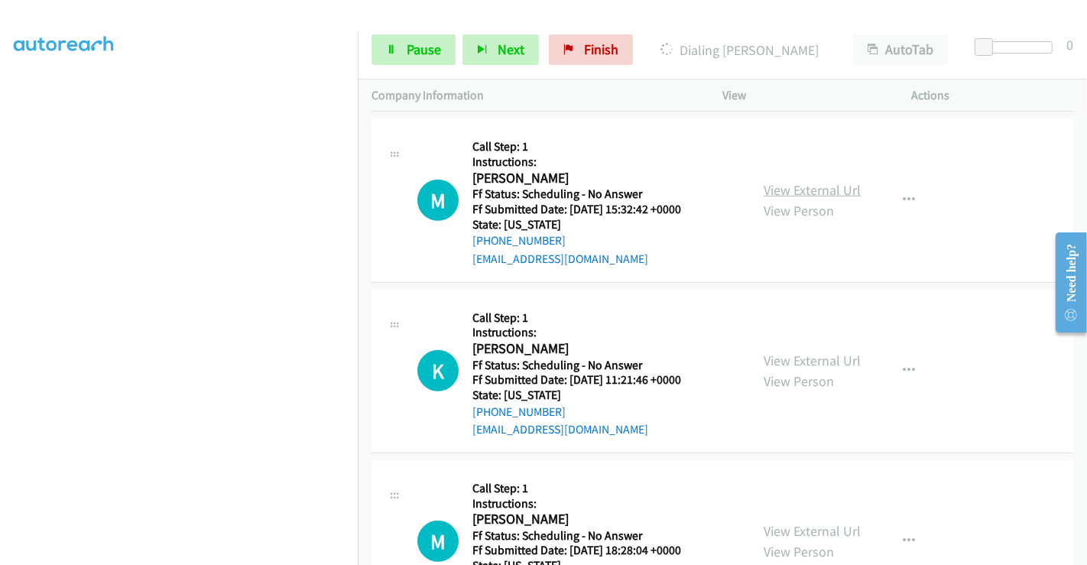
click at [818, 189] on link "View External Url" at bounding box center [811, 190] width 97 height 18
click at [806, 351] on link "View External Url" at bounding box center [811, 360] width 97 height 18
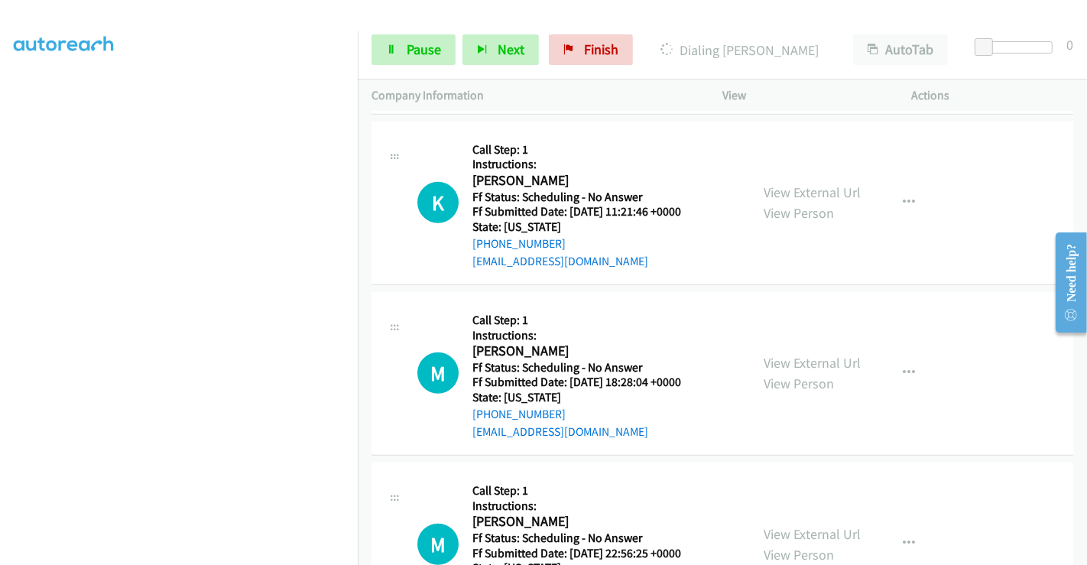
scroll to position [1019, 0]
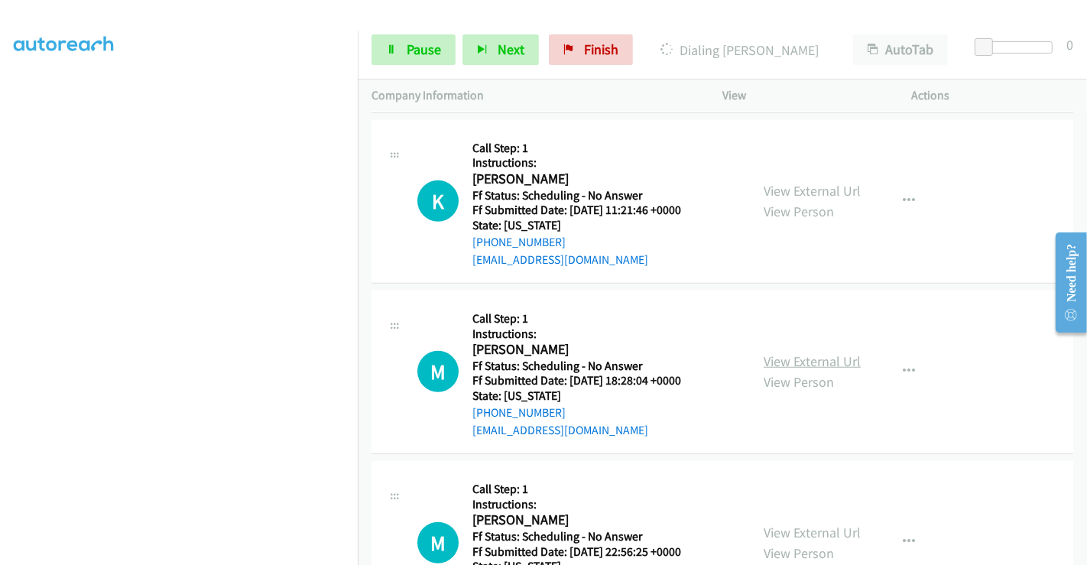
click at [798, 357] on link "View External Url" at bounding box center [811, 361] width 97 height 18
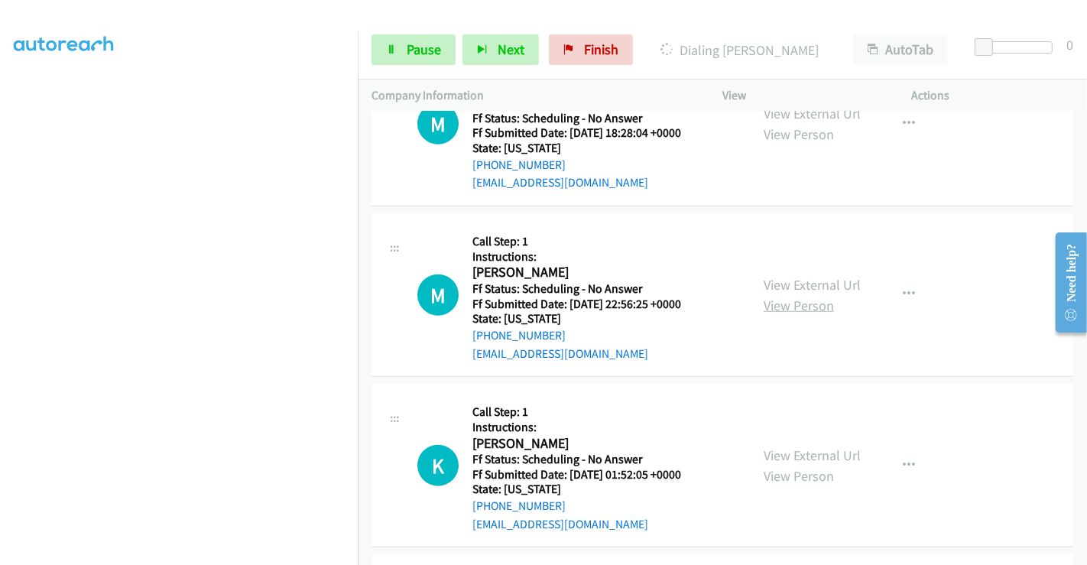
scroll to position [1273, 0]
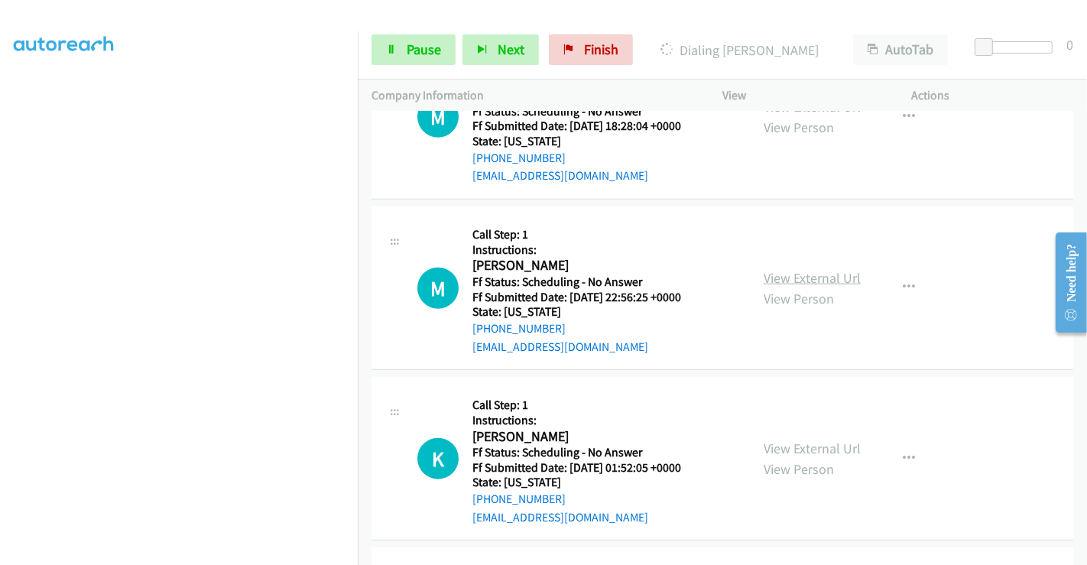
click at [793, 274] on link "View External Url" at bounding box center [811, 278] width 97 height 18
click at [795, 439] on link "View External Url" at bounding box center [811, 448] width 97 height 18
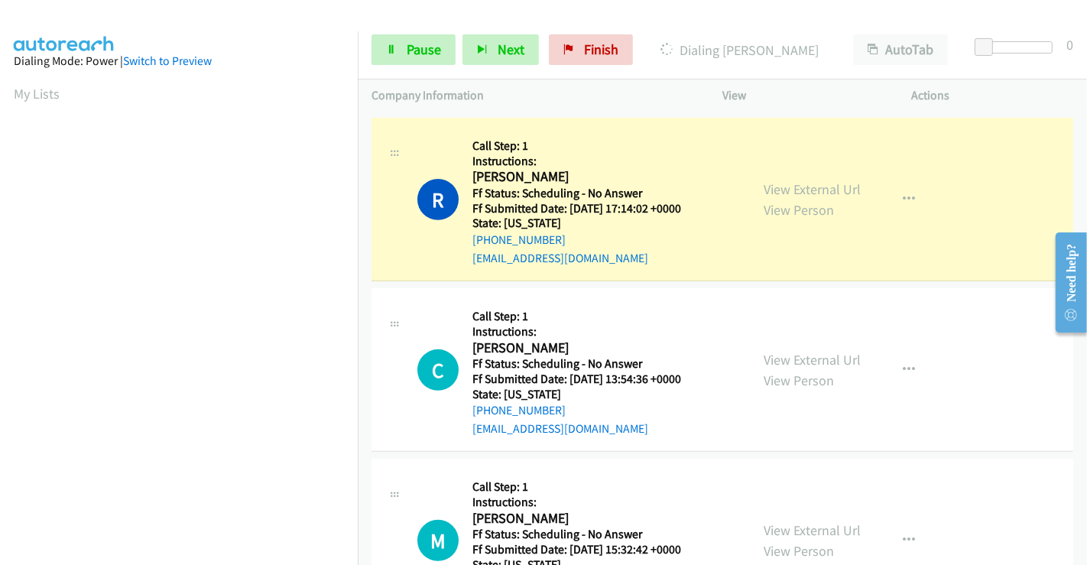
scroll to position [294, 0]
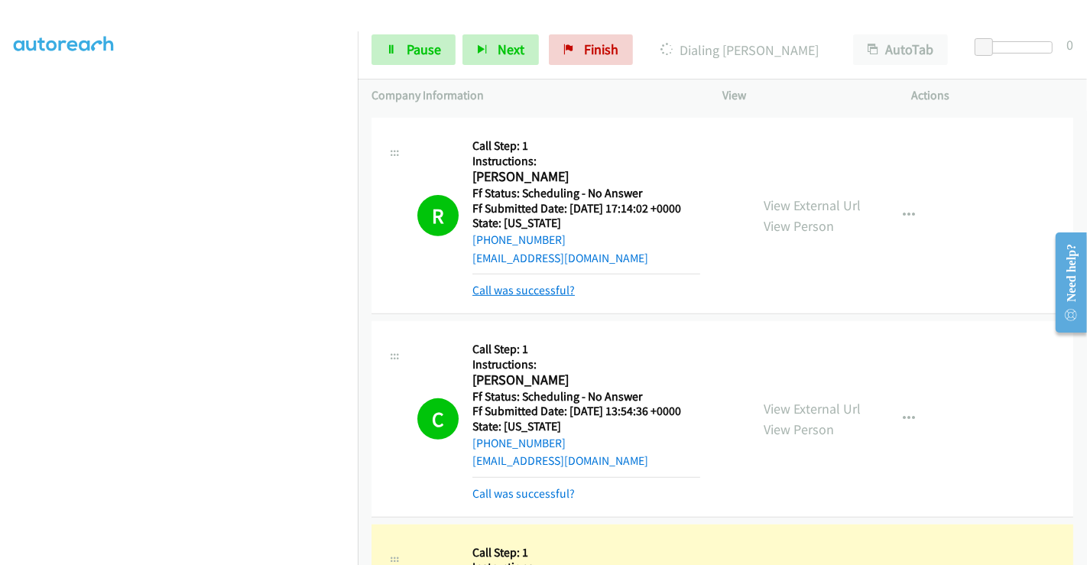
click at [539, 292] on link "Call was successful?" at bounding box center [523, 290] width 102 height 15
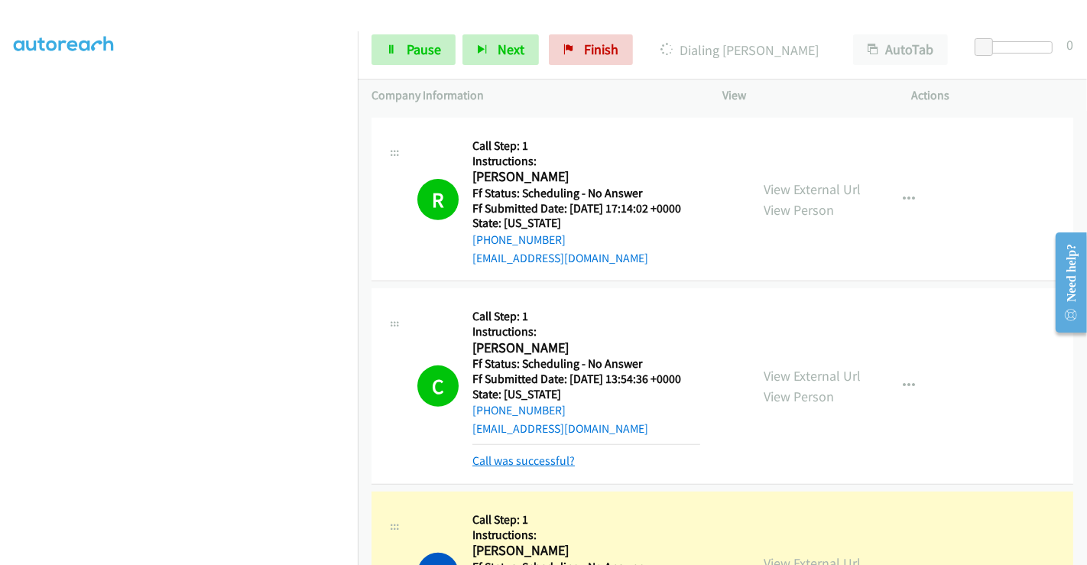
click at [545, 454] on link "Call was successful?" at bounding box center [523, 460] width 102 height 15
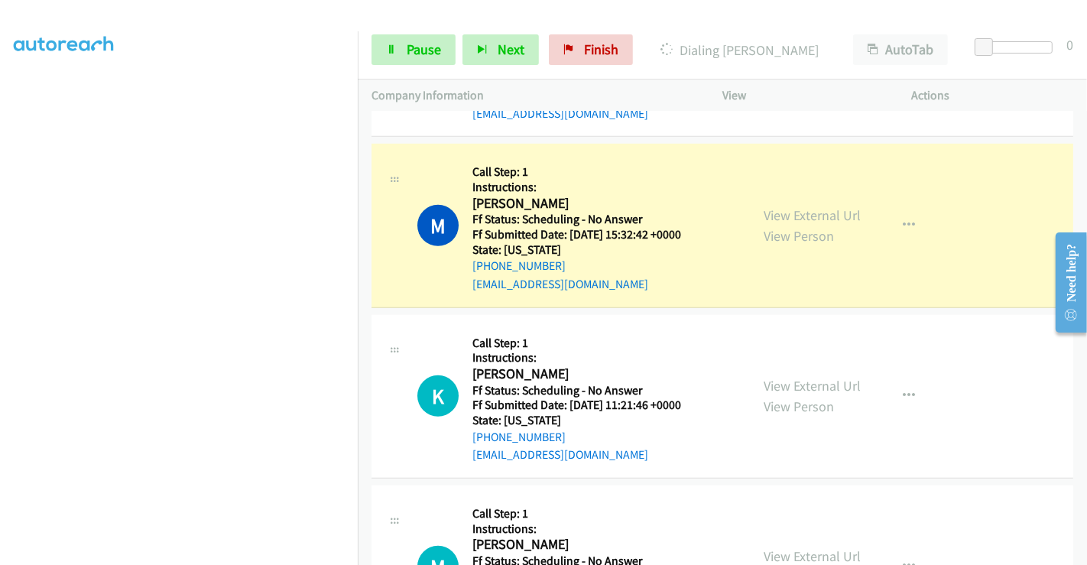
scroll to position [849, 0]
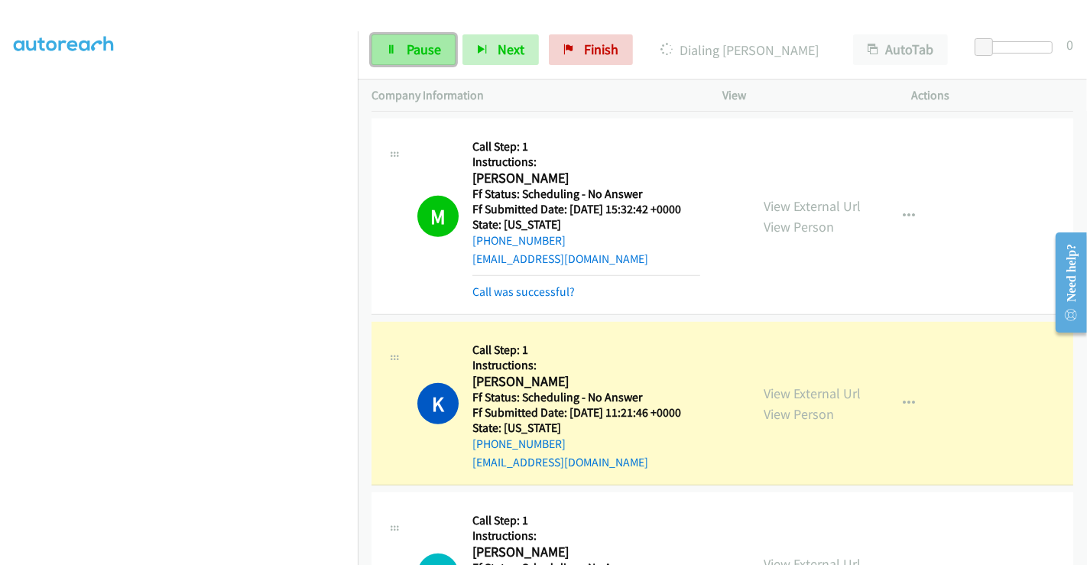
click at [412, 47] on span "Pause" at bounding box center [423, 49] width 34 height 18
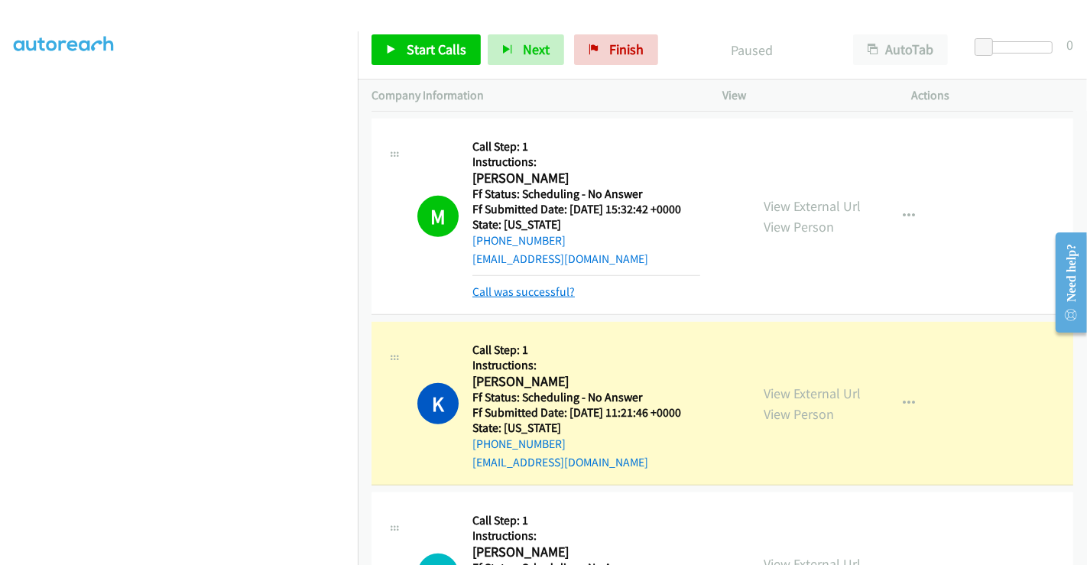
click at [506, 289] on link "Call was successful?" at bounding box center [523, 291] width 102 height 15
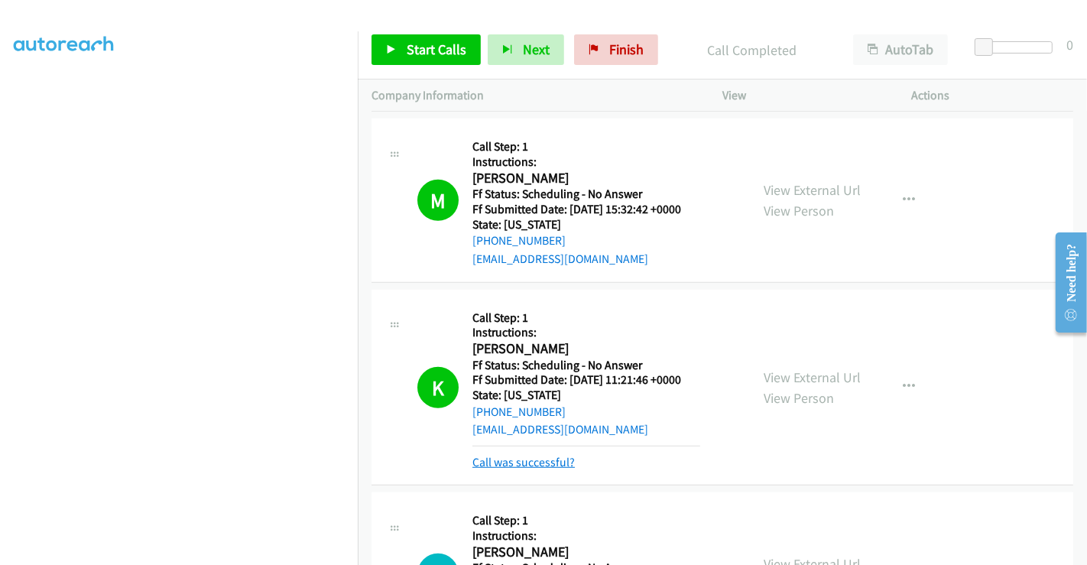
click at [528, 459] on link "Call was successful?" at bounding box center [523, 462] width 102 height 15
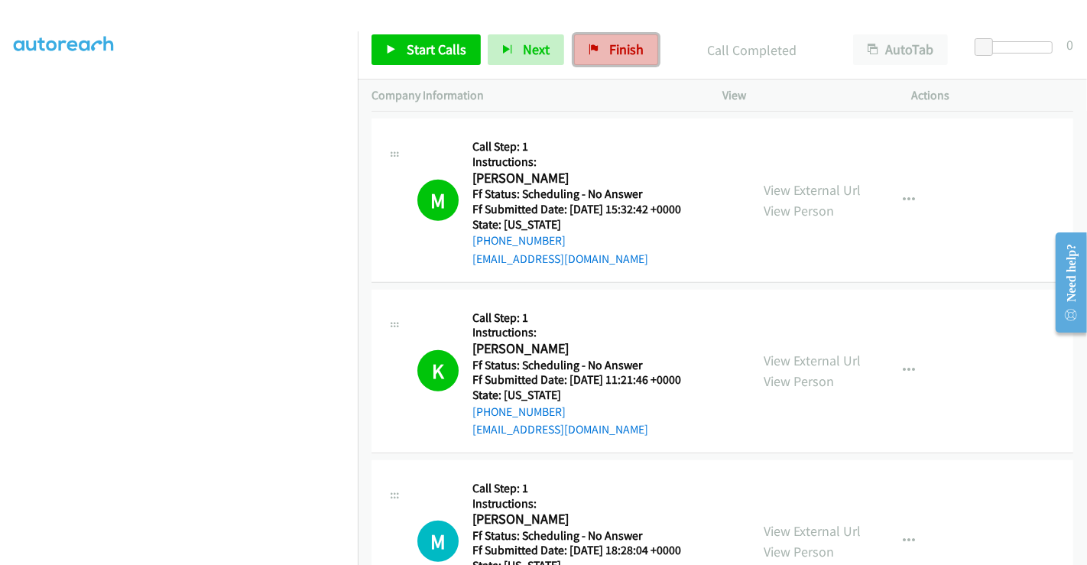
click at [597, 54] on link "Finish" at bounding box center [616, 49] width 84 height 31
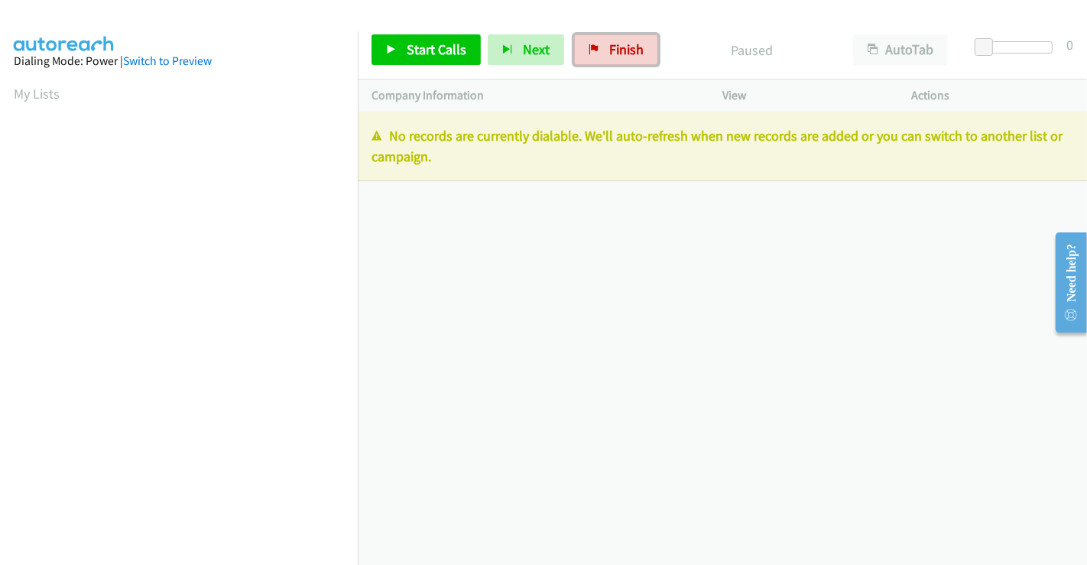
drag, startPoint x: 596, startPoint y: 57, endPoint x: 604, endPoint y: 96, distance: 39.1
click at [596, 57] on link "Finish" at bounding box center [616, 49] width 84 height 31
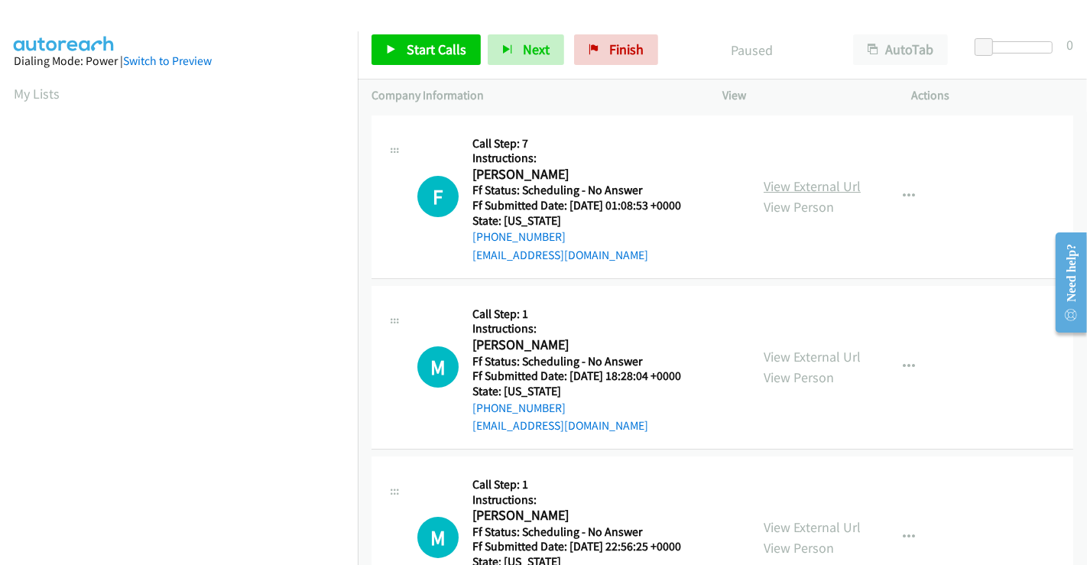
click at [792, 185] on link "View External Url" at bounding box center [811, 186] width 97 height 18
click at [444, 49] on span "Start Calls" at bounding box center [436, 49] width 60 height 18
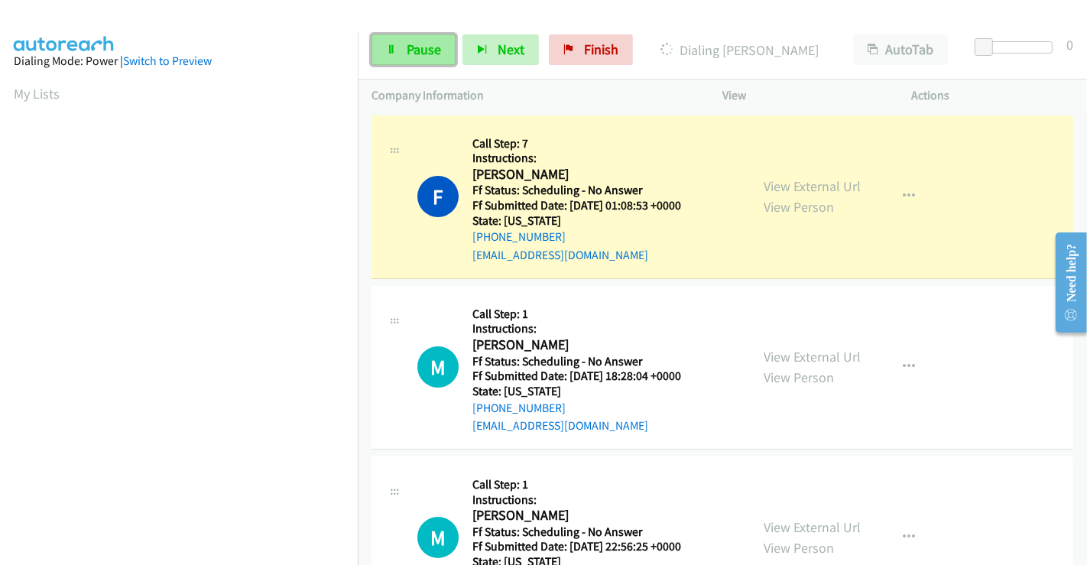
click at [403, 49] on link "Pause" at bounding box center [413, 49] width 84 height 31
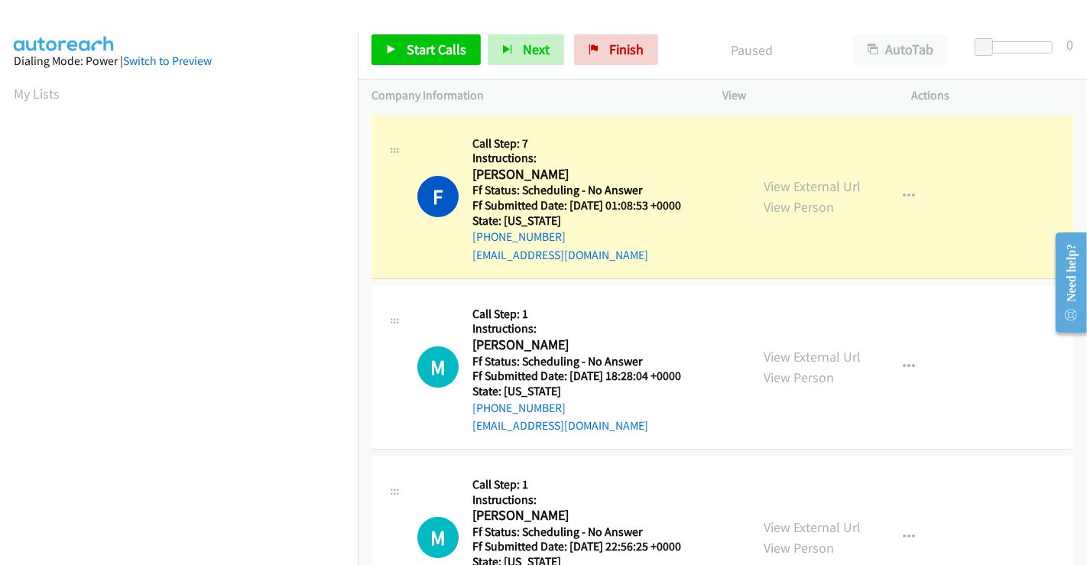
scroll to position [294, 0]
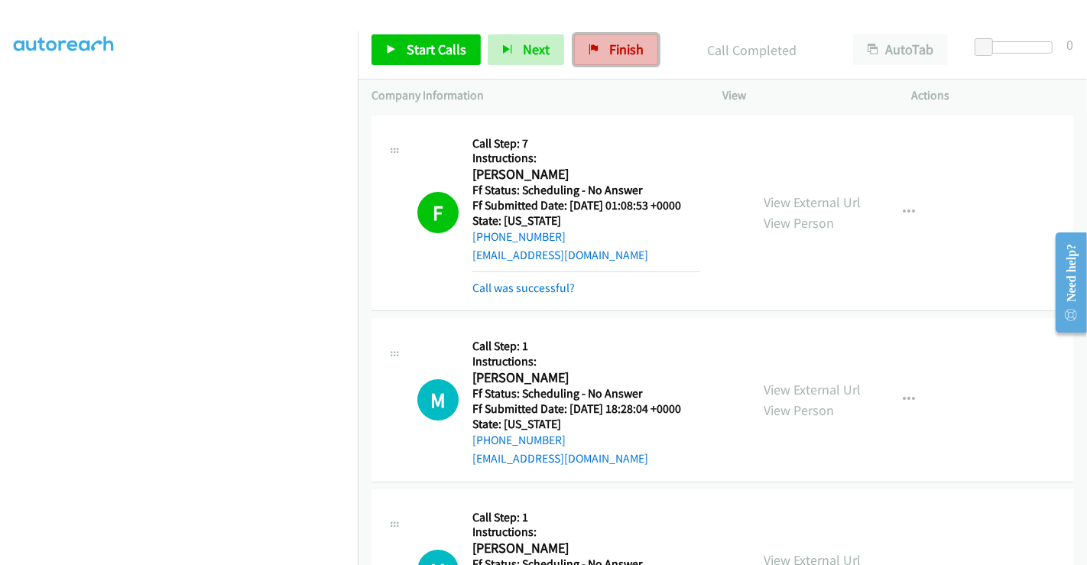
click at [609, 40] on span "Finish" at bounding box center [626, 49] width 34 height 18
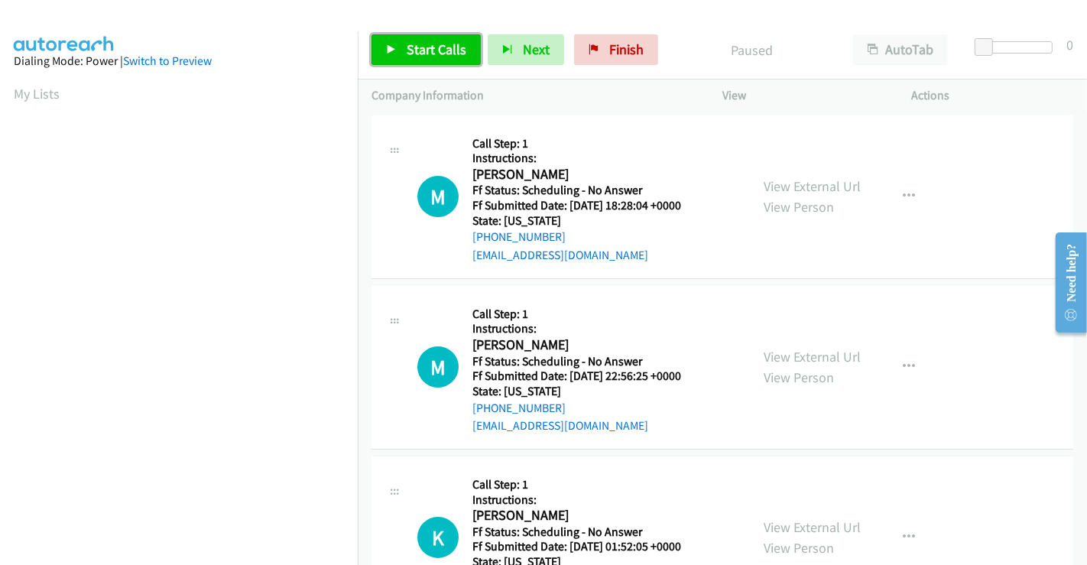
click at [399, 48] on link "Start Calls" at bounding box center [425, 49] width 109 height 31
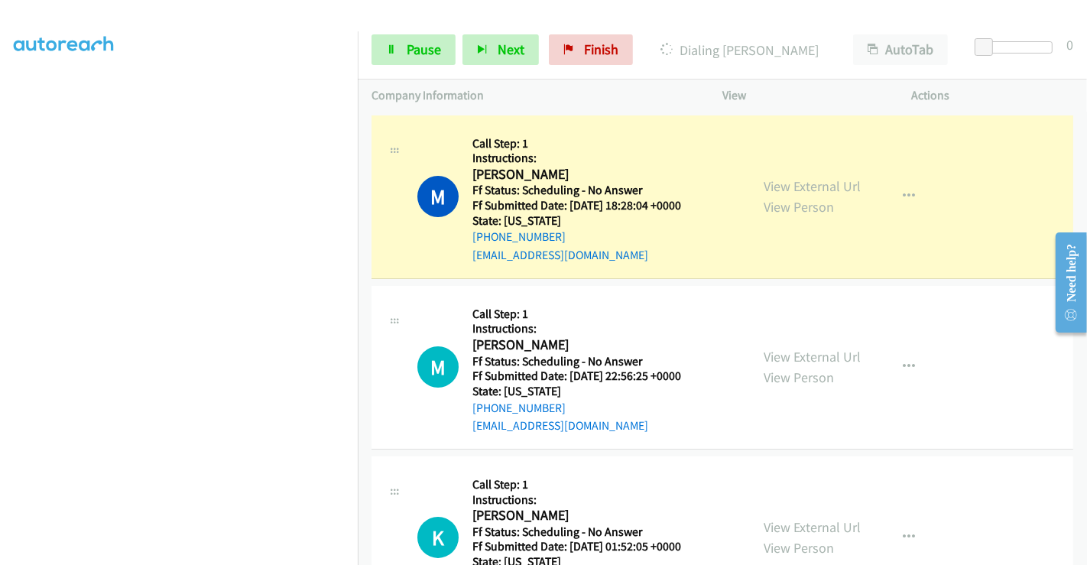
scroll to position [9, 0]
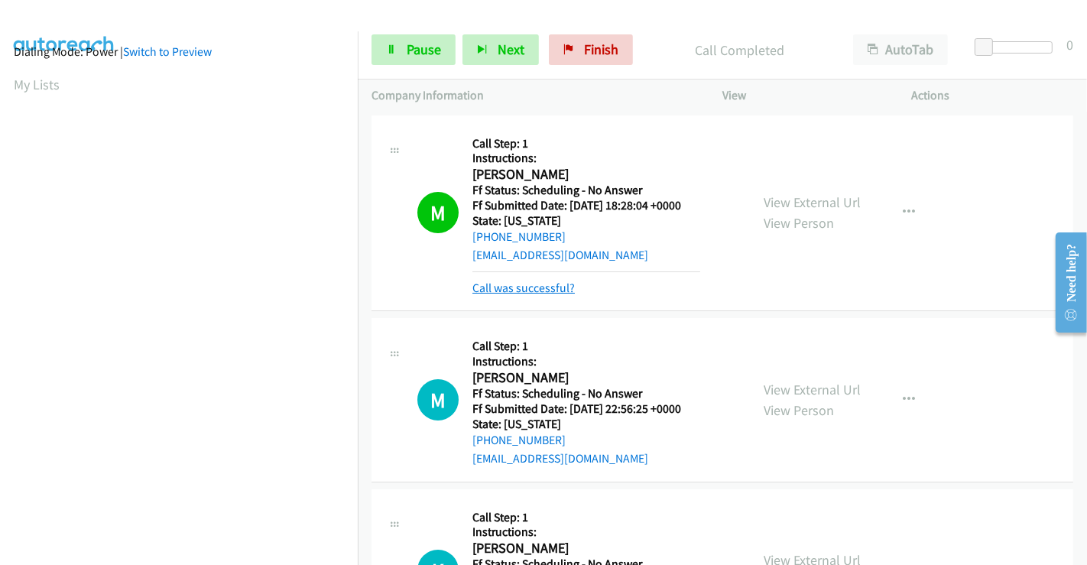
click at [548, 287] on link "Call was successful?" at bounding box center [523, 287] width 102 height 15
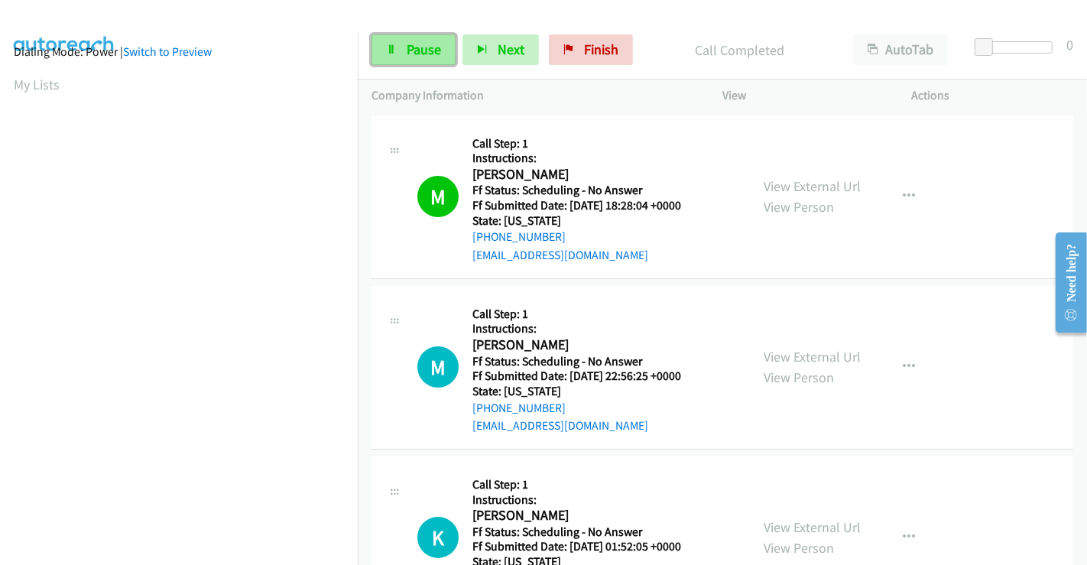
click at [417, 47] on span "Pause" at bounding box center [423, 49] width 34 height 18
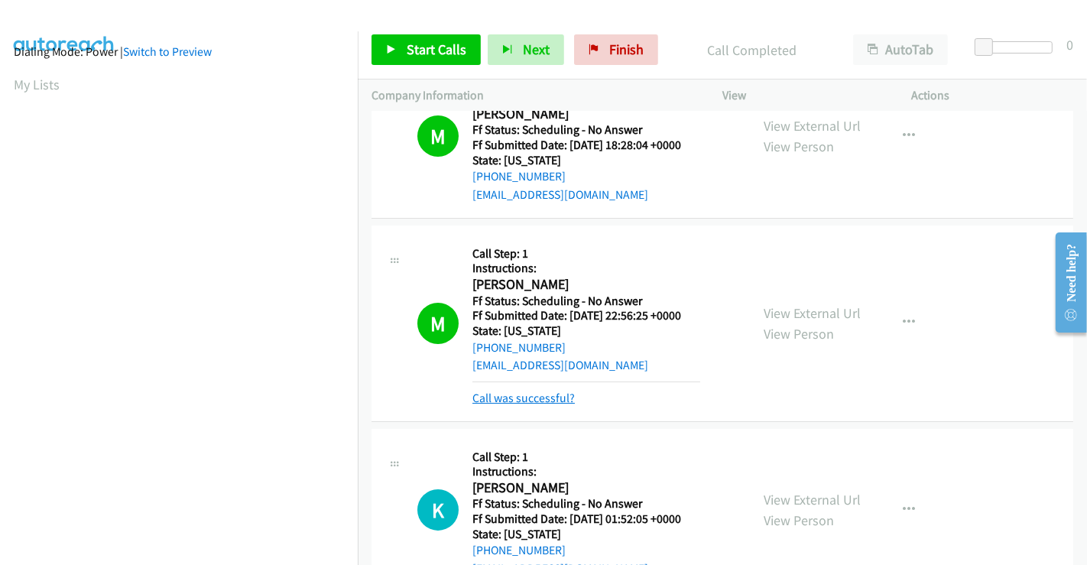
scroll to position [85, 0]
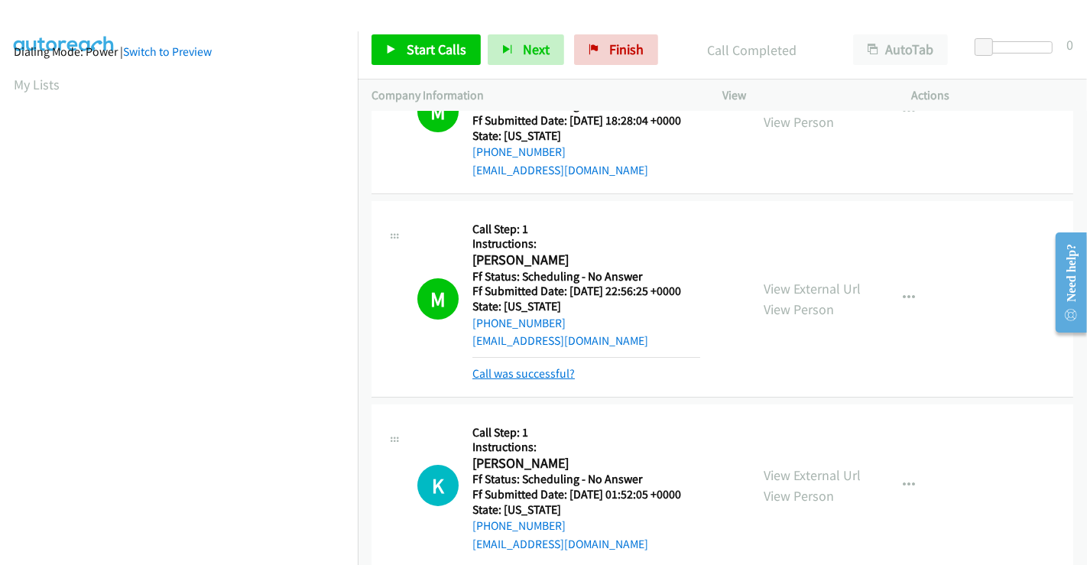
click at [541, 374] on link "Call was successful?" at bounding box center [523, 373] width 102 height 15
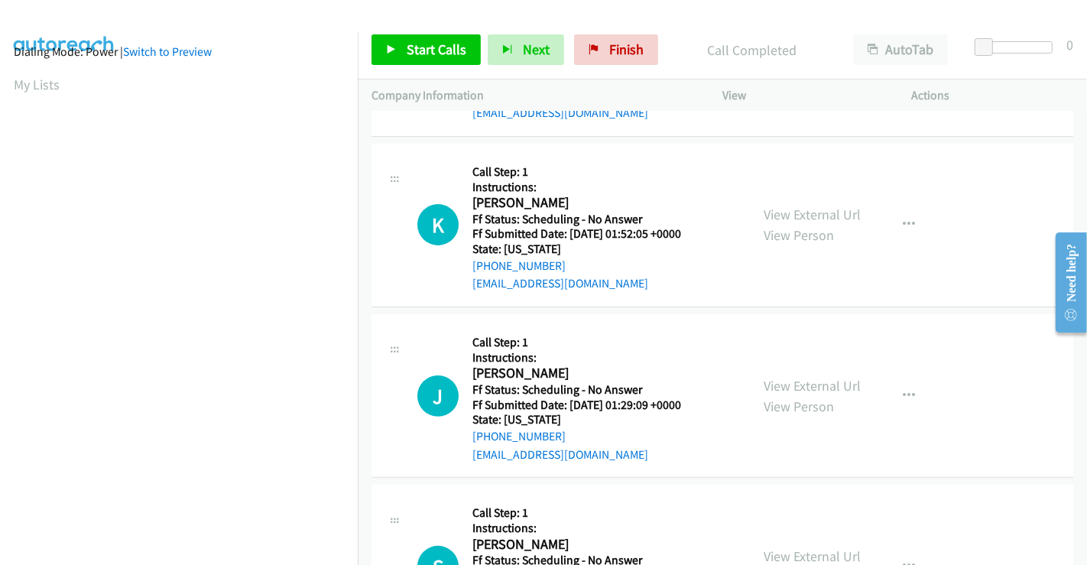
scroll to position [339, 0]
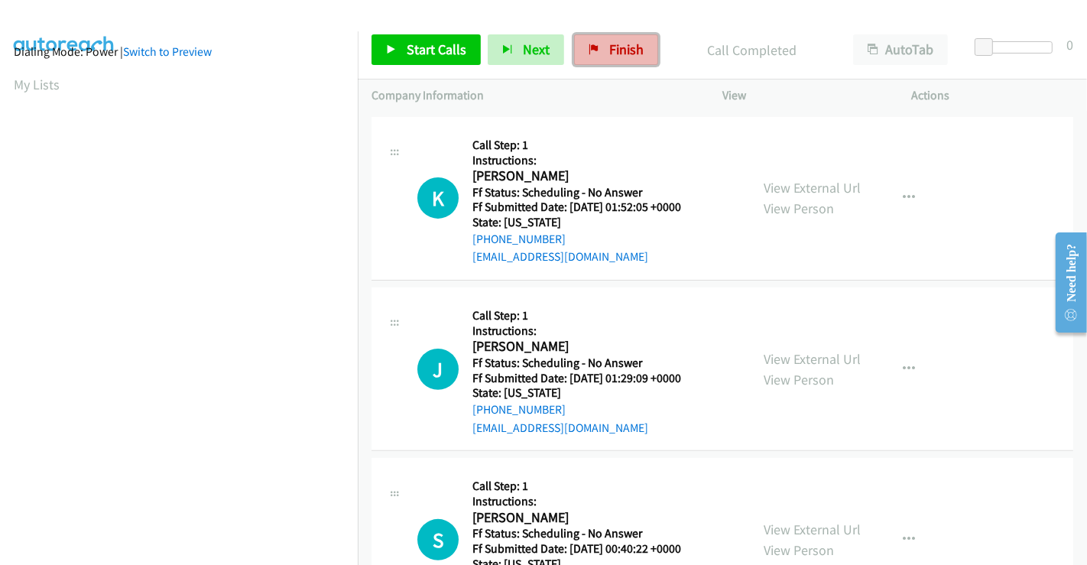
click at [603, 39] on link "Finish" at bounding box center [616, 49] width 84 height 31
